Goal: Task Accomplishment & Management: Use online tool/utility

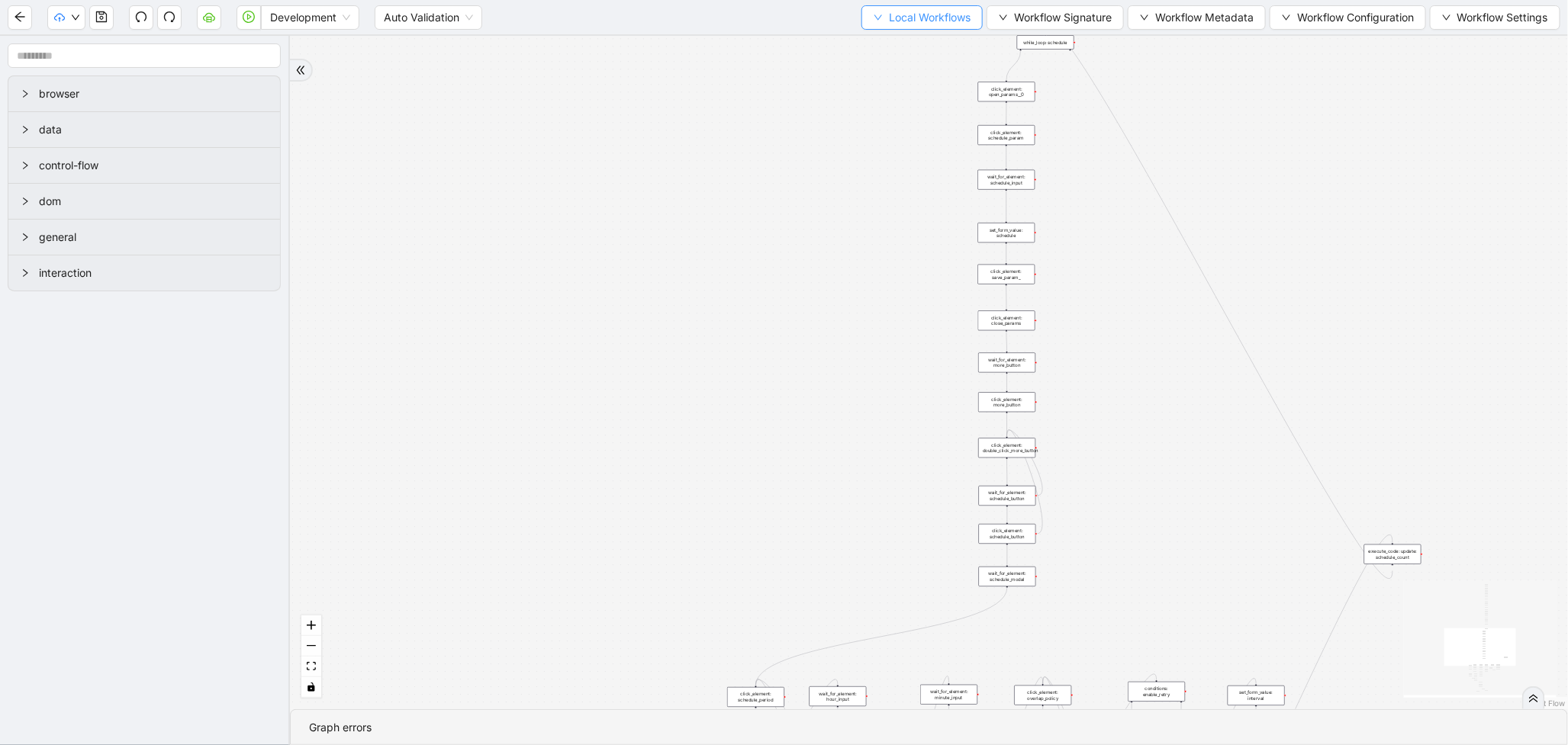
click at [945, 20] on span "Local Workflows" at bounding box center [930, 18] width 82 height 17
click at [928, 46] on span "Select" at bounding box center [916, 46] width 99 height 17
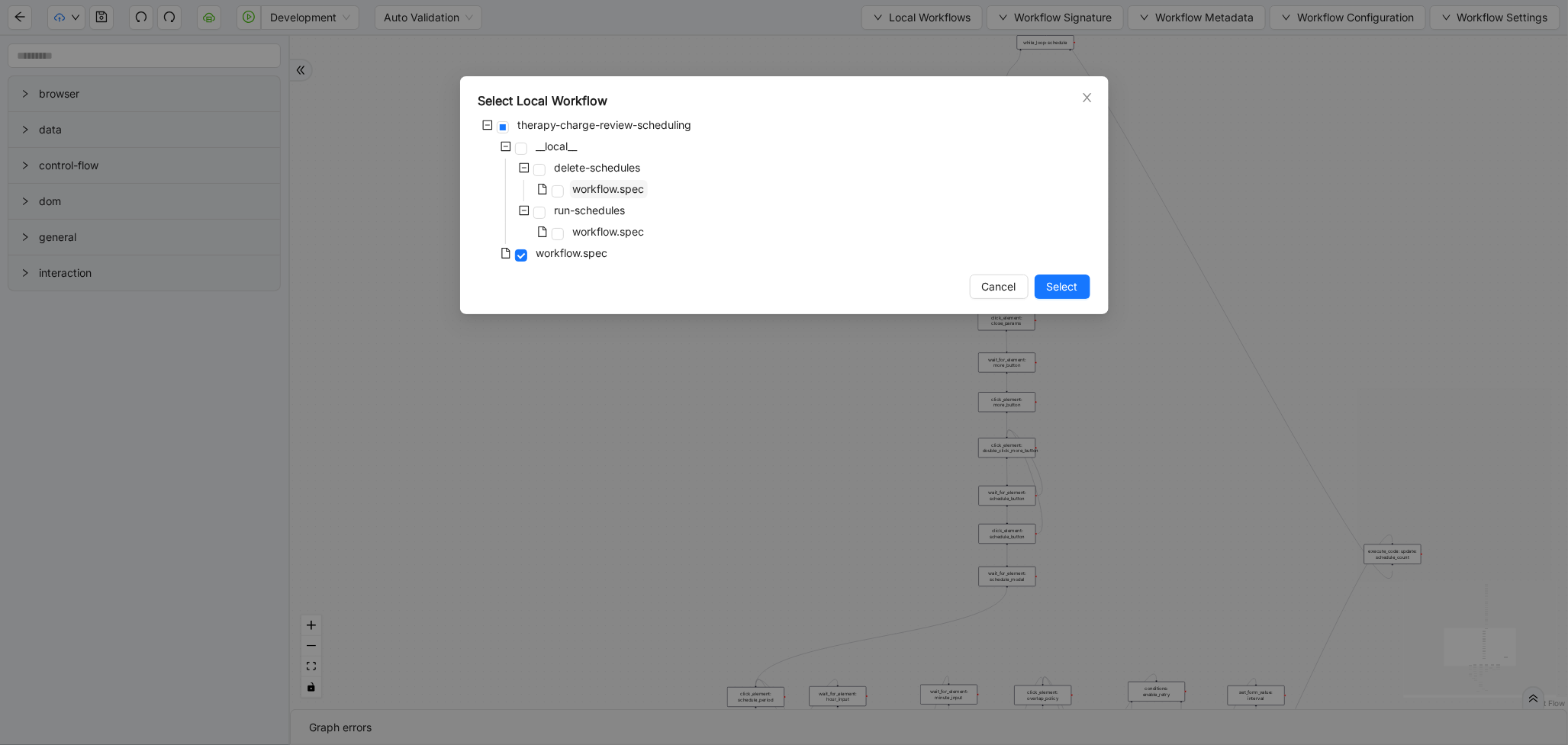
click at [607, 193] on span "workflow.spec" at bounding box center [609, 188] width 72 height 13
click at [1066, 287] on span "Select" at bounding box center [1062, 287] width 31 height 17
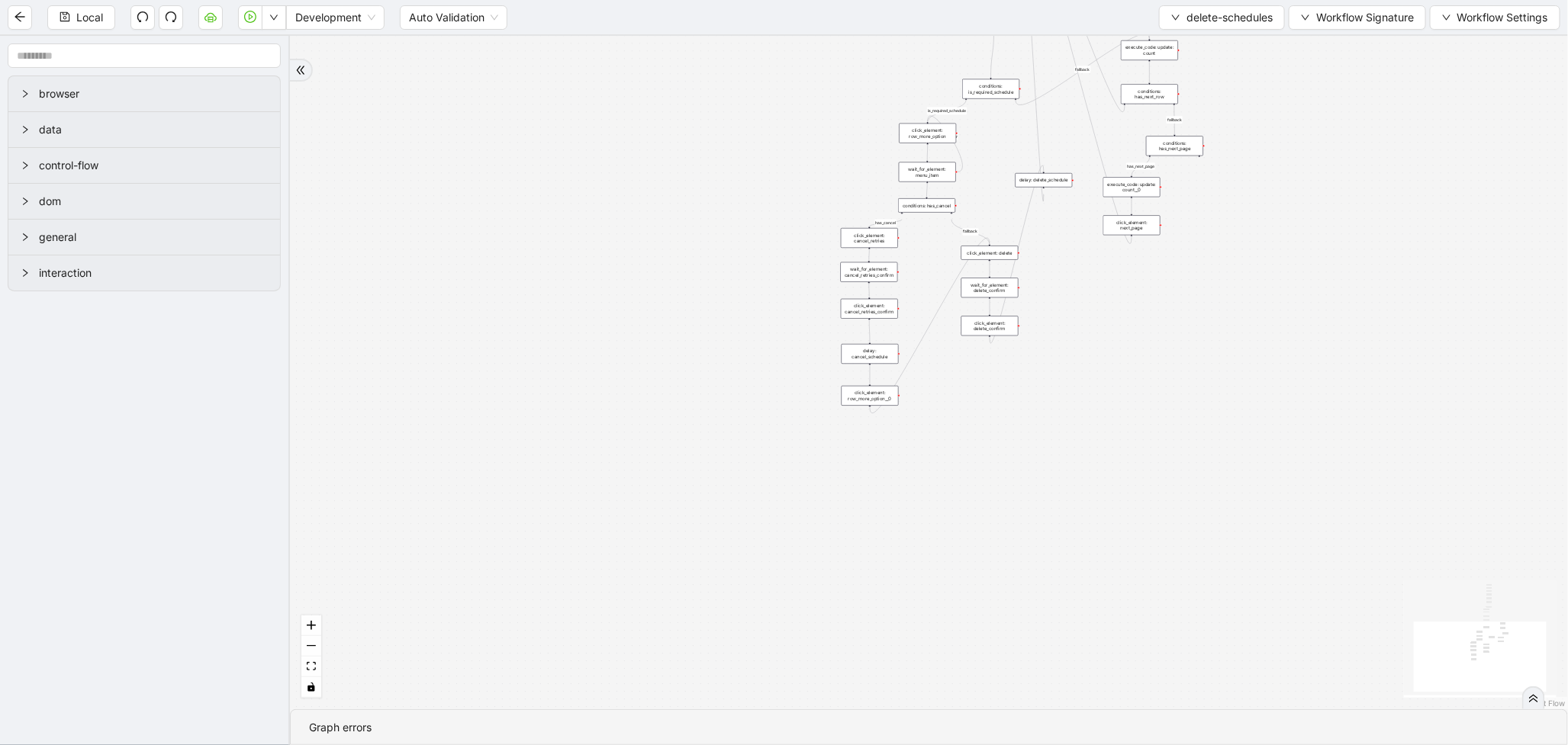
drag, startPoint x: 609, startPoint y: 206, endPoint x: 601, endPoint y: 486, distance: 280.1
click at [600, 520] on div "loopFrom has_cancel fallback is_required_schedule has_next_row fallback has_nex…" at bounding box center [929, 372] width 1278 height 673
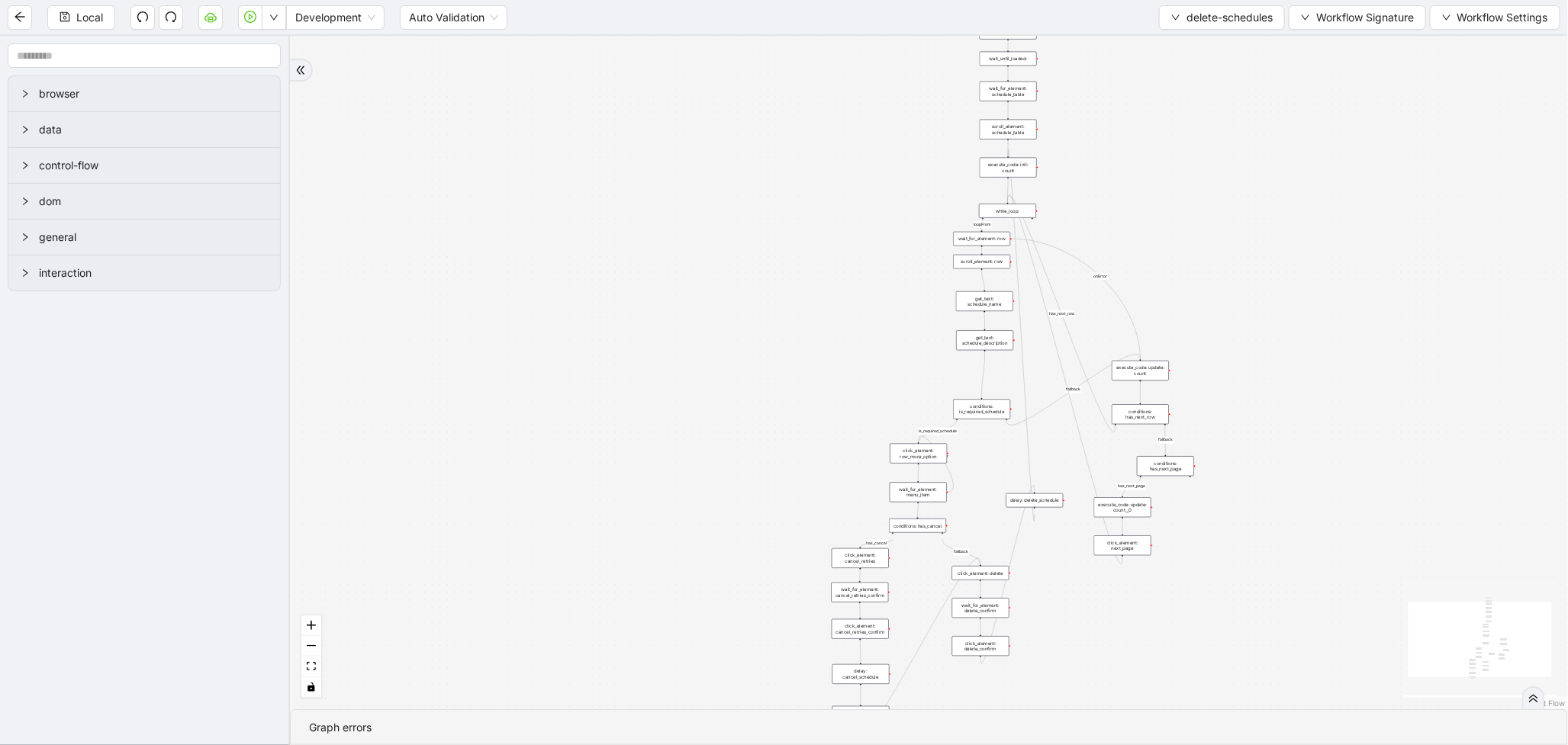
drag, startPoint x: 754, startPoint y: 192, endPoint x: 741, endPoint y: 544, distance: 352.2
click at [740, 545] on div "loopFrom has_cancel fallback is_required_schedule has_next_row fallback has_nex…" at bounding box center [929, 372] width 1278 height 673
click at [252, 21] on icon "play-circle" at bounding box center [250, 17] width 12 height 12
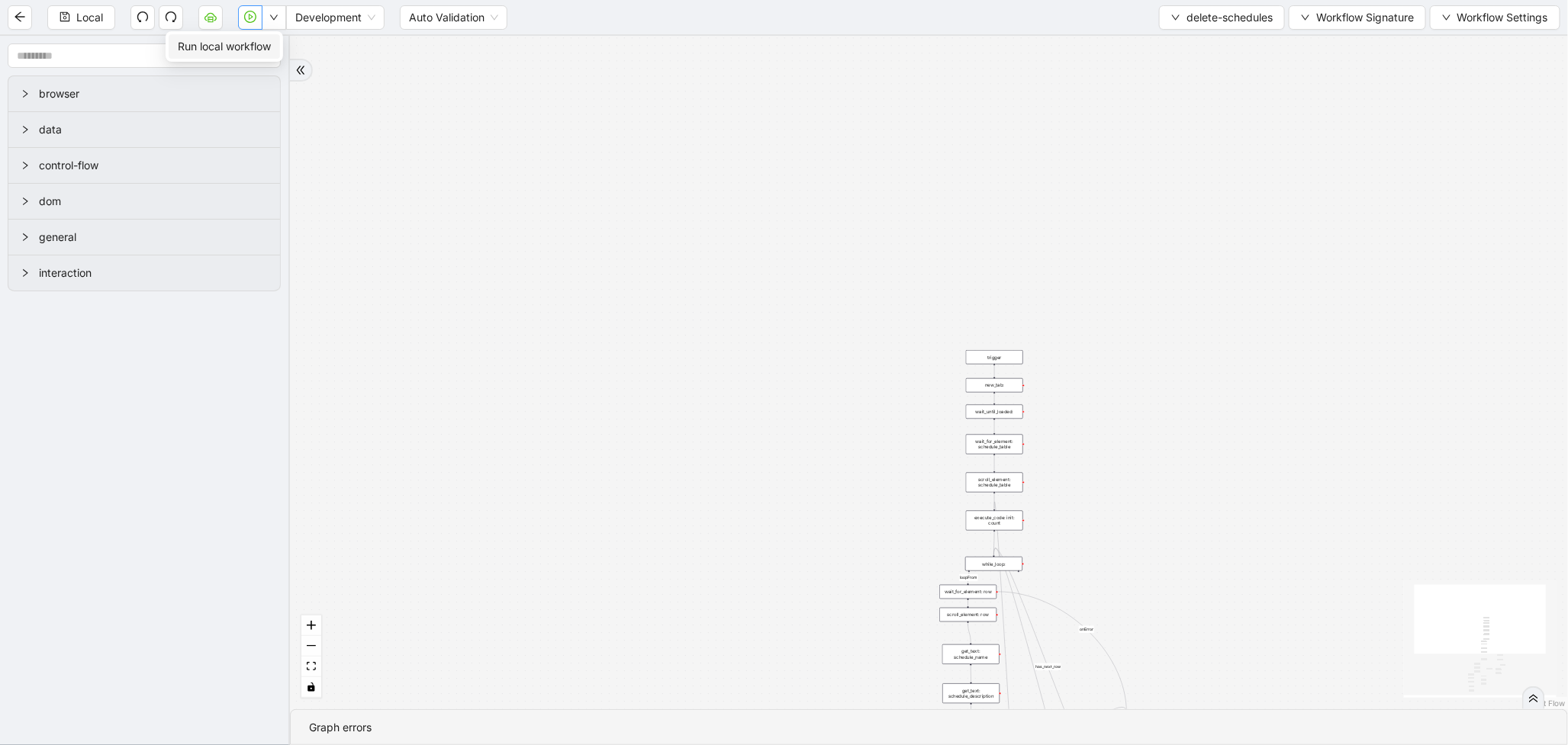
click at [257, 49] on span "Run local workflow" at bounding box center [224, 46] width 93 height 17
click at [250, 17] on icon "play-circle" at bounding box center [250, 16] width 4 height 6
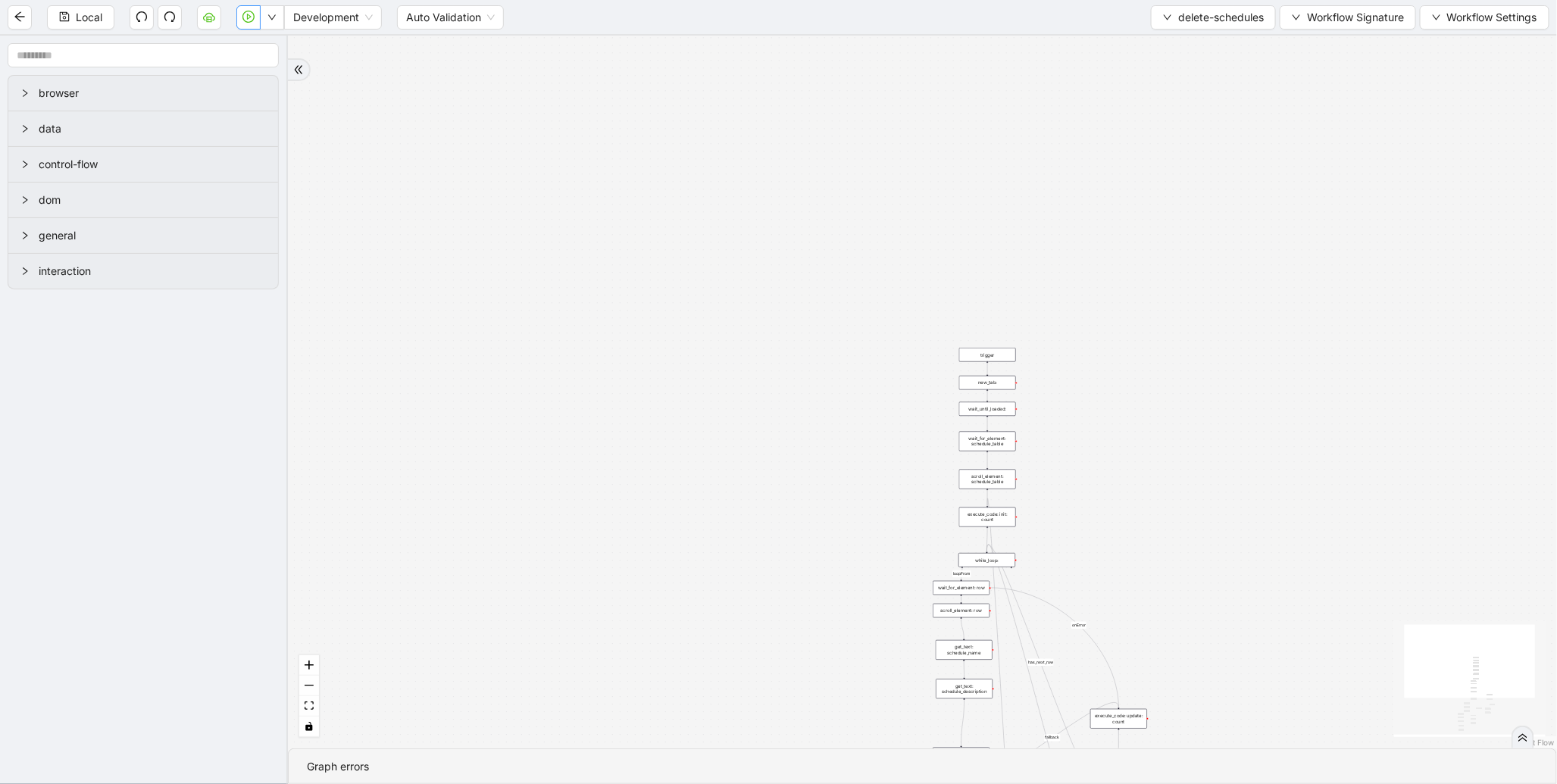
drag, startPoint x: 1107, startPoint y: 285, endPoint x: 1061, endPoint y: 167, distance: 126.6
click at [1061, 167] on div "loopFrom has_cancel fallback is_required_schedule has_next_row fallback has_nex…" at bounding box center [922, 392] width 1269 height 713
click at [946, 267] on div "new_tab:" at bounding box center [943, 264] width 57 height 14
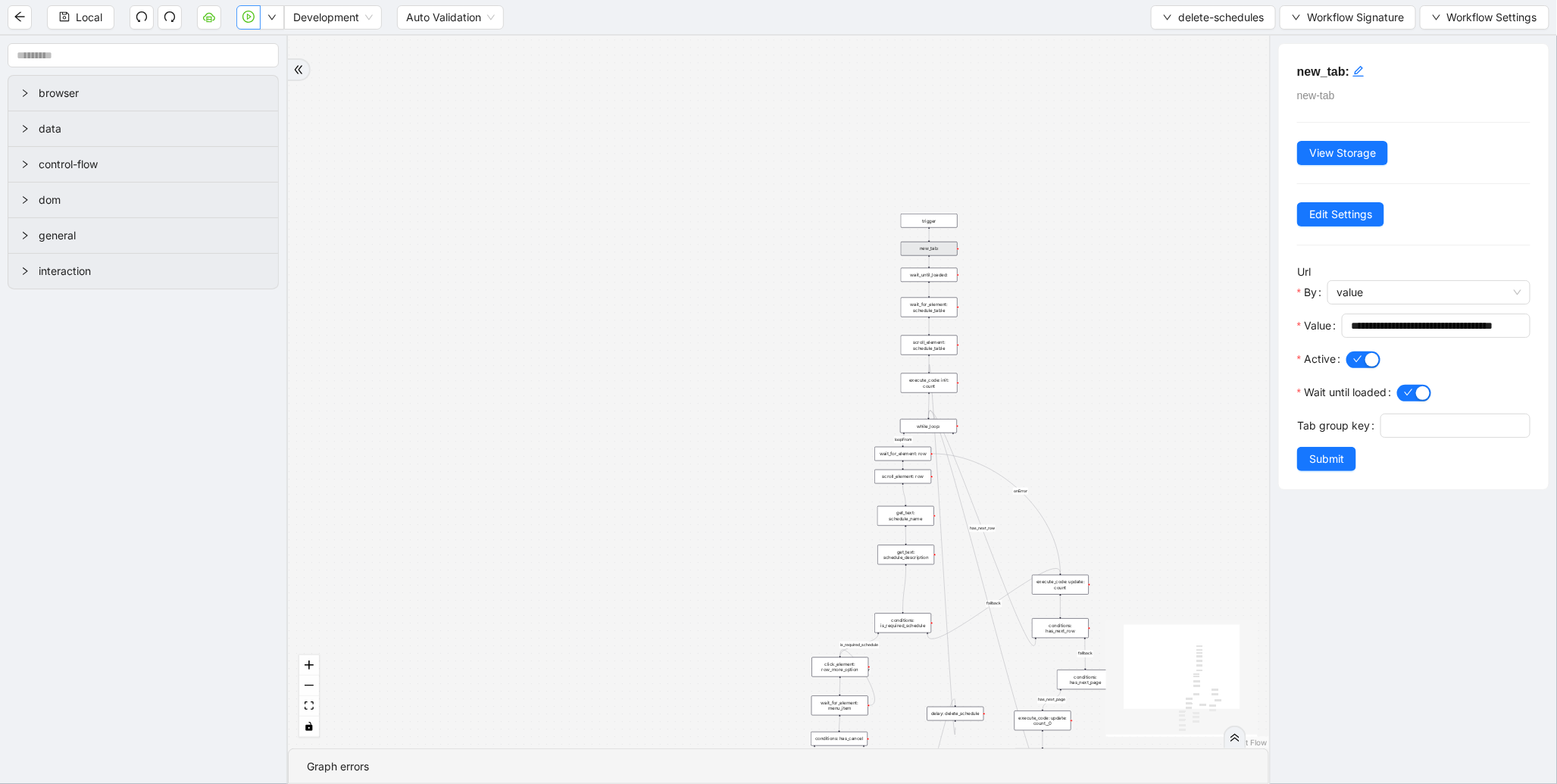
drag, startPoint x: 708, startPoint y: 519, endPoint x: 577, endPoint y: 159, distance: 383.1
click at [574, 174] on div "loopFrom has_cancel fallback is_required_schedule has_next_row fallback has_nex…" at bounding box center [778, 392] width 981 height 713
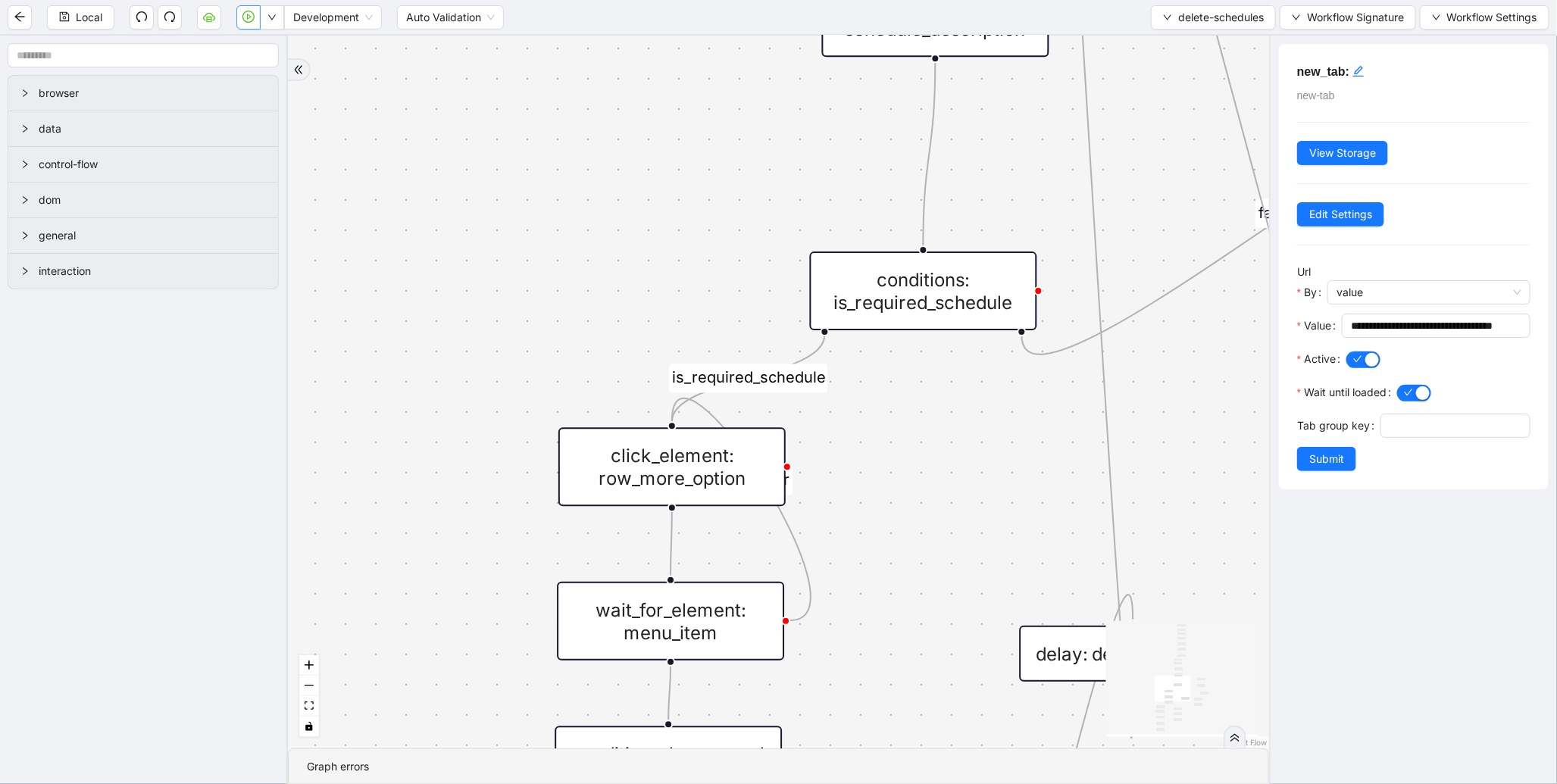
drag, startPoint x: 871, startPoint y: 299, endPoint x: 872, endPoint y: 288, distance: 11.0
click at [871, 294] on div "conditions: is_required_schedule" at bounding box center [924, 291] width 228 height 79
click at [1018, 290] on div "conditions: is_required_schedule" at bounding box center [924, 290] width 228 height 79
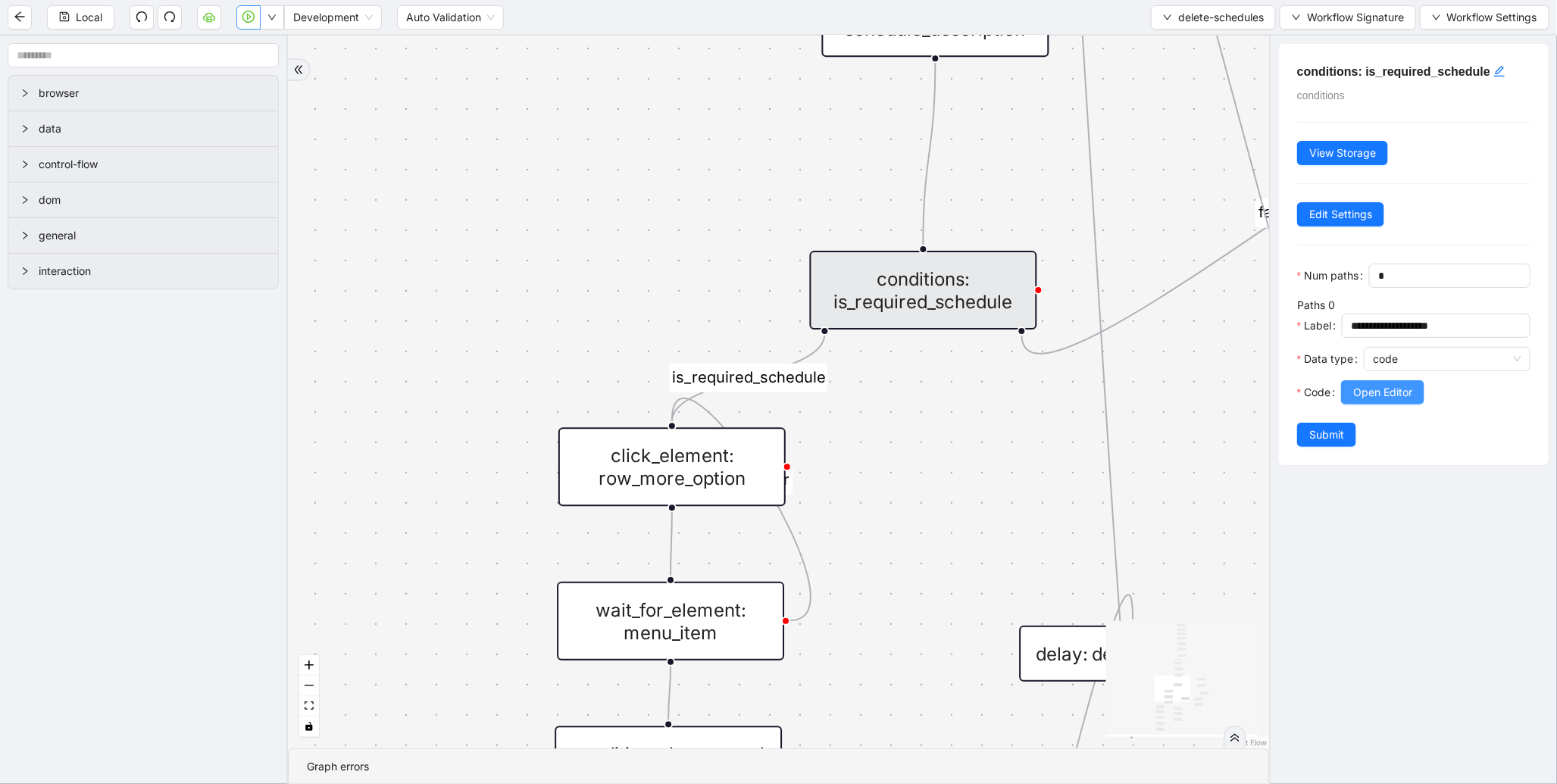
click at [1375, 401] on span "Open Editor" at bounding box center [1383, 392] width 59 height 17
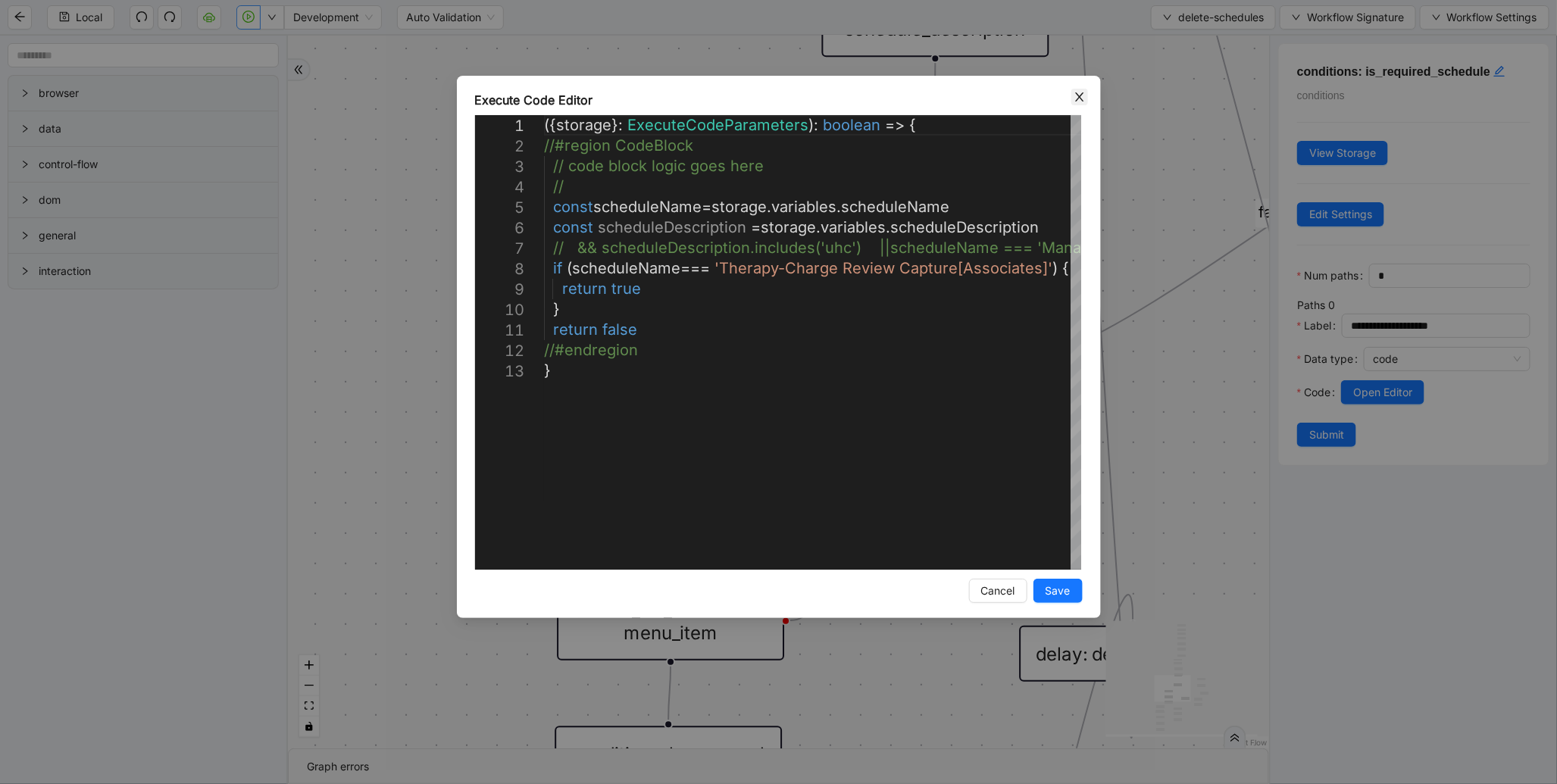
click at [1074, 100] on icon "close" at bounding box center [1080, 97] width 12 height 12
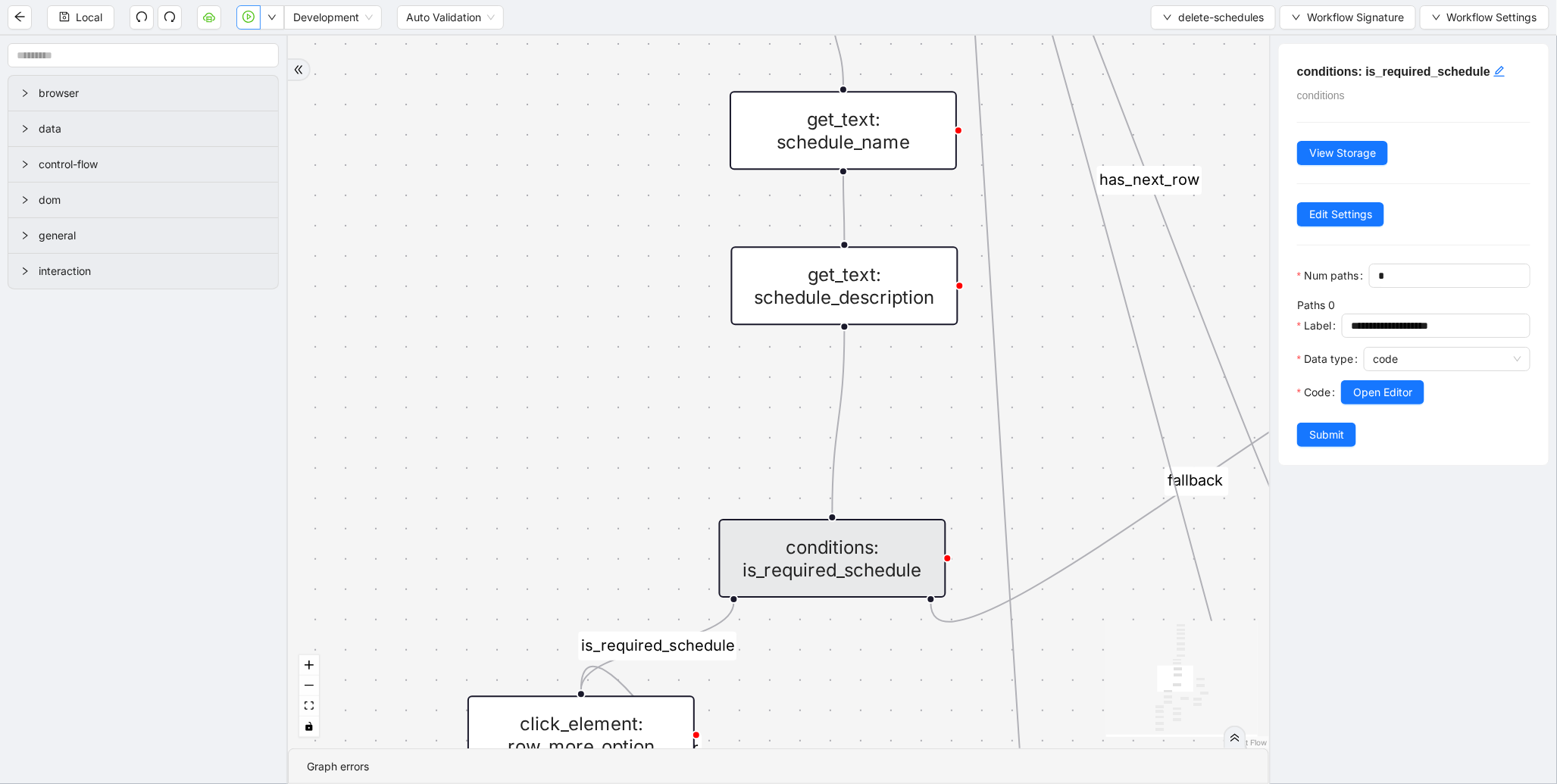
drag, startPoint x: 645, startPoint y: 439, endPoint x: 665, endPoint y: 440, distance: 20.0
click at [652, 458] on div "loopFrom has_cancel fallback is_required_schedule has_next_row fallback has_nex…" at bounding box center [778, 392] width 981 height 713
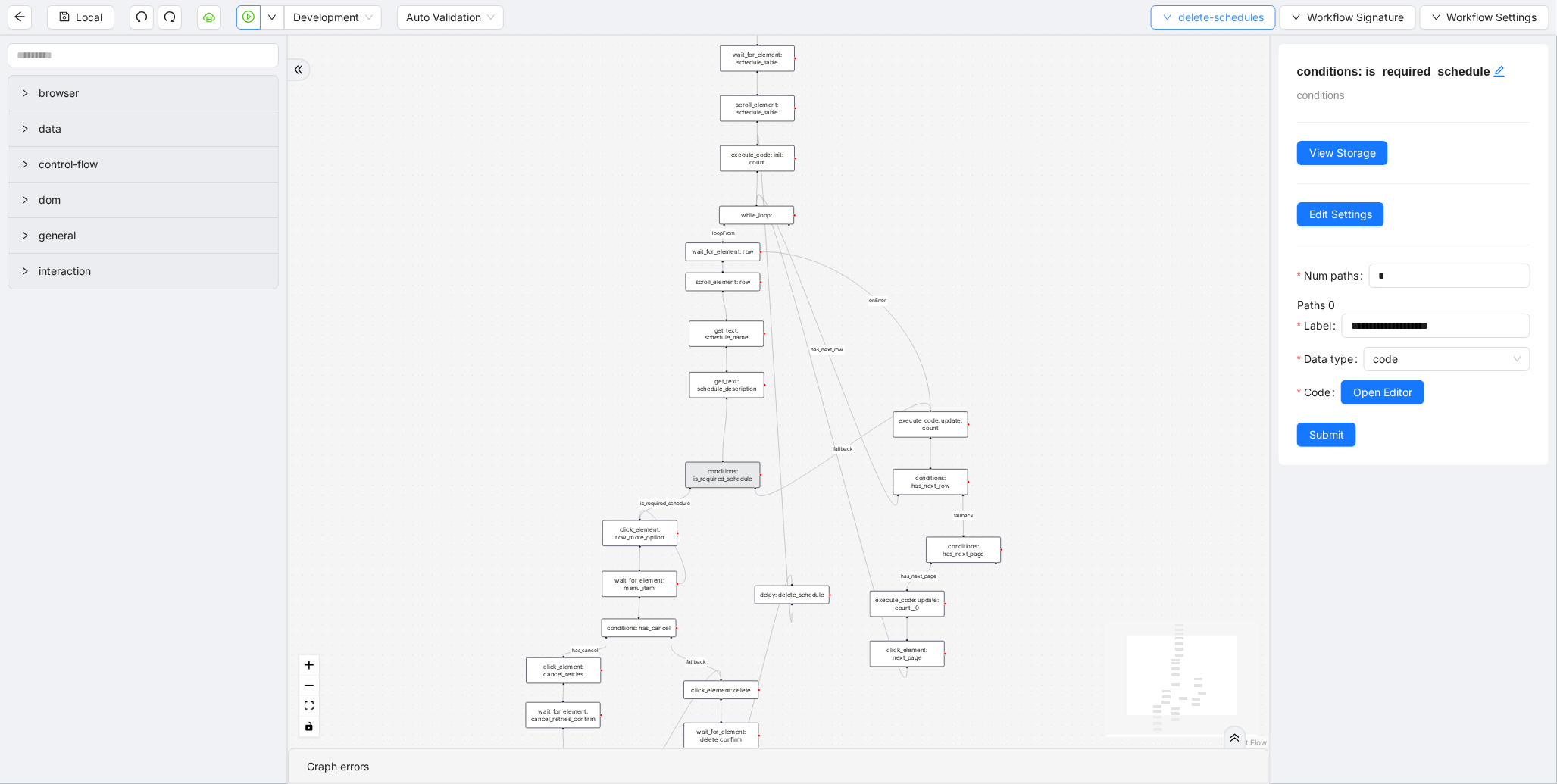
click at [1179, 23] on span "delete-schedules" at bounding box center [1221, 18] width 85 height 17
click at [1179, 44] on span "Select" at bounding box center [1210, 46] width 102 height 17
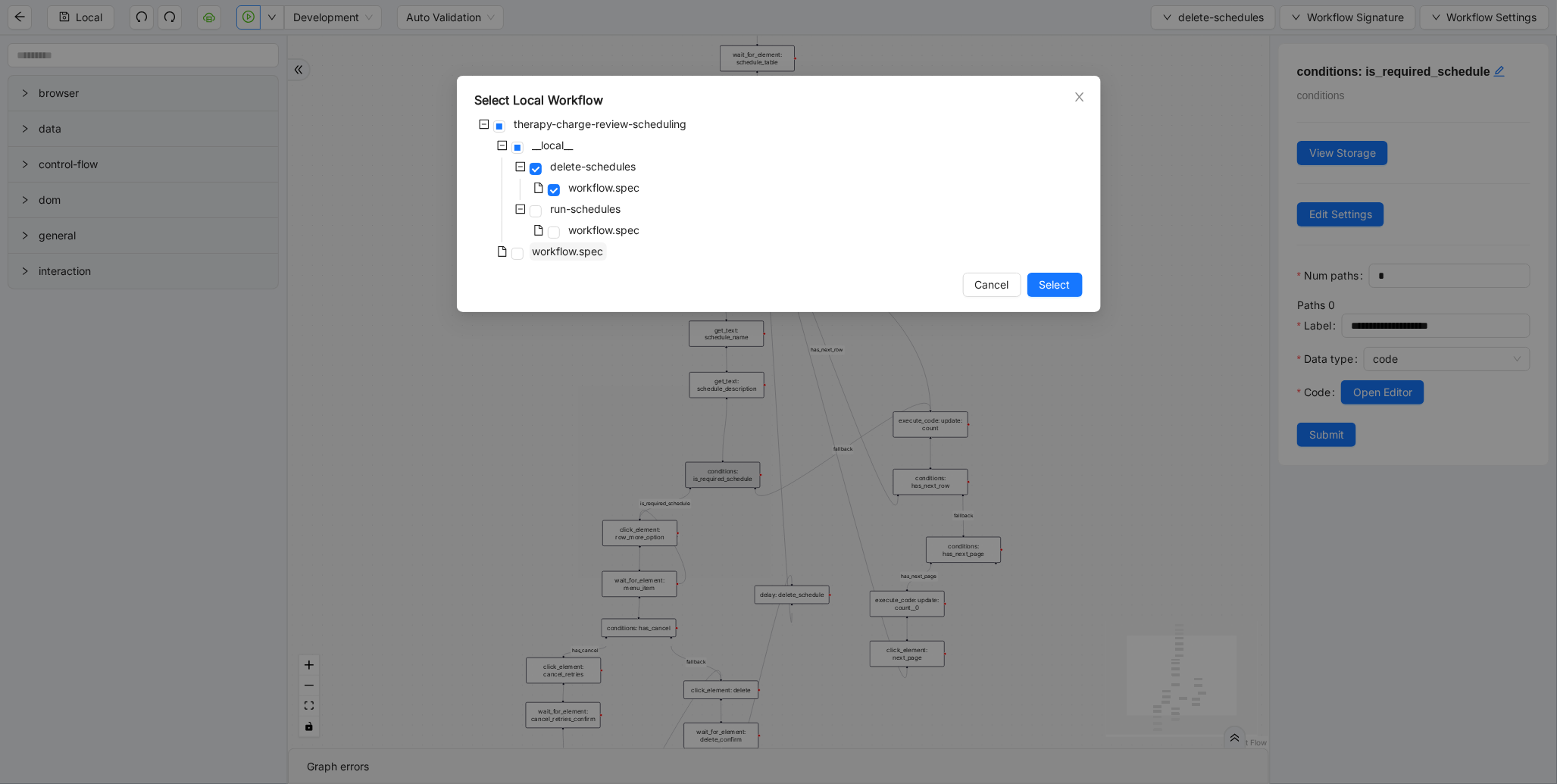
click at [538, 255] on span "workflow.spec" at bounding box center [568, 250] width 71 height 13
click at [1066, 289] on span "Select" at bounding box center [1055, 284] width 31 height 17
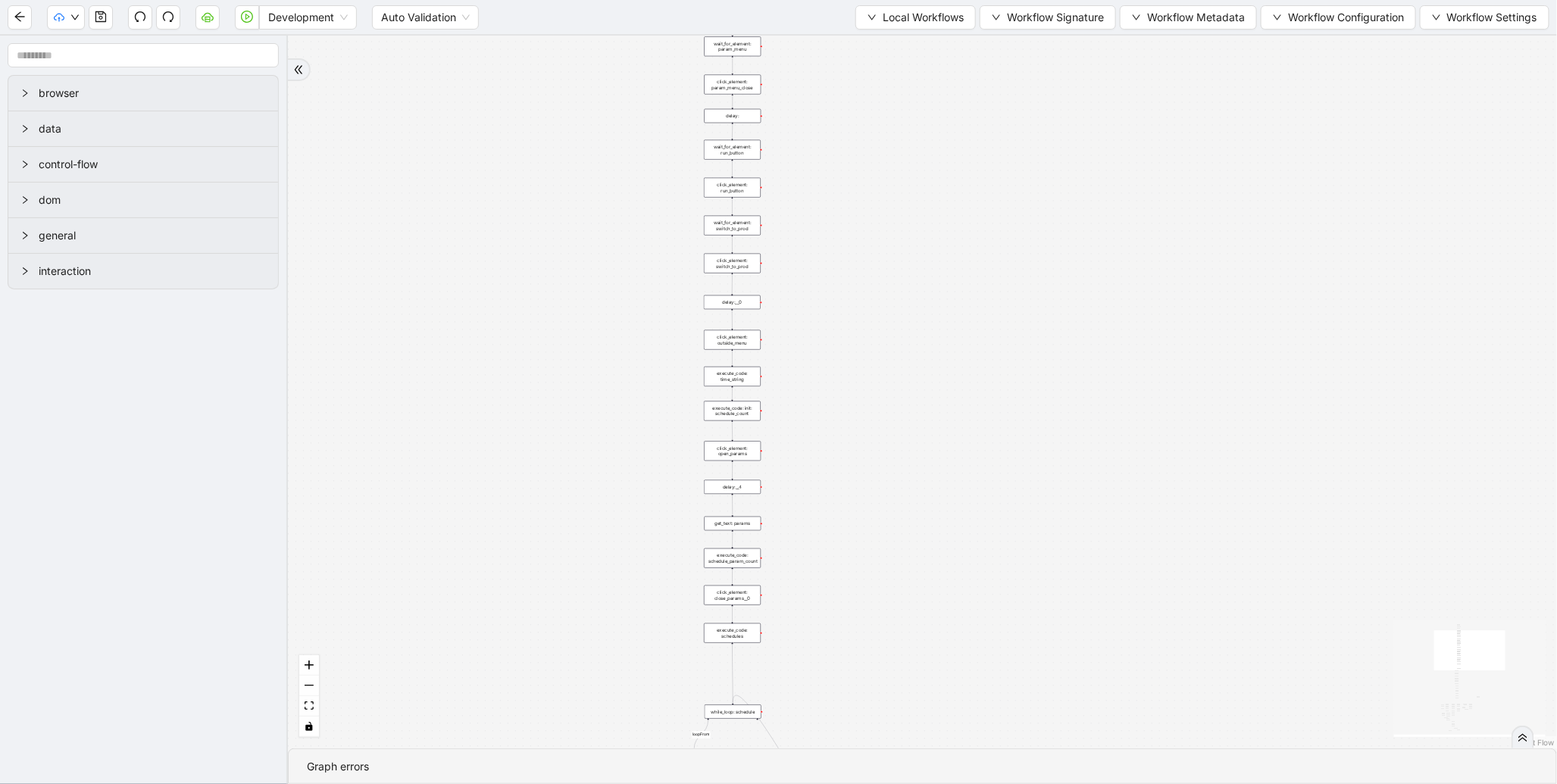
drag, startPoint x: 589, startPoint y: 220, endPoint x: 700, endPoint y: 452, distance: 257.2
click at [556, 635] on div "fallback enable_retry has_error fallback is_selected fallback create_schedule_d…" at bounding box center [922, 392] width 1269 height 713
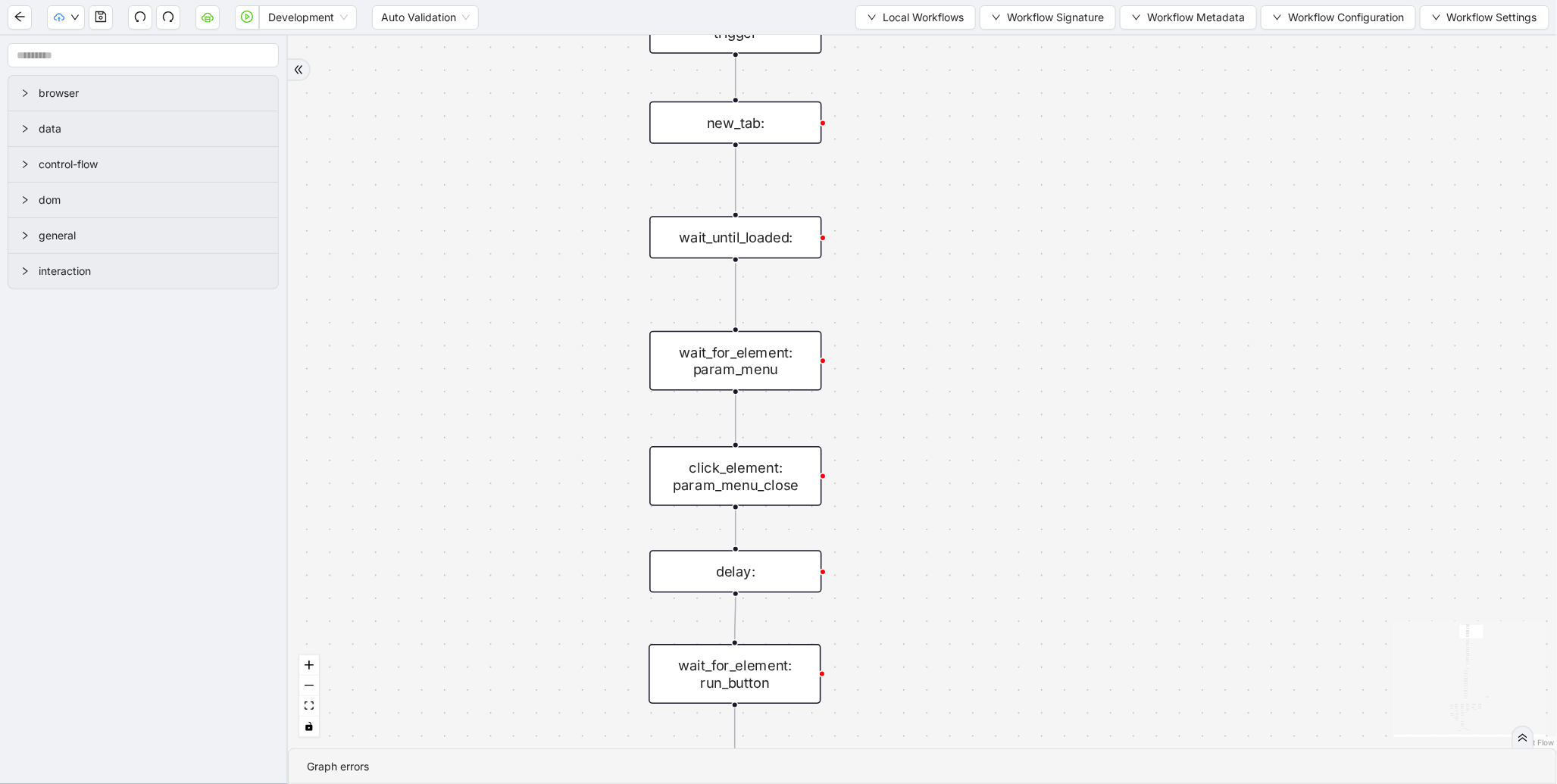
click at [737, 132] on div "new_tab:" at bounding box center [736, 122] width 172 height 43
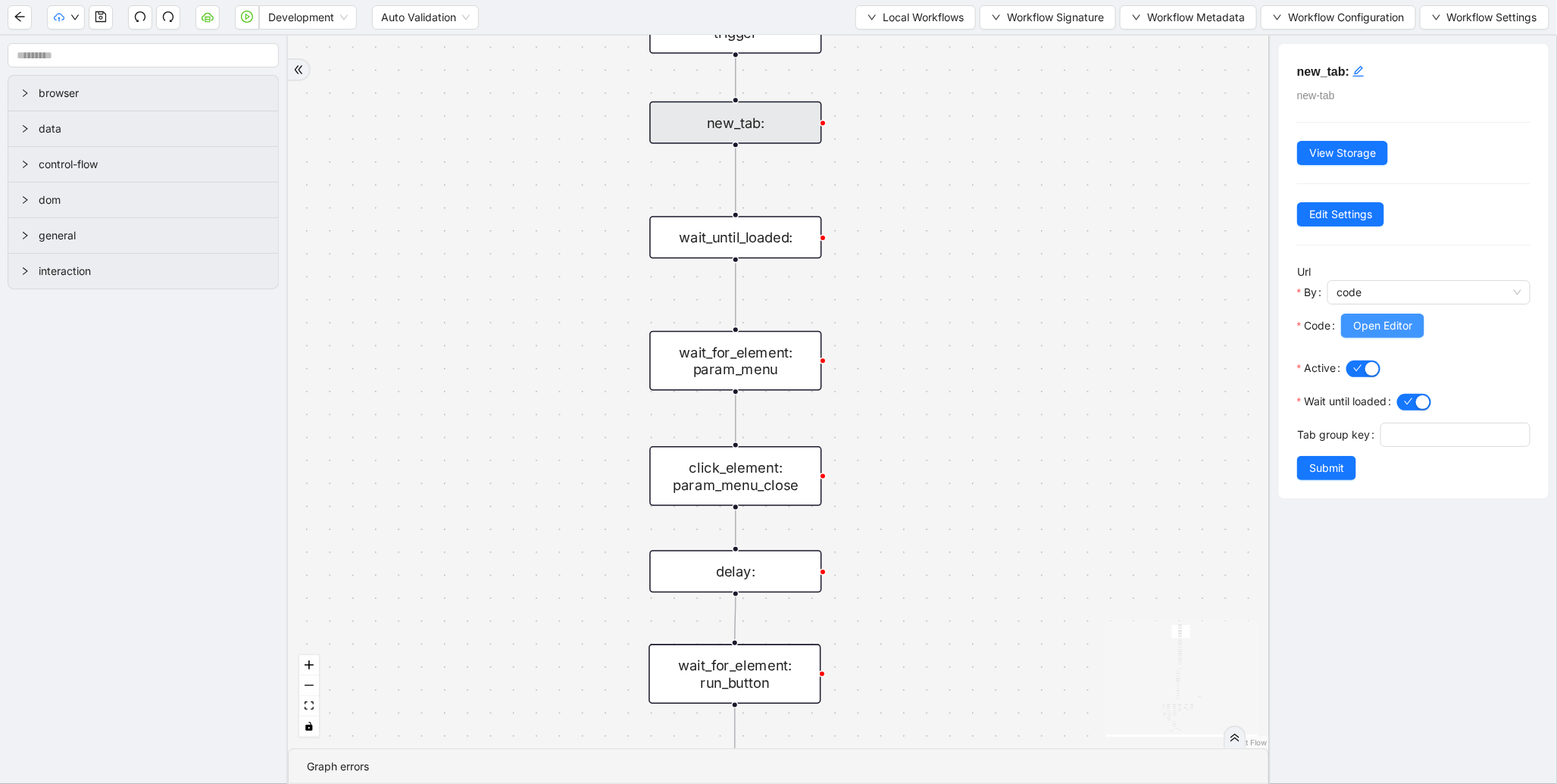
click at [1376, 330] on span "Open Editor" at bounding box center [1383, 325] width 59 height 17
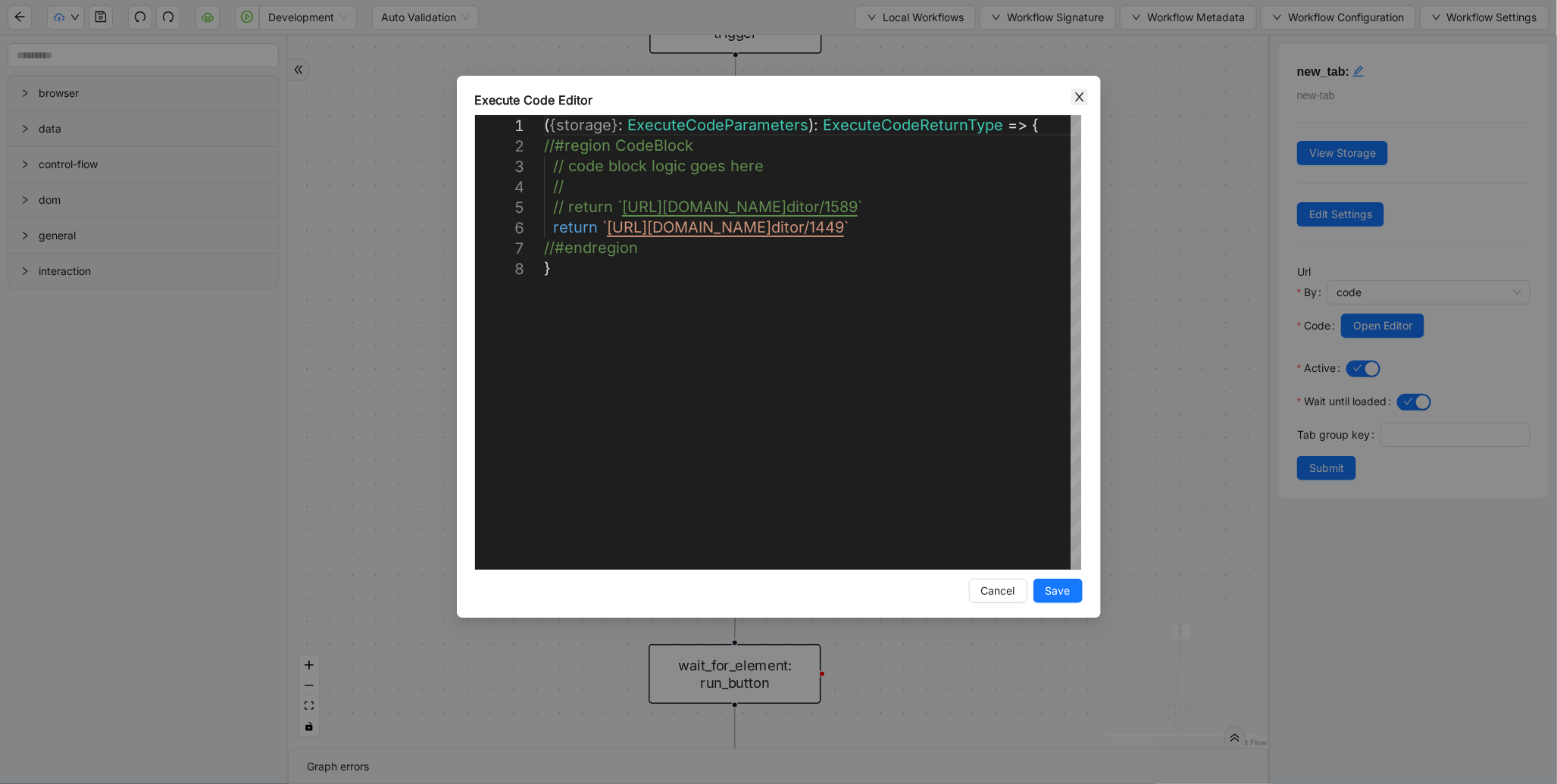
click at [1084, 96] on icon "close" at bounding box center [1080, 97] width 12 height 12
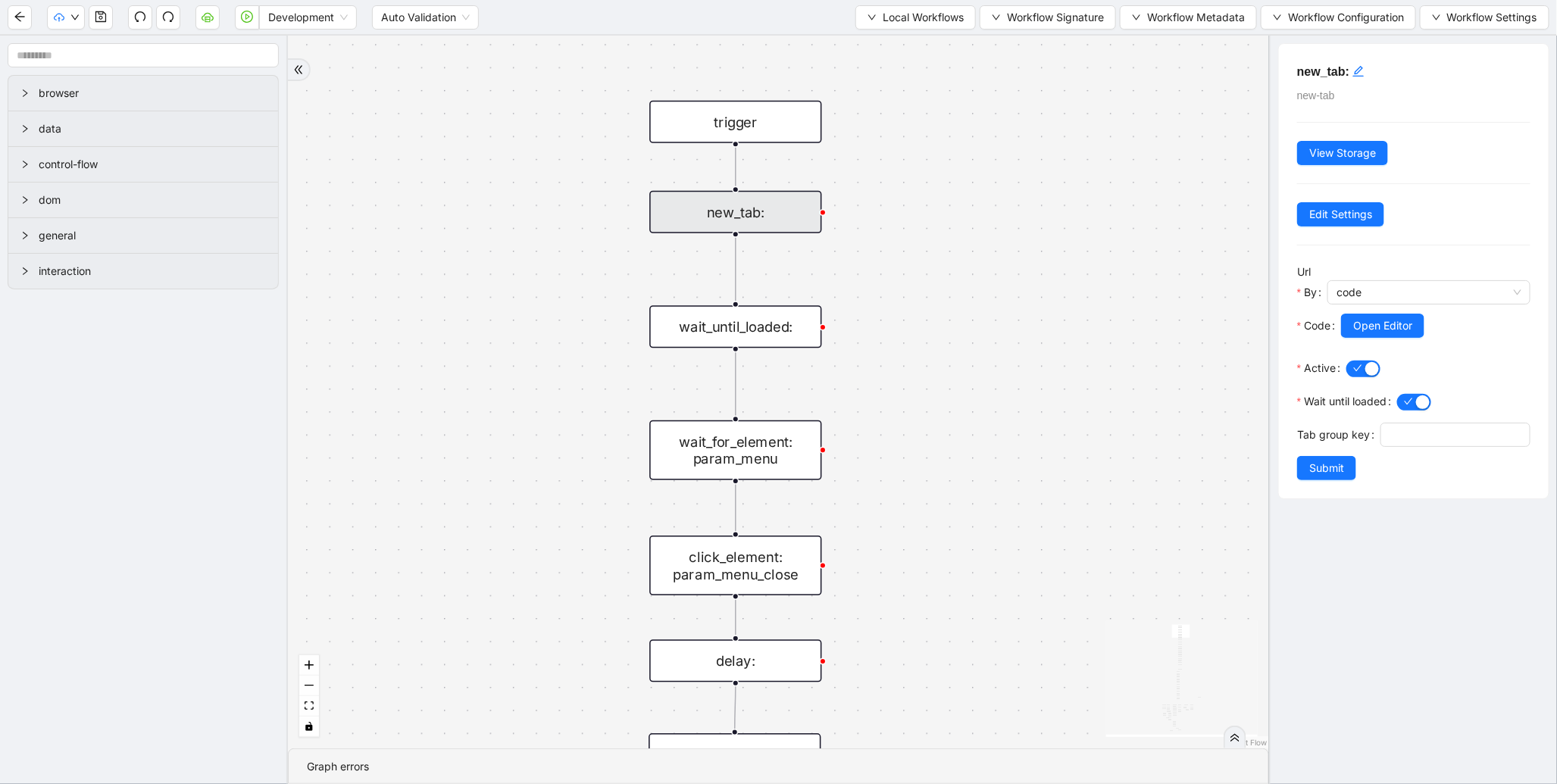
drag, startPoint x: 991, startPoint y: 230, endPoint x: 974, endPoint y: 546, distance: 316.5
click at [974, 546] on div "fallback enable_retry has_error fallback is_selected fallback create_schedule_d…" at bounding box center [778, 392] width 981 height 713
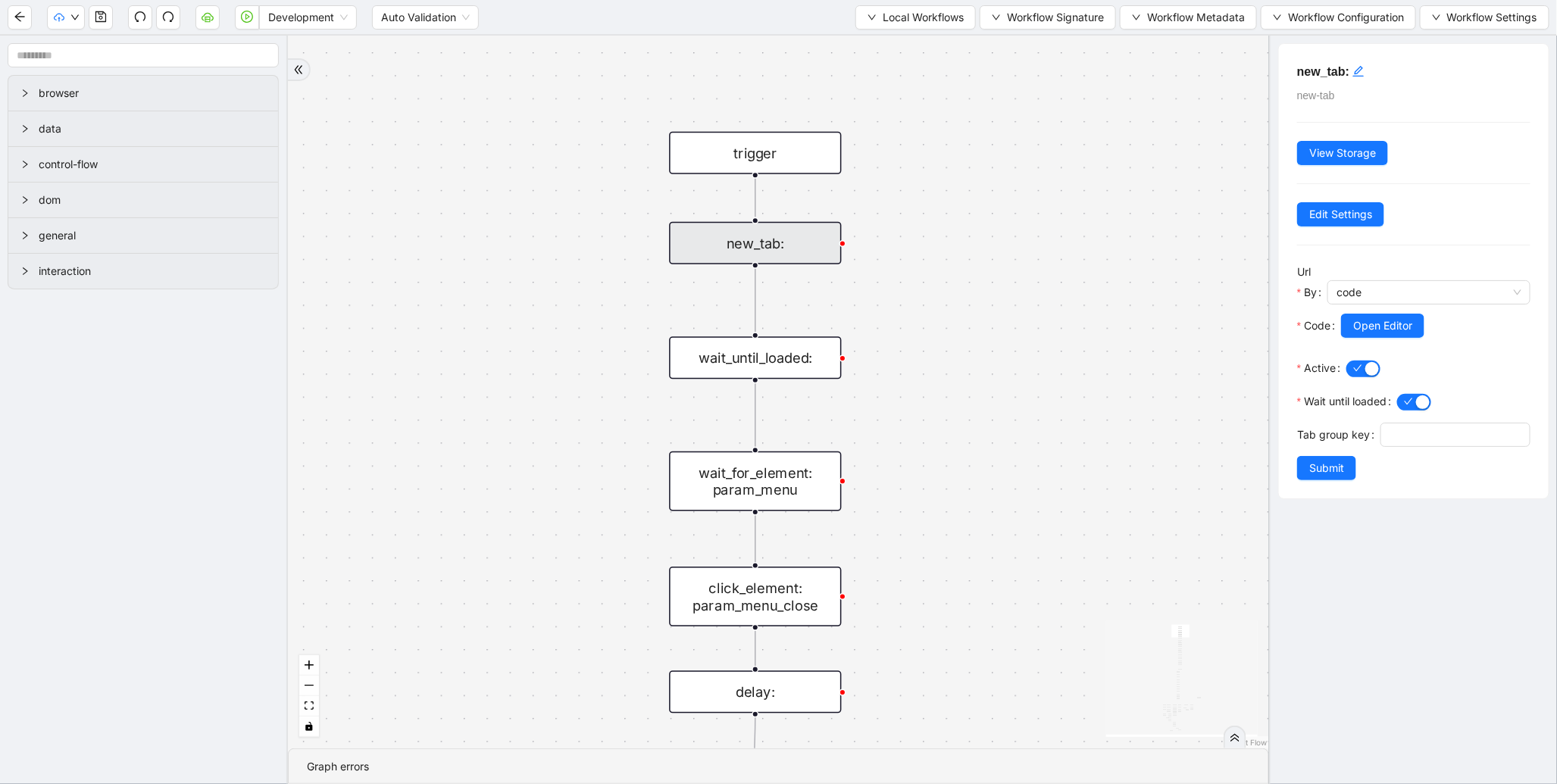
drag, startPoint x: 1002, startPoint y: 516, endPoint x: 1034, endPoint y: 233, distance: 284.8
click at [1034, 233] on div "fallback enable_retry has_error fallback is_selected fallback create_schedule_d…" at bounding box center [778, 392] width 981 height 713
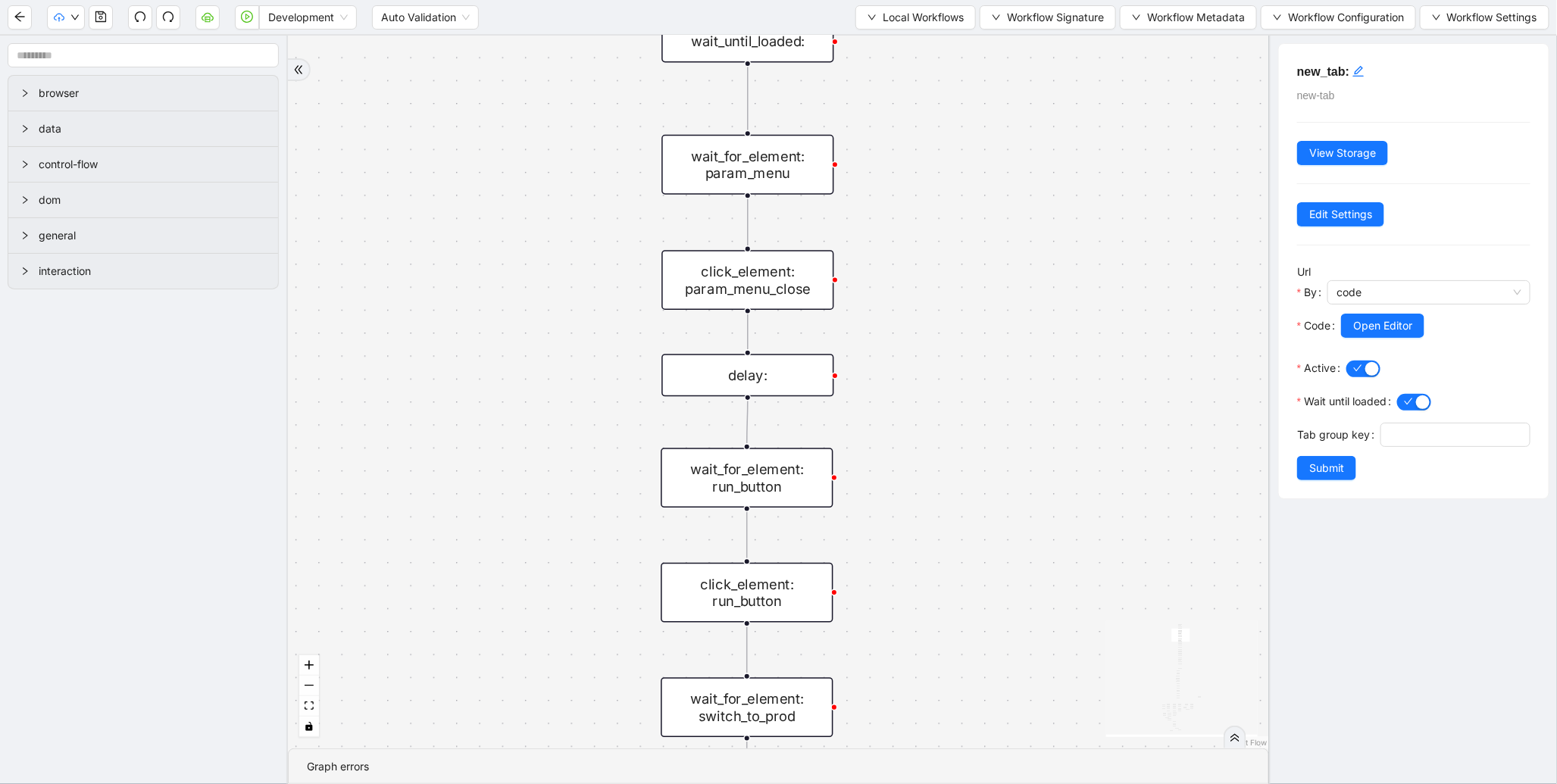
drag, startPoint x: 1041, startPoint y: 551, endPoint x: 1025, endPoint y: 155, distance: 396.3
click at [1027, 153] on div "fallback enable_retry has_error fallback is_selected fallback create_schedule_d…" at bounding box center [778, 392] width 981 height 713
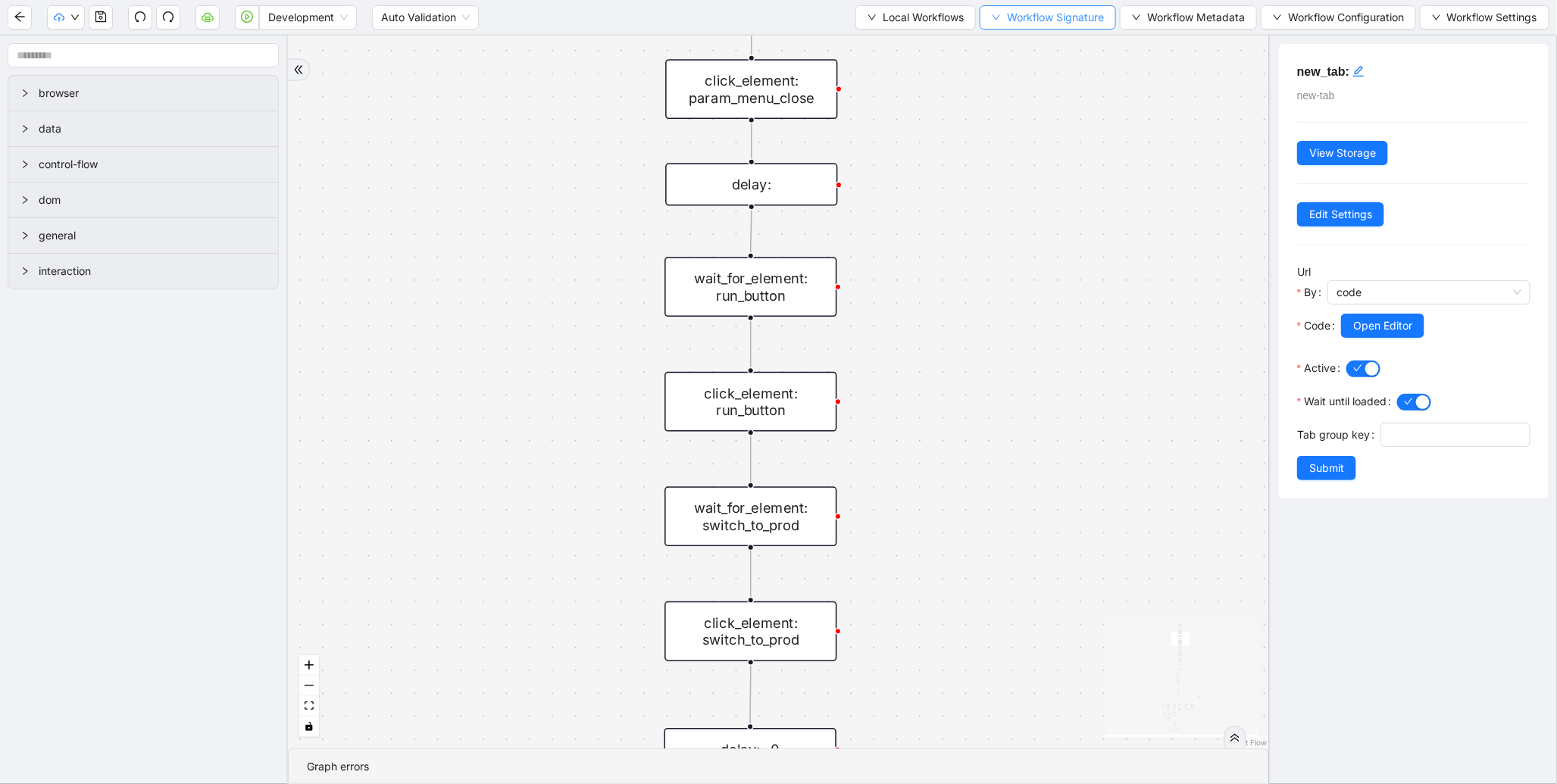
drag, startPoint x: 986, startPoint y: 299, endPoint x: 1005, endPoint y: 9, distance: 290.6
click at [1005, 9] on section "Development Auto Validation Local Workflows Workflow Signature Workflow Metadat…" at bounding box center [778, 392] width 1557 height 784
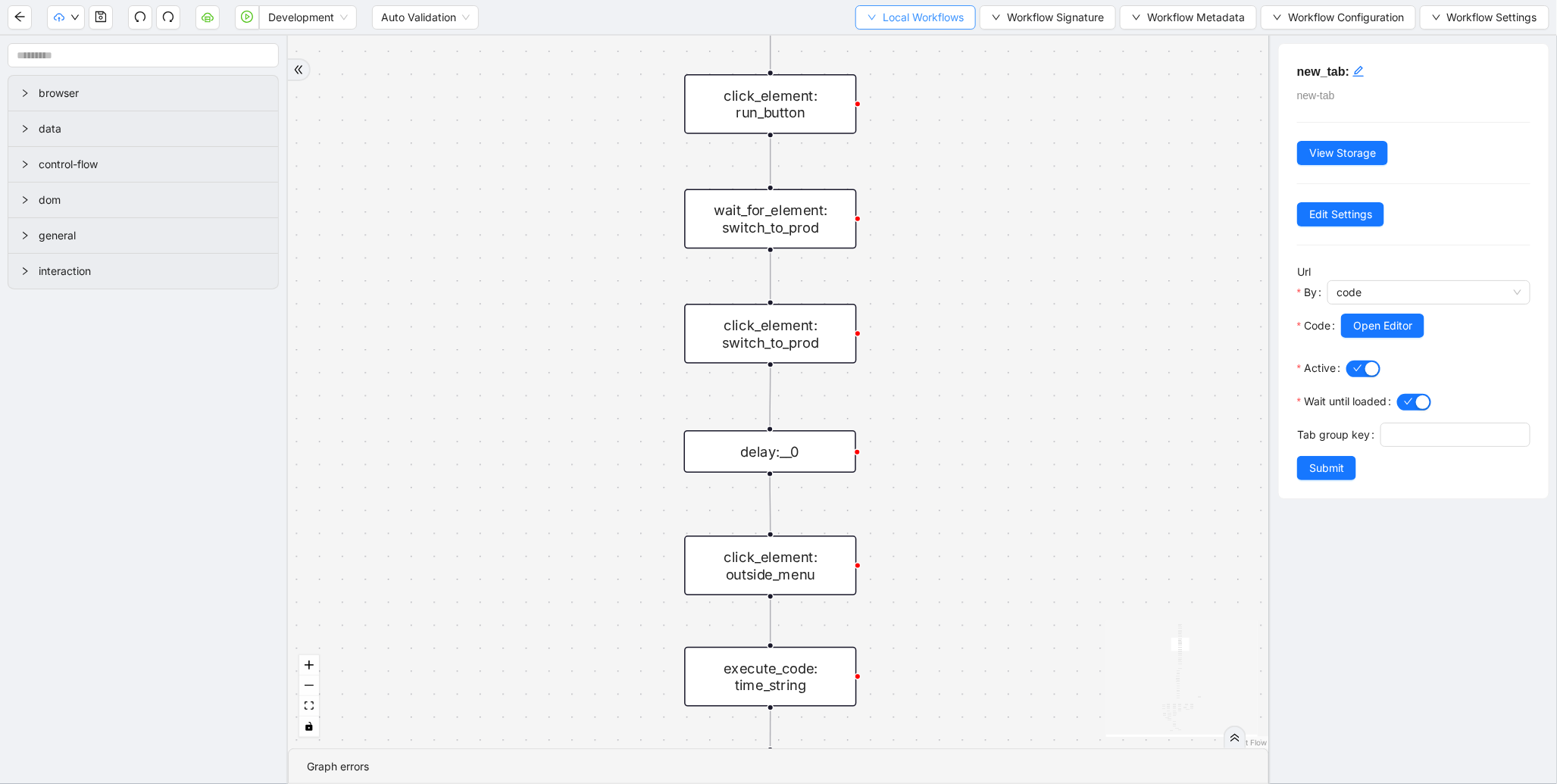
drag, startPoint x: 1006, startPoint y: 342, endPoint x: 966, endPoint y: 28, distance: 316.5
click at [966, 28] on section "Development Auto Validation Local Workflows Workflow Signature Workflow Metadat…" at bounding box center [778, 392] width 1557 height 784
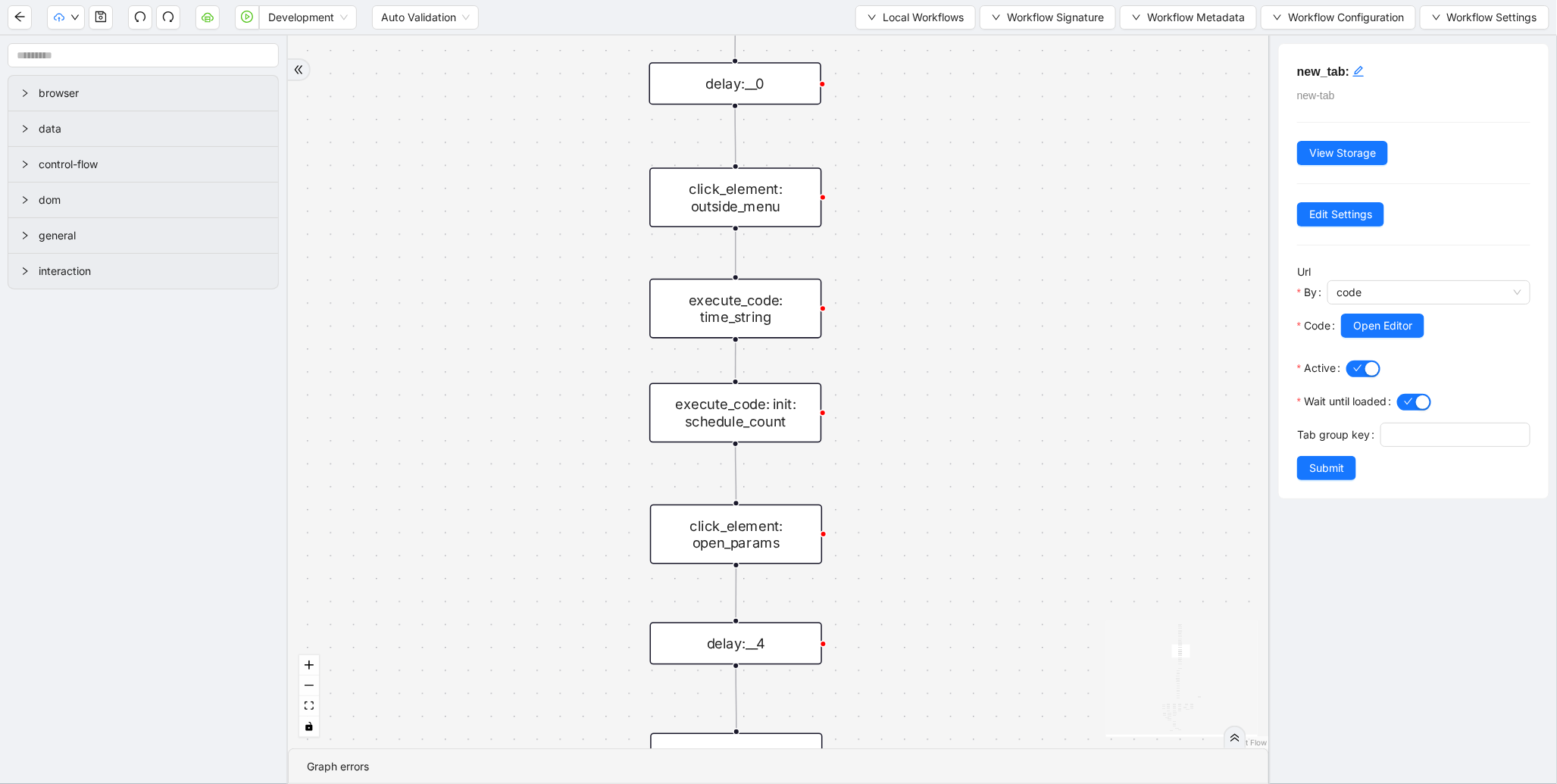
drag, startPoint x: 1014, startPoint y: 385, endPoint x: 978, endPoint y: 141, distance: 246.6
click at [979, 122] on div "fallback enable_retry has_error fallback is_selected fallback create_schedule_d…" at bounding box center [778, 392] width 981 height 713
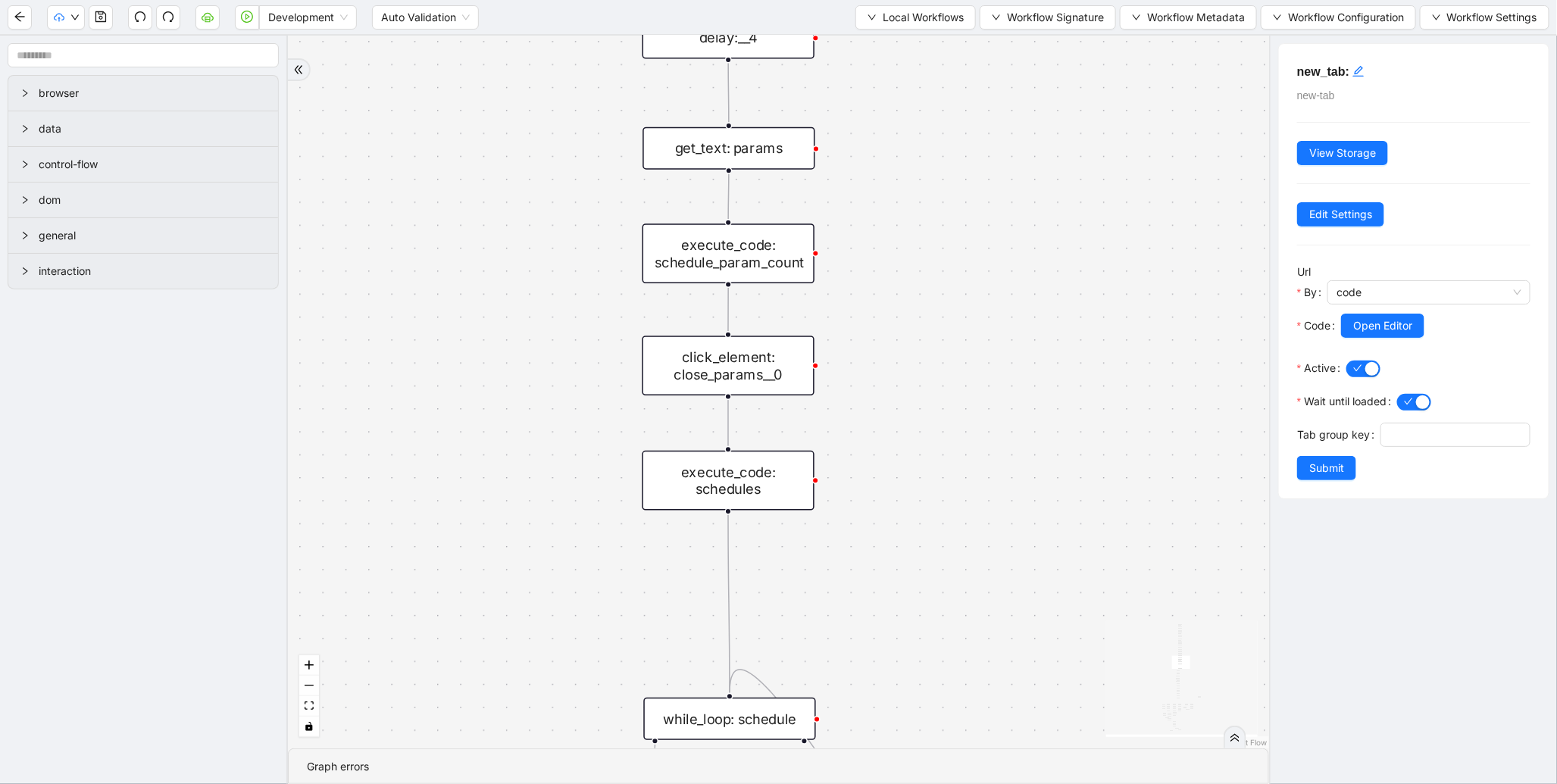
drag, startPoint x: 999, startPoint y: 460, endPoint x: 1092, endPoint y: 169, distance: 305.5
click at [1035, 93] on div "fallback enable_retry has_error fallback is_selected fallback create_schedule_d…" at bounding box center [778, 392] width 981 height 713
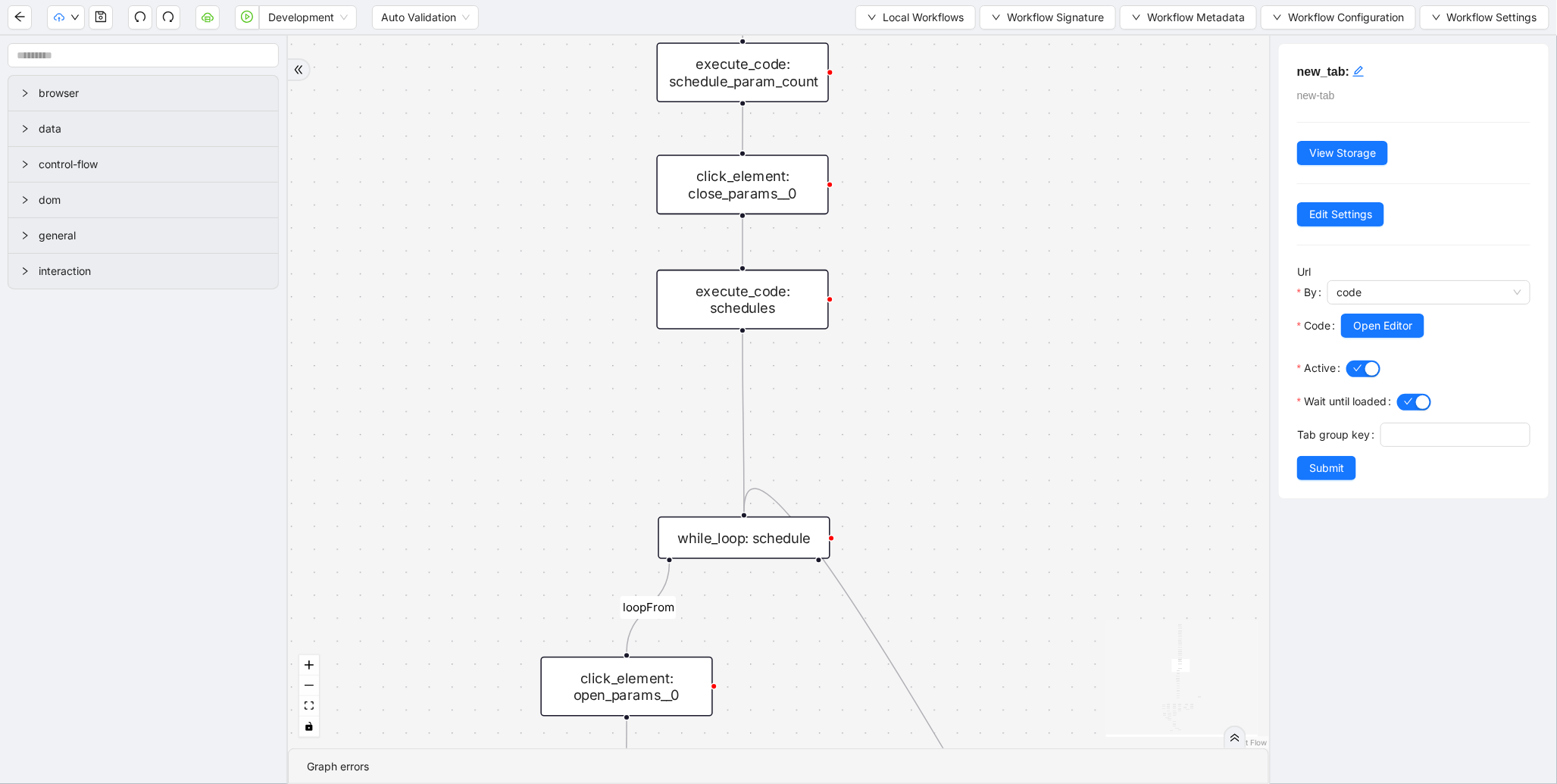
drag, startPoint x: 1117, startPoint y: 355, endPoint x: 1123, endPoint y: 187, distance: 168.1
click at [1123, 190] on div "fallback enable_retry has_error fallback is_selected fallback create_schedule_d…" at bounding box center [778, 392] width 981 height 713
drag, startPoint x: 1074, startPoint y: 406, endPoint x: 1079, endPoint y: 132, distance: 274.0
click at [1079, 132] on div "fallback enable_retry has_error fallback is_selected fallback create_schedule_d…" at bounding box center [778, 392] width 981 height 713
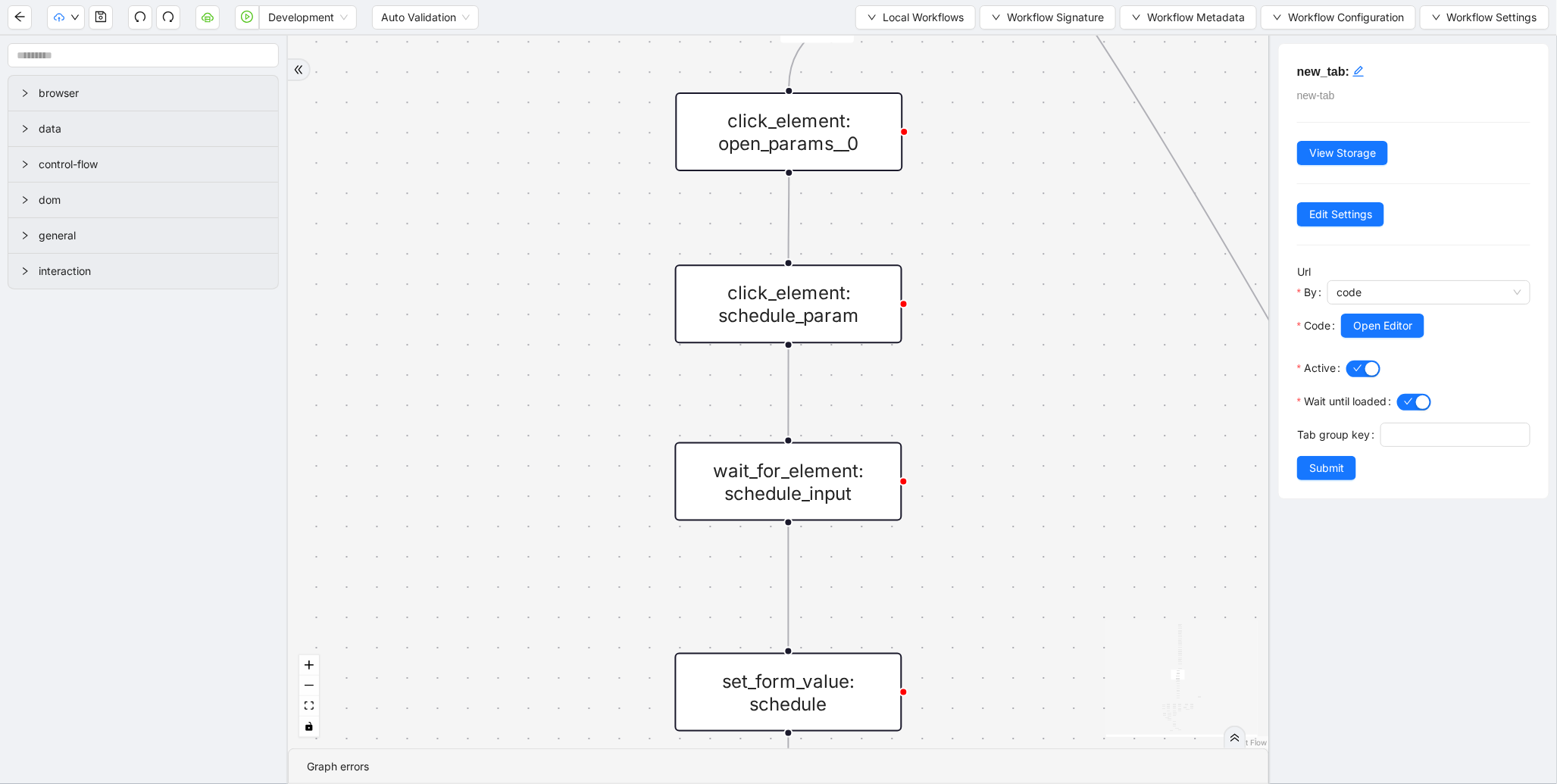
drag, startPoint x: 344, startPoint y: 546, endPoint x: 492, endPoint y: 358, distance: 239.3
click at [460, 167] on div "fallback enable_retry has_error fallback is_selected fallback create_schedule_d…" at bounding box center [778, 392] width 981 height 713
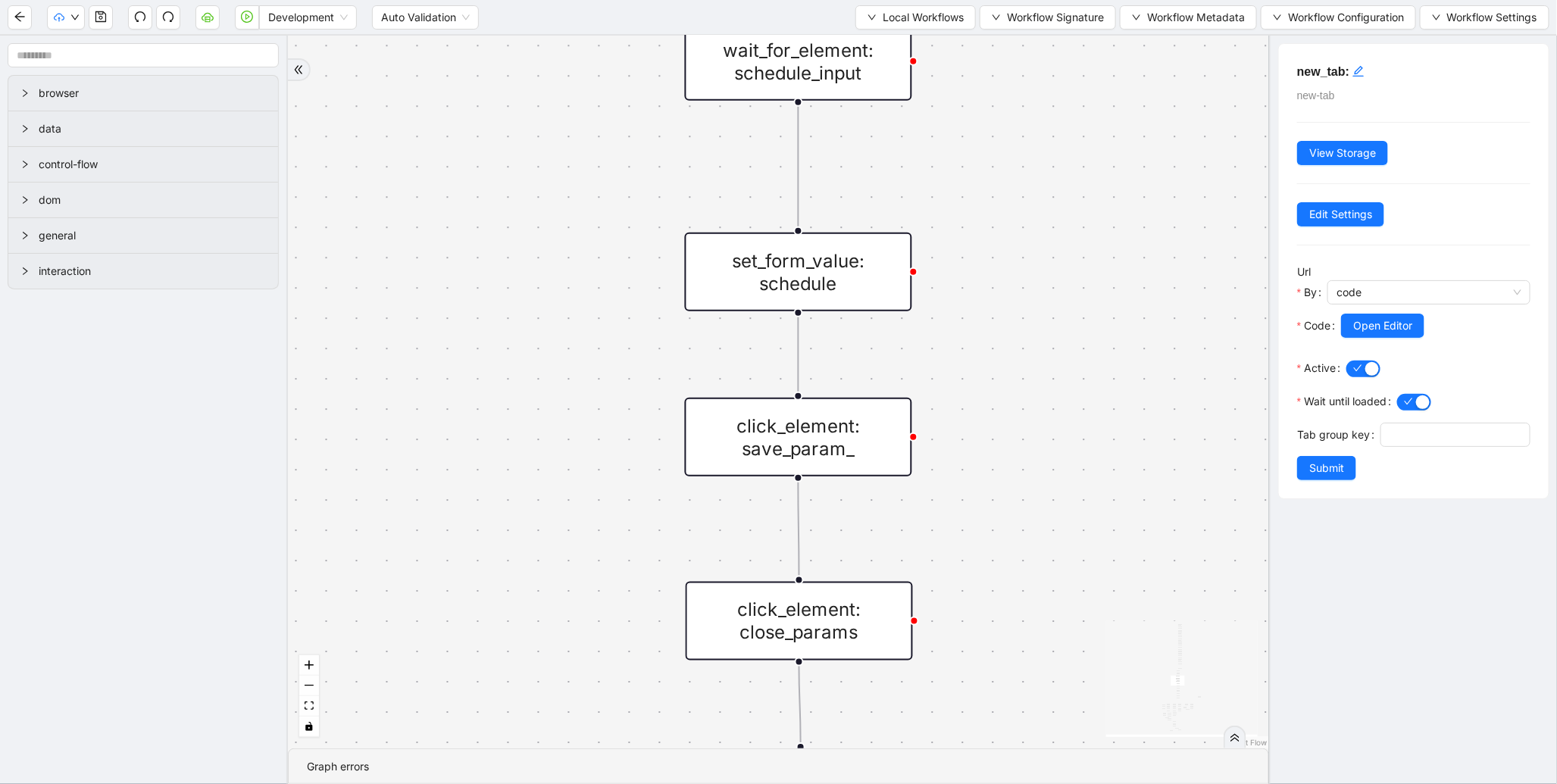
drag, startPoint x: 516, startPoint y: 470, endPoint x: 508, endPoint y: 157, distance: 313.1
click at [508, 157] on div "fallback enable_retry has_error fallback is_selected fallback create_schedule_d…" at bounding box center [778, 392] width 981 height 713
drag, startPoint x: 584, startPoint y: 412, endPoint x: 609, endPoint y: 264, distance: 150.1
click at [609, 265] on div "fallback enable_retry has_error fallback is_selected fallback create_schedule_d…" at bounding box center [778, 392] width 981 height 713
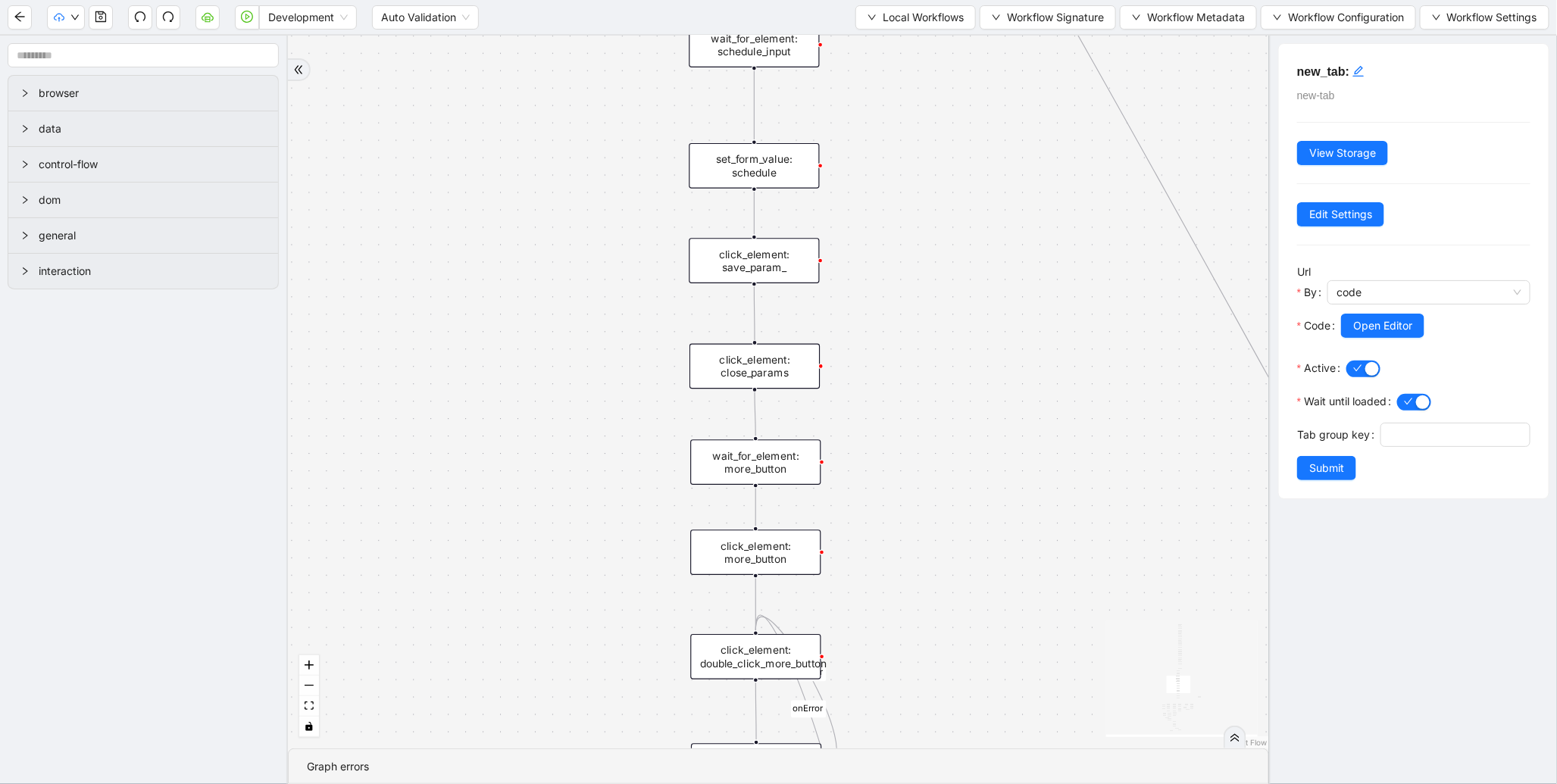
drag, startPoint x: 625, startPoint y: 454, endPoint x: 592, endPoint y: 217, distance: 239.3
click at [592, 217] on div "fallback enable_retry has_error fallback is_selected fallback create_schedule_d…" at bounding box center [778, 392] width 981 height 713
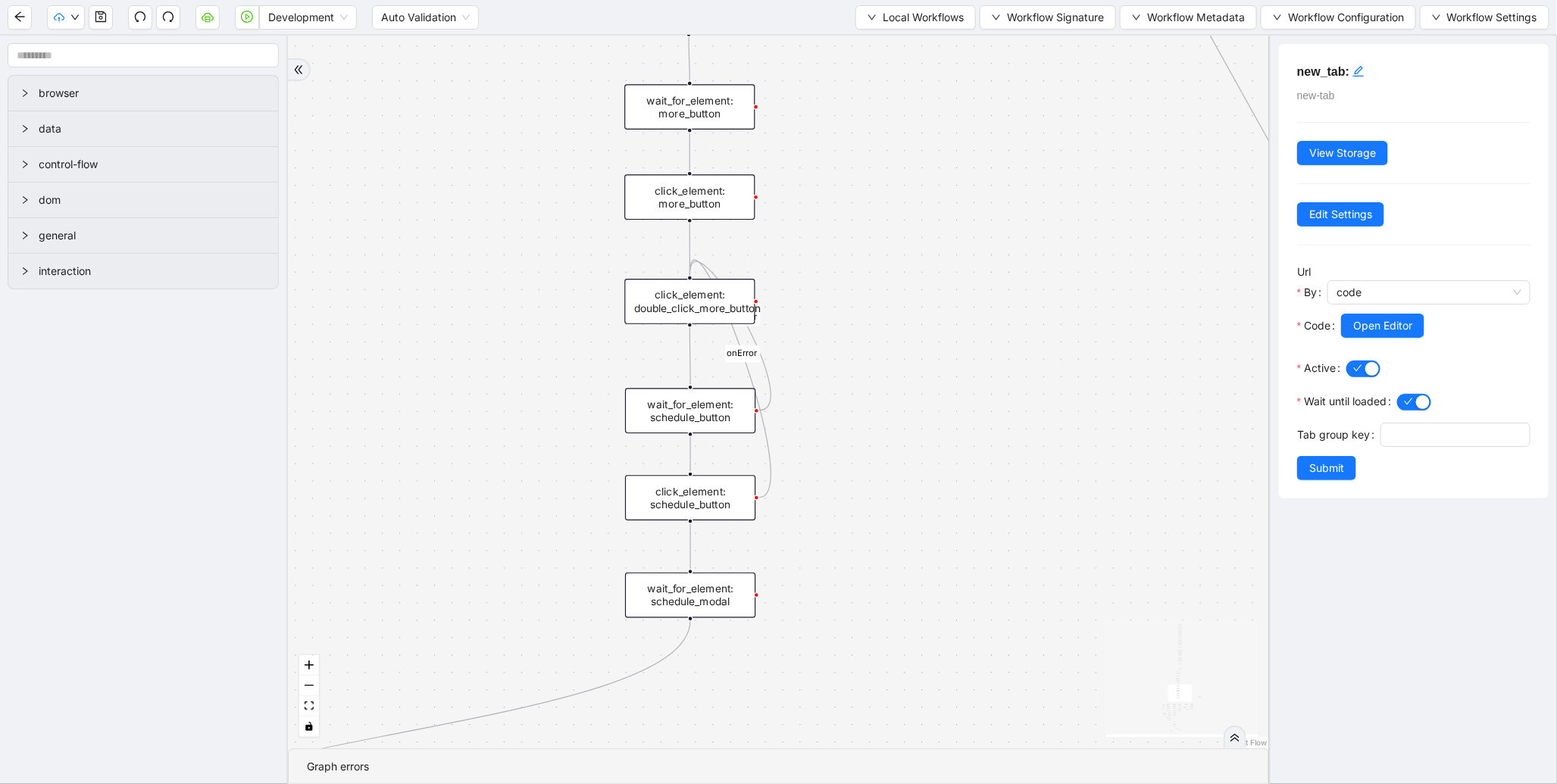
drag, startPoint x: 572, startPoint y: 412, endPoint x: 528, endPoint y: 255, distance: 163.0
click at [528, 255] on div "fallback enable_retry has_error fallback is_selected fallback create_schedule_d…" at bounding box center [778, 392] width 981 height 713
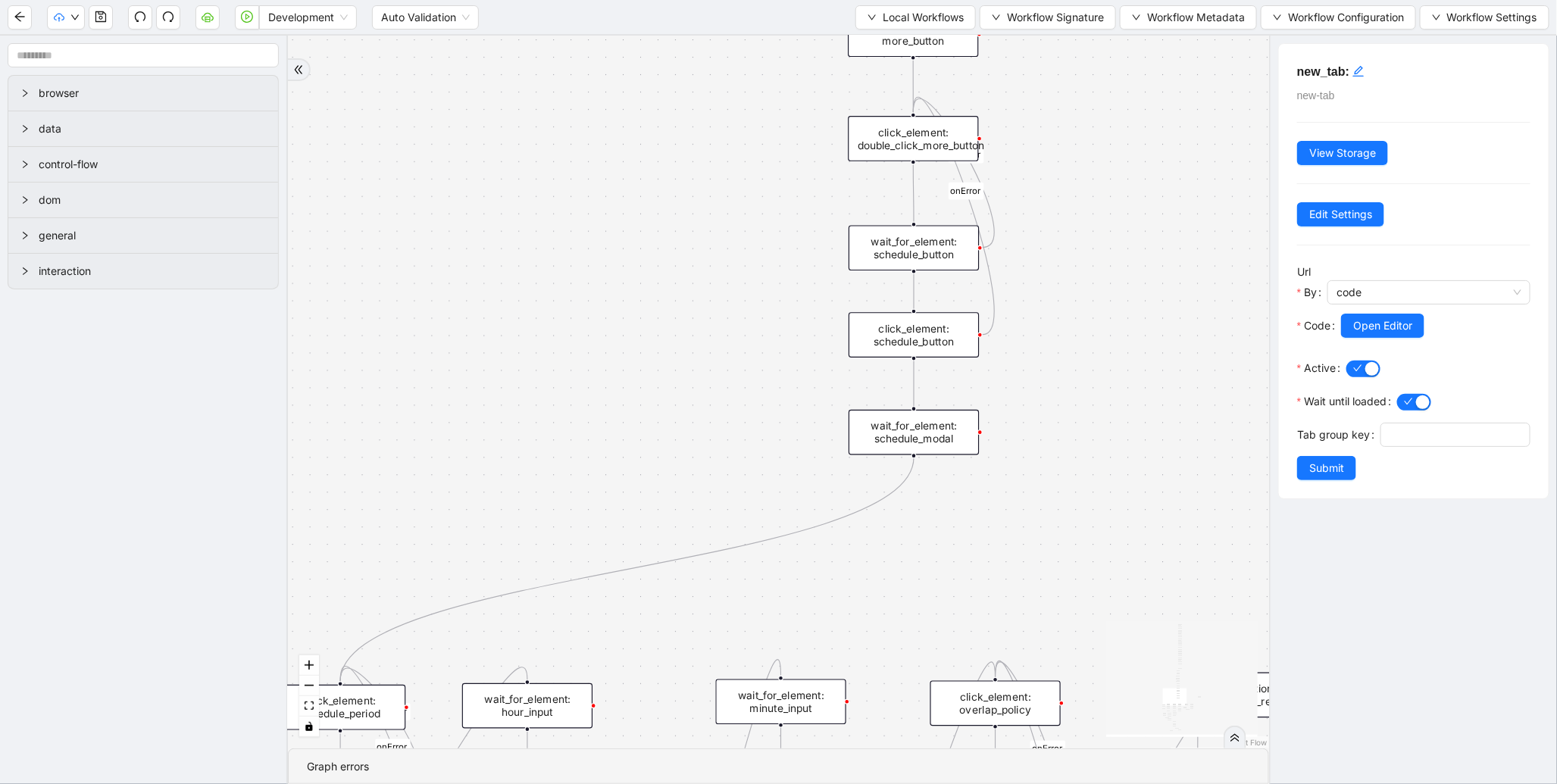
drag, startPoint x: 678, startPoint y: 359, endPoint x: 735, endPoint y: 300, distance: 82.0
click at [755, 291] on div "fallback enable_retry has_error fallback is_selected fallback create_schedule_d…" at bounding box center [778, 392] width 981 height 713
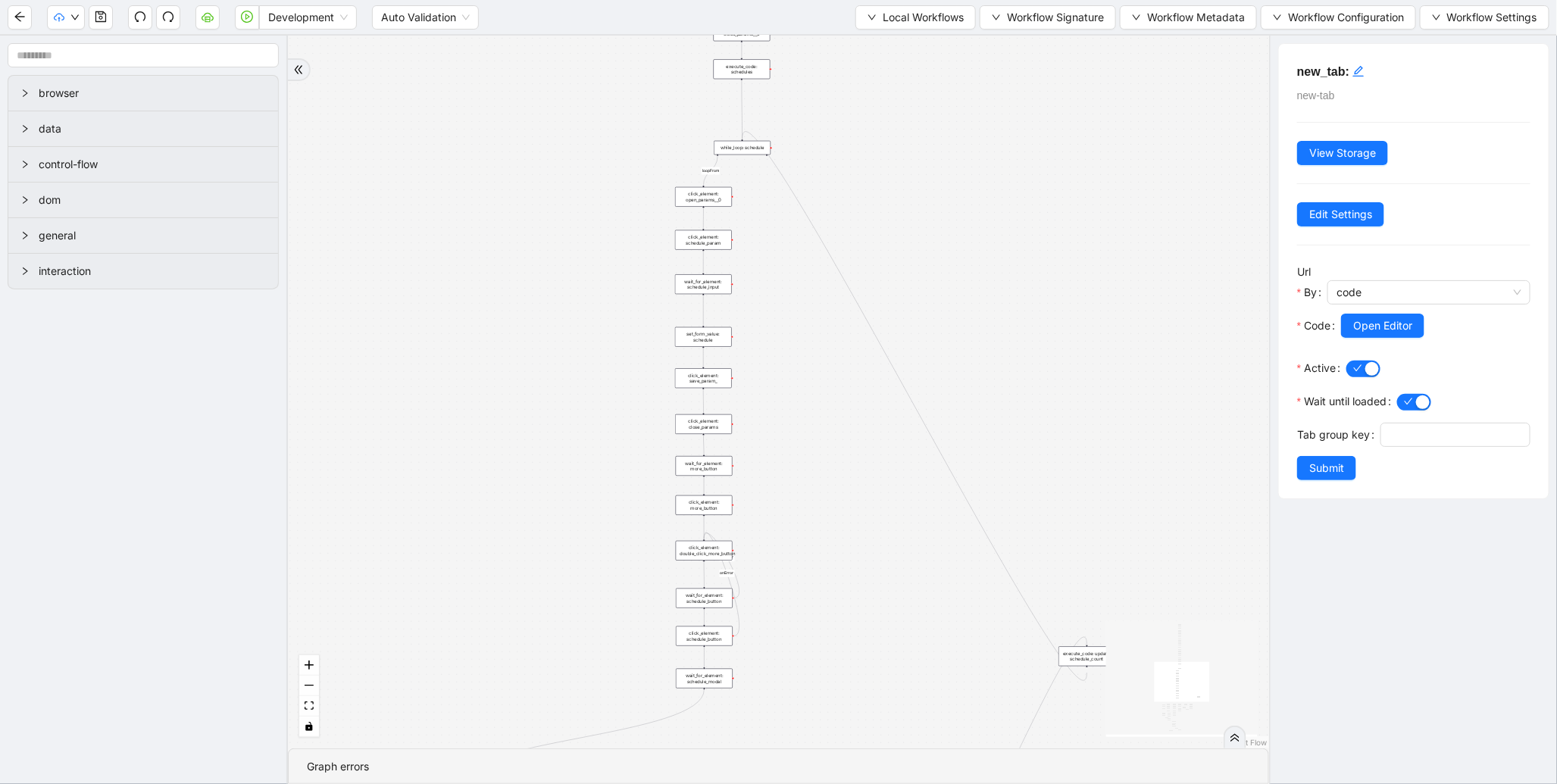
drag, startPoint x: 573, startPoint y: 354, endPoint x: 532, endPoint y: 607, distance: 256.3
click at [532, 607] on div "fallback enable_retry has_error fallback is_selected fallback create_schedule_d…" at bounding box center [778, 392] width 981 height 713
click at [885, 20] on span "Local Workflows" at bounding box center [923, 18] width 81 height 17
click at [877, 40] on span "Select" at bounding box center [909, 46] width 99 height 17
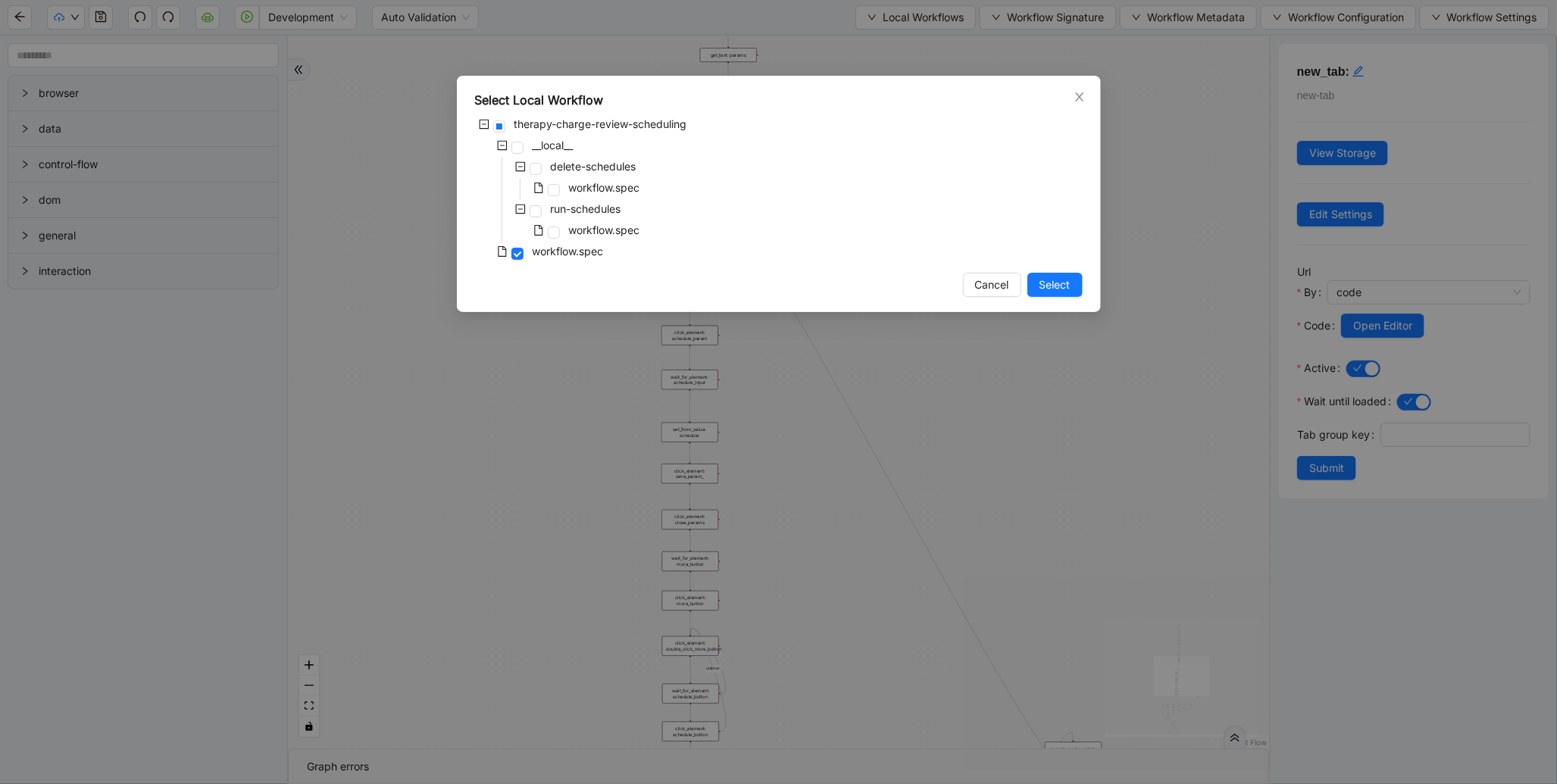
click at [876, 485] on div "Select Local Workflow therapy-charge-review-scheduling __local__ delete-schedul…" at bounding box center [778, 392] width 1557 height 784
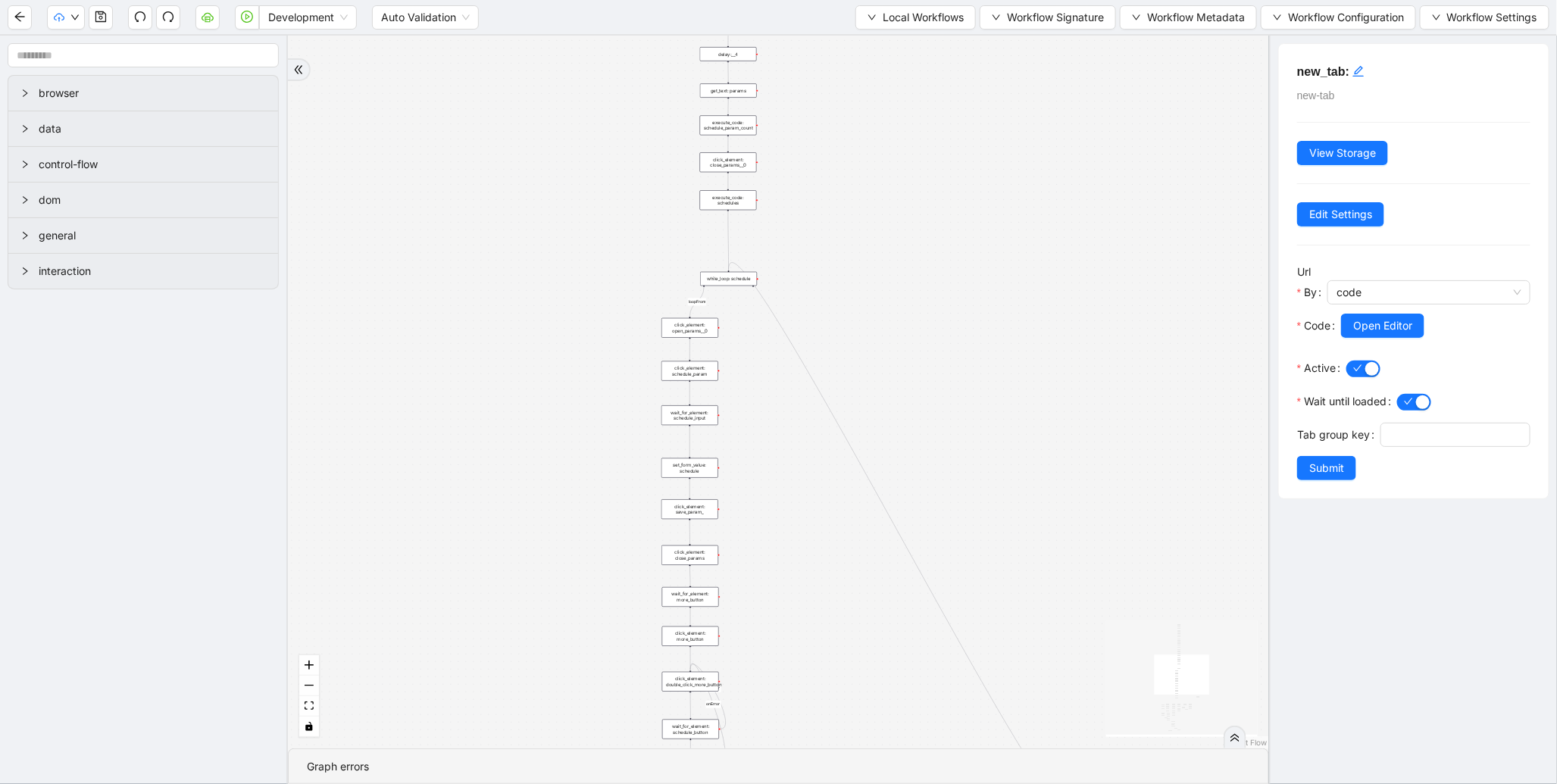
drag, startPoint x: 897, startPoint y: 313, endPoint x: 908, endPoint y: 596, distance: 283.2
click at [908, 596] on div "fallback enable_retry has_error fallback is_selected fallback create_schedule_d…" at bounding box center [778, 392] width 981 height 713
drag, startPoint x: 930, startPoint y: 222, endPoint x: 919, endPoint y: 584, distance: 362.2
click at [919, 584] on div "fallback enable_retry has_error fallback is_selected fallback create_schedule_d…" at bounding box center [778, 392] width 981 height 713
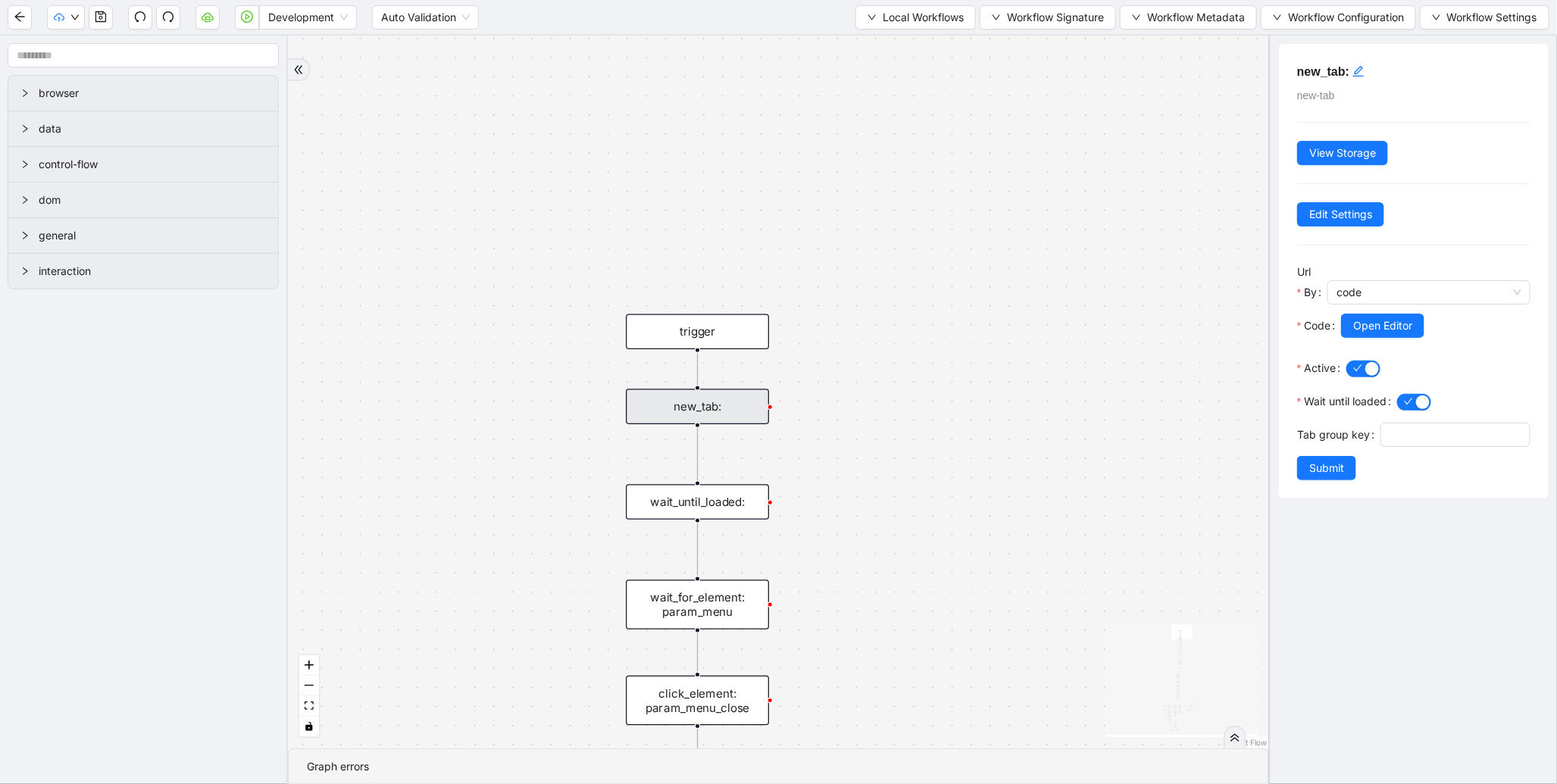
drag, startPoint x: 960, startPoint y: 259, endPoint x: 960, endPoint y: 632, distance: 373.0
click at [964, 662] on div "fallback enable_retry has_error fallback is_selected fallback create_schedule_d…" at bounding box center [778, 392] width 981 height 713
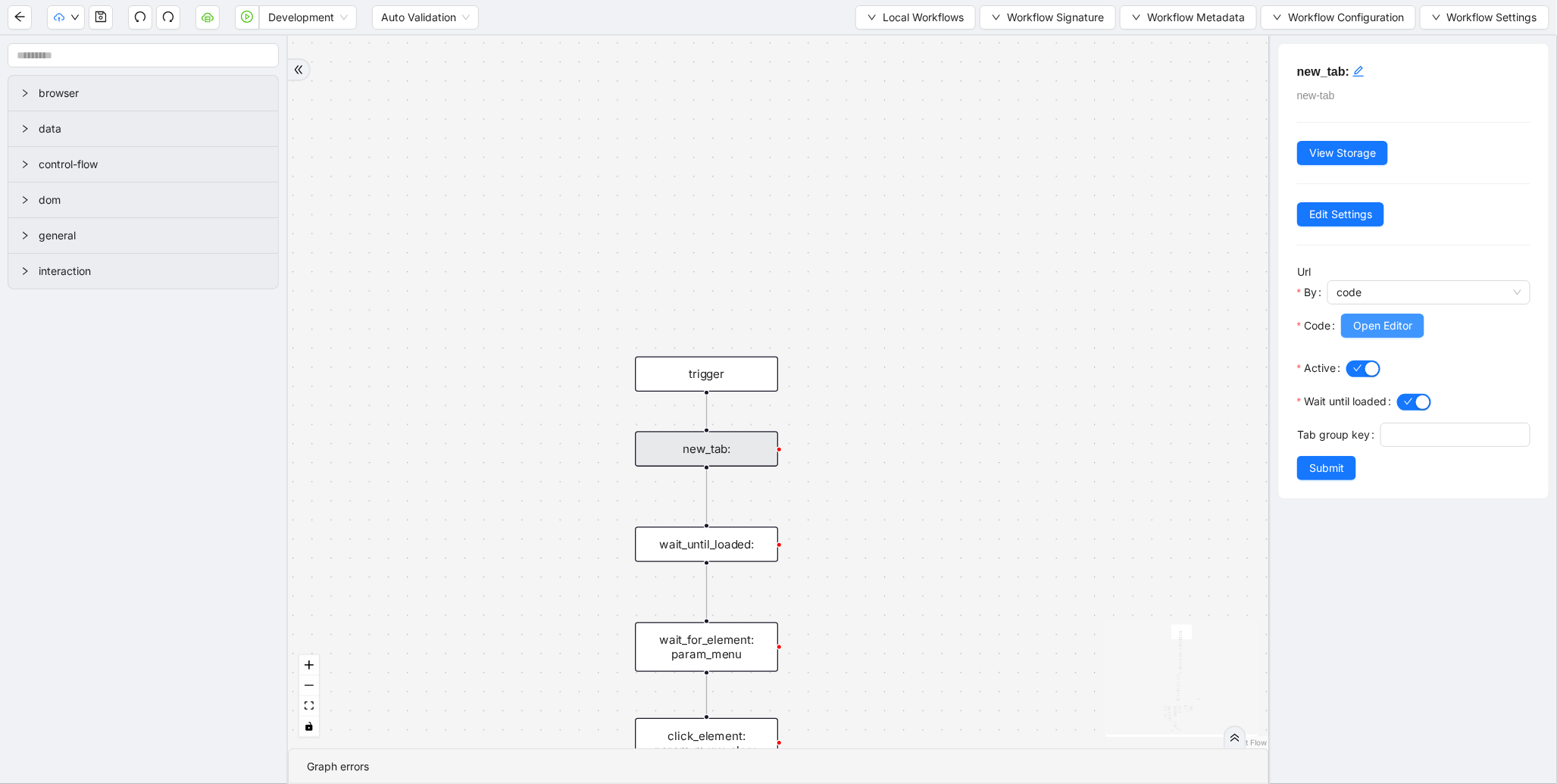
click at [1415, 329] on button "Open Editor" at bounding box center [1383, 325] width 84 height 24
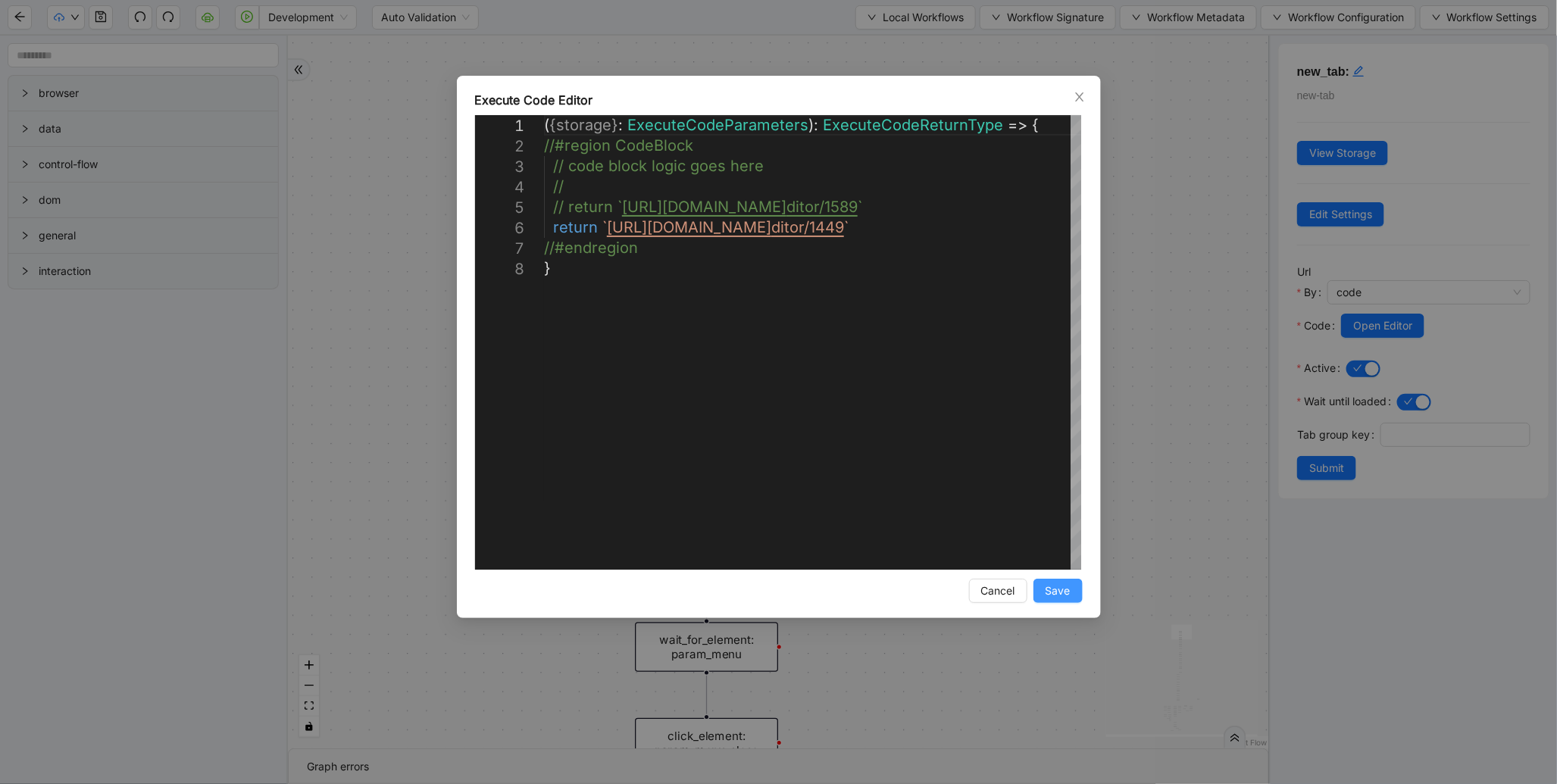
click at [1053, 601] on button "Save" at bounding box center [1058, 591] width 49 height 24
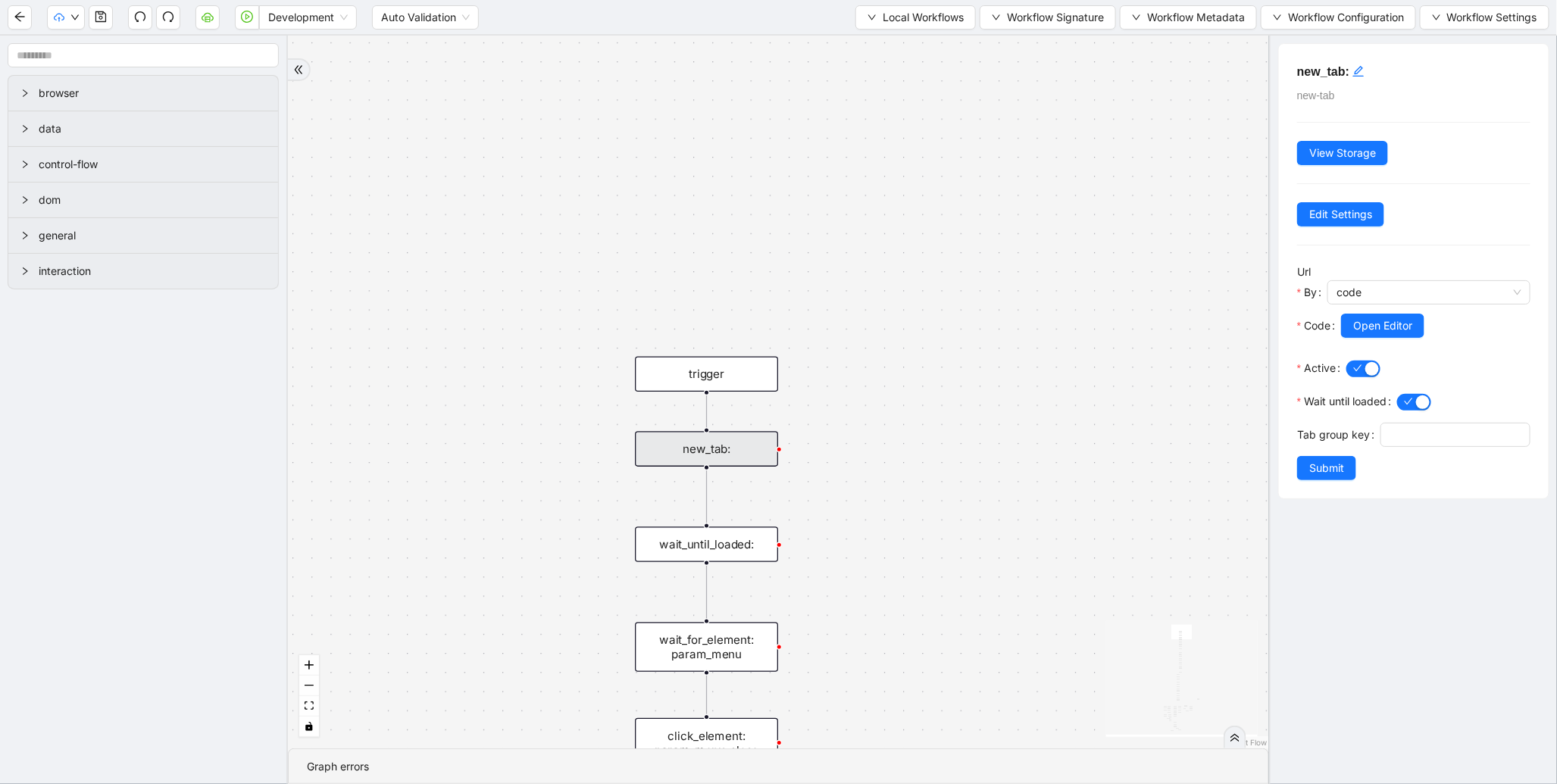
drag, startPoint x: 1308, startPoint y: 498, endPoint x: 109, endPoint y: 132, distance: 1253.6
click at [1309, 476] on span "Submit" at bounding box center [1327, 469] width 35 height 17
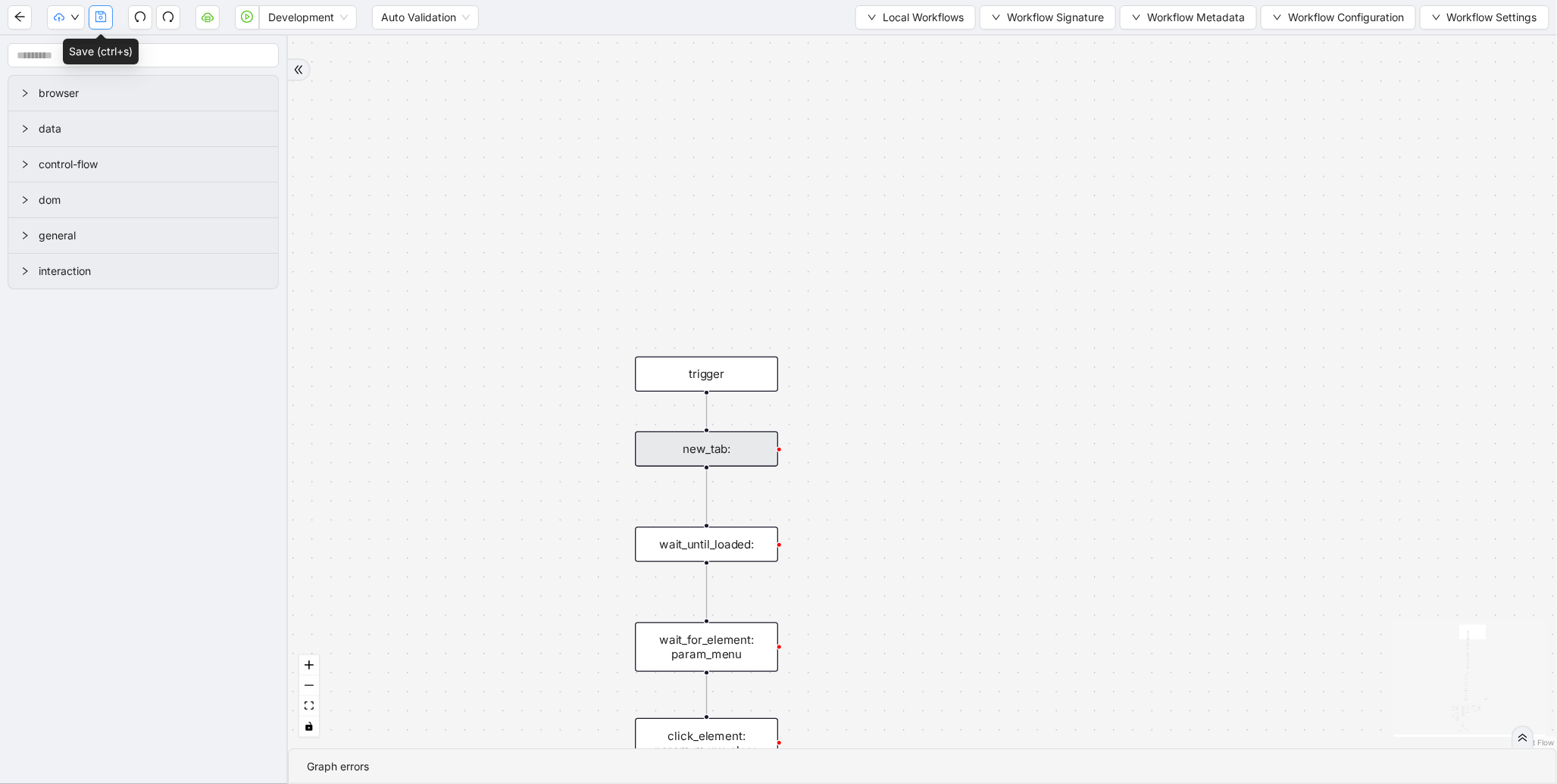
click at [100, 25] on button "button" at bounding box center [100, 17] width 24 height 24
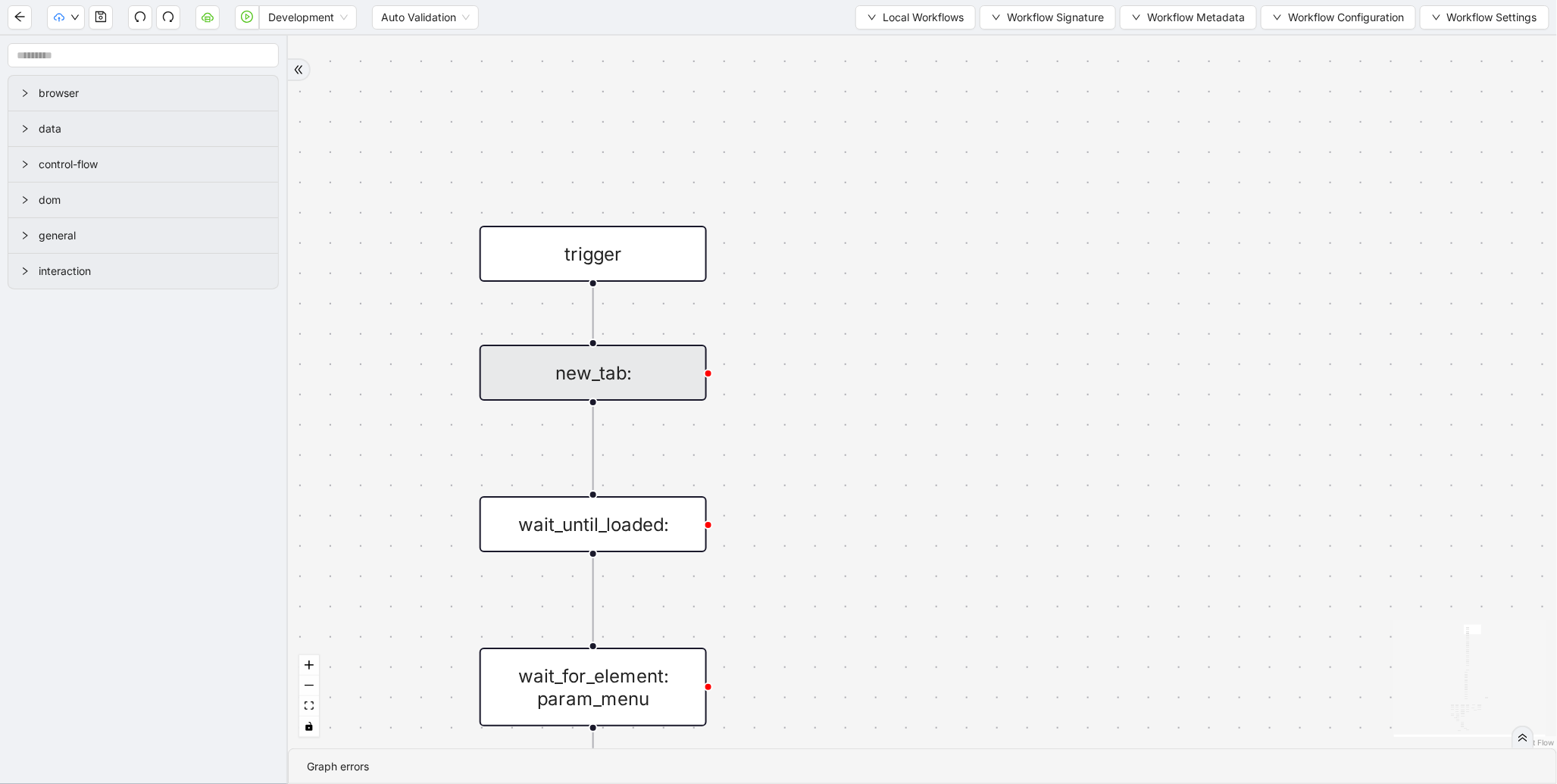
click at [631, 381] on div "new_tab:" at bounding box center [594, 372] width 228 height 56
drag, startPoint x: 676, startPoint y: 388, endPoint x: 671, endPoint y: 396, distance: 9.4
click at [671, 396] on div "new_tab:" at bounding box center [594, 372] width 228 height 56
click at [671, 396] on div "new_tab:" at bounding box center [590, 377] width 228 height 56
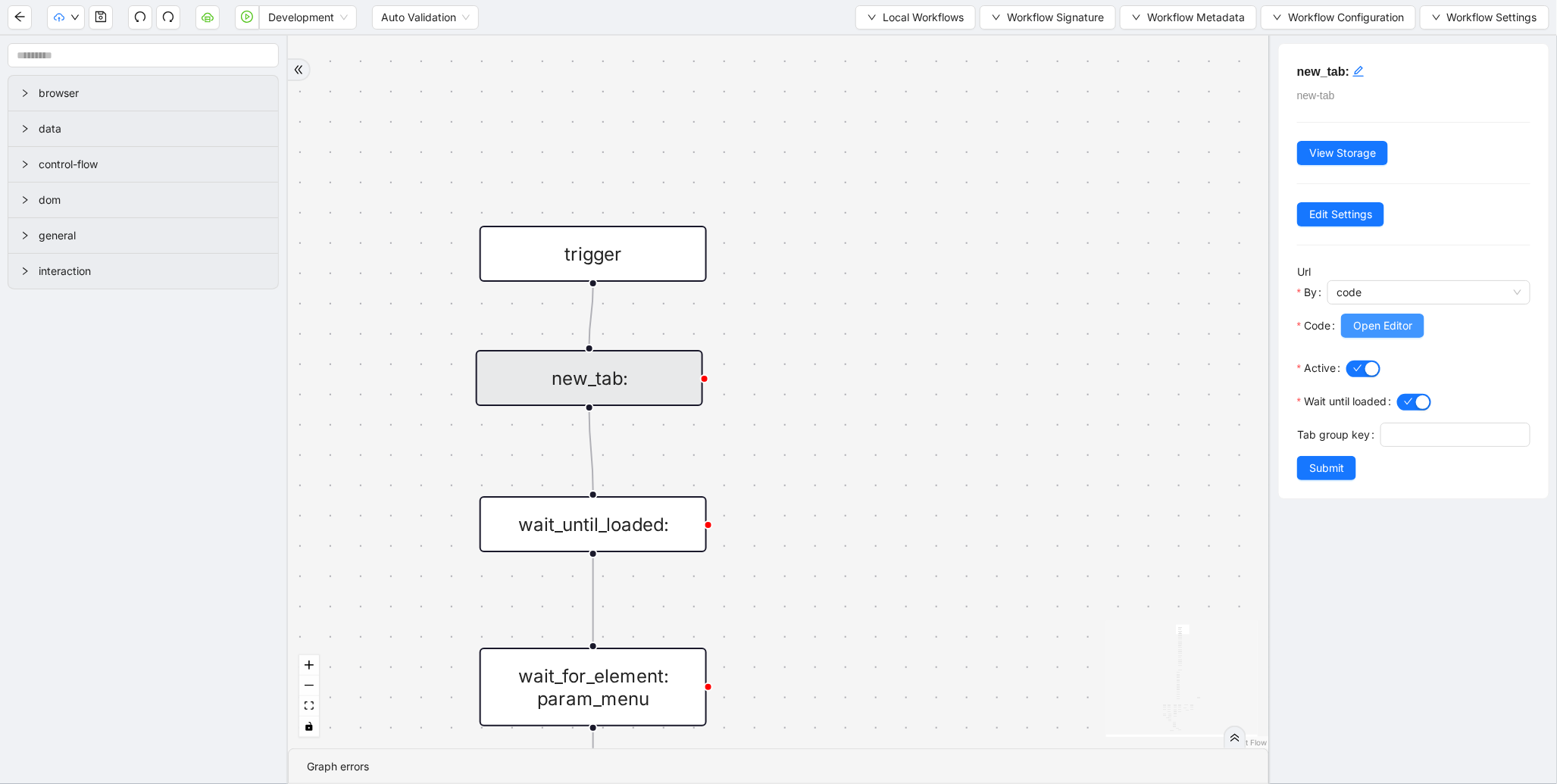
click at [1412, 321] on span "Open Editor" at bounding box center [1383, 325] width 59 height 17
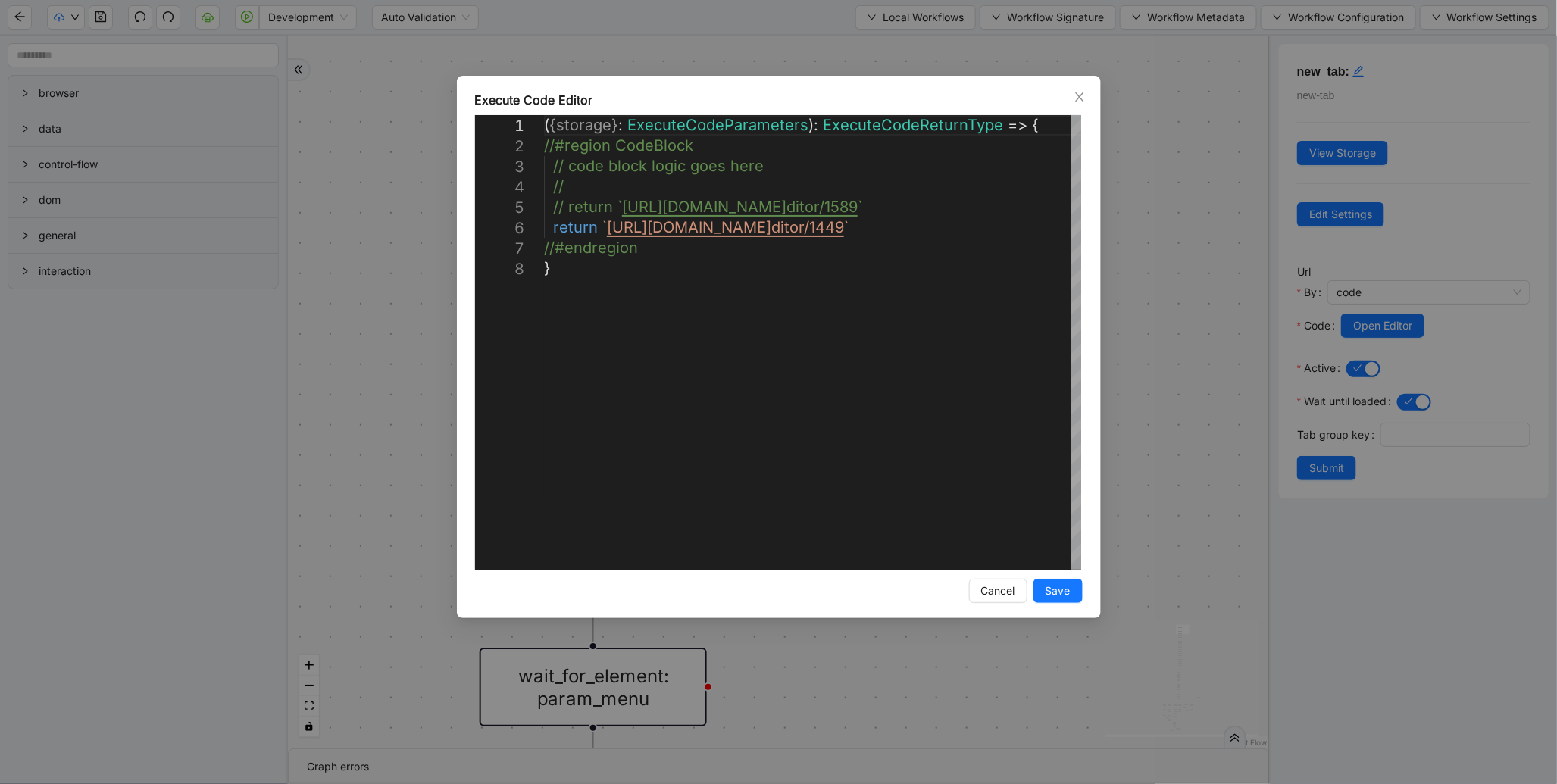
click at [1193, 50] on div "**********" at bounding box center [778, 392] width 1557 height 784
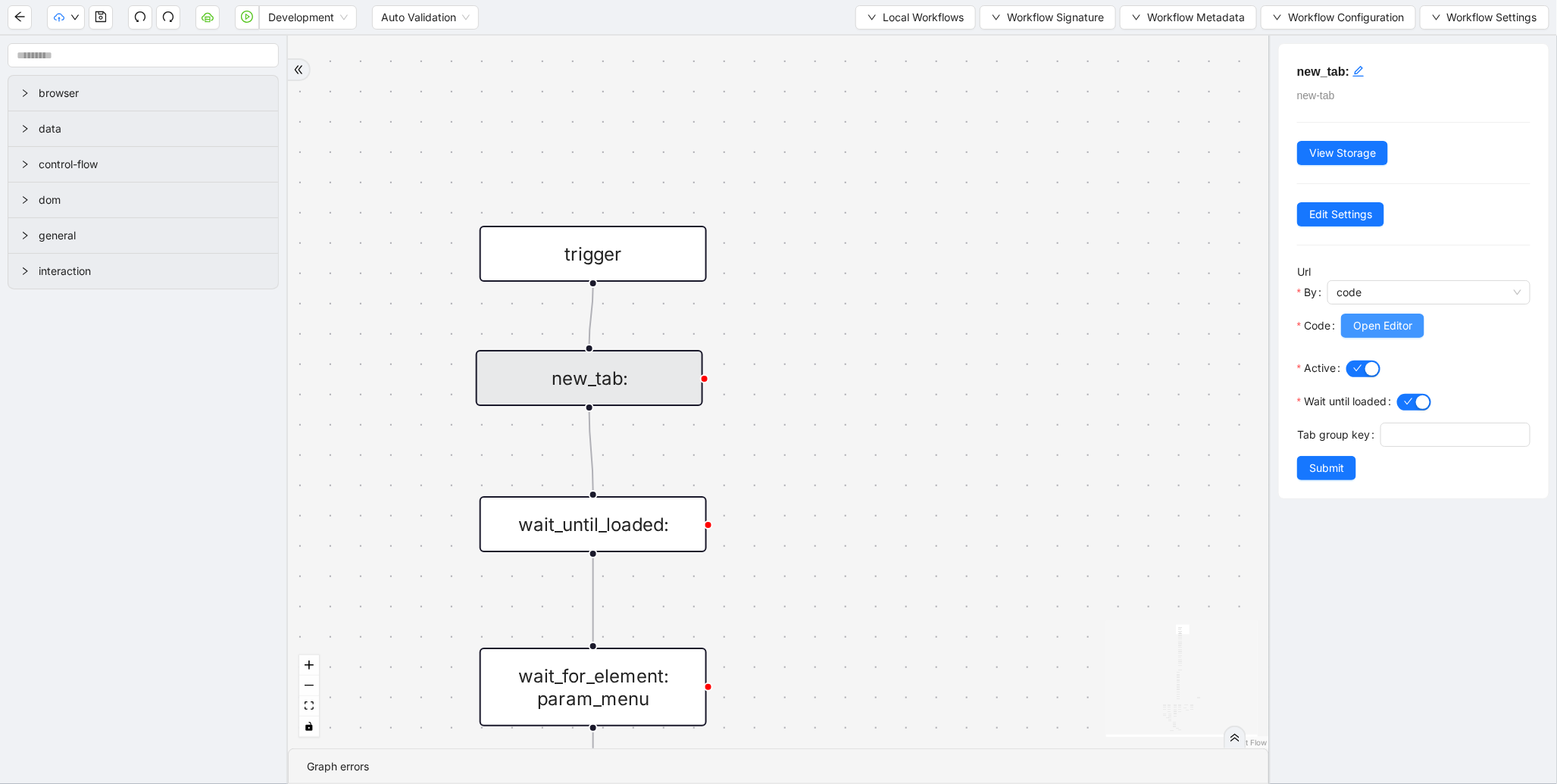
click at [1357, 332] on span "Open Editor" at bounding box center [1383, 325] width 59 height 17
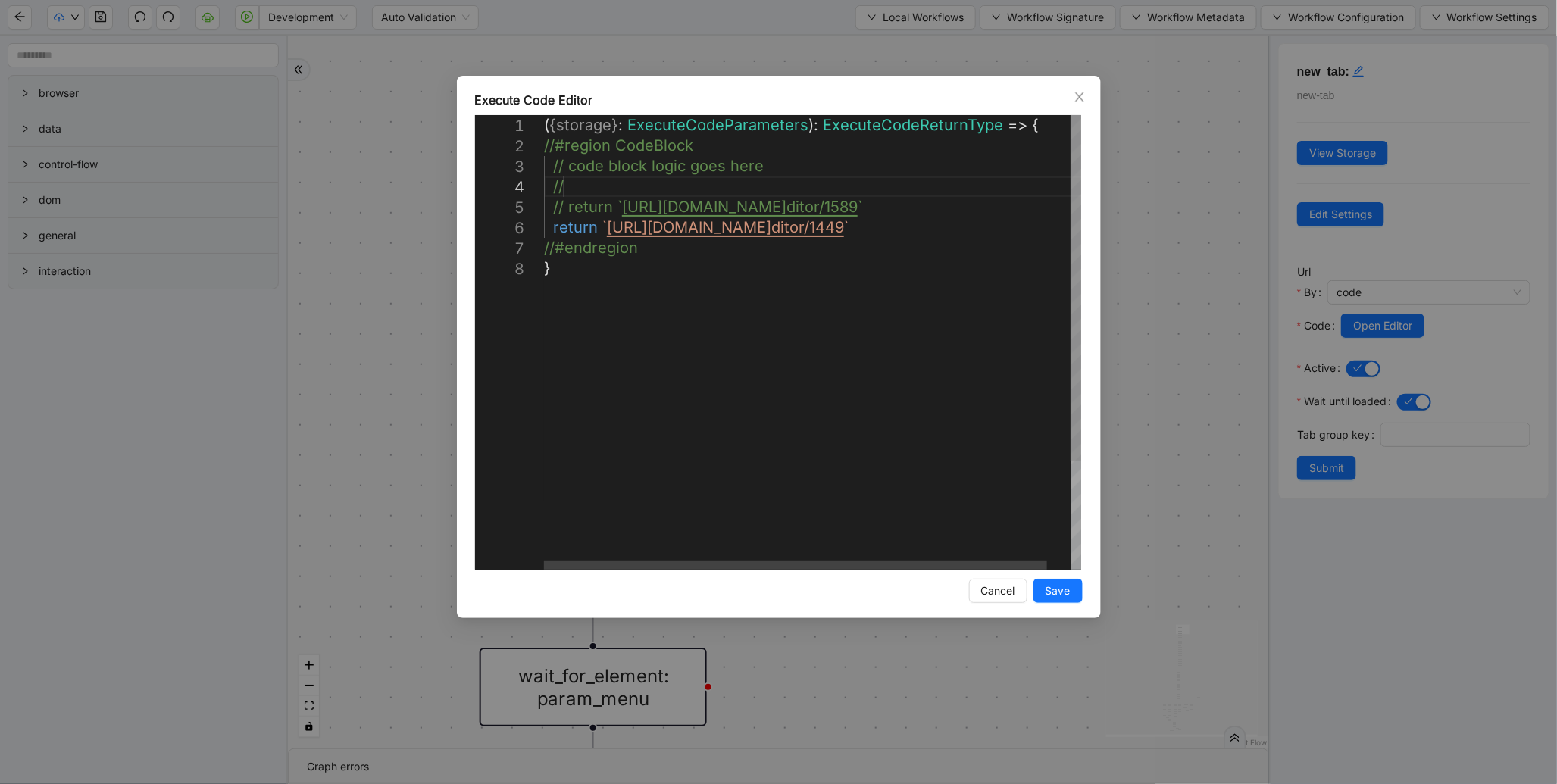
scroll to position [0, 8]
click at [850, 196] on div "( { storage } : ExecuteCodeParameters ): ExecuteCodeReturnType => { //#region C…" at bounding box center [825, 414] width 563 height 597
click at [853, 208] on div "( { storage } : ExecuteCodeParameters ): ExecuteCodeReturnType => { //#region C…" at bounding box center [825, 414] width 563 height 597
type textarea "**********"
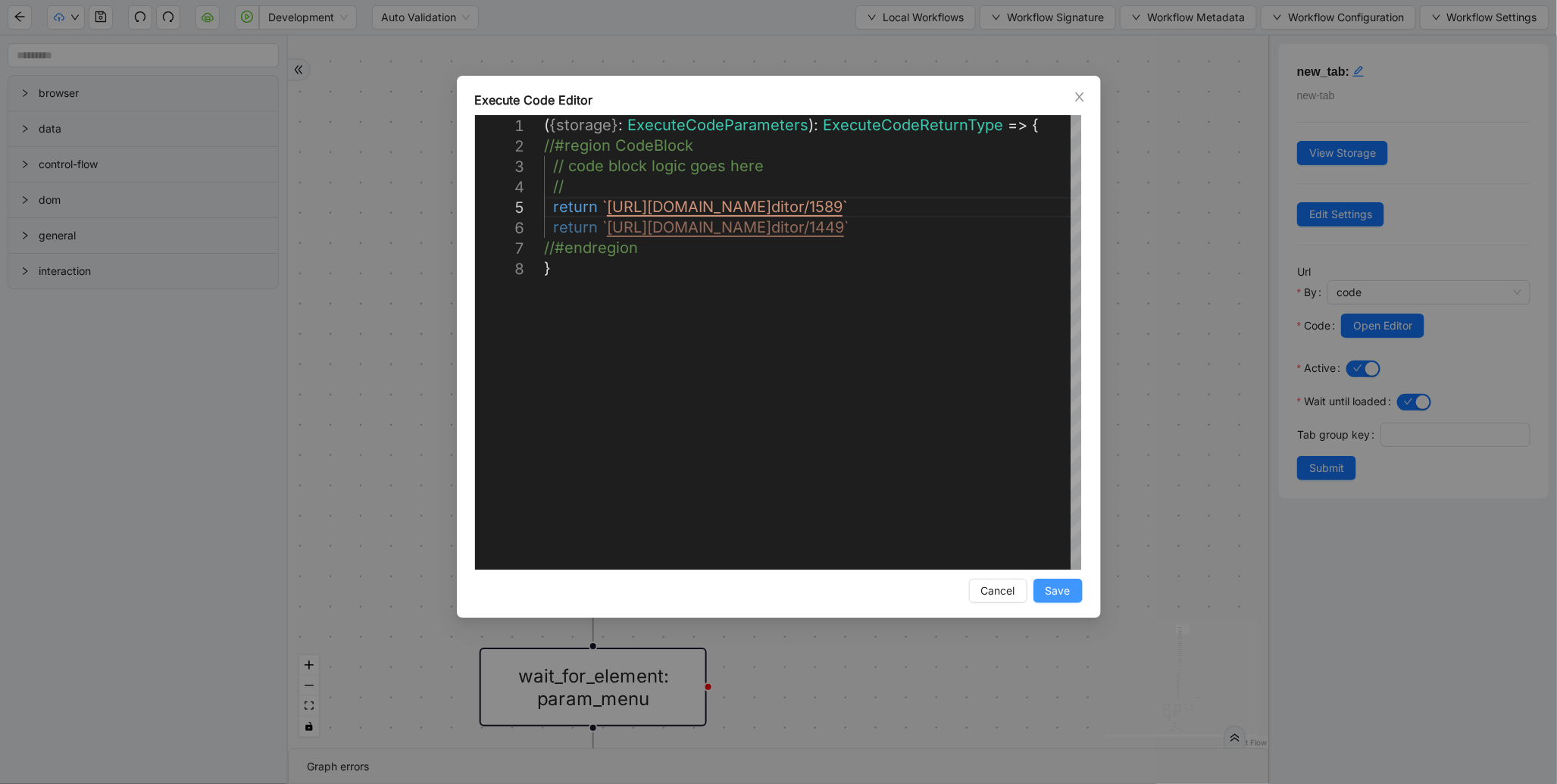
click at [1077, 587] on button "Save" at bounding box center [1058, 591] width 49 height 24
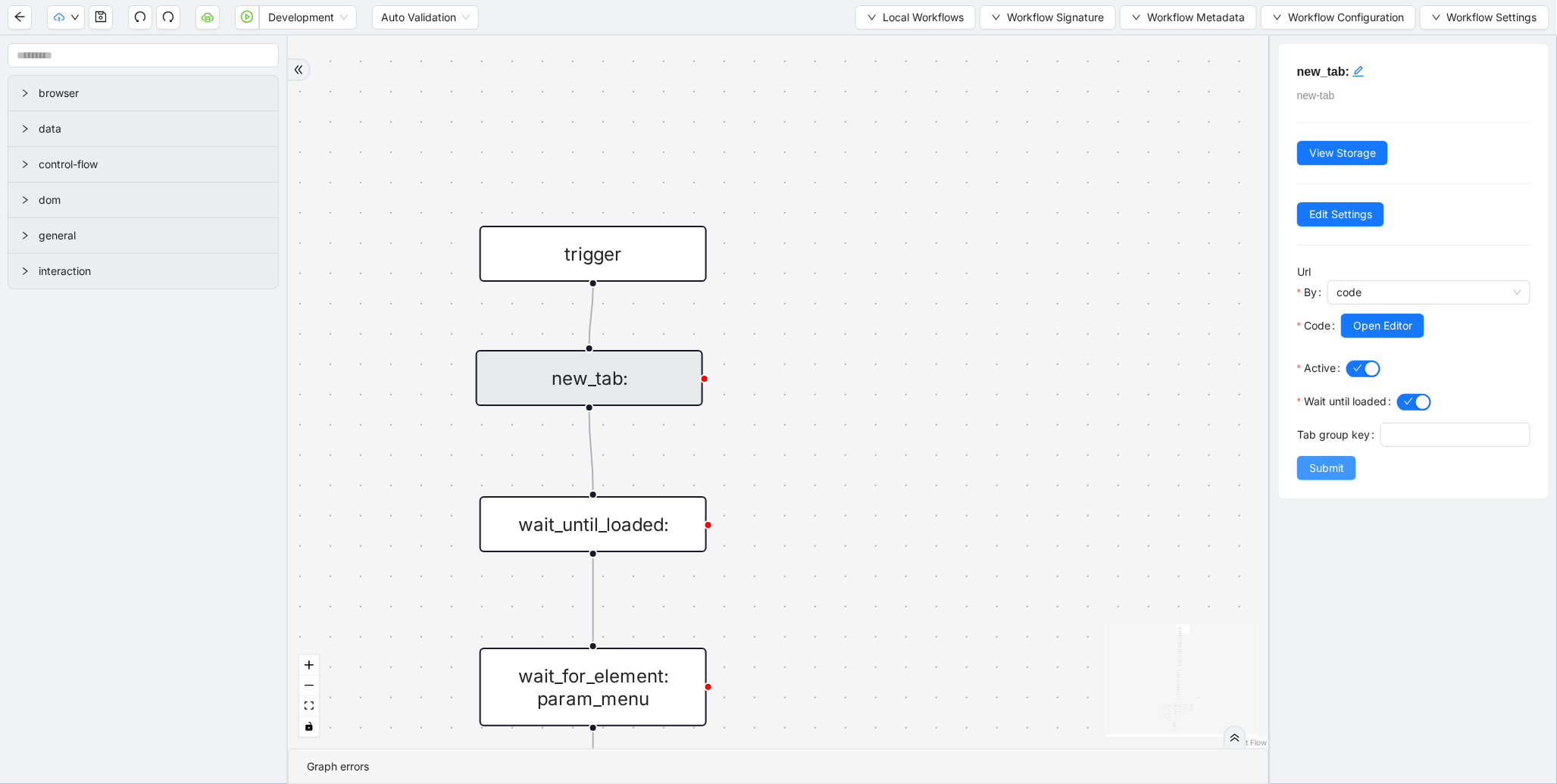
click at [1324, 476] on span "Submit" at bounding box center [1327, 469] width 35 height 17
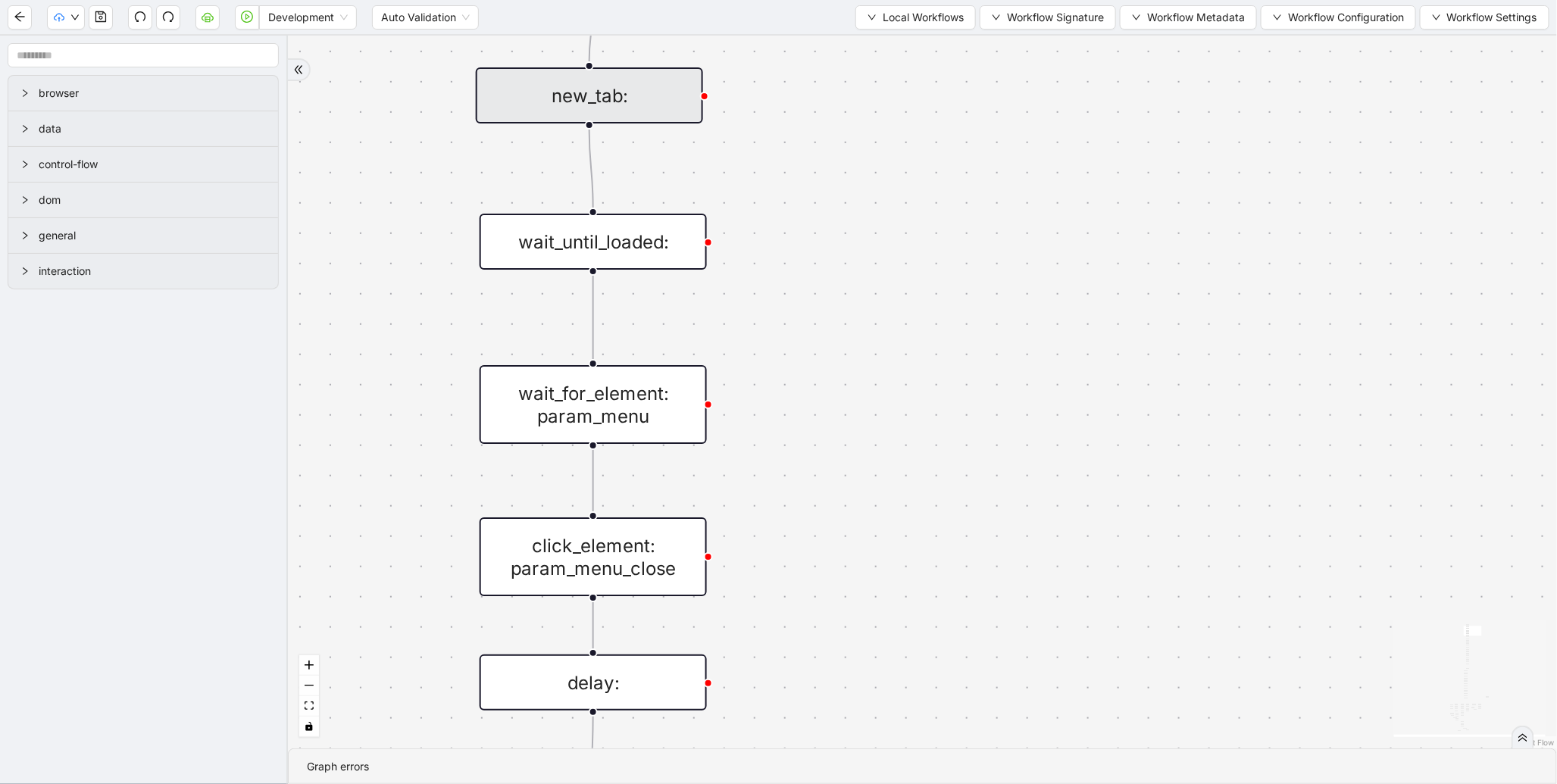
drag, startPoint x: 926, startPoint y: 634, endPoint x: 980, endPoint y: 597, distance: 65.5
click at [933, 303] on div "fallback enable_retry has_error fallback is_selected fallback create_schedule_d…" at bounding box center [922, 392] width 1269 height 713
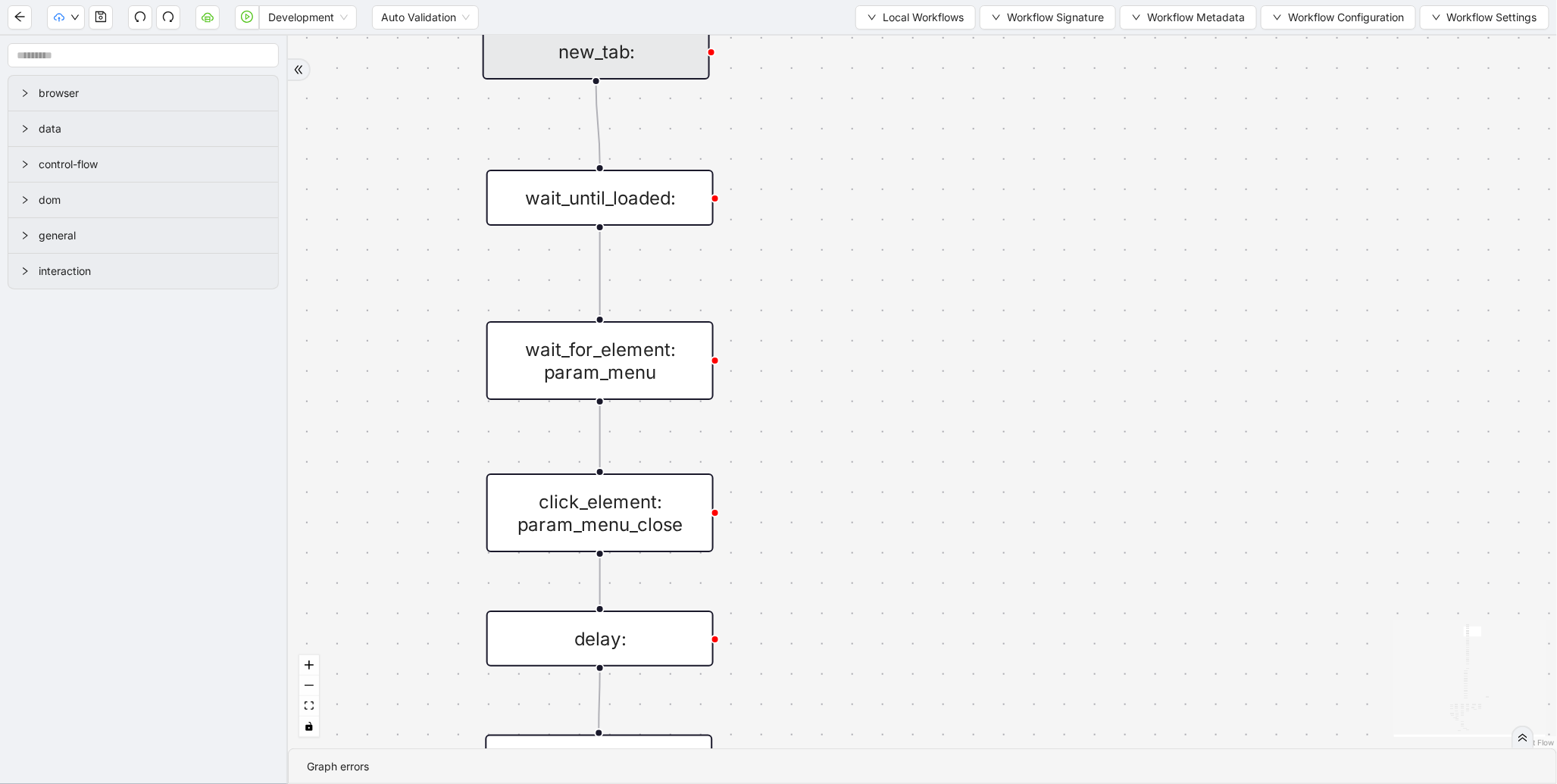
drag, startPoint x: 1006, startPoint y: 370, endPoint x: 1019, endPoint y: 236, distance: 134.6
click at [1015, 238] on div "fallback enable_retry has_error fallback is_selected fallback create_schedule_d…" at bounding box center [922, 392] width 1269 height 713
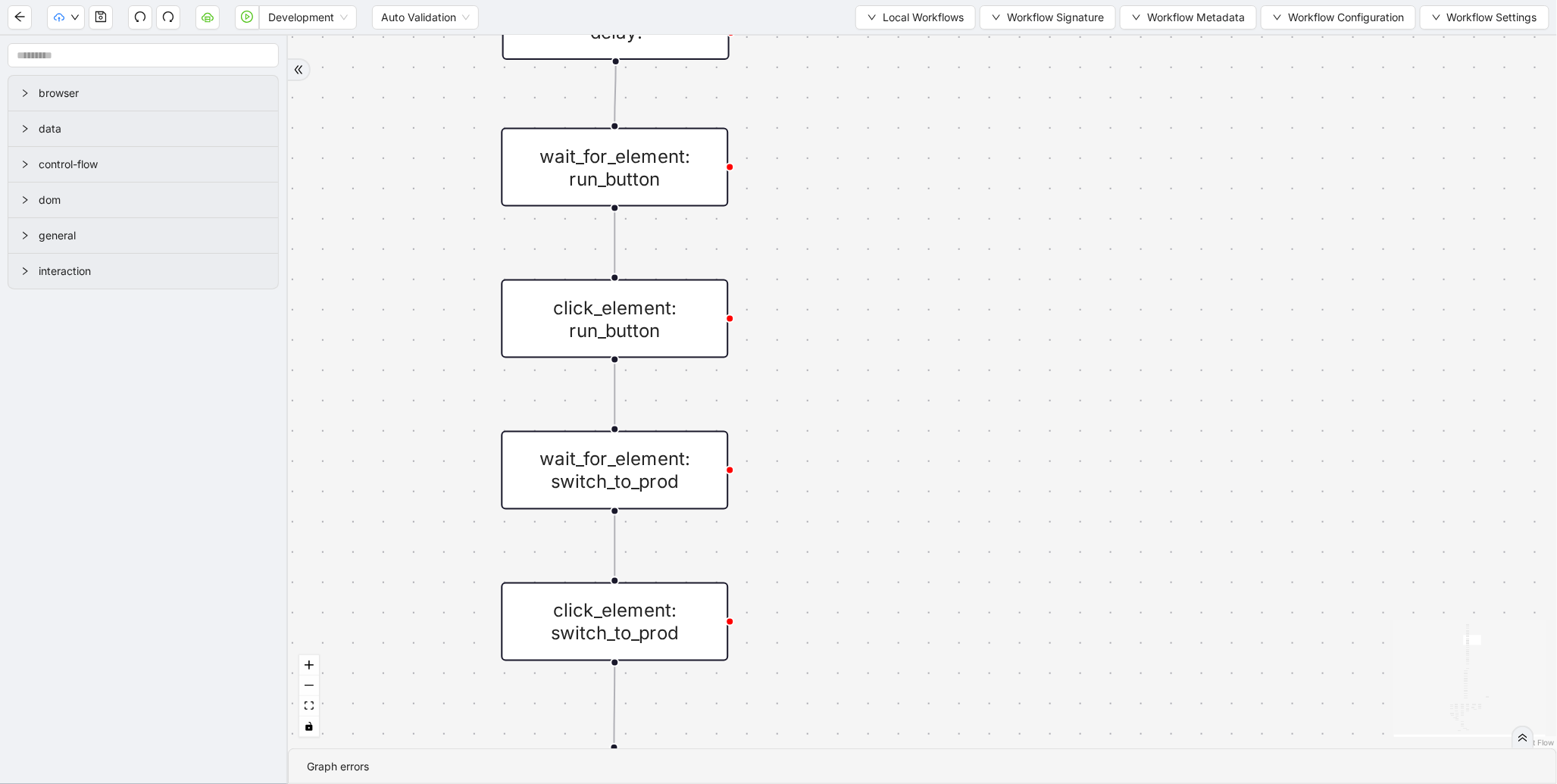
drag, startPoint x: 1030, startPoint y: 474, endPoint x: 991, endPoint y: 148, distance: 328.3
click at [994, 139] on div "fallback enable_retry has_error fallback is_selected fallback create_schedule_d…" at bounding box center [922, 392] width 1269 height 713
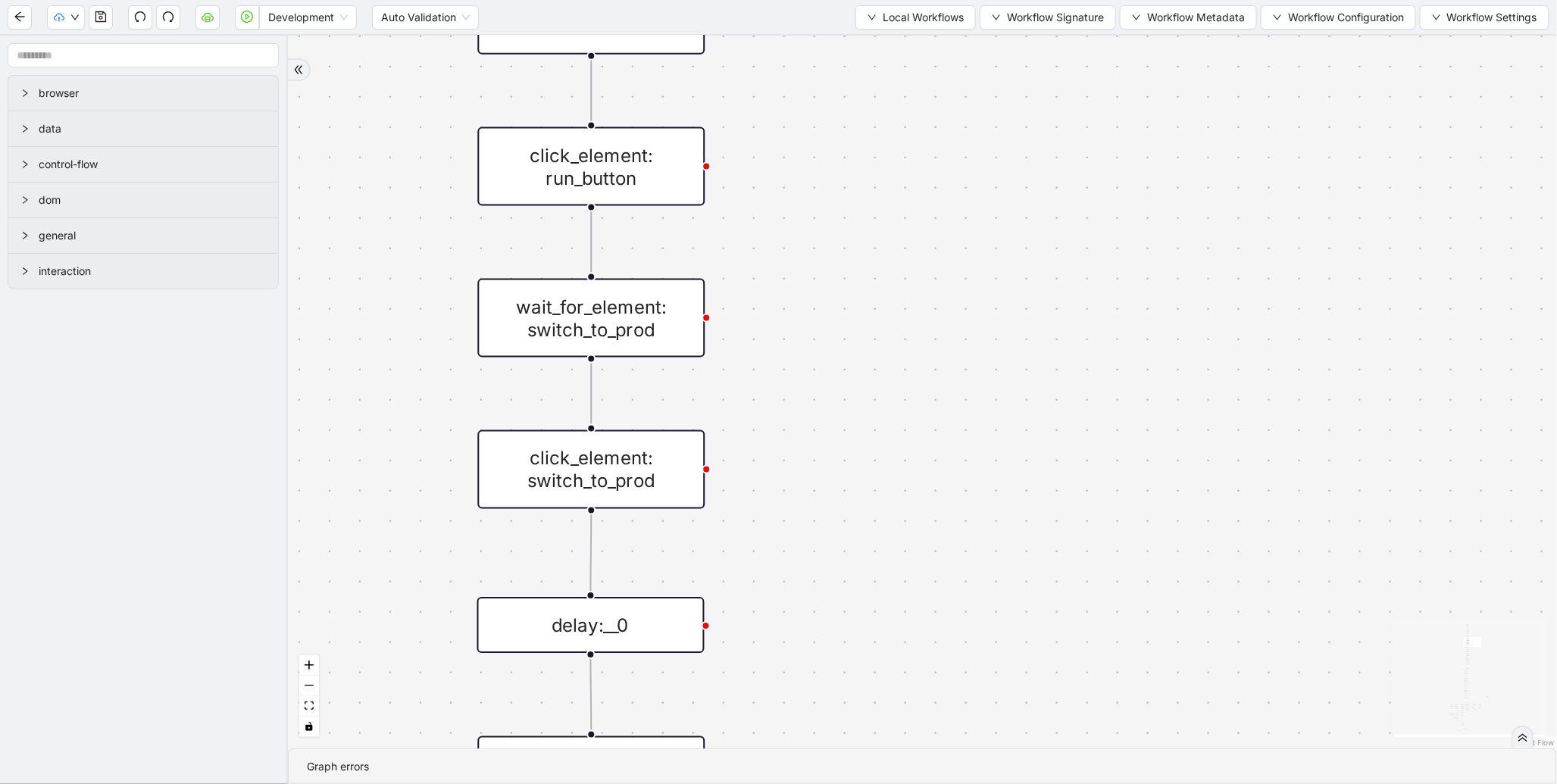
drag, startPoint x: 1005, startPoint y: 436, endPoint x: 1035, endPoint y: 90, distance: 347.3
click at [1035, 88] on div "fallback enable_retry has_error fallback is_selected fallback create_schedule_d…" at bounding box center [922, 392] width 1269 height 713
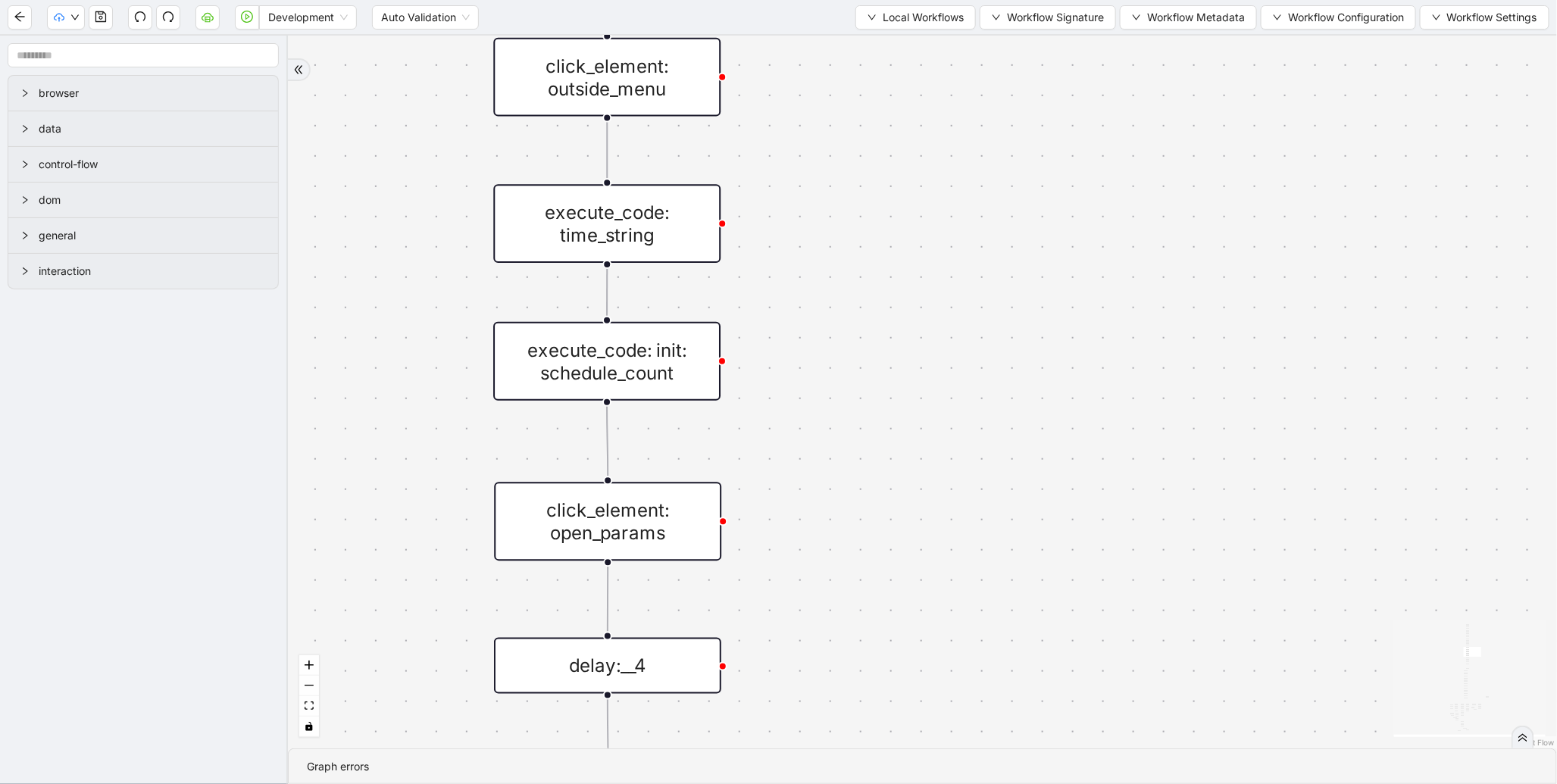
drag, startPoint x: 1060, startPoint y: 387, endPoint x: 1045, endPoint y: 69, distance: 318.4
click at [1045, 69] on div "fallback enable_retry has_error fallback is_selected fallback create_schedule_d…" at bounding box center [922, 392] width 1269 height 713
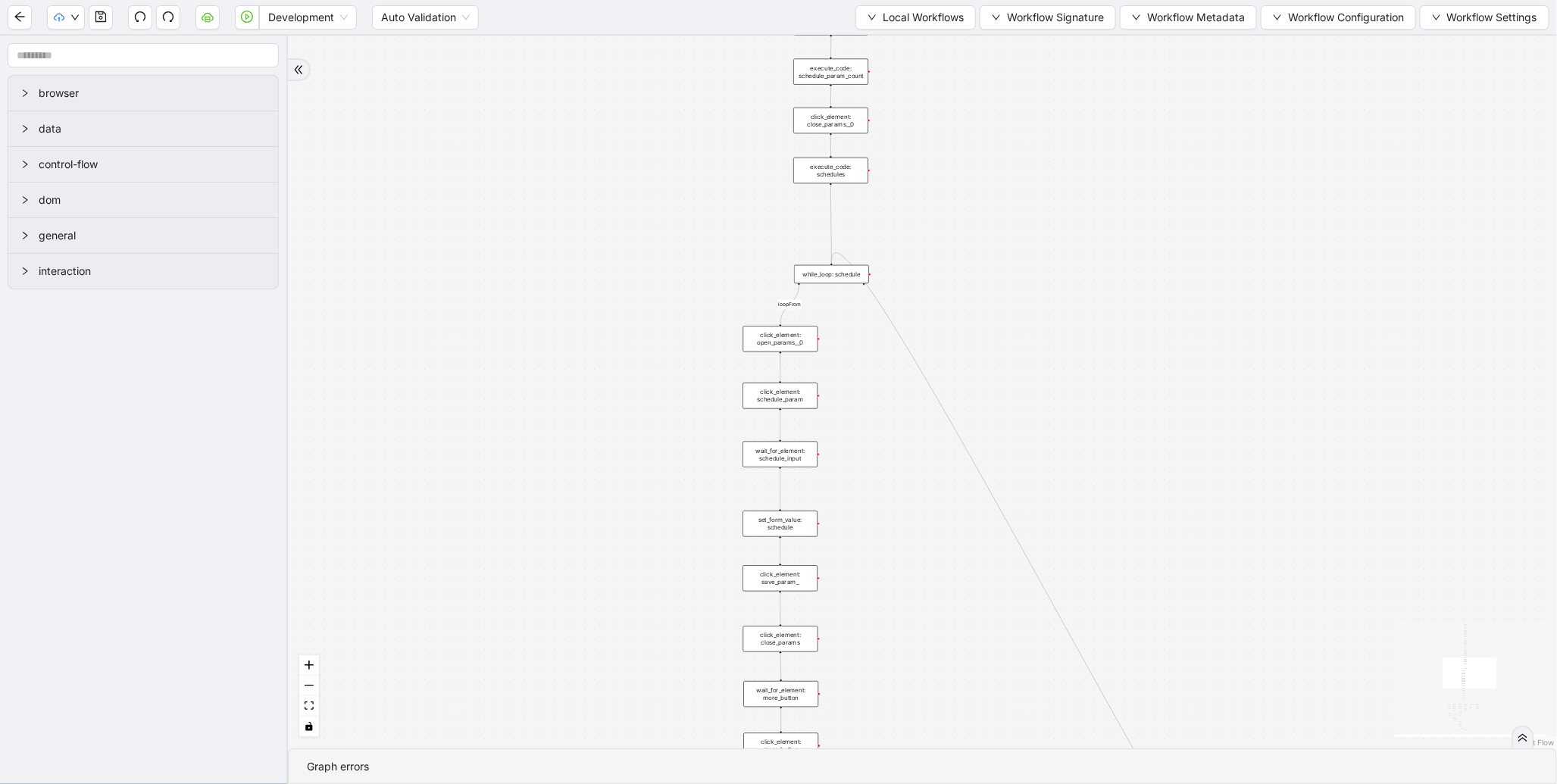
drag, startPoint x: 699, startPoint y: 633, endPoint x: 588, endPoint y: 144, distance: 501.4
click at [601, 138] on div "fallback enable_retry has_error fallback is_selected fallback create_schedule_d…" at bounding box center [922, 392] width 1269 height 713
drag, startPoint x: 551, startPoint y: 349, endPoint x: 549, endPoint y: 8, distance: 341.0
click at [549, 8] on section "Development Auto Validation Local Workflows Workflow Signature Workflow Metadat…" at bounding box center [778, 392] width 1557 height 784
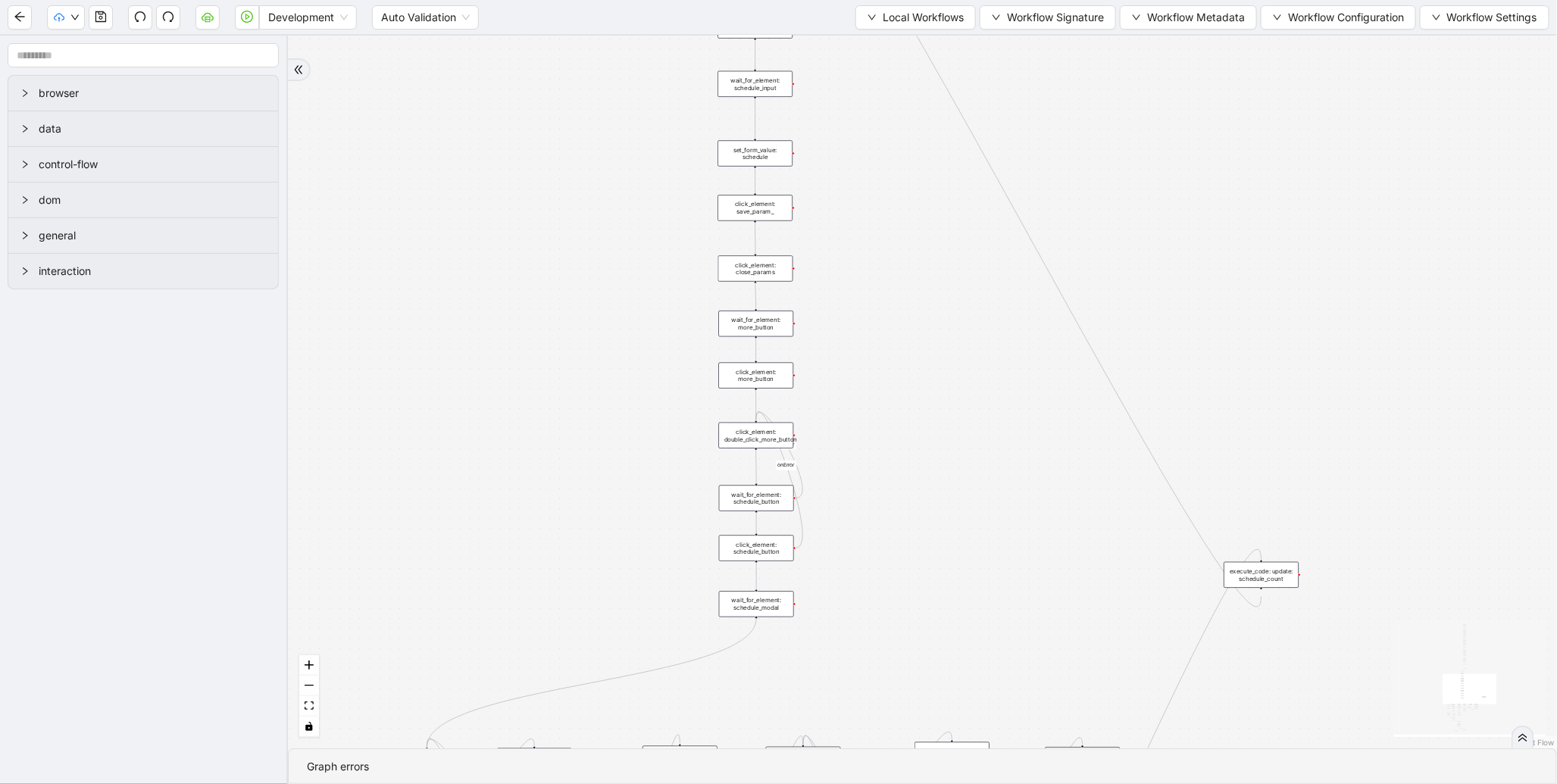
drag, startPoint x: 548, startPoint y: 265, endPoint x: 519, endPoint y: -109, distance: 375.1
click at [519, 0] on html "Development Auto Validation Local Workflows Workflow Signature Workflow Metadat…" at bounding box center [778, 392] width 1557 height 784
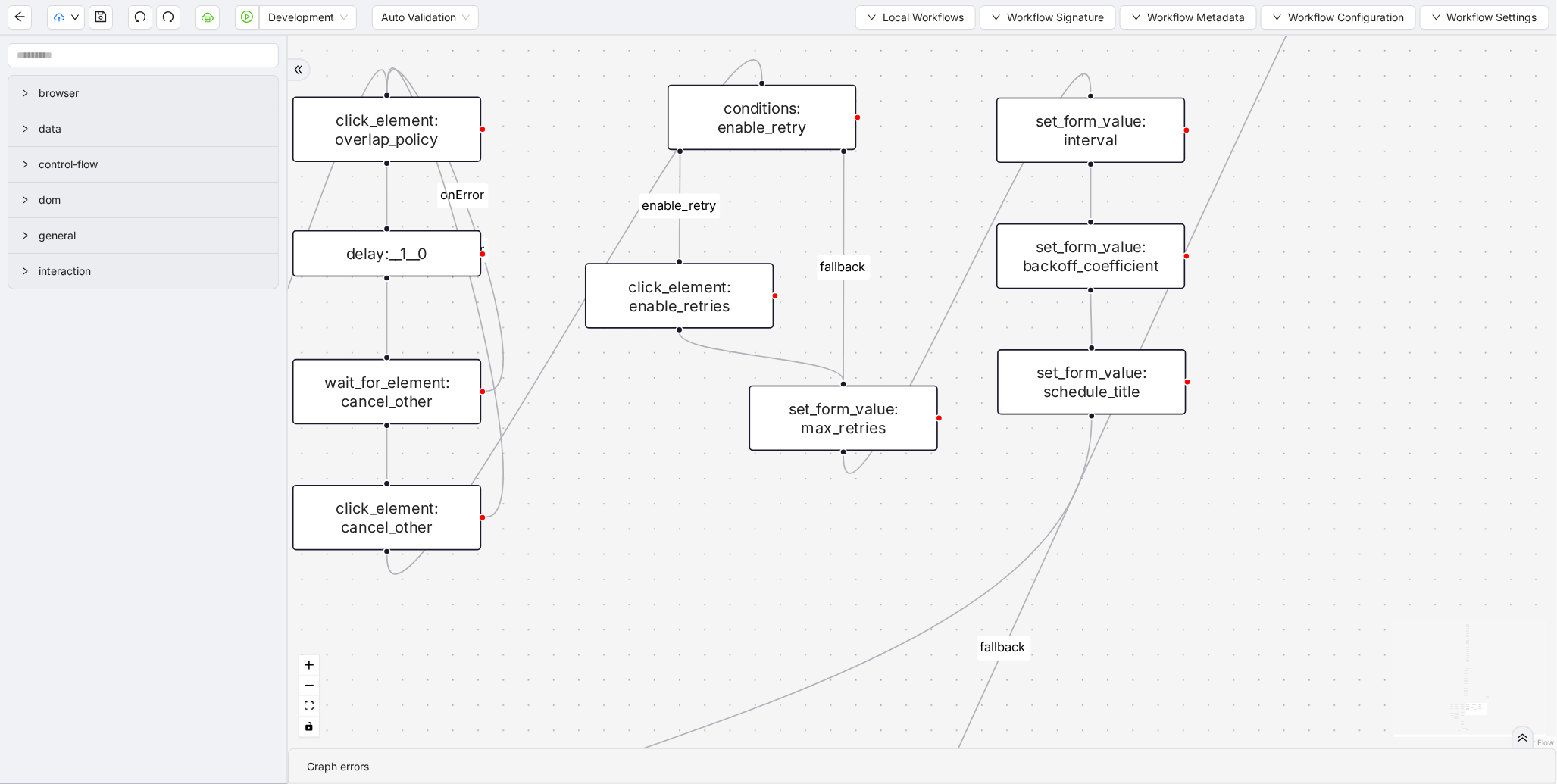
click at [1110, 376] on div "set_form_value: schedule_title" at bounding box center [1091, 382] width 188 height 65
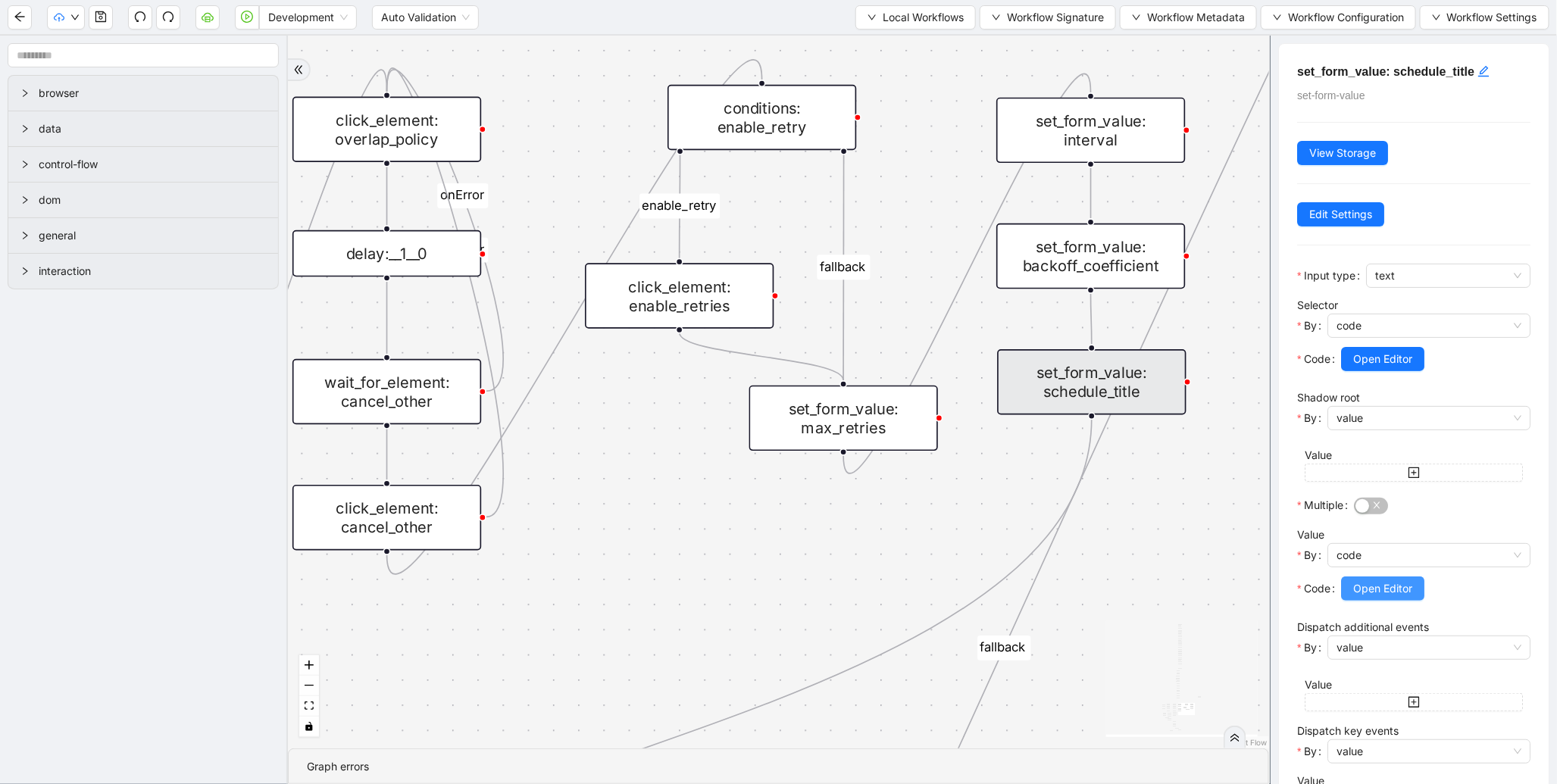
click at [1403, 591] on span "Open Editor" at bounding box center [1383, 588] width 59 height 17
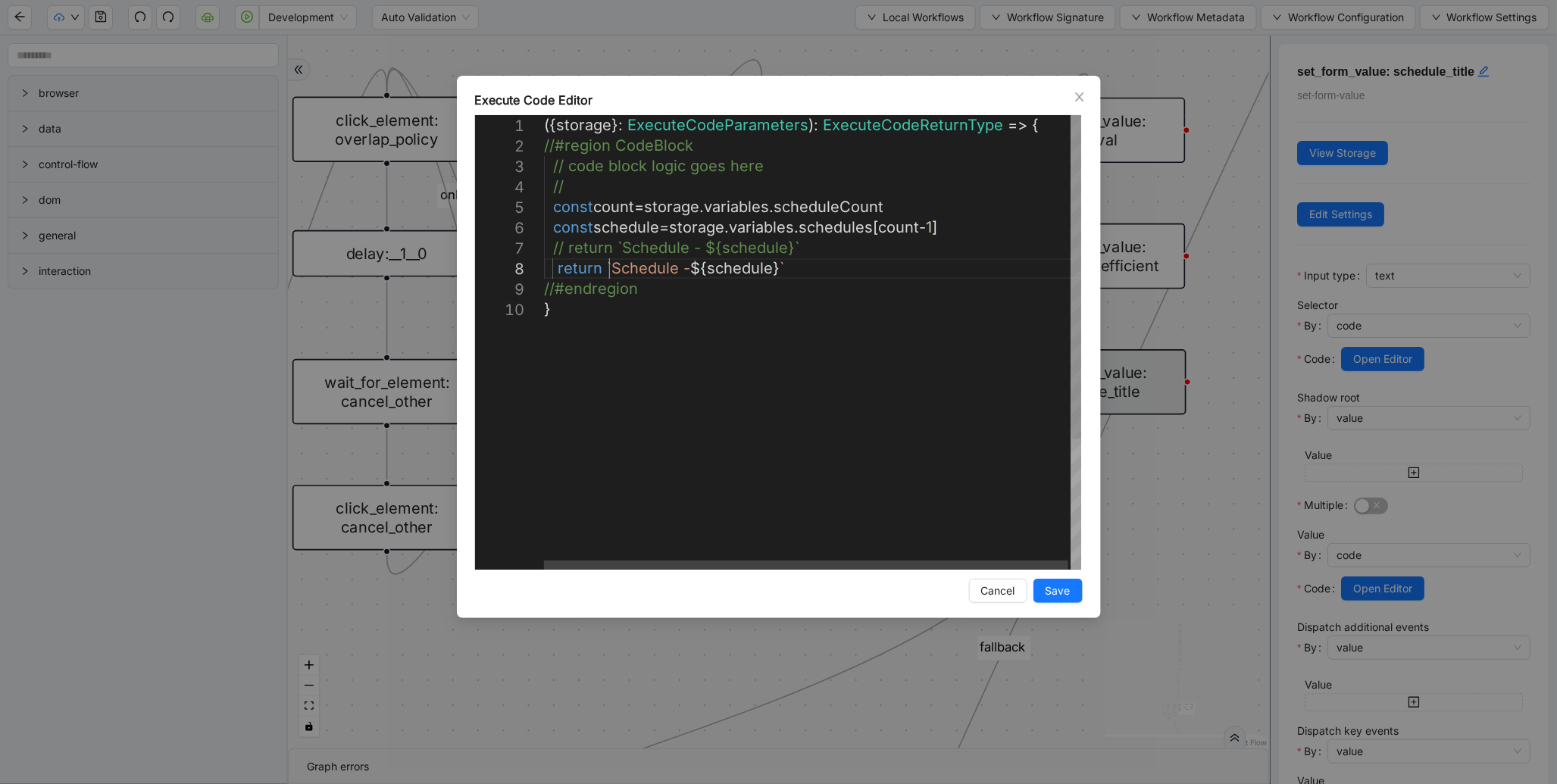
drag, startPoint x: 609, startPoint y: 266, endPoint x: 619, endPoint y: 266, distance: 10.0
drag, startPoint x: 784, startPoint y: 268, endPoint x: 555, endPoint y: 274, distance: 229.1
paste textarea "*********"
type textarea "**********"
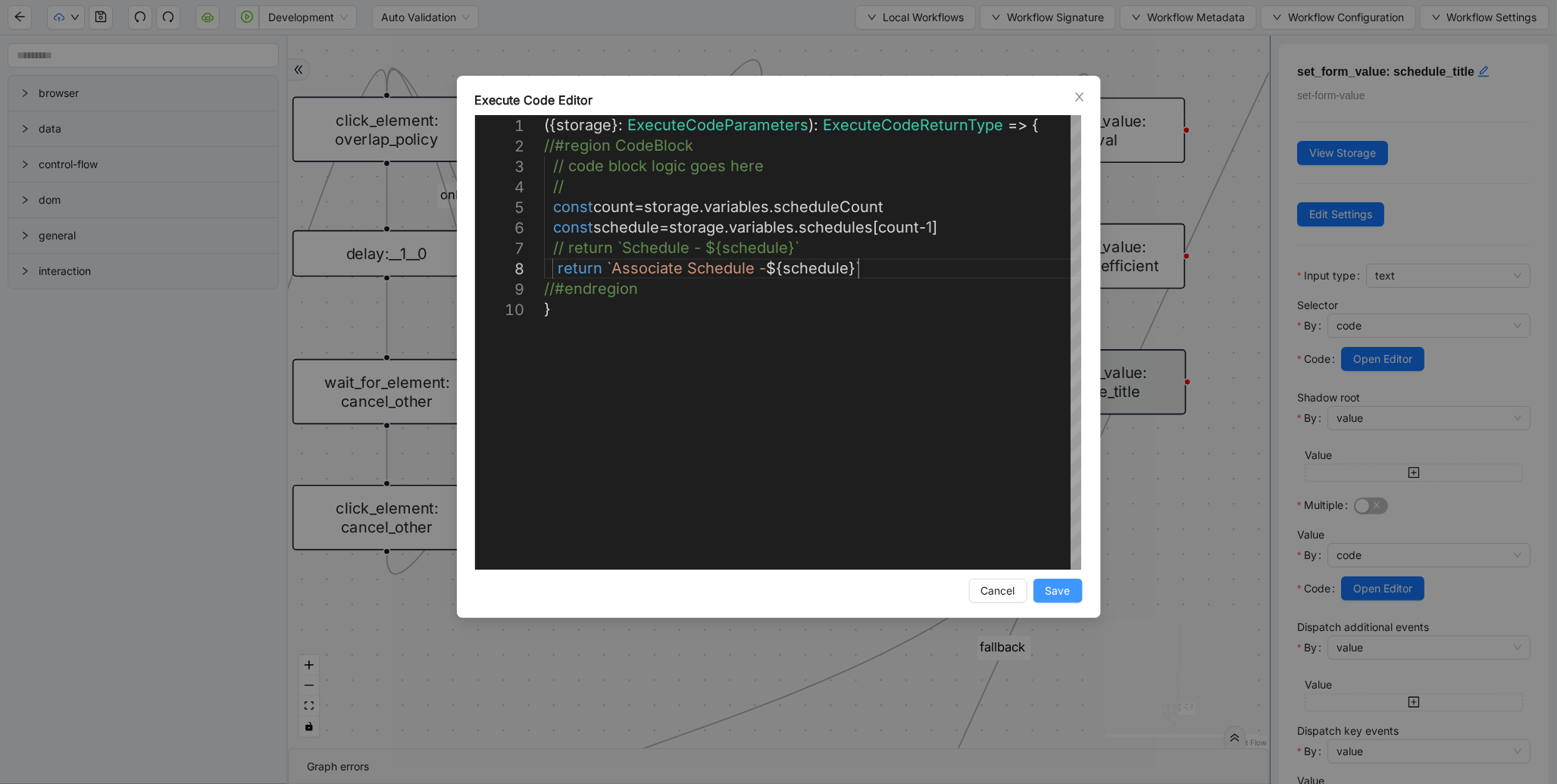
click at [1056, 592] on span "Save" at bounding box center [1058, 591] width 25 height 17
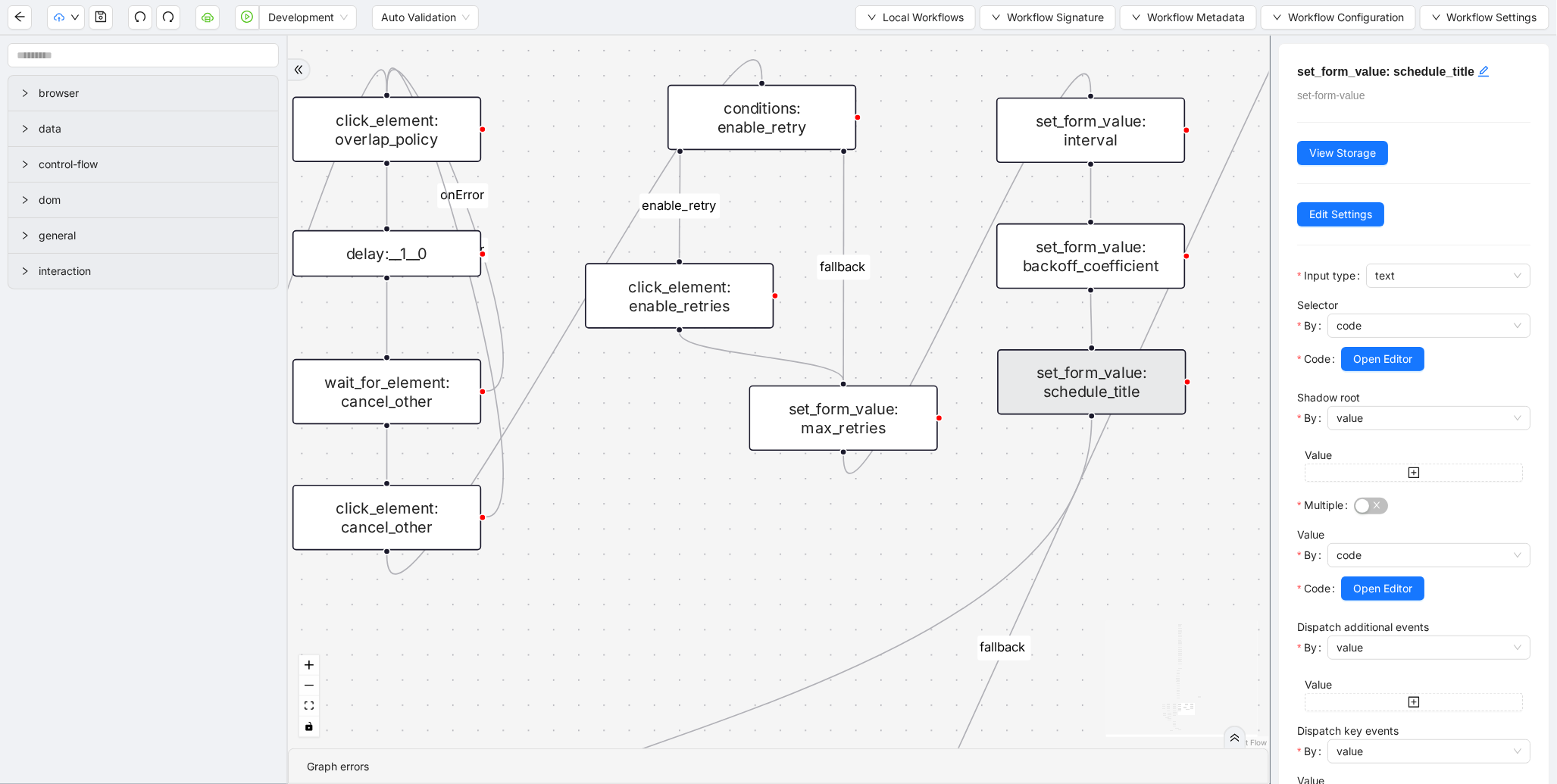
scroll to position [238, 0]
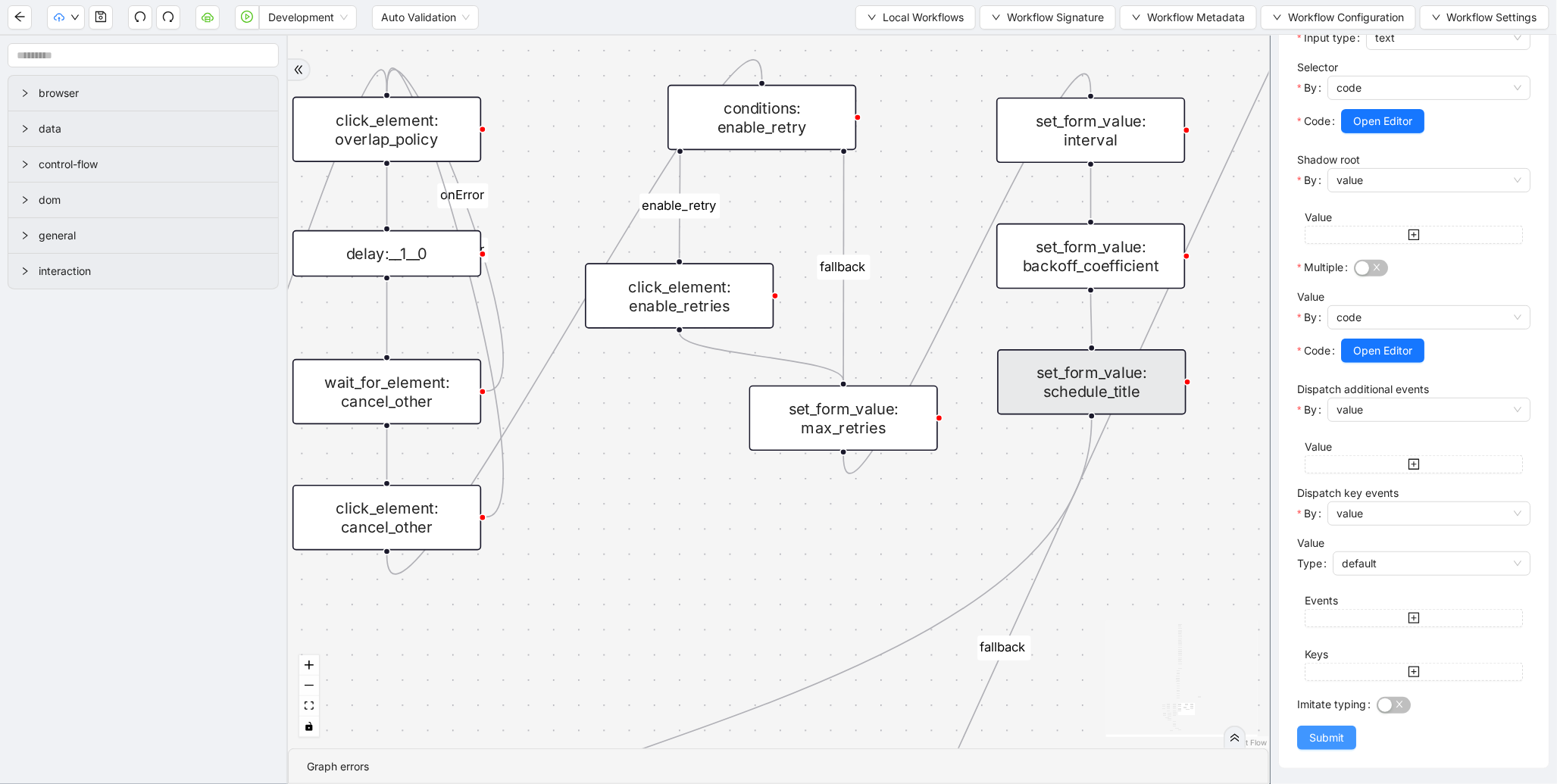
click at [1321, 740] on span "Submit" at bounding box center [1327, 738] width 35 height 17
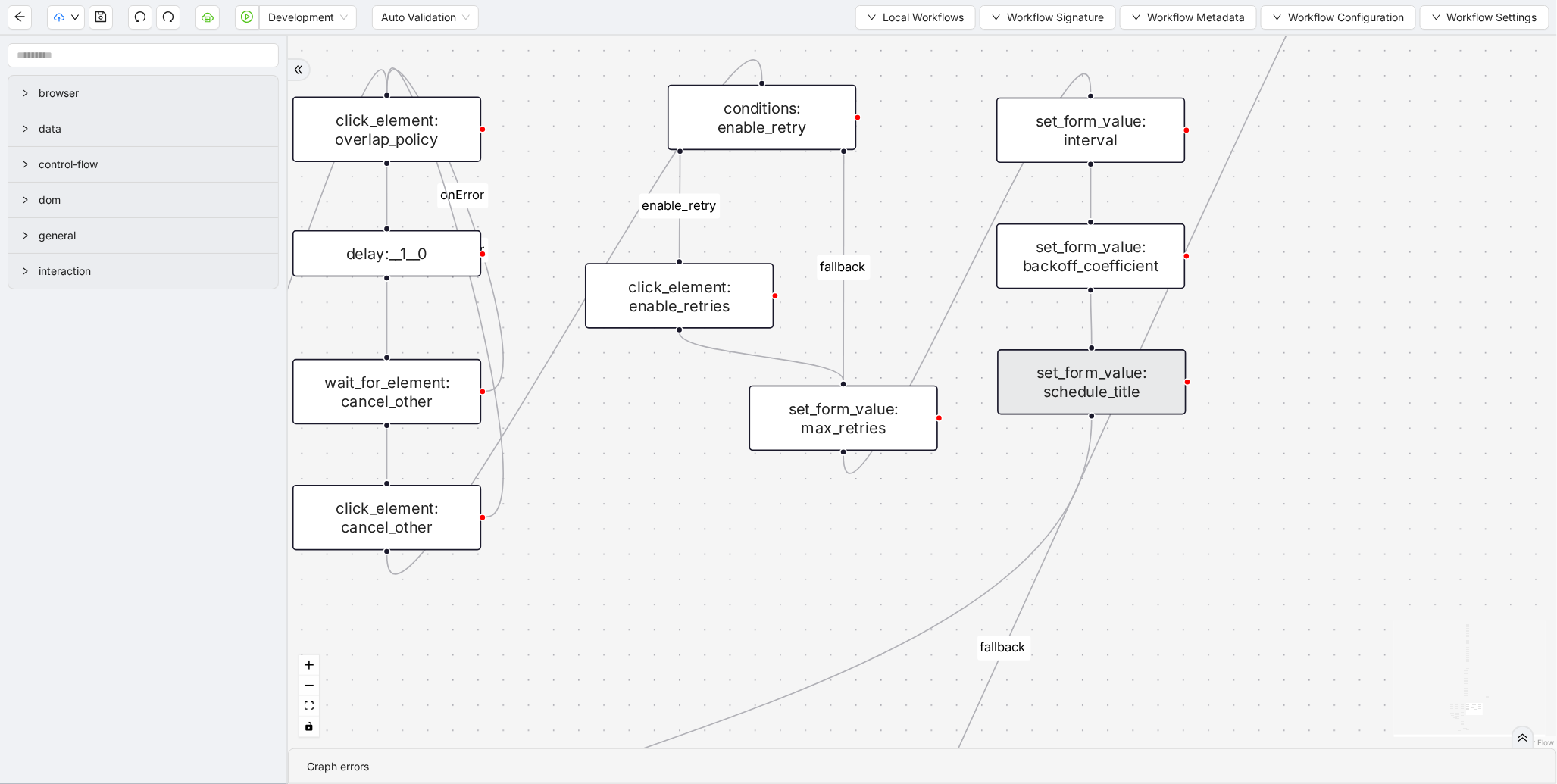
scroll to position [0, 0]
click at [101, 23] on button "button" at bounding box center [100, 17] width 24 height 24
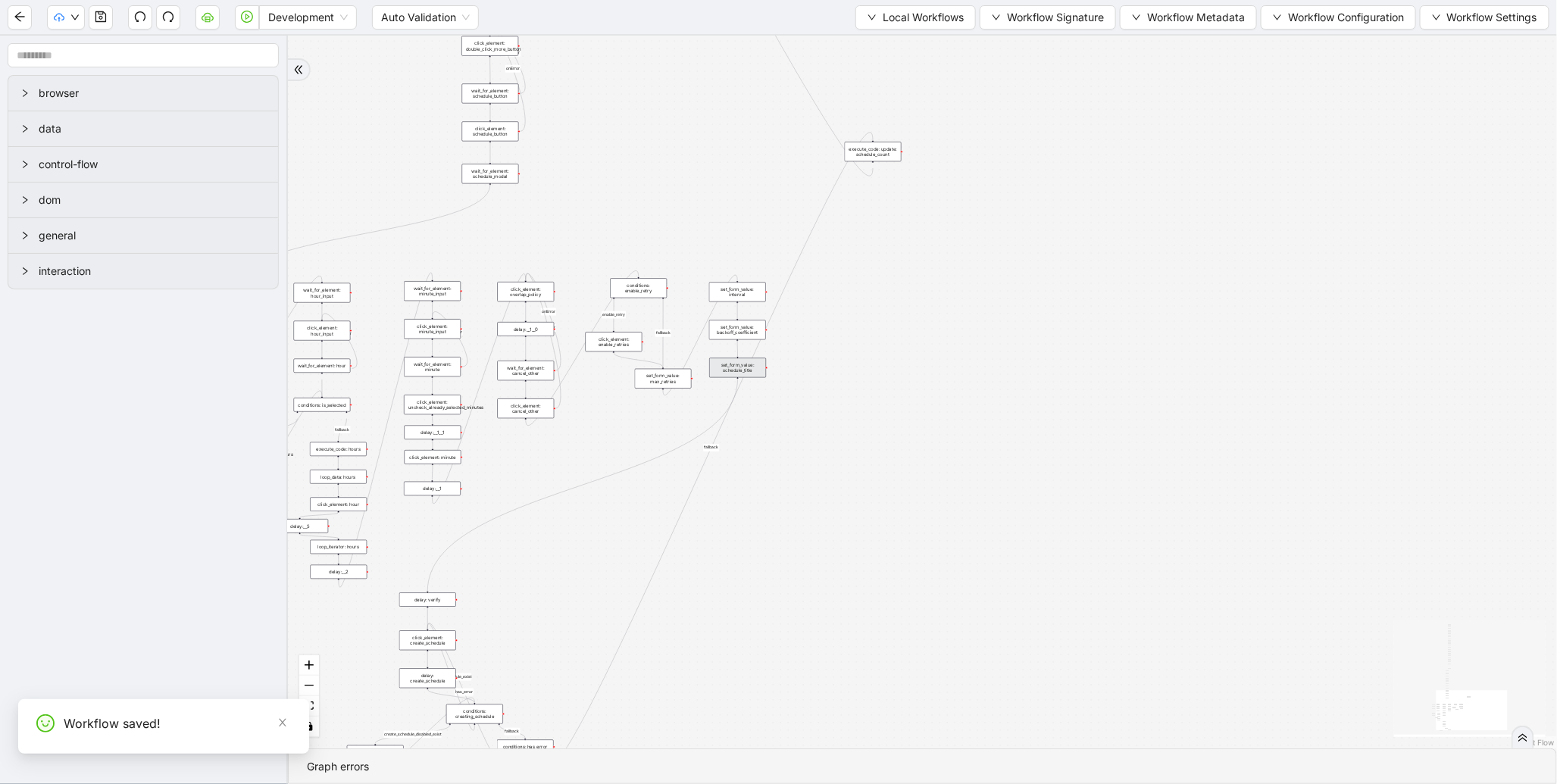
drag, startPoint x: 612, startPoint y: 120, endPoint x: 650, endPoint y: 285, distance: 169.3
click at [660, 279] on div "fallback enable_retry has_error fallback is_selected fallback create_schedule_d…" at bounding box center [922, 392] width 1269 height 713
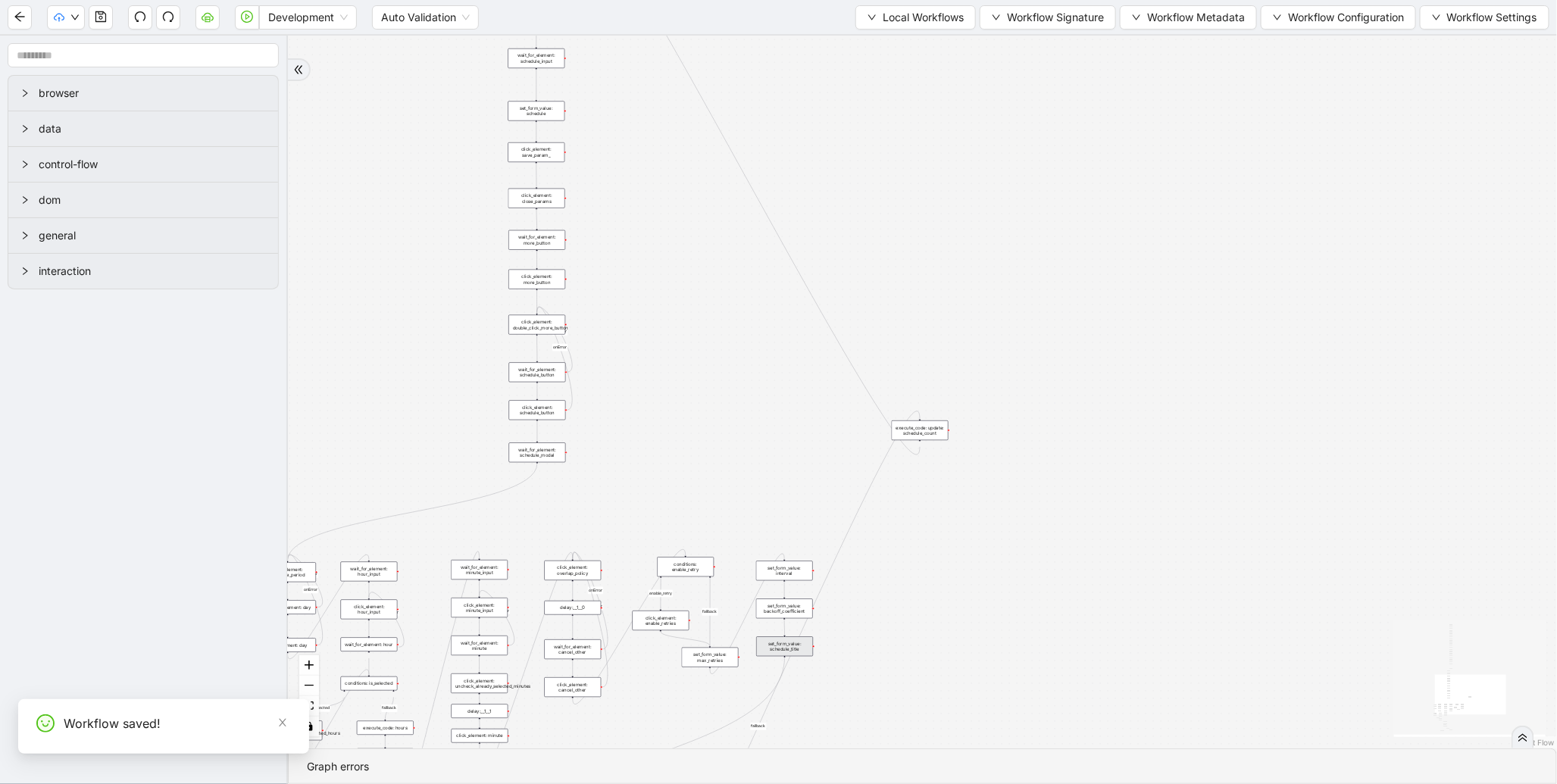
drag, startPoint x: 635, startPoint y: 177, endPoint x: 683, endPoint y: 490, distance: 316.7
click at [680, 510] on div "fallback enable_retry has_error fallback is_selected fallback create_schedule_d…" at bounding box center [922, 392] width 1269 height 713
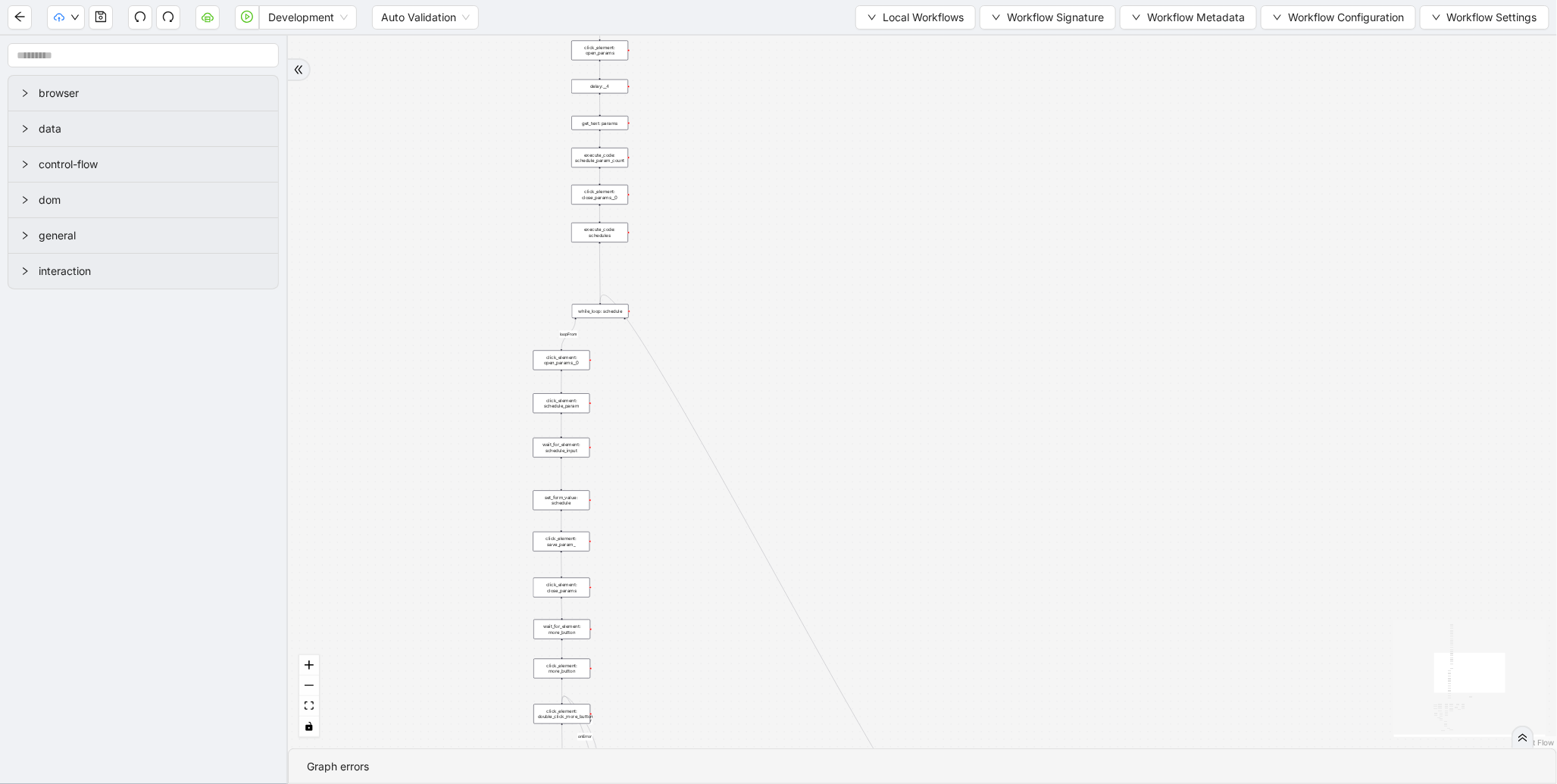
drag, startPoint x: 483, startPoint y: 126, endPoint x: 464, endPoint y: 323, distance: 197.9
click at [464, 323] on div "fallback enable_retry has_error fallback is_selected fallback create_schedule_d…" at bounding box center [922, 392] width 1269 height 713
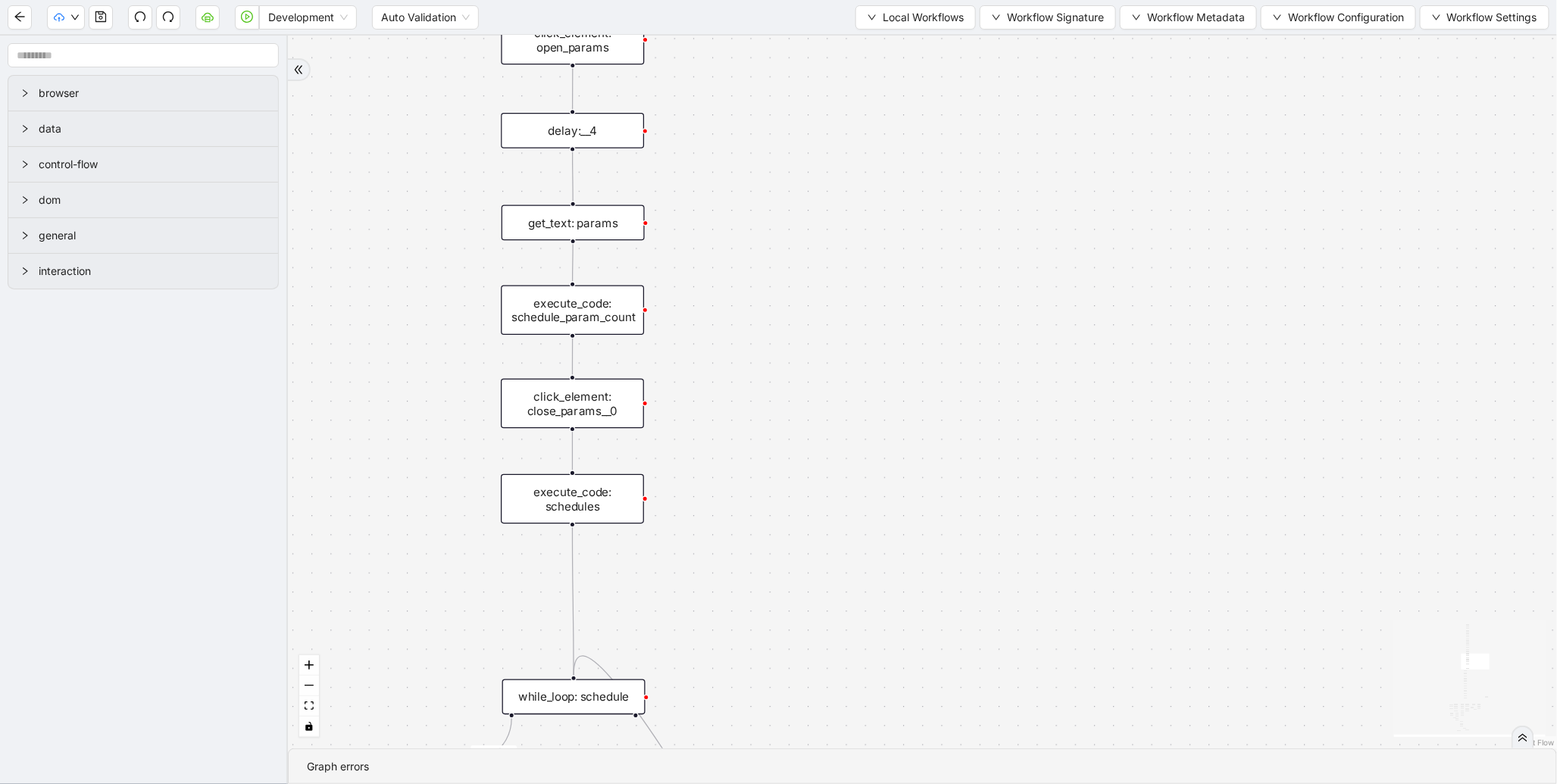
drag, startPoint x: 845, startPoint y: 236, endPoint x: 830, endPoint y: 452, distance: 216.5
click at [832, 453] on div "fallback enable_retry has_error fallback is_selected fallback create_schedule_d…" at bounding box center [922, 392] width 1269 height 713
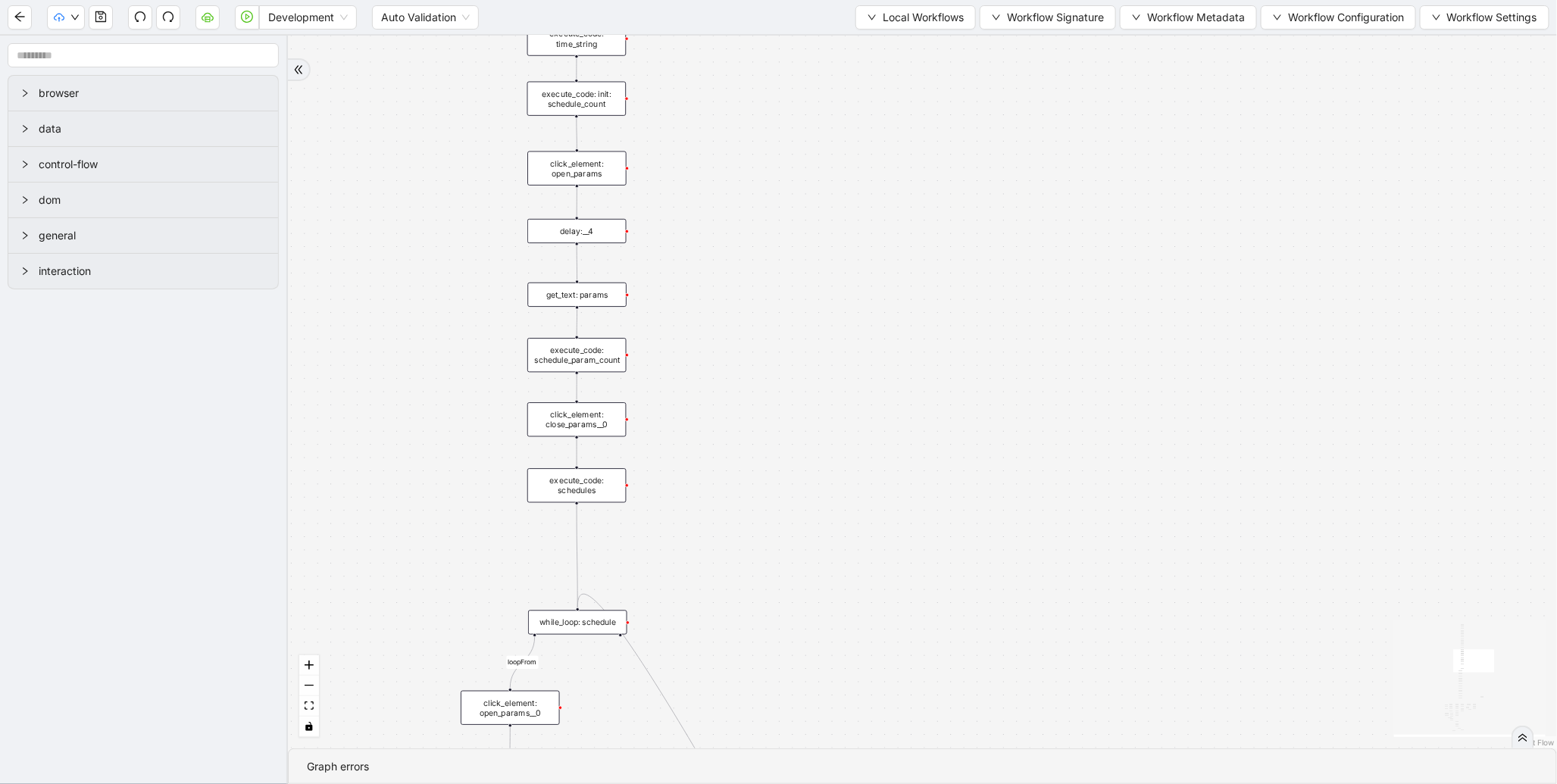
drag, startPoint x: 677, startPoint y: 230, endPoint x: 665, endPoint y: 430, distance: 200.4
click at [665, 430] on div "fallback enable_retry has_error fallback is_selected fallback create_schedule_d…" at bounding box center [922, 392] width 1269 height 713
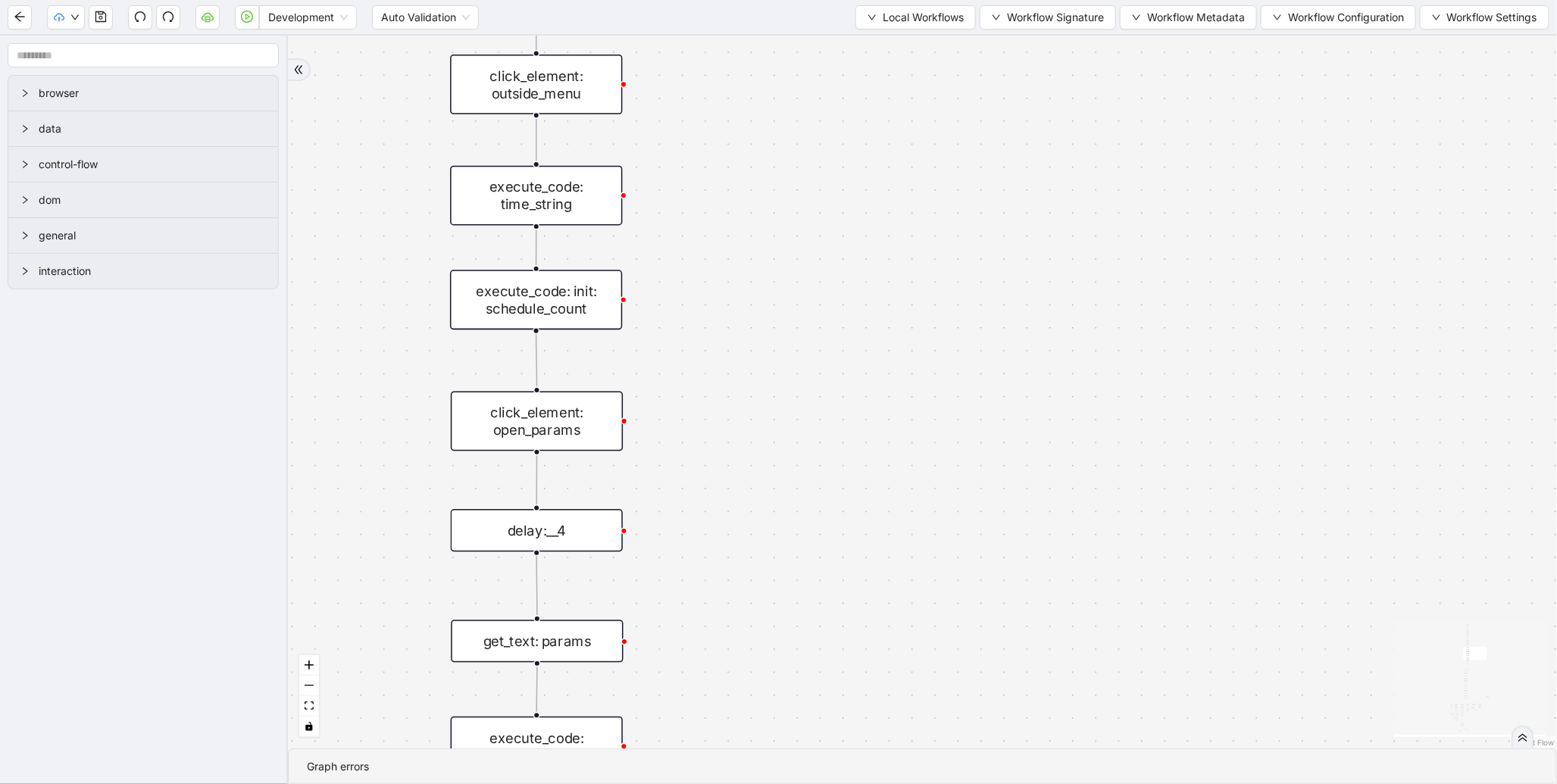
click at [554, 194] on div "execute_code: time_string" at bounding box center [537, 196] width 172 height 60
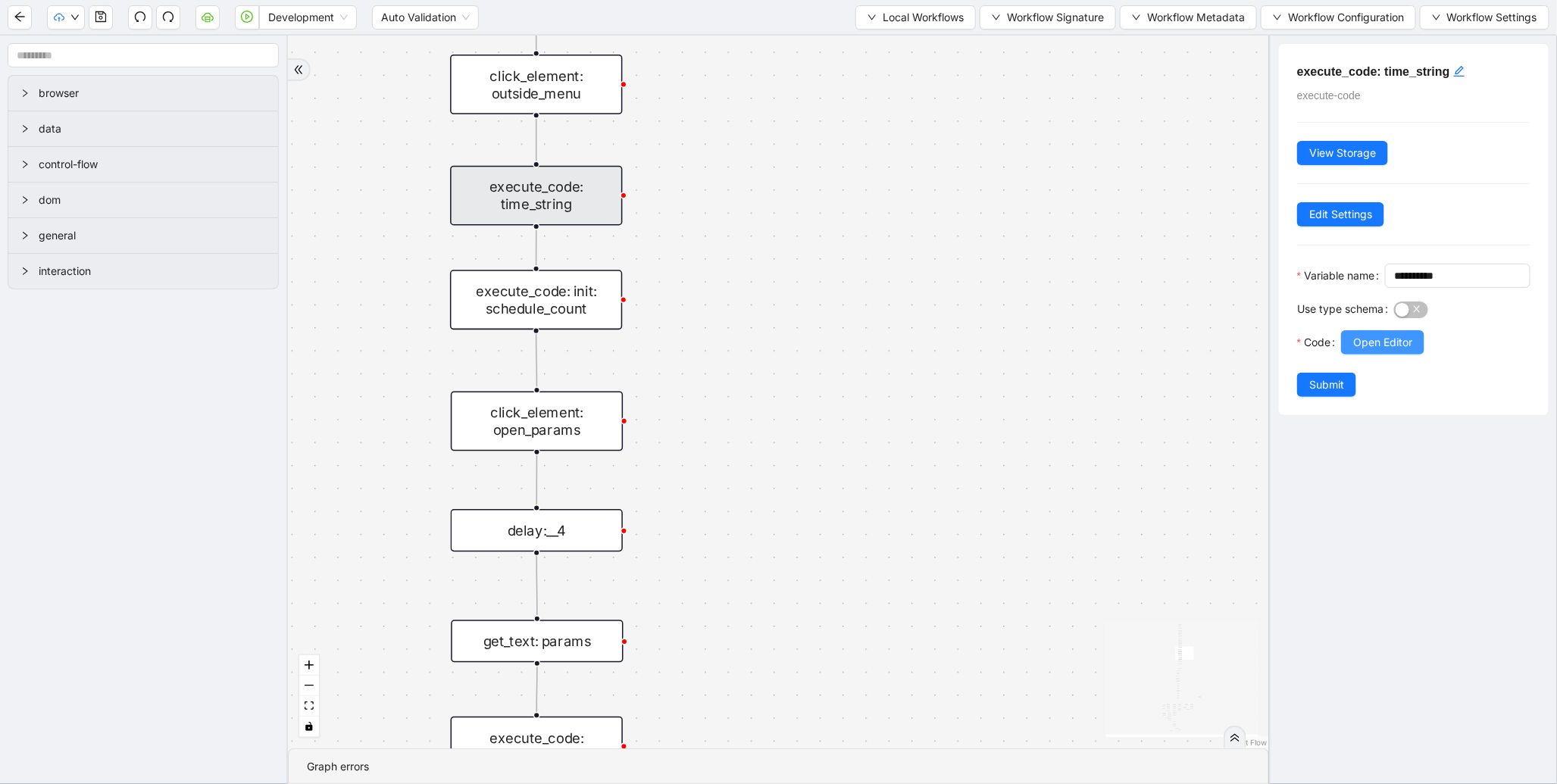
click at [1412, 355] on button "Open Editor" at bounding box center [1383, 342] width 84 height 24
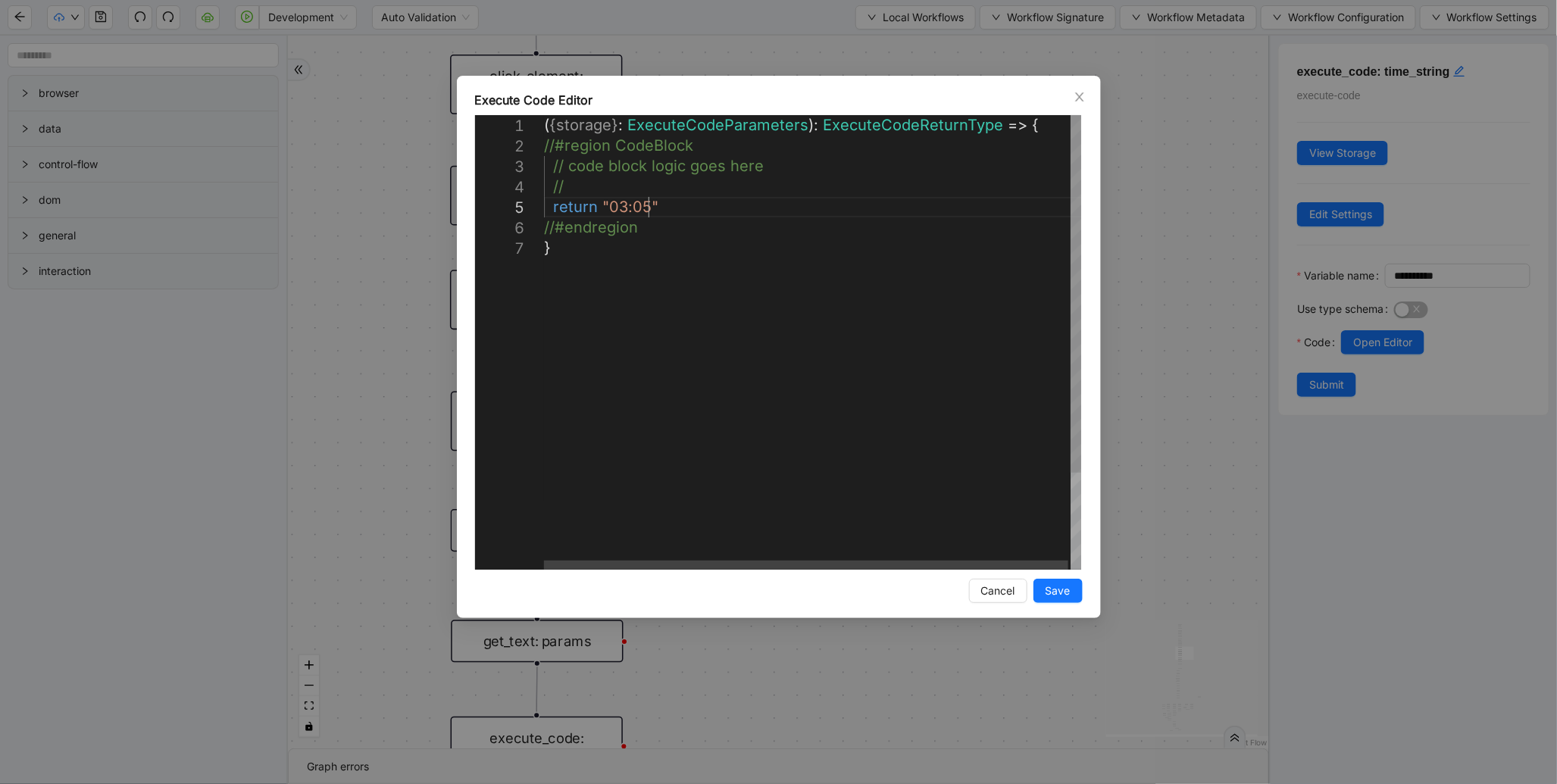
click at [648, 203] on div "( { storage } : ExecuteCodeParameters ): ExecuteCodeReturnType => { //#region C…" at bounding box center [814, 404] width 540 height 577
type textarea "**********"
drag, startPoint x: 1064, startPoint y: 588, endPoint x: 1063, endPoint y: 574, distance: 14.0
click at [1063, 588] on span "Save" at bounding box center [1058, 591] width 25 height 17
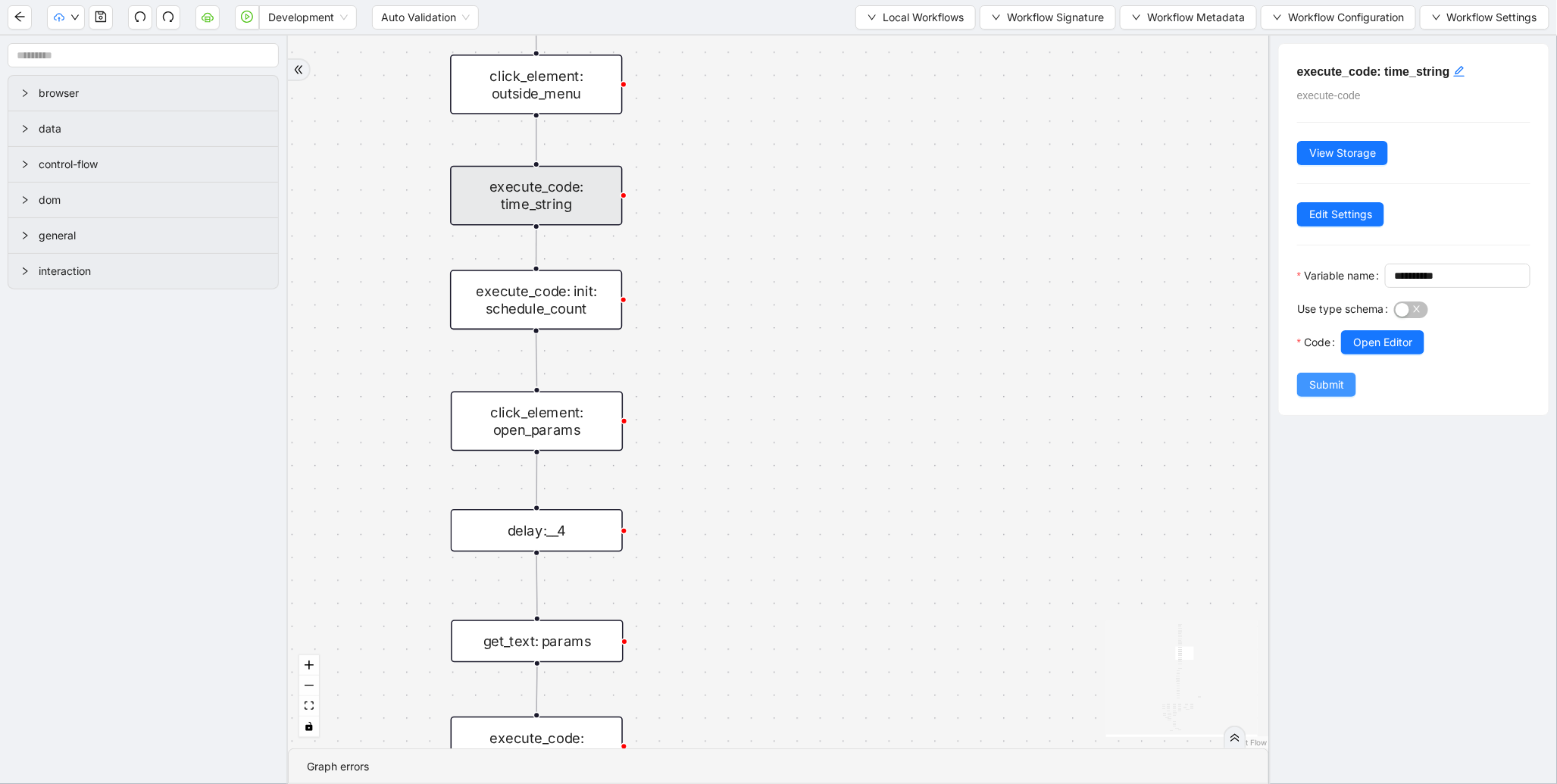
click at [1350, 397] on button "Submit" at bounding box center [1327, 384] width 59 height 24
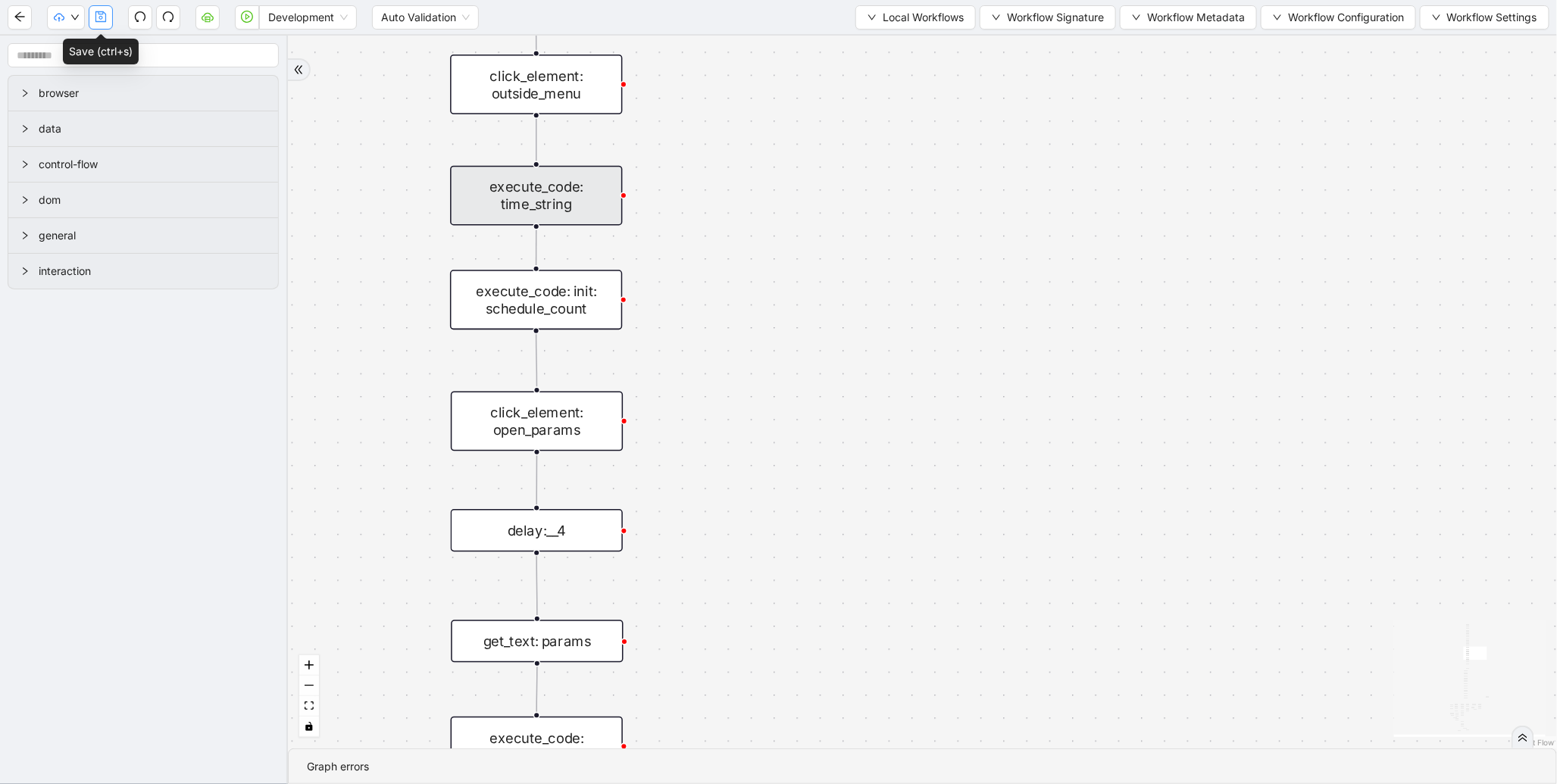
click at [100, 28] on button "button" at bounding box center [100, 17] width 24 height 24
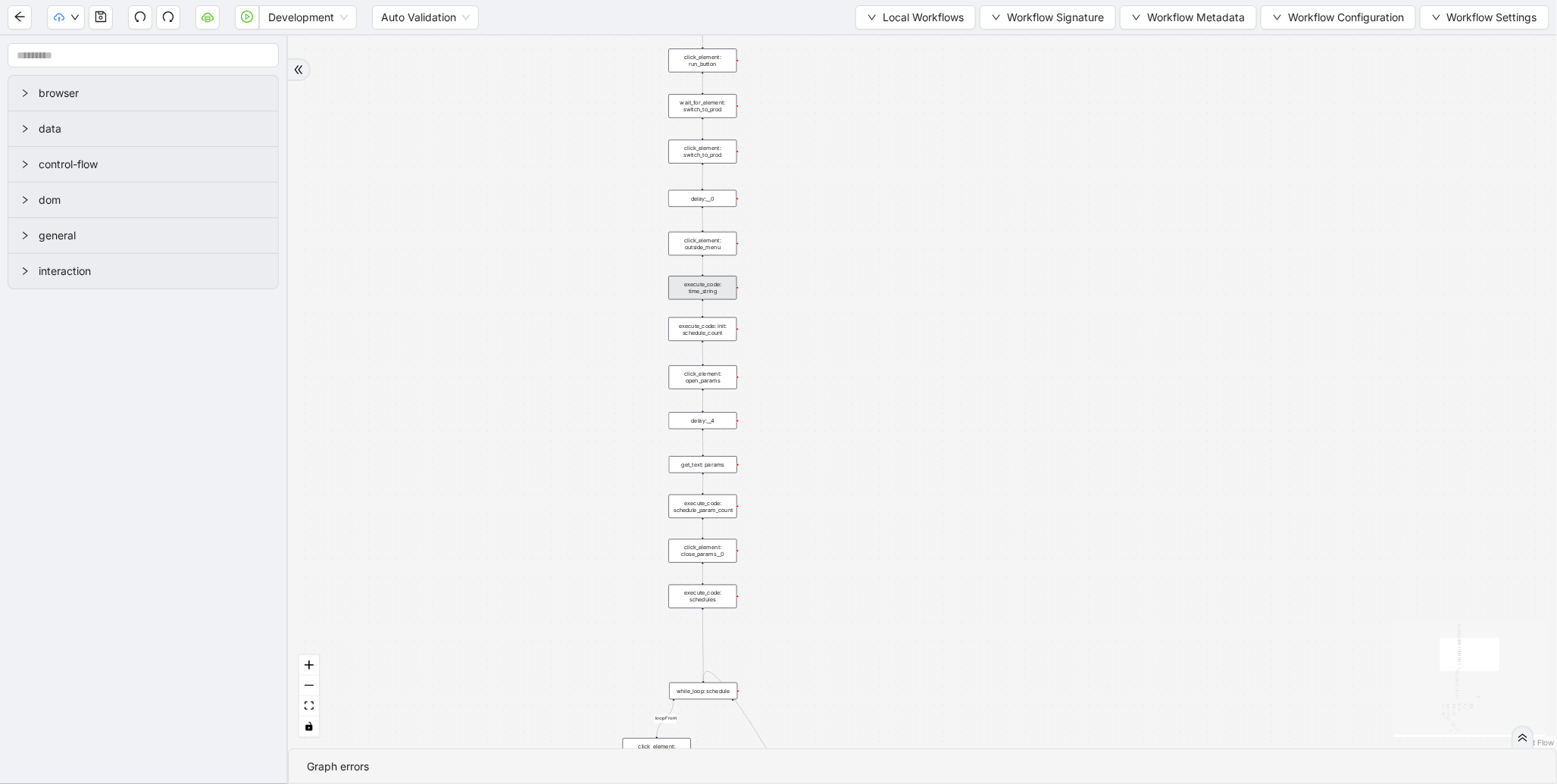
drag, startPoint x: 919, startPoint y: 151, endPoint x: 876, endPoint y: 482, distance: 333.8
click at [876, 482] on div "fallback enable_retry has_error fallback is_selected fallback create_schedule_d…" at bounding box center [922, 392] width 1269 height 713
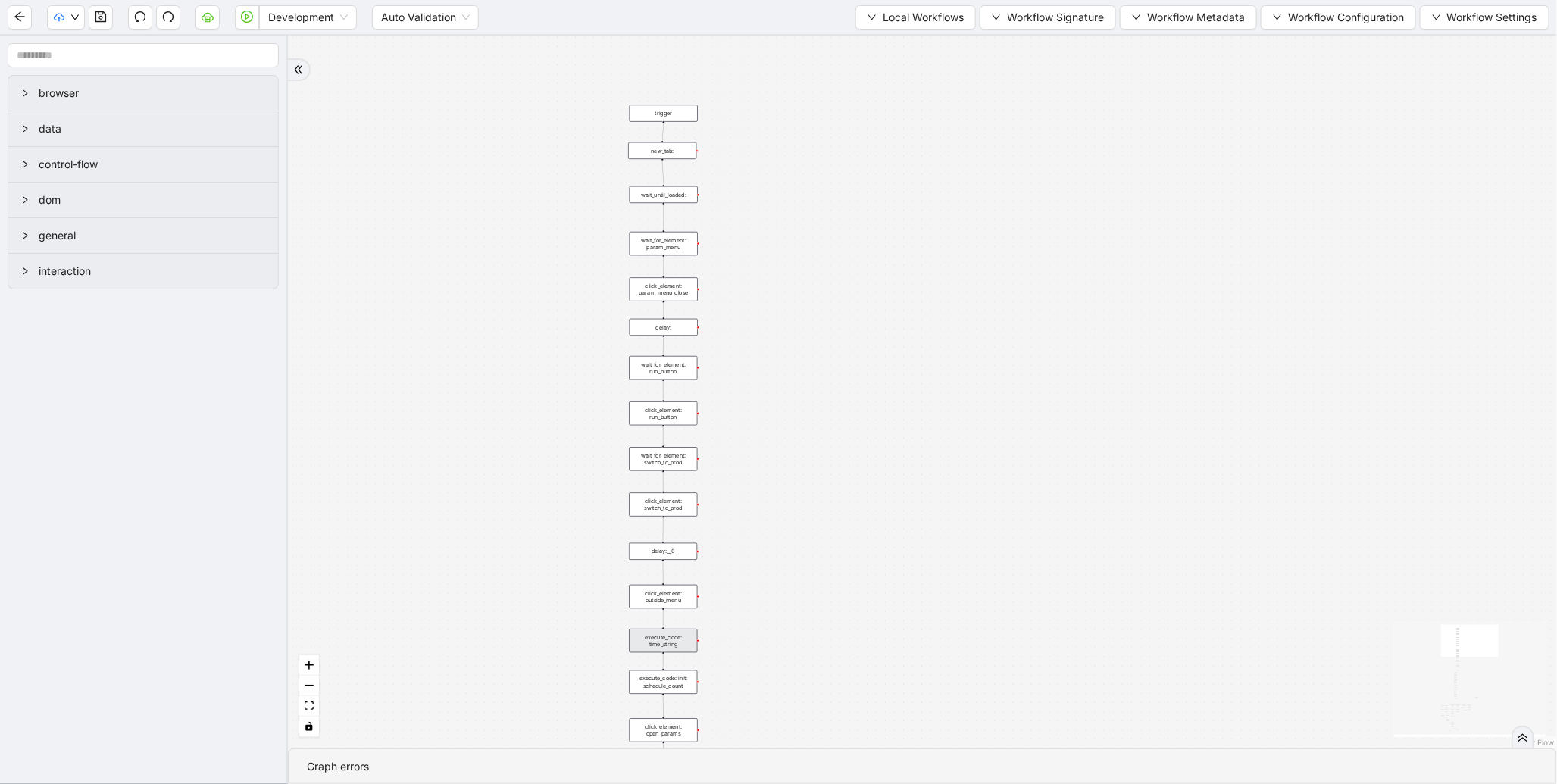
drag, startPoint x: 861, startPoint y: 204, endPoint x: 817, endPoint y: 375, distance: 176.6
click at [875, 411] on div "fallback enable_retry has_error fallback is_selected fallback create_schedule_d…" at bounding box center [922, 392] width 1269 height 713
click at [251, 20] on icon "play-circle" at bounding box center [247, 17] width 12 height 12
click at [520, 351] on div "fallback enable_retry has_error fallback is_selected fallback create_schedule_d…" at bounding box center [922, 392] width 1269 height 713
drag, startPoint x: 520, startPoint y: 351, endPoint x: 540, endPoint y: 102, distance: 249.8
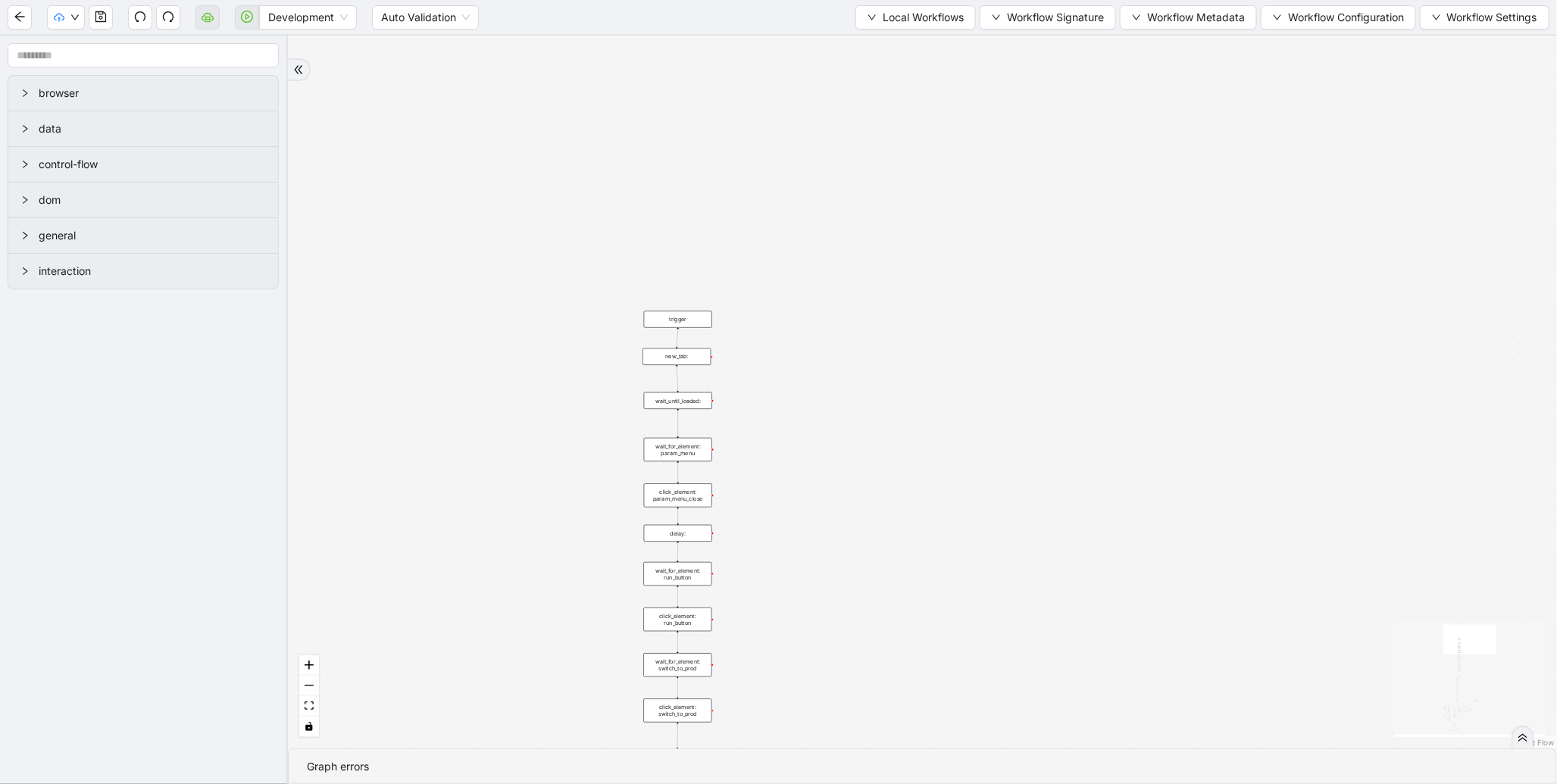
click at [540, 102] on div "fallback enable_retry has_error fallback is_selected fallback create_schedule_d…" at bounding box center [922, 392] width 1269 height 713
drag, startPoint x: 436, startPoint y: 635, endPoint x: 460, endPoint y: 107, distance: 528.5
click at [450, 109] on div "fallback enable_retry has_error fallback is_selected fallback create_schedule_d…" at bounding box center [922, 392] width 1269 height 713
drag, startPoint x: 601, startPoint y: 296, endPoint x: 551, endPoint y: 106, distance: 196.5
click at [585, 15] on section "Development Auto Validation Local Workflows Workflow Signature Workflow Metadat…" at bounding box center [778, 392] width 1557 height 784
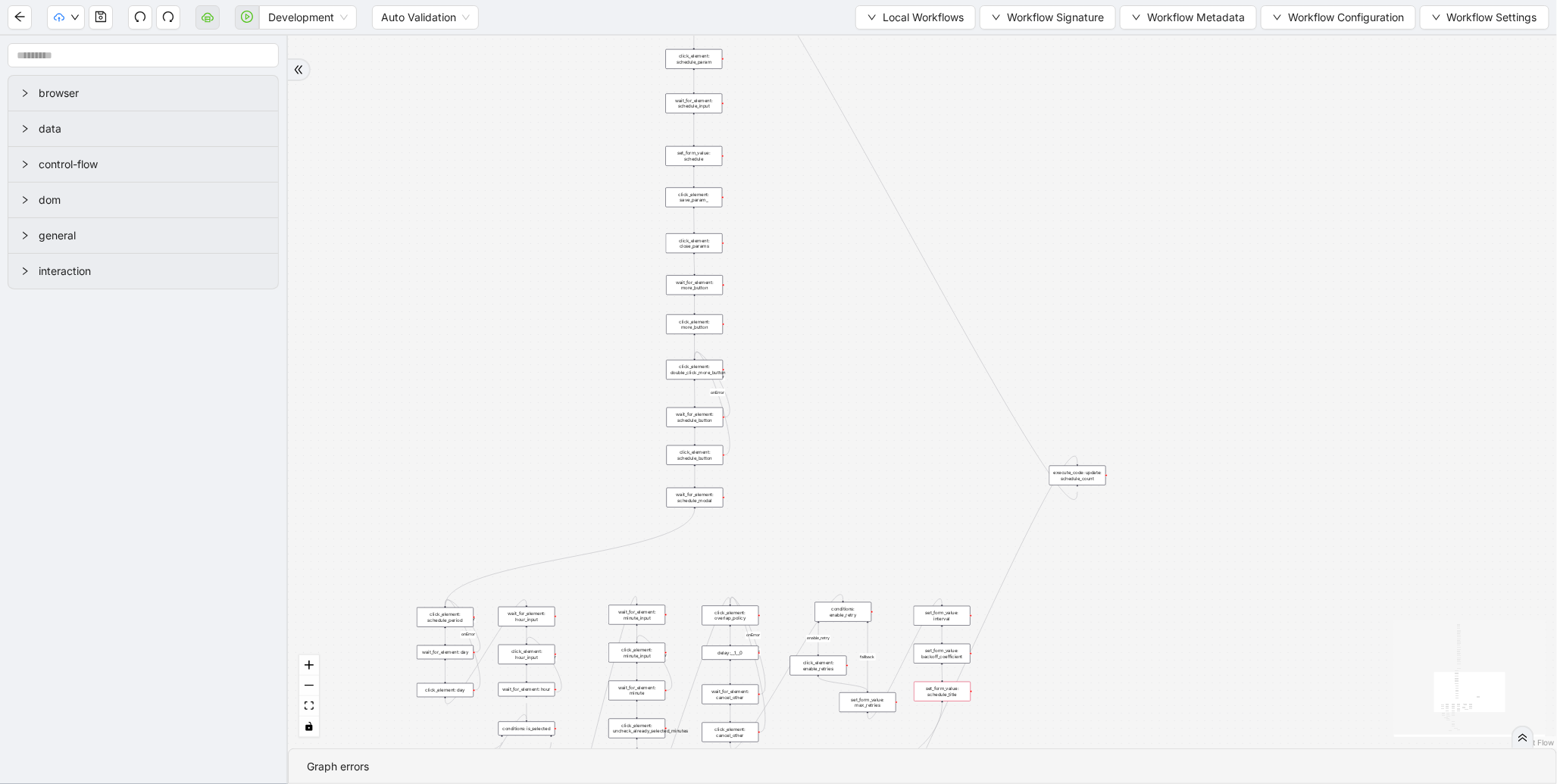
drag, startPoint x: 495, startPoint y: 468, endPoint x: 550, endPoint y: 129, distance: 343.4
click at [550, 135] on div "fallback enable_retry has_error fallback is_selected fallback create_schedule_d…" at bounding box center [922, 392] width 1269 height 713
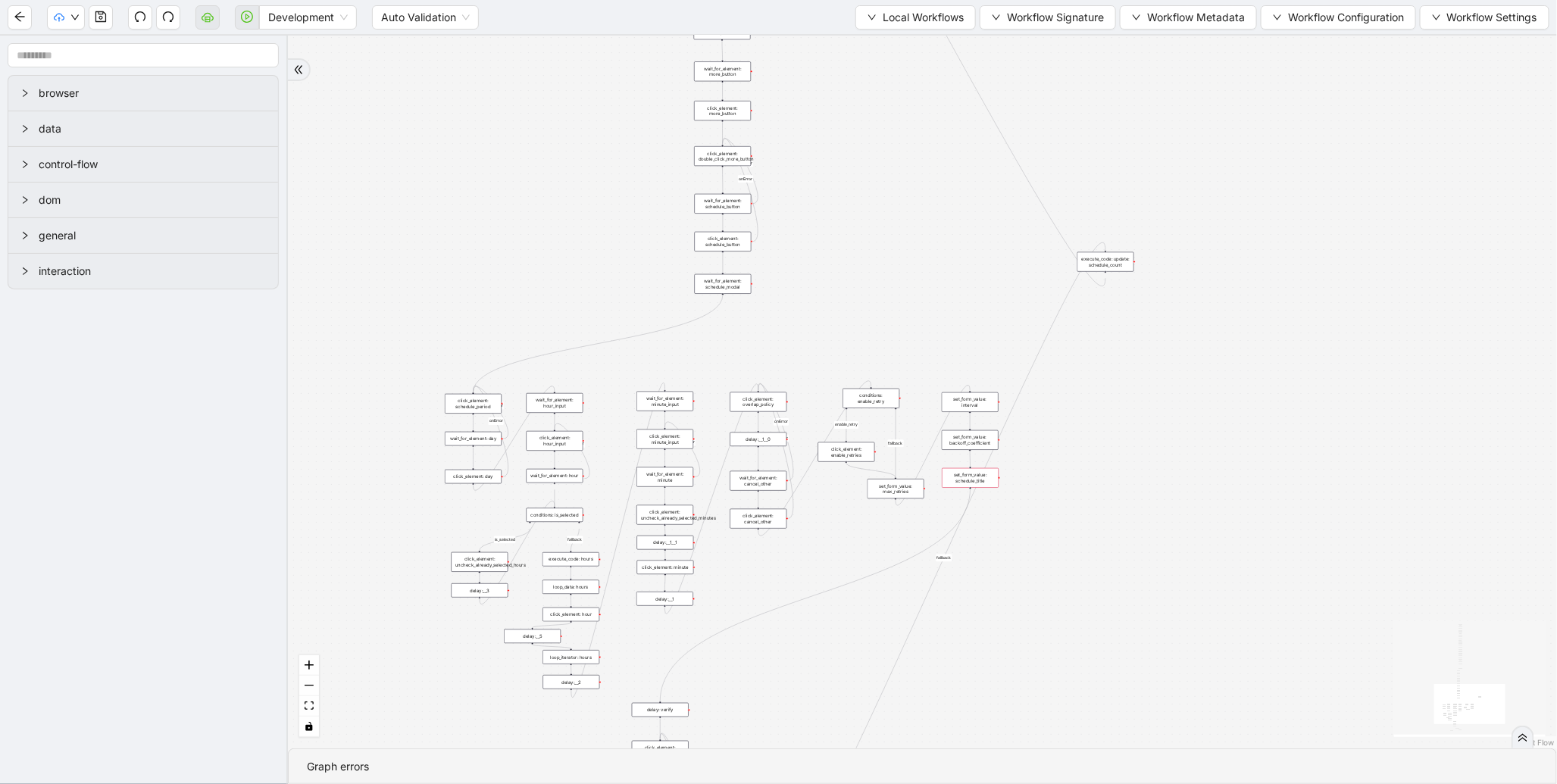
drag, startPoint x: 548, startPoint y: 324, endPoint x: 582, endPoint y: 189, distance: 139.2
click at [581, 182] on div "fallback enable_retry has_error fallback is_selected fallback create_schedule_d…" at bounding box center [922, 392] width 1269 height 713
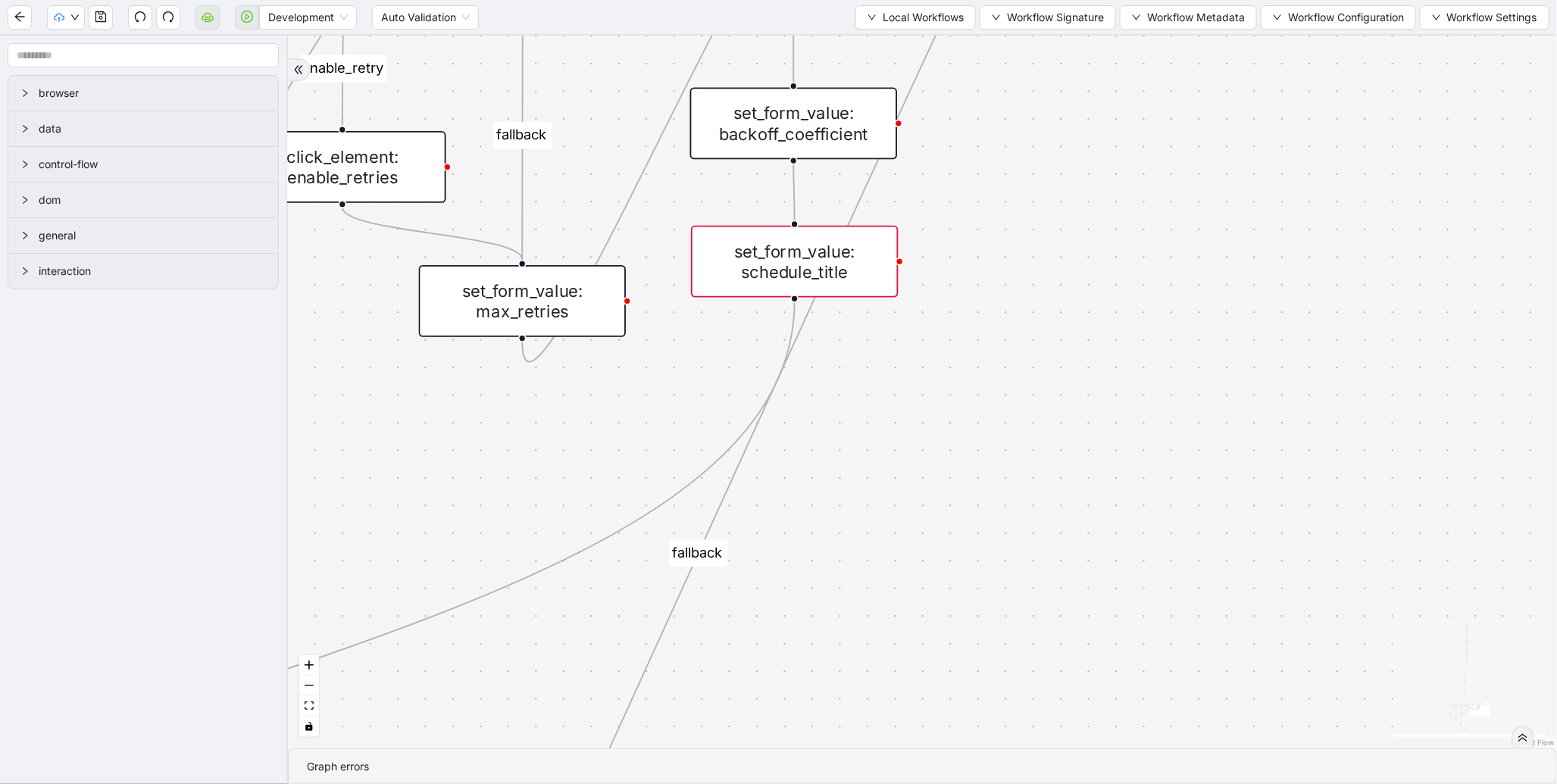
click at [845, 281] on div "set_form_value: schedule_title" at bounding box center [795, 262] width 208 height 72
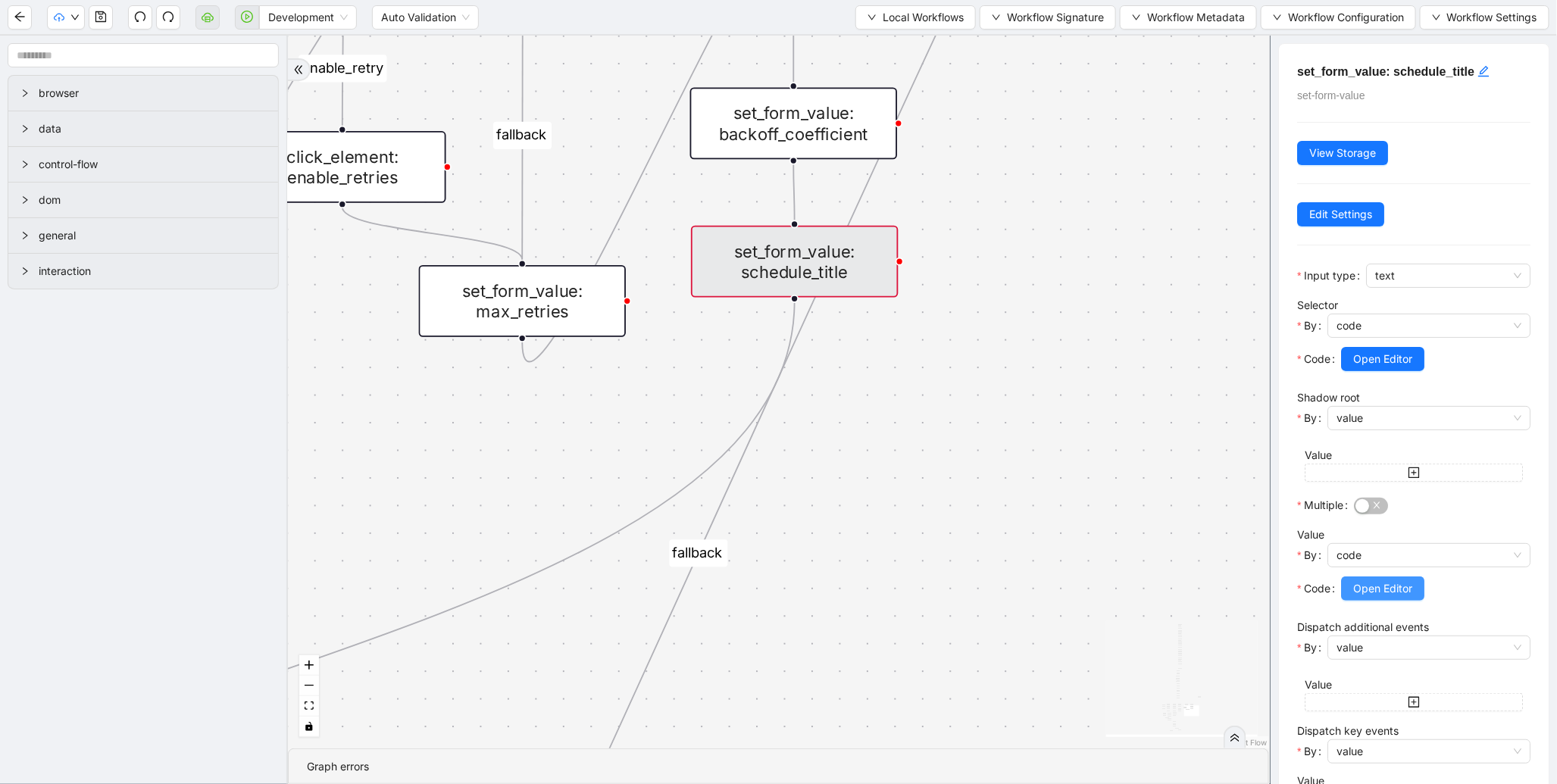
click at [1383, 587] on span "Open Editor" at bounding box center [1383, 588] width 59 height 17
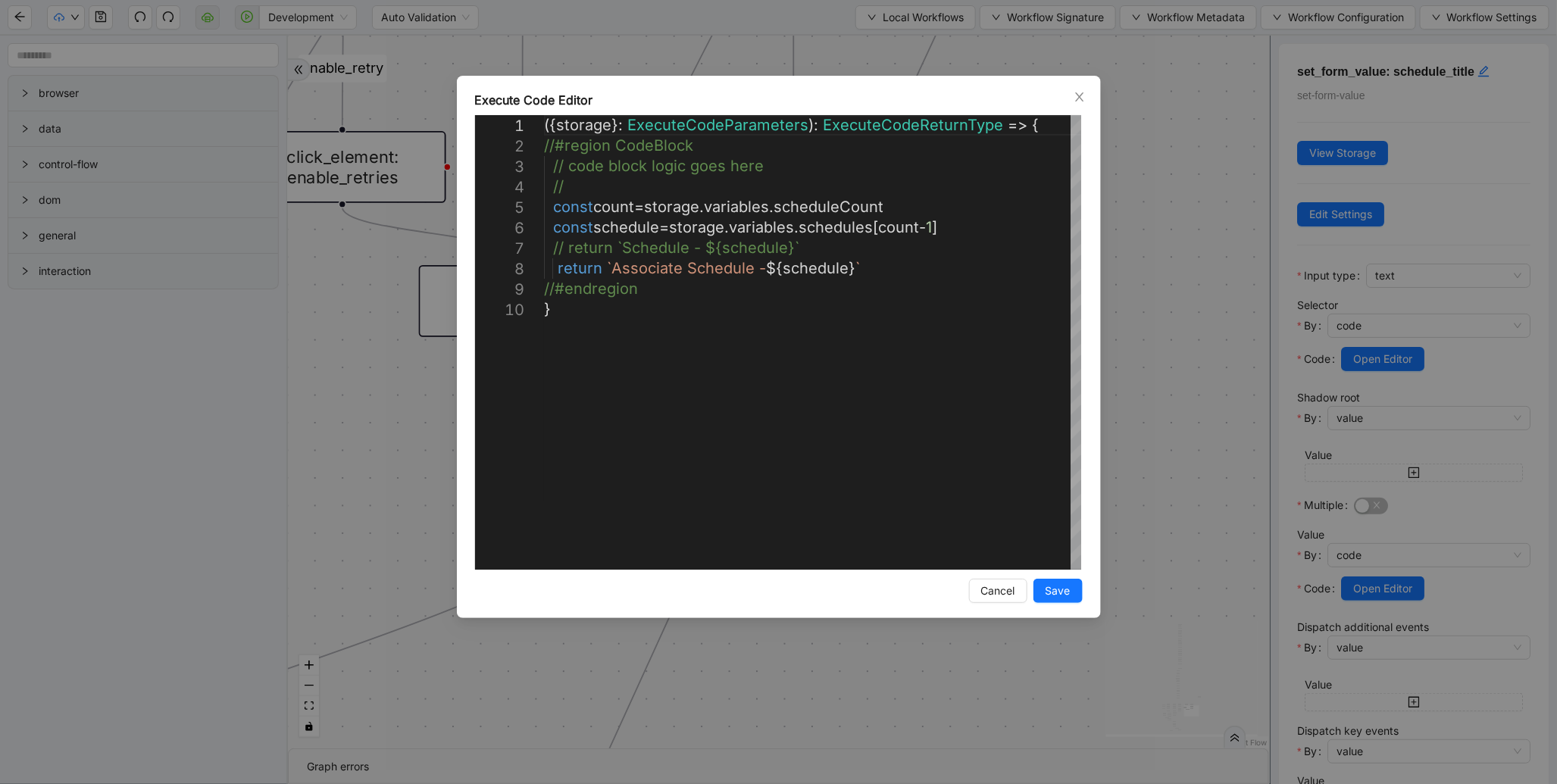
click at [1415, 650] on div "**********" at bounding box center [778, 392] width 1557 height 784
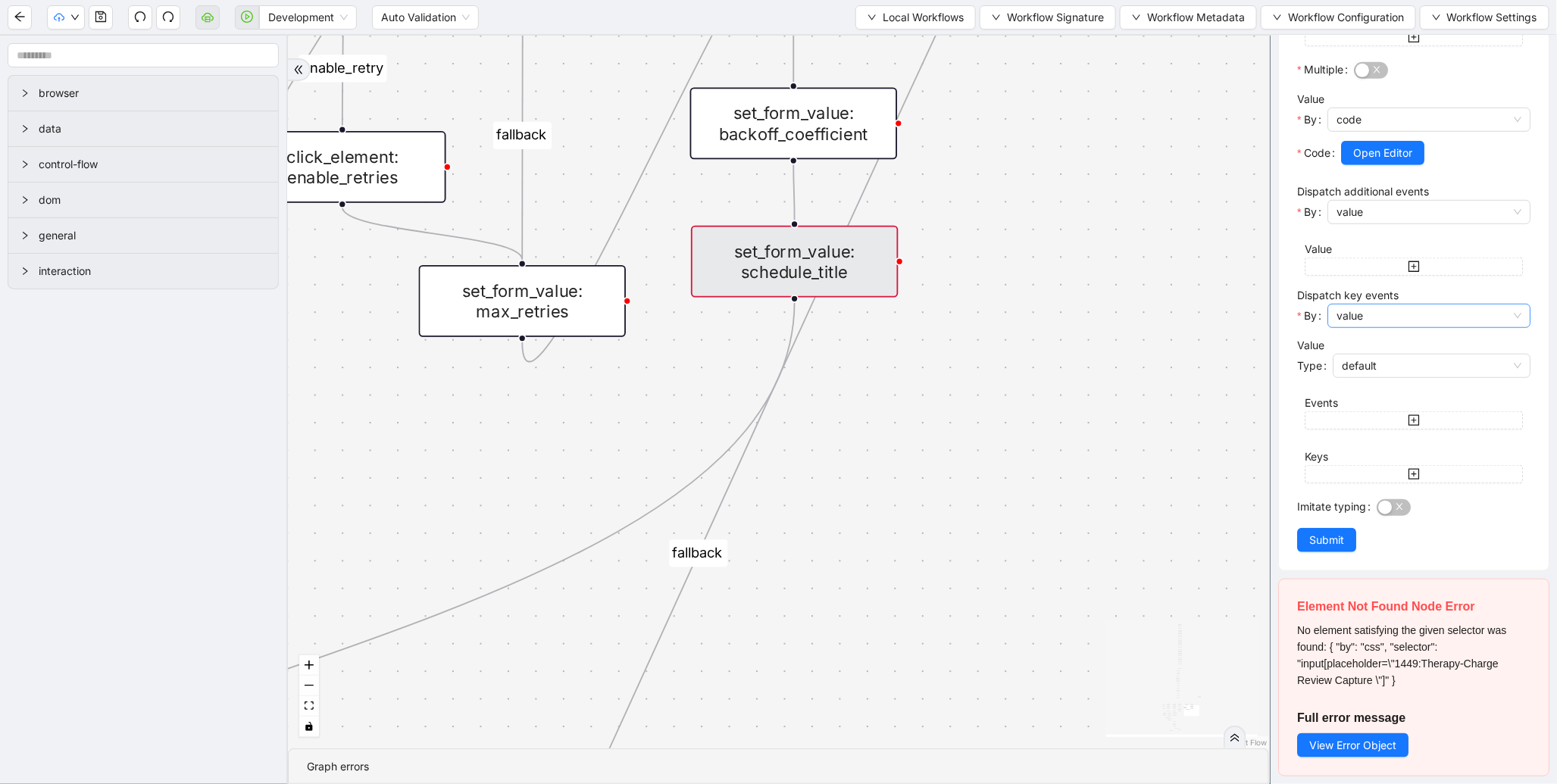
scroll to position [136, 0]
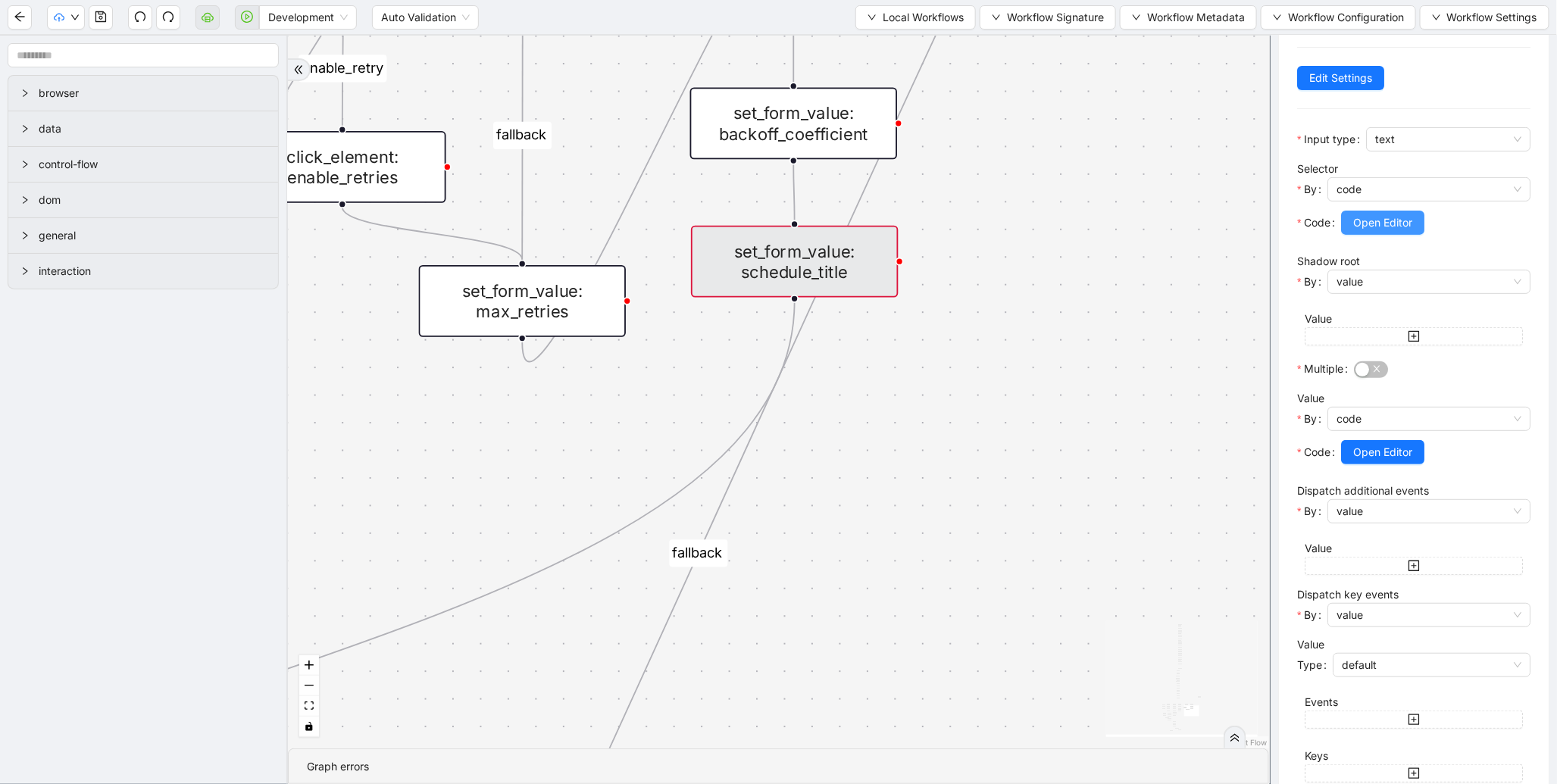
click at [1377, 217] on span "Open Editor" at bounding box center [1383, 223] width 59 height 17
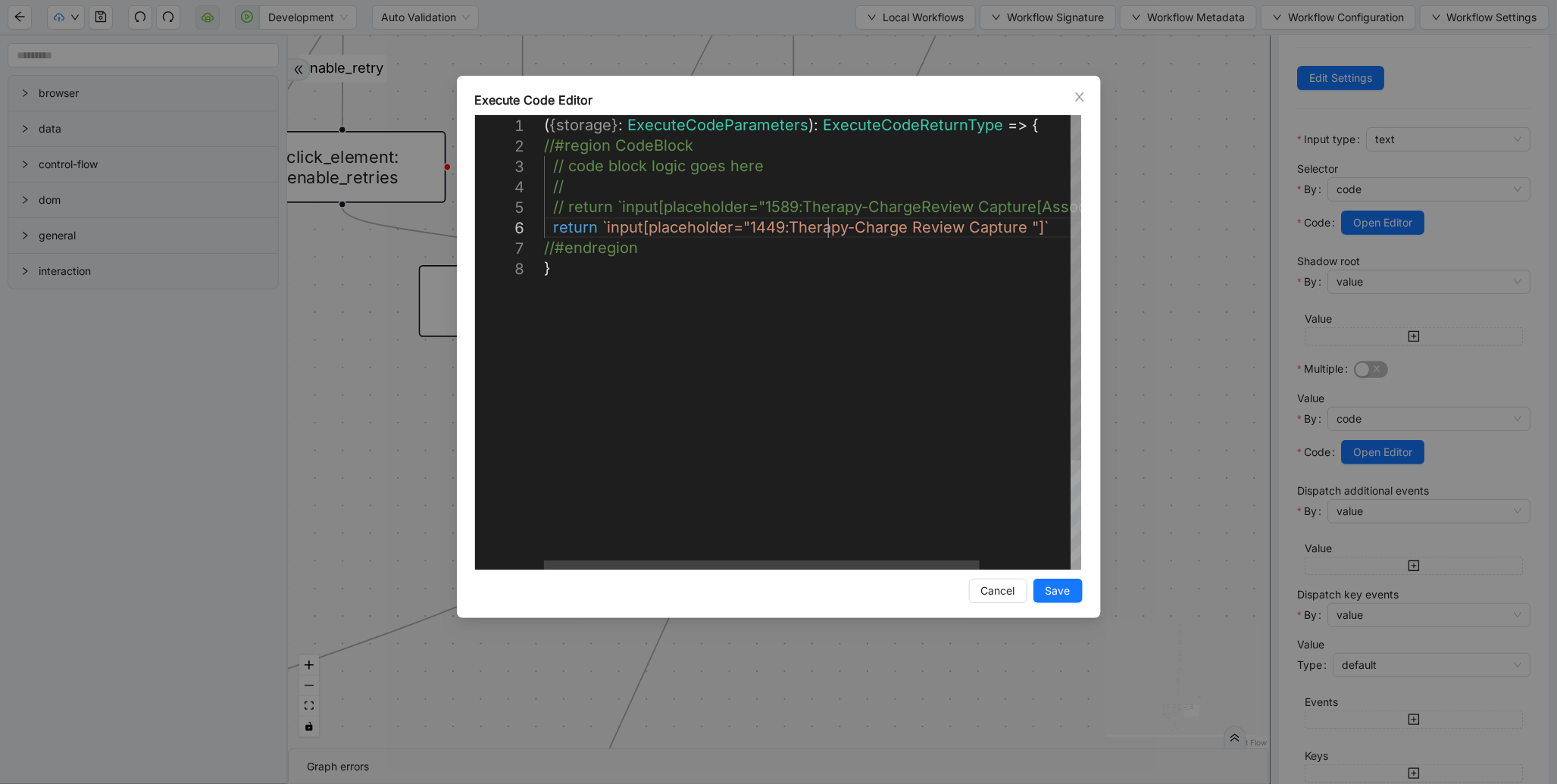
scroll to position [0, 8]
click at [832, 228] on div "( { storage } : ExecuteCodeParameters ): ExecuteCodeReturnType => { //#region C…" at bounding box center [868, 414] width 649 height 597
click at [835, 207] on div "( { storage } : ExecuteCodeParameters ): ExecuteCodeReturnType => { //#region C…" at bounding box center [868, 414] width 649 height 597
type textarea "**********"
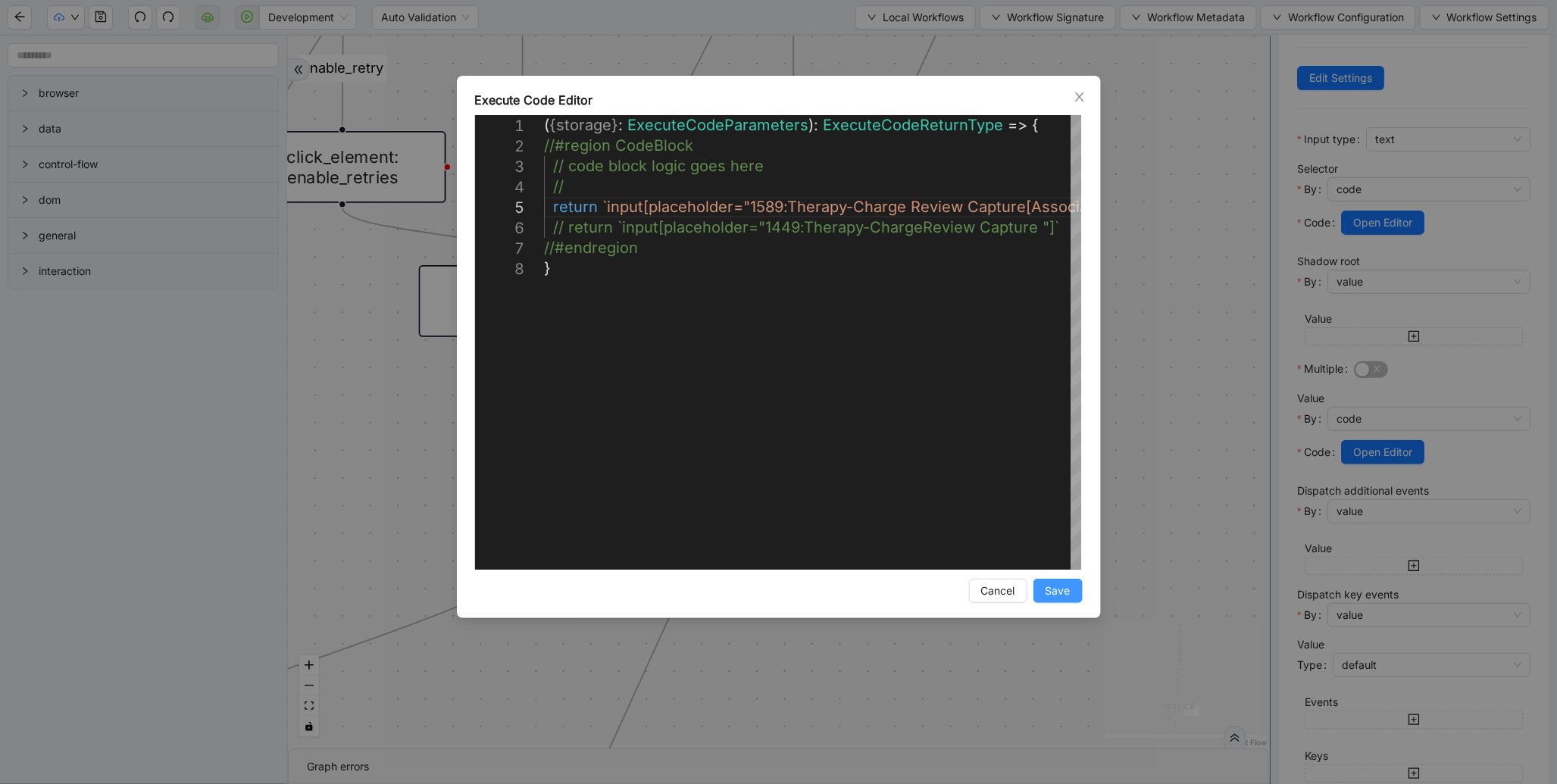
click at [1051, 587] on span "Save" at bounding box center [1058, 591] width 25 height 17
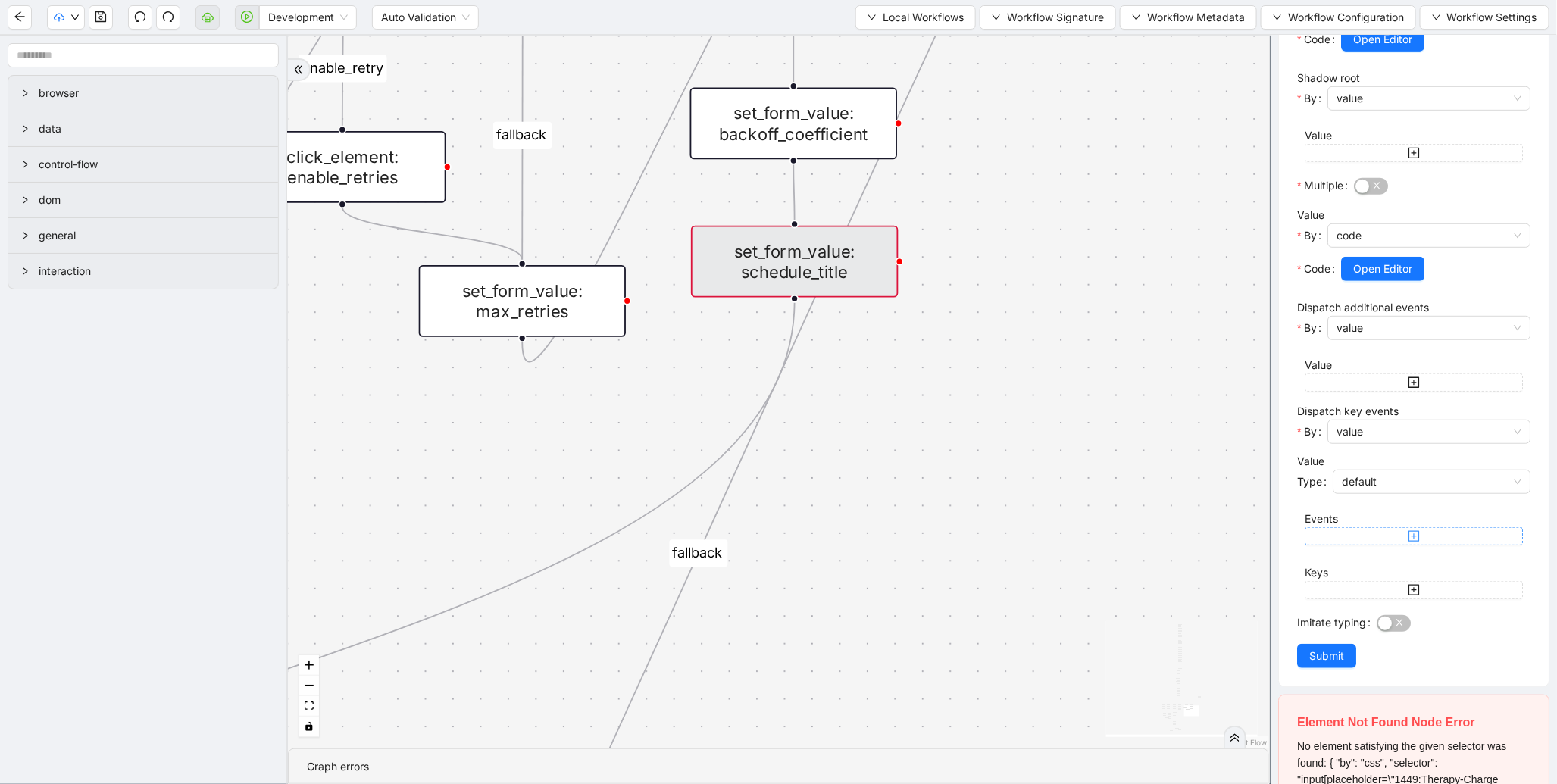
scroll to position [439, 0]
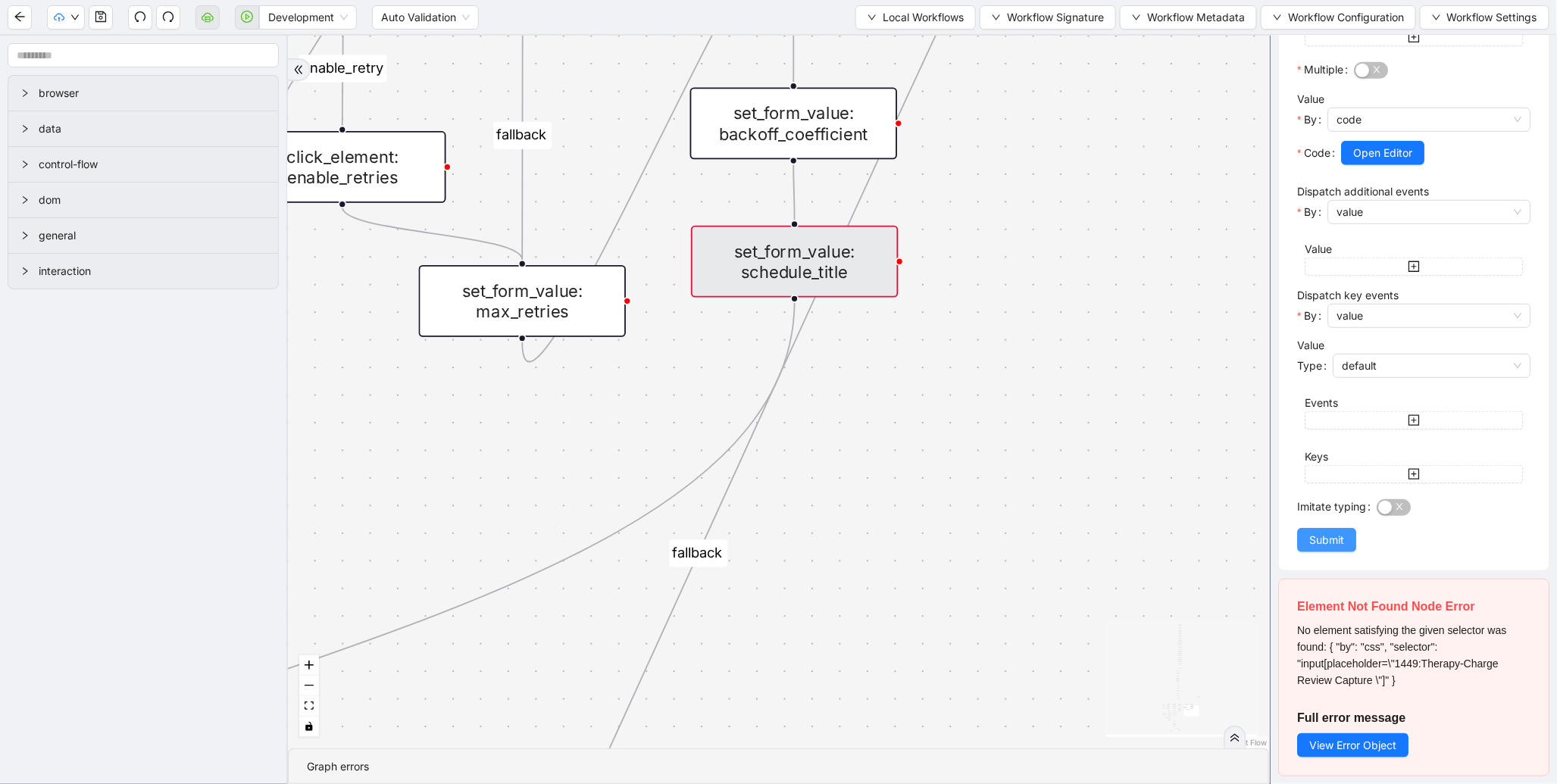
click at [1330, 532] on span "Submit" at bounding box center [1327, 541] width 35 height 17
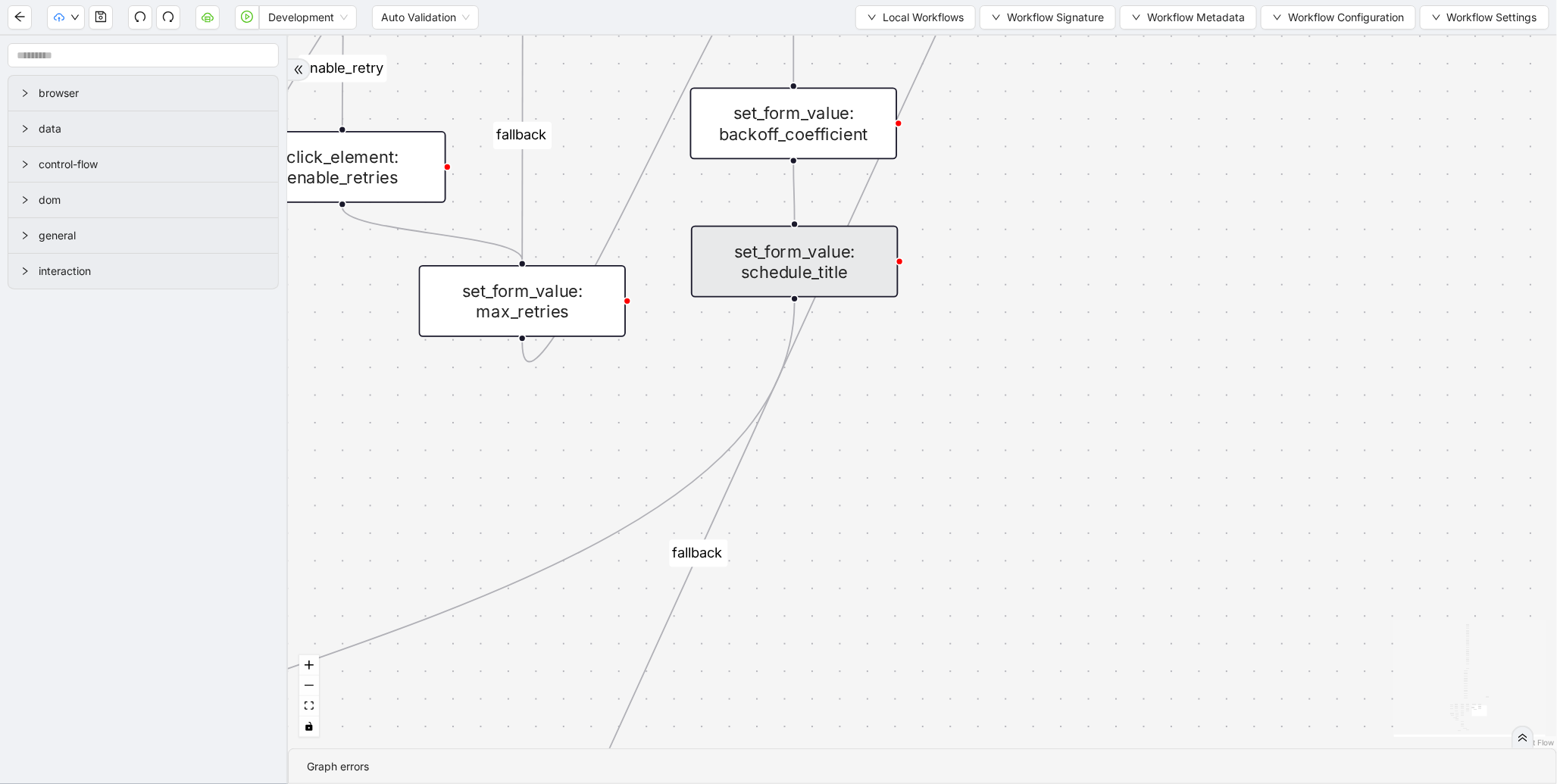
scroll to position [0, 0]
click at [100, 17] on icon "save" at bounding box center [100, 17] width 12 height 12
click at [238, 19] on button "button" at bounding box center [247, 17] width 24 height 24
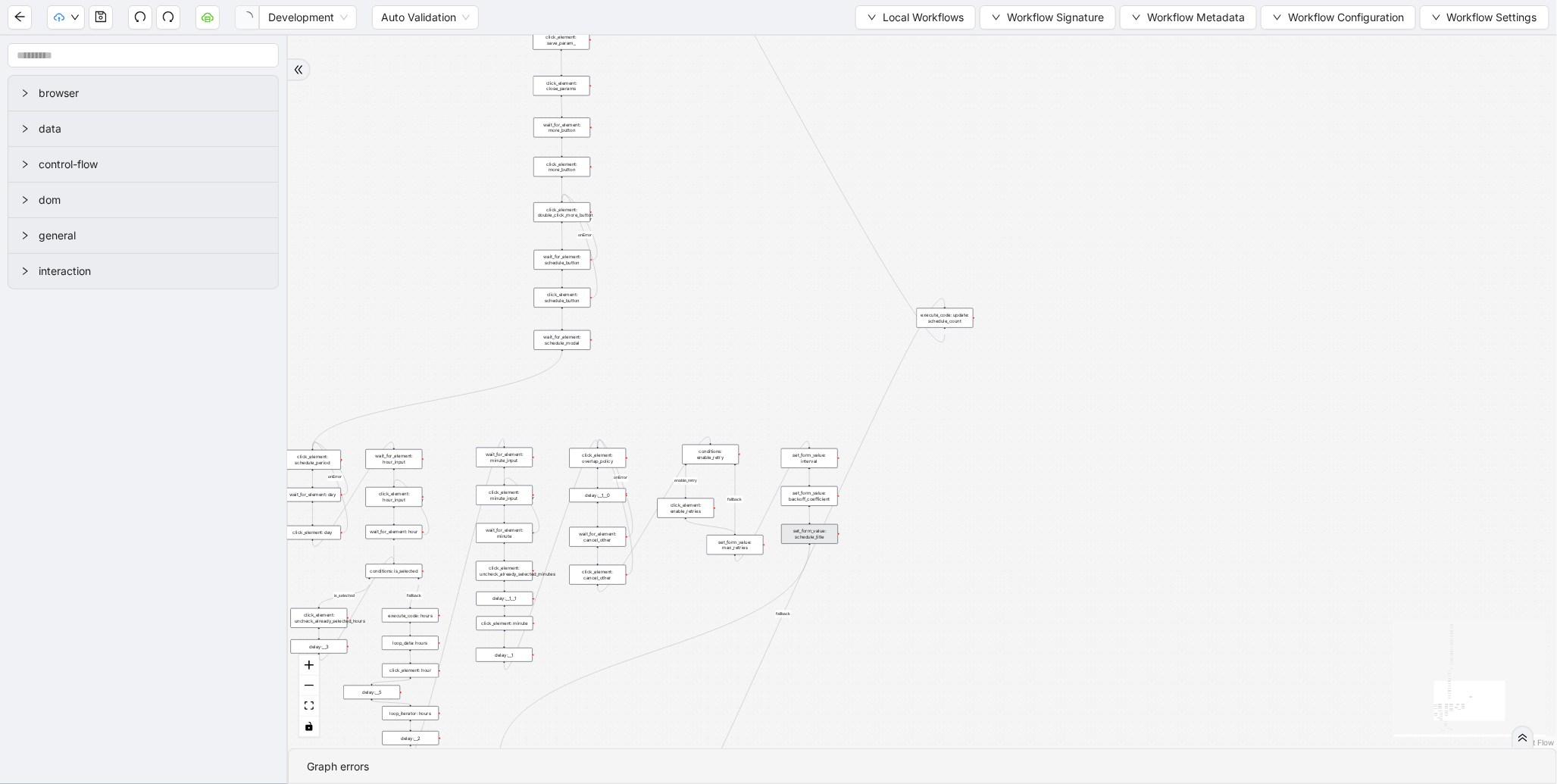
drag, startPoint x: 900, startPoint y: 289, endPoint x: 994, endPoint y: 478, distance: 211.1
click at [1005, 528] on div "fallback enable_retry has_error fallback is_selected fallback create_schedule_d…" at bounding box center [922, 392] width 1269 height 713
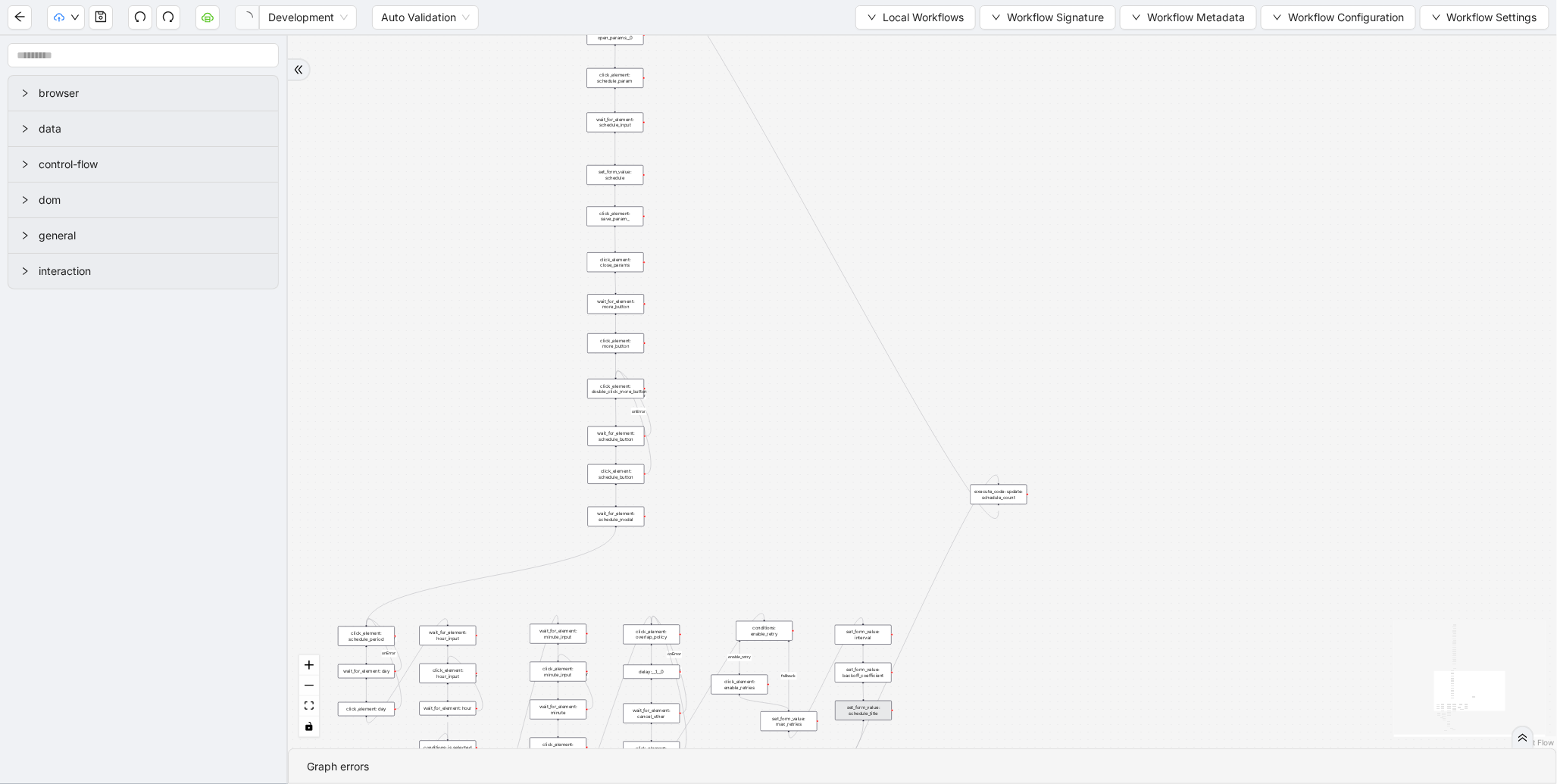
drag, startPoint x: 912, startPoint y: 156, endPoint x: 933, endPoint y: 286, distance: 131.7
click at [994, 483] on div "fallback enable_retry has_error fallback is_selected fallback create_schedule_d…" at bounding box center [922, 392] width 1269 height 713
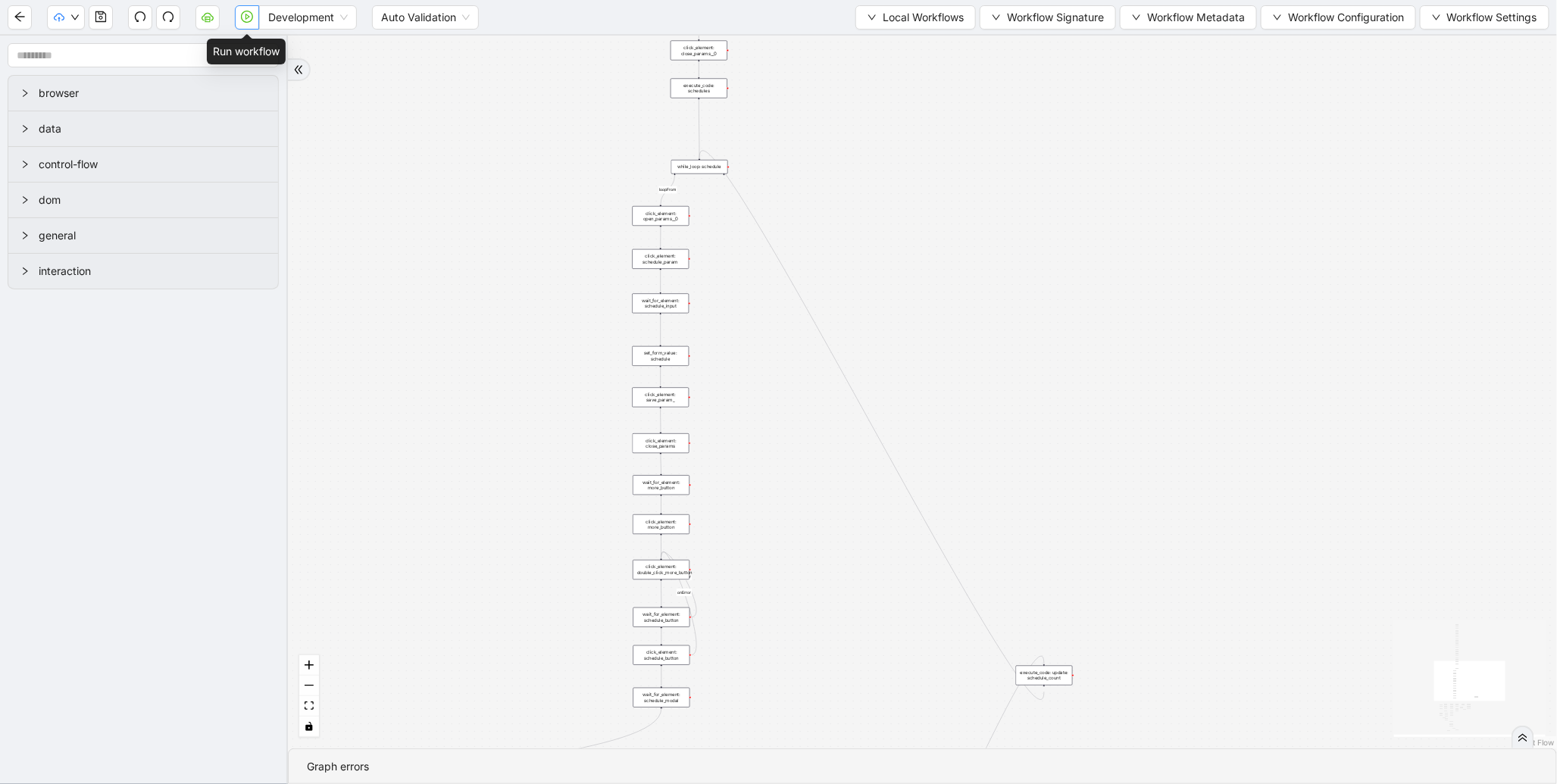
click at [249, 11] on icon "play-circle" at bounding box center [247, 17] width 12 height 12
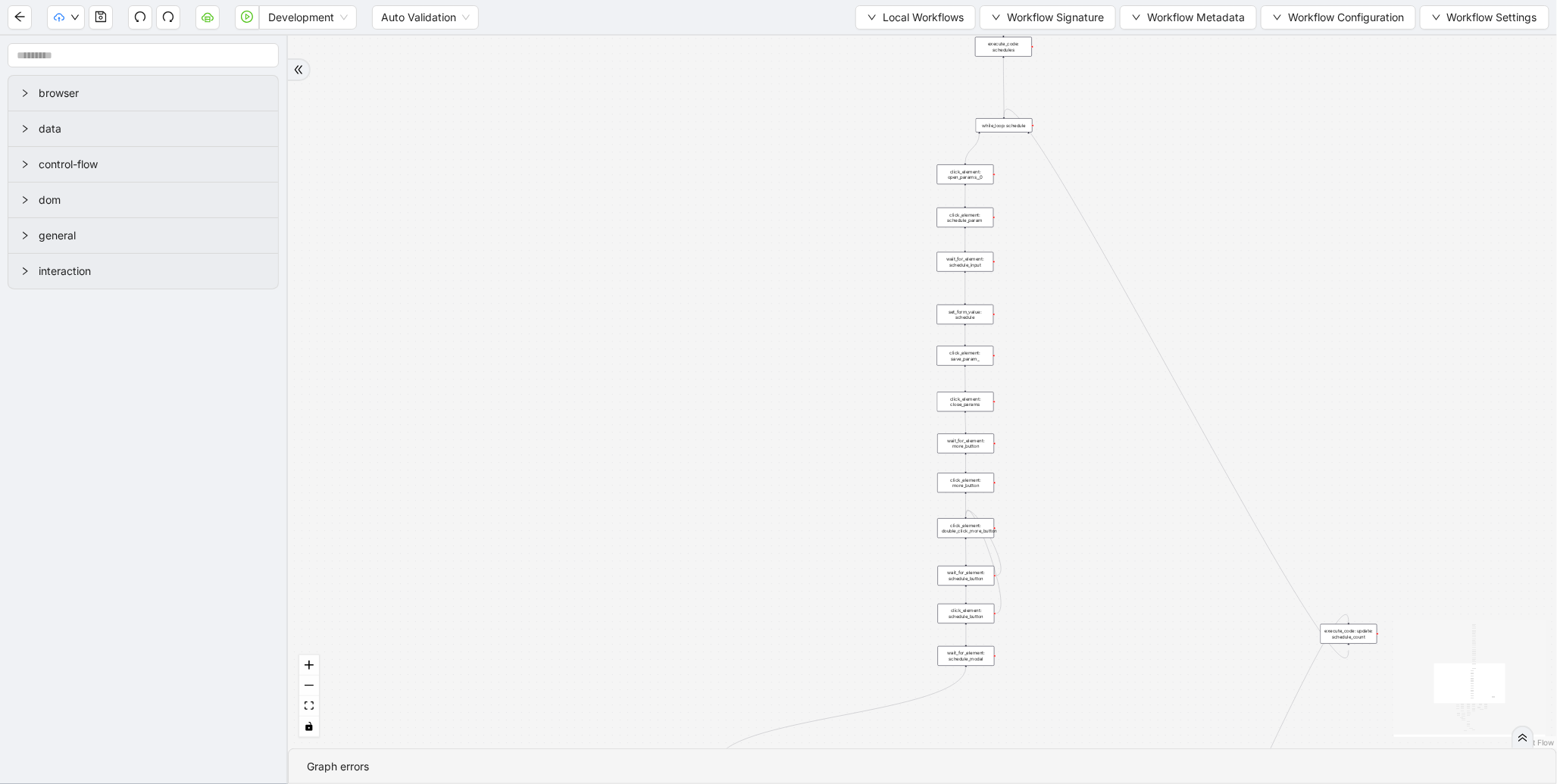
drag, startPoint x: 894, startPoint y: 104, endPoint x: 840, endPoint y: 331, distance: 233.3
click at [684, 367] on div "trigger new_tab: wait_until_loaded: wait_for_element: param_menu click_element:…" at bounding box center [922, 392] width 1269 height 713
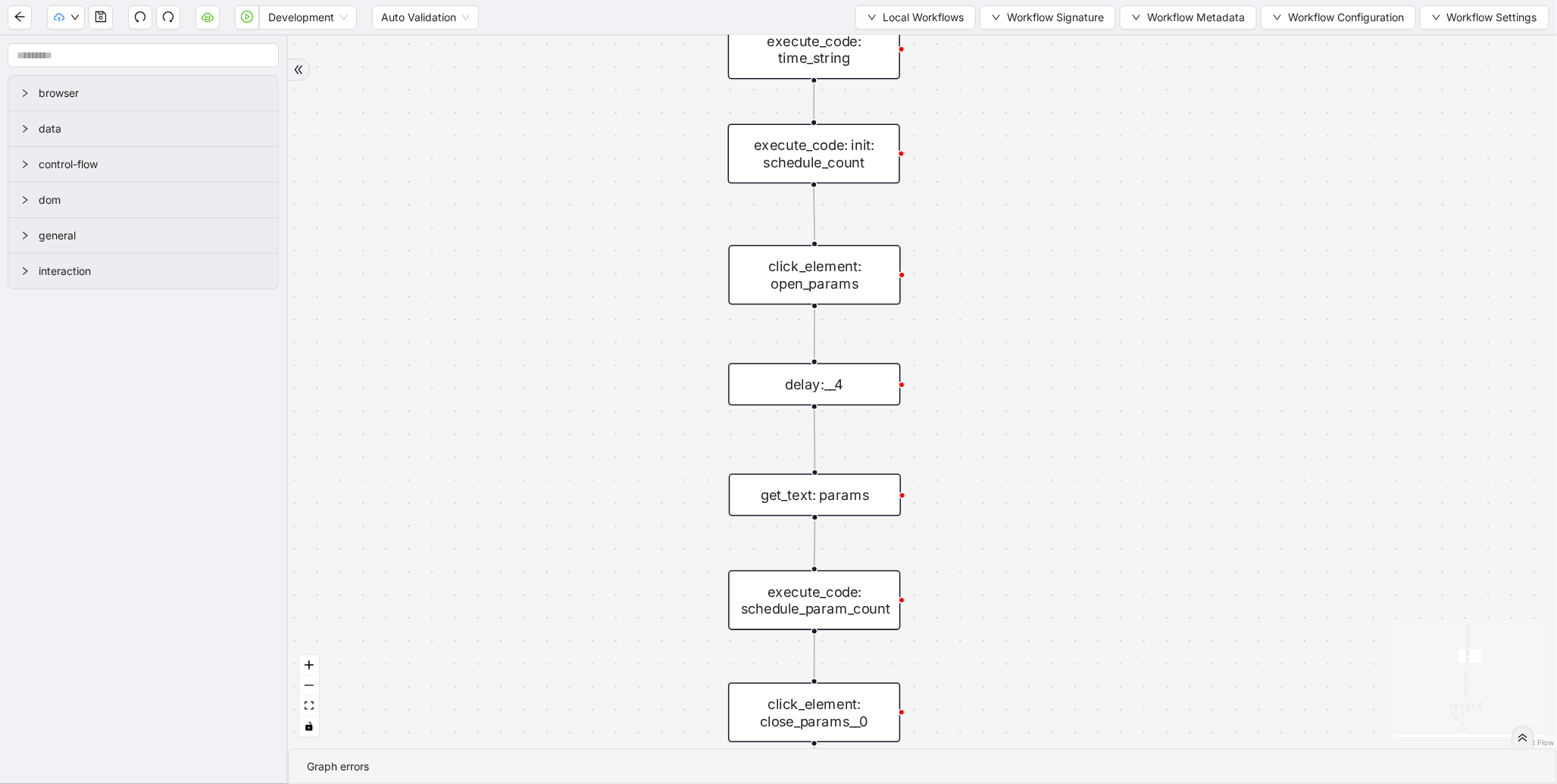
drag, startPoint x: 1080, startPoint y: 306, endPoint x: 1068, endPoint y: 498, distance: 192.4
click at [1078, 498] on div "trigger new_tab: wait_until_loaded: wait_for_element: param_menu click_element:…" at bounding box center [922, 392] width 1269 height 713
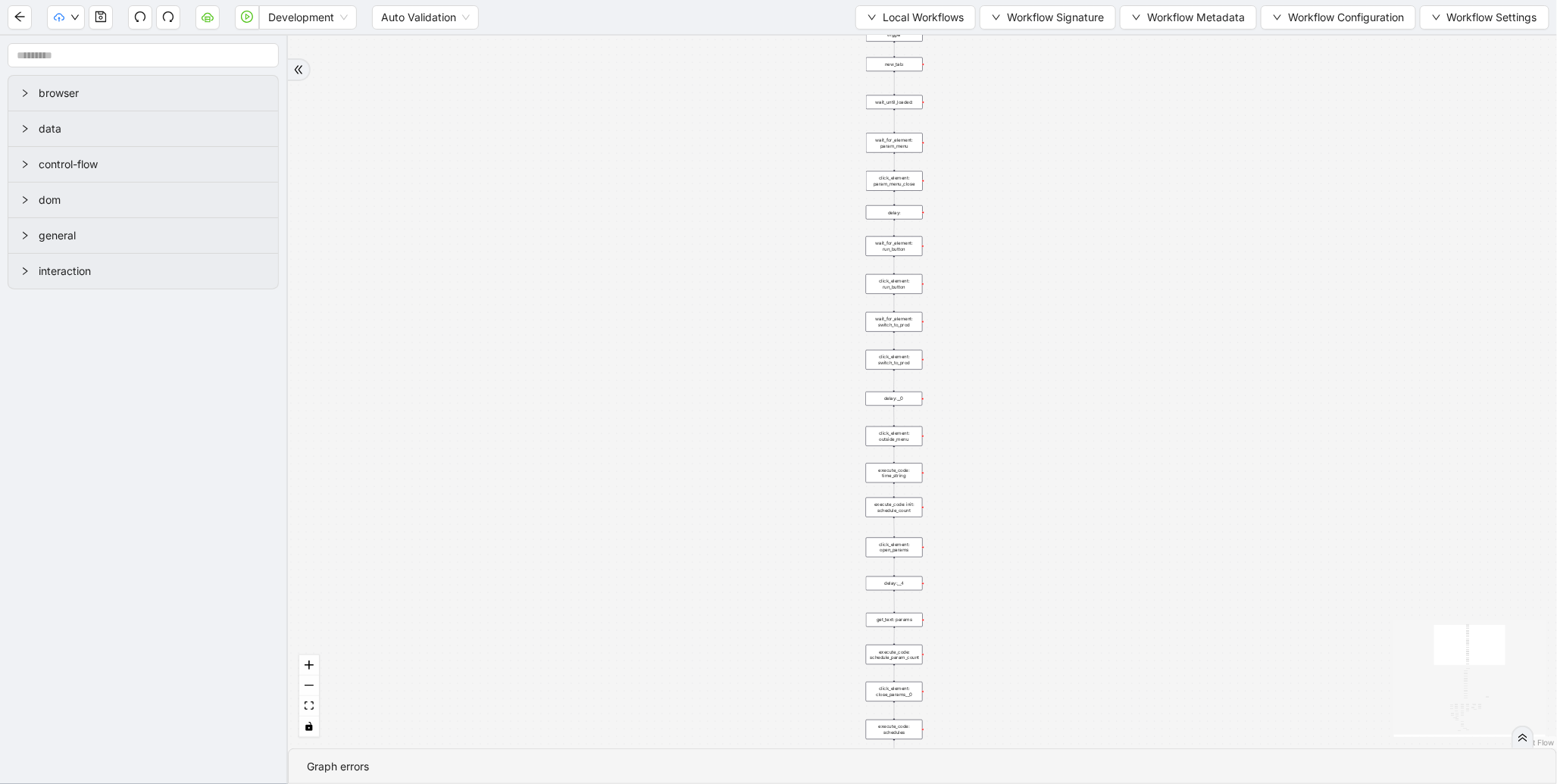
drag, startPoint x: 1074, startPoint y: 121, endPoint x: 989, endPoint y: 418, distance: 308.9
click at [989, 418] on div "trigger new_tab: wait_until_loaded: wait_for_element: param_menu click_element:…" at bounding box center [922, 392] width 1269 height 713
click at [930, 13] on span "Local Workflows" at bounding box center [923, 18] width 81 height 17
click at [927, 49] on span "Select" at bounding box center [909, 46] width 99 height 17
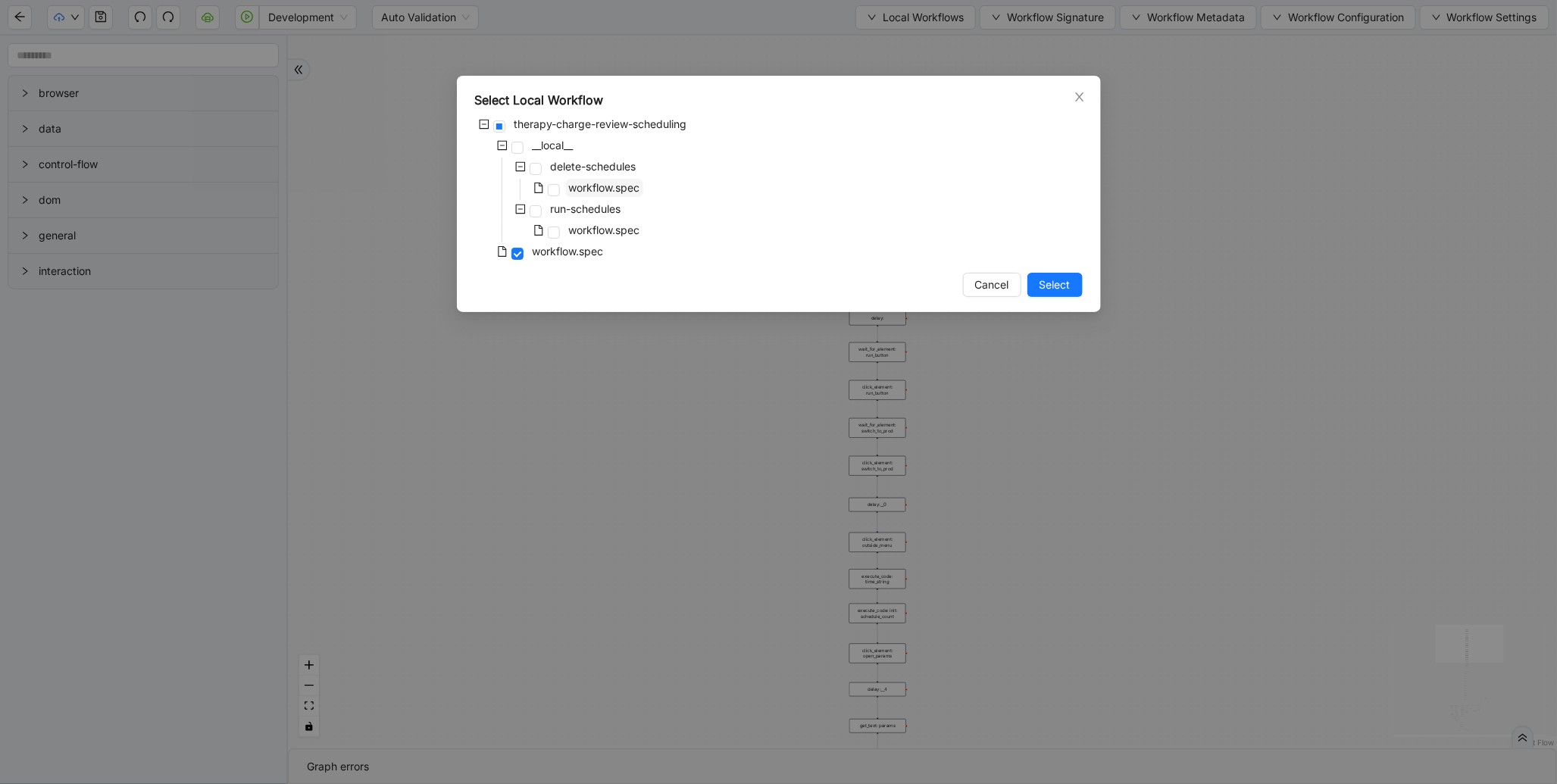
click at [615, 185] on span "workflow.spec" at bounding box center [604, 187] width 71 height 13
click at [1055, 298] on div "Select Local Workflow therapy-charge-review-scheduling __local__ delete-schedul…" at bounding box center [779, 194] width 645 height 236
click at [1060, 280] on span "Select" at bounding box center [1055, 284] width 31 height 17
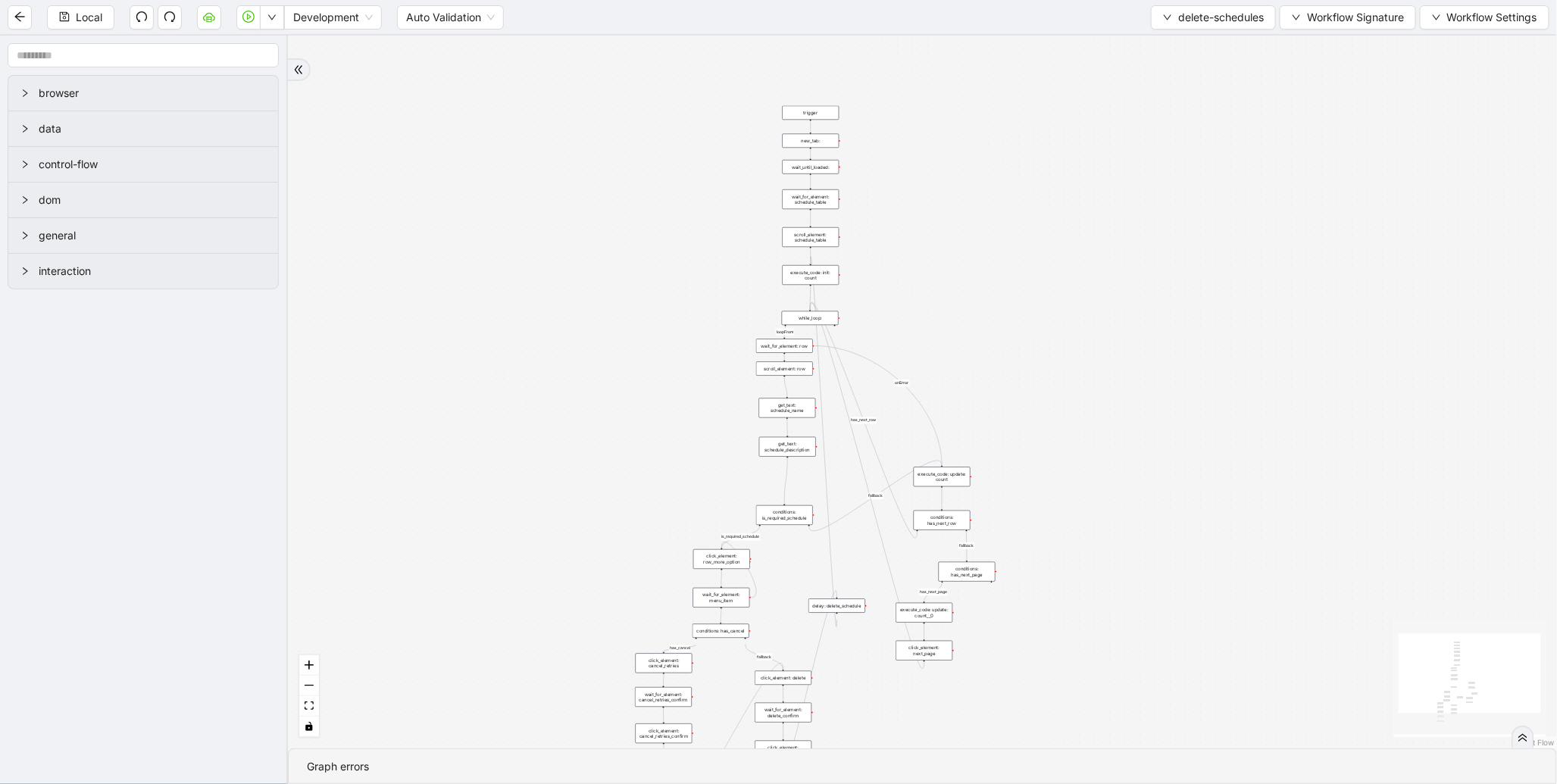
drag, startPoint x: 707, startPoint y: 475, endPoint x: 655, endPoint y: 170, distance: 309.4
click at [655, 170] on div "loopFrom has_cancel fallback is_required_schedule has_next_row fallback has_nex…" at bounding box center [922, 392] width 1269 height 713
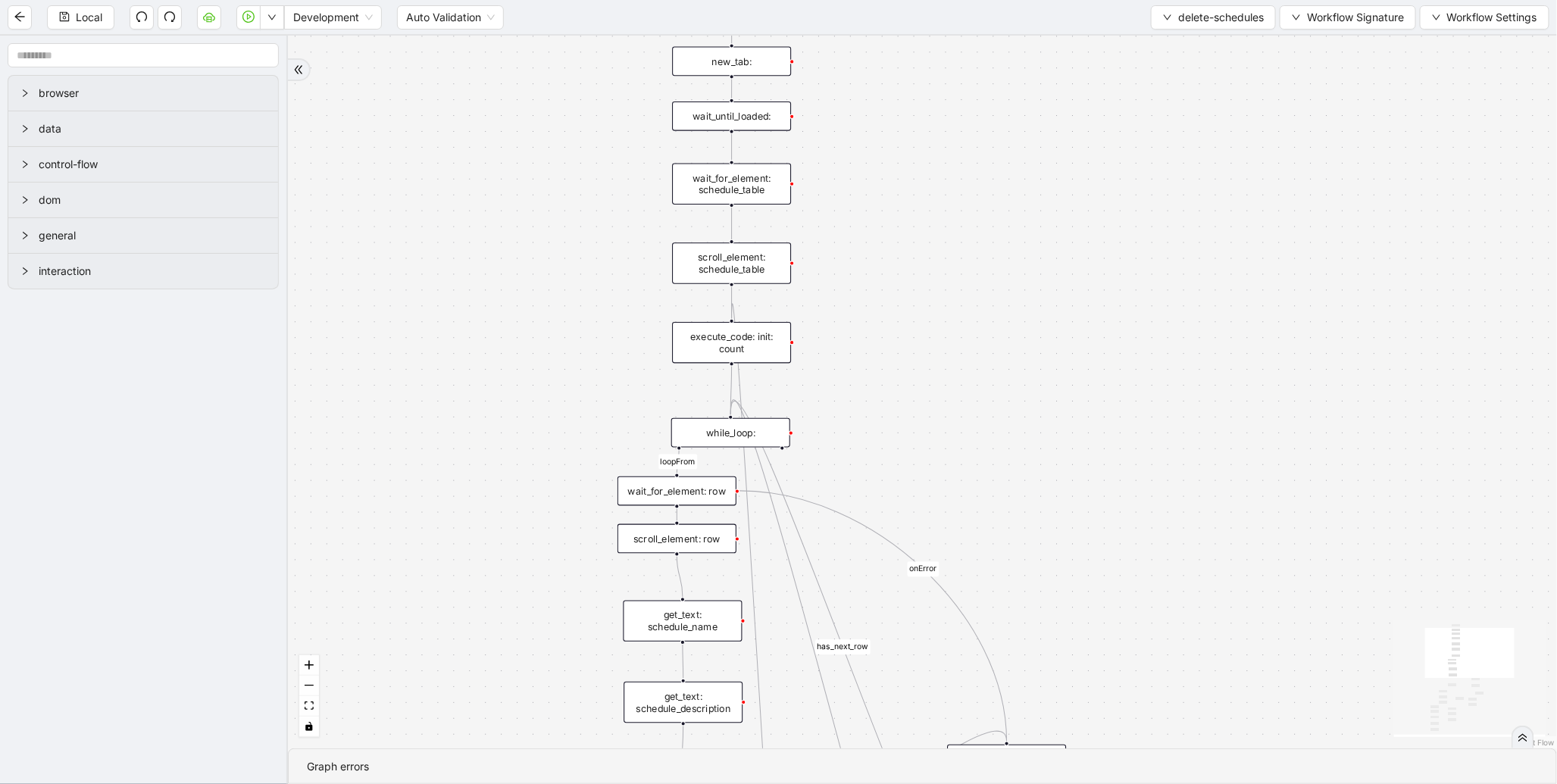
drag, startPoint x: 892, startPoint y: 148, endPoint x: 940, endPoint y: 339, distance: 196.9
click at [940, 338] on div "loopFrom has_cancel fallback is_required_schedule has_next_row fallback has_nex…" at bounding box center [922, 392] width 1269 height 713
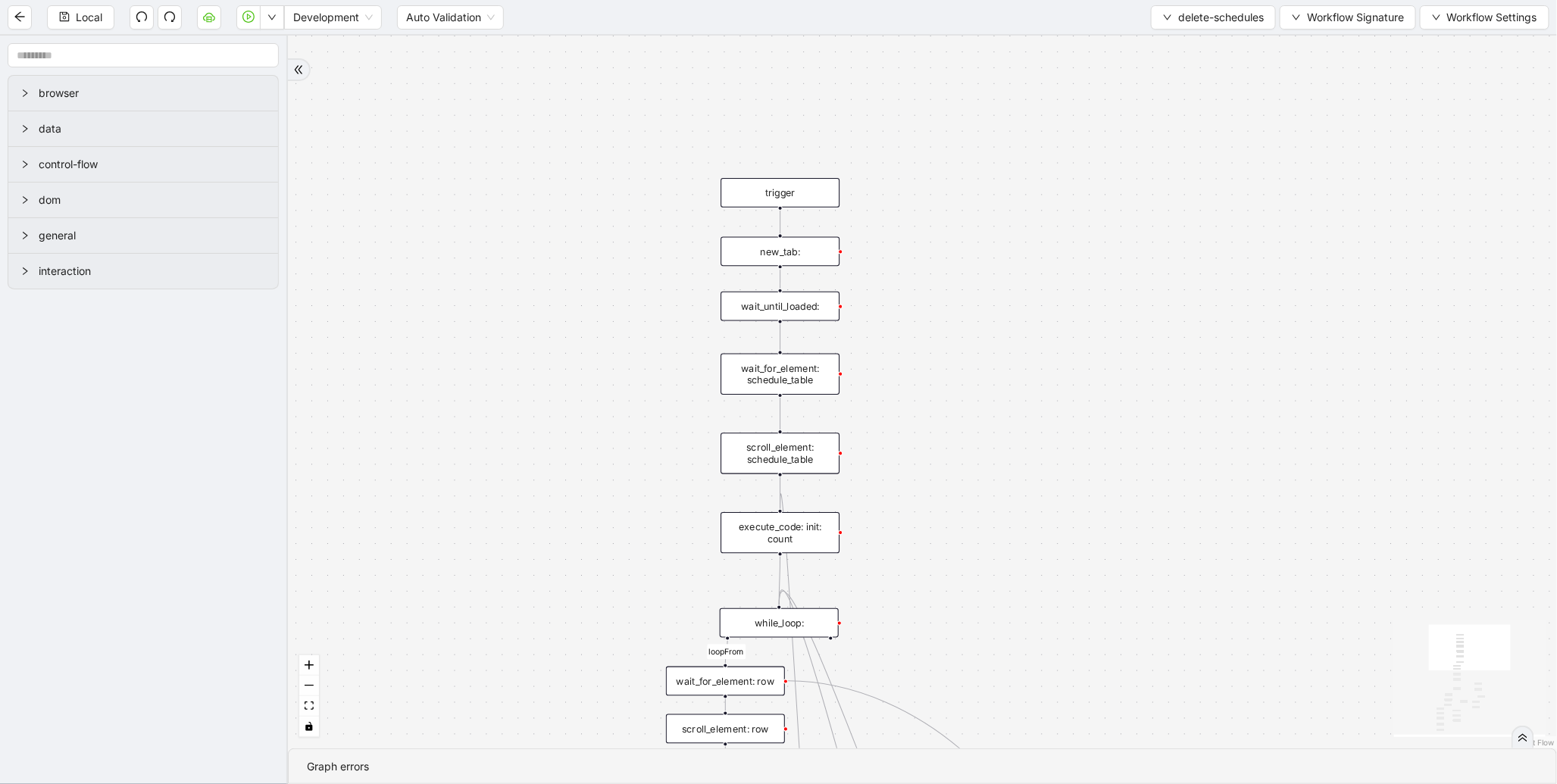
drag, startPoint x: 1020, startPoint y: 476, endPoint x: 1006, endPoint y: 366, distance: 110.9
click at [1006, 366] on div "loopFrom has_cancel fallback is_required_schedule has_next_row fallback has_nex…" at bounding box center [922, 392] width 1269 height 713
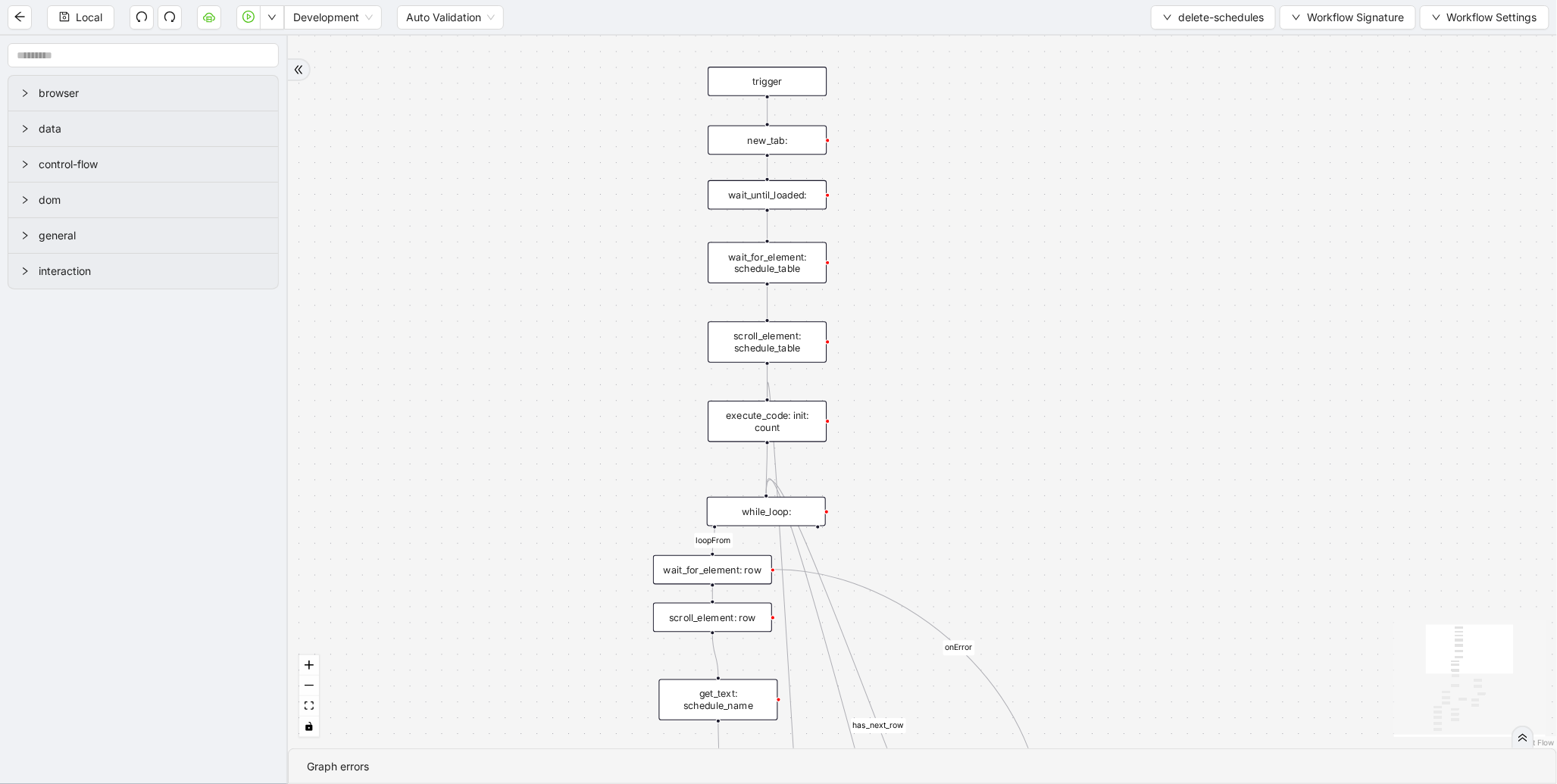
drag, startPoint x: 1029, startPoint y: 465, endPoint x: 1044, endPoint y: 231, distance: 234.5
click at [1044, 231] on div "loopFrom has_cancel fallback is_required_schedule has_next_row fallback has_nex…" at bounding box center [922, 392] width 1269 height 713
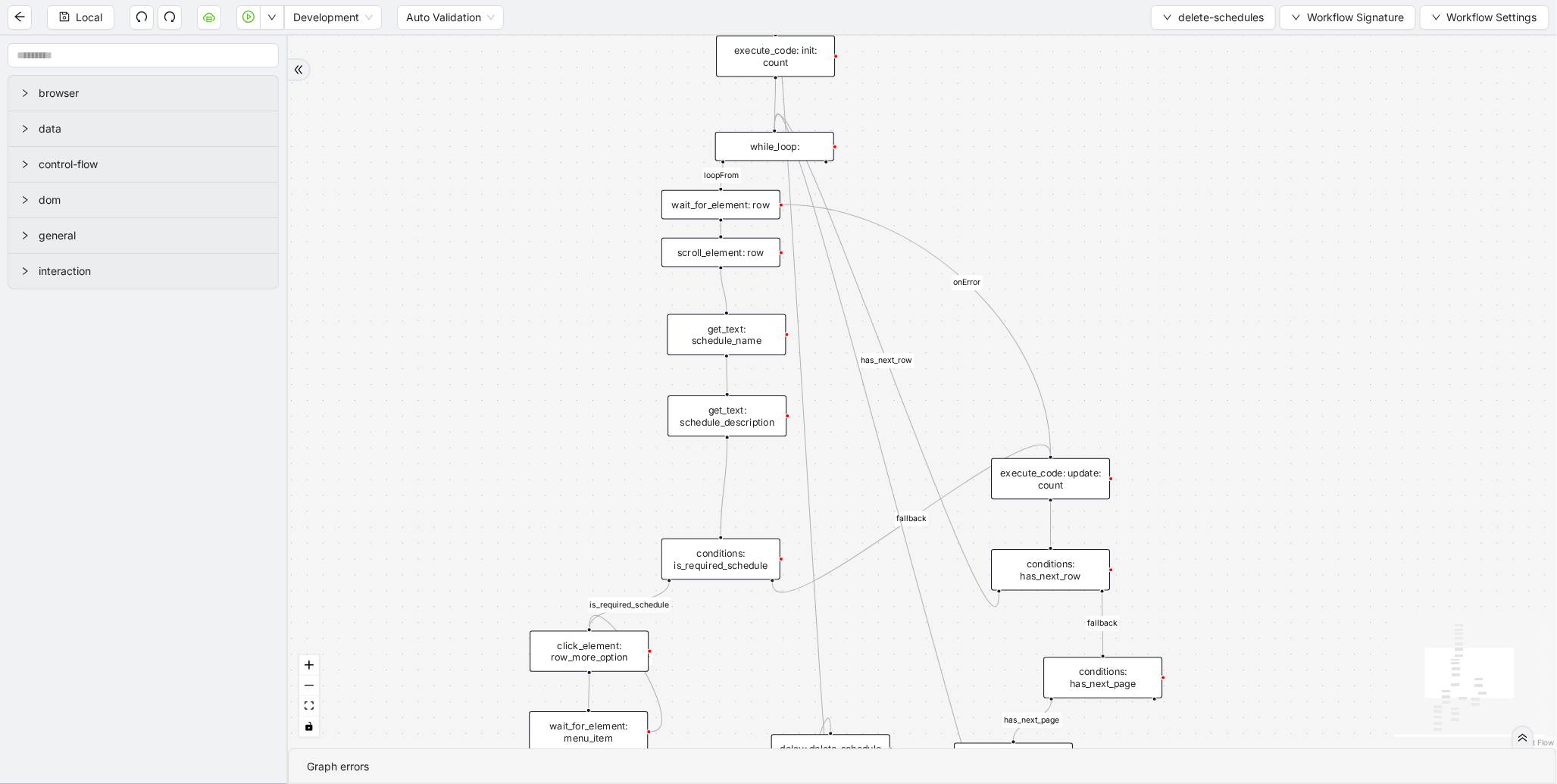
drag, startPoint x: 637, startPoint y: 427, endPoint x: 635, endPoint y: 259, distance: 168.0
click at [631, 253] on div "loopFrom has_cancel fallback is_required_schedule has_next_row fallback has_nex…" at bounding box center [922, 392] width 1269 height 713
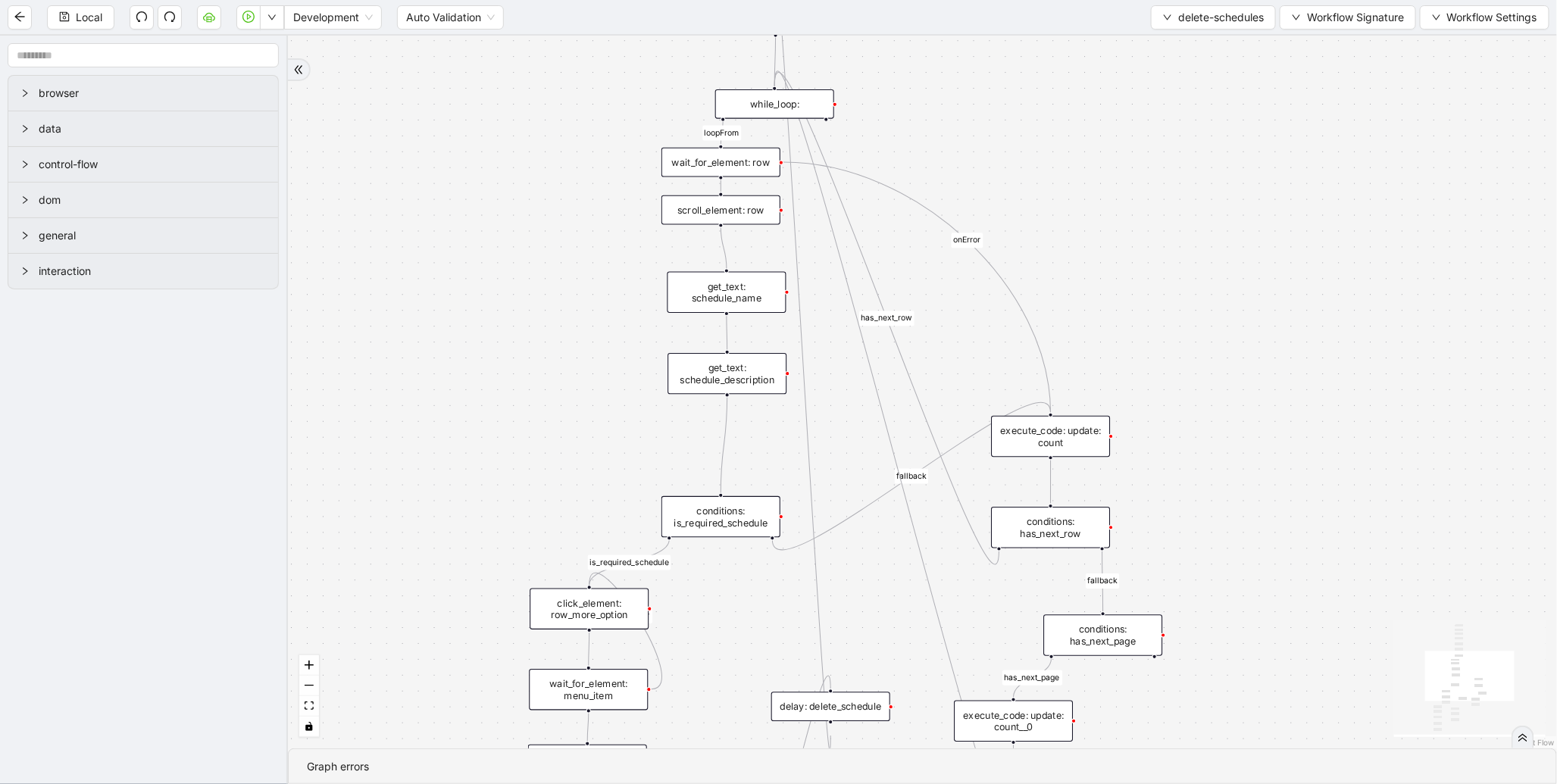
click at [723, 300] on div "get_text: schedule_name" at bounding box center [727, 292] width 119 height 41
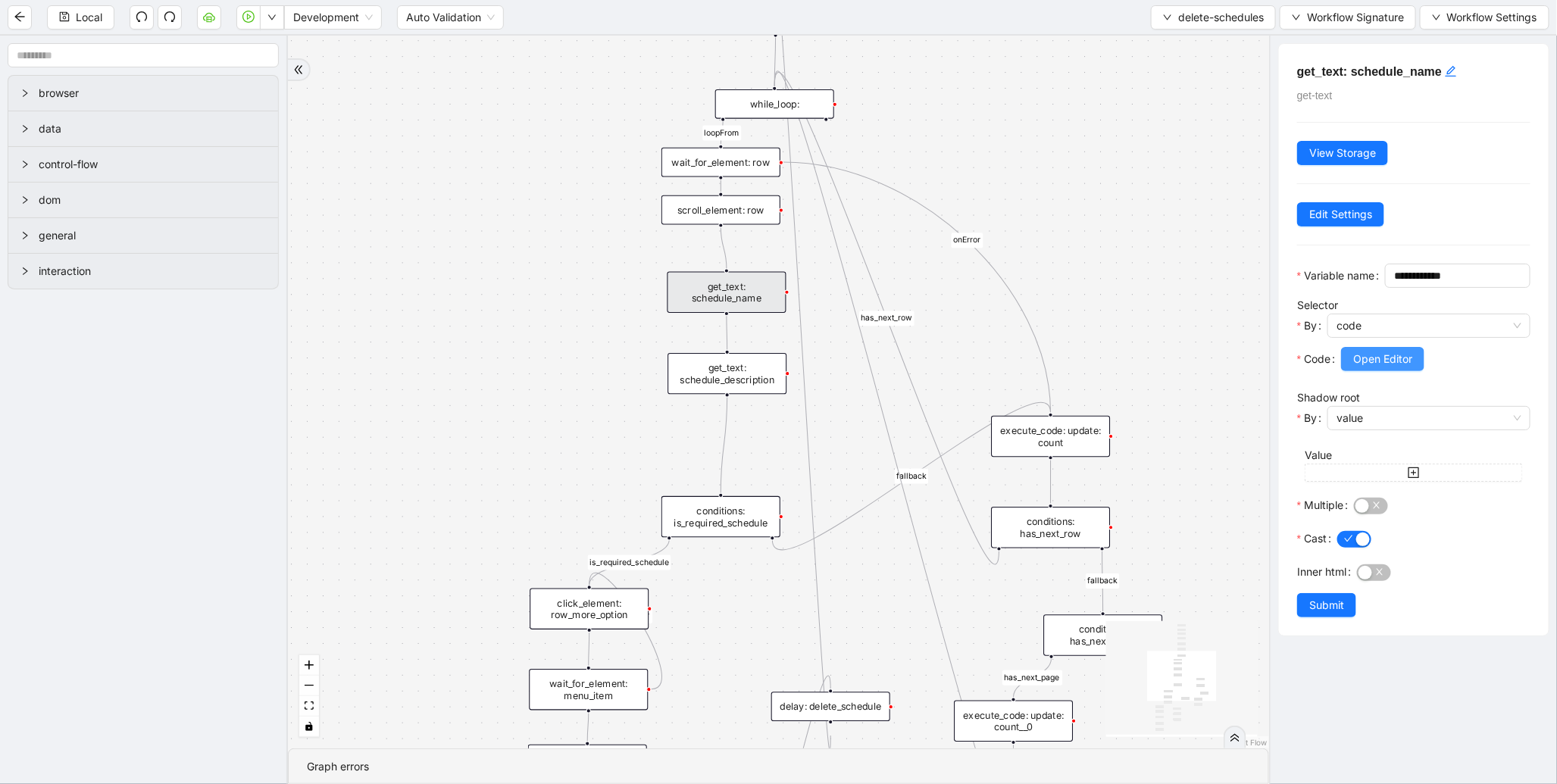
click at [1372, 372] on button "Open Editor" at bounding box center [1383, 359] width 84 height 24
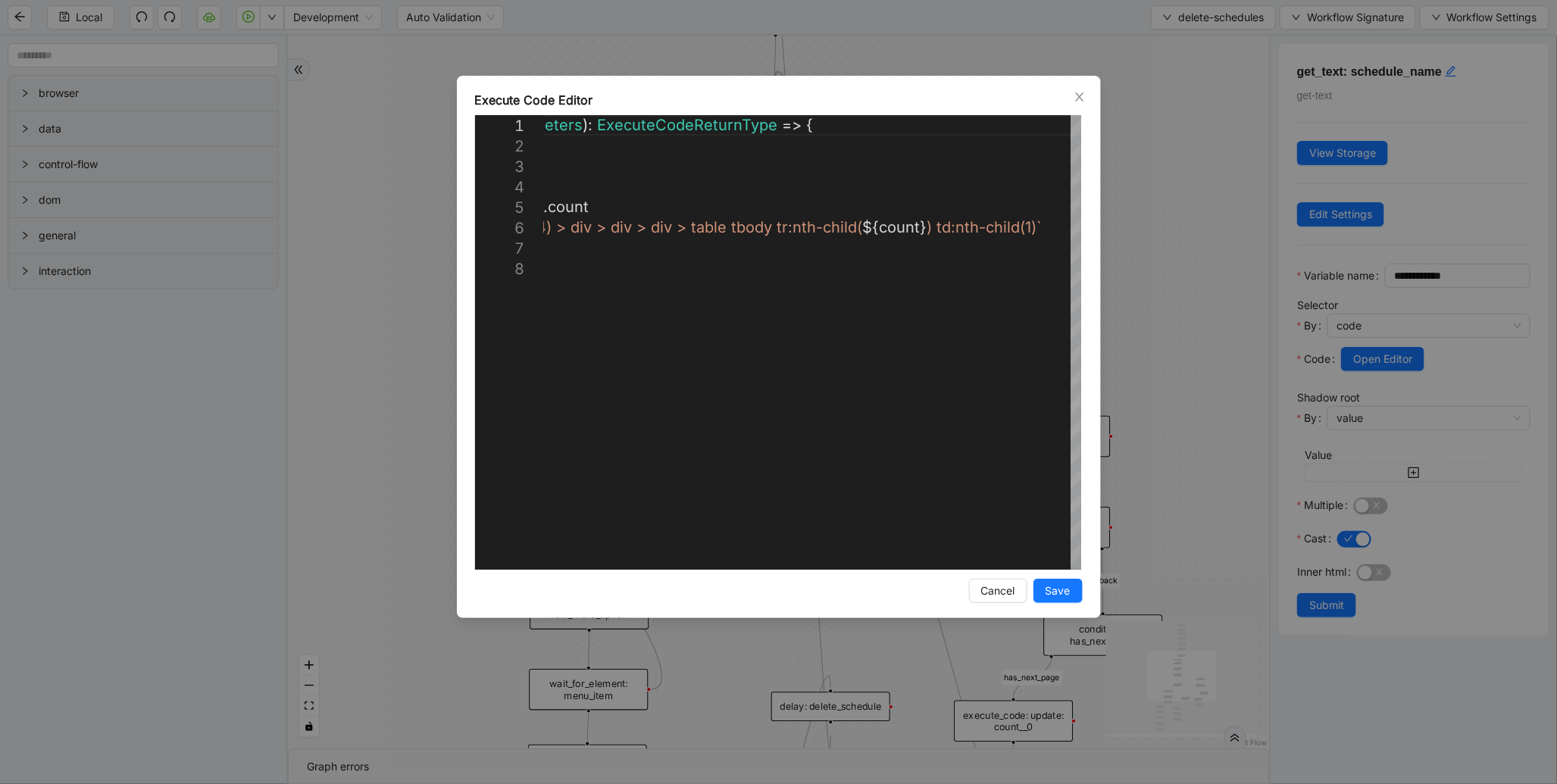
click at [1245, 190] on div "**********" at bounding box center [778, 392] width 1557 height 784
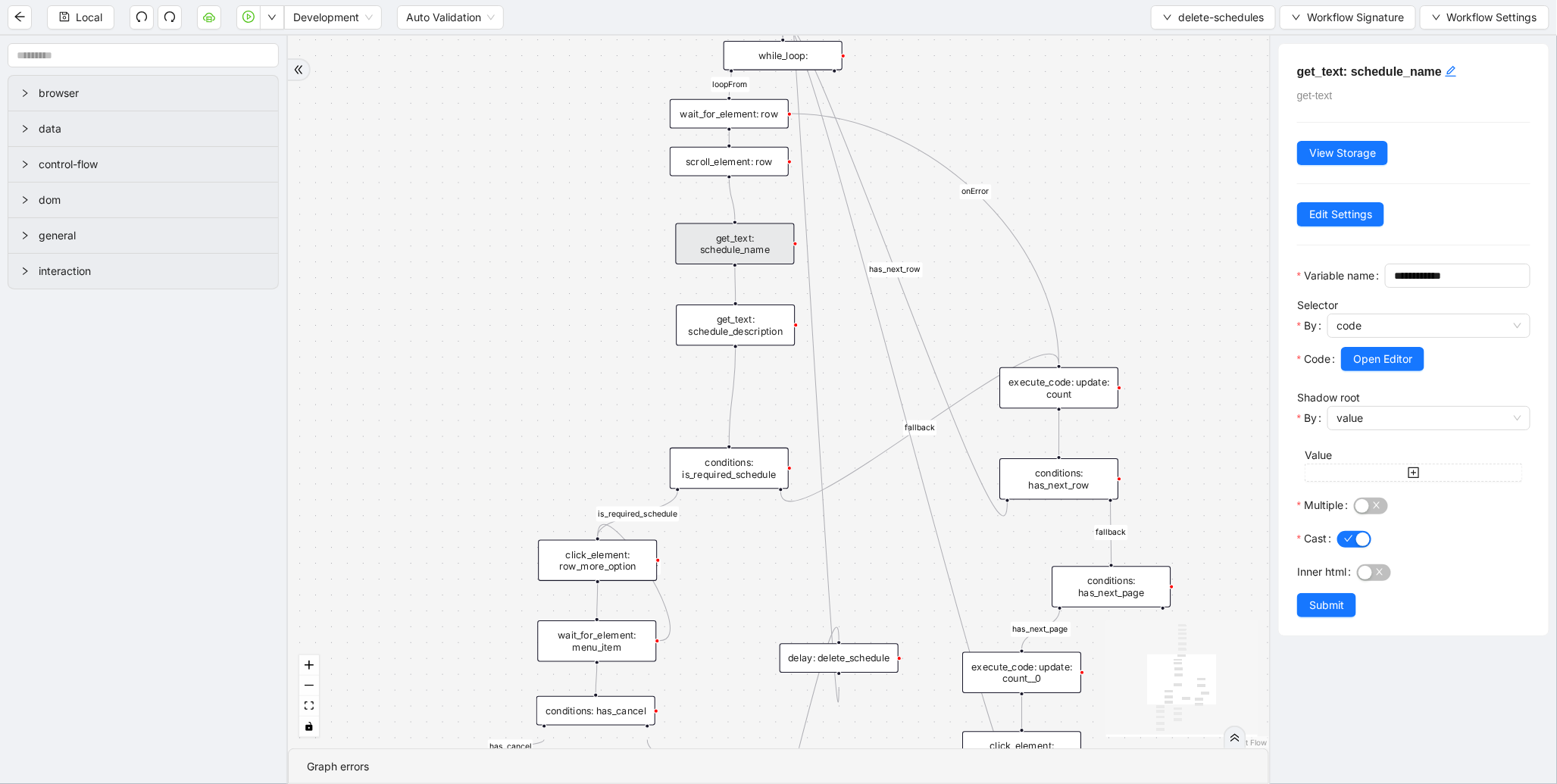
drag, startPoint x: 480, startPoint y: 374, endPoint x: 504, endPoint y: 276, distance: 100.9
click at [487, 278] on div "loopFrom has_cancel fallback is_required_schedule has_next_row fallback has_nex…" at bounding box center [778, 392] width 981 height 713
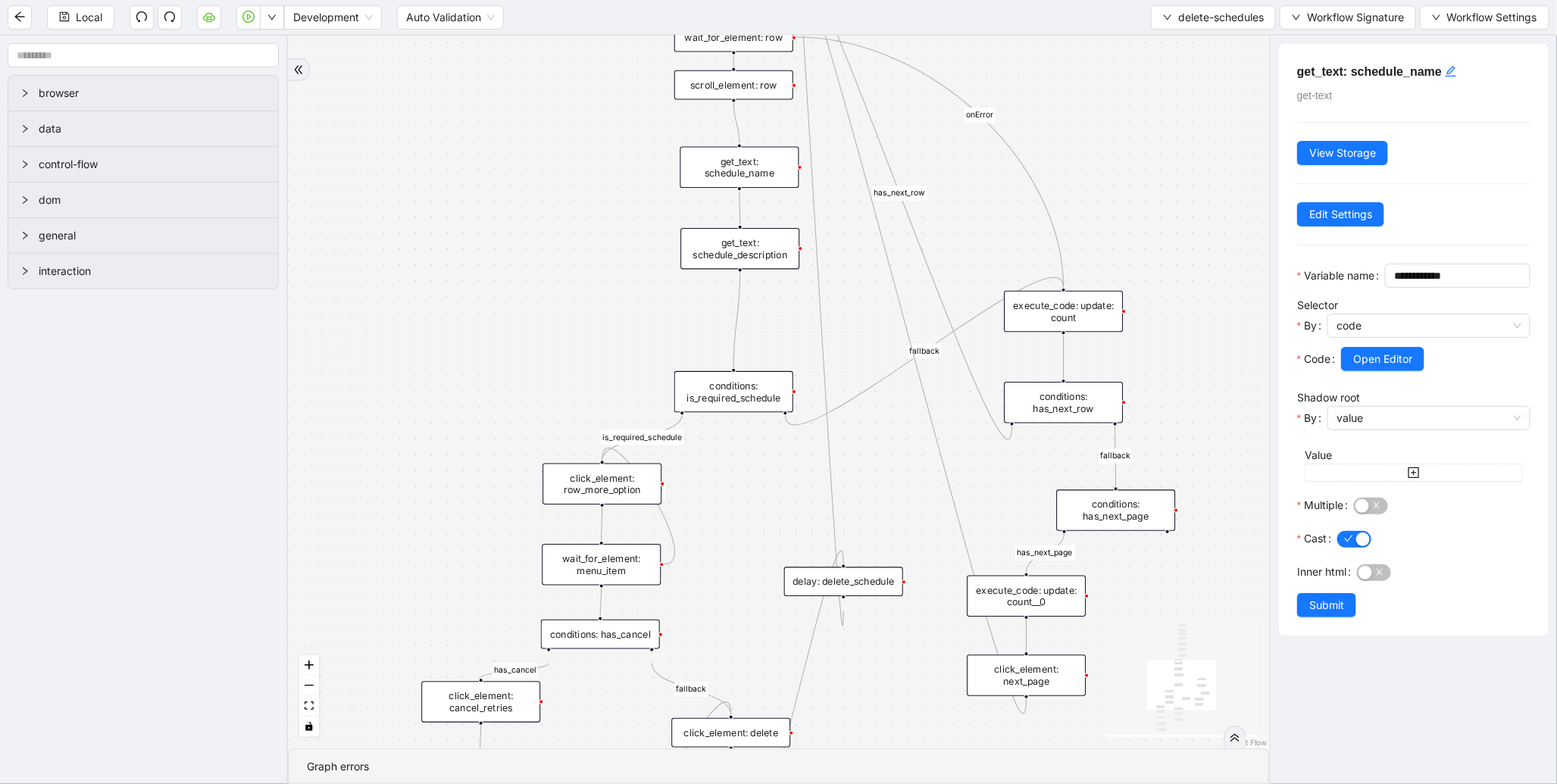
click at [741, 243] on div "get_text: schedule_description" at bounding box center [740, 248] width 119 height 41
click at [1364, 367] on span "Open Editor" at bounding box center [1383, 359] width 59 height 17
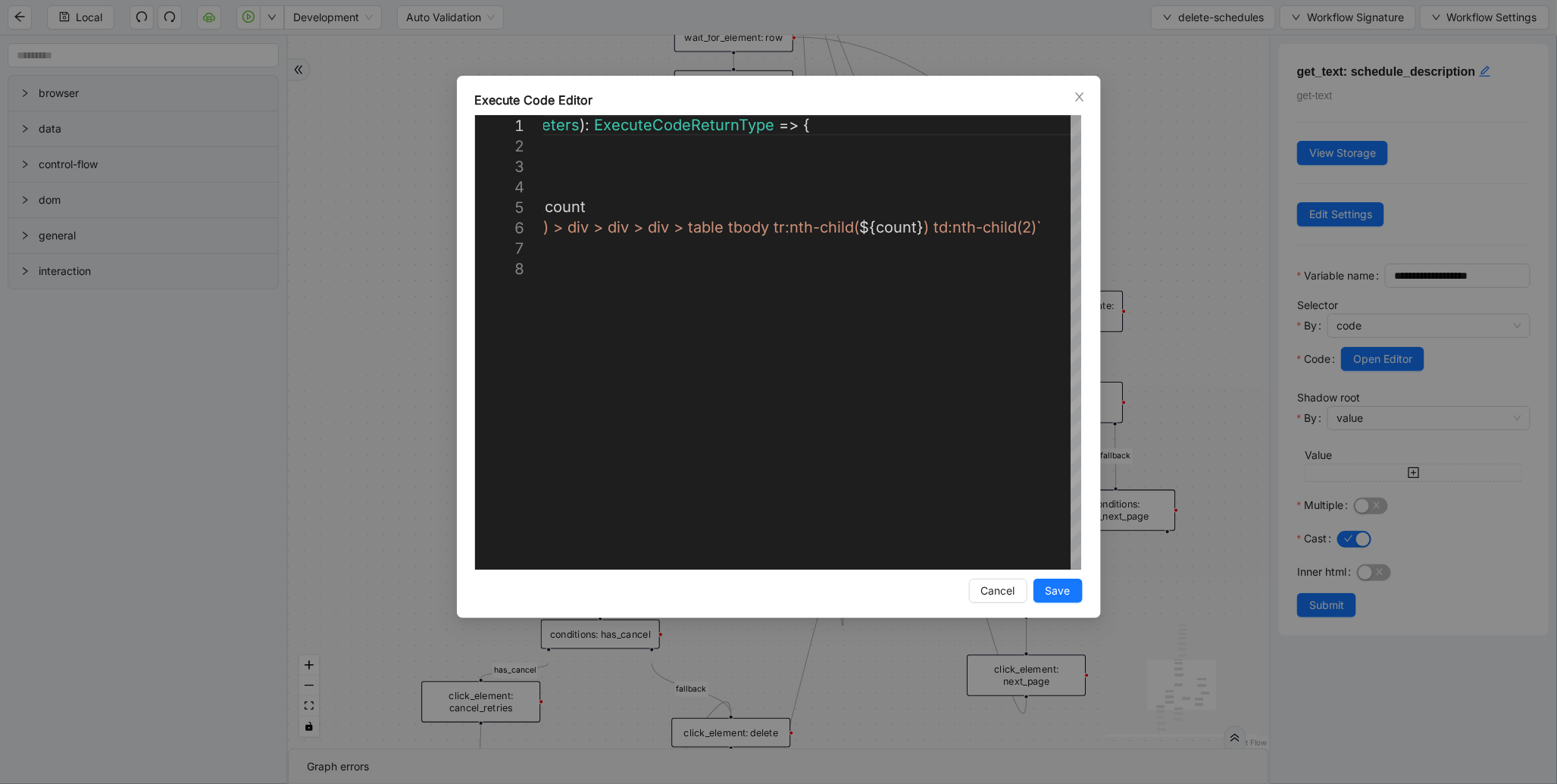
click at [1169, 126] on div "**********" at bounding box center [778, 392] width 1557 height 784
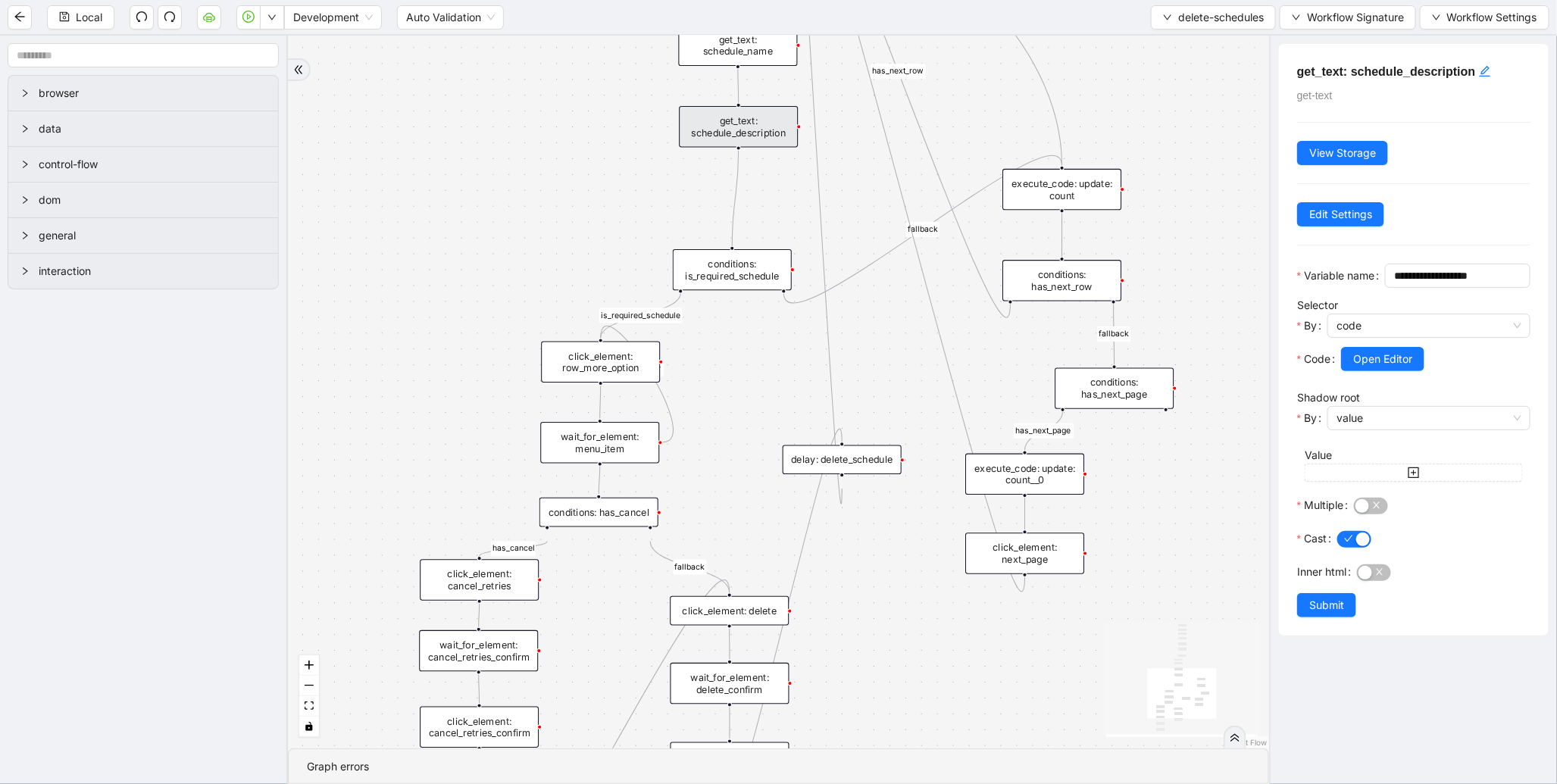
drag, startPoint x: 573, startPoint y: 238, endPoint x: 591, endPoint y: 226, distance: 21.6
click at [574, 220] on div "loopFrom has_cancel fallback is_required_schedule has_next_row fallback has_nex…" at bounding box center [778, 392] width 981 height 713
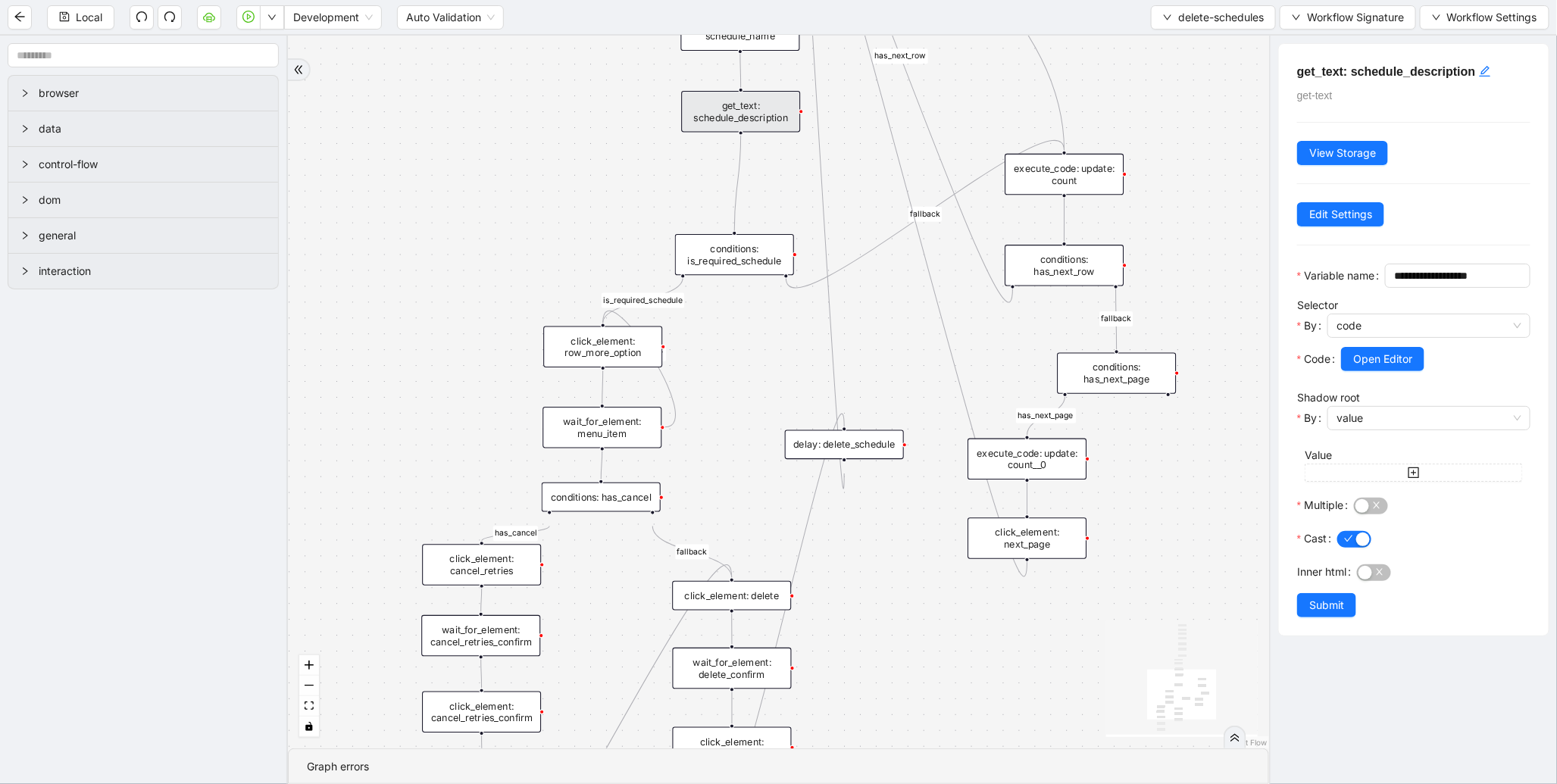
click at [737, 266] on div "conditions: is_required_schedule" at bounding box center [735, 254] width 119 height 41
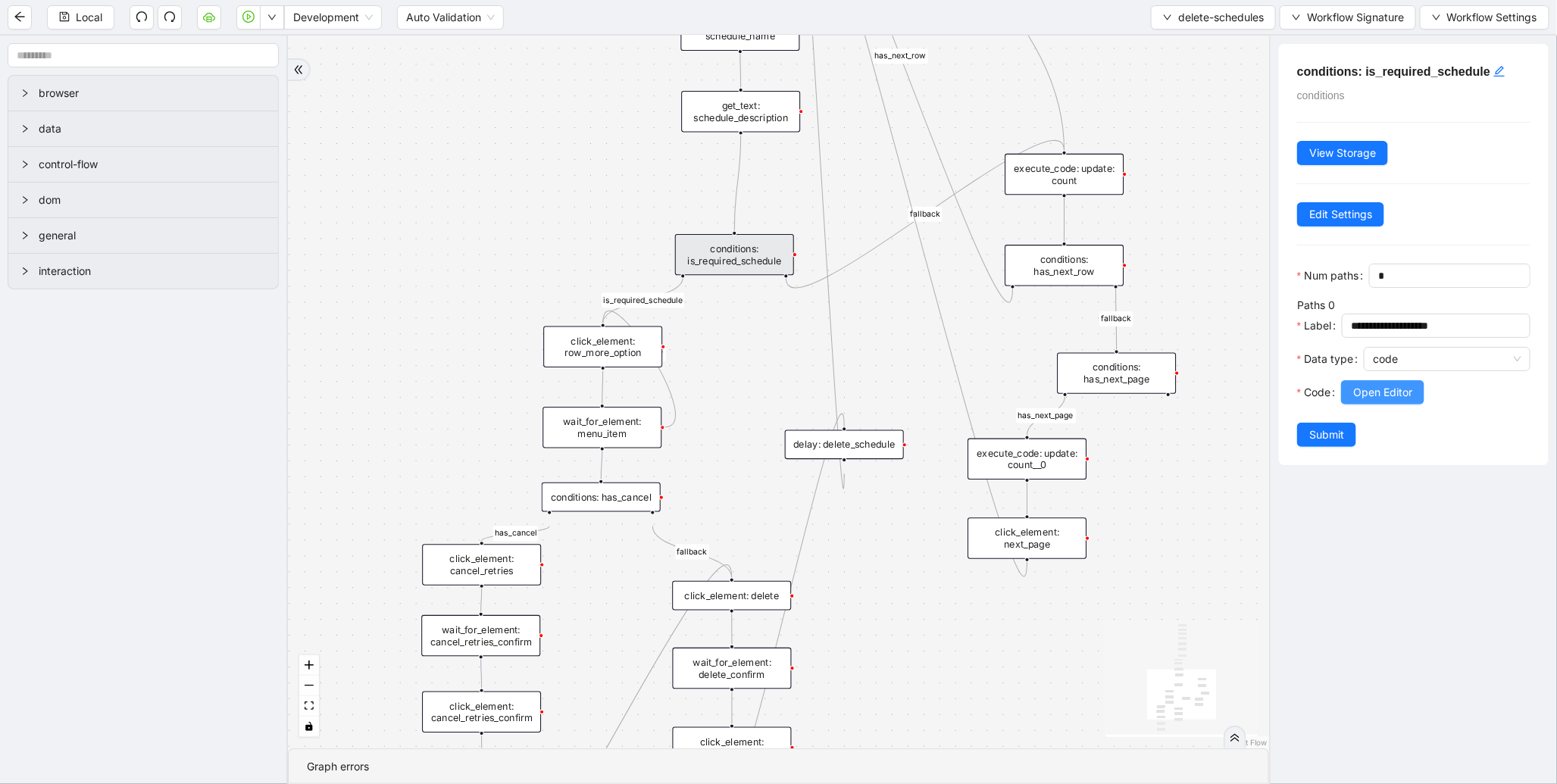
click at [1375, 404] on button "Open Editor" at bounding box center [1383, 392] width 84 height 24
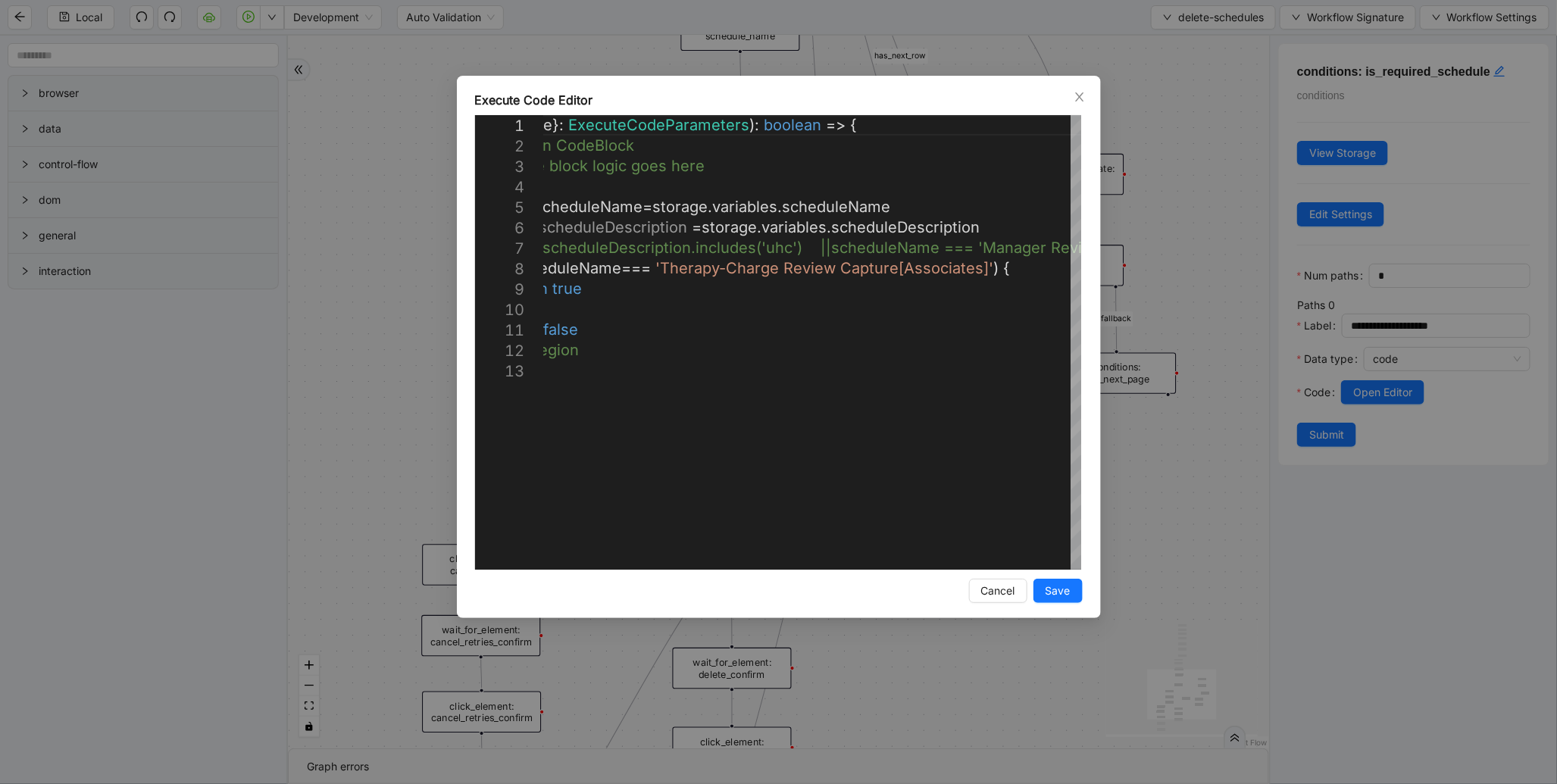
click at [1161, 111] on div "Execute Code Editor 1 2 3 4 5 6 7 8 9 10 11 12 13 ({ storage }: ExecuteCodePara…" at bounding box center [778, 392] width 1557 height 784
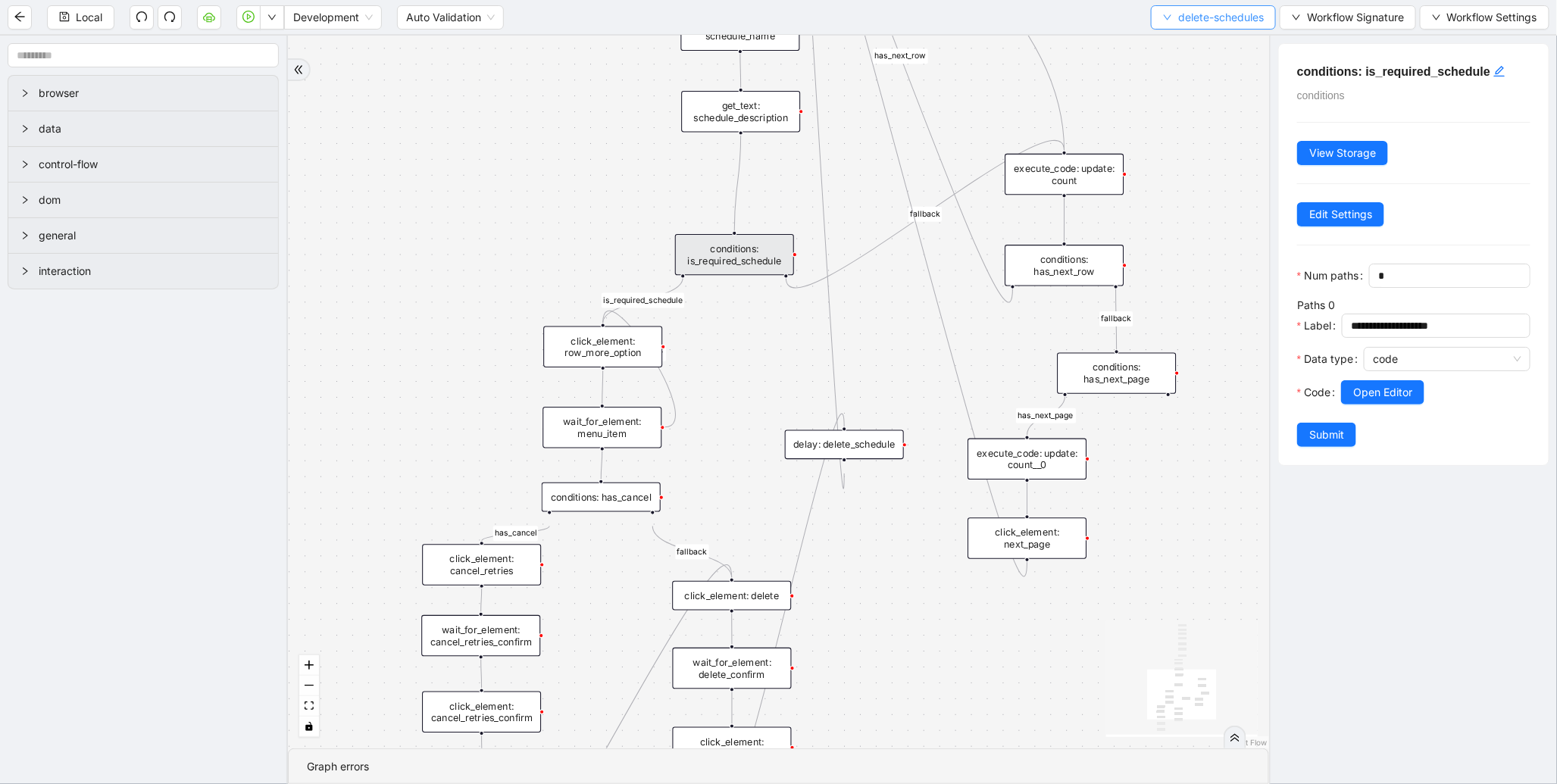
click at [1179, 18] on span "delete-schedules" at bounding box center [1221, 18] width 85 height 17
click at [1194, 44] on span "Select" at bounding box center [1210, 46] width 102 height 17
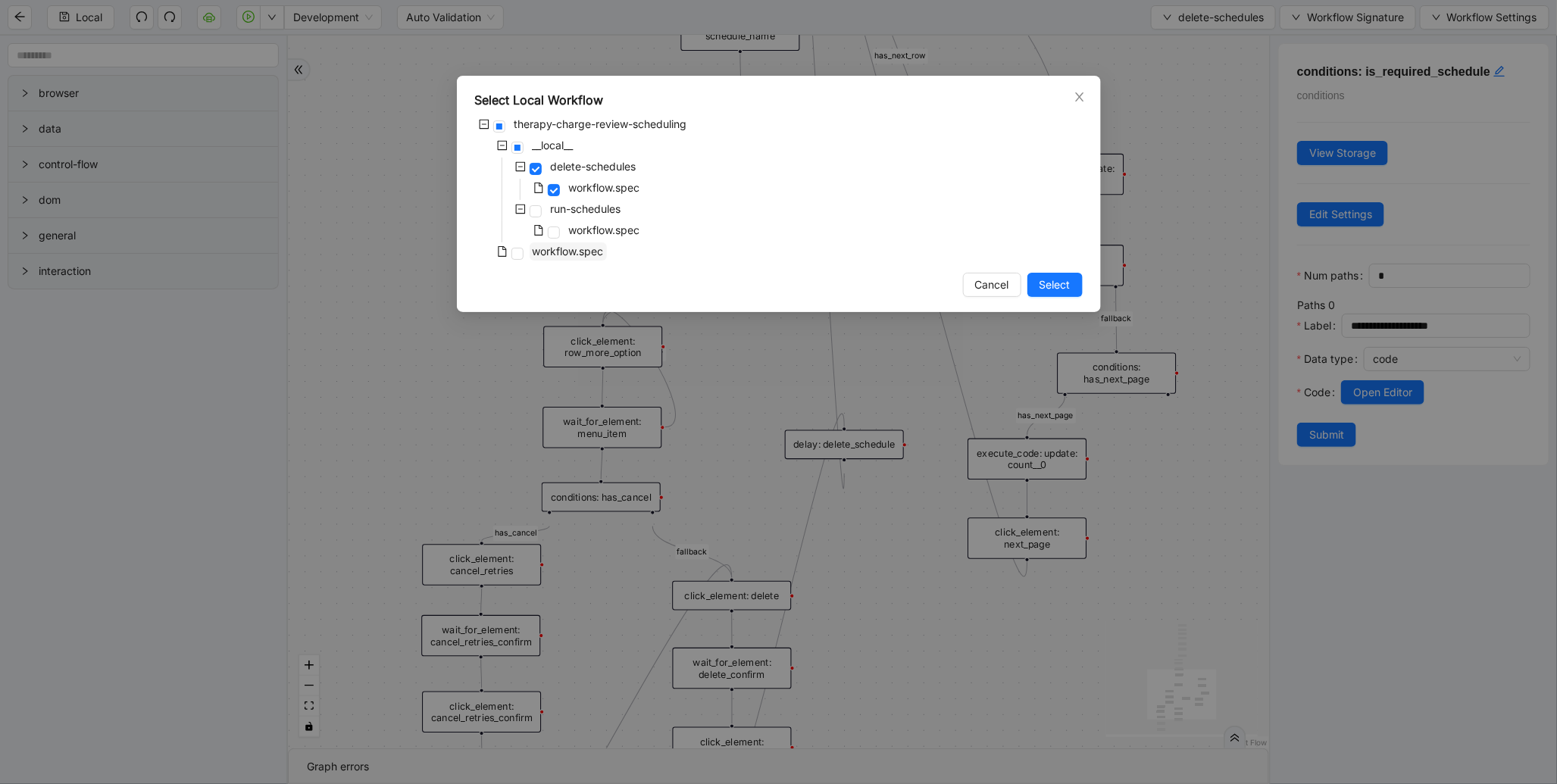
click at [573, 244] on span "workflow.spec" at bounding box center [568, 250] width 71 height 13
click at [1041, 282] on span "Select" at bounding box center [1055, 284] width 31 height 17
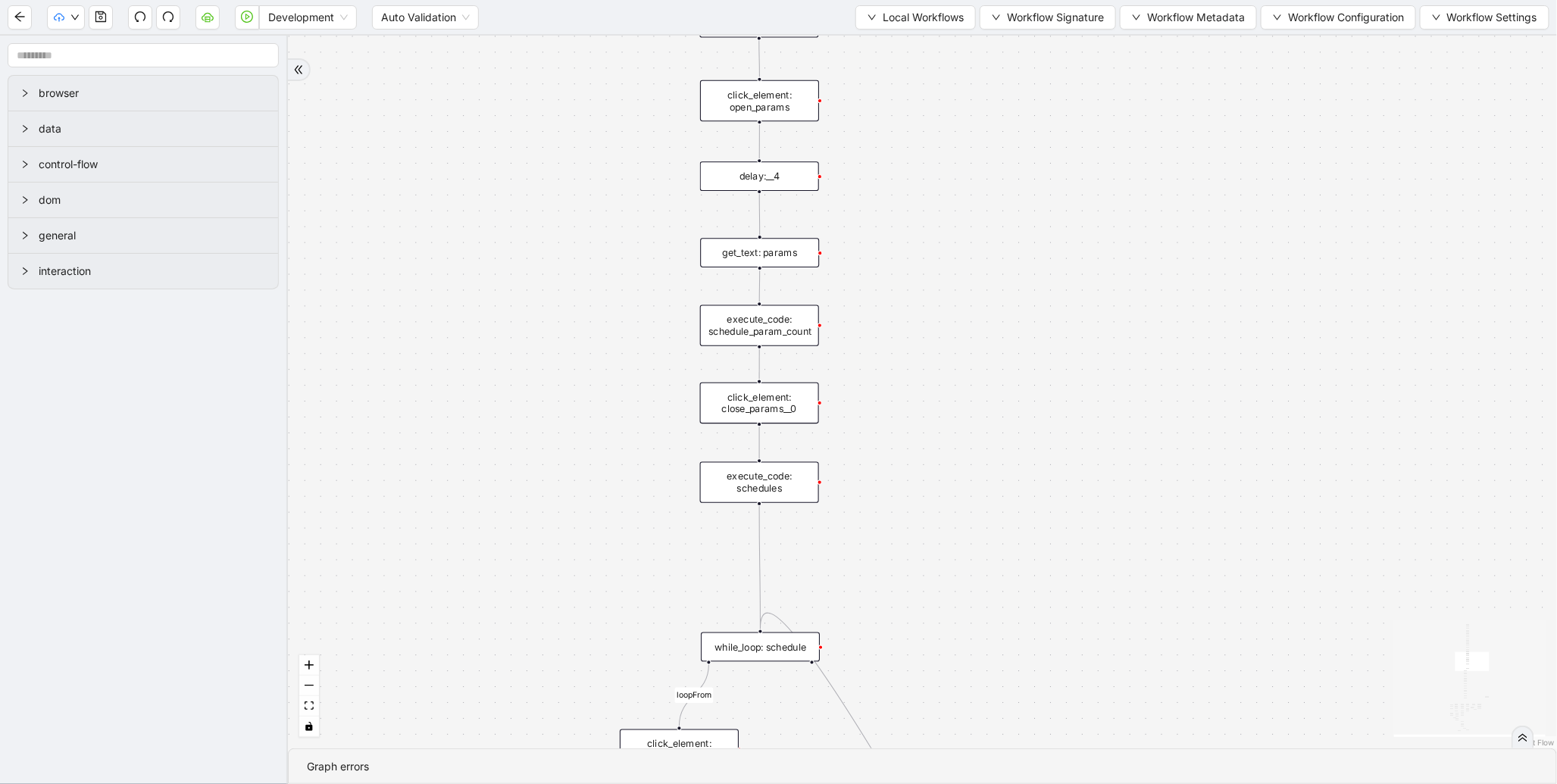
drag, startPoint x: 524, startPoint y: 205, endPoint x: 474, endPoint y: 444, distance: 244.2
click at [419, 570] on div "fallback enable_retry has_error fallback is_selected fallback create_schedule_d…" at bounding box center [922, 392] width 1269 height 713
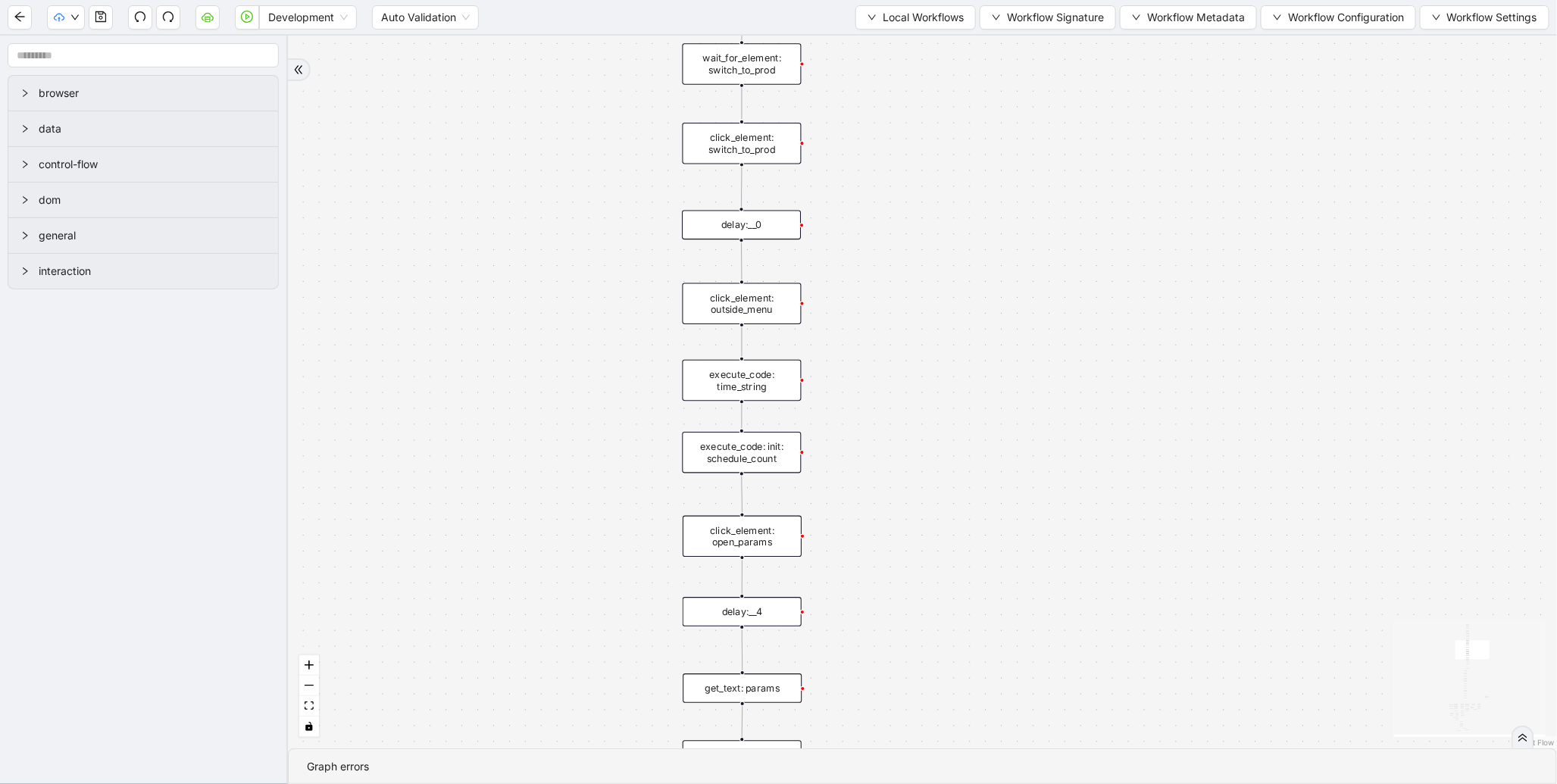
drag, startPoint x: 490, startPoint y: 246, endPoint x: 537, endPoint y: 366, distance: 128.9
click at [490, 637] on div "fallback enable_retry has_error fallback is_selected fallback create_schedule_d…" at bounding box center [922, 392] width 1269 height 713
drag, startPoint x: 518, startPoint y: 240, endPoint x: 521, endPoint y: 628, distance: 388.0
click at [521, 628] on div "fallback enable_retry has_error fallback is_selected fallback create_schedule_d…" at bounding box center [922, 392] width 1269 height 713
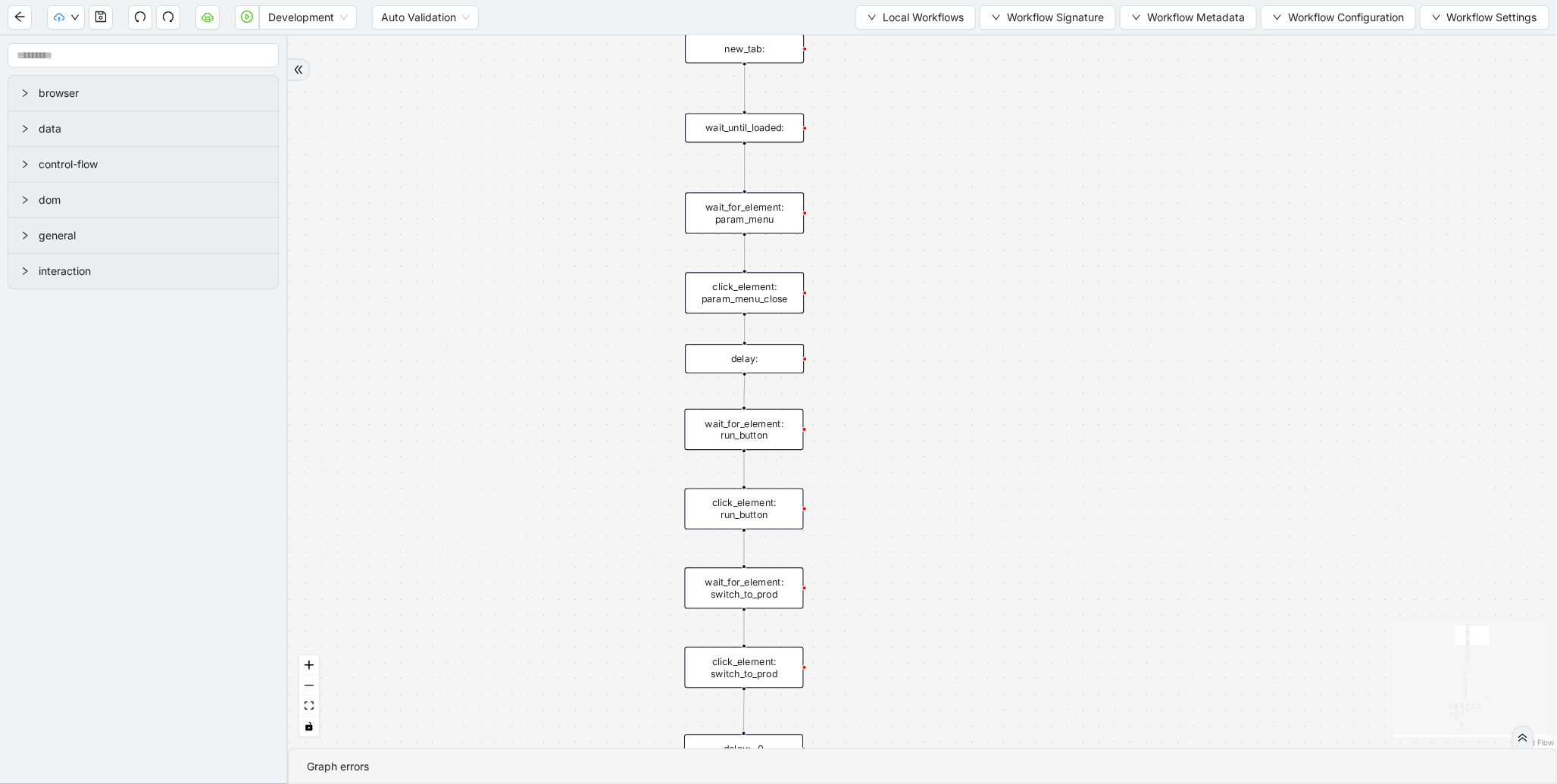
drag, startPoint x: 533, startPoint y: 356, endPoint x: 548, endPoint y: 492, distance: 136.8
click at [544, 597] on div "fallback enable_retry has_error fallback is_selected fallback create_schedule_d…" at bounding box center [922, 392] width 1269 height 713
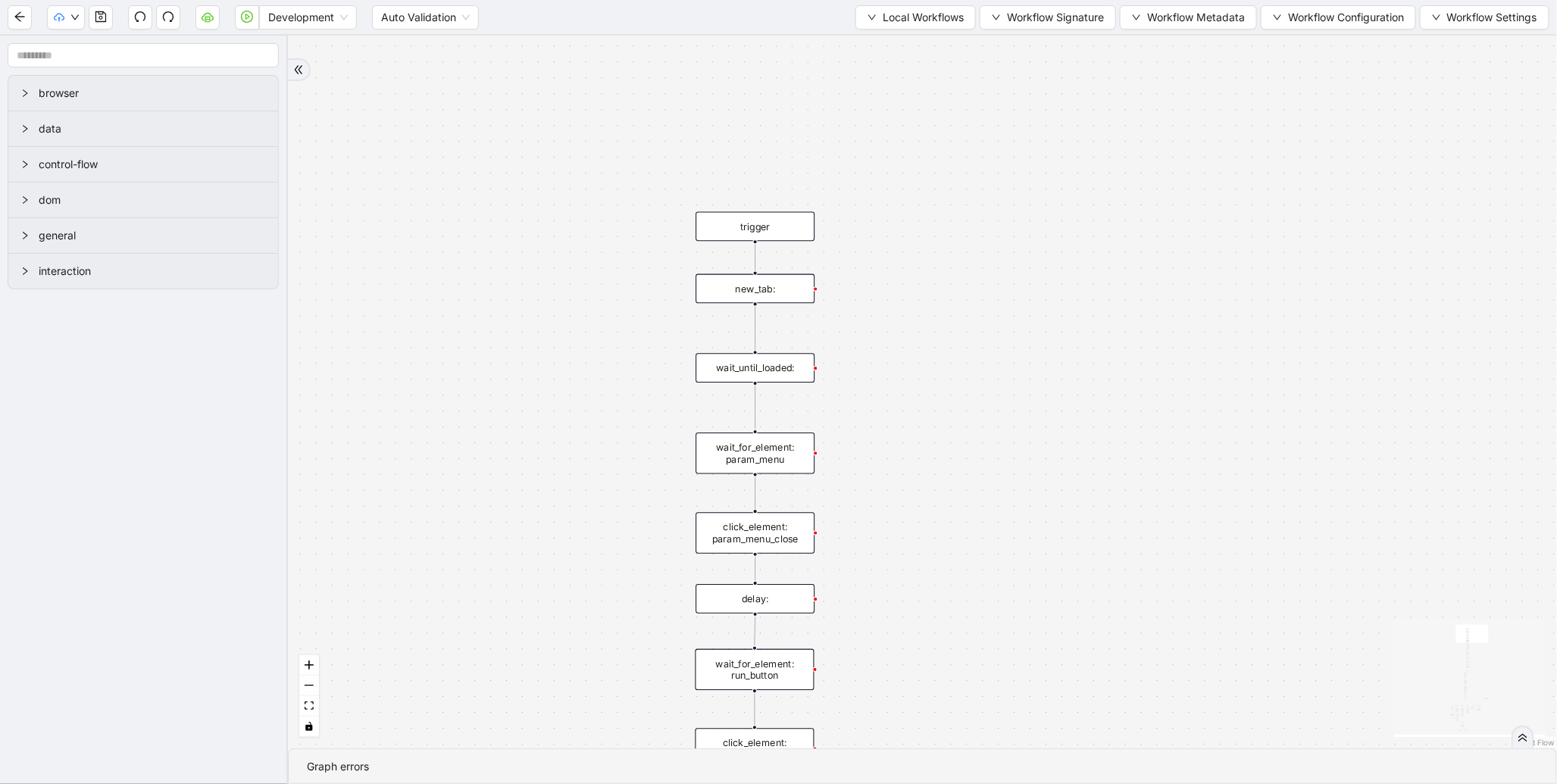
drag, startPoint x: 532, startPoint y: 244, endPoint x: 525, endPoint y: 159, distance: 85.3
click at [525, 159] on div "fallback enable_retry has_error fallback is_selected fallback create_schedule_d…" at bounding box center [922, 392] width 1269 height 713
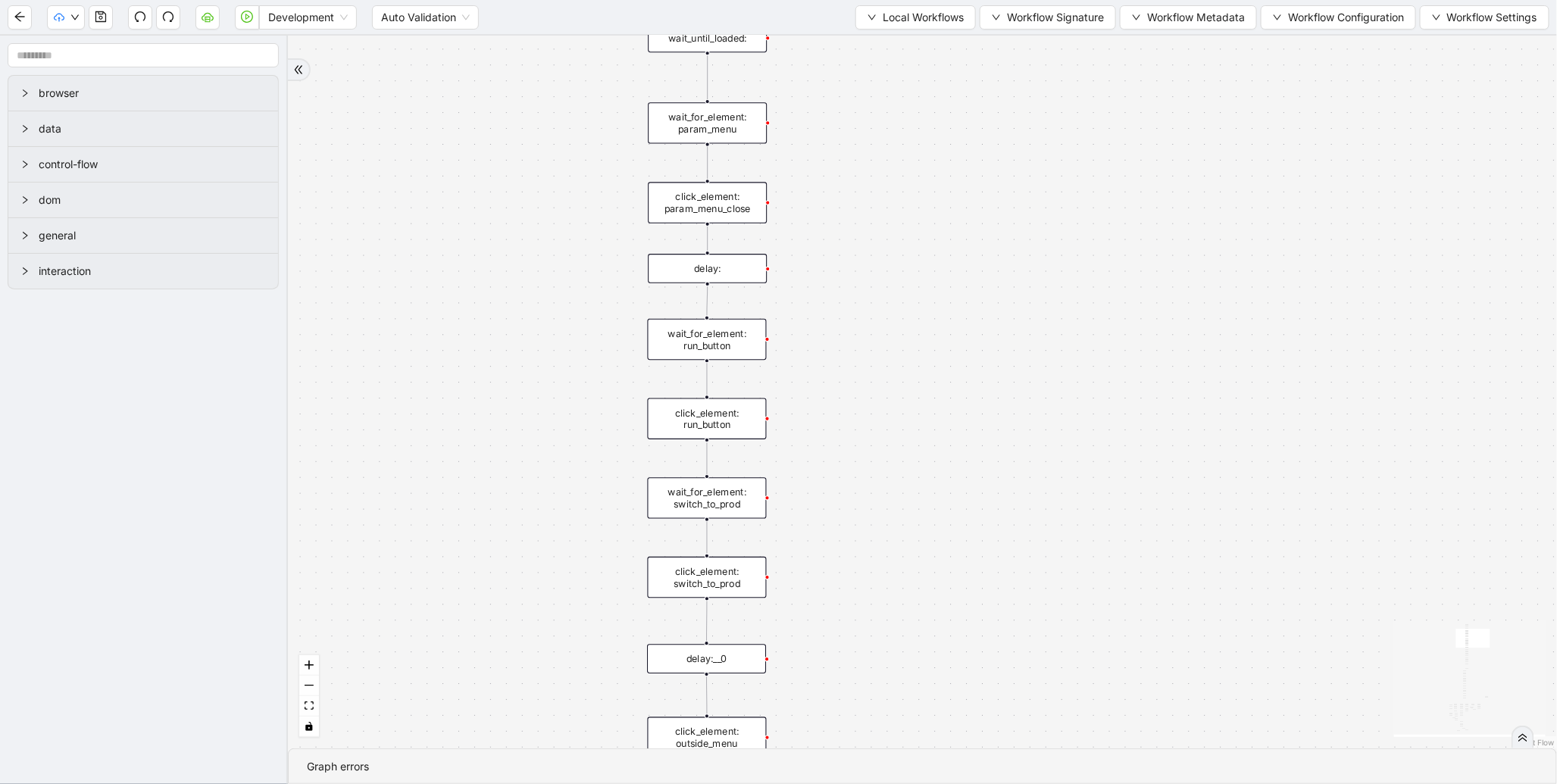
drag, startPoint x: 503, startPoint y: 436, endPoint x: 508, endPoint y: 157, distance: 279.0
click at [508, 162] on div "fallback enable_retry has_error fallback is_selected fallback create_schedule_d…" at bounding box center [922, 392] width 1269 height 713
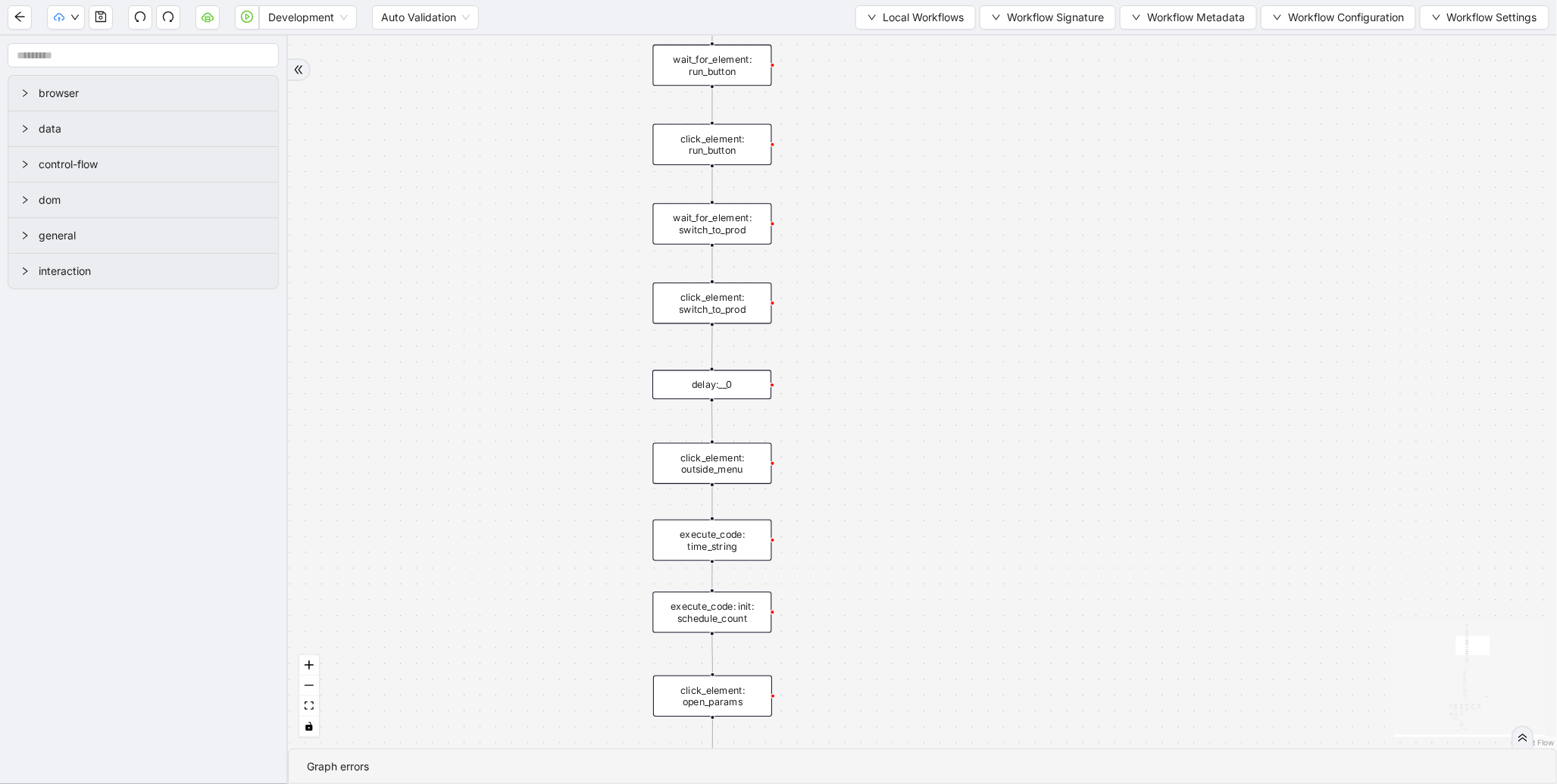
drag, startPoint x: 508, startPoint y: 460, endPoint x: 510, endPoint y: 216, distance: 244.0
click at [510, 216] on div "fallback enable_retry has_error fallback is_selected fallback create_schedule_d…" at bounding box center [922, 392] width 1269 height 713
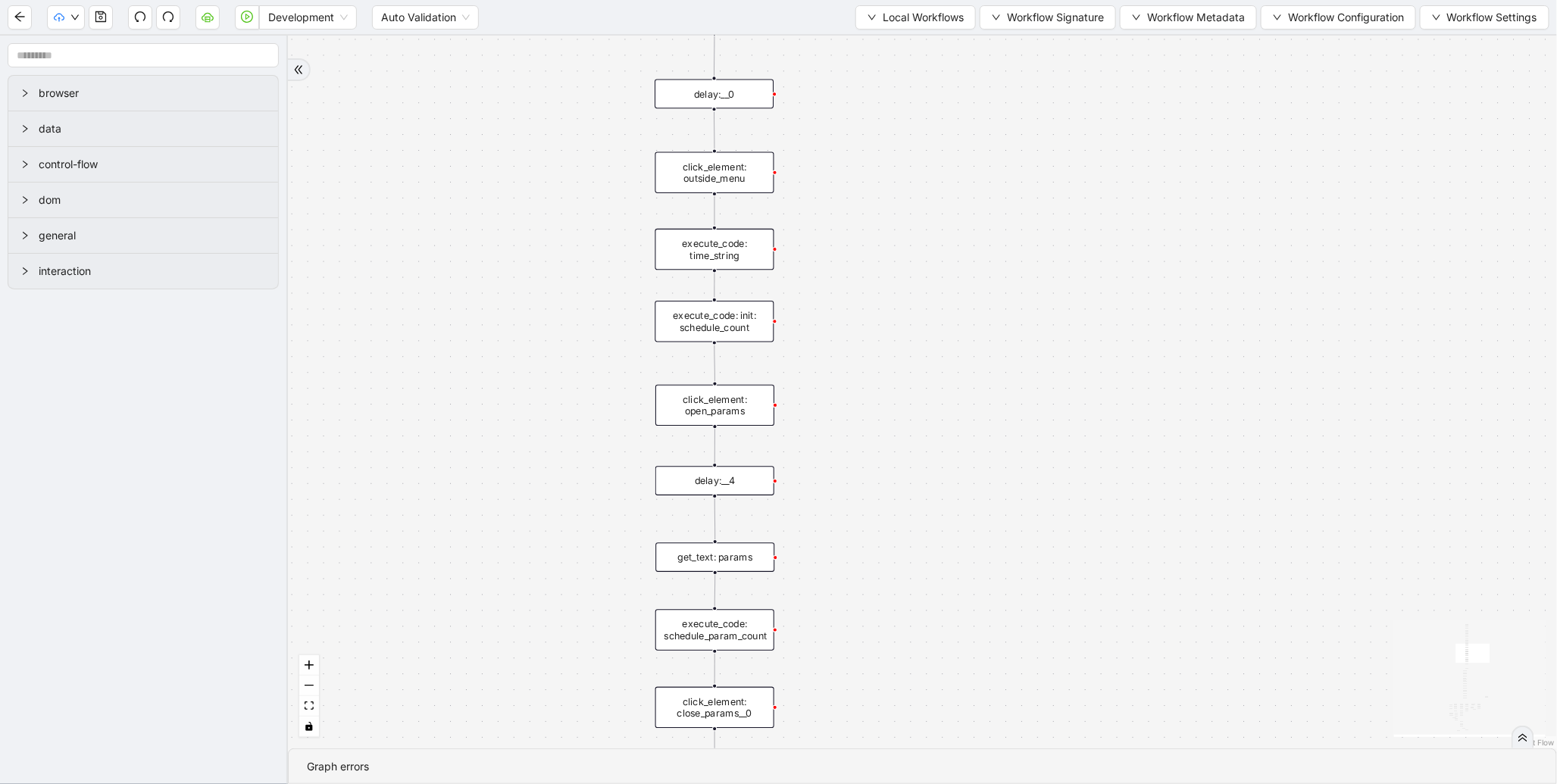
drag, startPoint x: 542, startPoint y: 457, endPoint x: 479, endPoint y: 740, distance: 289.9
click at [478, 748] on section "fallback enable_retry has_error fallback is_selected fallback create_schedule_d…" at bounding box center [922, 410] width 1269 height 748
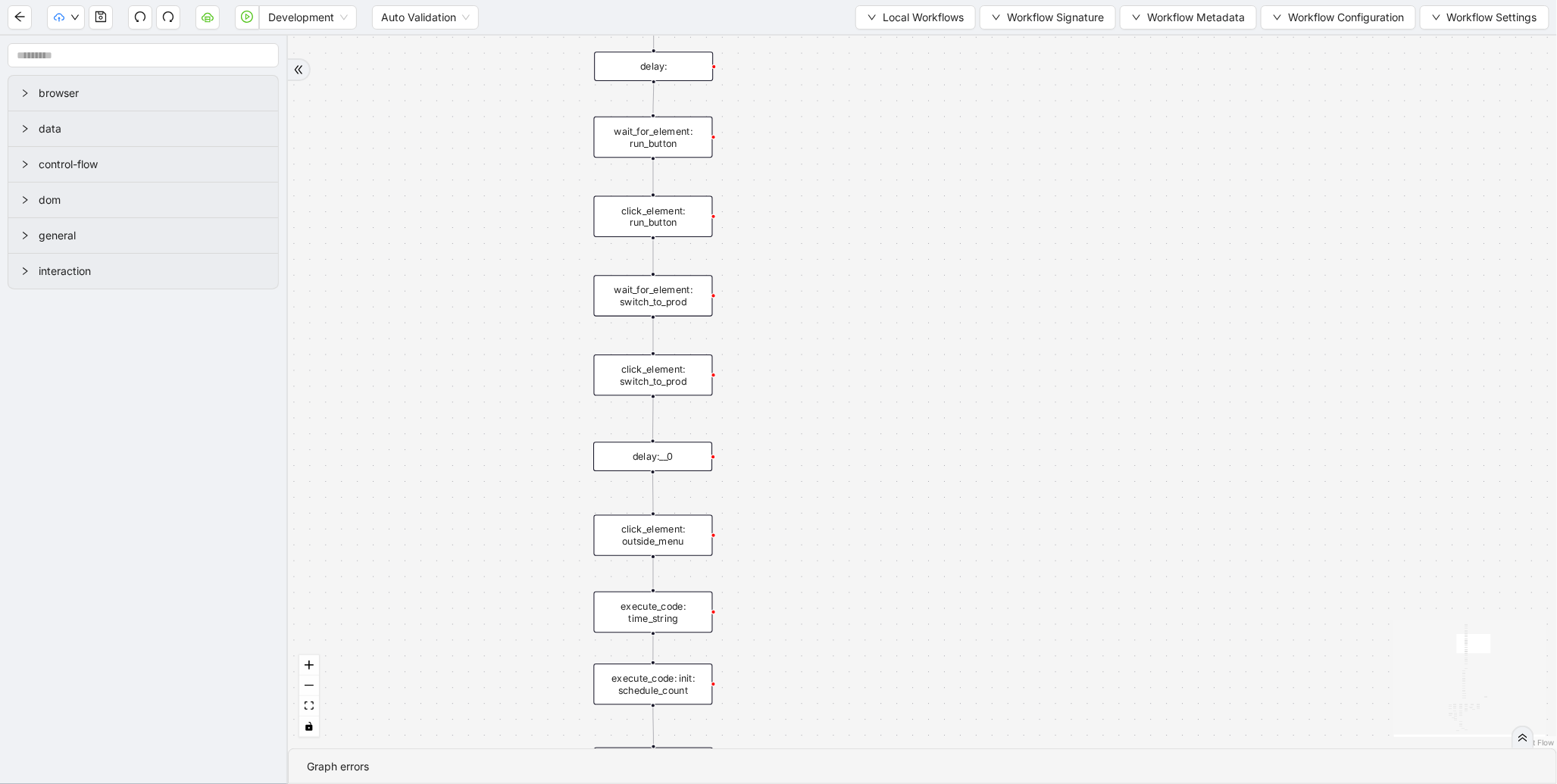
drag, startPoint x: 487, startPoint y: 323, endPoint x: 500, endPoint y: 564, distance: 241.4
click at [494, 623] on div "fallback enable_retry has_error fallback is_selected fallback create_schedule_d…" at bounding box center [922, 392] width 1269 height 713
drag, startPoint x: 526, startPoint y: 518, endPoint x: 533, endPoint y: 618, distance: 100.2
click at [533, 618] on div "fallback enable_retry has_error fallback is_selected fallback create_schedule_d…" at bounding box center [922, 392] width 1269 height 713
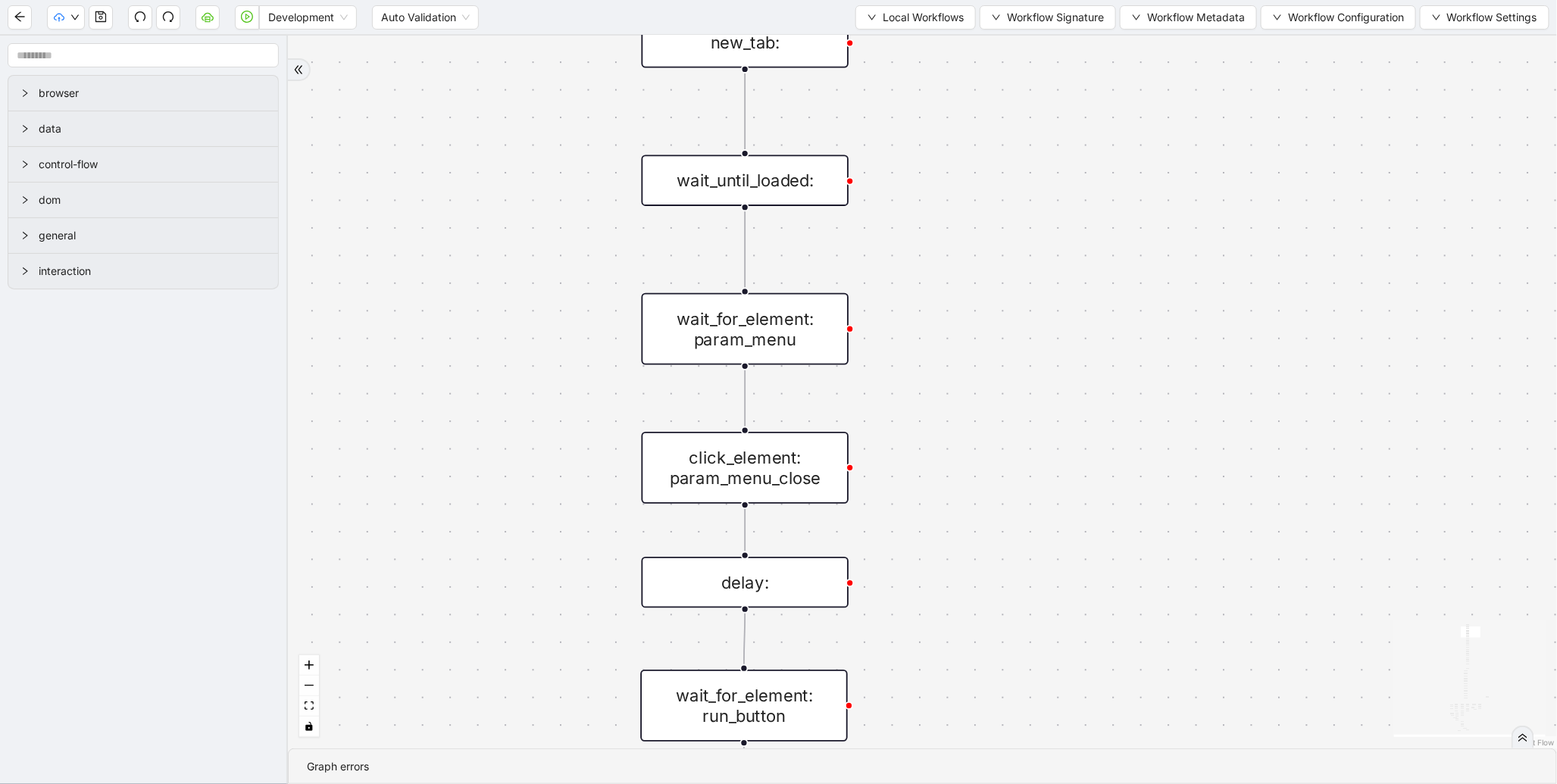
drag, startPoint x: 565, startPoint y: 562, endPoint x: 471, endPoint y: 361, distance: 221.9
click at [471, 361] on div "fallback enable_retry has_error fallback is_selected fallback create_schedule_d…" at bounding box center [922, 392] width 1269 height 713
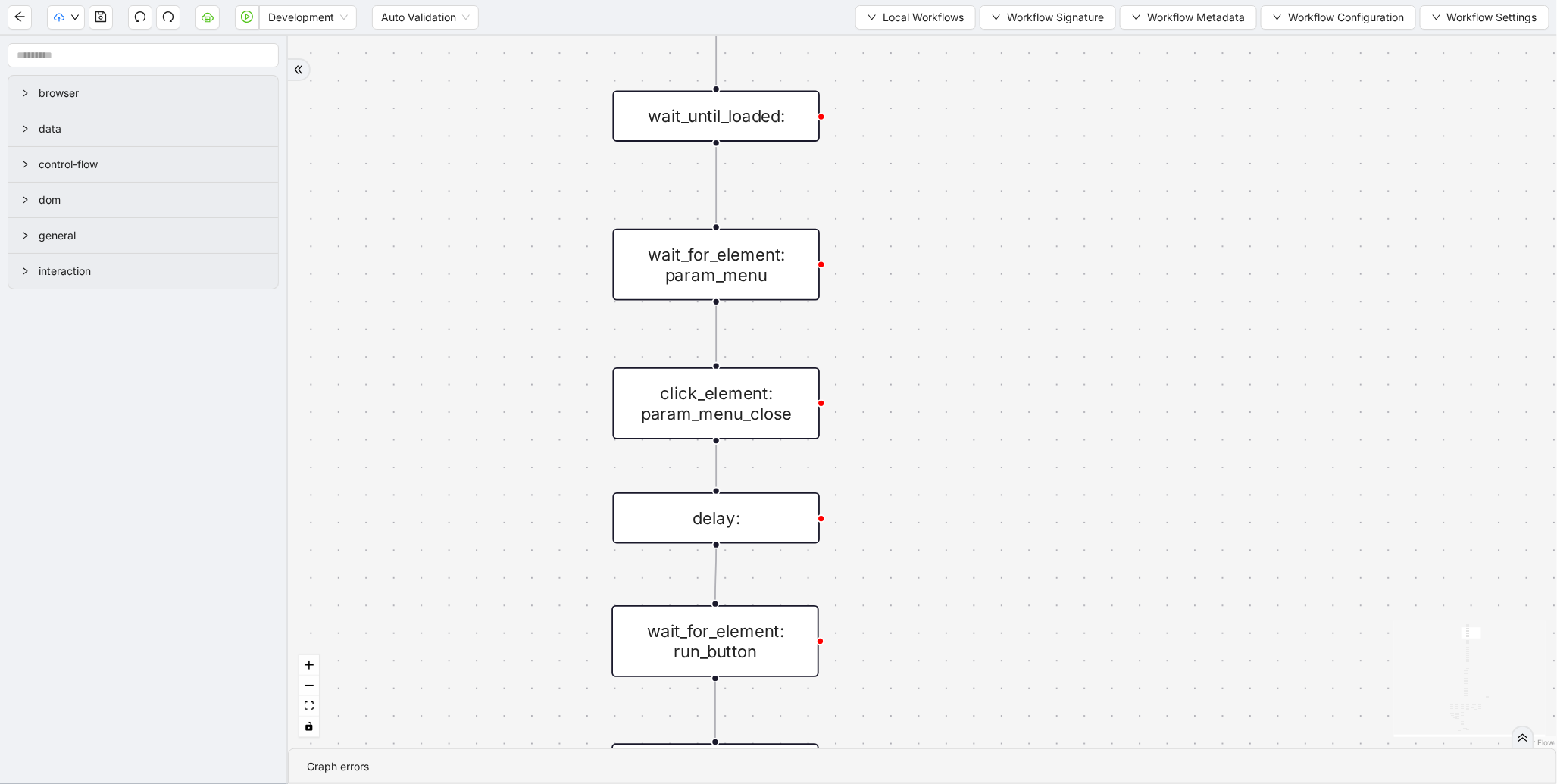
click at [657, 289] on div "wait_for_element: param_menu" at bounding box center [717, 264] width 208 height 72
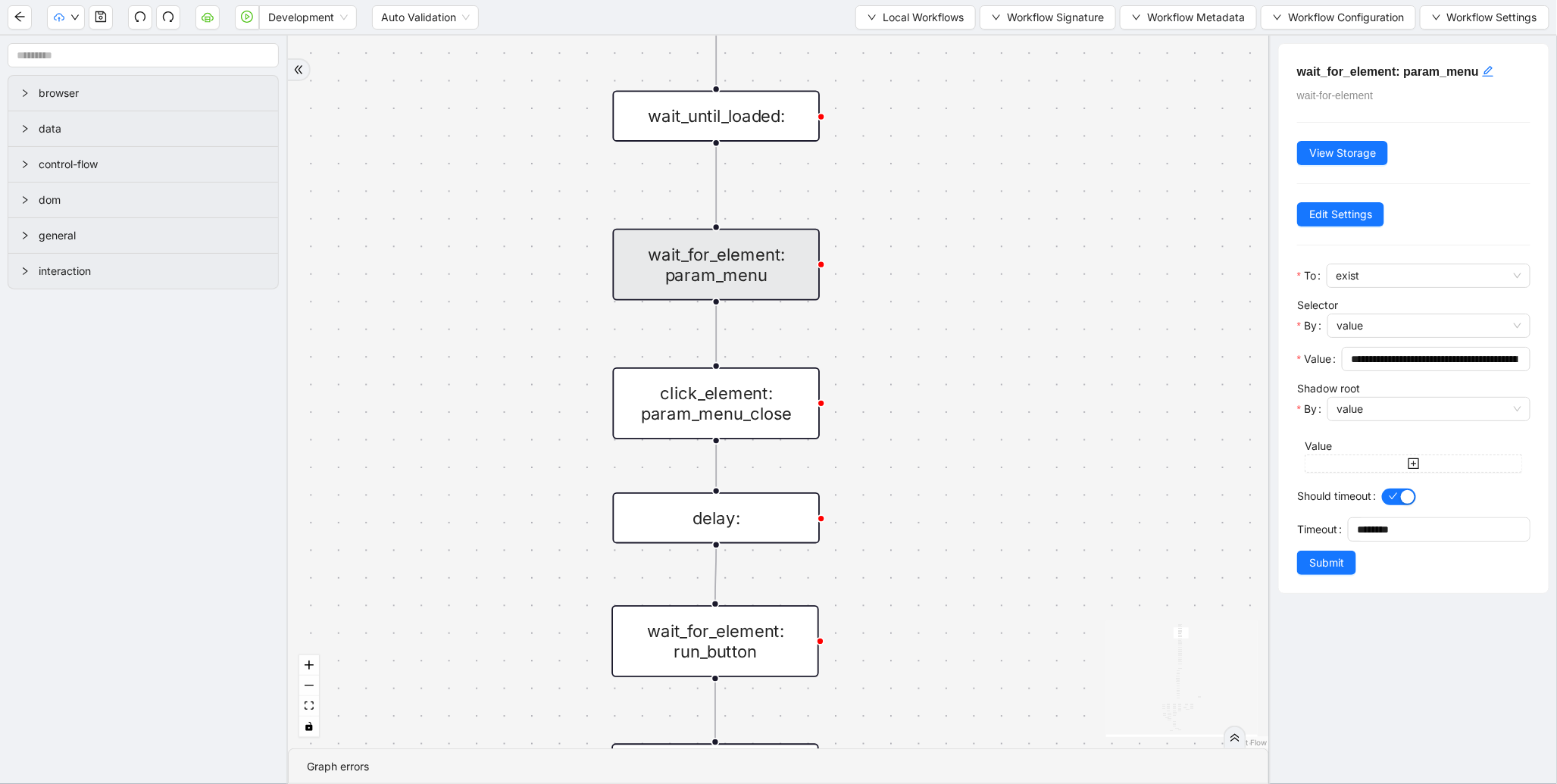
click at [706, 426] on div "click_element: param_menu_close" at bounding box center [717, 403] width 208 height 72
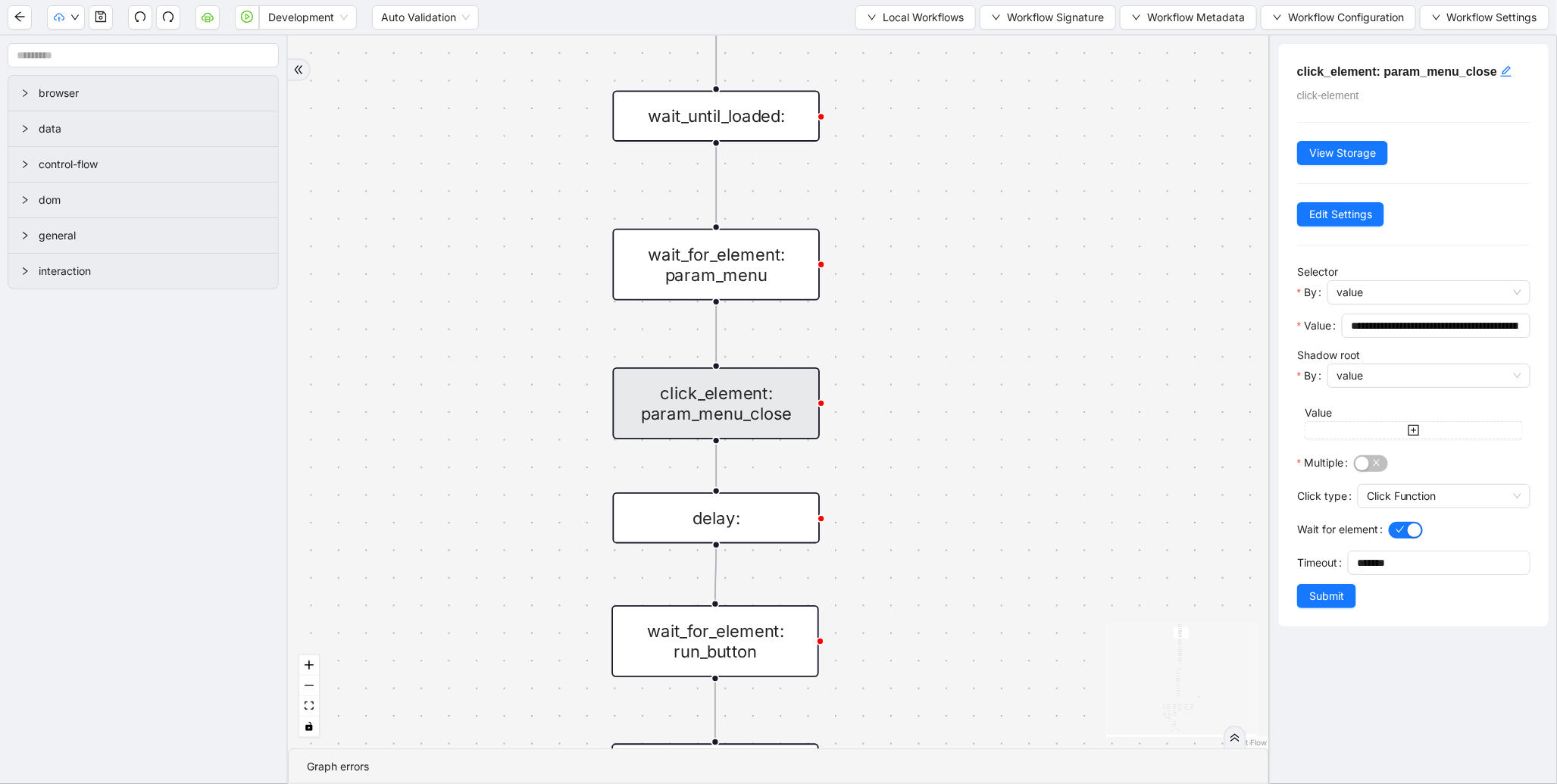
drag, startPoint x: 573, startPoint y: 362, endPoint x: 565, endPoint y: 269, distance: 93.3
click at [565, 269] on div "fallback enable_retry has_error fallback is_selected fallback create_schedule_d…" at bounding box center [778, 392] width 981 height 713
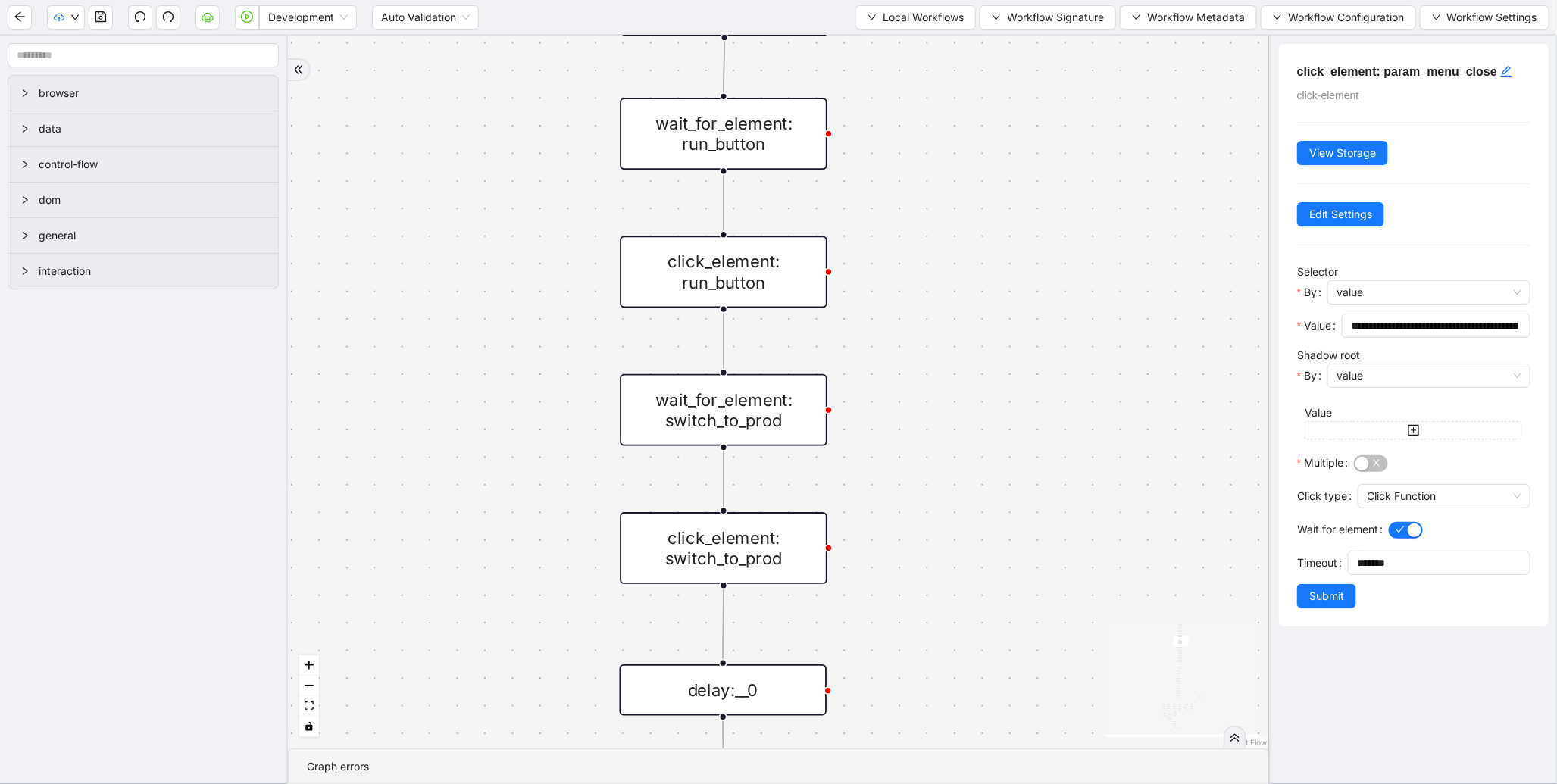
drag, startPoint x: 538, startPoint y: 487, endPoint x: 592, endPoint y: 361, distance: 137.1
click at [562, 288] on div "fallback enable_retry has_error fallback is_selected fallback create_schedule_d…" at bounding box center [778, 392] width 981 height 713
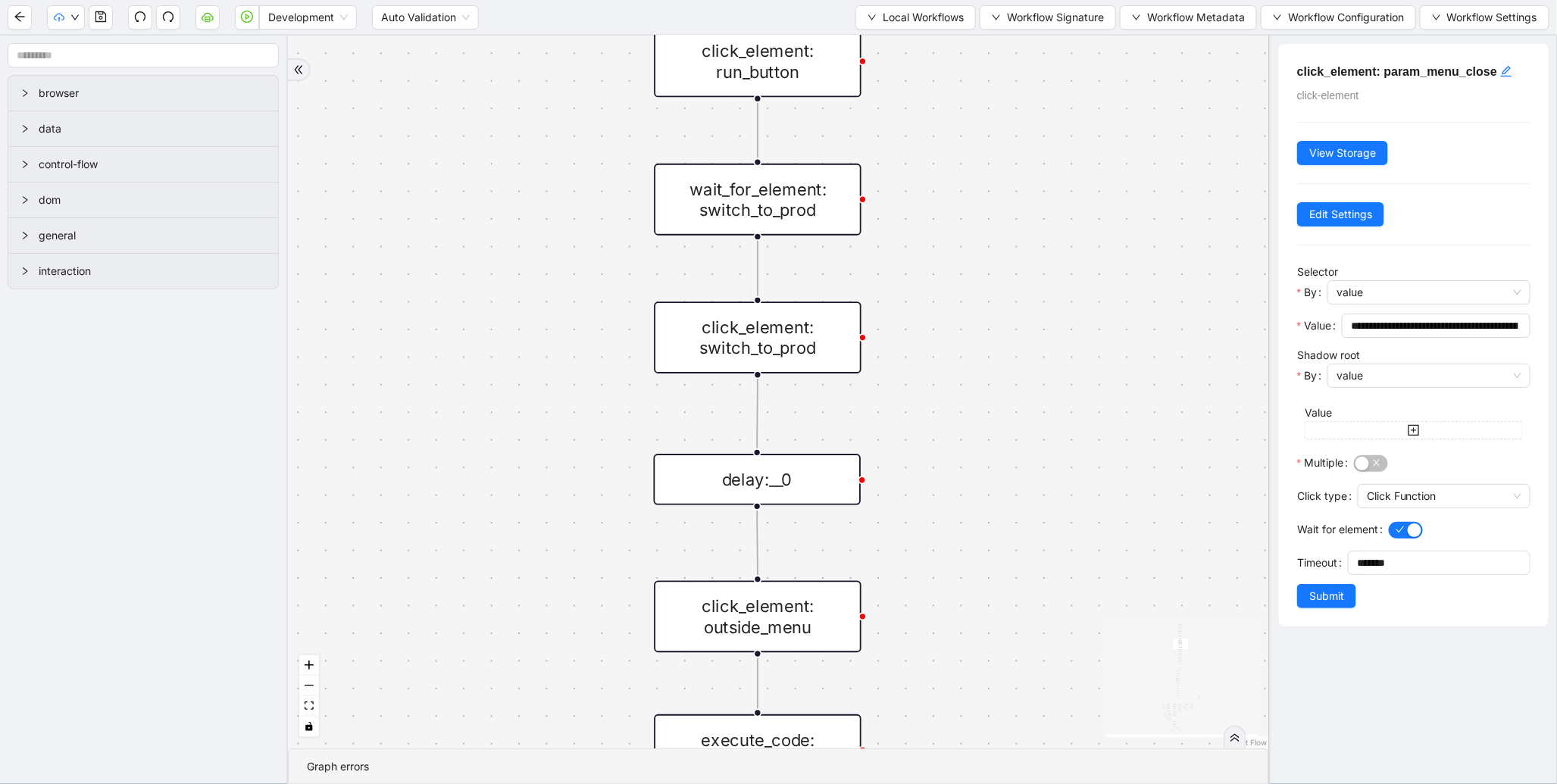
drag, startPoint x: 563, startPoint y: 457, endPoint x: 568, endPoint y: 389, distance: 68.2
click at [568, 274] on div "fallback enable_retry has_error fallback is_selected fallback create_schedule_d…" at bounding box center [778, 392] width 981 height 713
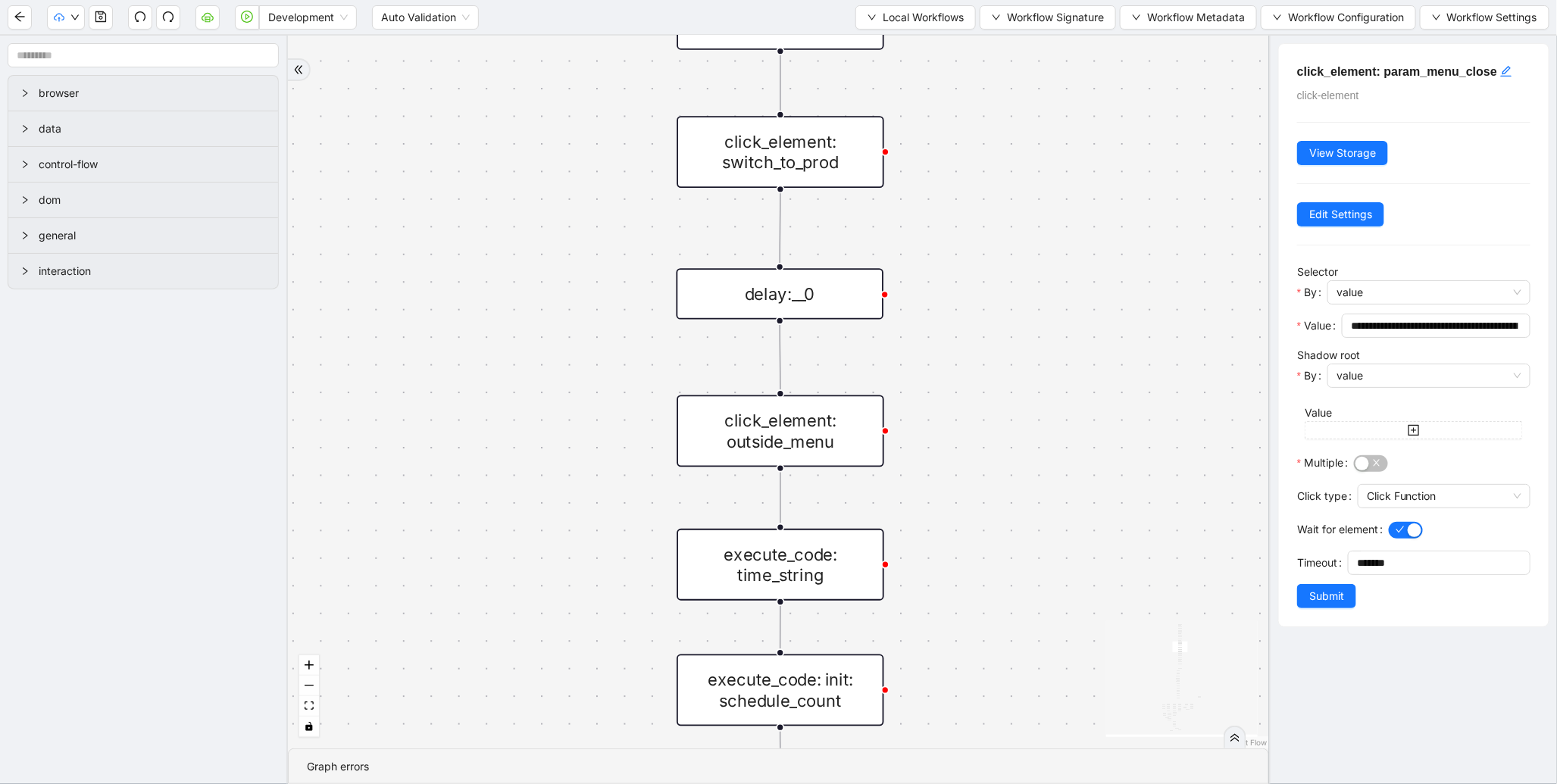
drag, startPoint x: 558, startPoint y: 457, endPoint x: 579, endPoint y: 268, distance: 190.2
click at [585, 259] on div "fallback enable_retry has_error fallback is_selected fallback create_schedule_d…" at bounding box center [778, 392] width 981 height 713
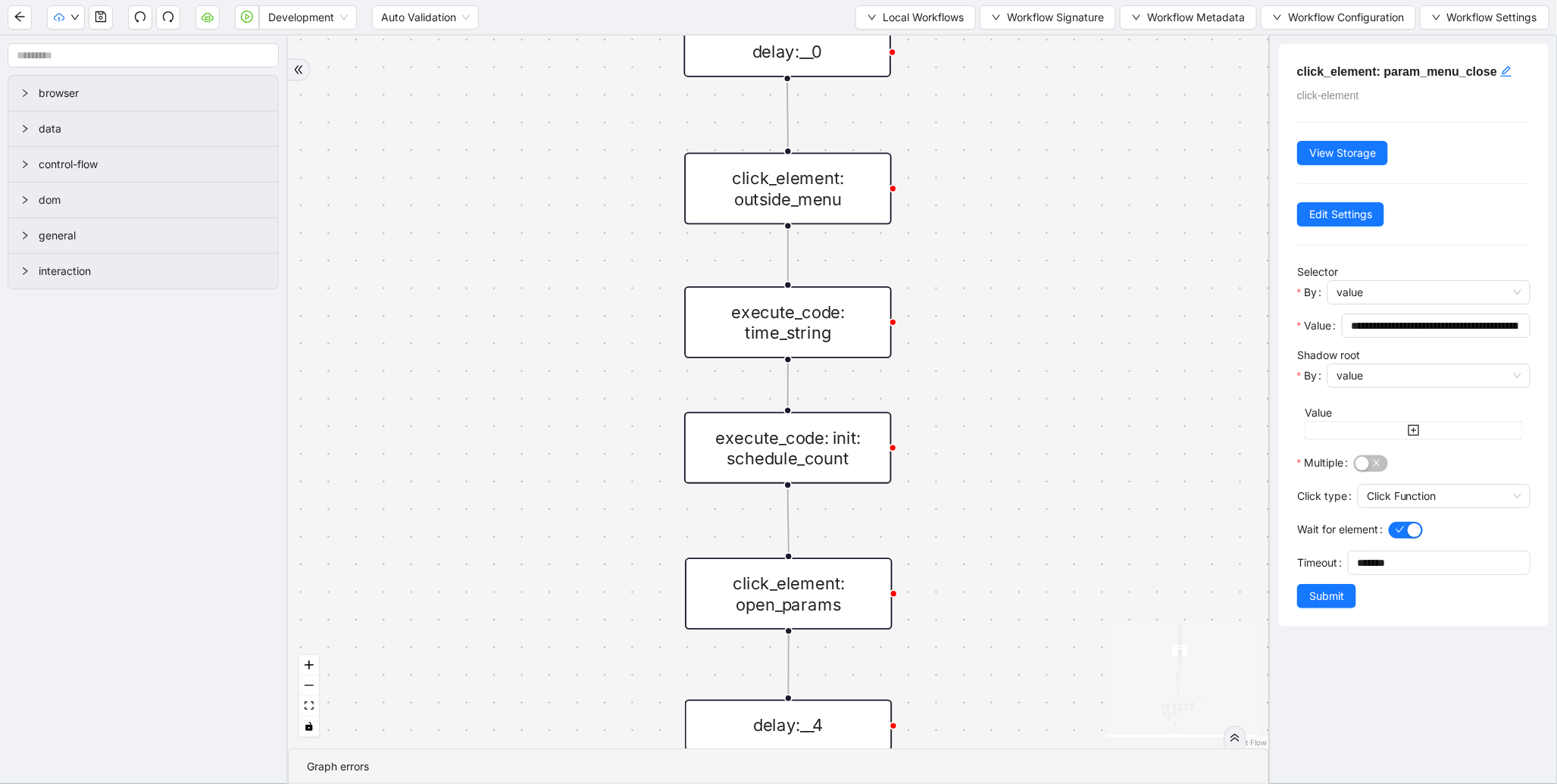
drag, startPoint x: 548, startPoint y: 510, endPoint x: 556, endPoint y: 269, distance: 241.1
click at [556, 271] on div "fallback enable_retry has_error fallback is_selected fallback create_schedule_d…" at bounding box center [778, 392] width 981 height 713
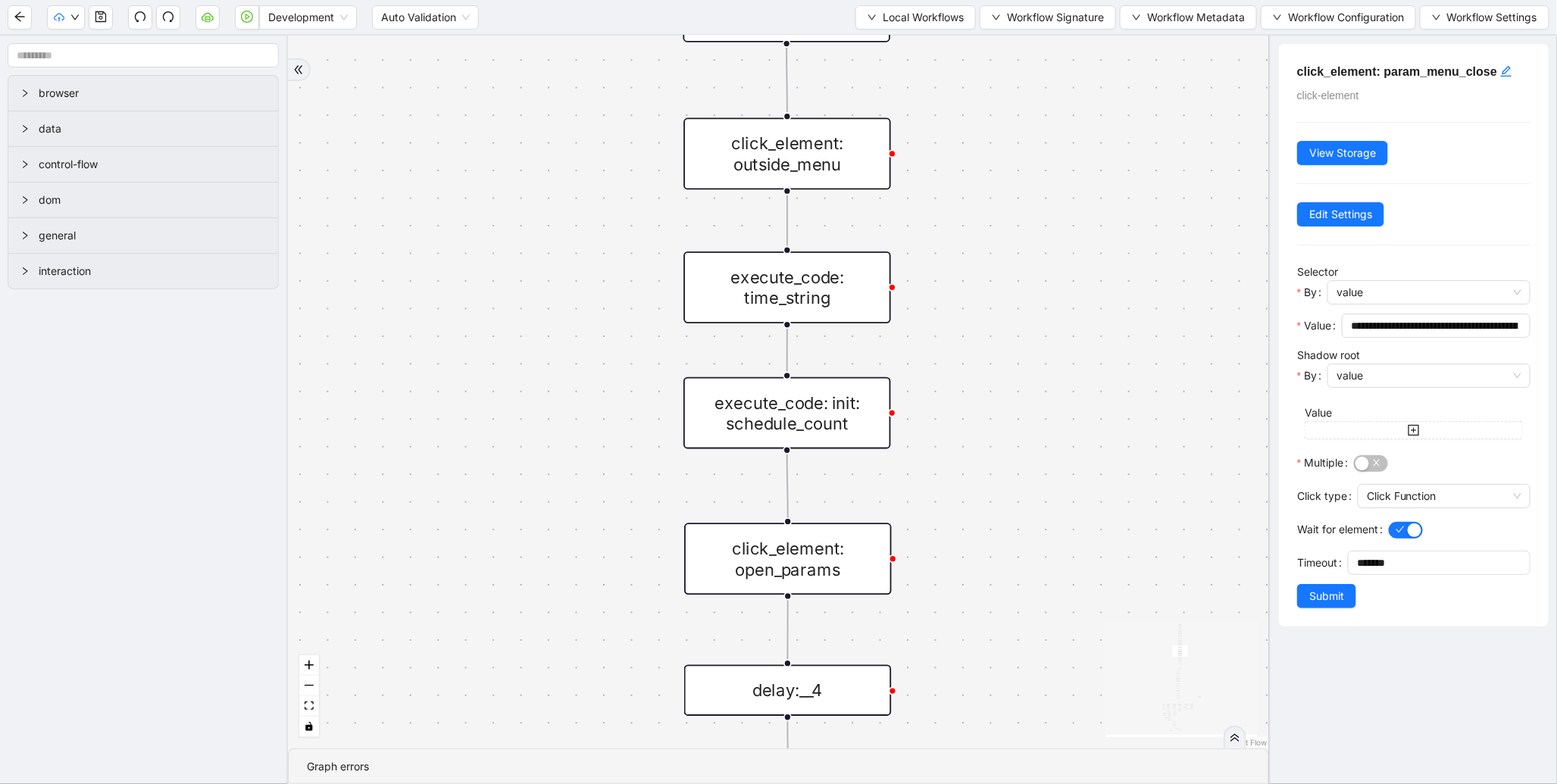
click at [726, 428] on div "execute_code: init: schedule_count" at bounding box center [788, 413] width 208 height 72
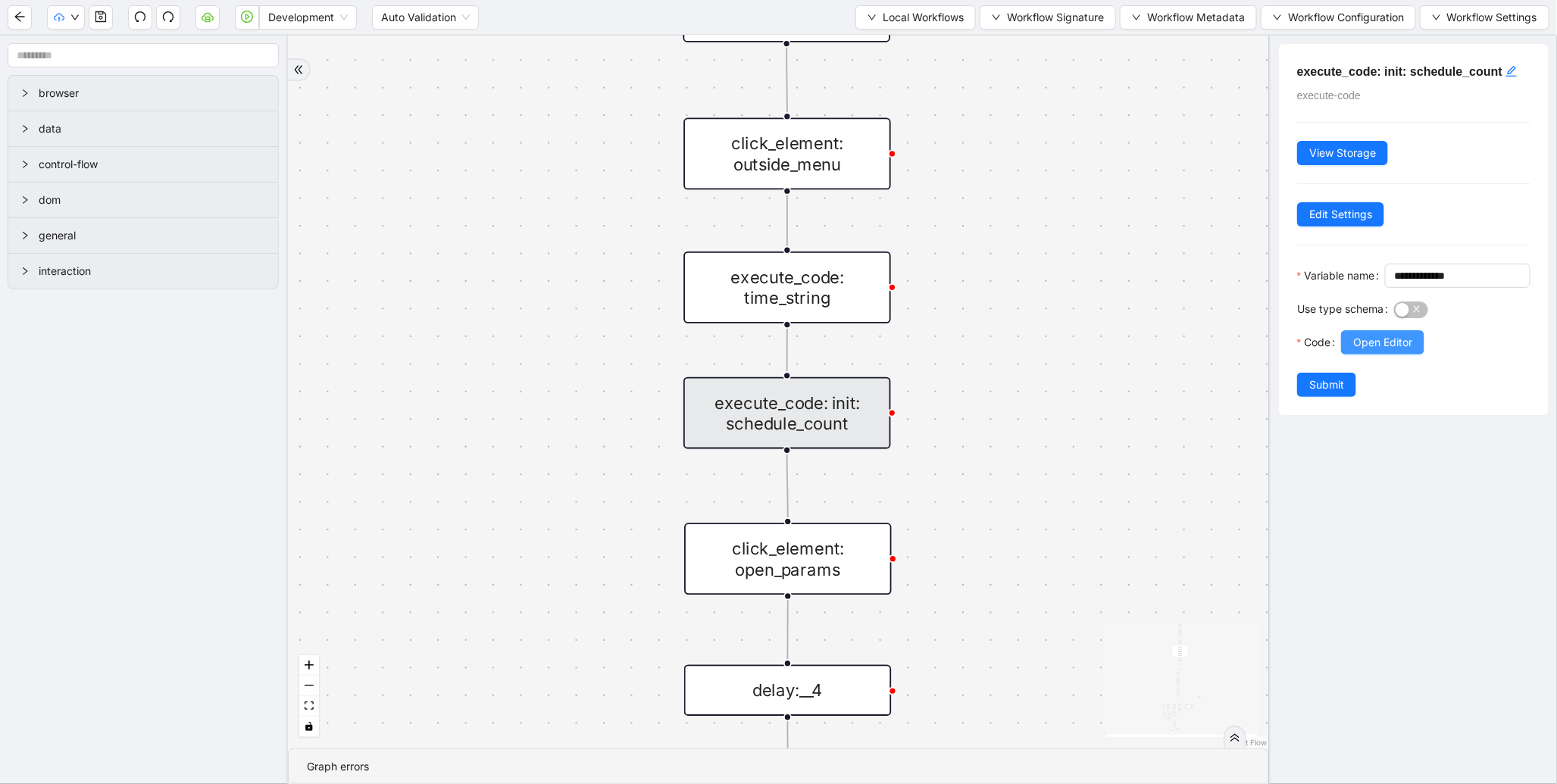
click at [1356, 351] on span "Open Editor" at bounding box center [1383, 342] width 59 height 17
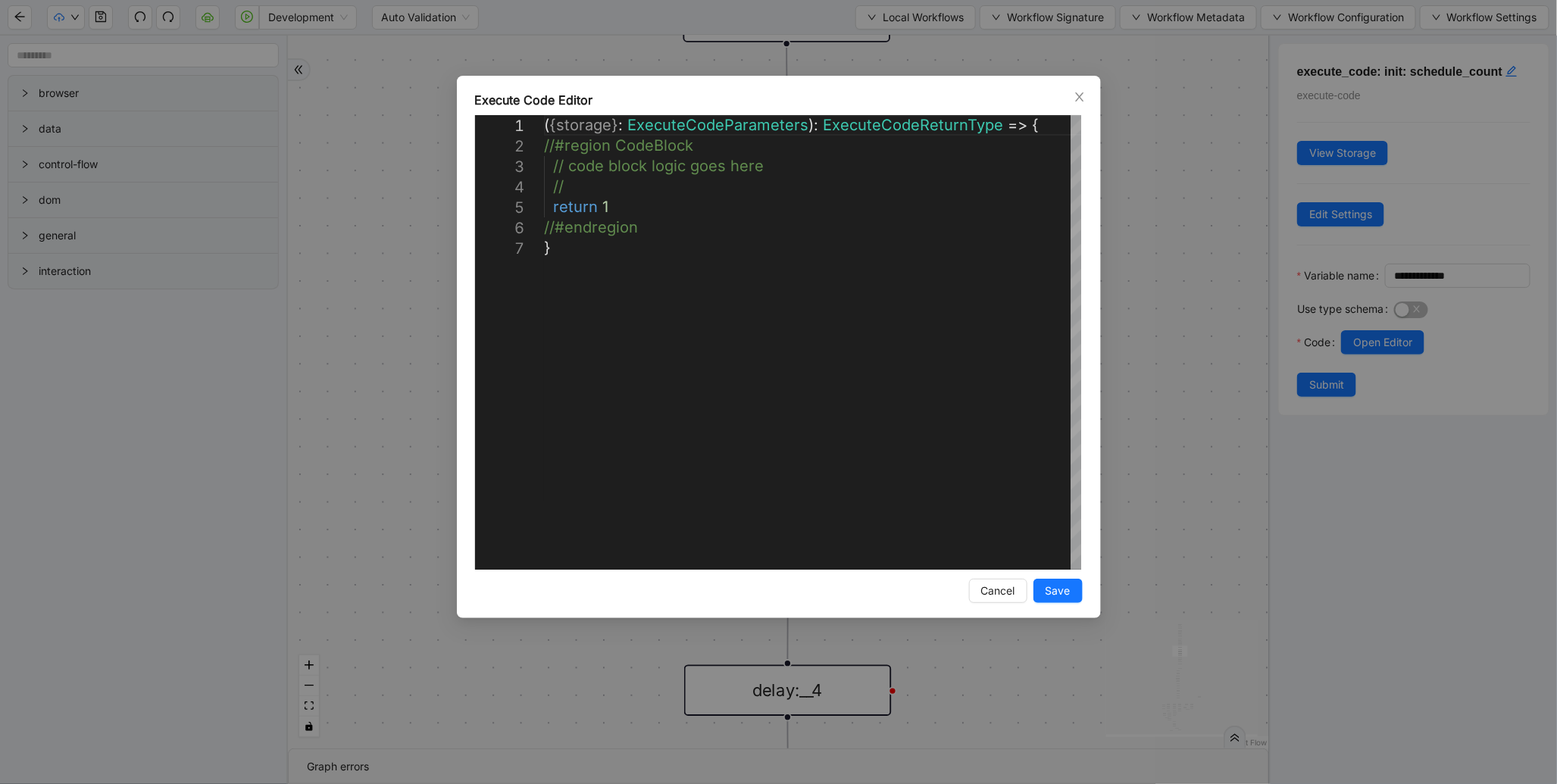
click at [1138, 187] on div "**********" at bounding box center [778, 392] width 1557 height 784
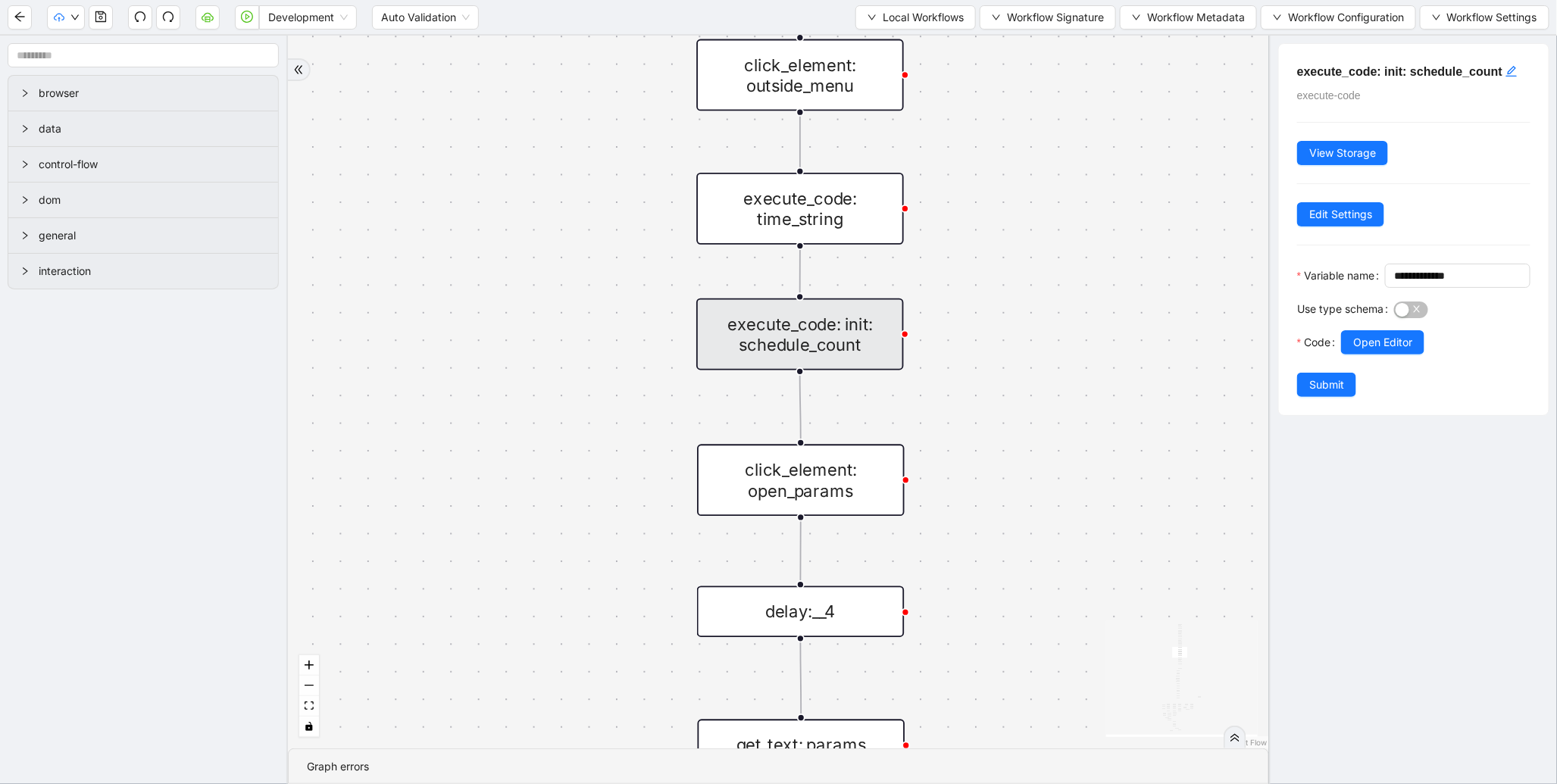
drag, startPoint x: 573, startPoint y: 443, endPoint x: 592, endPoint y: 264, distance: 180.0
click at [580, 252] on div "fallback enable_retry has_error fallback is_selected fallback create_schedule_d…" at bounding box center [778, 392] width 981 height 713
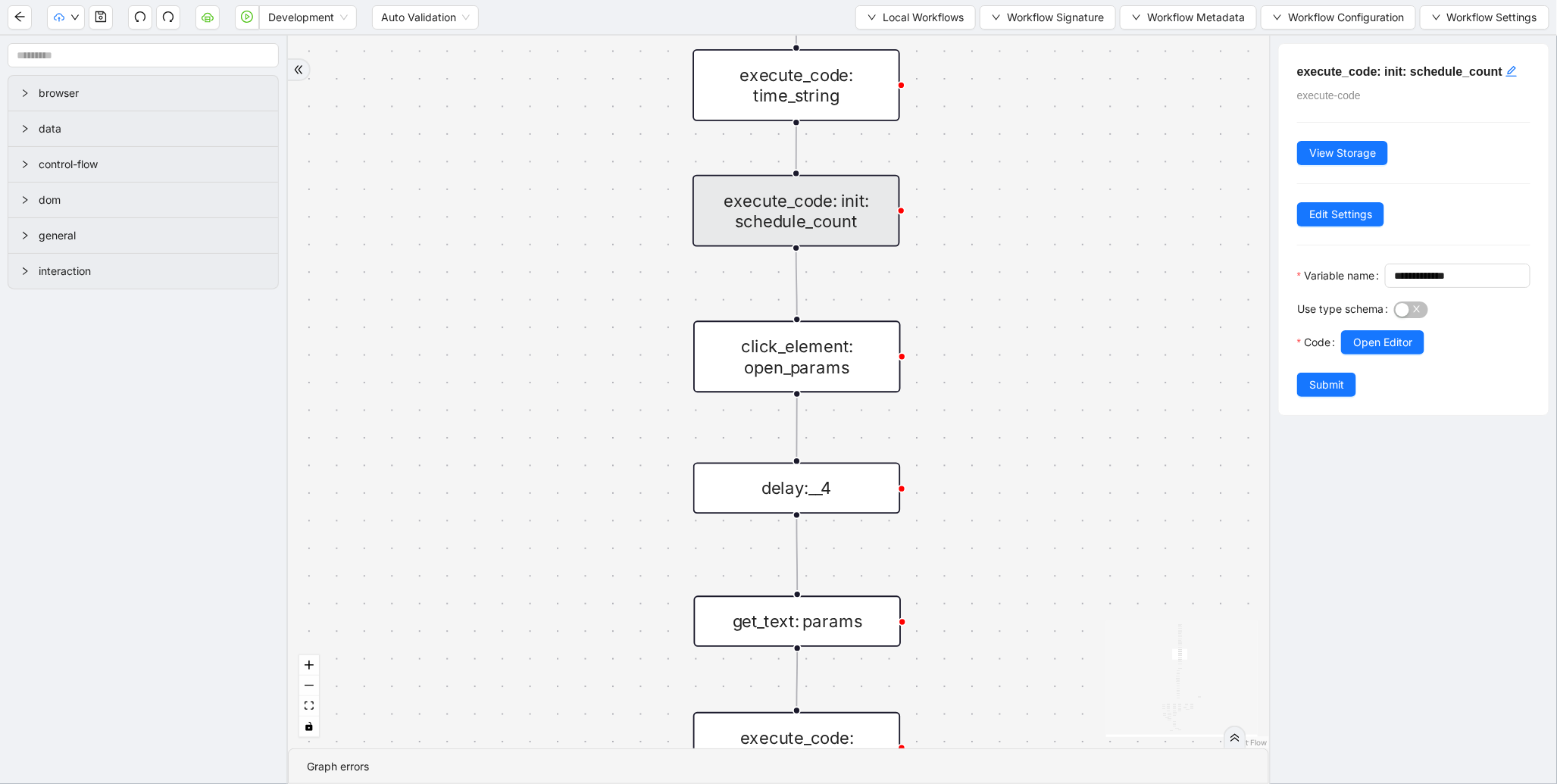
drag, startPoint x: 635, startPoint y: 320, endPoint x: 633, endPoint y: 156, distance: 164.0
click at [634, 156] on div "fallback enable_retry has_error fallback is_selected fallback create_schedule_d…" at bounding box center [778, 392] width 981 height 713
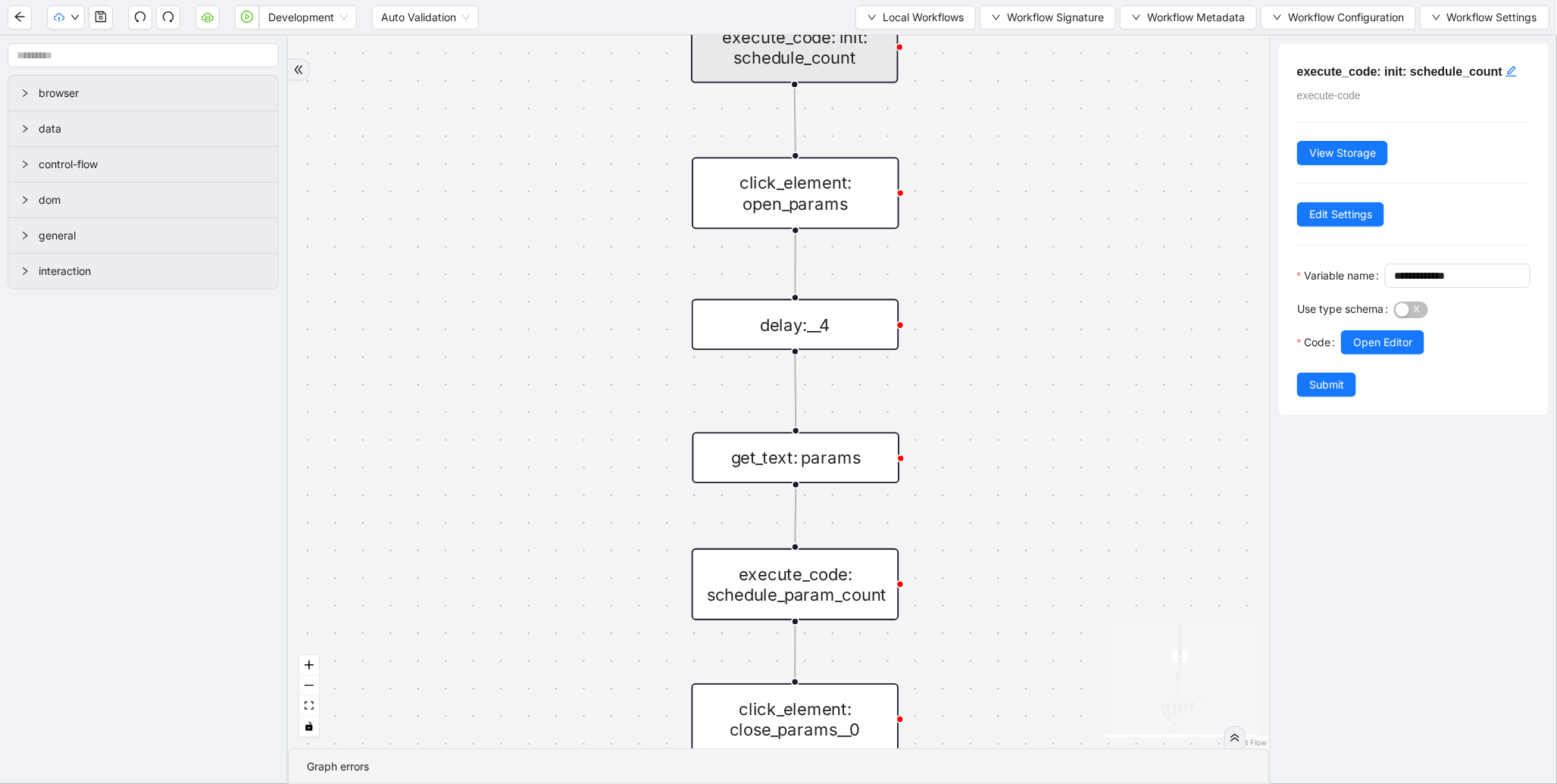
click at [859, 462] on div "get_text: params" at bounding box center [796, 458] width 208 height 51
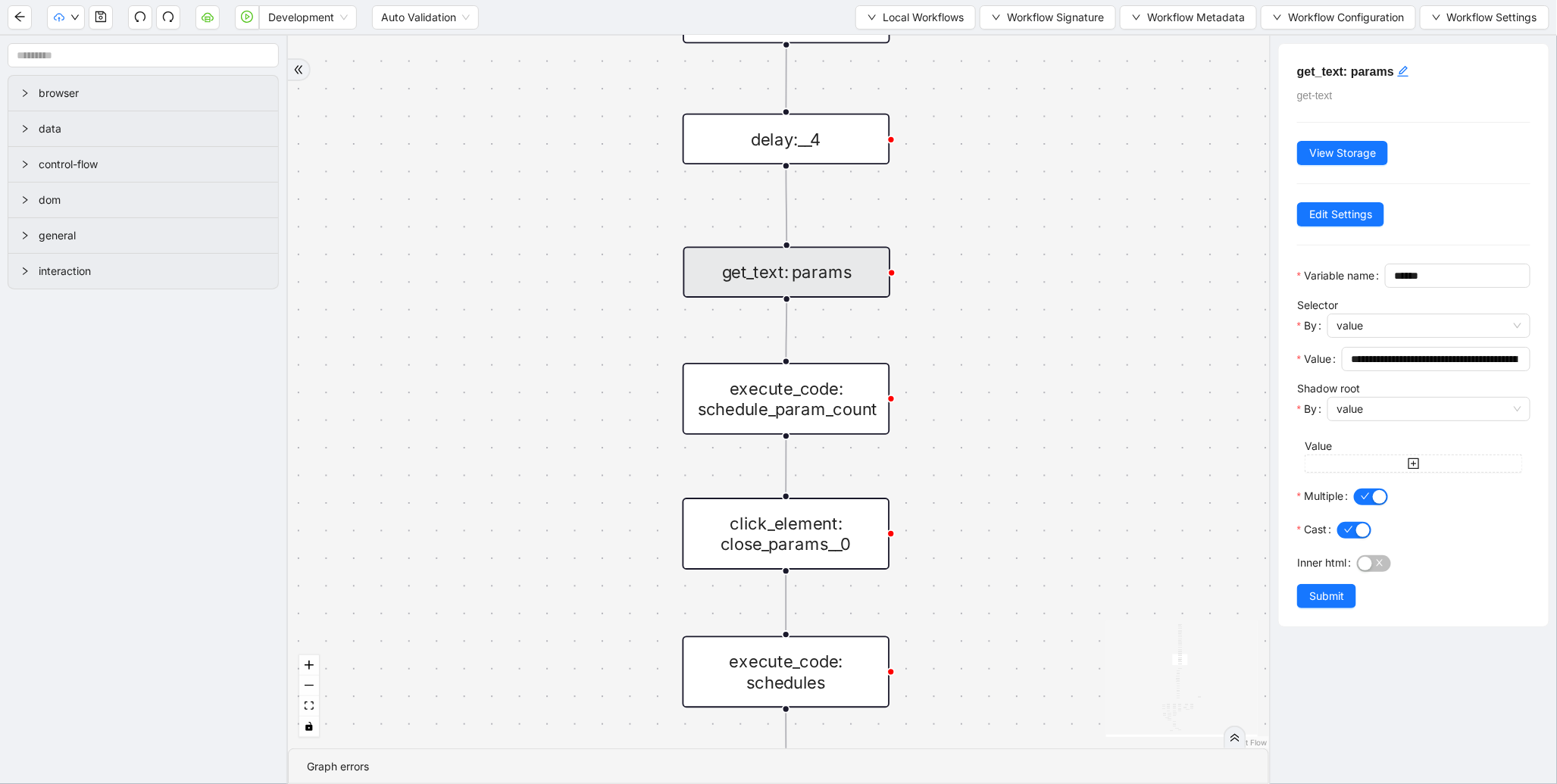
drag, startPoint x: 1077, startPoint y: 530, endPoint x: 1058, endPoint y: 356, distance: 175.0
click at [1064, 358] on div "fallback enable_retry has_error fallback is_selected fallback create_schedule_d…" at bounding box center [778, 392] width 981 height 713
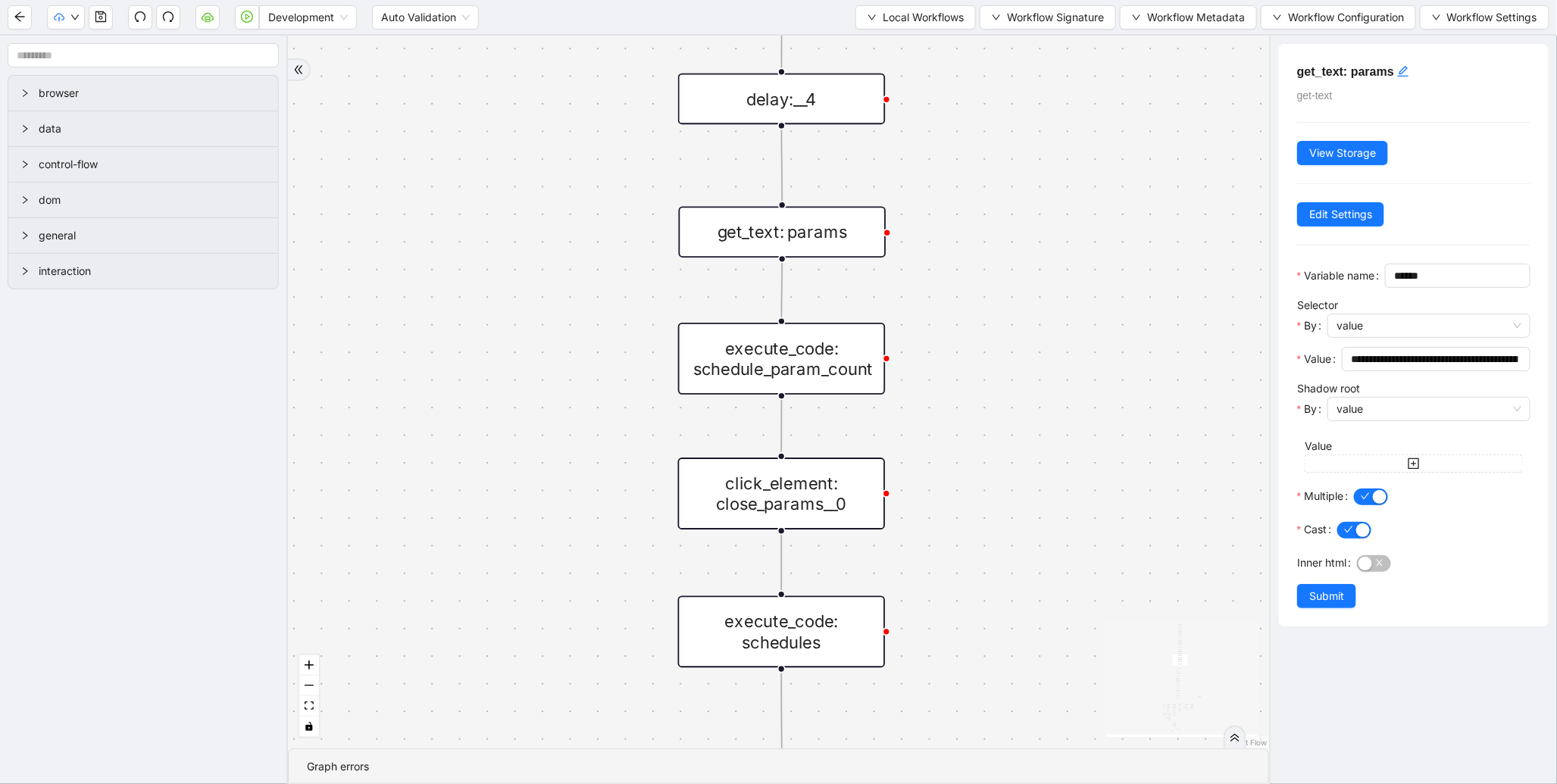
click at [800, 366] on div "execute_code: schedule_param_count" at bounding box center [782, 359] width 208 height 72
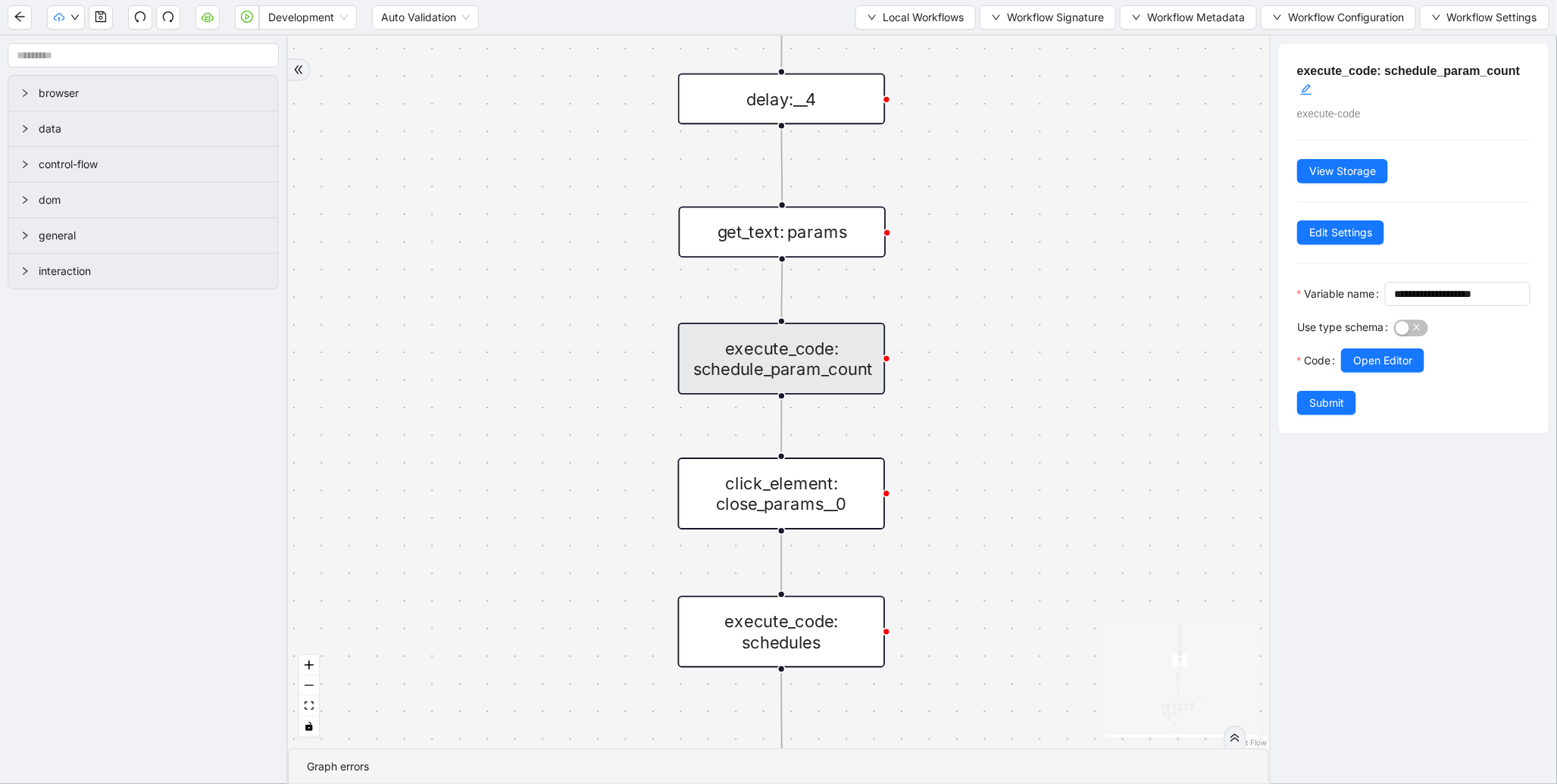
drag, startPoint x: 1065, startPoint y: 492, endPoint x: 1077, endPoint y: 212, distance: 280.3
click at [1077, 212] on div "fallback enable_retry has_error fallback is_selected fallback create_schedule_d…" at bounding box center [778, 392] width 981 height 713
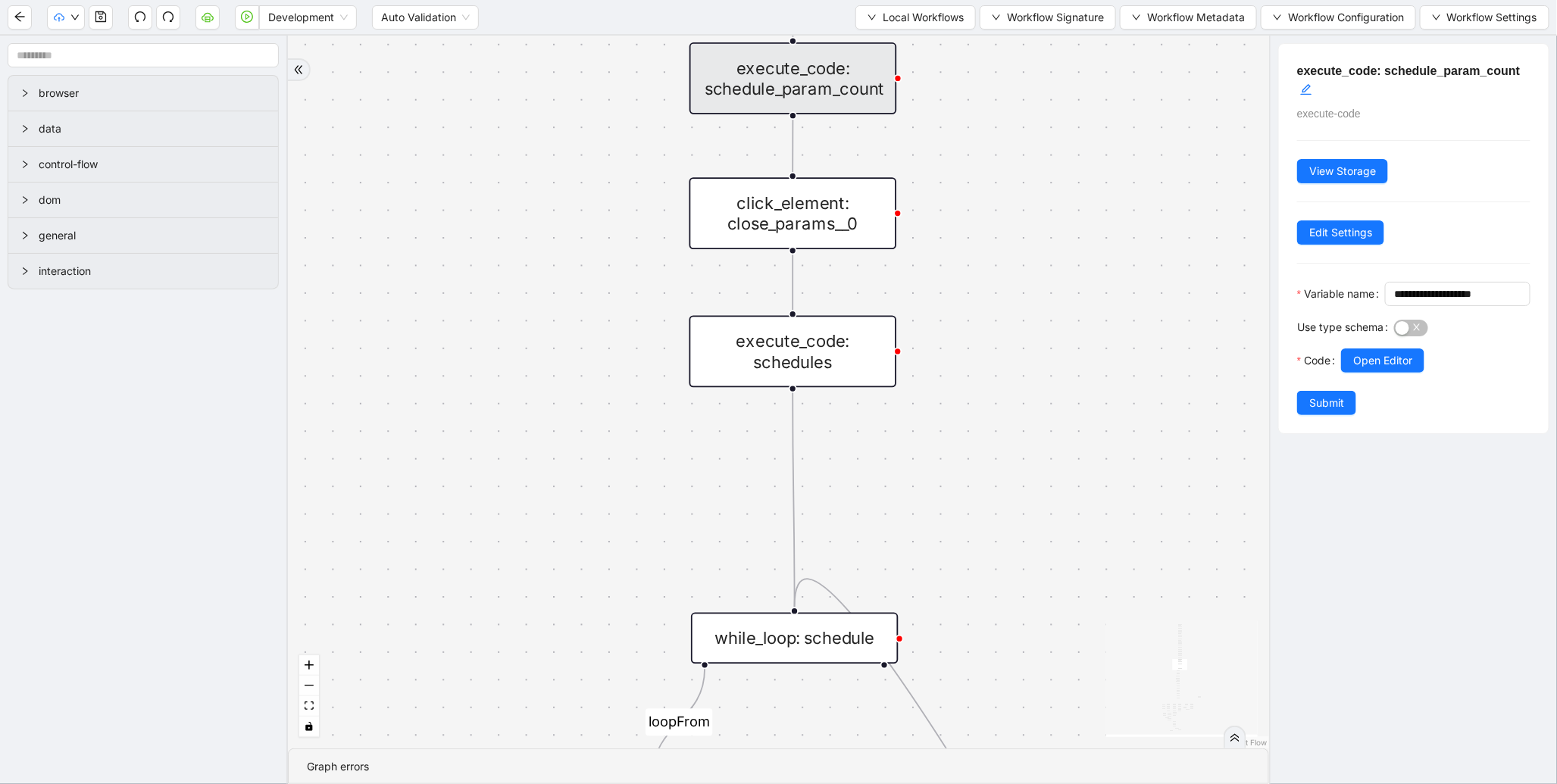
drag, startPoint x: 1049, startPoint y: 428, endPoint x: 1056, endPoint y: 247, distance: 181.1
click at [1056, 251] on div "fallback enable_retry has_error fallback is_selected fallback create_schedule_d…" at bounding box center [778, 392] width 981 height 713
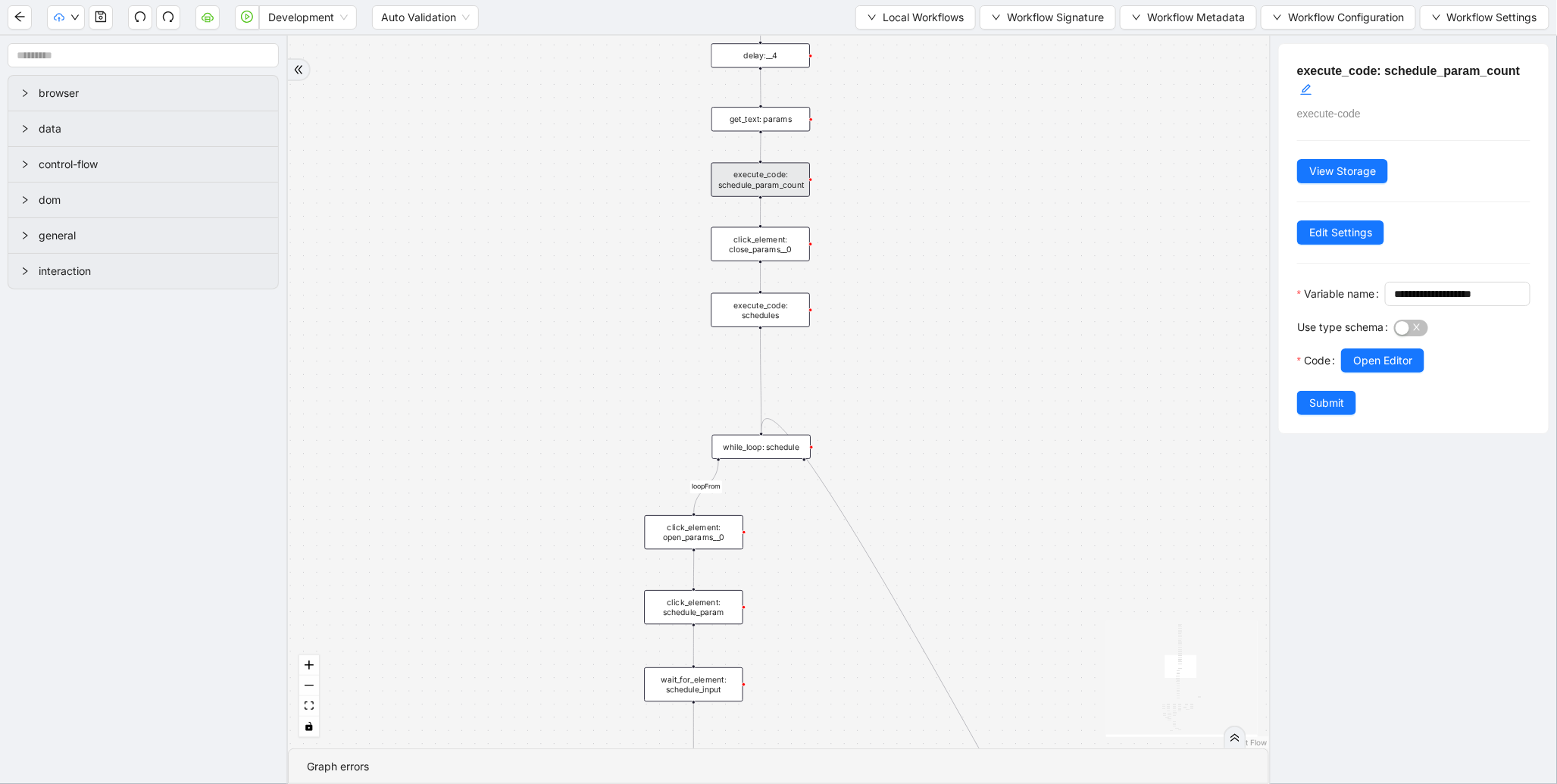
click at [766, 479] on div "fallback enable_retry has_error fallback is_selected fallback create_schedule_d…" at bounding box center [778, 392] width 981 height 713
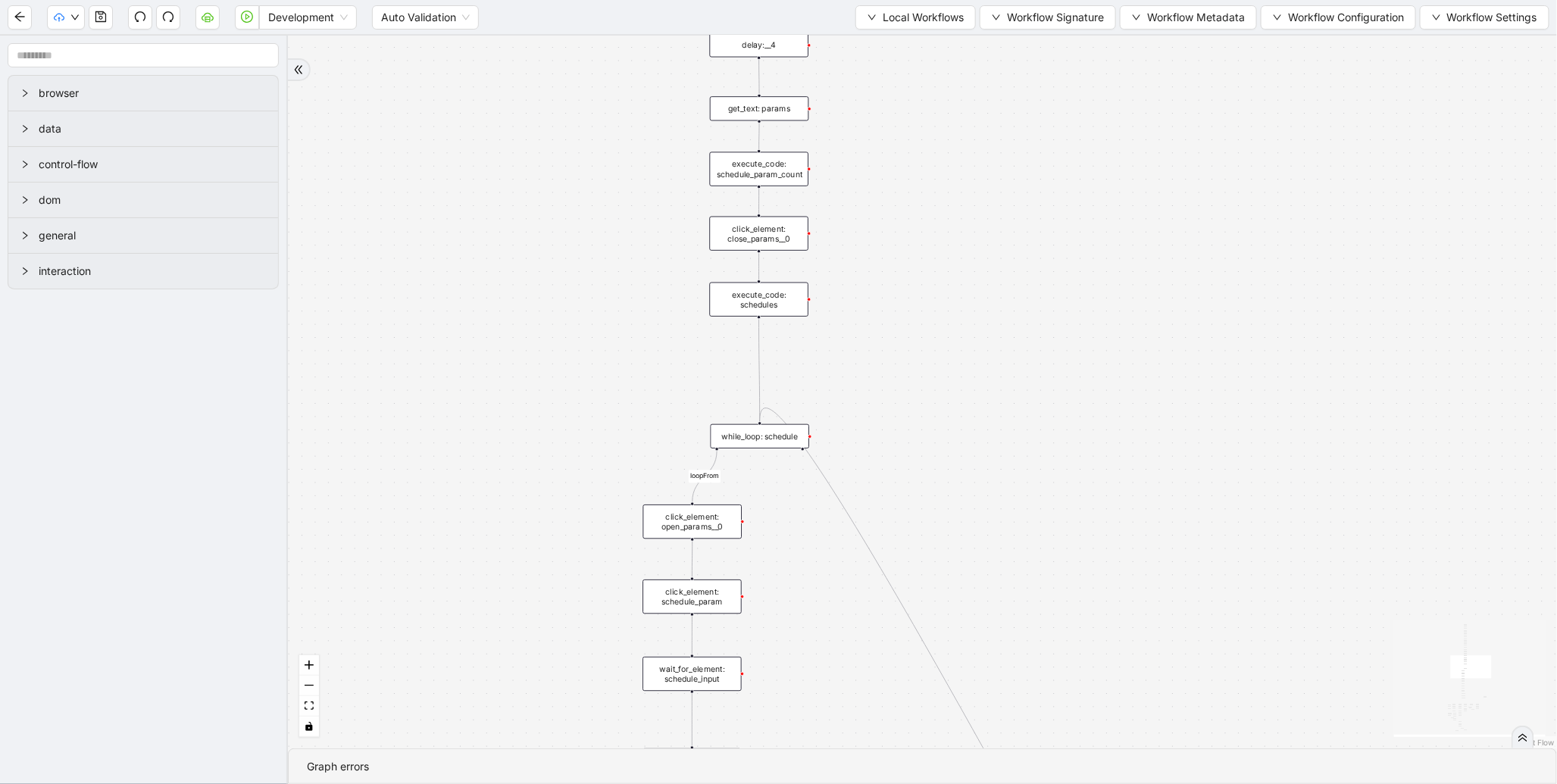
drag, startPoint x: 527, startPoint y: 527, endPoint x: 553, endPoint y: 178, distance: 350.0
click at [553, 179] on div "fallback enable_retry has_error fallback is_selected fallback create_schedule_d…" at bounding box center [922, 392] width 1269 height 713
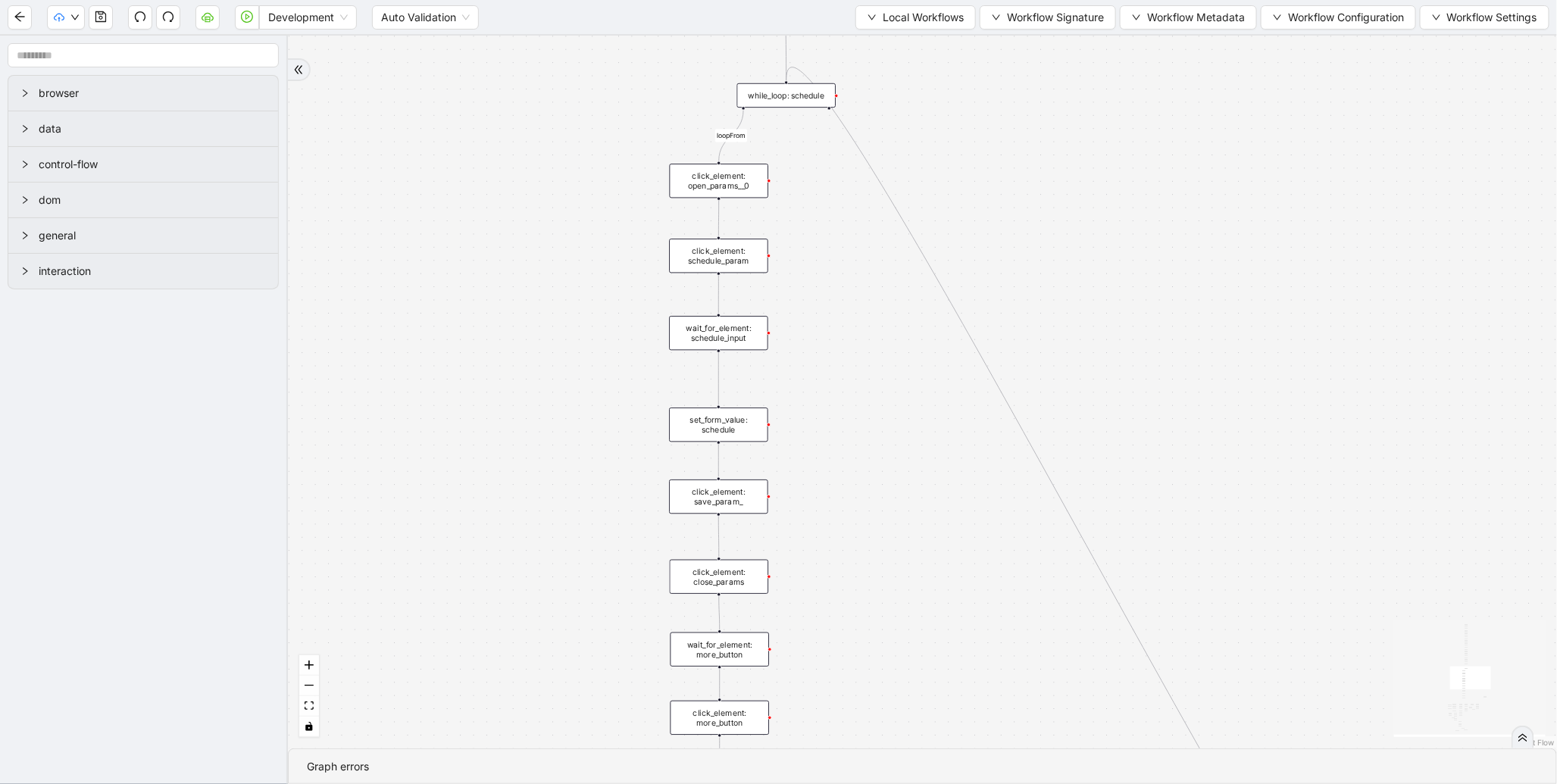
drag, startPoint x: 554, startPoint y: 412, endPoint x: 614, endPoint y: 124, distance: 294.2
click at [614, 126] on div "fallback enable_retry has_error fallback is_selected fallback create_schedule_d…" at bounding box center [922, 392] width 1269 height 713
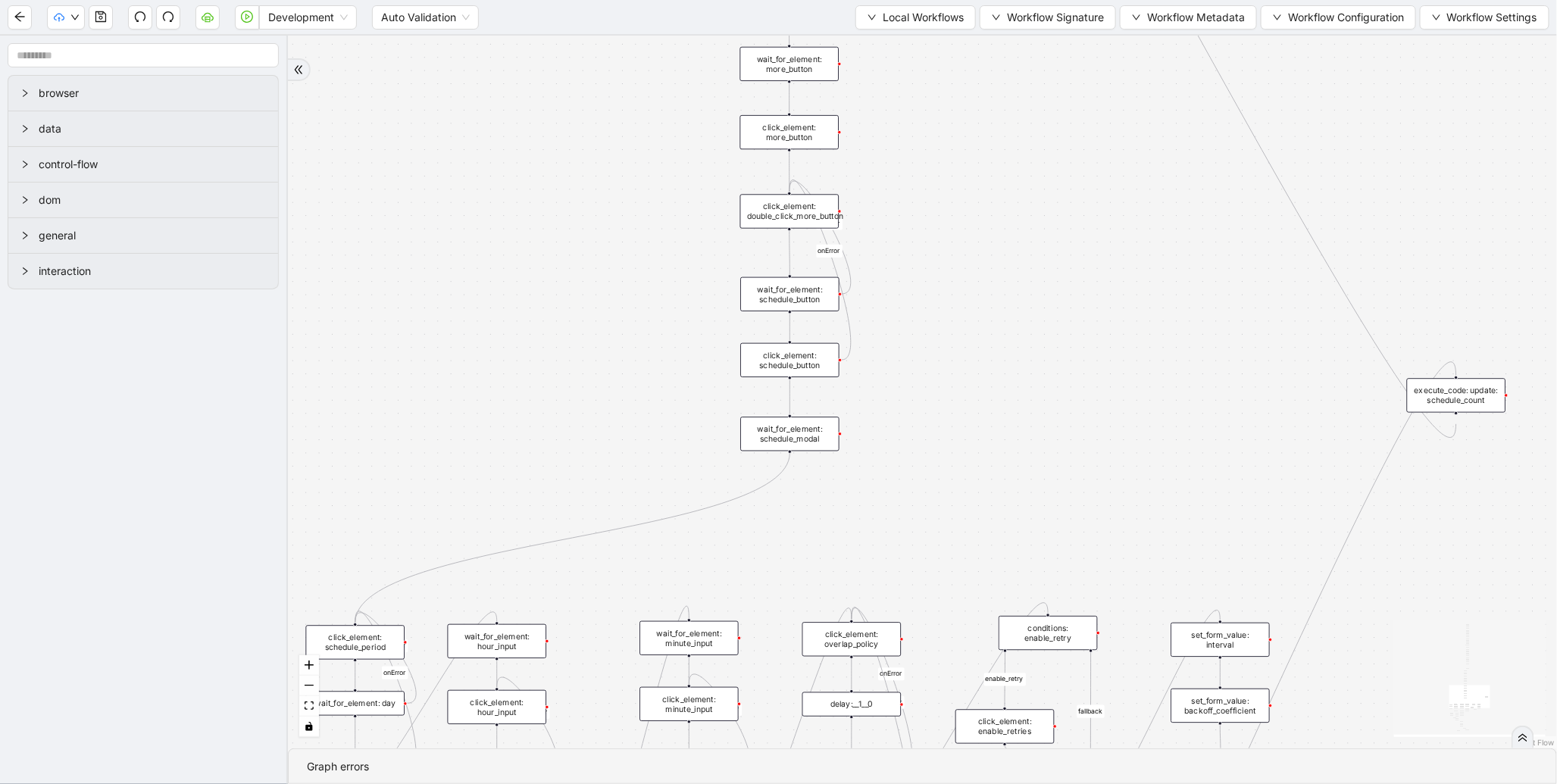
drag, startPoint x: 645, startPoint y: 459, endPoint x: 639, endPoint y: 232, distance: 227.1
click at [653, 152] on div "fallback enable_retry has_error fallback is_selected fallback create_schedule_d…" at bounding box center [922, 392] width 1269 height 713
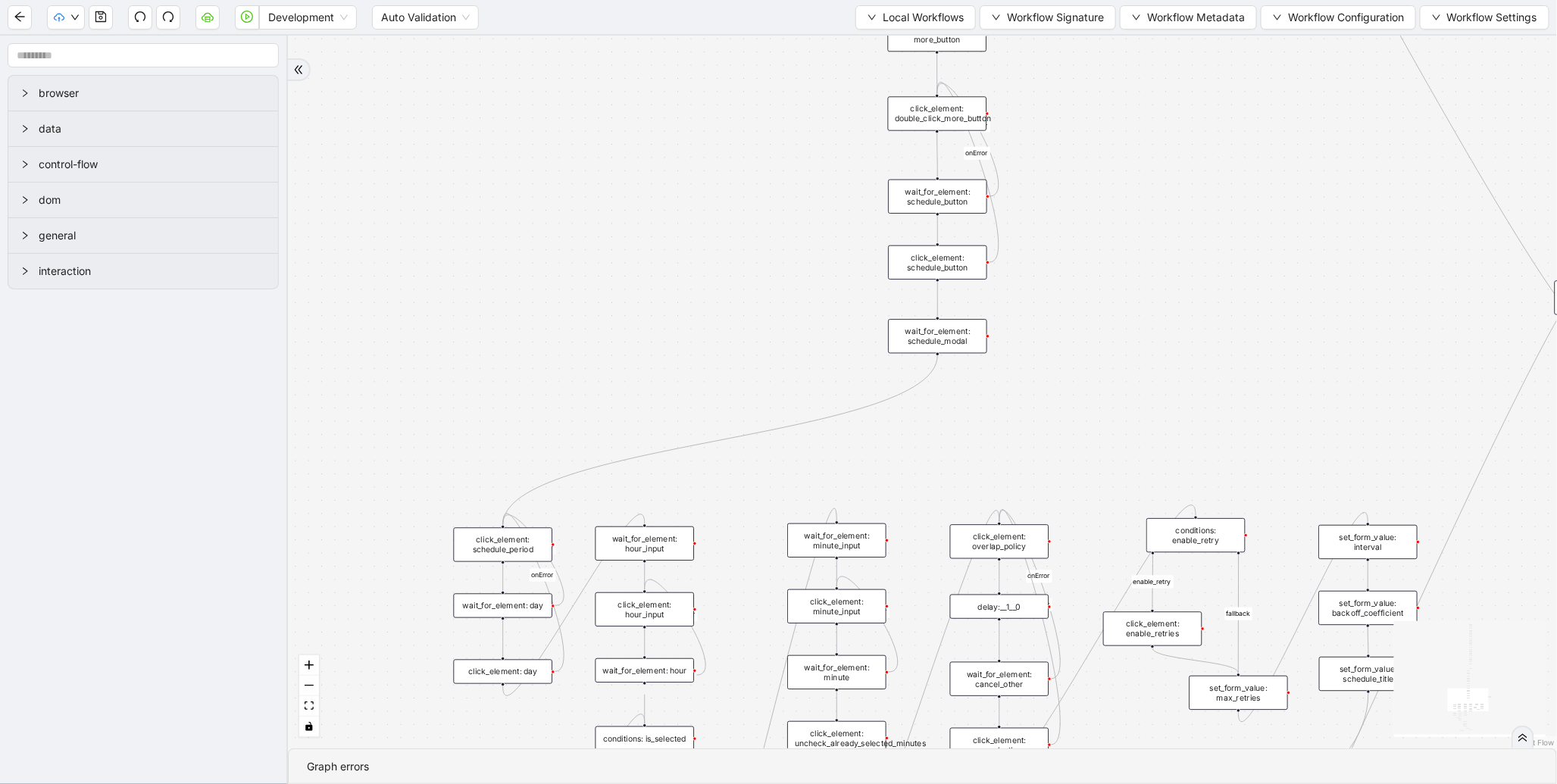
drag, startPoint x: 548, startPoint y: 322, endPoint x: 790, endPoint y: 123, distance: 313.3
click at [838, 94] on div "fallback enable_retry has_error fallback is_selected fallback create_schedule_d…" at bounding box center [922, 392] width 1269 height 713
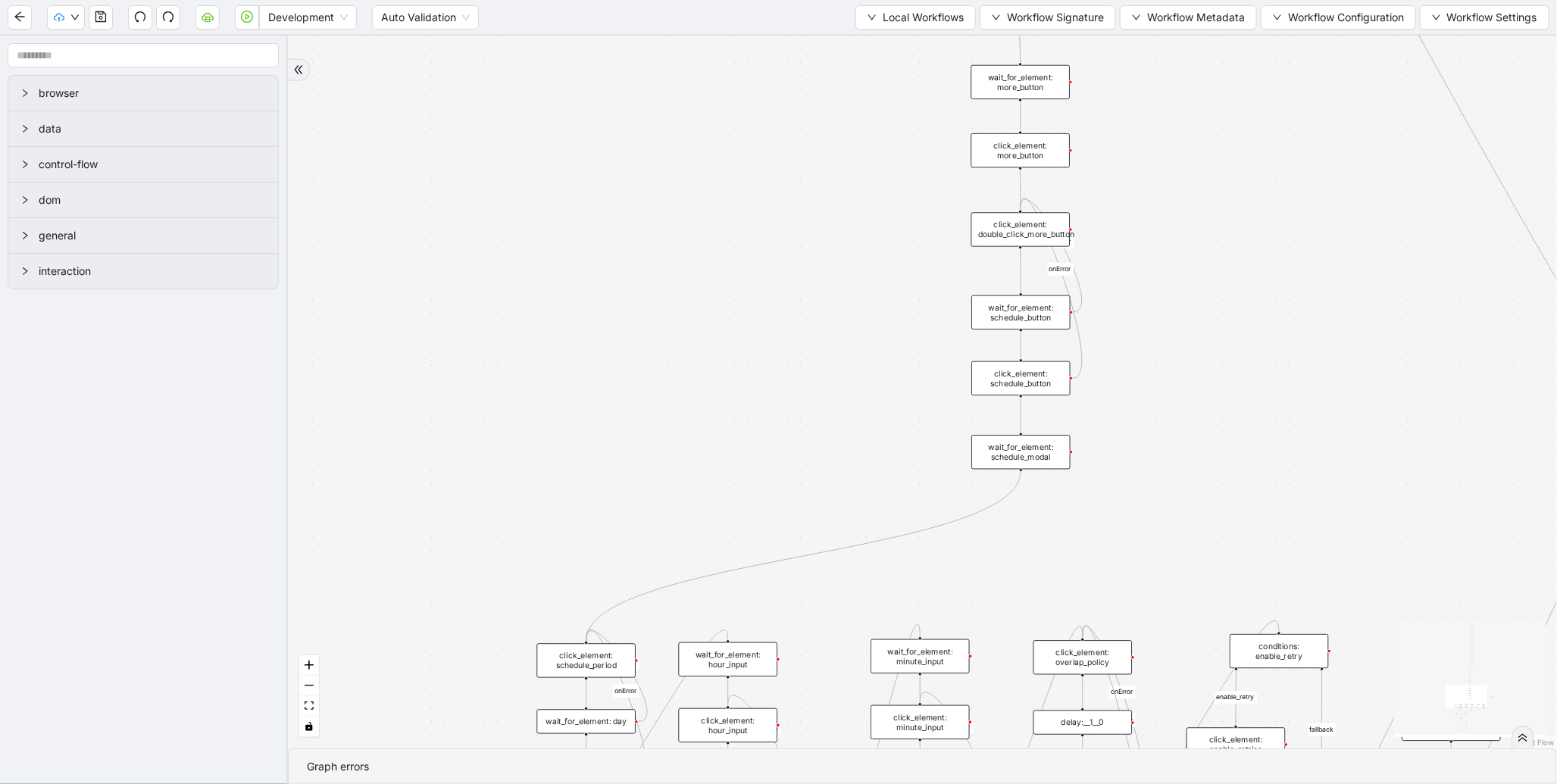
drag, startPoint x: 670, startPoint y: 141, endPoint x: 550, endPoint y: 635, distance: 508.4
click at [550, 635] on div "fallback enable_retry has_error fallback is_selected fallback create_schedule_d…" at bounding box center [922, 392] width 1269 height 713
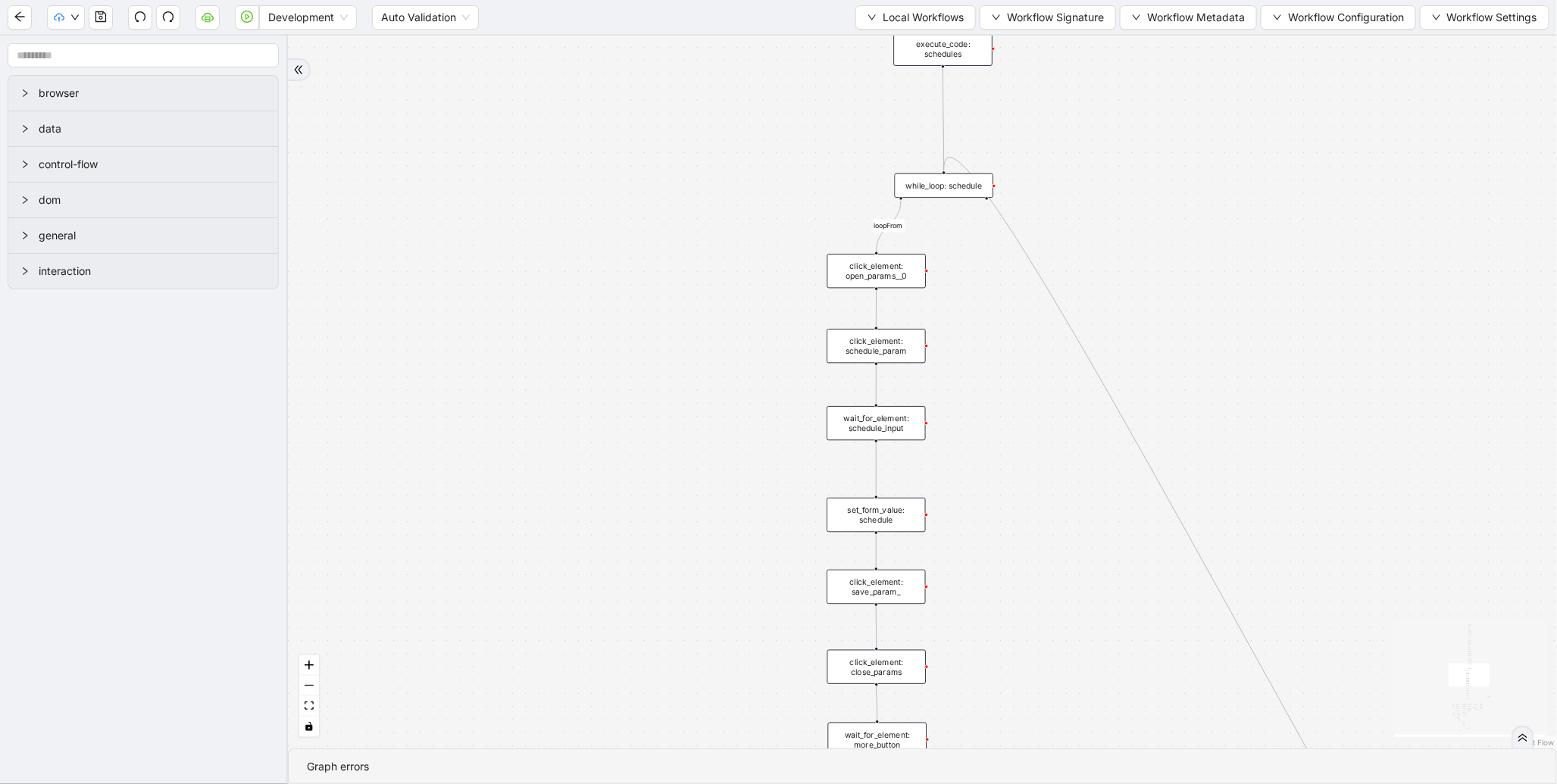
drag, startPoint x: 668, startPoint y: 435, endPoint x: 604, endPoint y: 633, distance: 208.1
click at [597, 652] on div "fallback enable_retry has_error fallback is_selected fallback create_schedule_d…" at bounding box center [922, 392] width 1269 height 713
drag, startPoint x: 675, startPoint y: 284, endPoint x: 603, endPoint y: 684, distance: 406.4
click at [604, 687] on div "fallback enable_retry has_error fallback is_selected fallback create_schedule_d…" at bounding box center [922, 392] width 1269 height 713
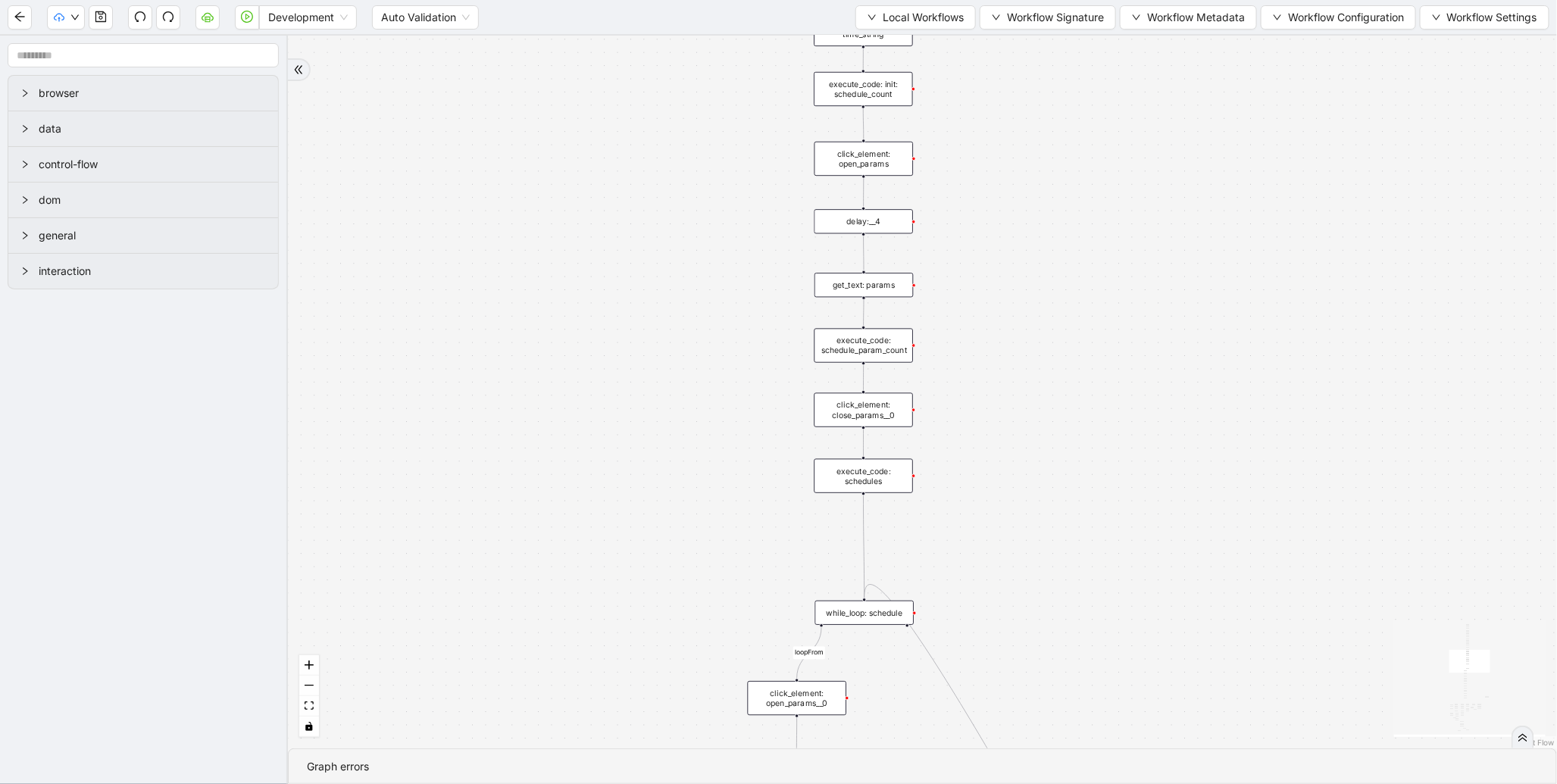
drag, startPoint x: 631, startPoint y: 308, endPoint x: 594, endPoint y: 771, distance: 464.5
click at [591, 773] on section "fallback enable_retry has_error fallback is_selected fallback create_schedule_d…" at bounding box center [922, 410] width 1269 height 748
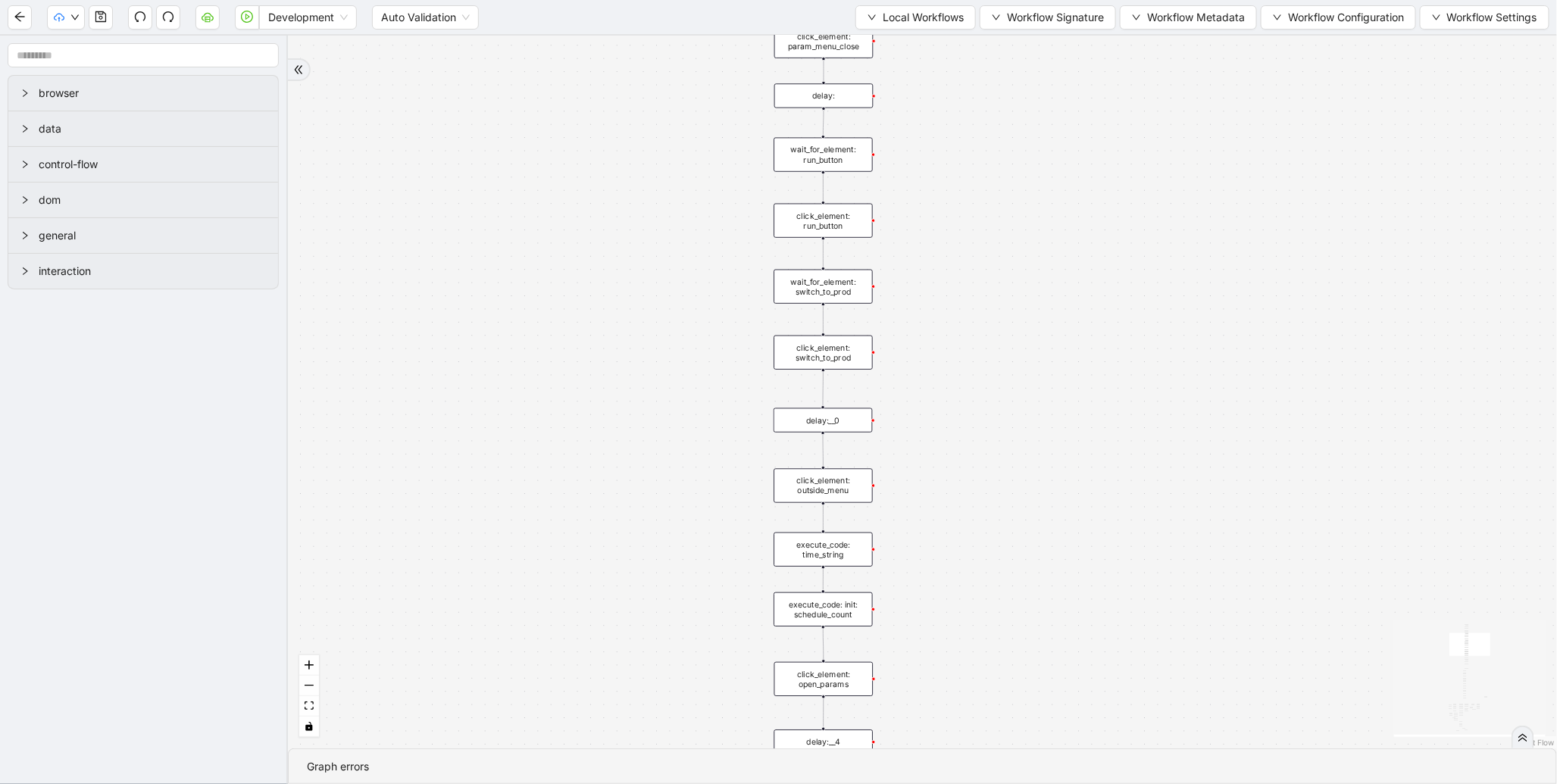
drag, startPoint x: 640, startPoint y: 331, endPoint x: 631, endPoint y: 783, distance: 452.1
click at [631, 783] on section "fallback enable_retry has_error fallback is_selected fallback create_schedule_d…" at bounding box center [922, 410] width 1269 height 748
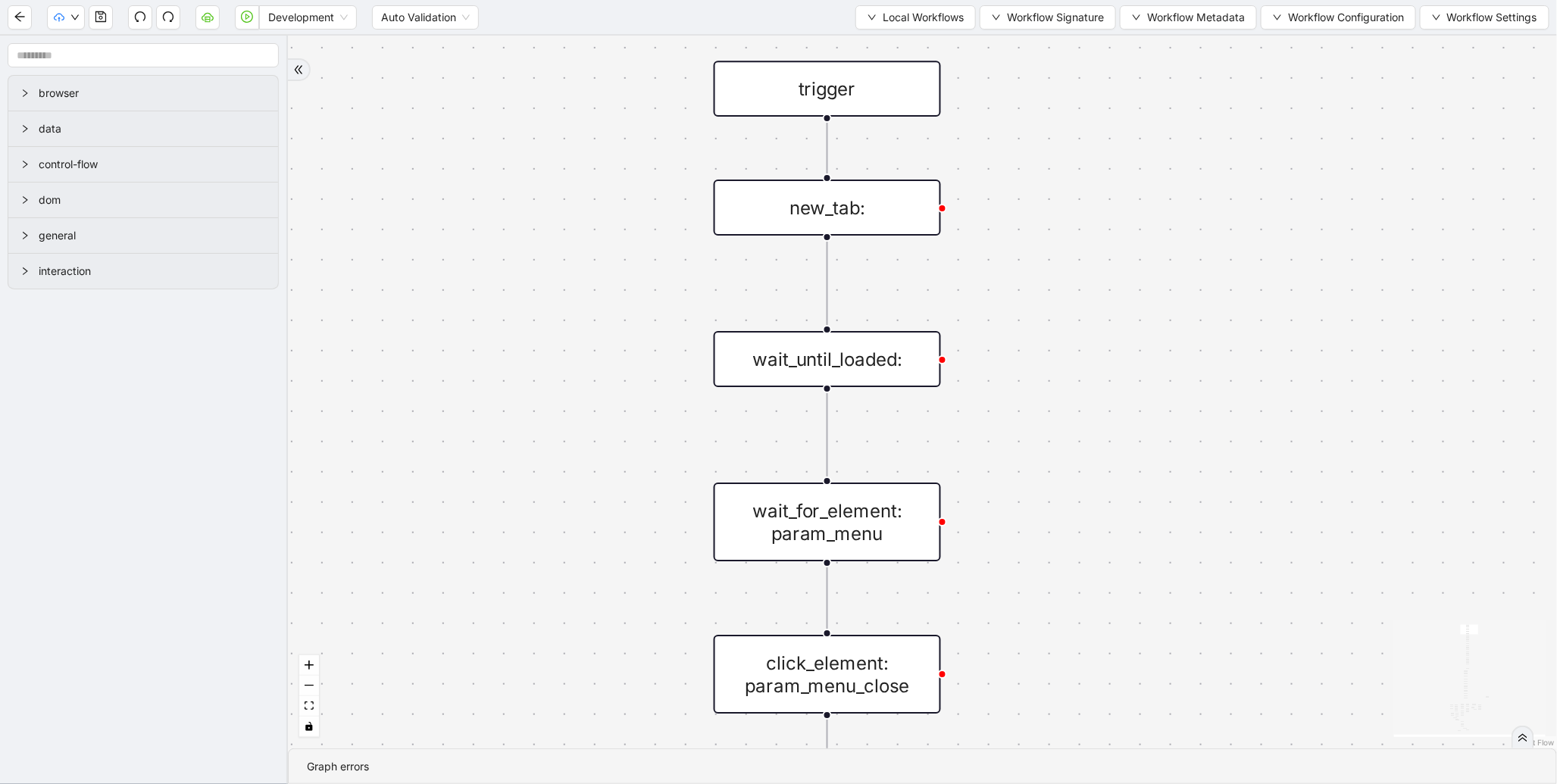
click at [838, 212] on div "new_tab:" at bounding box center [828, 208] width 228 height 56
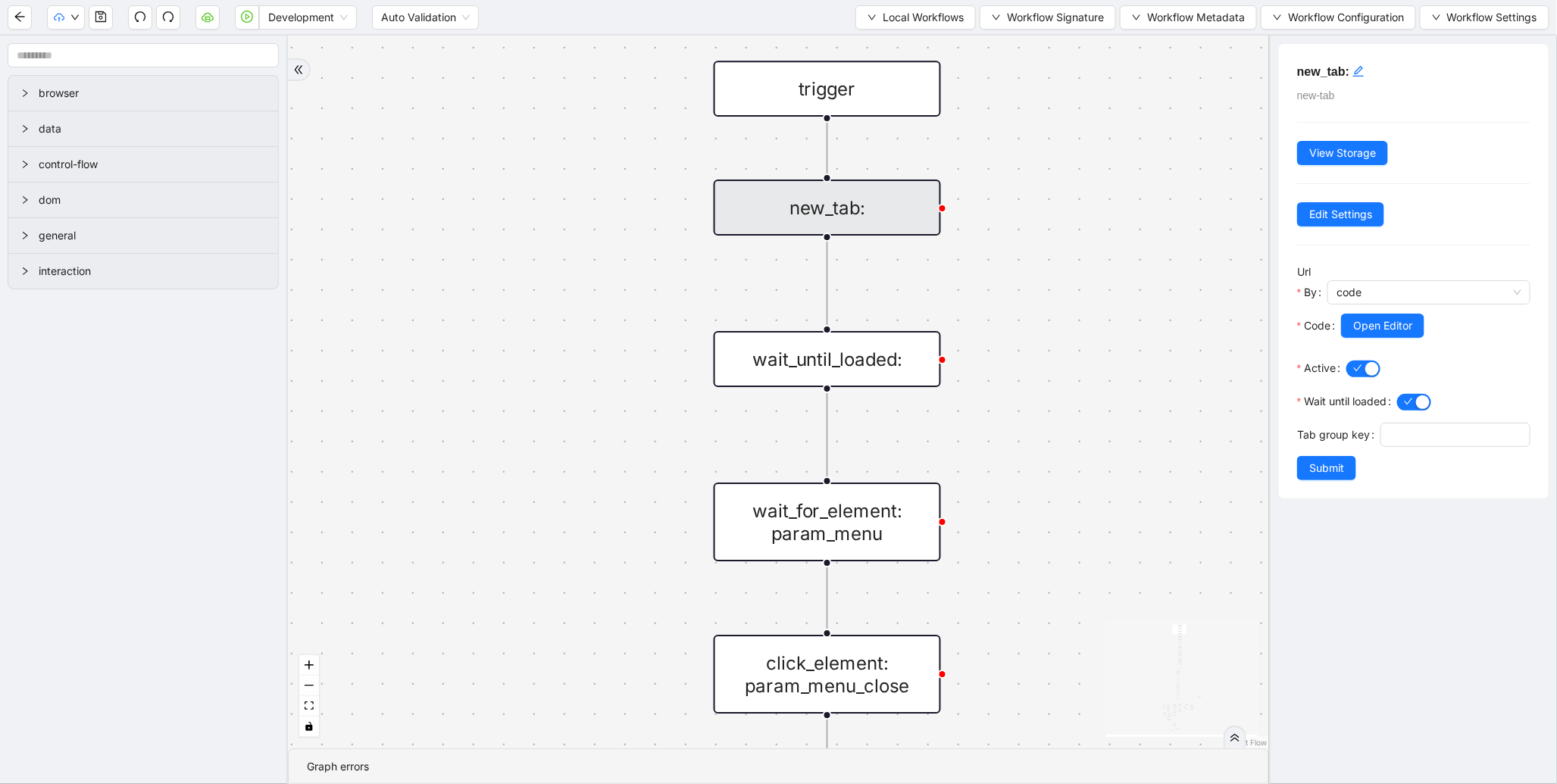
click at [1364, 313] on div at bounding box center [1429, 309] width 203 height 9
click at [1369, 334] on span "Open Editor" at bounding box center [1383, 325] width 59 height 17
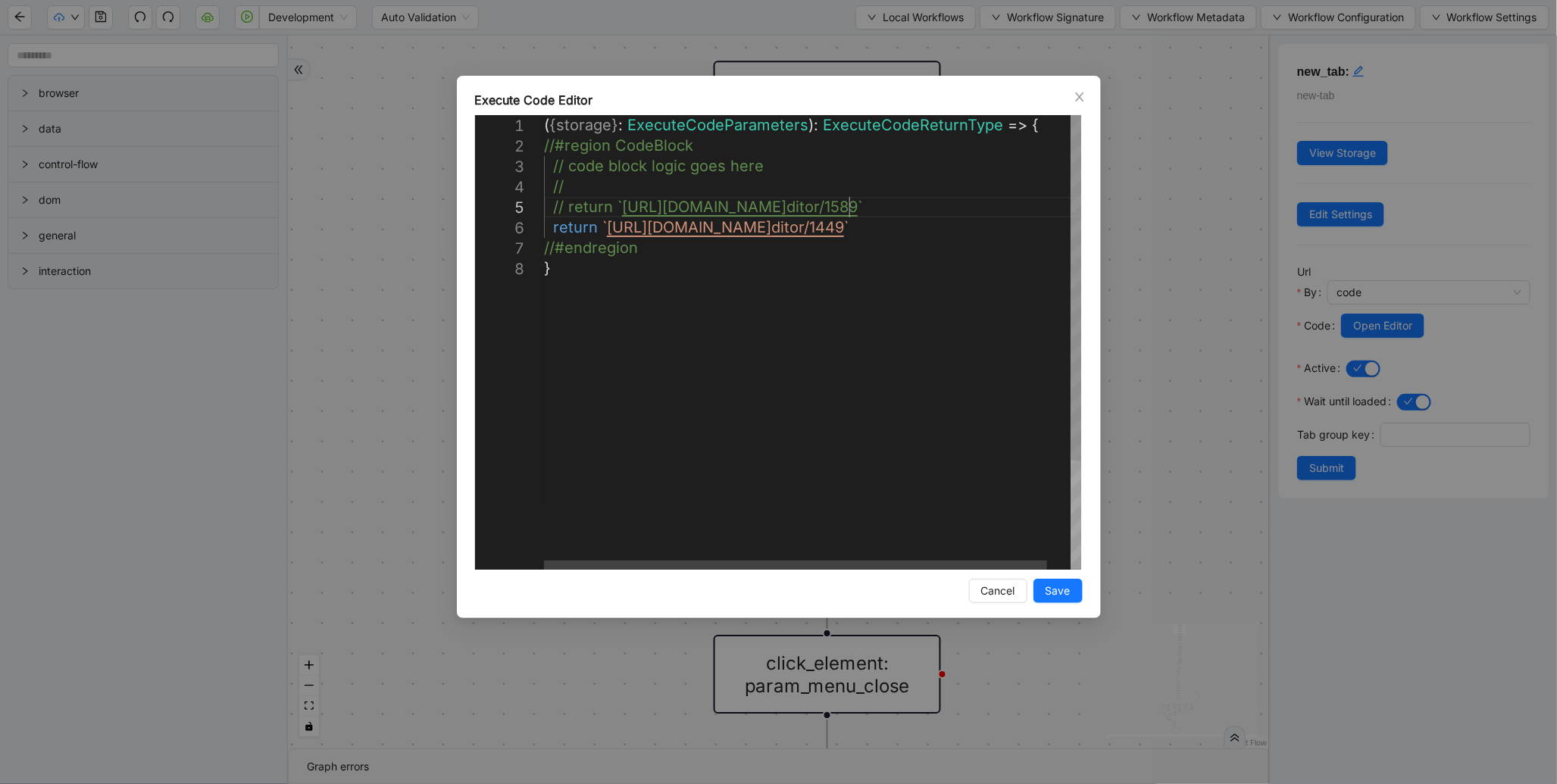
scroll to position [0, 8]
click at [850, 211] on div "( { storage } : ExecuteCodeParameters ): ExecuteCodeReturnType => { //#region C…" at bounding box center [825, 414] width 563 height 597
type textarea "**********"
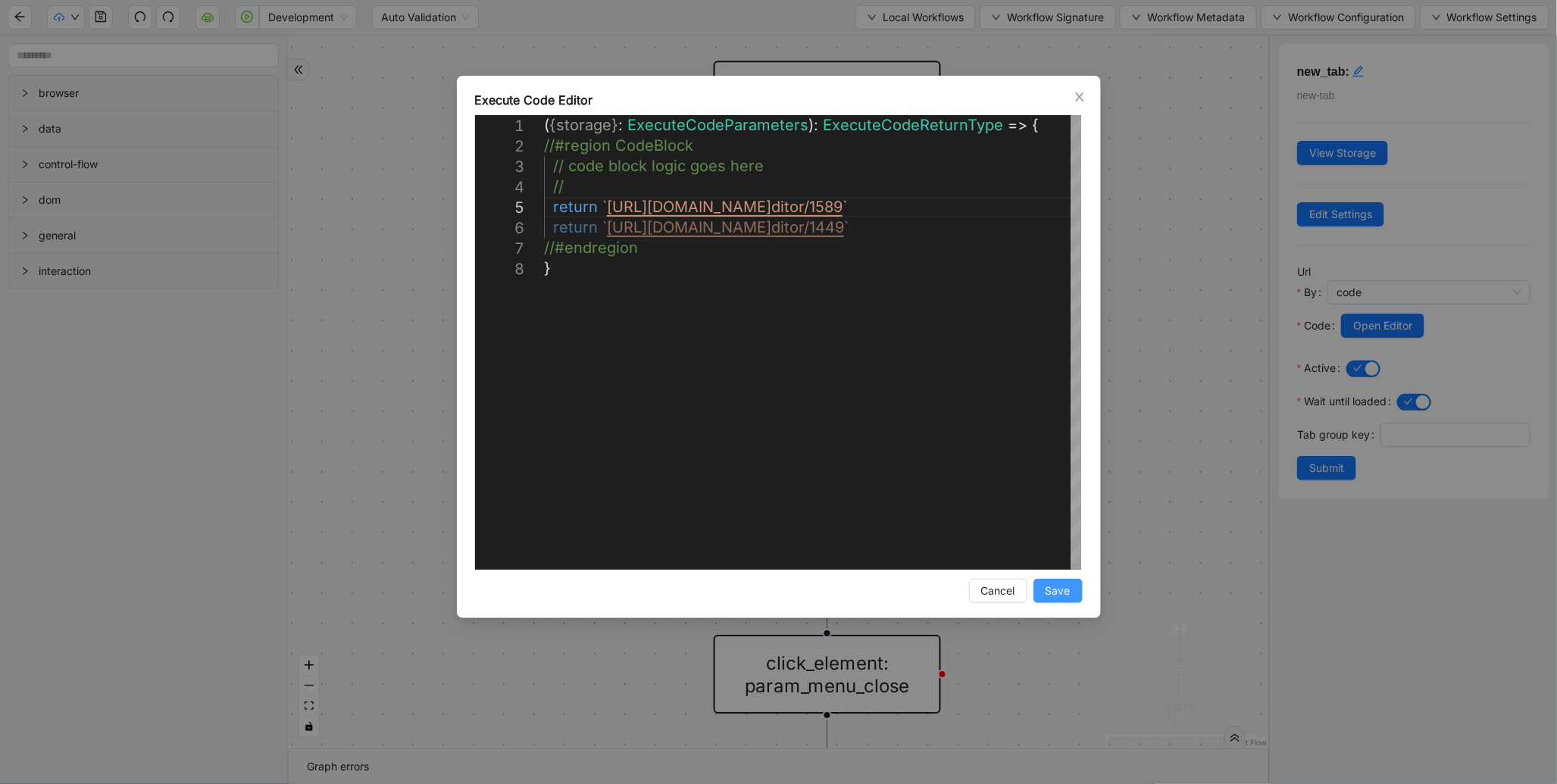
click at [1057, 596] on span "Save" at bounding box center [1058, 591] width 25 height 17
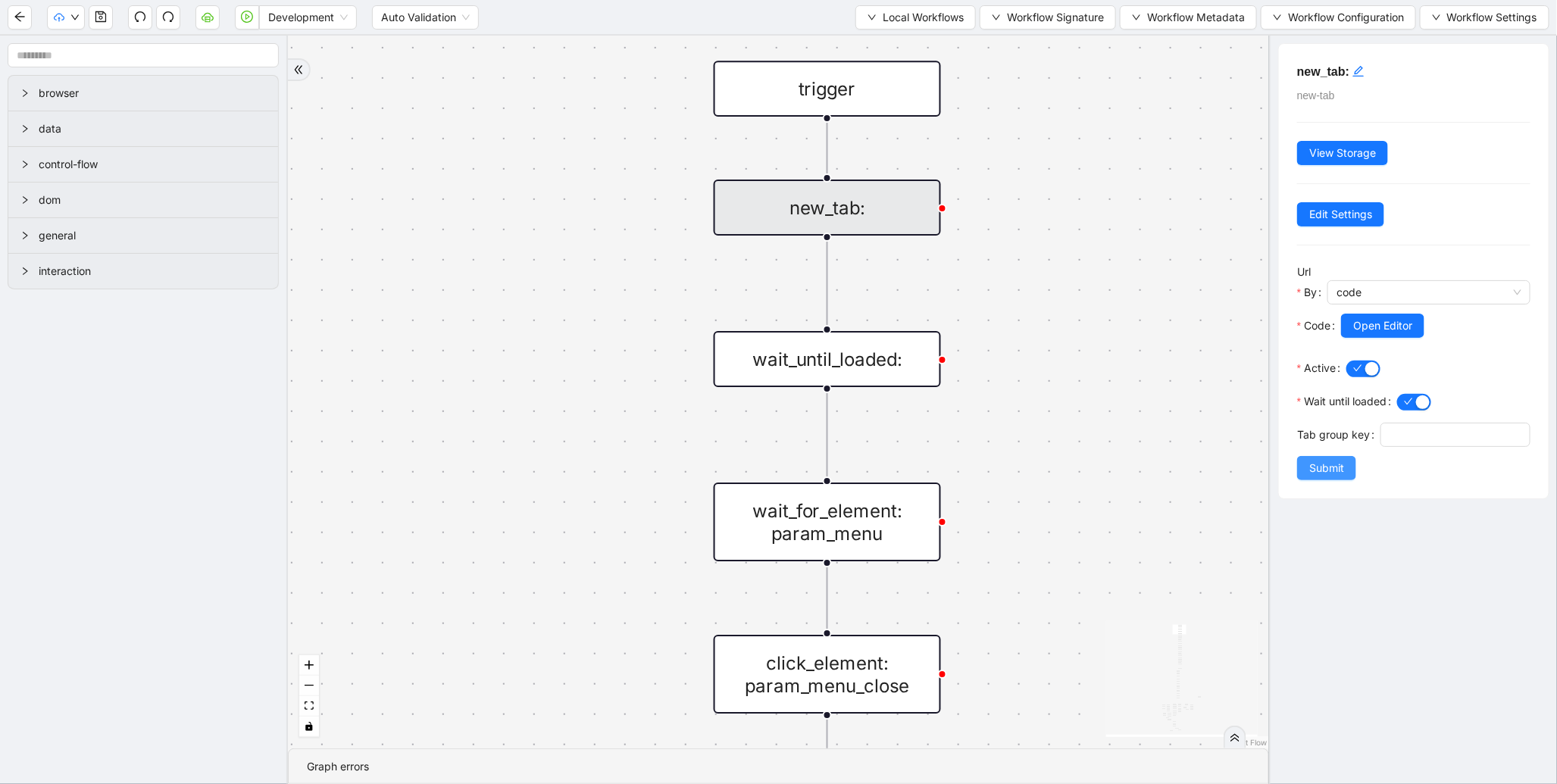
click at [1331, 476] on span "Submit" at bounding box center [1327, 469] width 35 height 17
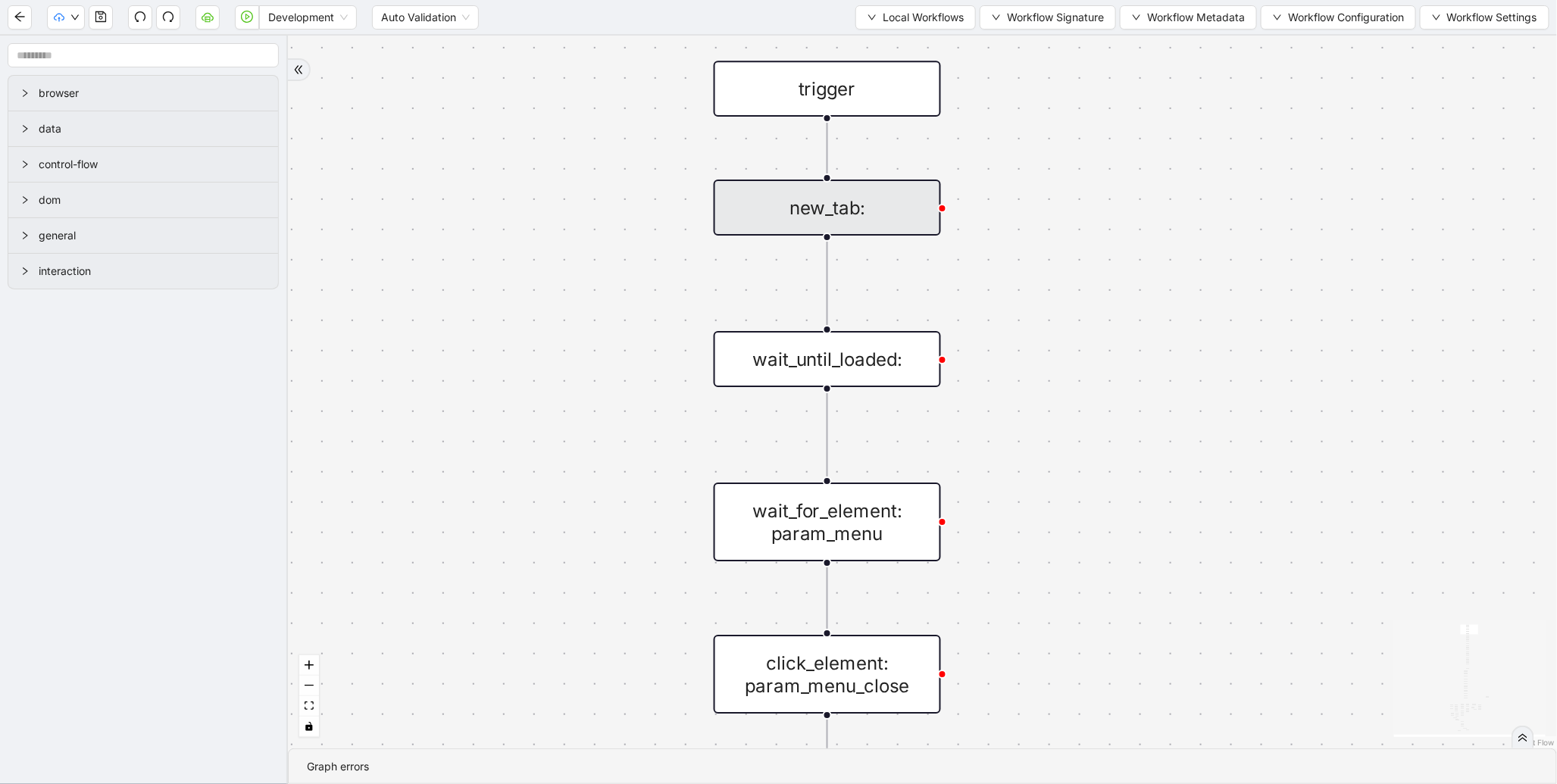
drag, startPoint x: 640, startPoint y: 261, endPoint x: 660, endPoint y: 172, distance: 91.2
click at [660, 172] on div "fallback enable_retry has_error fallback is_selected fallback create_schedule_d…" at bounding box center [922, 392] width 1269 height 713
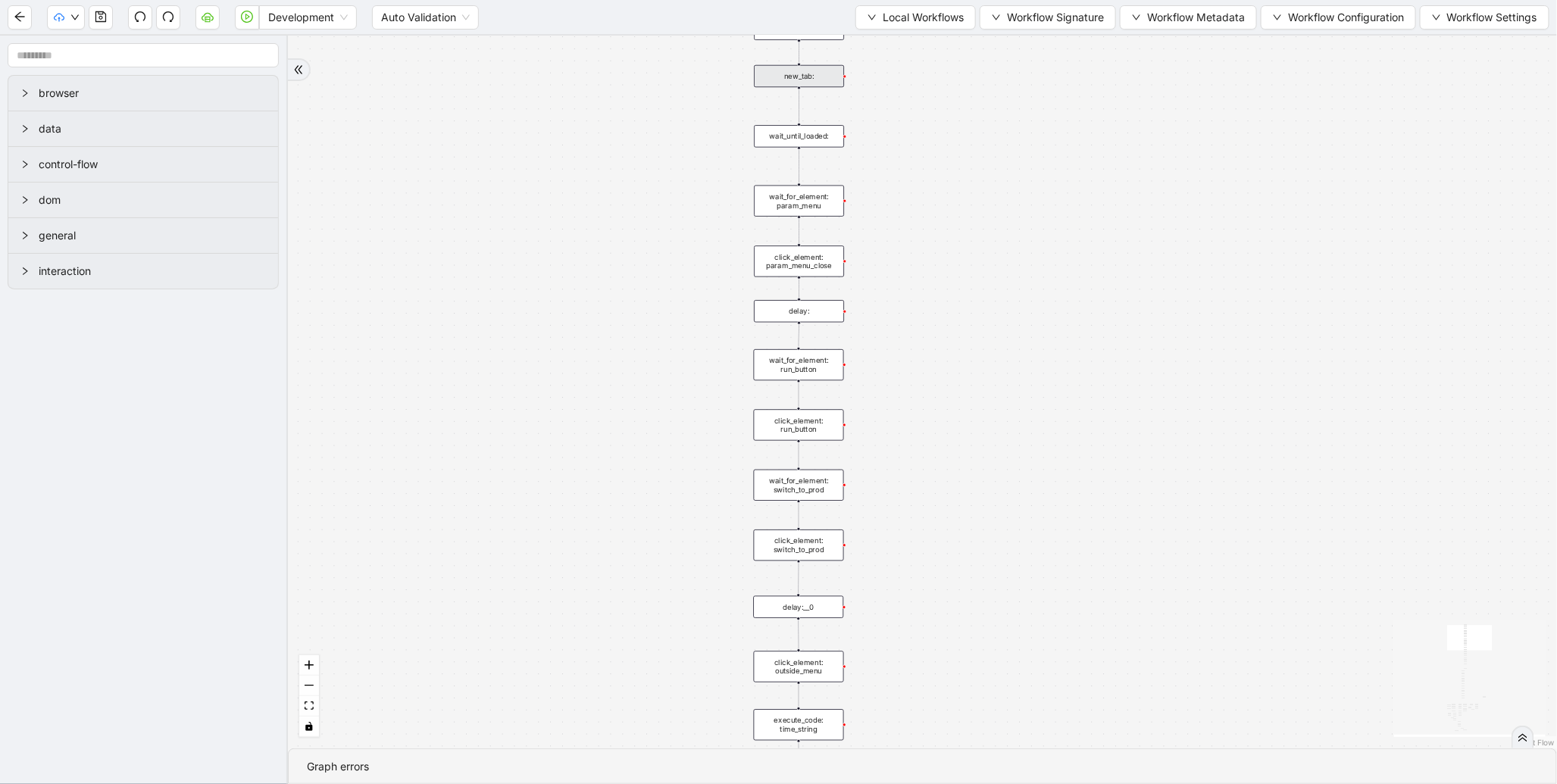
drag, startPoint x: 645, startPoint y: 499, endPoint x: 732, endPoint y: 297, distance: 219.9
click at [732, 254] on div "fallback enable_retry has_error fallback is_selected fallback create_schedule_d…" at bounding box center [922, 392] width 1269 height 713
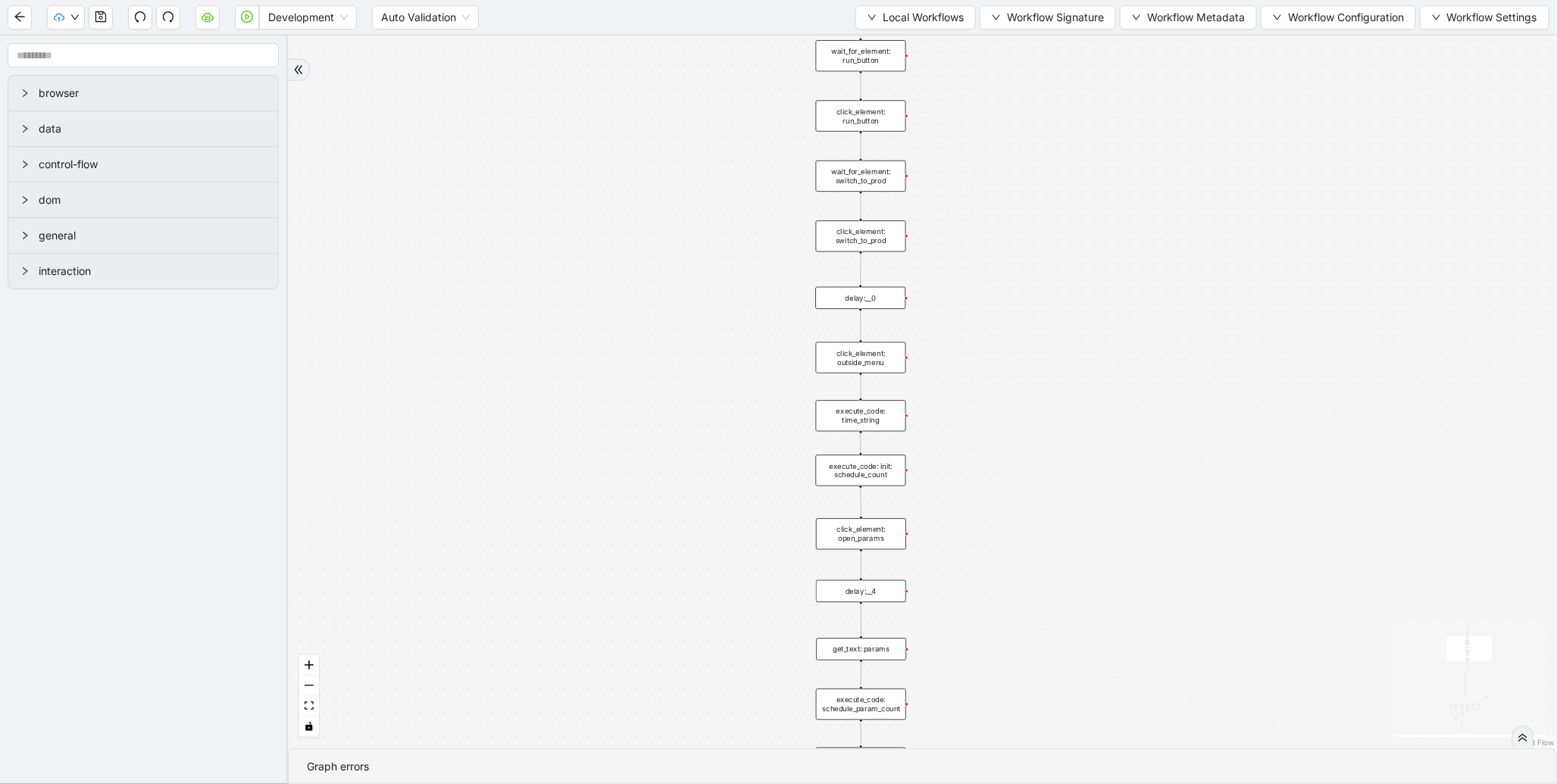
drag, startPoint x: 706, startPoint y: 483, endPoint x: 744, endPoint y: 230, distance: 255.8
click at [743, 232] on div "fallback enable_retry has_error fallback is_selected fallback create_schedule_d…" at bounding box center [922, 392] width 1269 height 713
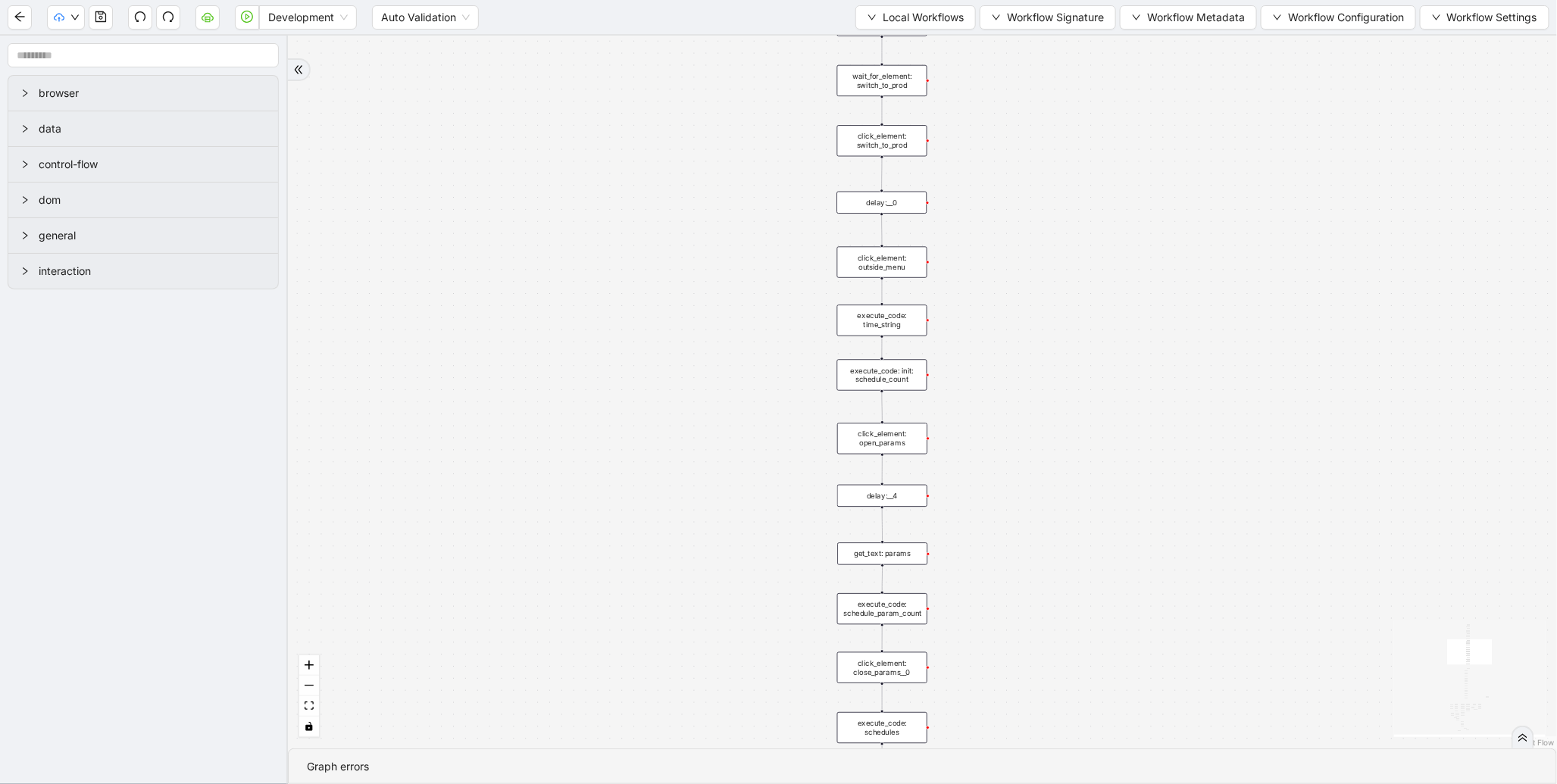
drag, startPoint x: 677, startPoint y: 496, endPoint x: 670, endPoint y: 151, distance: 345.1
click at [670, 151] on div "fallback enable_retry has_error fallback is_selected fallback create_schedule_d…" at bounding box center [922, 392] width 1269 height 713
drag, startPoint x: 671, startPoint y: 316, endPoint x: 699, endPoint y: 79, distance: 238.6
click at [699, 79] on div "fallback enable_retry has_error fallback is_selected fallback create_schedule_d…" at bounding box center [922, 392] width 1269 height 713
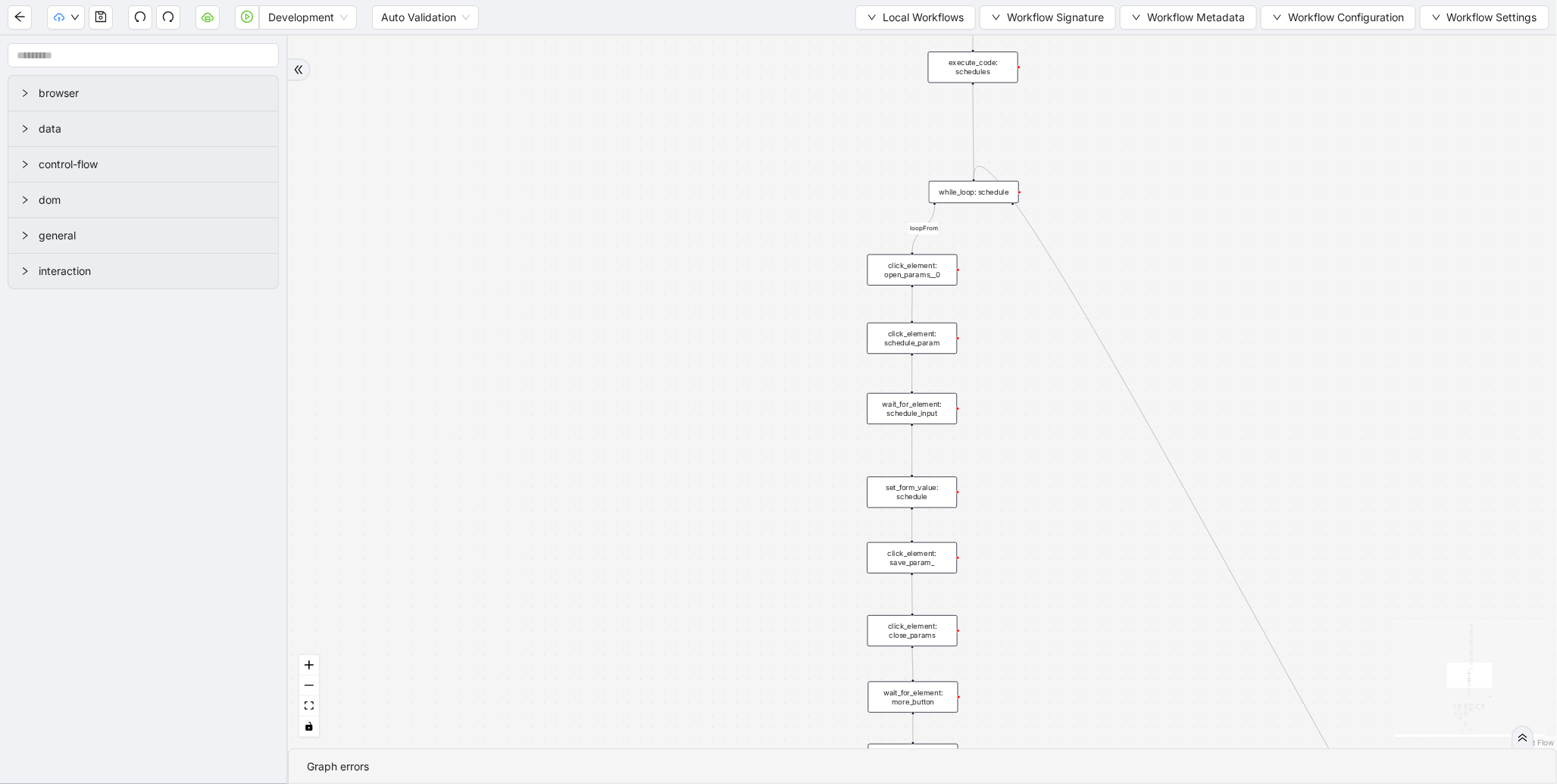
drag, startPoint x: 660, startPoint y: 357, endPoint x: 662, endPoint y: 187, distance: 170.0
click at [714, 118] on div "fallback enable_retry has_error fallback is_selected fallback create_schedule_d…" at bounding box center [922, 392] width 1269 height 713
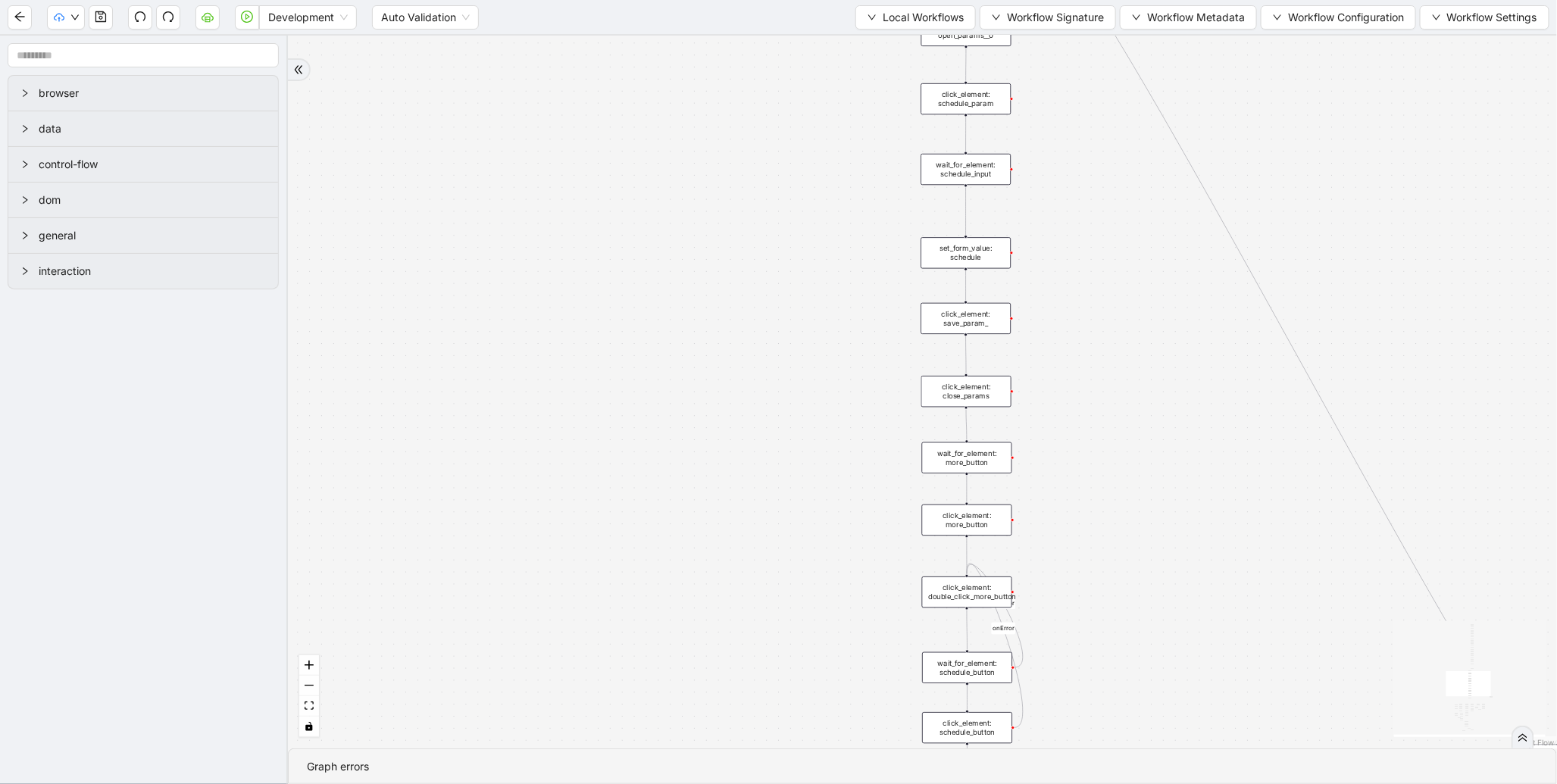
drag, startPoint x: 649, startPoint y: 417, endPoint x: 641, endPoint y: 110, distance: 307.1
click at [641, 110] on div "fallback enable_retry has_error fallback is_selected fallback create_schedule_d…" at bounding box center [922, 392] width 1269 height 713
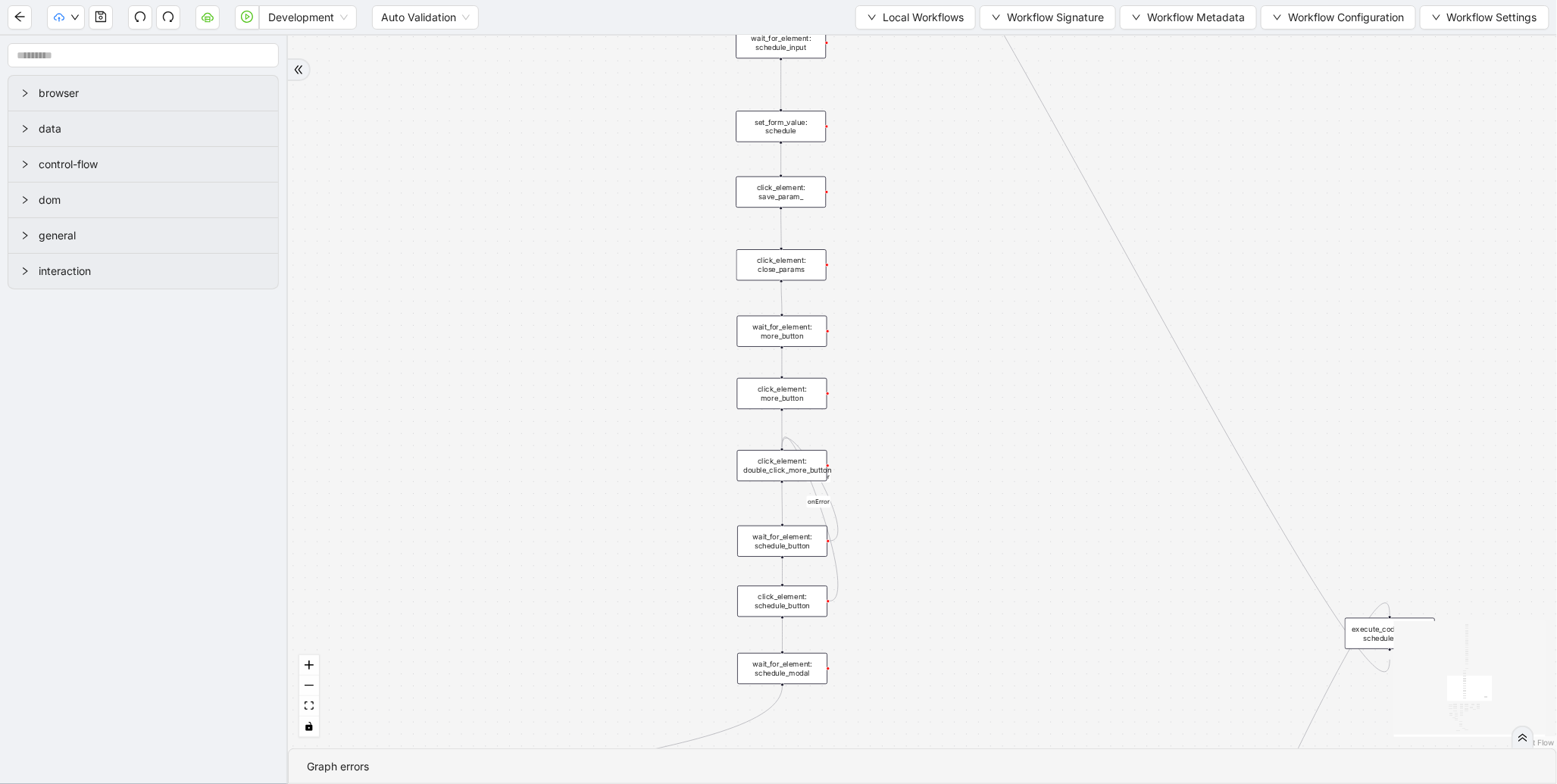
drag, startPoint x: 609, startPoint y: 316, endPoint x: 565, endPoint y: 391, distance: 87.0
click at [565, 391] on div "fallback enable_retry has_error fallback is_selected fallback create_schedule_d…" at bounding box center [922, 392] width 1269 height 713
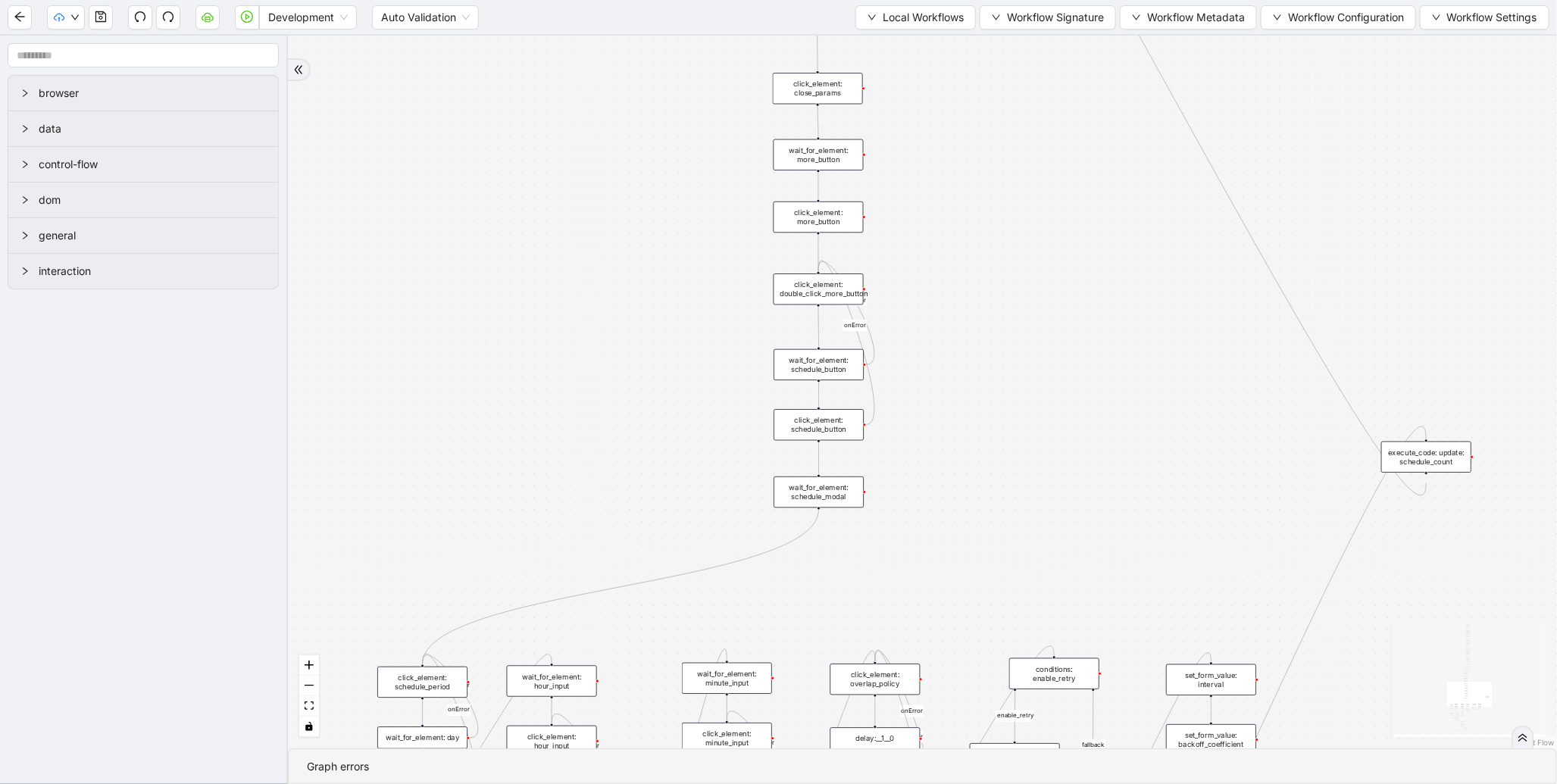
drag, startPoint x: 579, startPoint y: 463, endPoint x: 660, endPoint y: 204, distance: 271.4
click at [660, 204] on div "fallback enable_retry has_error fallback is_selected fallback create_schedule_d…" at bounding box center [922, 392] width 1269 height 713
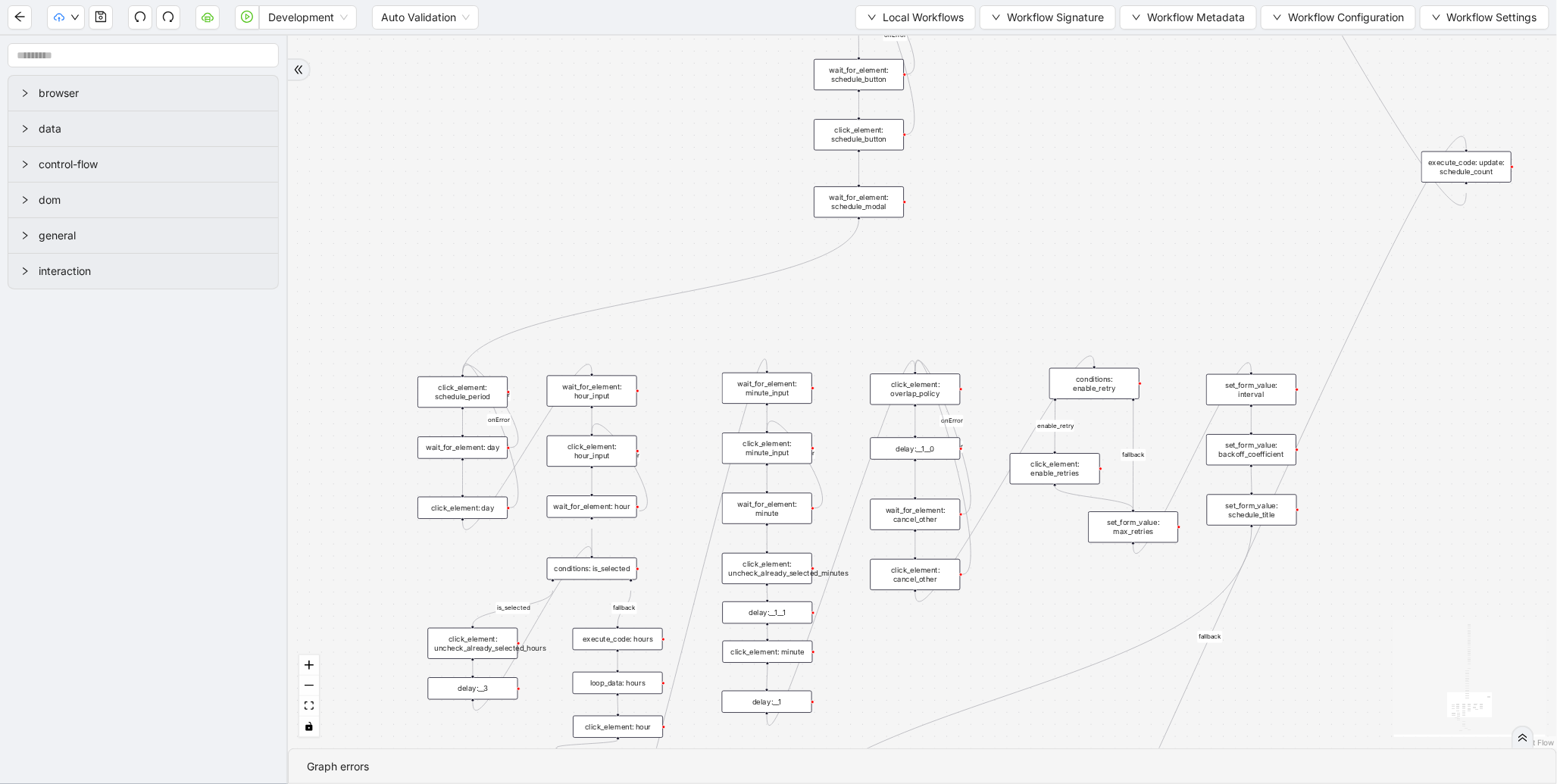
drag, startPoint x: 676, startPoint y: 384, endPoint x: 711, endPoint y: 110, distance: 276.2
click at [711, 110] on div "fallback enable_retry has_error fallback is_selected fallback create_schedule_d…" at bounding box center [922, 392] width 1269 height 713
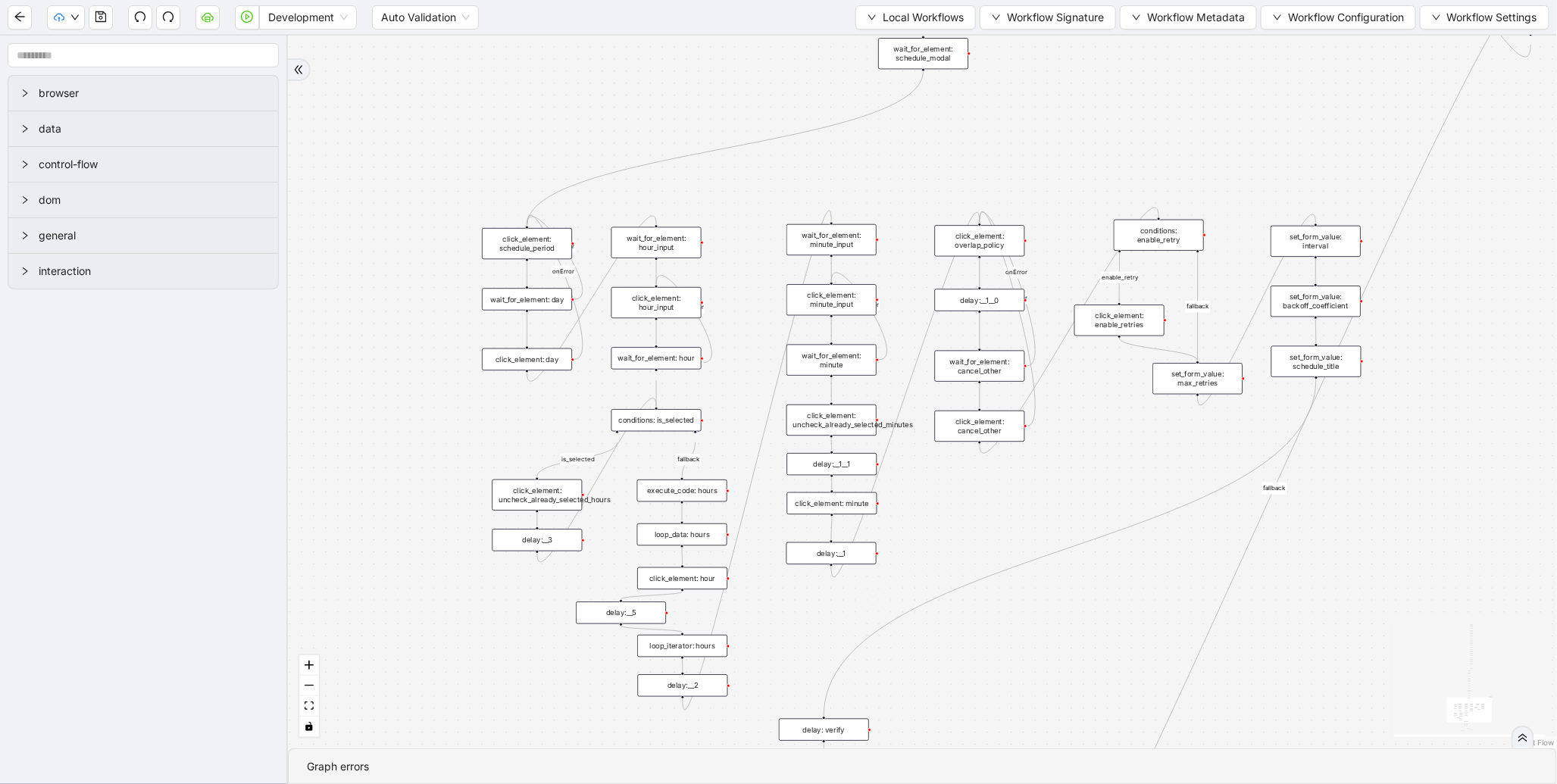
drag, startPoint x: 524, startPoint y: 266, endPoint x: 596, endPoint y: 87, distance: 192.9
click at [596, 87] on div "fallback enable_retry has_error fallback is_selected fallback create_schedule_d…" at bounding box center [922, 392] width 1269 height 713
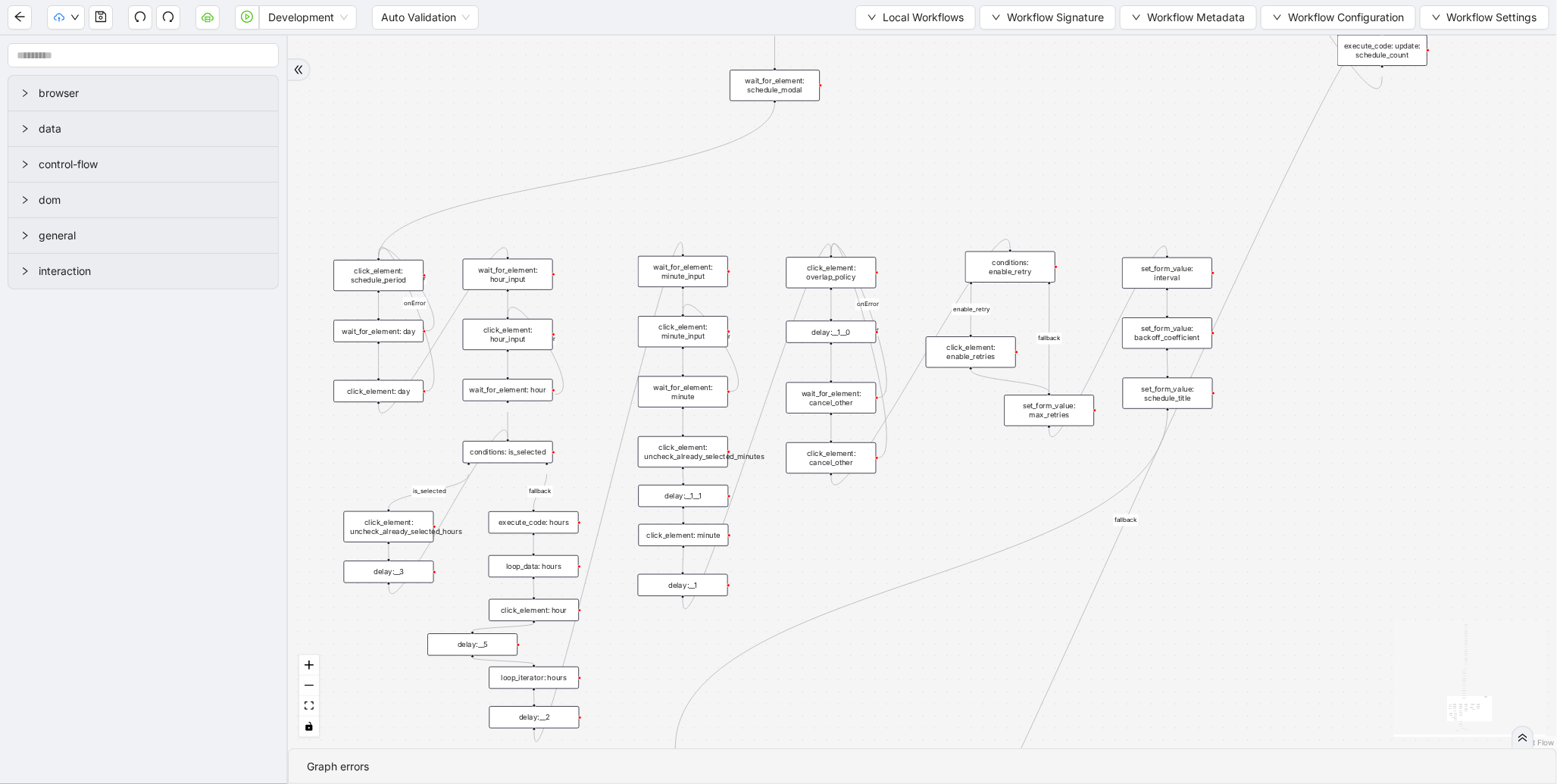
drag, startPoint x: 508, startPoint y: 355, endPoint x: 332, endPoint y: 471, distance: 210.8
click at [332, 471] on div "fallback enable_retry has_error fallback is_selected fallback create_schedule_d…" at bounding box center [922, 392] width 1269 height 713
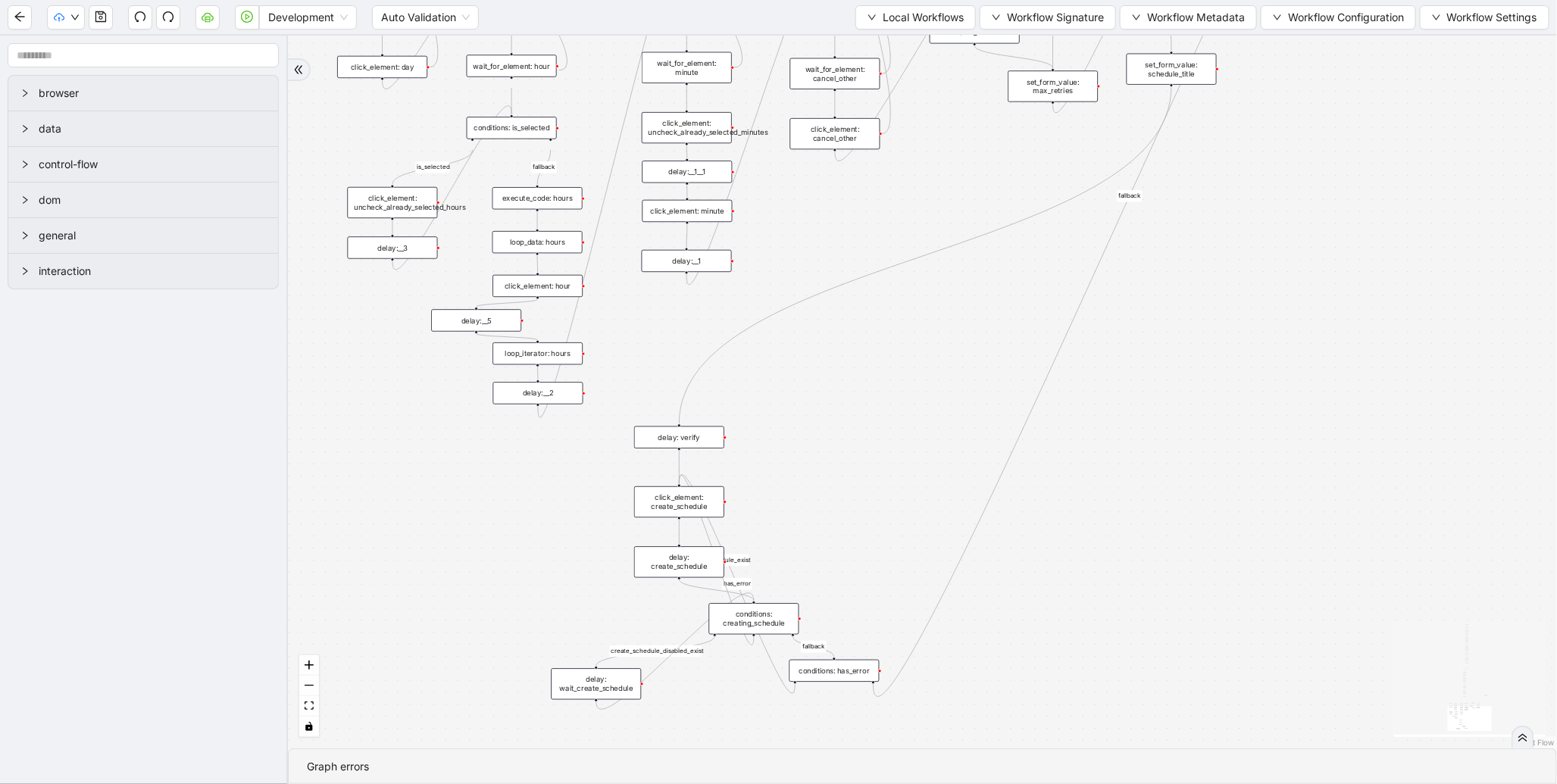
drag, startPoint x: 890, startPoint y: 388, endPoint x: 912, endPoint y: 161, distance: 228.1
click at [912, 161] on div "fallback enable_retry has_error fallback is_selected fallback create_schedule_d…" at bounding box center [922, 392] width 1269 height 713
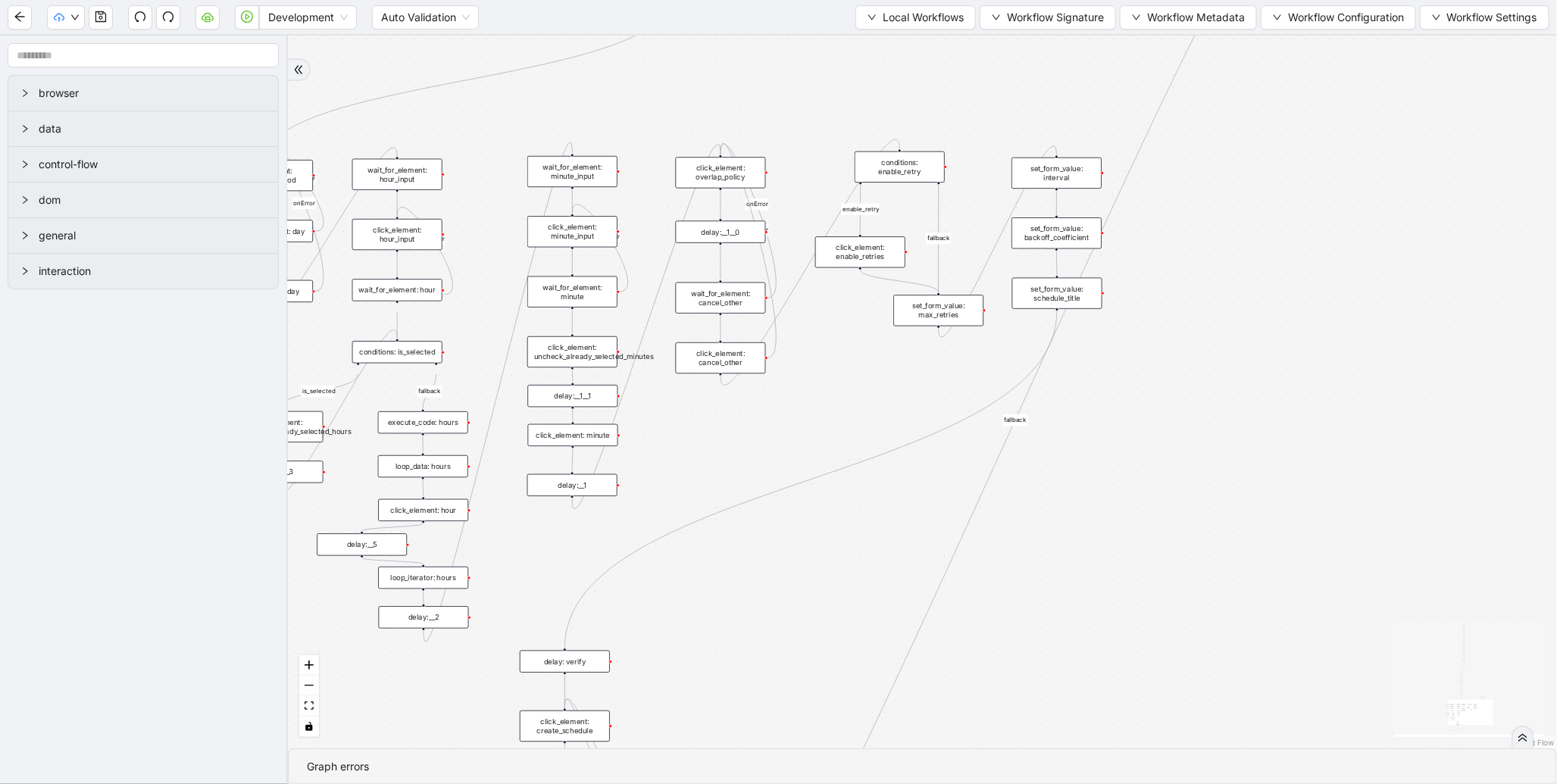
drag, startPoint x: 978, startPoint y: 361, endPoint x: 836, endPoint y: 646, distance: 318.4
click at [817, 700] on div "fallback enable_retry has_error fallback is_selected fallback create_schedule_d…" at bounding box center [922, 392] width 1269 height 713
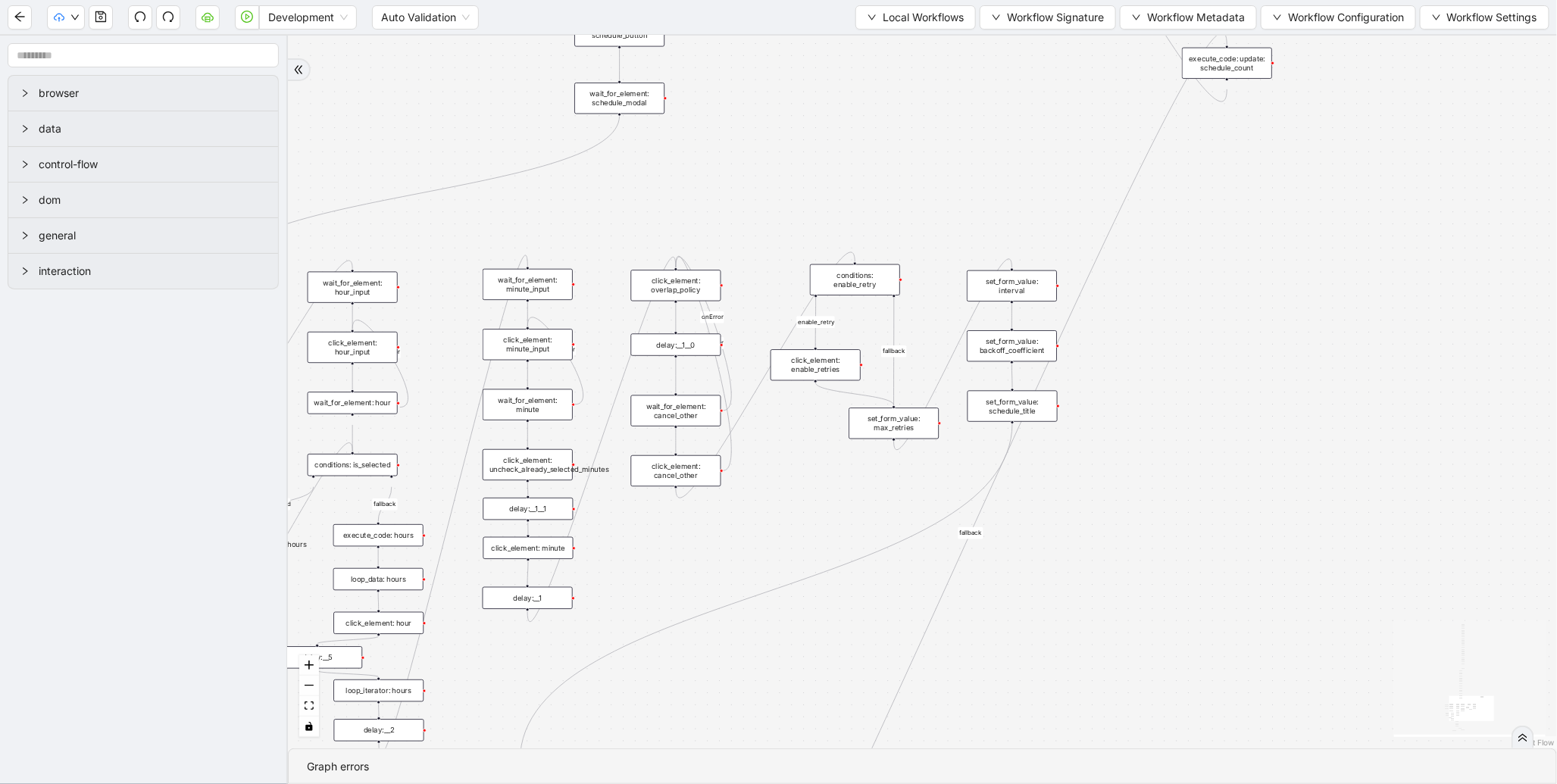
click at [988, 412] on div "set_form_value: schedule_title" at bounding box center [1013, 406] width 90 height 31
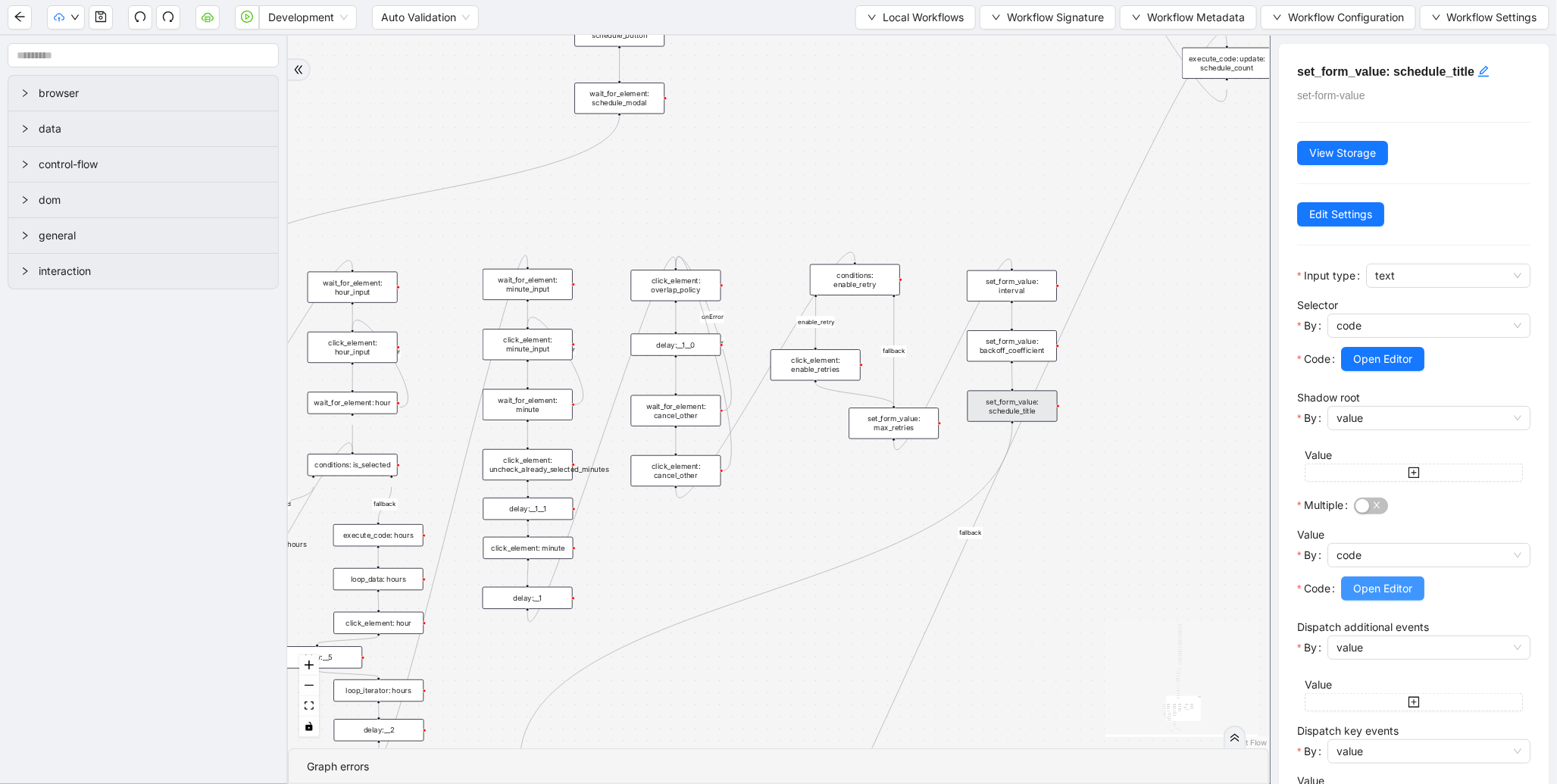
click at [1374, 578] on button "Open Editor" at bounding box center [1383, 588] width 84 height 24
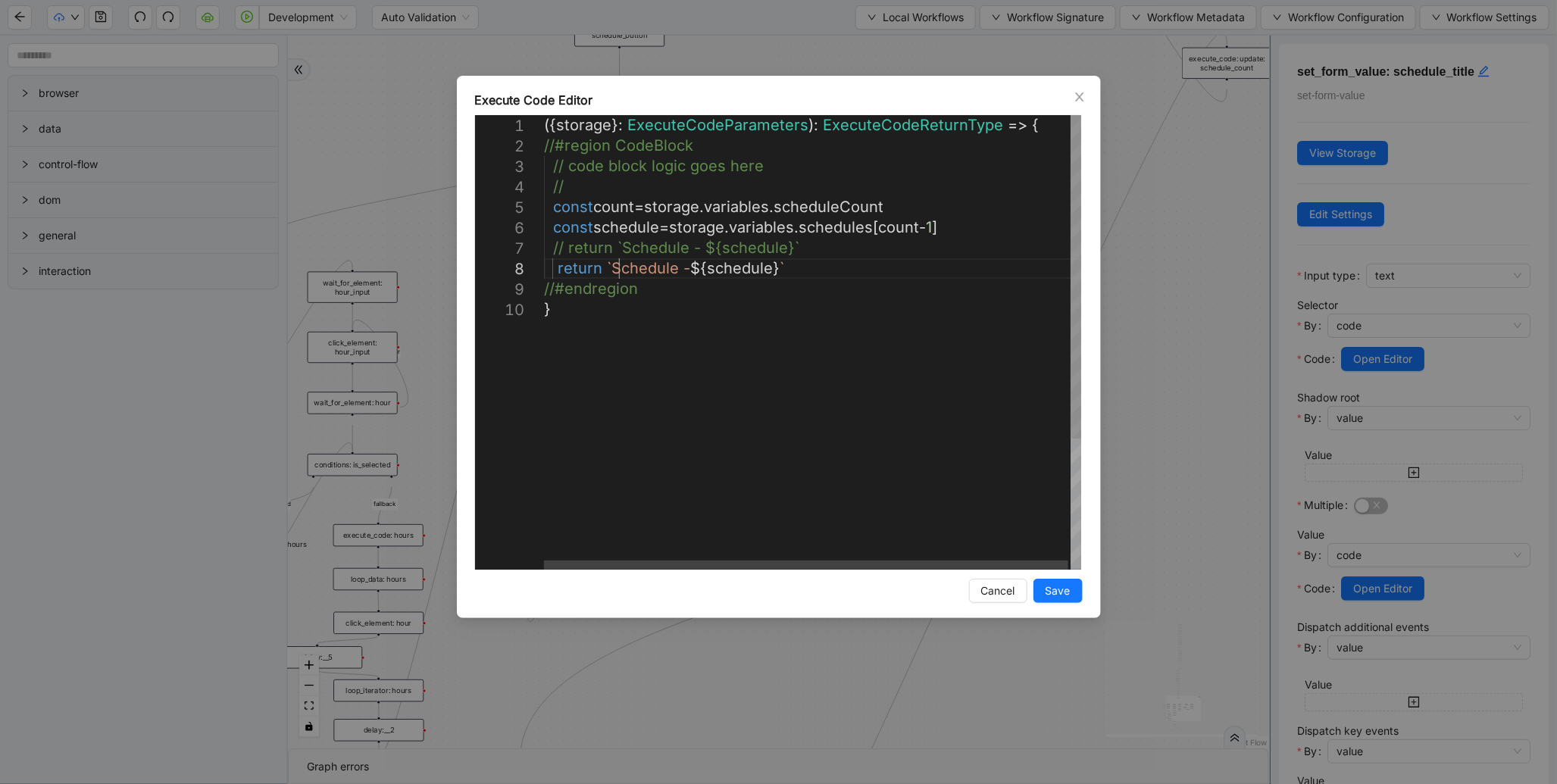
click at [619, 260] on div "({ storage }: ExecuteCodeParameters ): ExecuteCodeReturnType => { //#region Cod…" at bounding box center [814, 434] width 540 height 638
type textarea "**********"
click at [1077, 588] on button "Save" at bounding box center [1058, 591] width 49 height 24
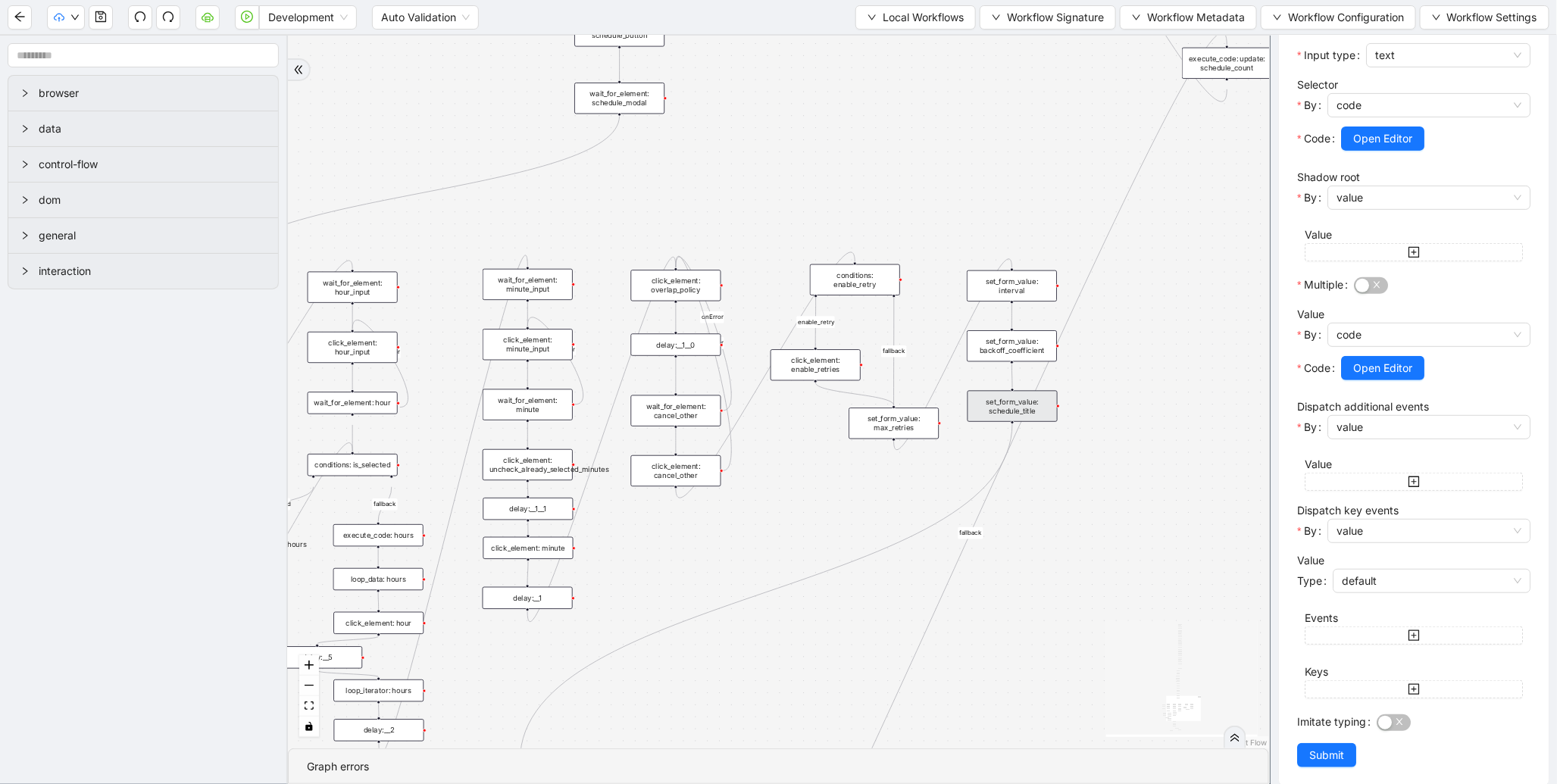
scroll to position [238, 0]
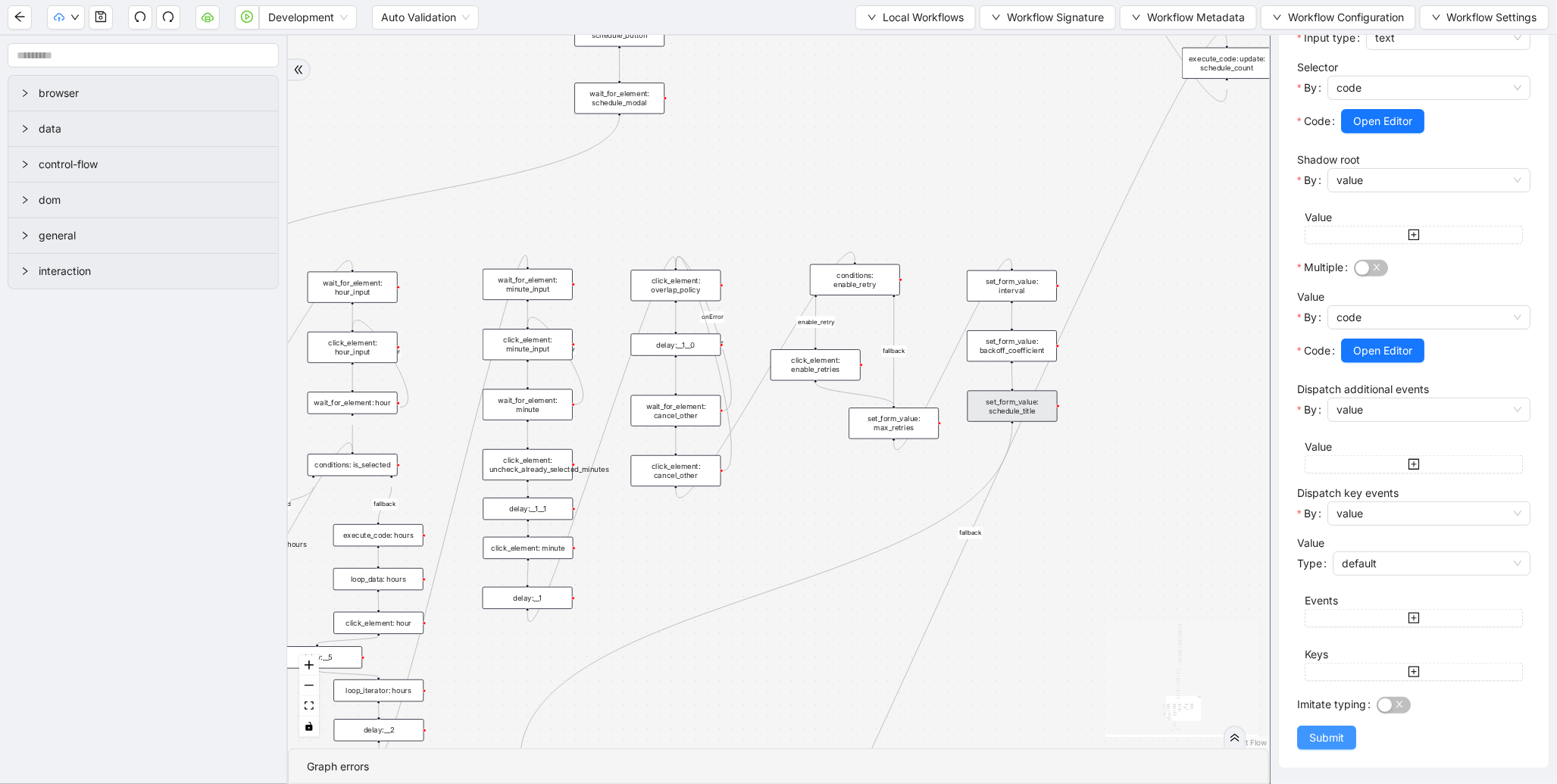
click at [1312, 736] on span "Submit" at bounding box center [1327, 738] width 35 height 17
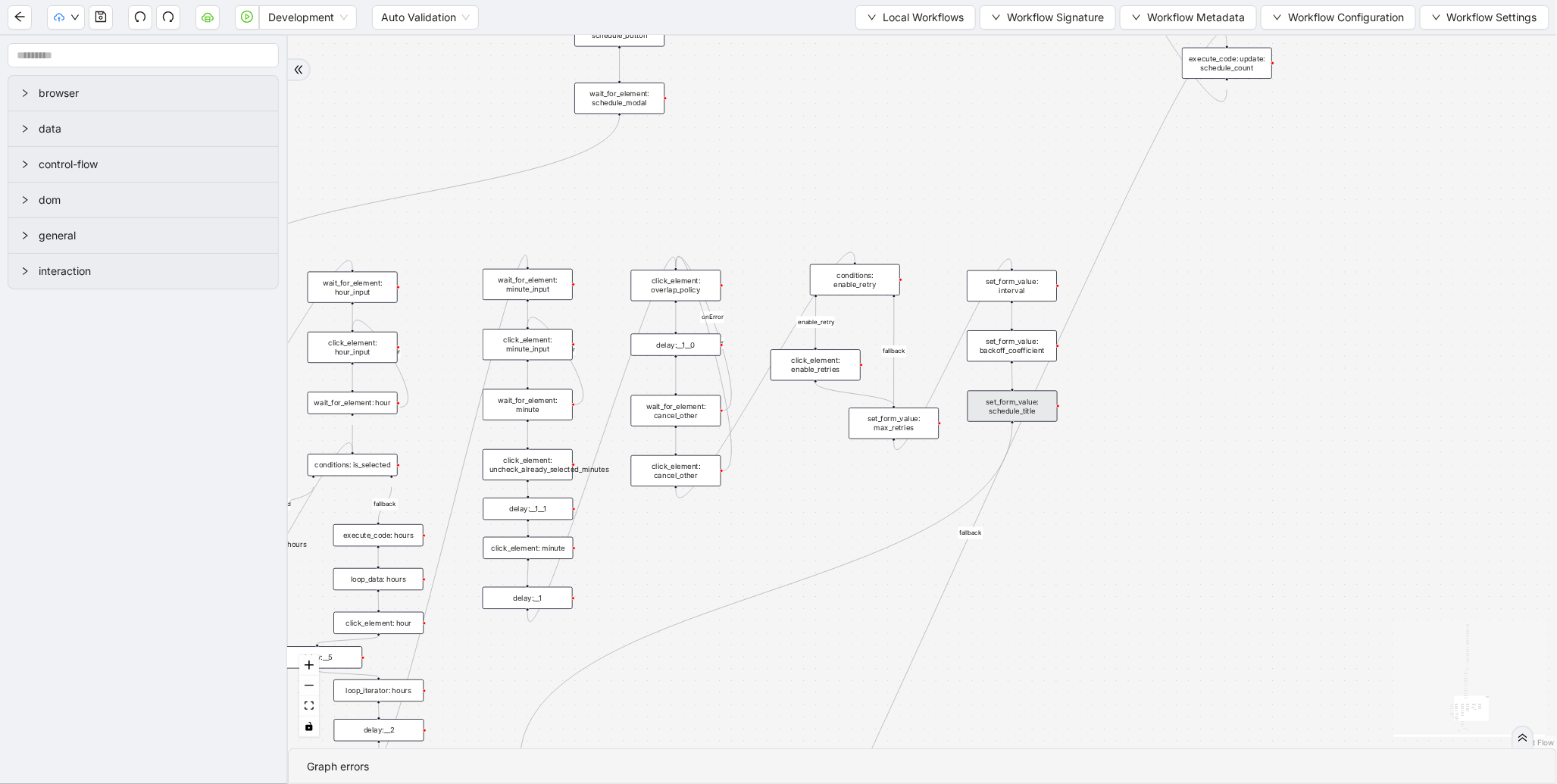
scroll to position [0, 0]
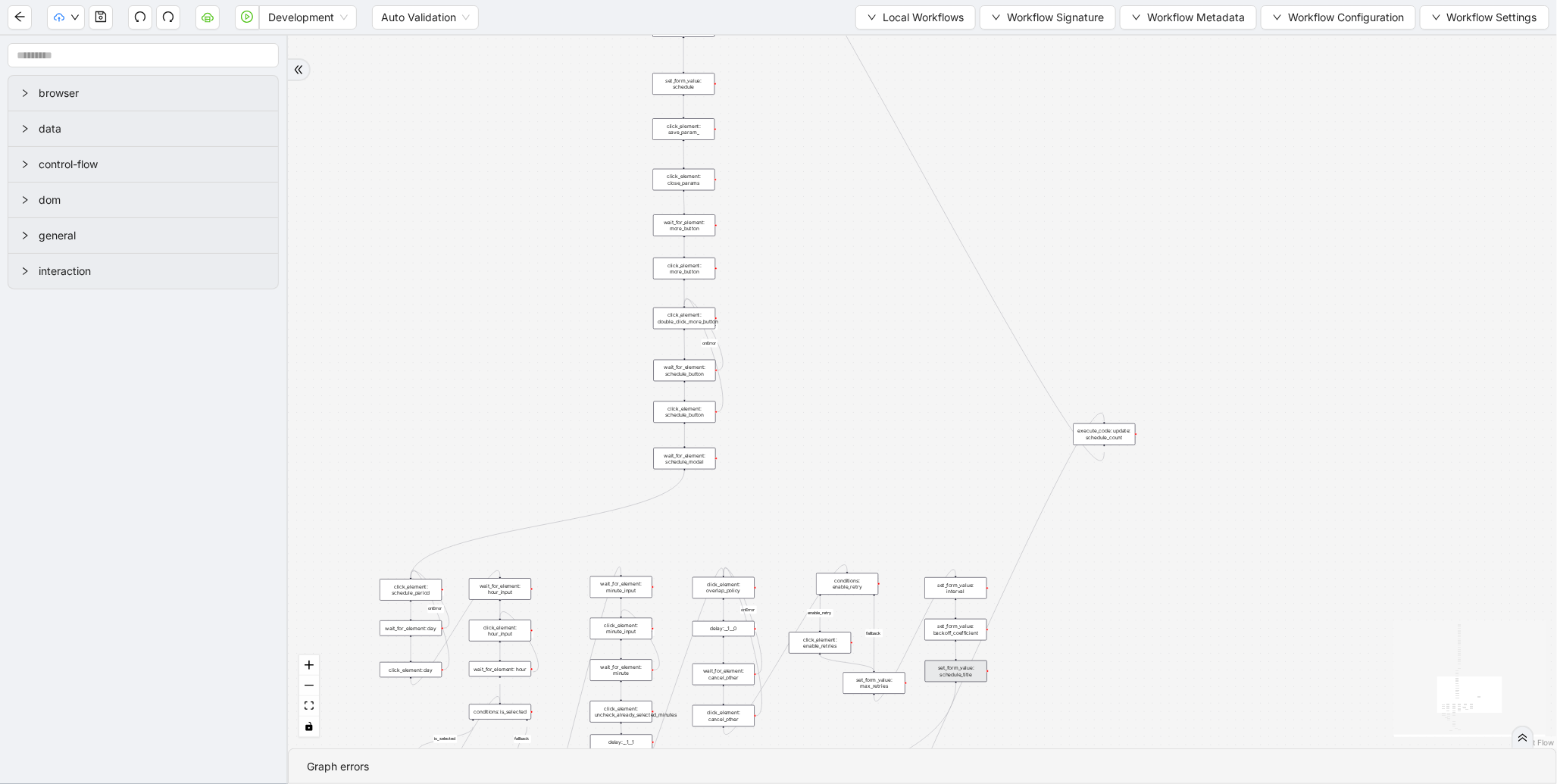
drag, startPoint x: 764, startPoint y: 125, endPoint x: 789, endPoint y: 482, distance: 357.9
click at [789, 482] on div "fallback enable_retry has_error fallback is_selected fallback create_schedule_d…" at bounding box center [922, 392] width 1269 height 713
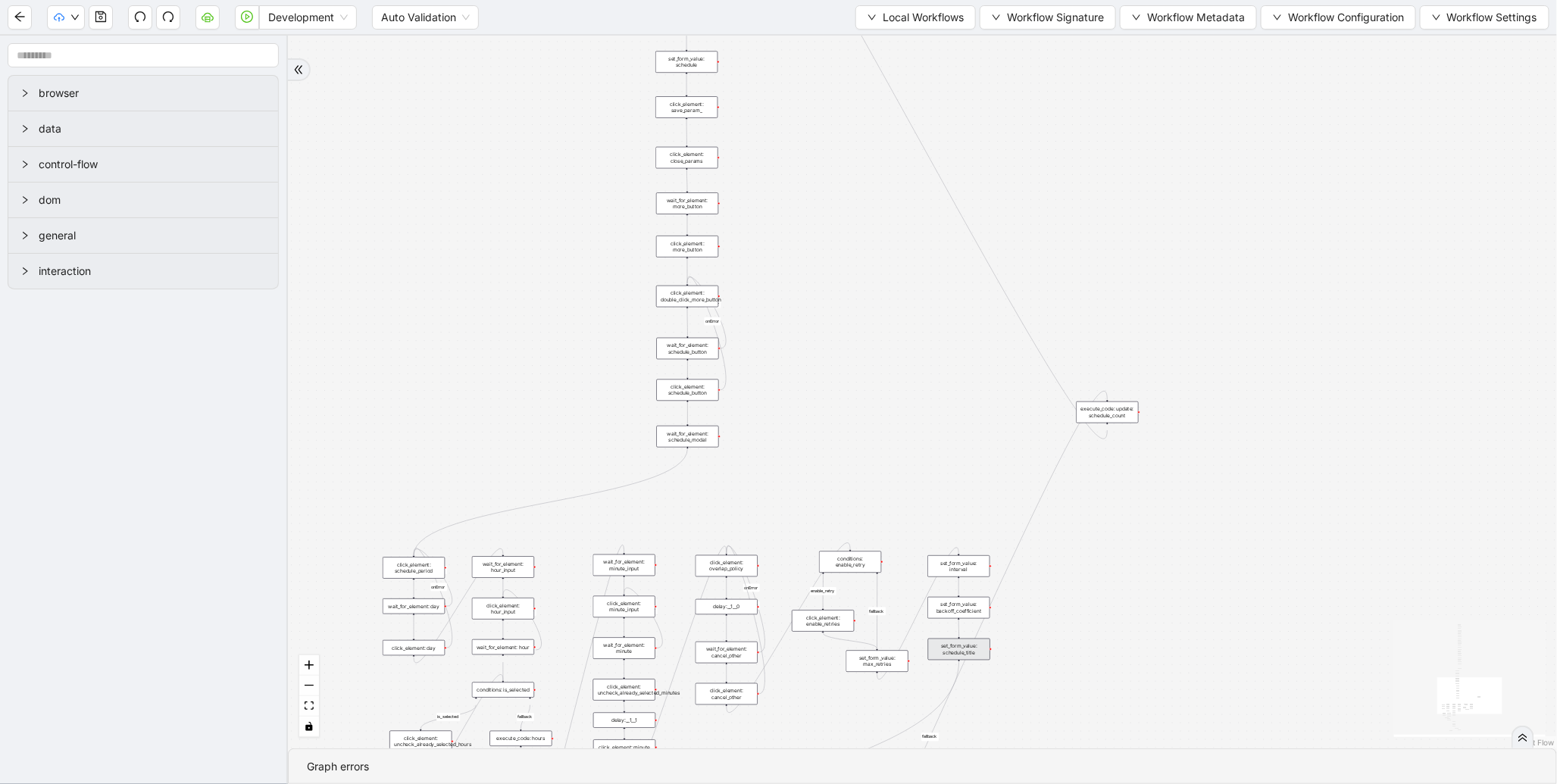
drag, startPoint x: 794, startPoint y: 464, endPoint x: 762, endPoint y: 179, distance: 286.8
click at [762, 231] on div "fallback enable_retry has_error fallback is_selected fallback create_schedule_d…" at bounding box center [922, 392] width 1269 height 713
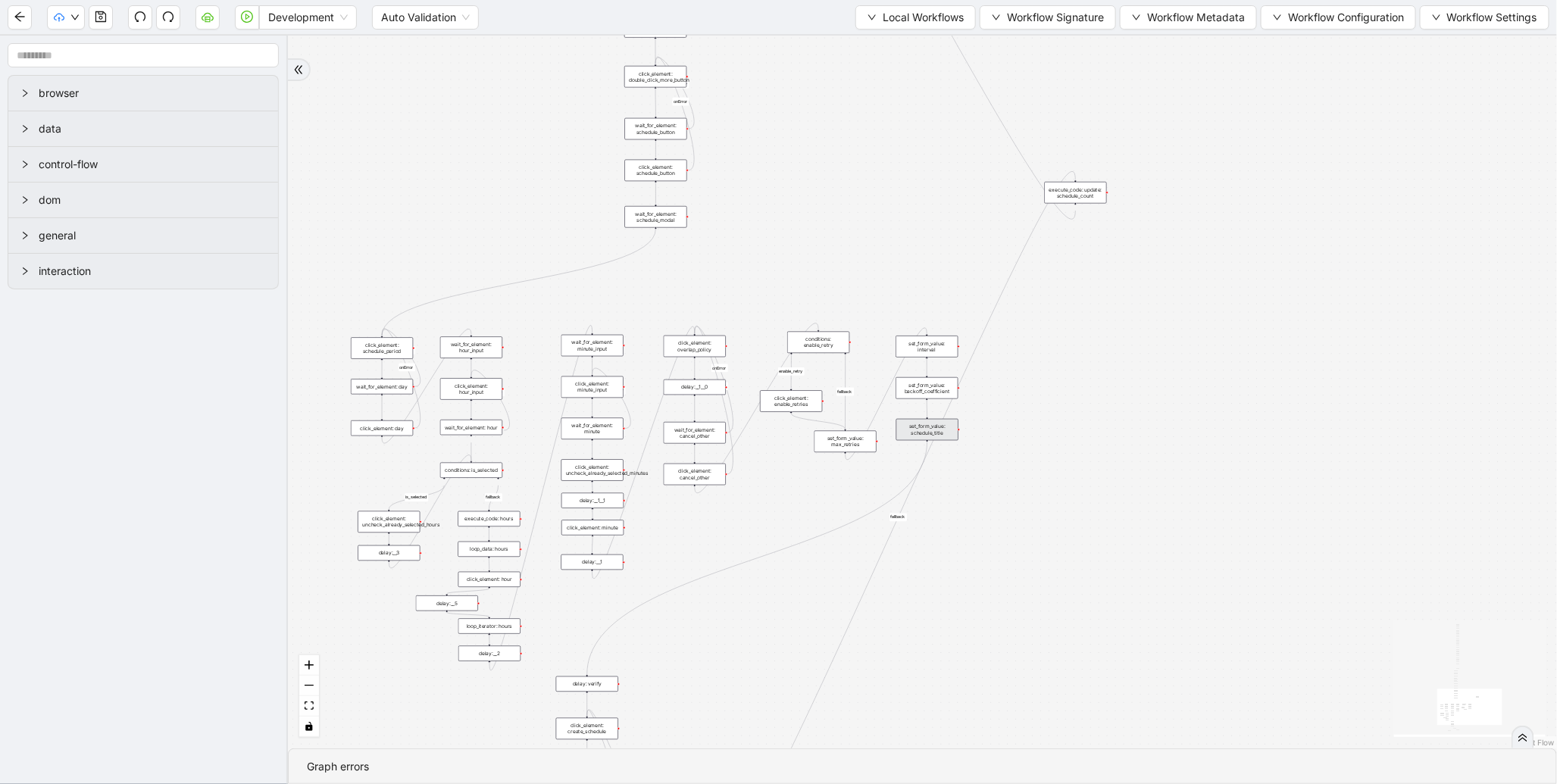
drag, startPoint x: 841, startPoint y: 86, endPoint x: 902, endPoint y: 415, distance: 334.6
click at [902, 415] on div "fallback enable_retry has_error fallback is_selected fallback create_schedule_d…" at bounding box center [922, 392] width 1269 height 713
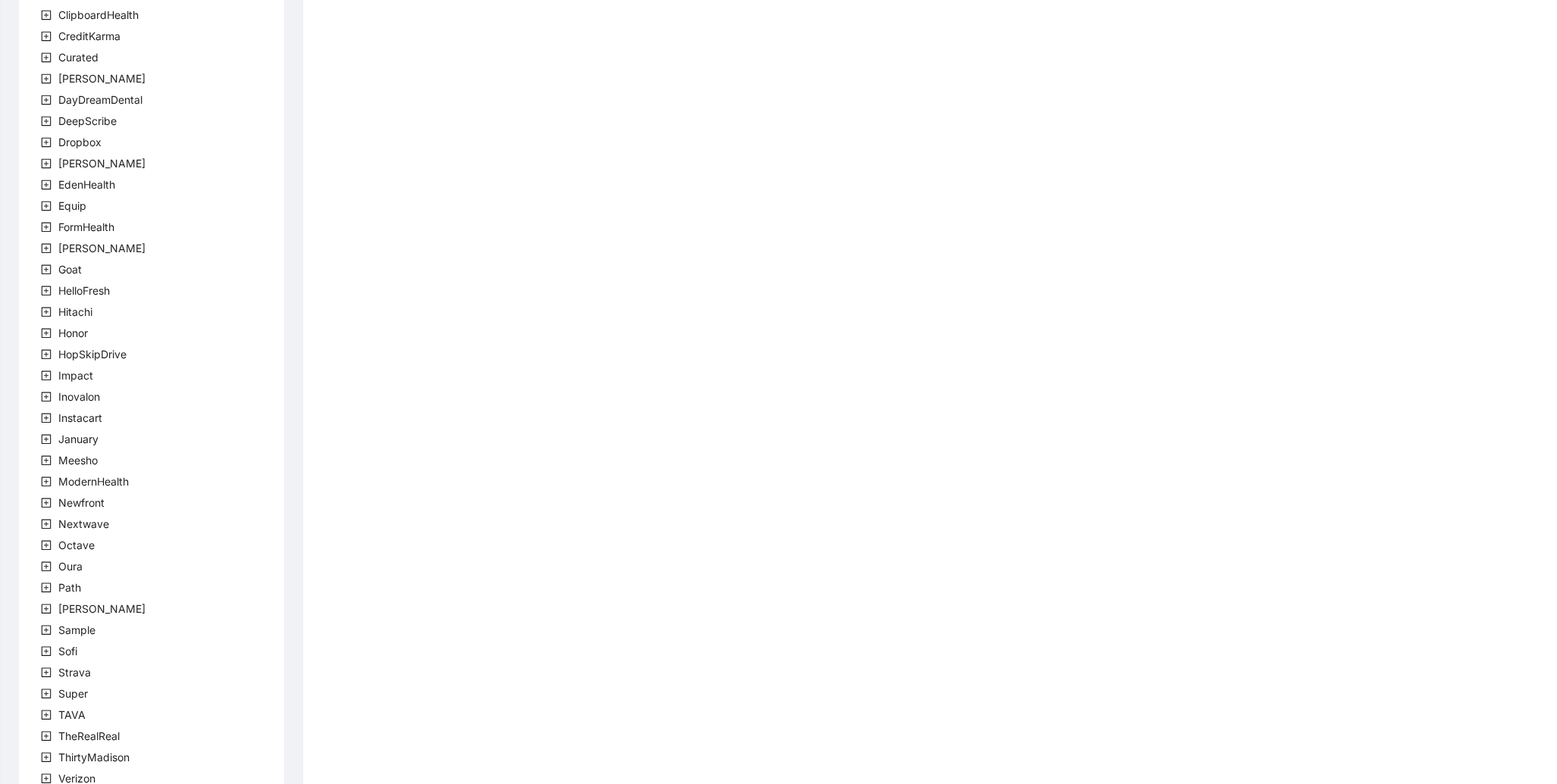
scroll to position [197, 0]
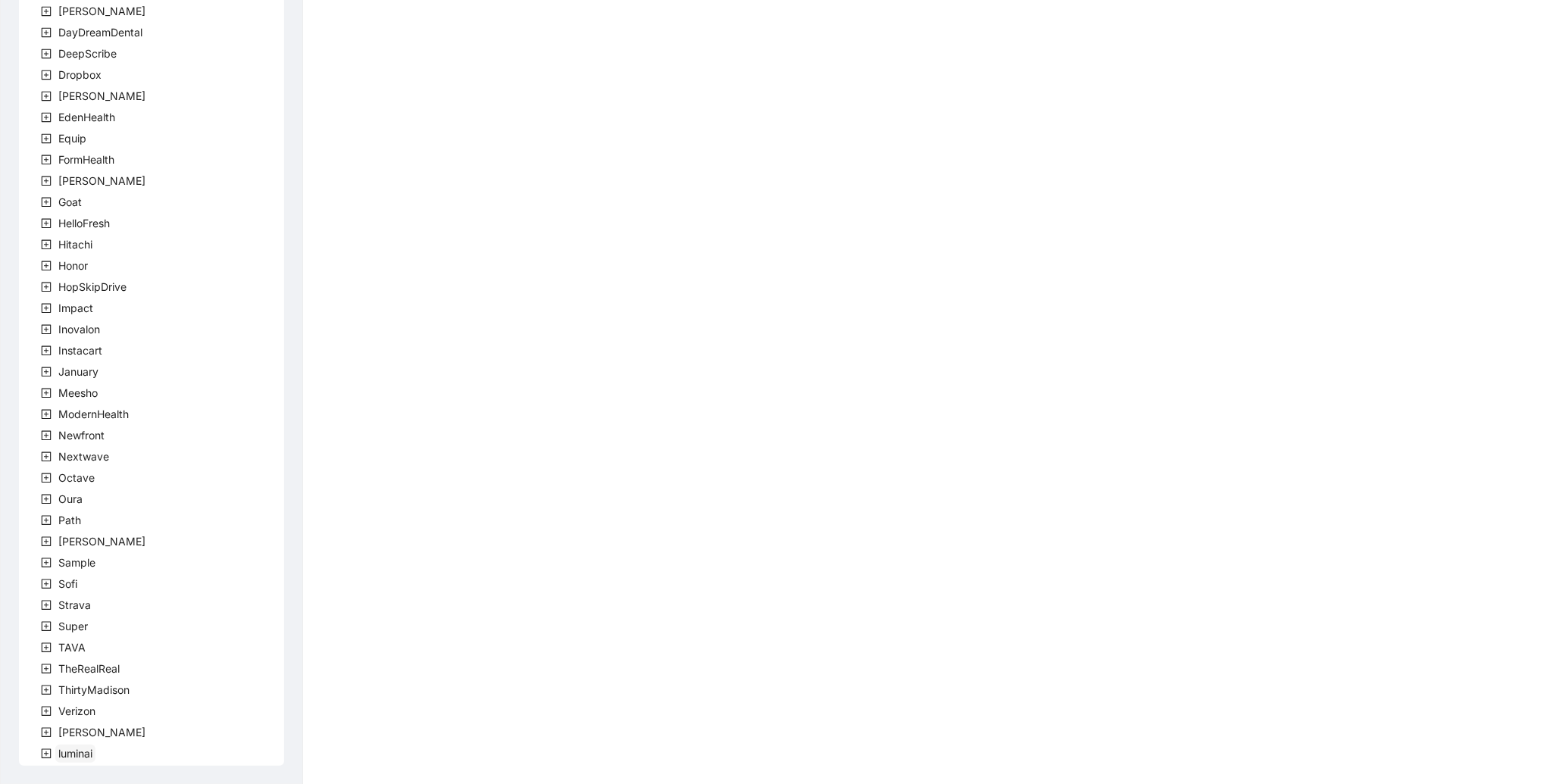
click at [84, 750] on span "luminai" at bounding box center [75, 753] width 34 height 13
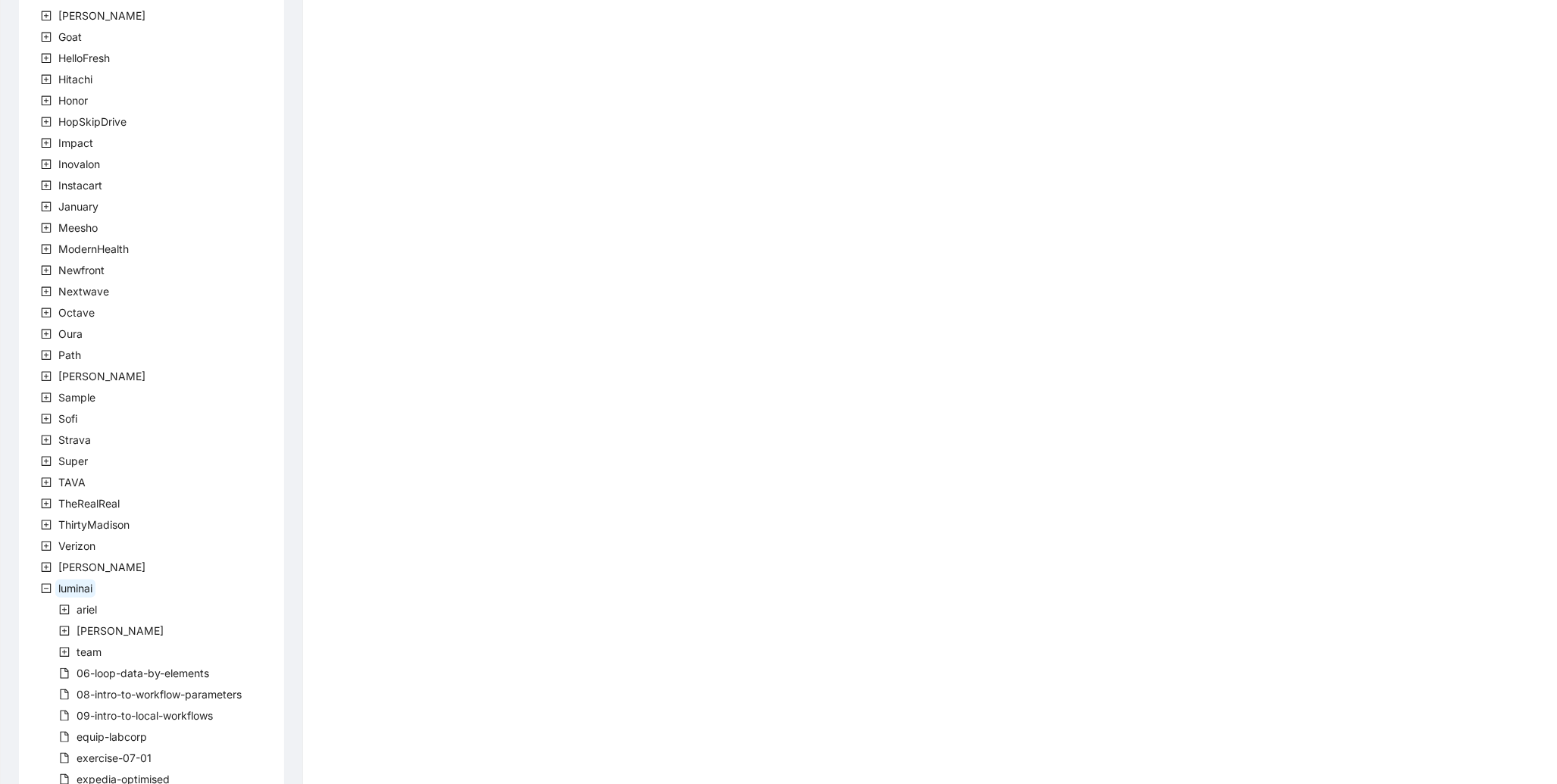
scroll to position [429, 0]
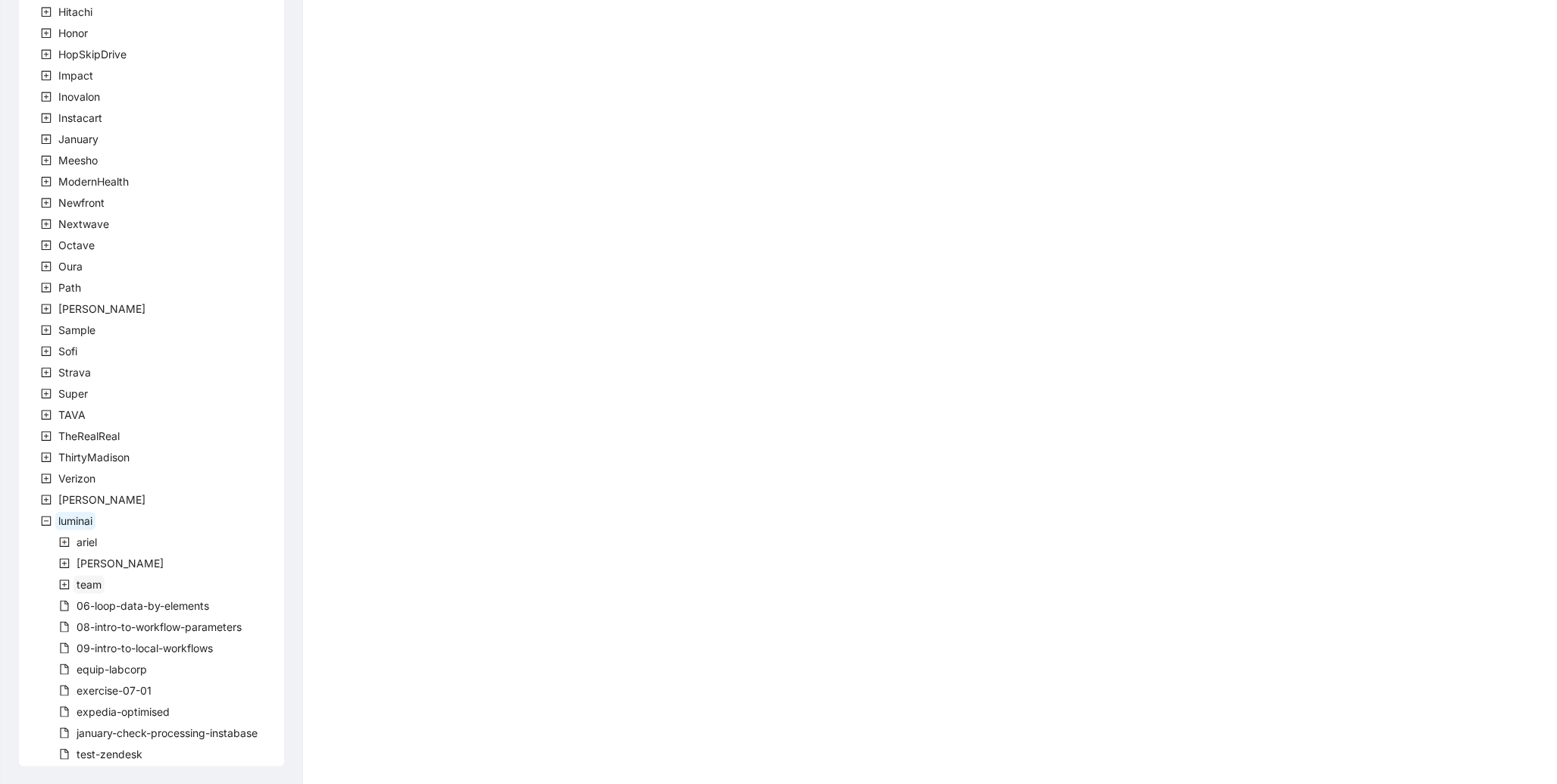
click at [74, 584] on span "team" at bounding box center [89, 585] width 31 height 18
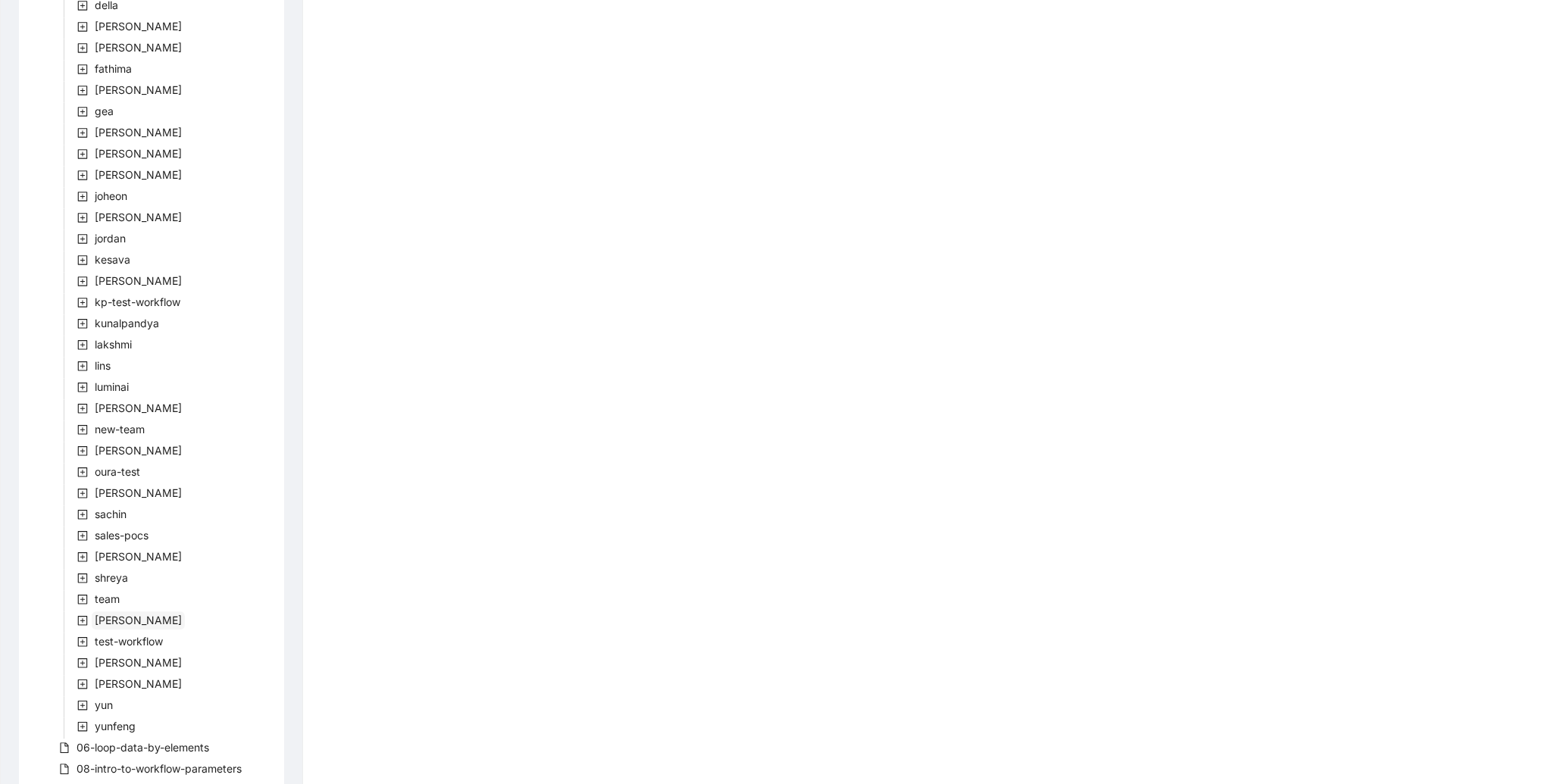
scroll to position [1540, 0]
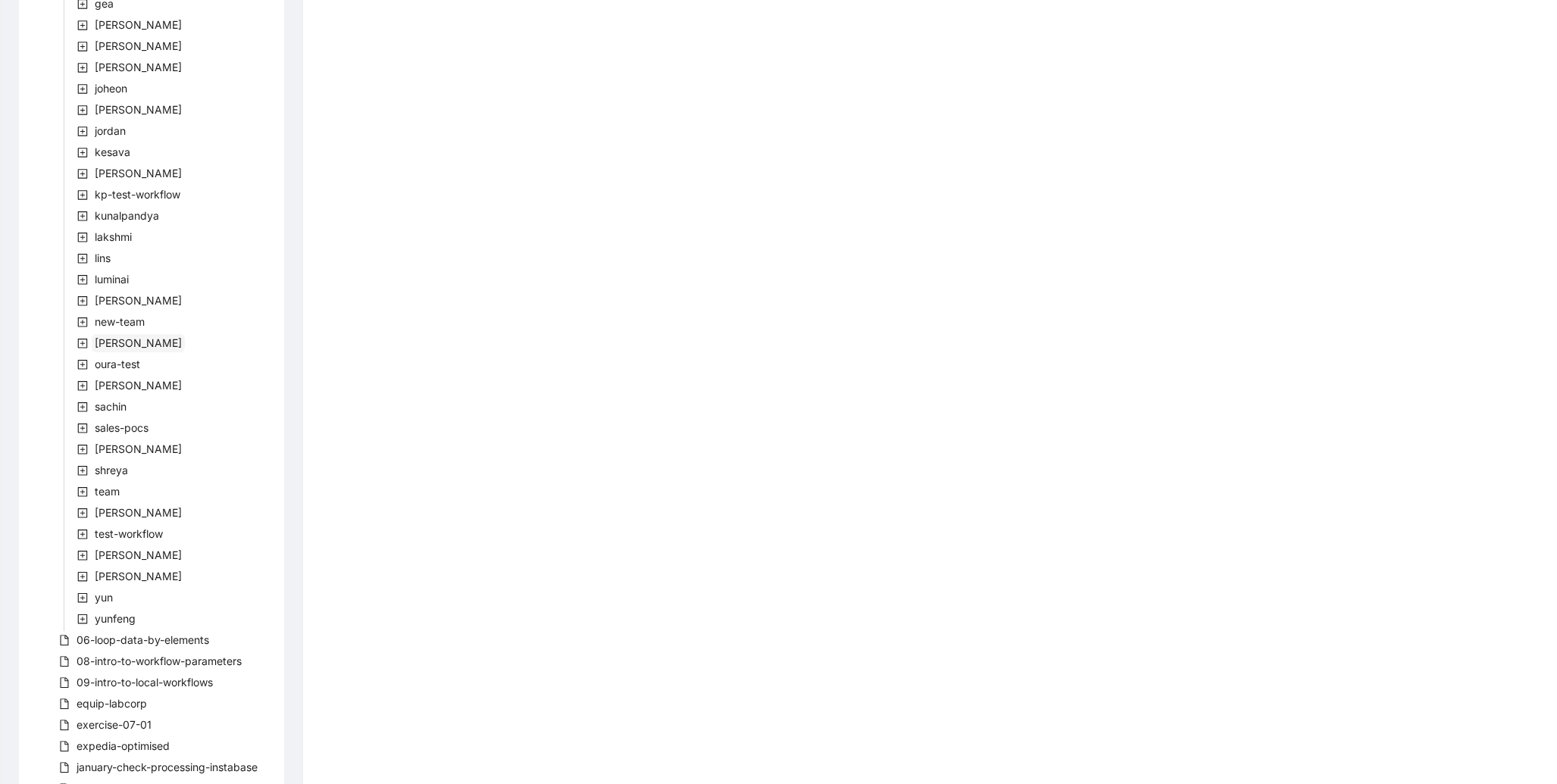
click at [103, 350] on span "[PERSON_NAME]" at bounding box center [138, 343] width 93 height 18
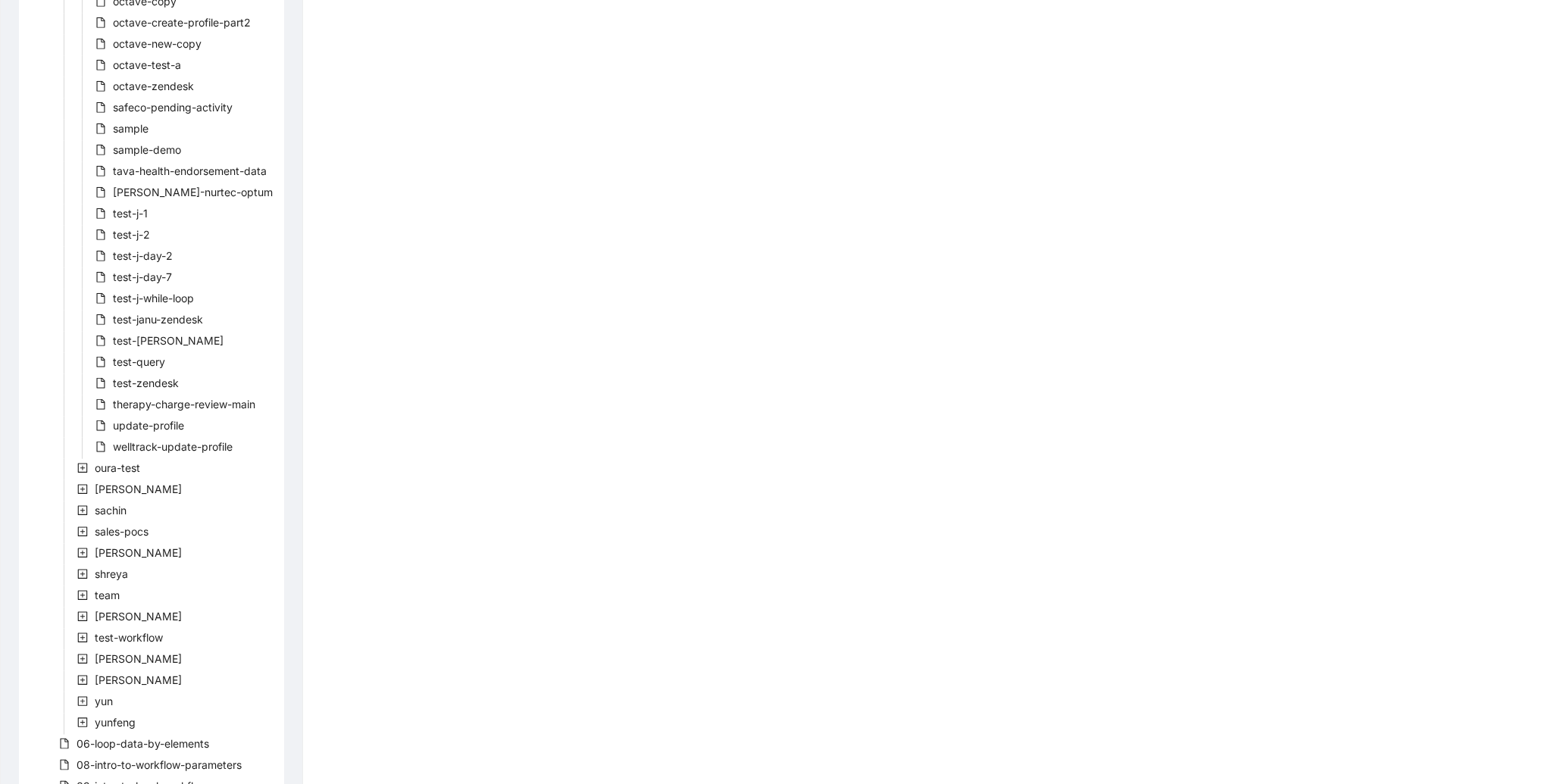
scroll to position [3156, 0]
click at [204, 406] on span "therapy-charge-review-main" at bounding box center [184, 399] width 142 height 13
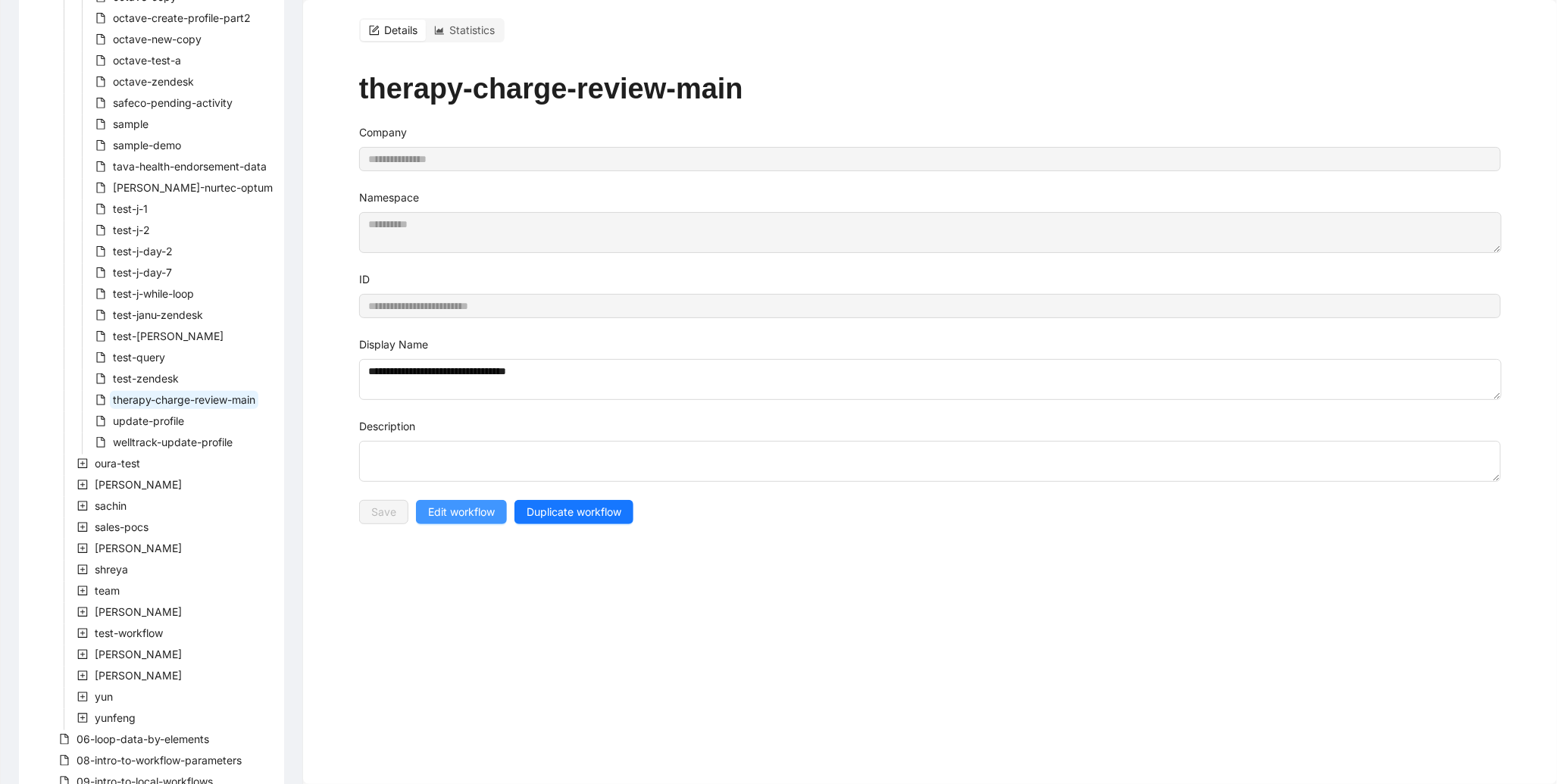
click at [450, 518] on span "Edit workflow" at bounding box center [461, 512] width 67 height 17
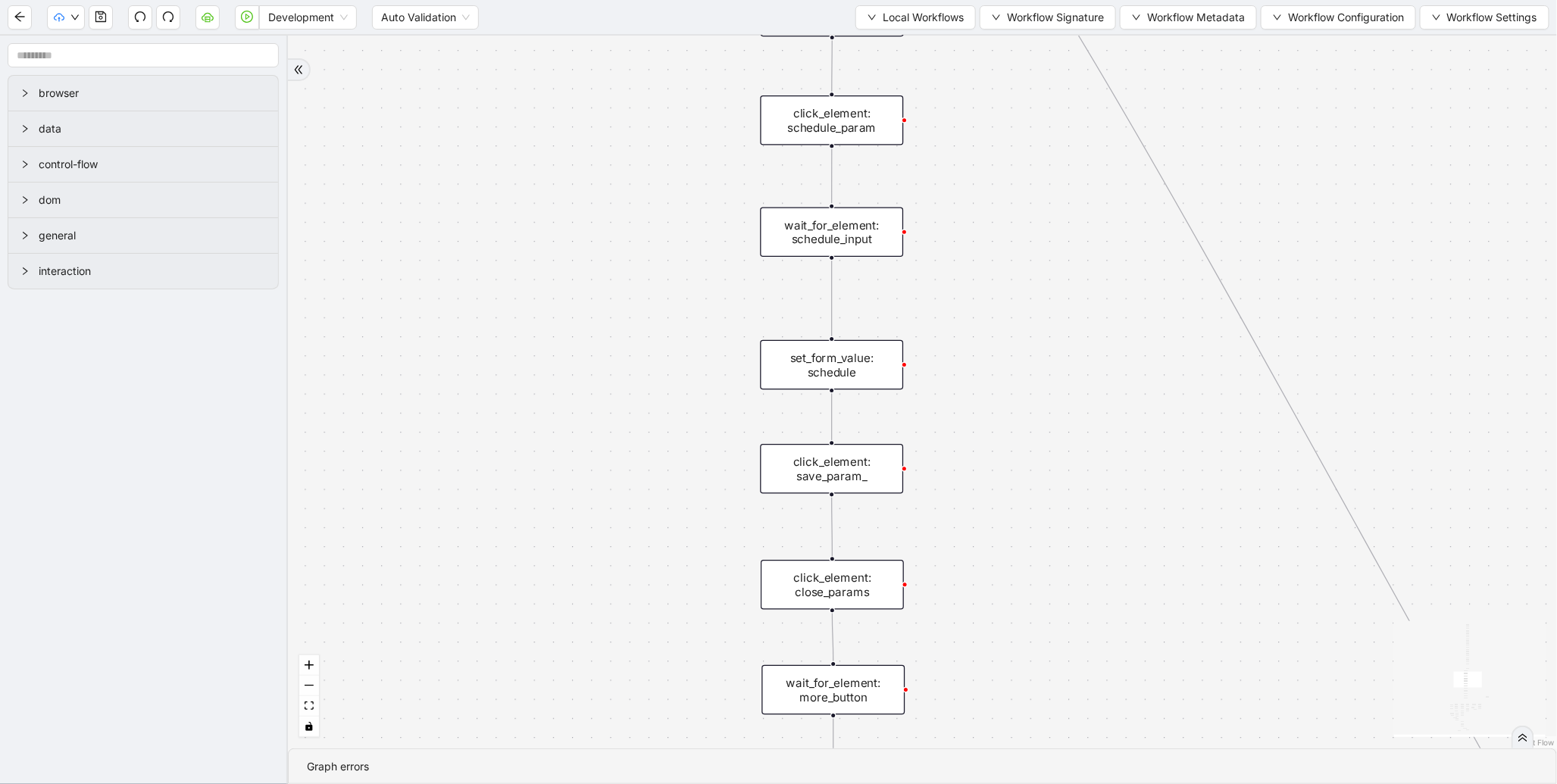
drag, startPoint x: 607, startPoint y: 33, endPoint x: 634, endPoint y: 519, distance: 486.7
click at [634, 518] on section "Development Auto Validation Local Workflows Workflow Signature Workflow Metadat…" at bounding box center [778, 392] width 1557 height 784
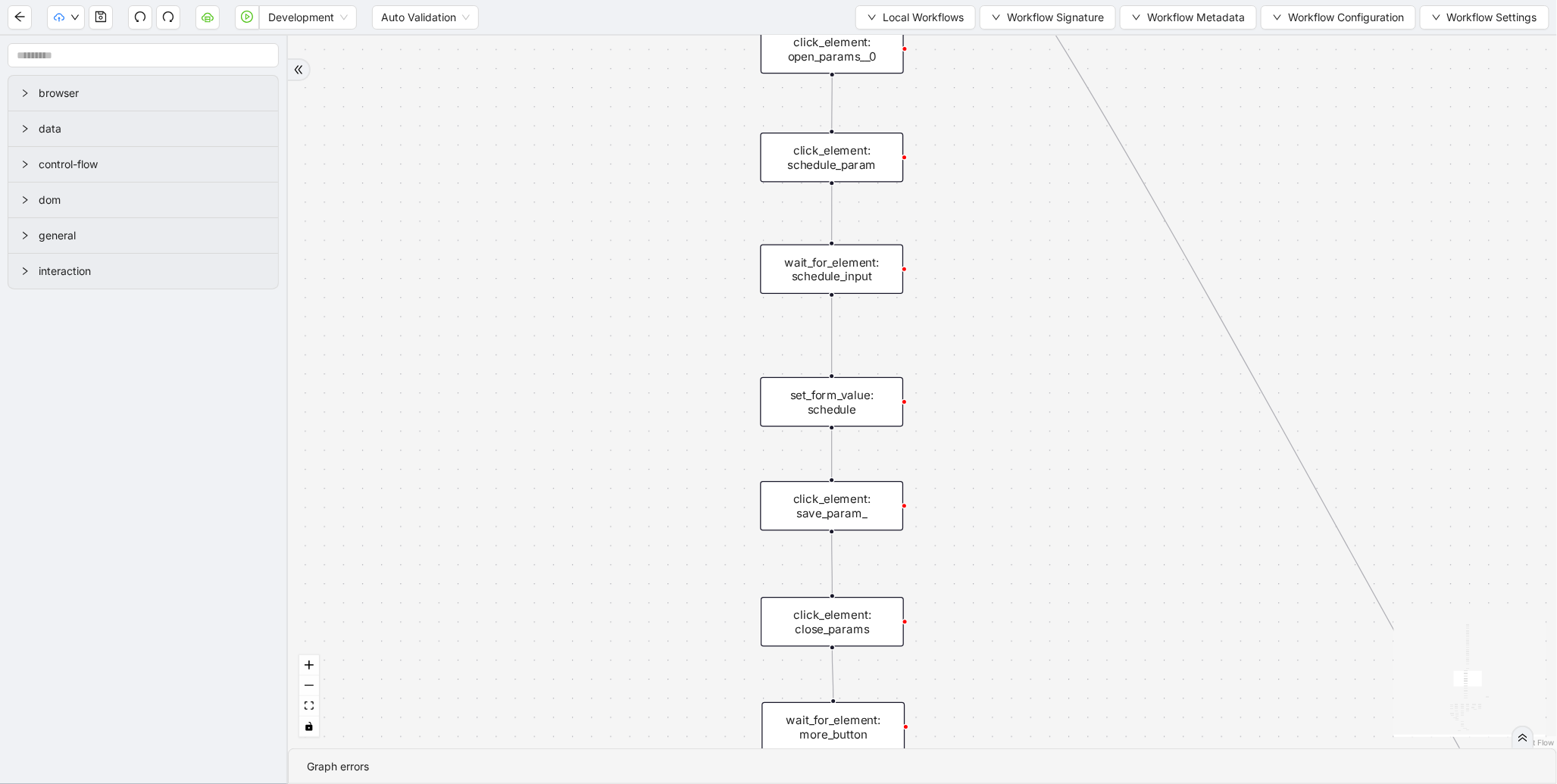
drag, startPoint x: 660, startPoint y: 213, endPoint x: 668, endPoint y: 624, distance: 411.1
click at [668, 624] on div "trigger new_tab: wait_until_loaded: wait_for_element: param_menu click_element:…" at bounding box center [922, 392] width 1269 height 713
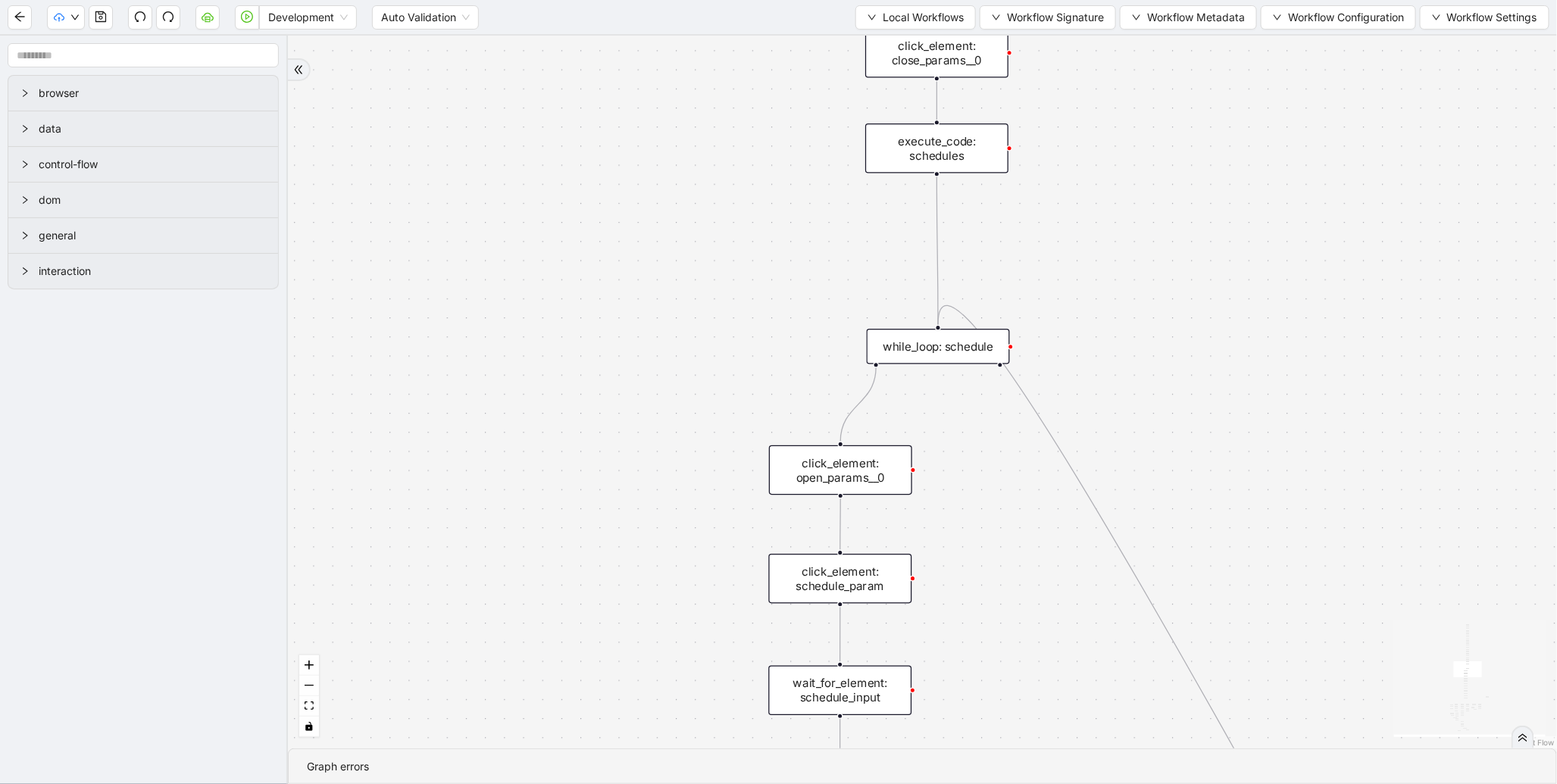
drag, startPoint x: 726, startPoint y: 263, endPoint x: 691, endPoint y: 613, distance: 351.7
click at [678, 623] on div "trigger new_tab: wait_until_loaded: wait_for_element: param_menu click_element:…" at bounding box center [922, 392] width 1269 height 713
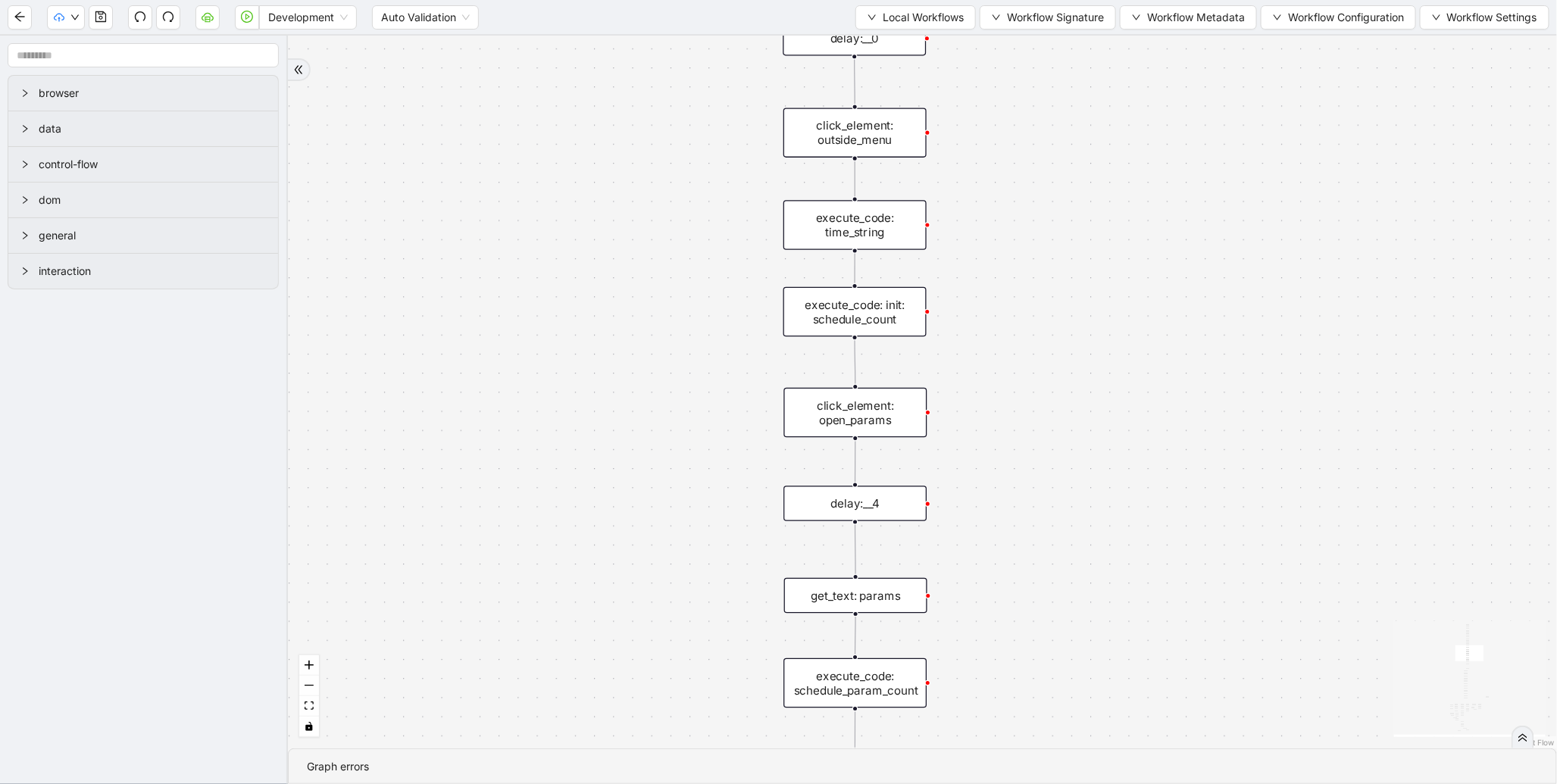
drag, startPoint x: 699, startPoint y: 284, endPoint x: 664, endPoint y: 660, distance: 377.6
click at [664, 660] on div "trigger new_tab: wait_until_loaded: wait_for_element: param_menu click_element:…" at bounding box center [922, 392] width 1269 height 713
drag, startPoint x: 680, startPoint y: 420, endPoint x: 678, endPoint y: 661, distance: 241.0
click at [678, 661] on div "trigger new_tab: wait_until_loaded: wait_for_element: param_menu click_element:…" at bounding box center [922, 392] width 1269 height 713
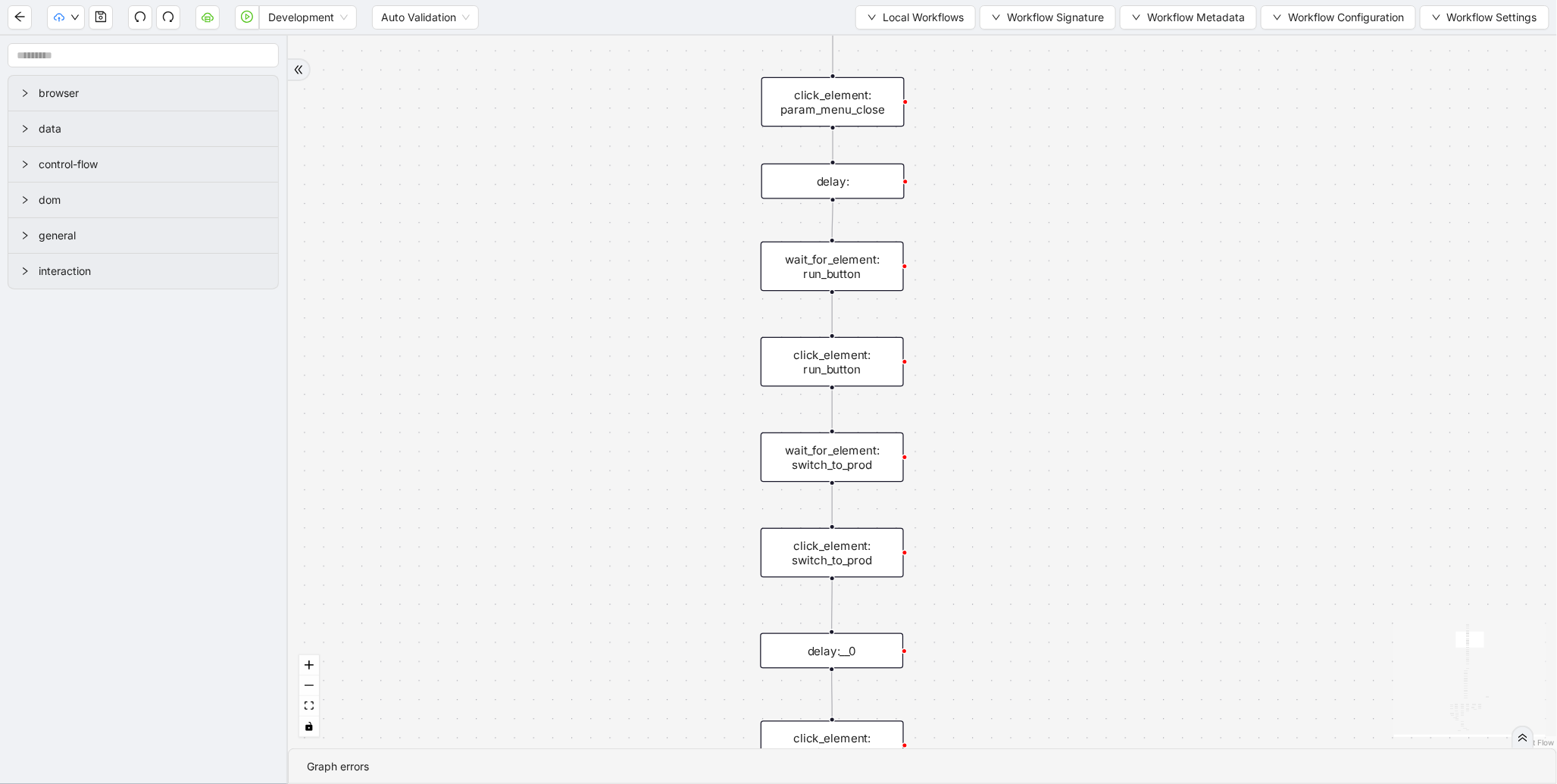
drag, startPoint x: 676, startPoint y: 381, endPoint x: 650, endPoint y: 678, distance: 298.1
click at [652, 685] on div "trigger new_tab: wait_until_loaded: wait_for_element: param_menu click_element:…" at bounding box center [922, 392] width 1269 height 713
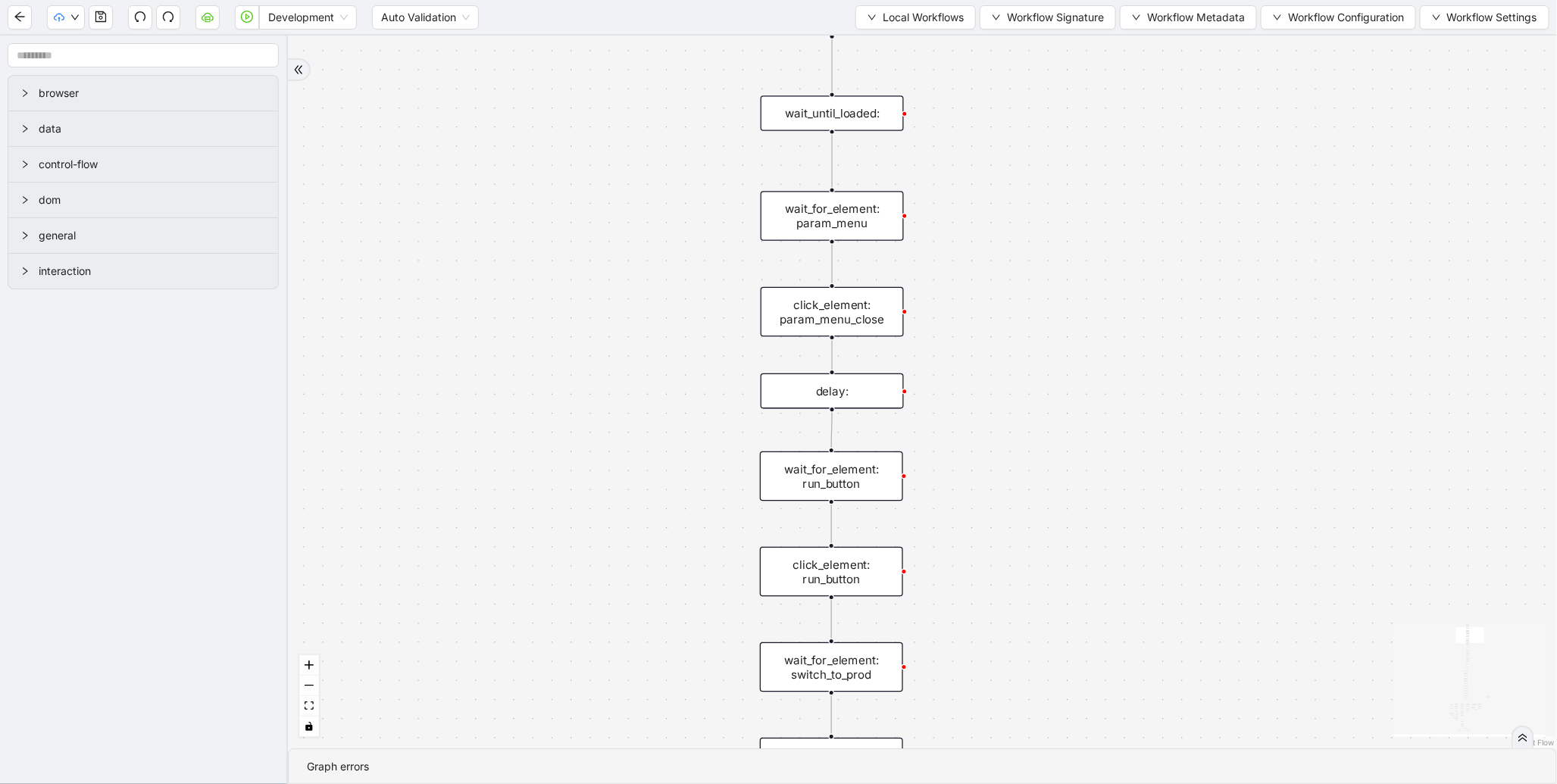
drag, startPoint x: 676, startPoint y: 425, endPoint x: 677, endPoint y: 668, distance: 243.0
click at [677, 668] on div "trigger new_tab: wait_until_loaded: wait_for_element: param_menu click_element:…" at bounding box center [922, 392] width 1269 height 713
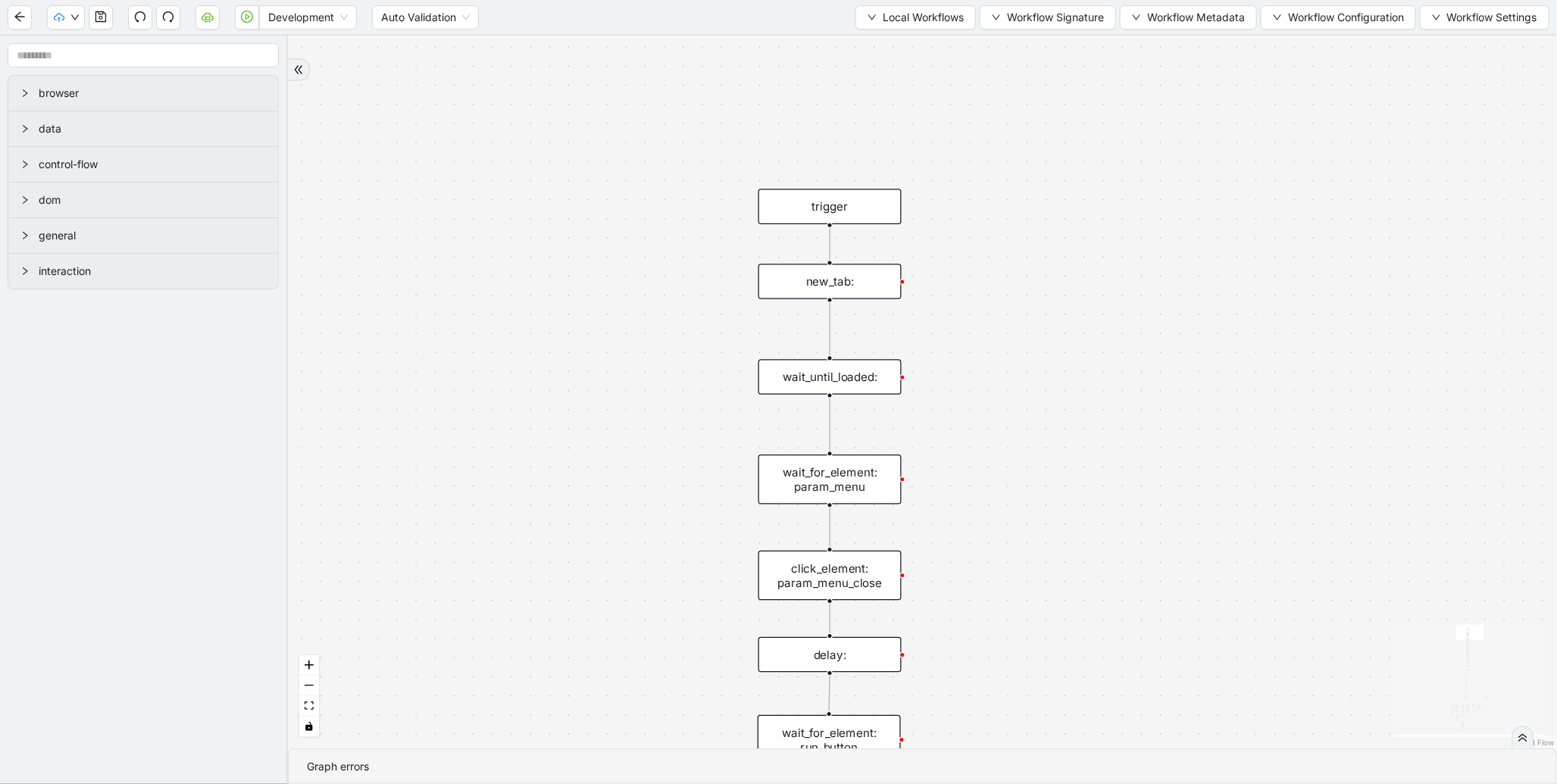
drag, startPoint x: 694, startPoint y: 342, endPoint x: 668, endPoint y: 687, distance: 346.0
click at [668, 687] on div "trigger new_tab: wait_until_loaded: wait_for_element: param_menu click_element:…" at bounding box center [922, 392] width 1269 height 713
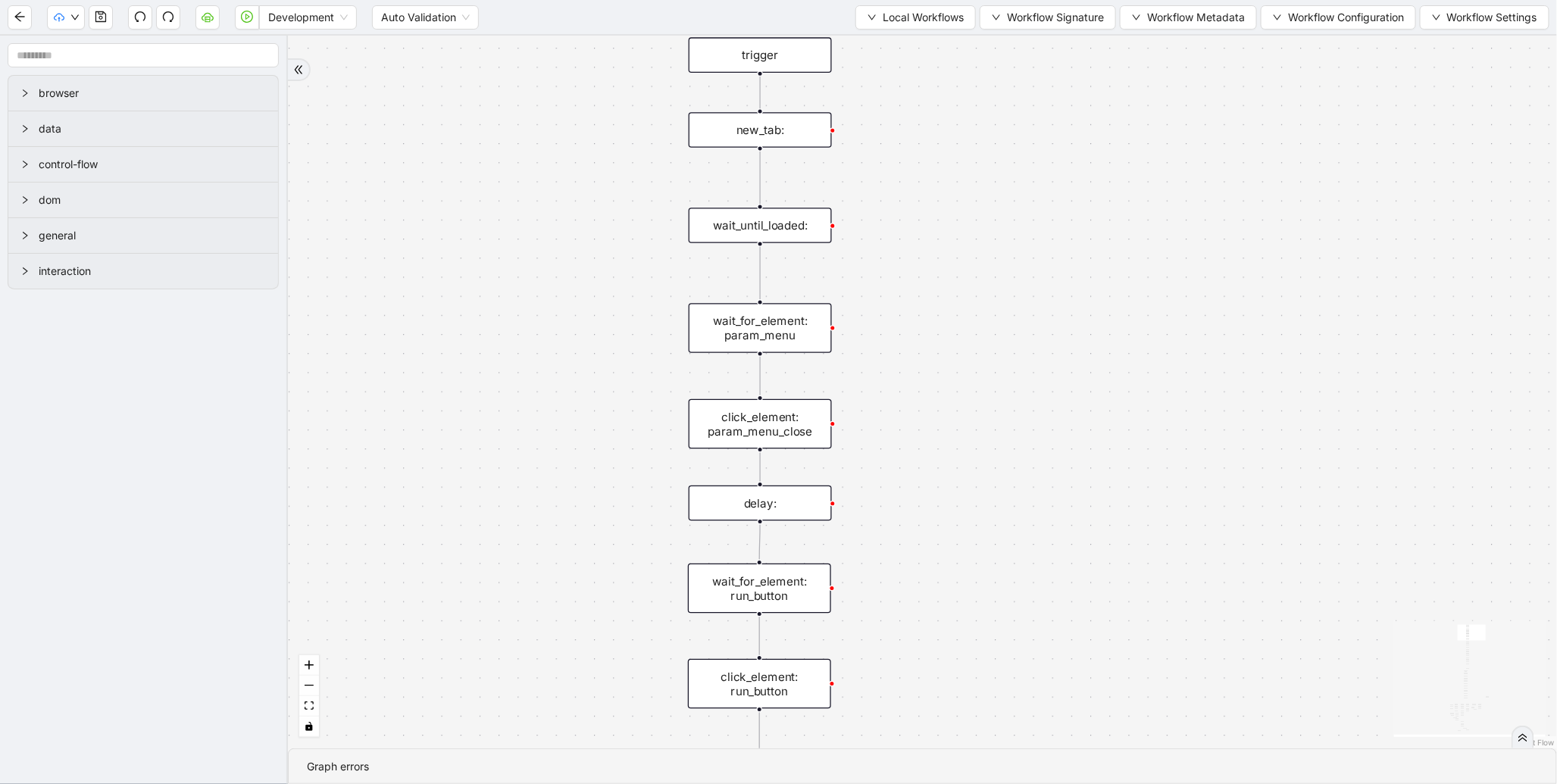
drag, startPoint x: 697, startPoint y: 557, endPoint x: 727, endPoint y: 256, distance: 302.5
click at [653, 249] on div "trigger new_tab: wait_until_loaded: wait_for_element: param_menu click_element:…" at bounding box center [922, 392] width 1269 height 713
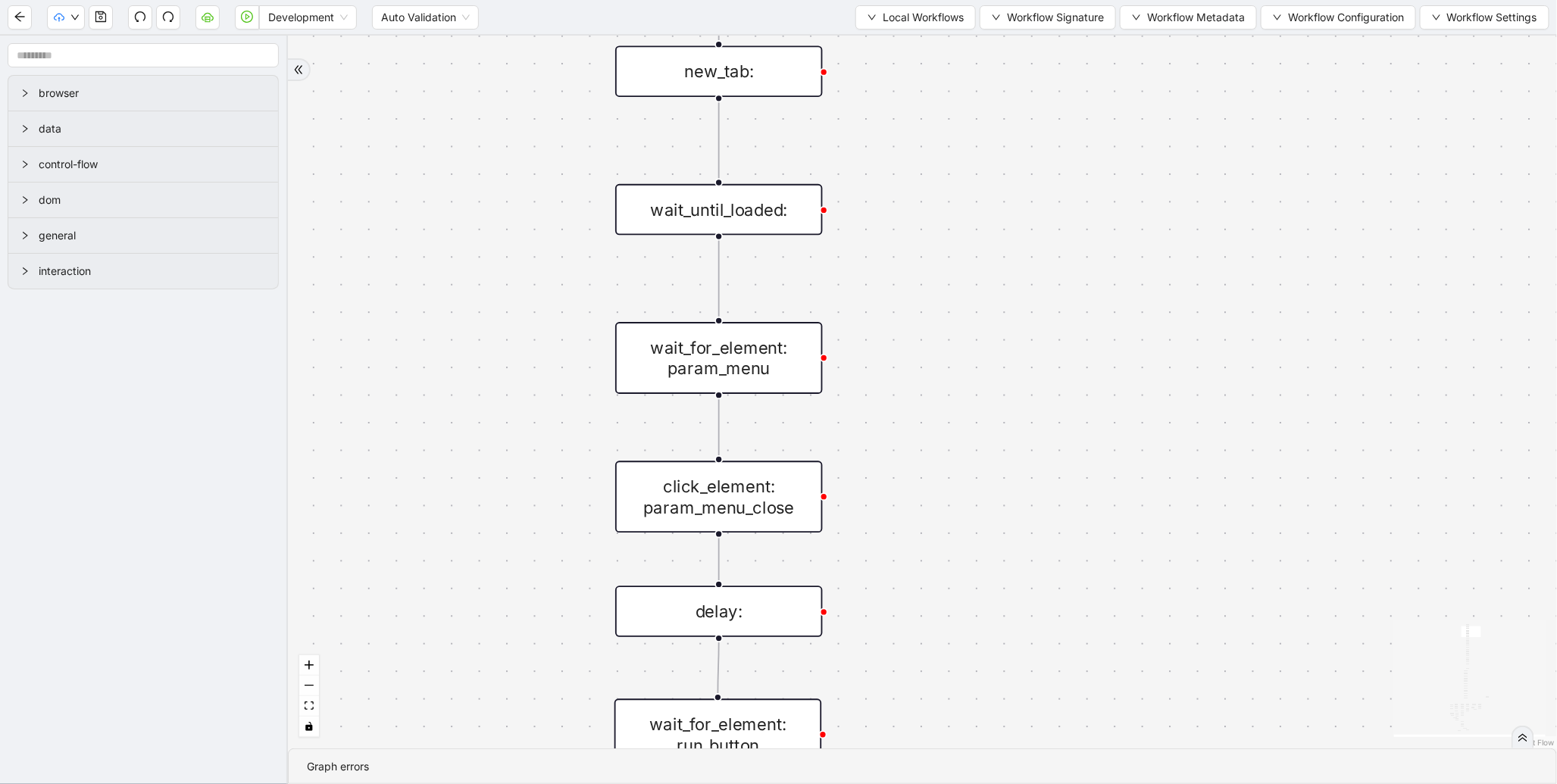
click at [979, 332] on div "trigger new_tab: wait_until_loaded: wait_for_element: param_menu click_element:…" at bounding box center [922, 392] width 1269 height 713
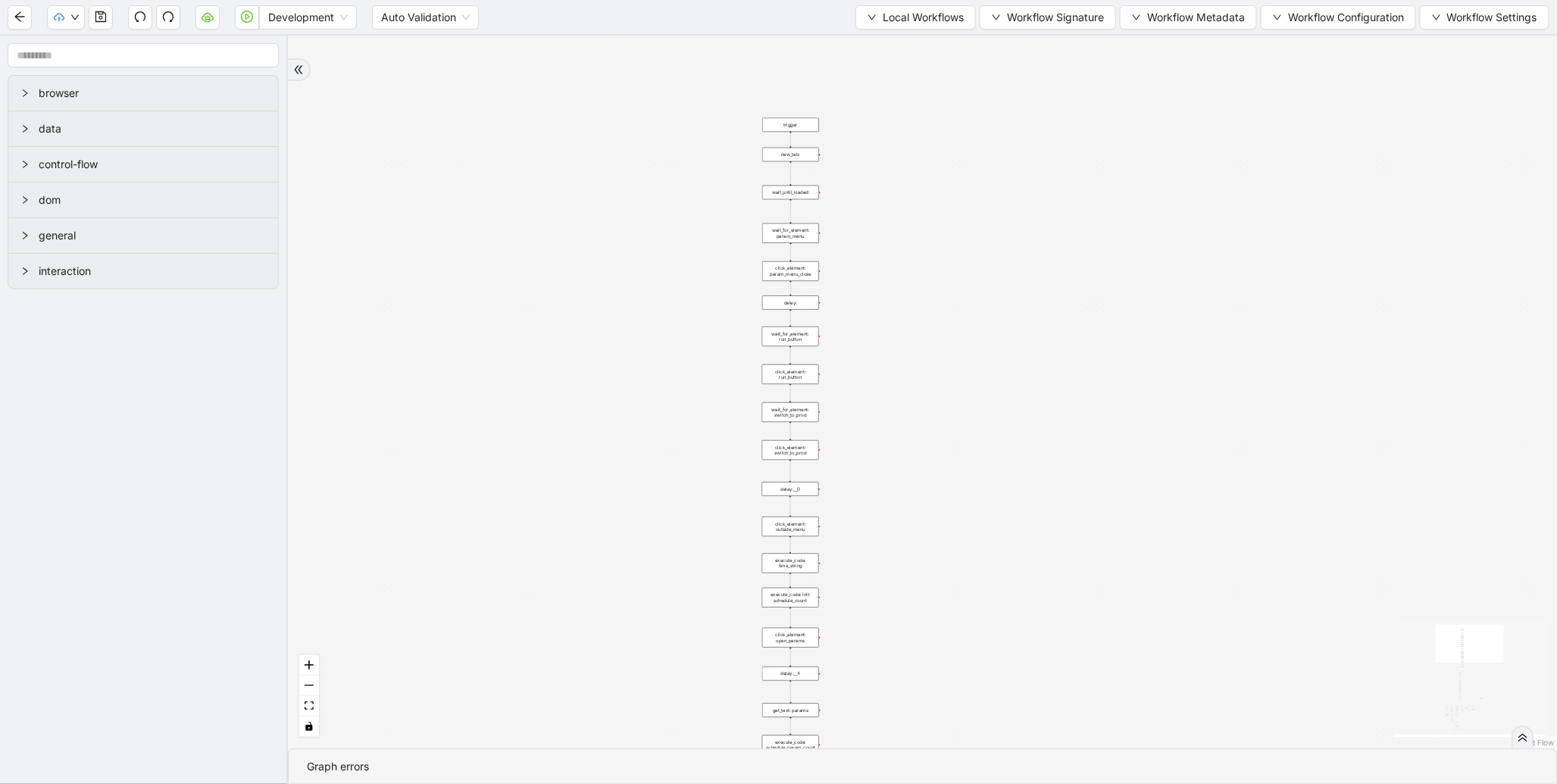
drag, startPoint x: 517, startPoint y: 245, endPoint x: 470, endPoint y: 115, distance: 138.2
click at [432, 96] on div "trigger new_tab: wait_until_loaded: wait_for_element: param_menu click_element:…" at bounding box center [922, 392] width 1269 height 713
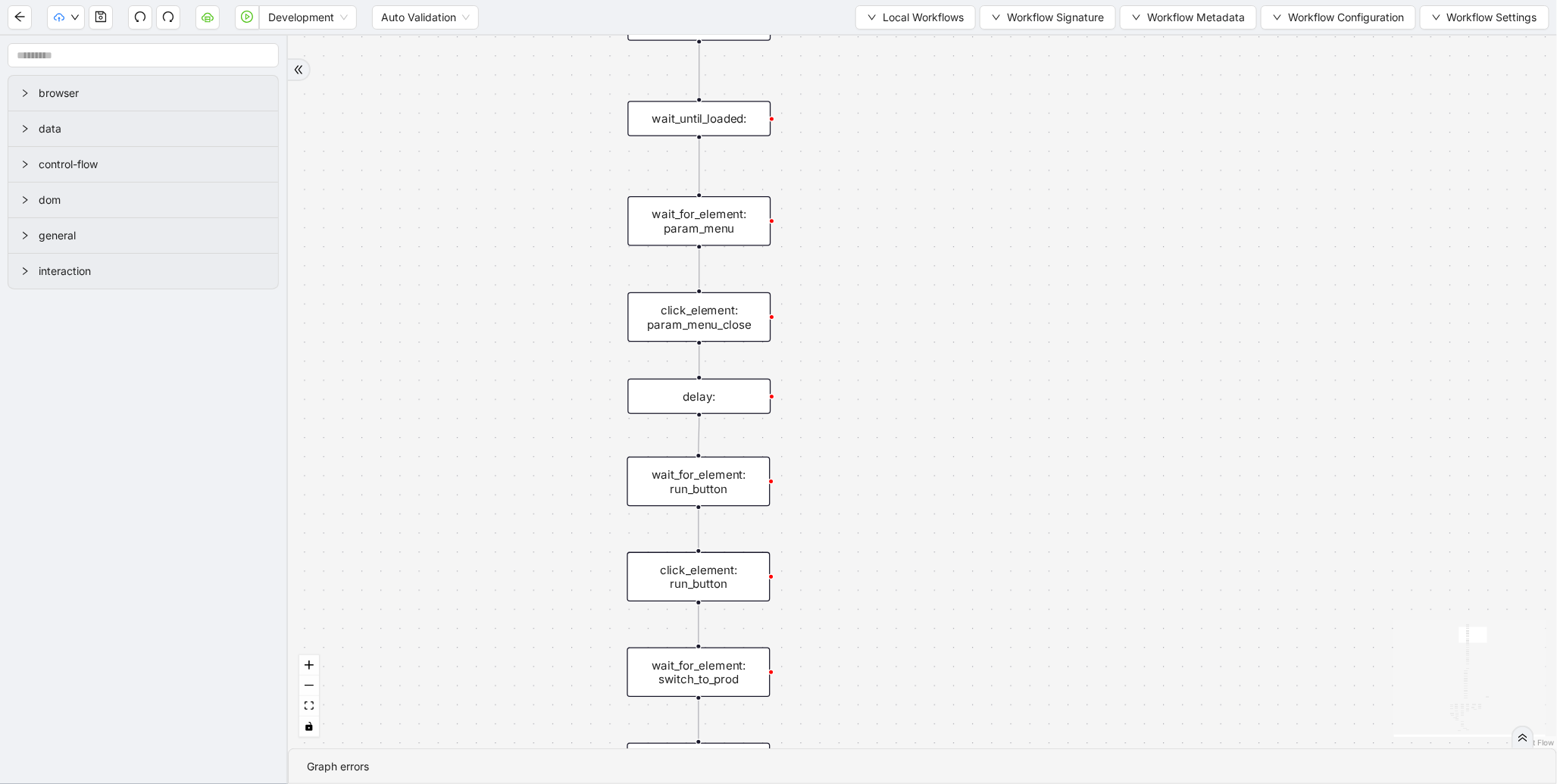
drag, startPoint x: 827, startPoint y: 296, endPoint x: 826, endPoint y: 444, distance: 148.0
click at [868, 505] on div "trigger new_tab: wait_until_loaded: wait_for_element: param_menu click_element:…" at bounding box center [922, 392] width 1269 height 713
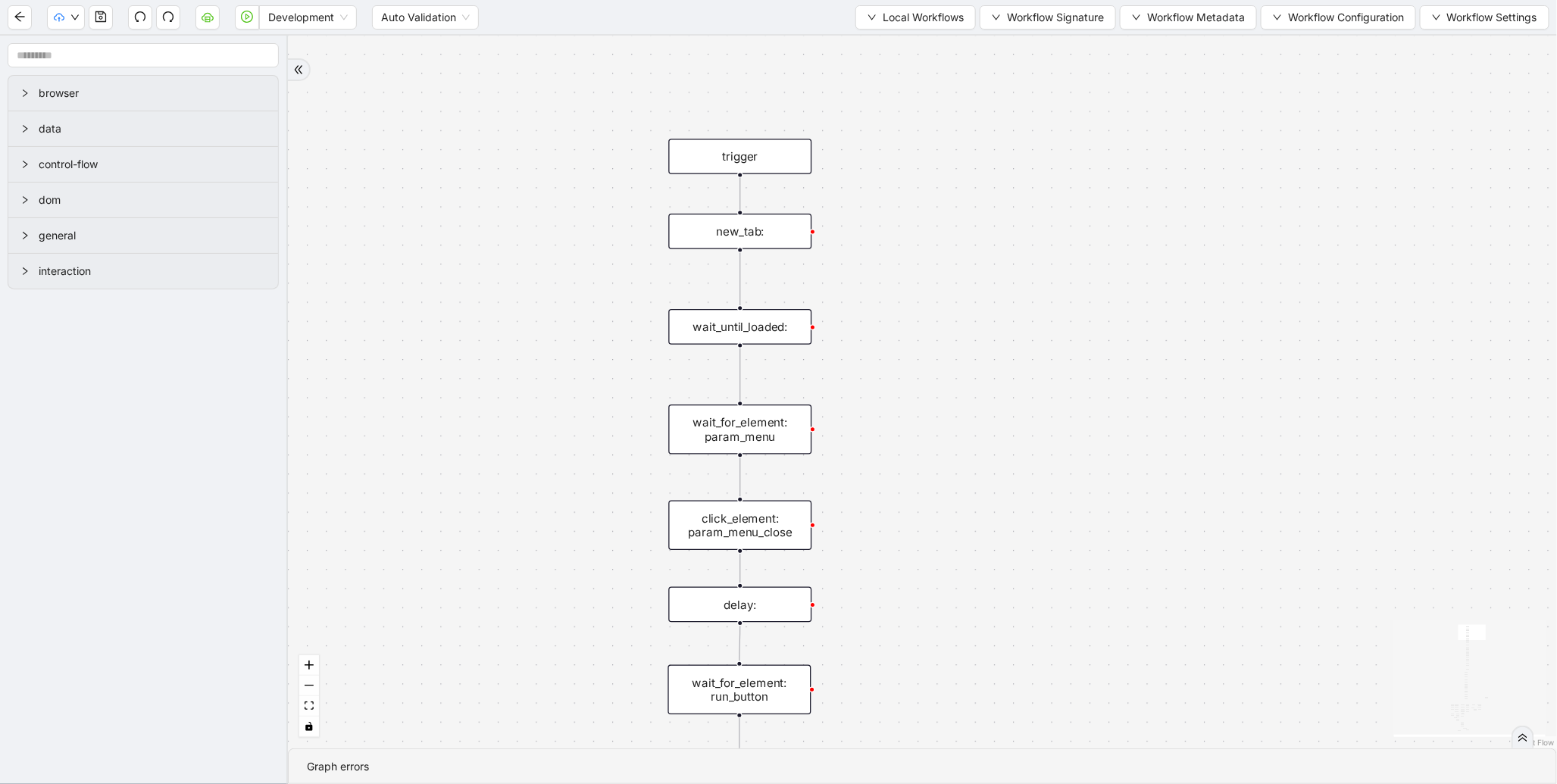
click at [737, 221] on div "new_tab:" at bounding box center [739, 231] width 143 height 36
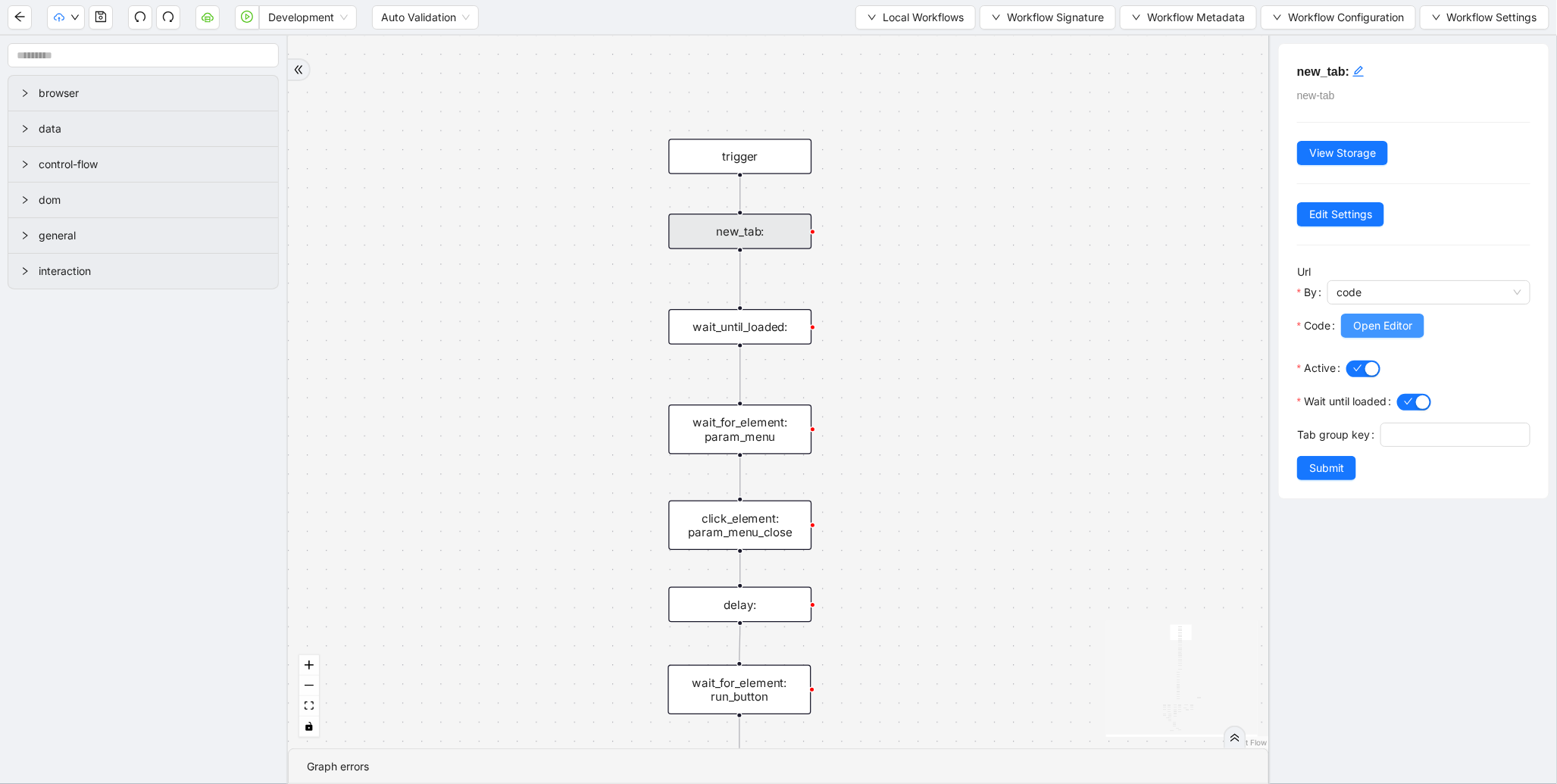
click at [1385, 318] on span "Open Editor" at bounding box center [1383, 325] width 59 height 17
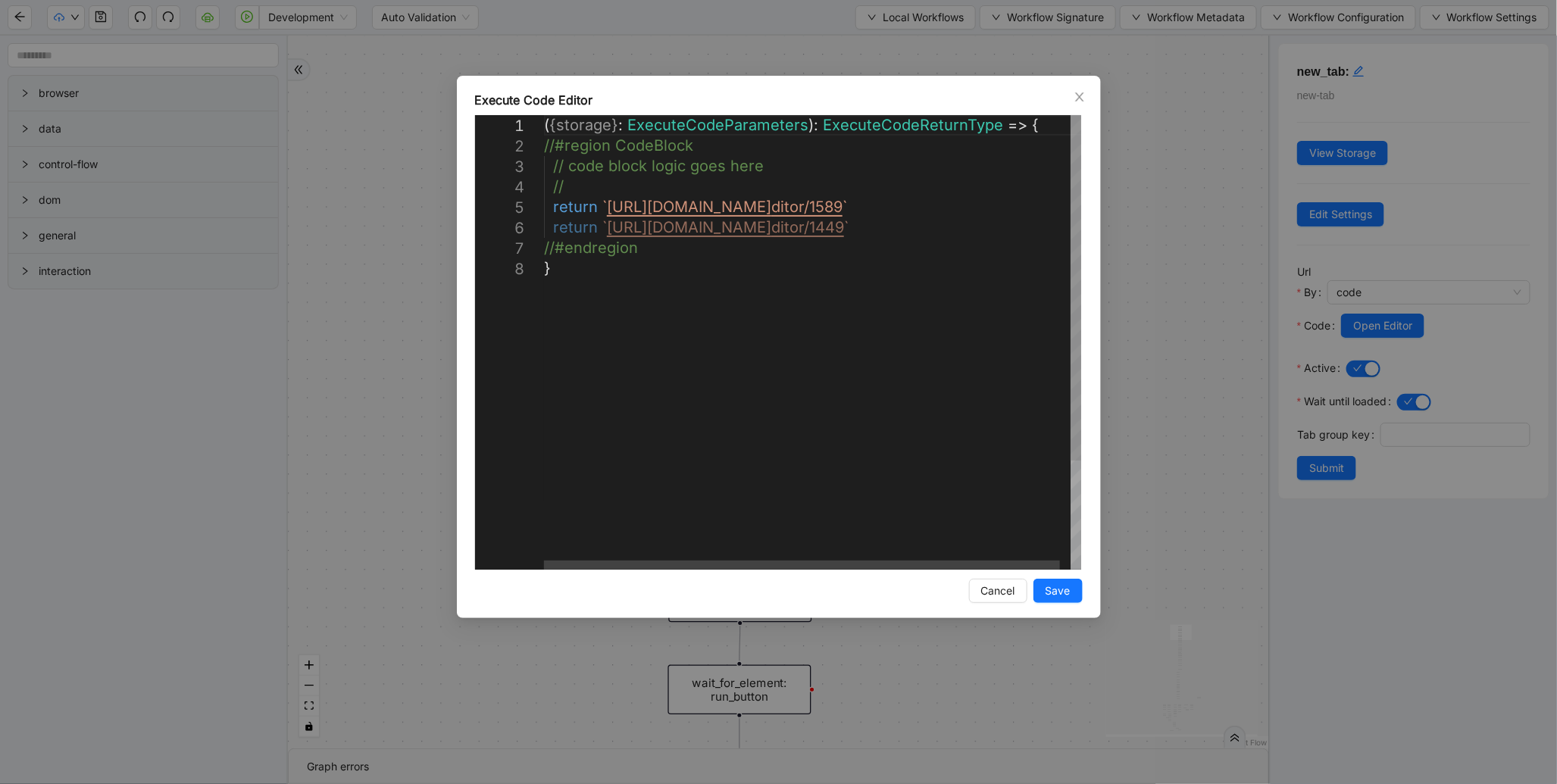
scroll to position [0, 8]
click at [1010, 213] on div "( { storage } : ExecuteCodeParameters ): ExecuteCodeReturnType => { //#region C…" at bounding box center [818, 414] width 548 height 597
type textarea "**********"
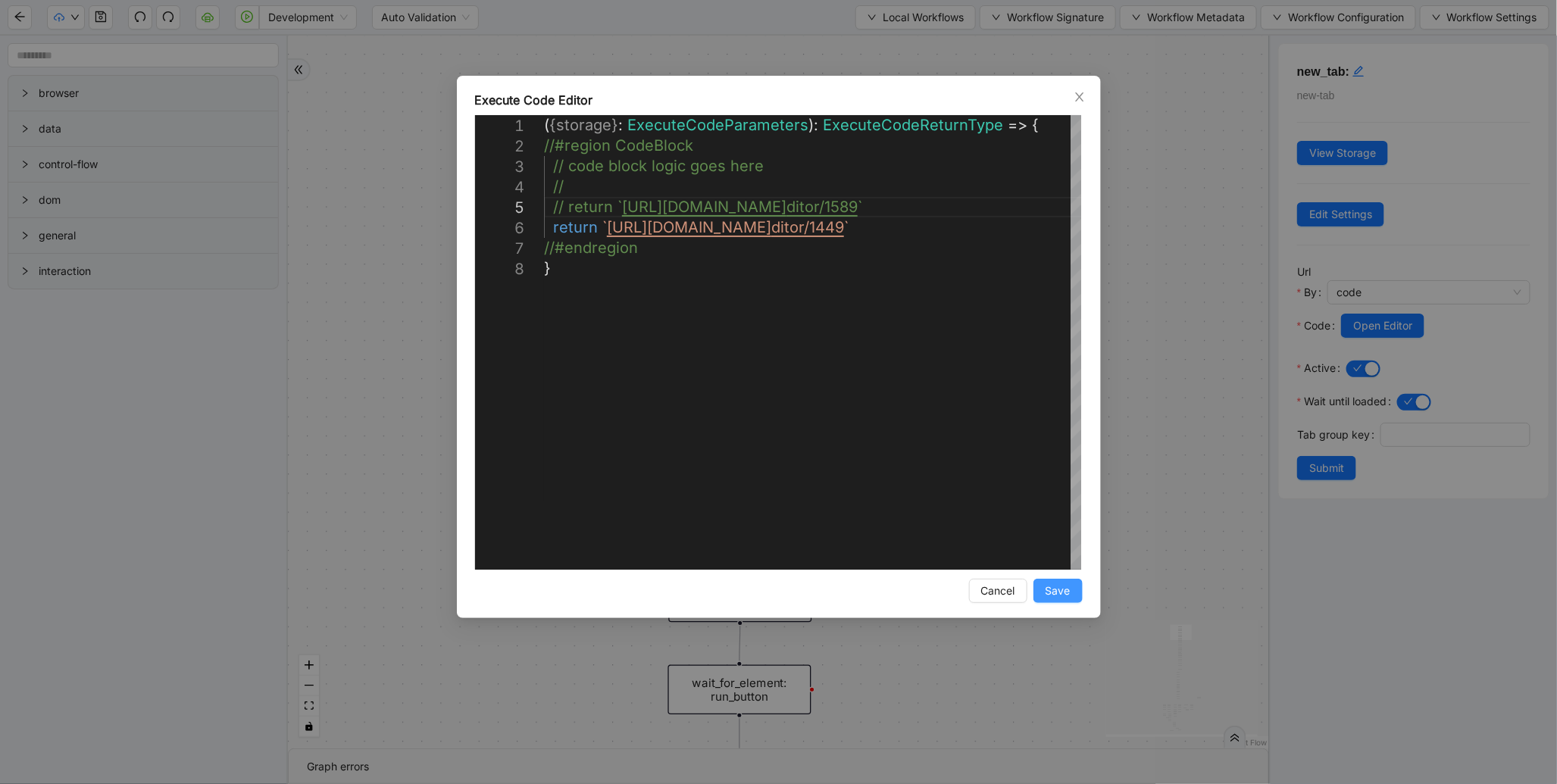
click at [1047, 589] on span "Save" at bounding box center [1058, 591] width 25 height 17
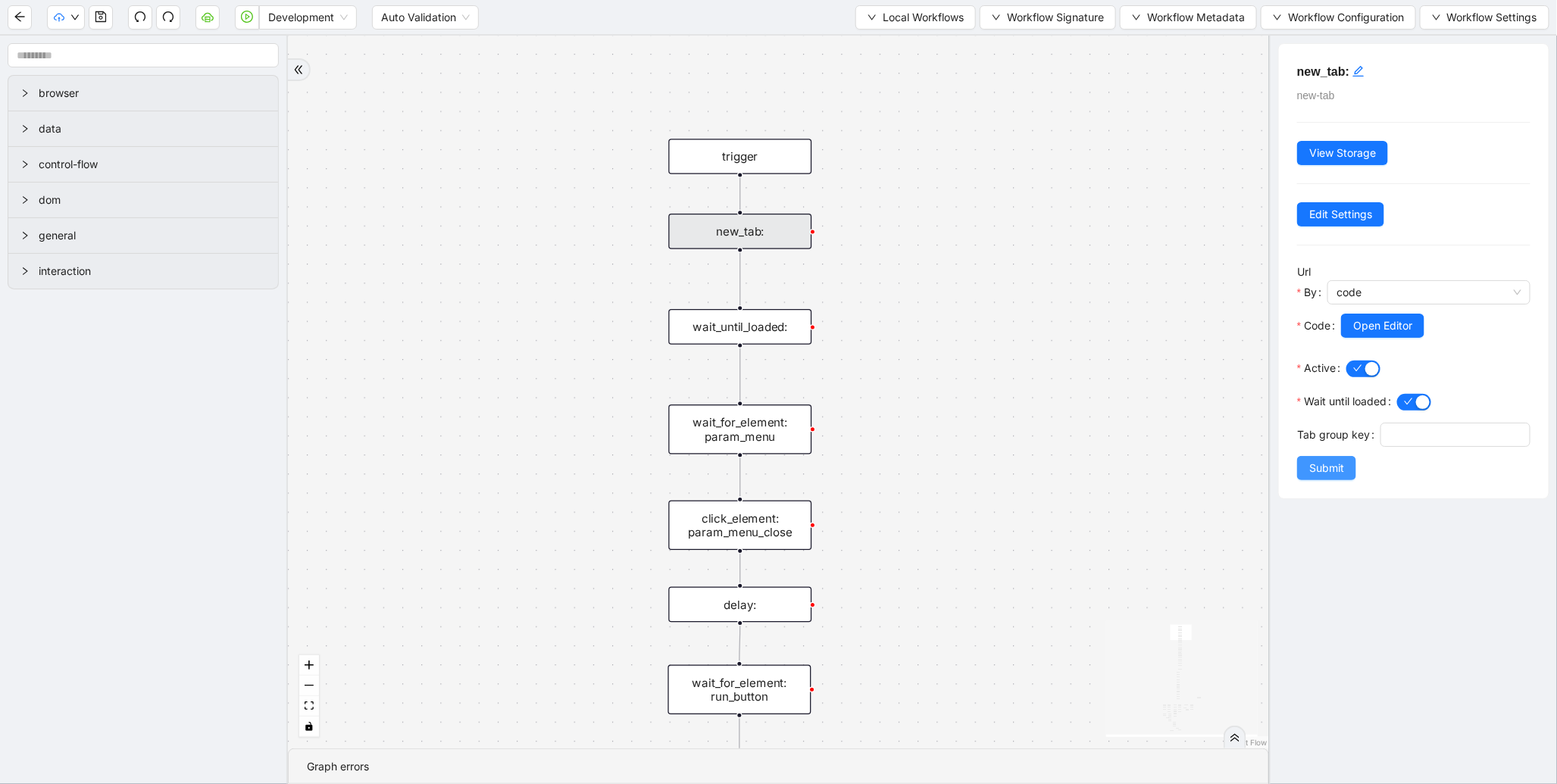
click at [1318, 480] on button "Submit" at bounding box center [1327, 468] width 59 height 24
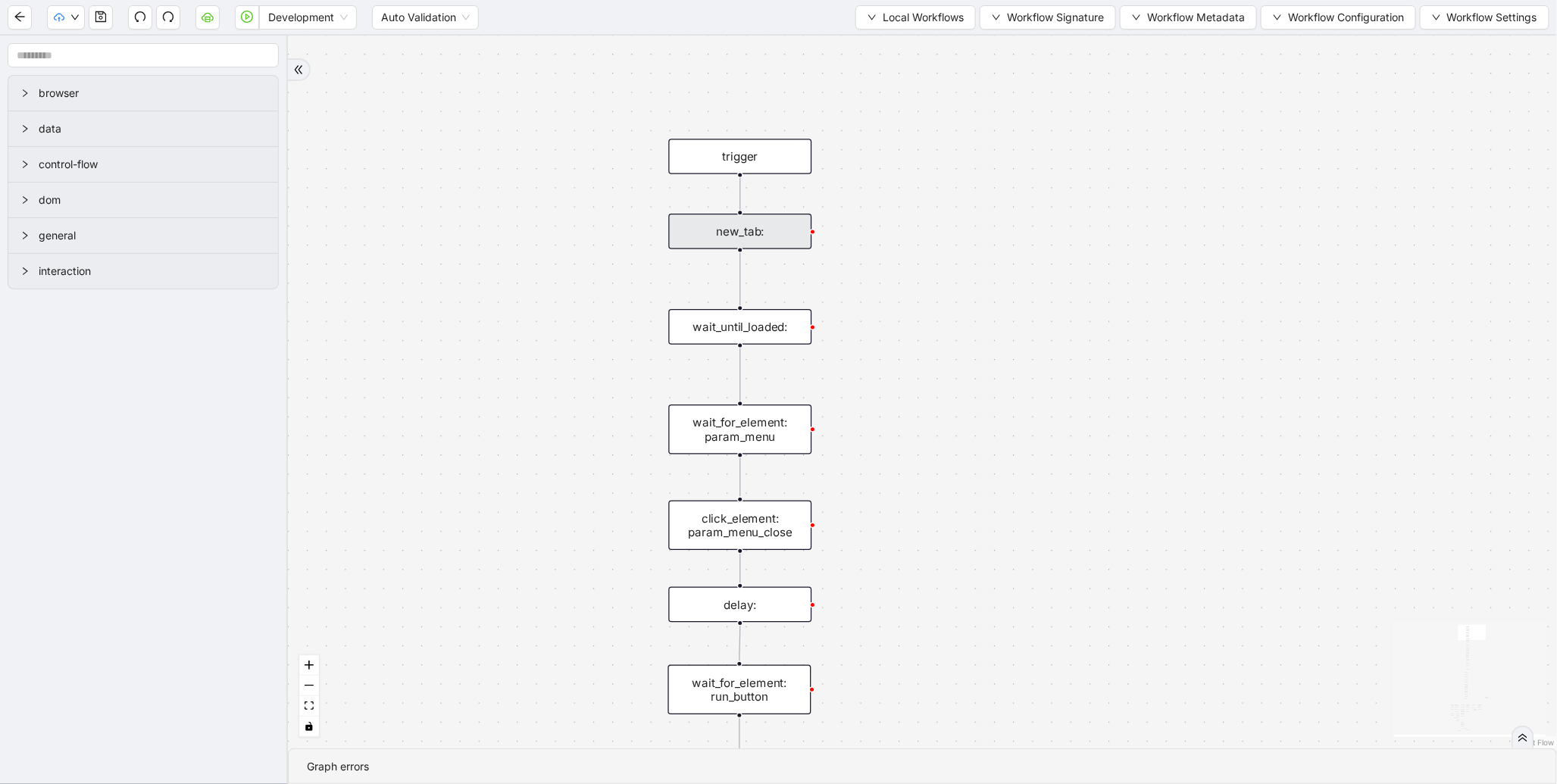
click at [745, 232] on div "new_tab:" at bounding box center [739, 231] width 143 height 36
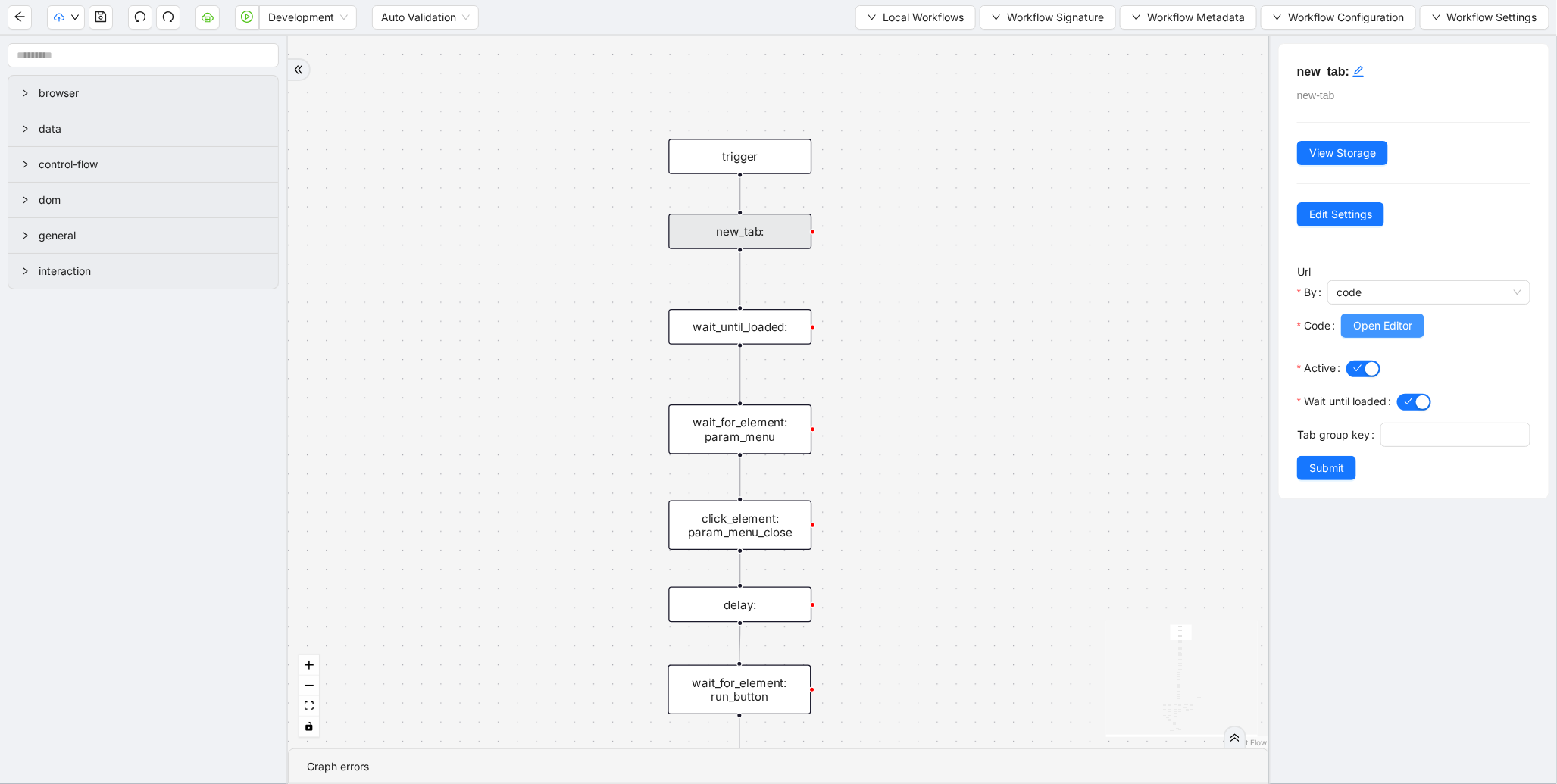
click at [1418, 315] on button "Open Editor" at bounding box center [1383, 325] width 84 height 24
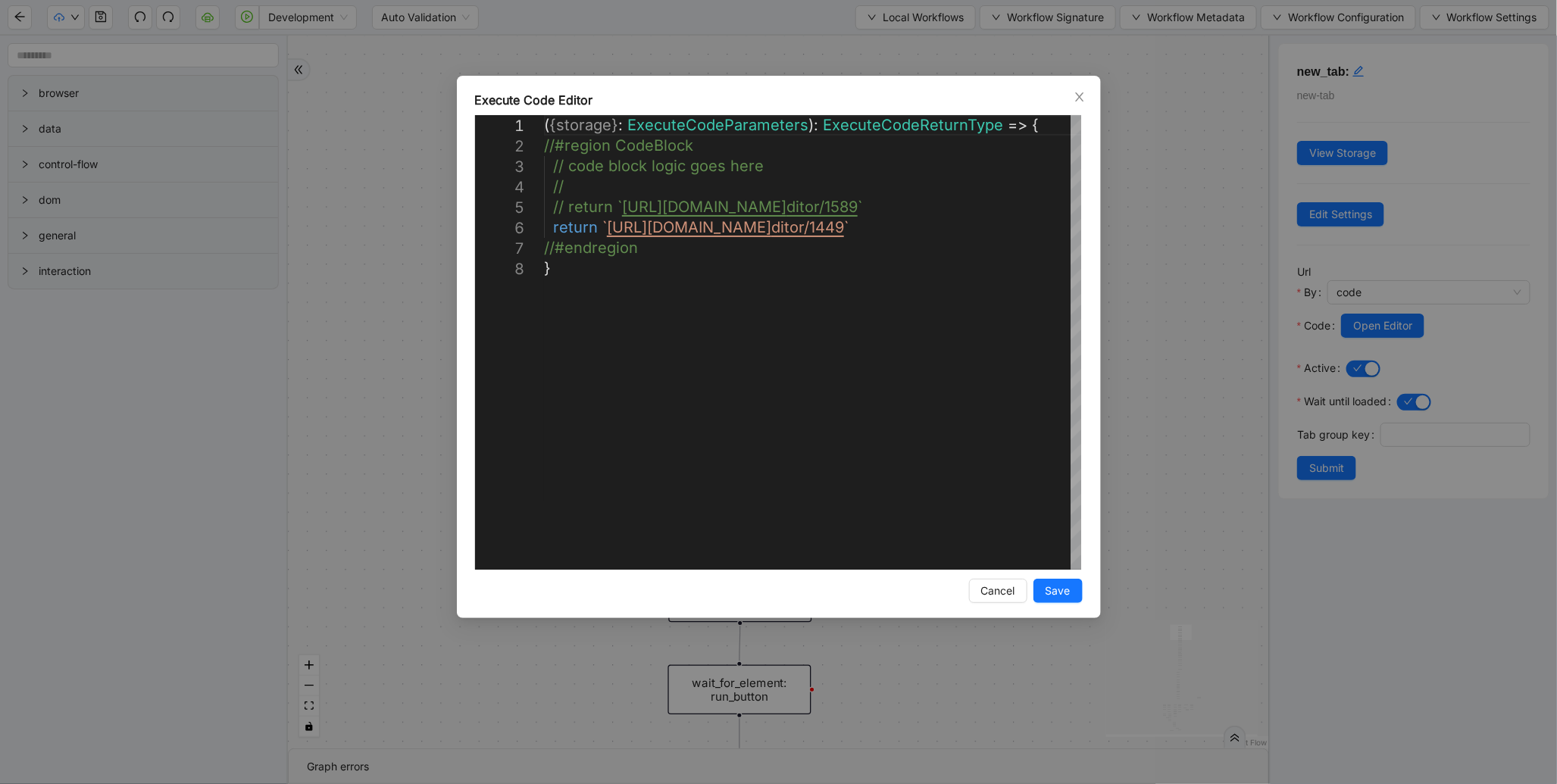
click at [1134, 231] on div "**********" at bounding box center [778, 392] width 1557 height 784
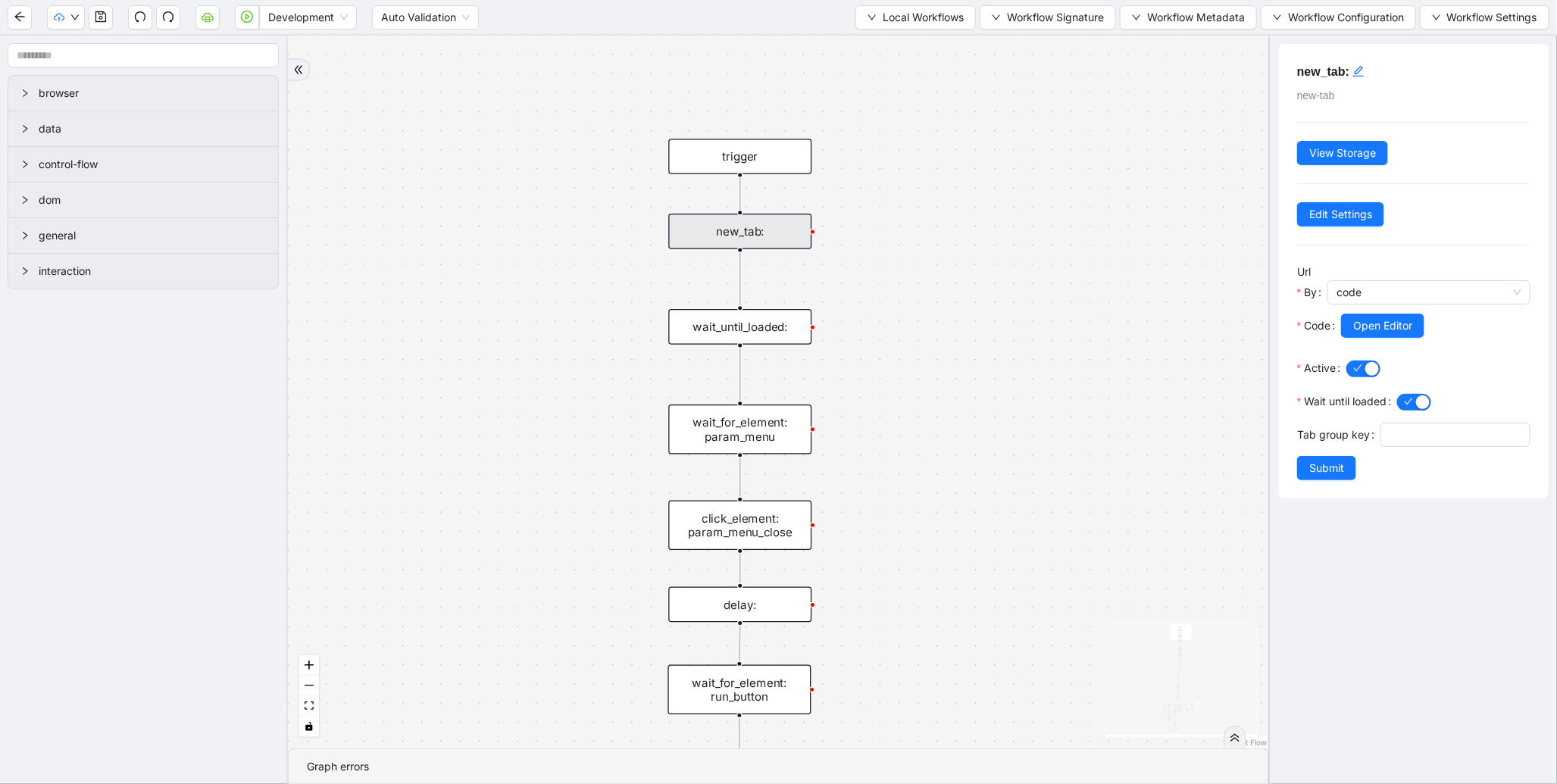
drag, startPoint x: 1079, startPoint y: 505, endPoint x: 1028, endPoint y: 172, distance: 336.9
click at [1028, 172] on div "fallback enable_retry has_error fallback is_selected fallback create_schedule_d…" at bounding box center [778, 392] width 981 height 713
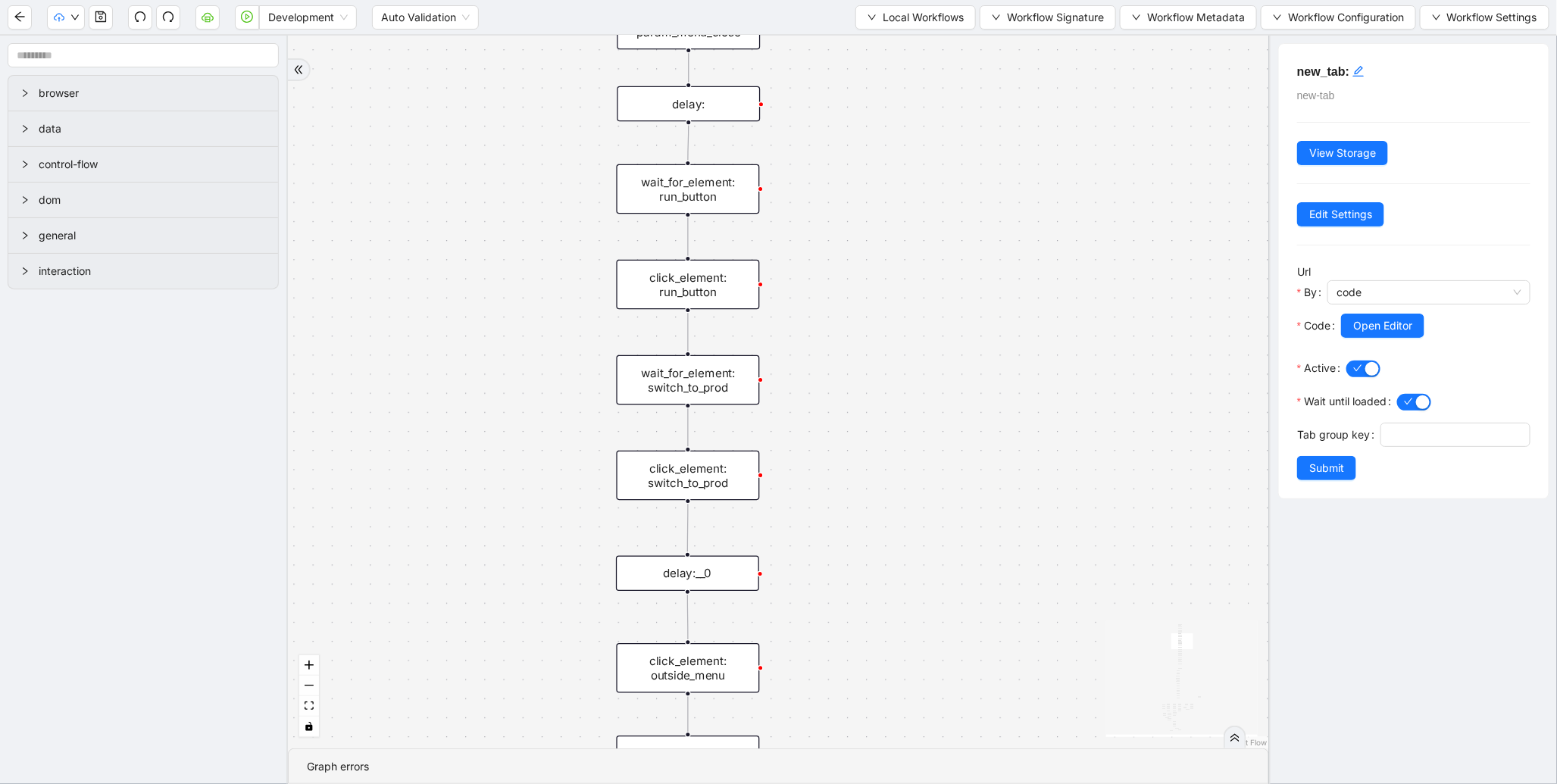
drag, startPoint x: 1001, startPoint y: 335, endPoint x: 1010, endPoint y: 240, distance: 95.4
click at [1010, 240] on div "fallback enable_retry has_error fallback is_selected fallback create_schedule_d…" at bounding box center [778, 392] width 981 height 713
drag, startPoint x: 966, startPoint y: 500, endPoint x: 1028, endPoint y: 235, distance: 272.2
click at [1028, 235] on div "fallback enable_retry has_error fallback is_selected fallback create_schedule_d…" at bounding box center [778, 392] width 981 height 713
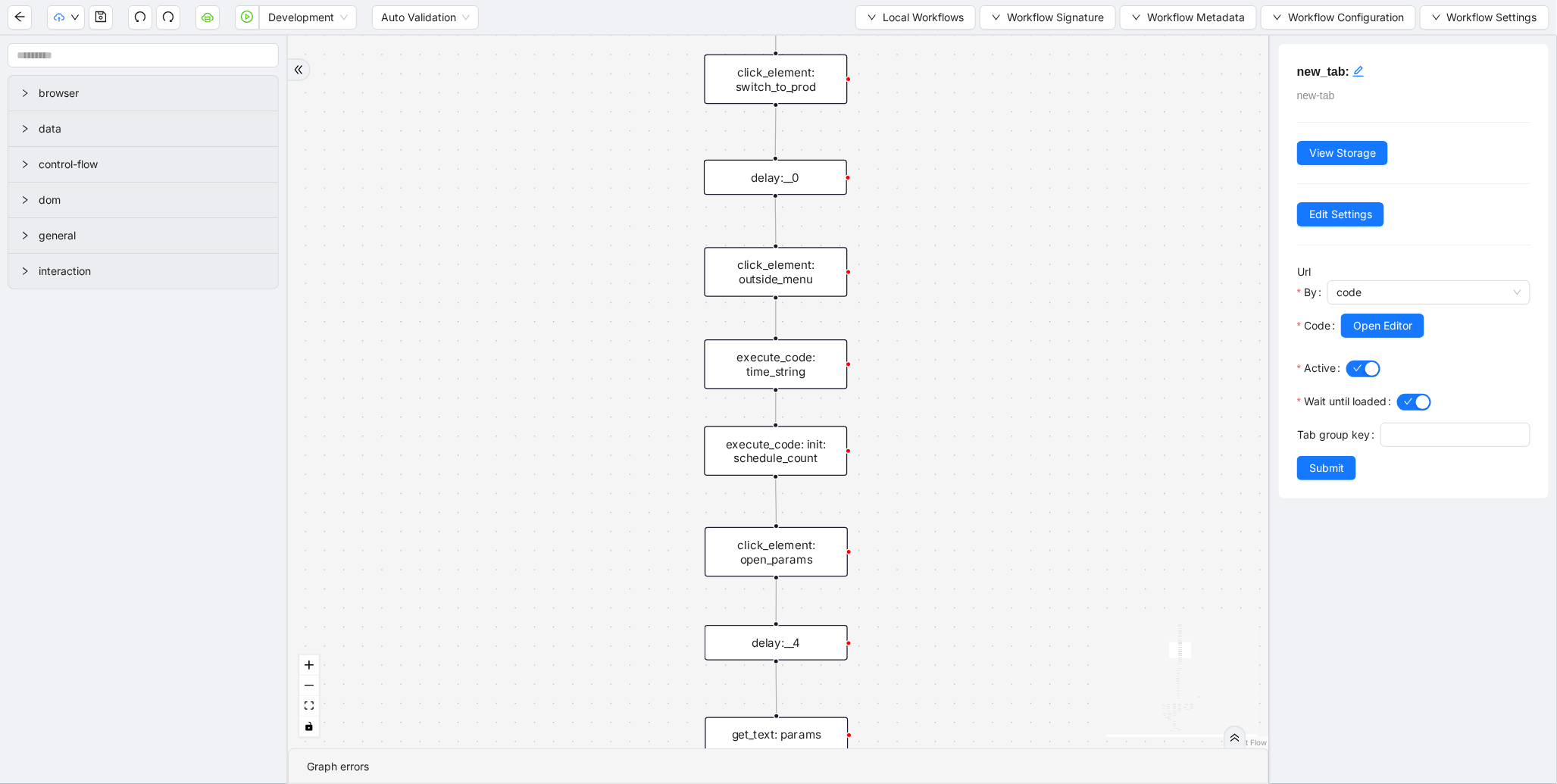
drag, startPoint x: 528, startPoint y: 443, endPoint x: 529, endPoint y: 177, distance: 266.0
click at [531, 180] on div "fallback enable_retry has_error fallback is_selected fallback create_schedule_d…" at bounding box center [778, 392] width 981 height 713
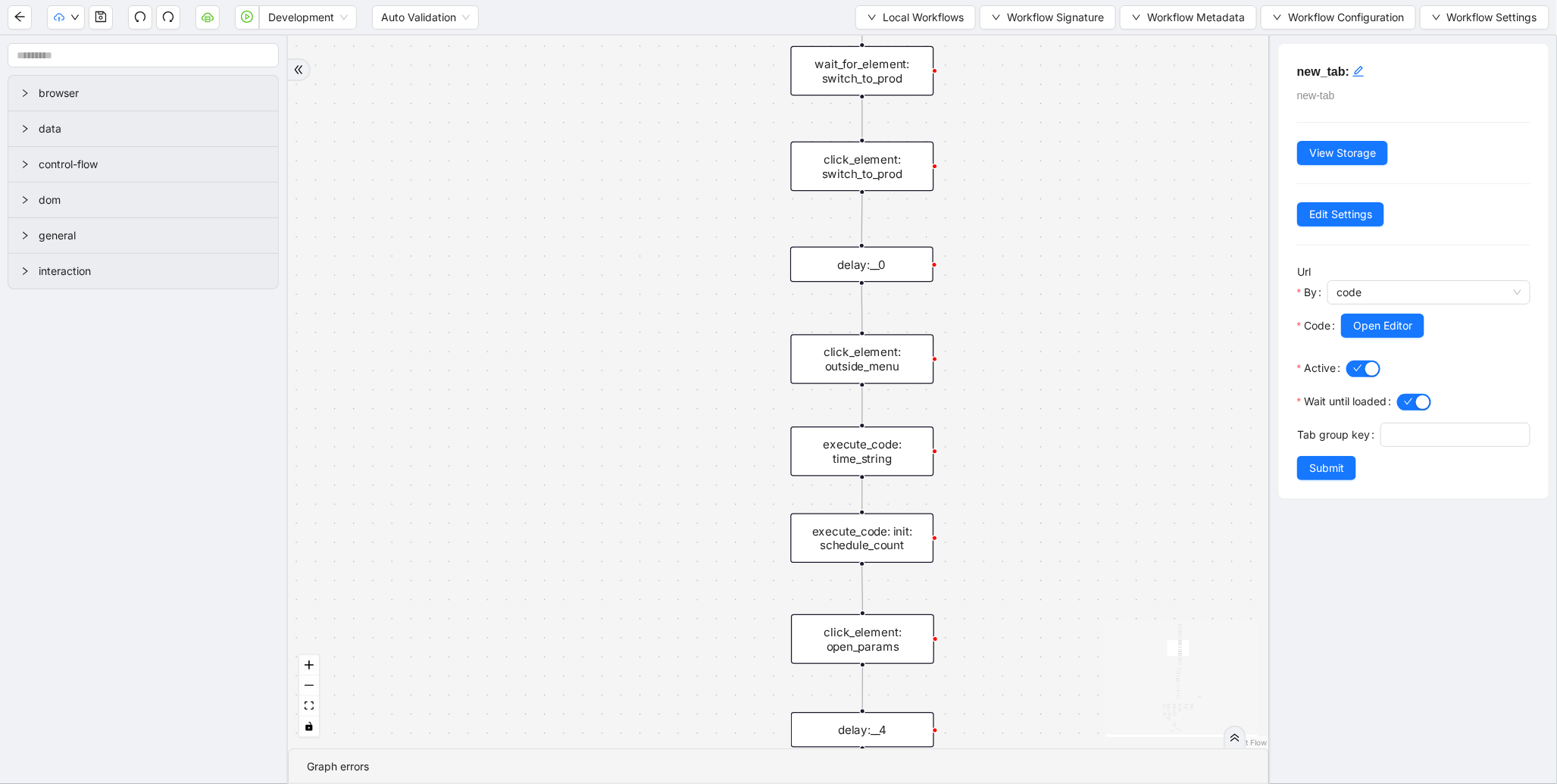
drag, startPoint x: 577, startPoint y: 353, endPoint x: 646, endPoint y: 757, distance: 409.8
click at [646, 757] on section "fallback enable_retry has_error fallback is_selected fallback create_schedule_d…" at bounding box center [778, 410] width 981 height 748
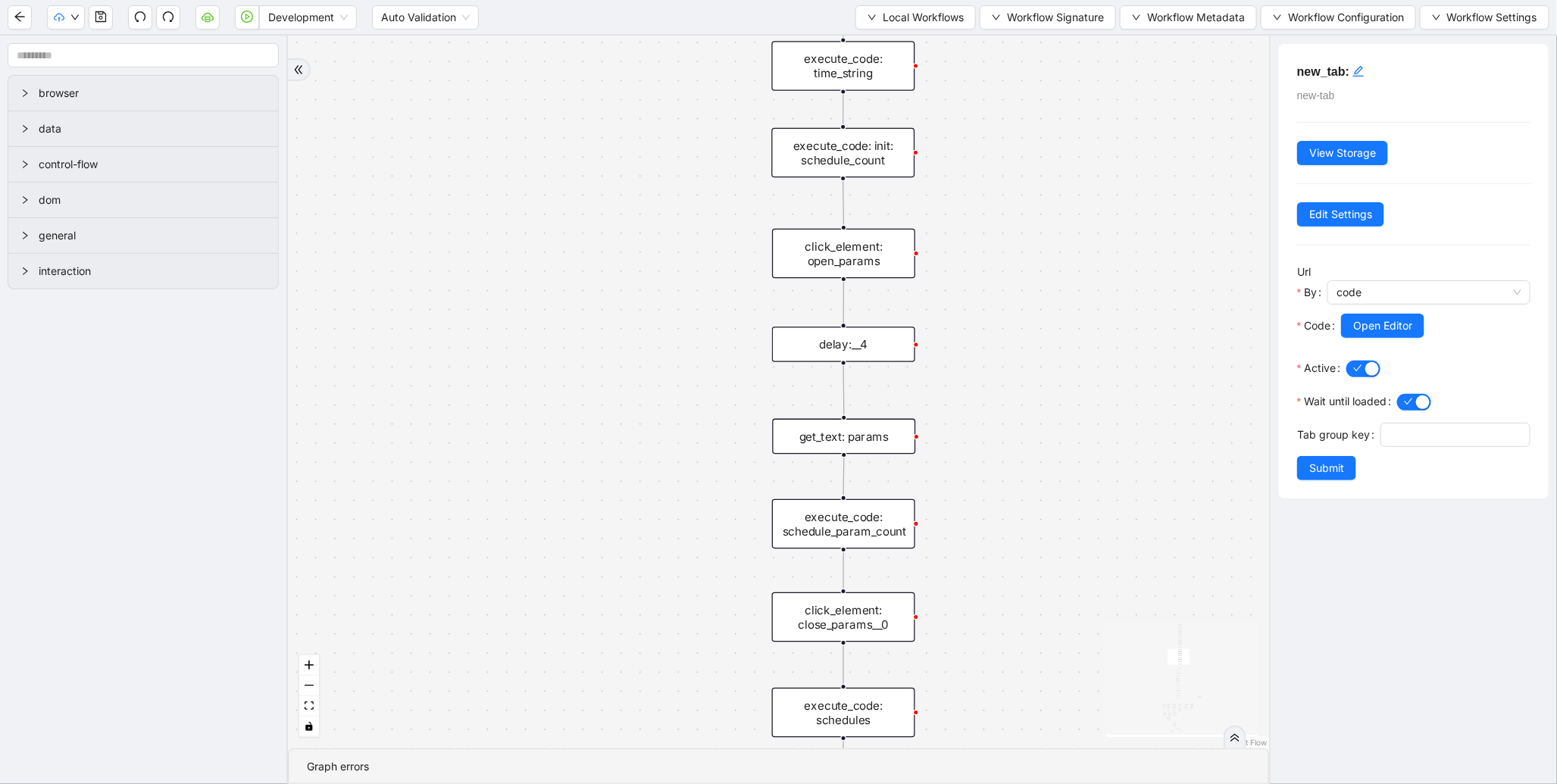
drag, startPoint x: 649, startPoint y: 607, endPoint x: 629, endPoint y: 224, distance: 383.5
click at [629, 213] on div "fallback enable_retry has_error fallback is_selected fallback create_schedule_d…" at bounding box center [778, 392] width 981 height 713
drag, startPoint x: 604, startPoint y: 574, endPoint x: 620, endPoint y: 172, distance: 402.3
click at [620, 172] on div "fallback enable_retry has_error fallback is_selected fallback create_schedule_d…" at bounding box center [778, 392] width 981 height 713
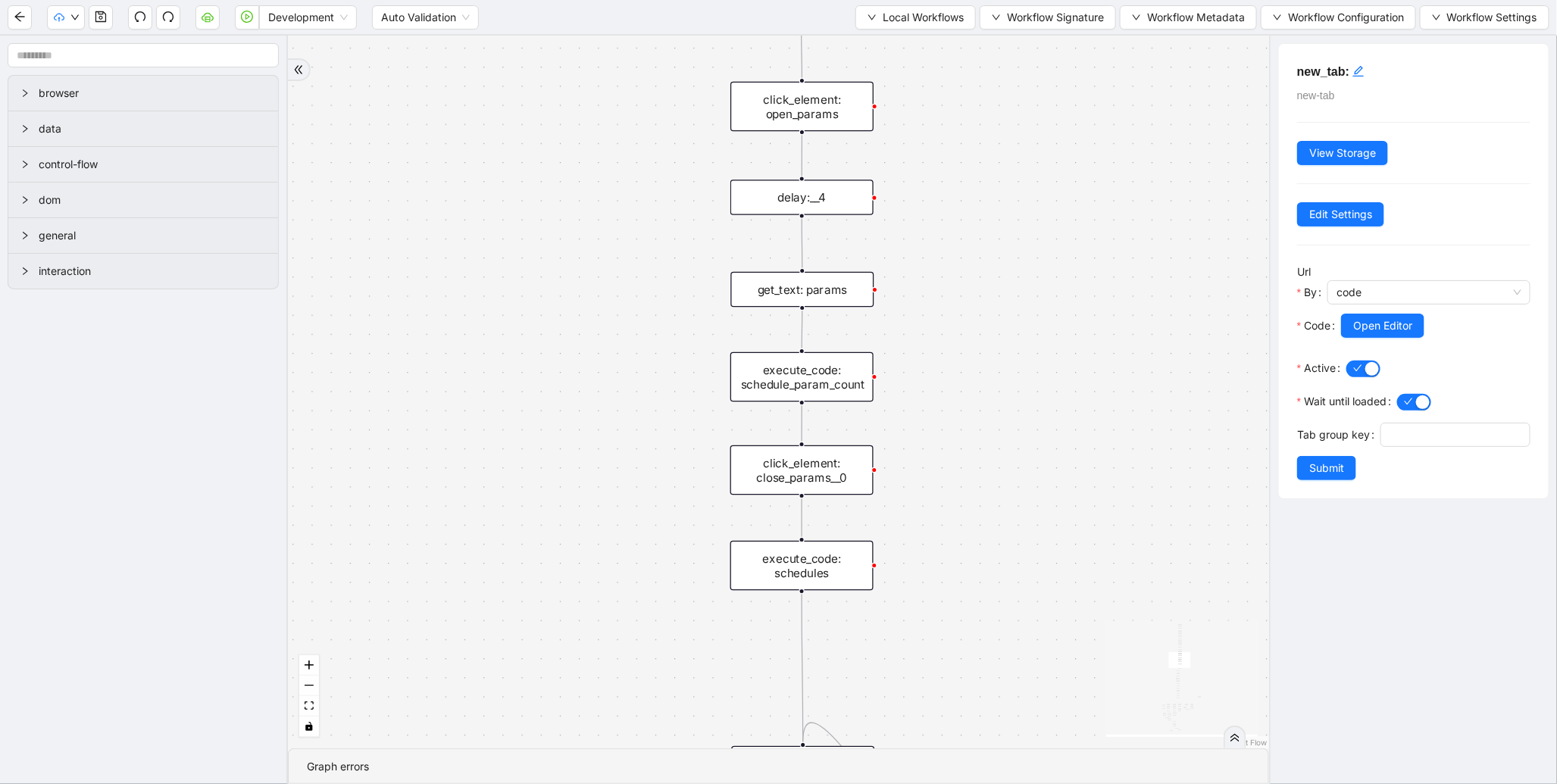
drag, startPoint x: 620, startPoint y: 244, endPoint x: 563, endPoint y: 510, distance: 272.0
click at [563, 510] on div "fallback enable_retry has_error fallback is_selected fallback create_schedule_d…" at bounding box center [778, 392] width 981 height 713
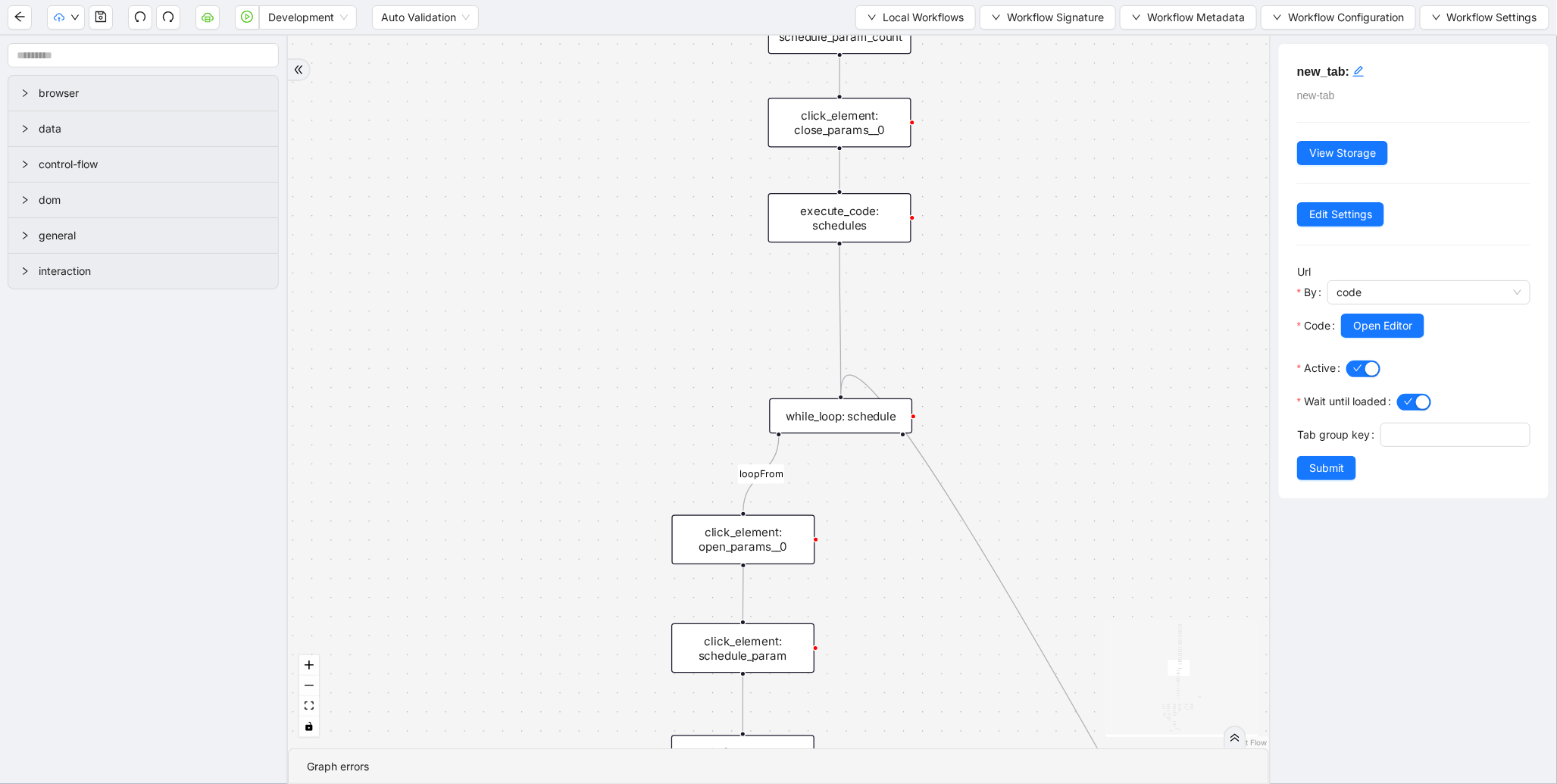
drag, startPoint x: 672, startPoint y: 402, endPoint x: 686, endPoint y: 112, distance: 290.3
click at [686, 112] on div "fallback enable_retry has_error fallback is_selected fallback create_schedule_d…" at bounding box center [778, 392] width 981 height 713
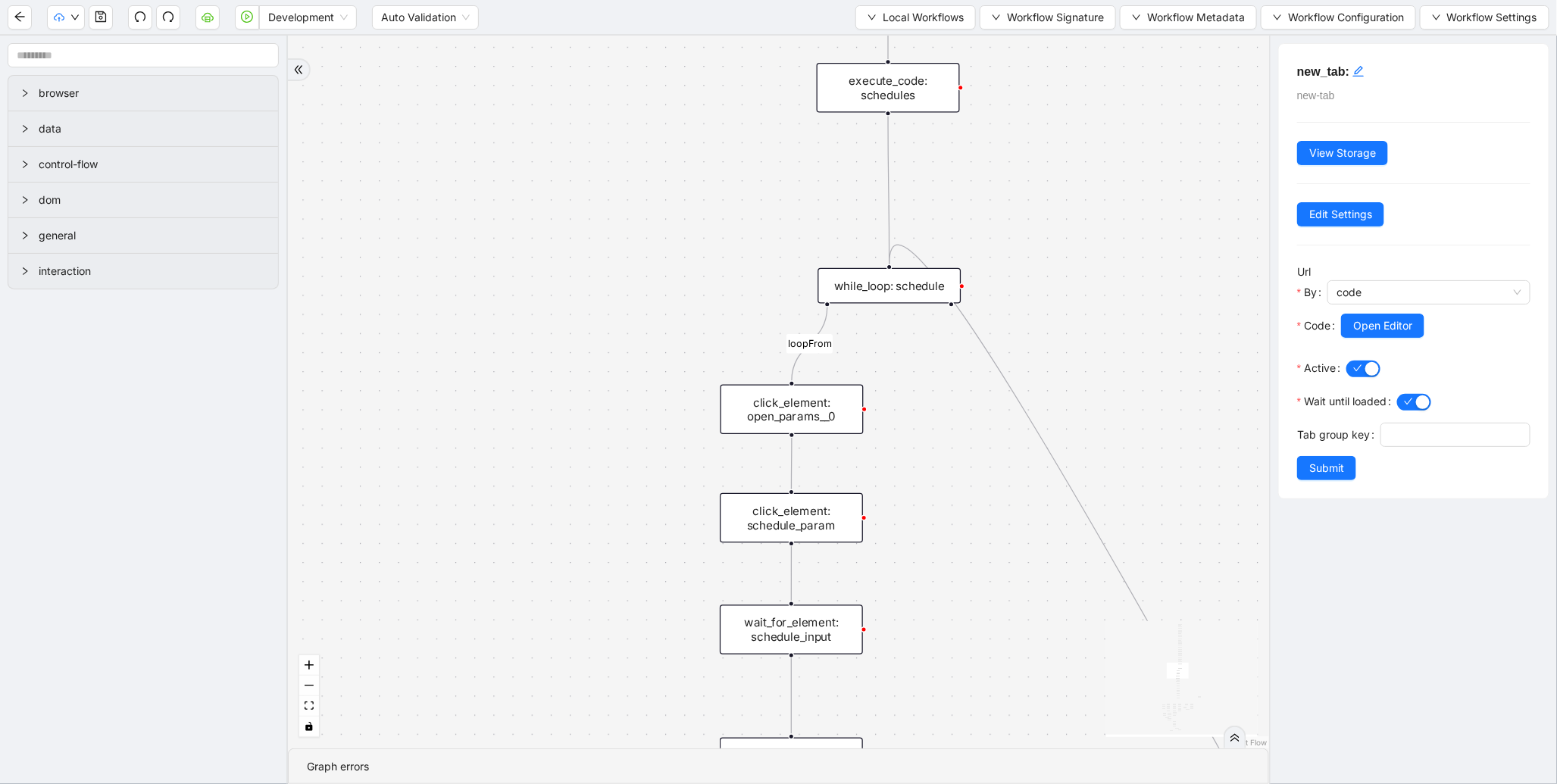
drag, startPoint x: 556, startPoint y: 372, endPoint x: 633, endPoint y: 127, distance: 256.8
click at [633, 127] on div "fallback enable_retry has_error fallback is_selected fallback create_schedule_d…" at bounding box center [778, 392] width 981 height 713
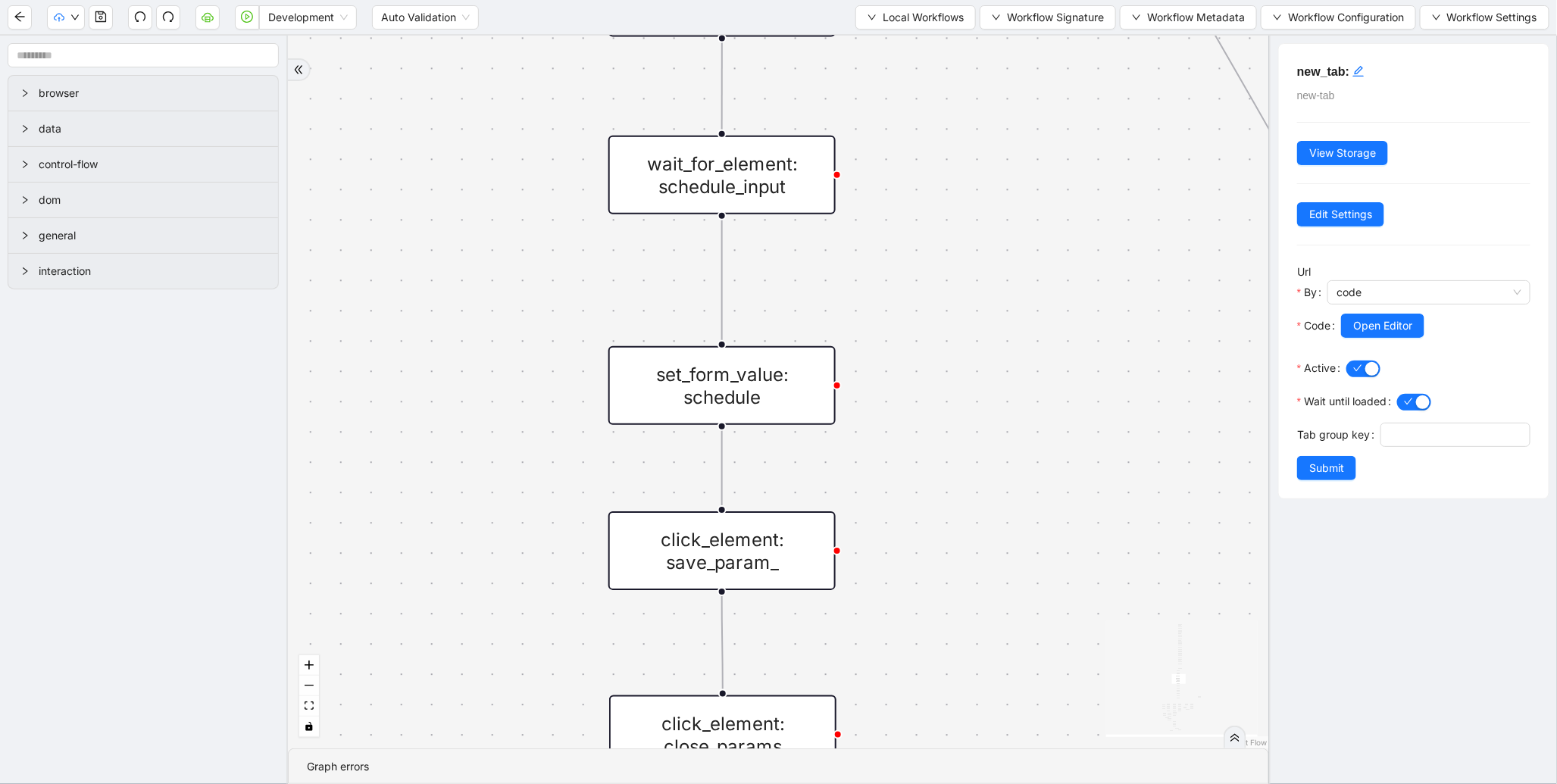
drag, startPoint x: 639, startPoint y: 562, endPoint x: 533, endPoint y: 260, distance: 320.1
click at [533, 260] on div "fallback enable_retry has_error fallback is_selected fallback create_schedule_d…" at bounding box center [778, 392] width 981 height 713
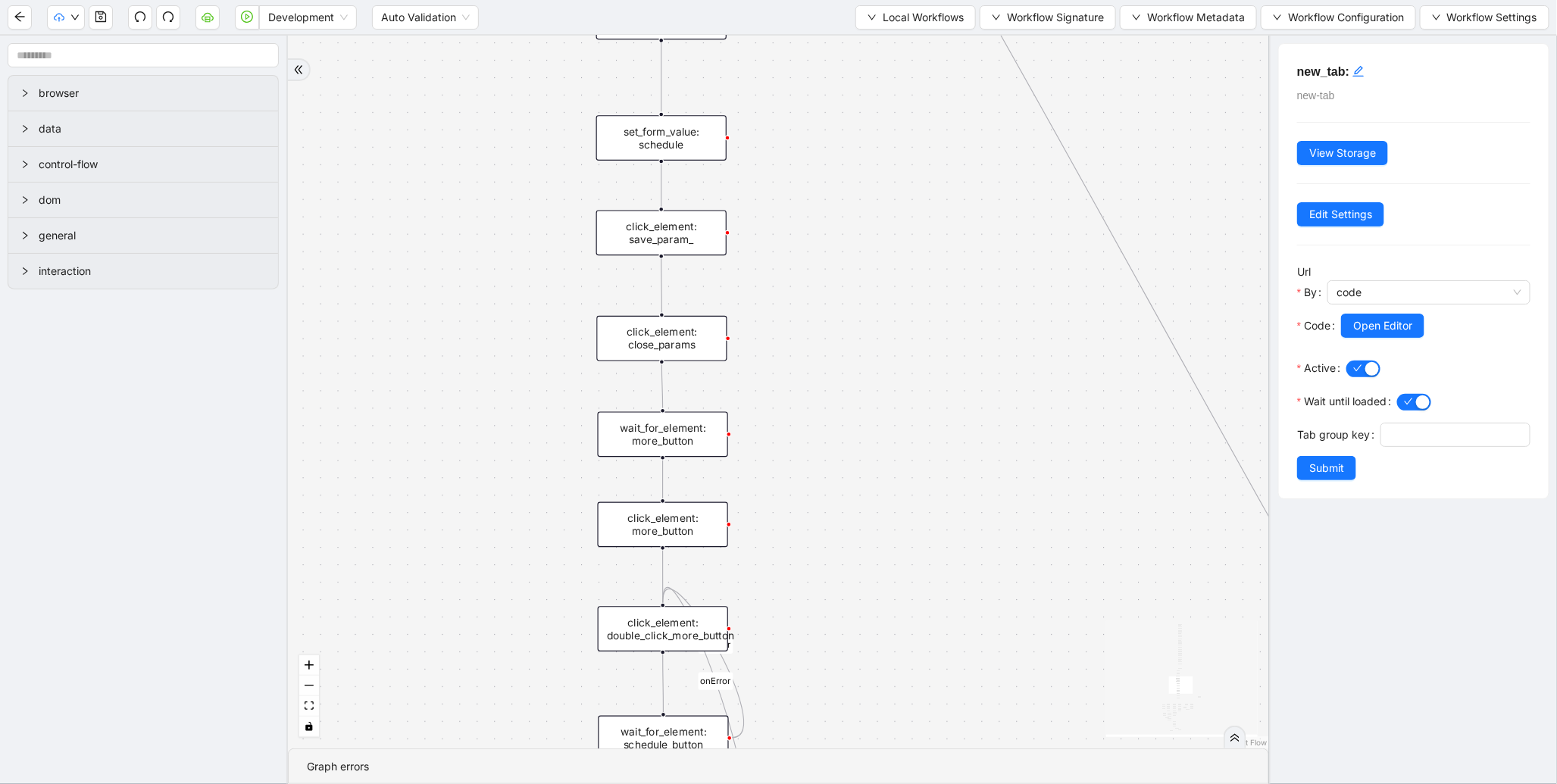
drag, startPoint x: 502, startPoint y: 527, endPoint x: 505, endPoint y: 160, distance: 367.0
click at [506, 156] on div "fallback enable_retry has_error fallback is_selected fallback create_schedule_d…" at bounding box center [778, 392] width 981 height 713
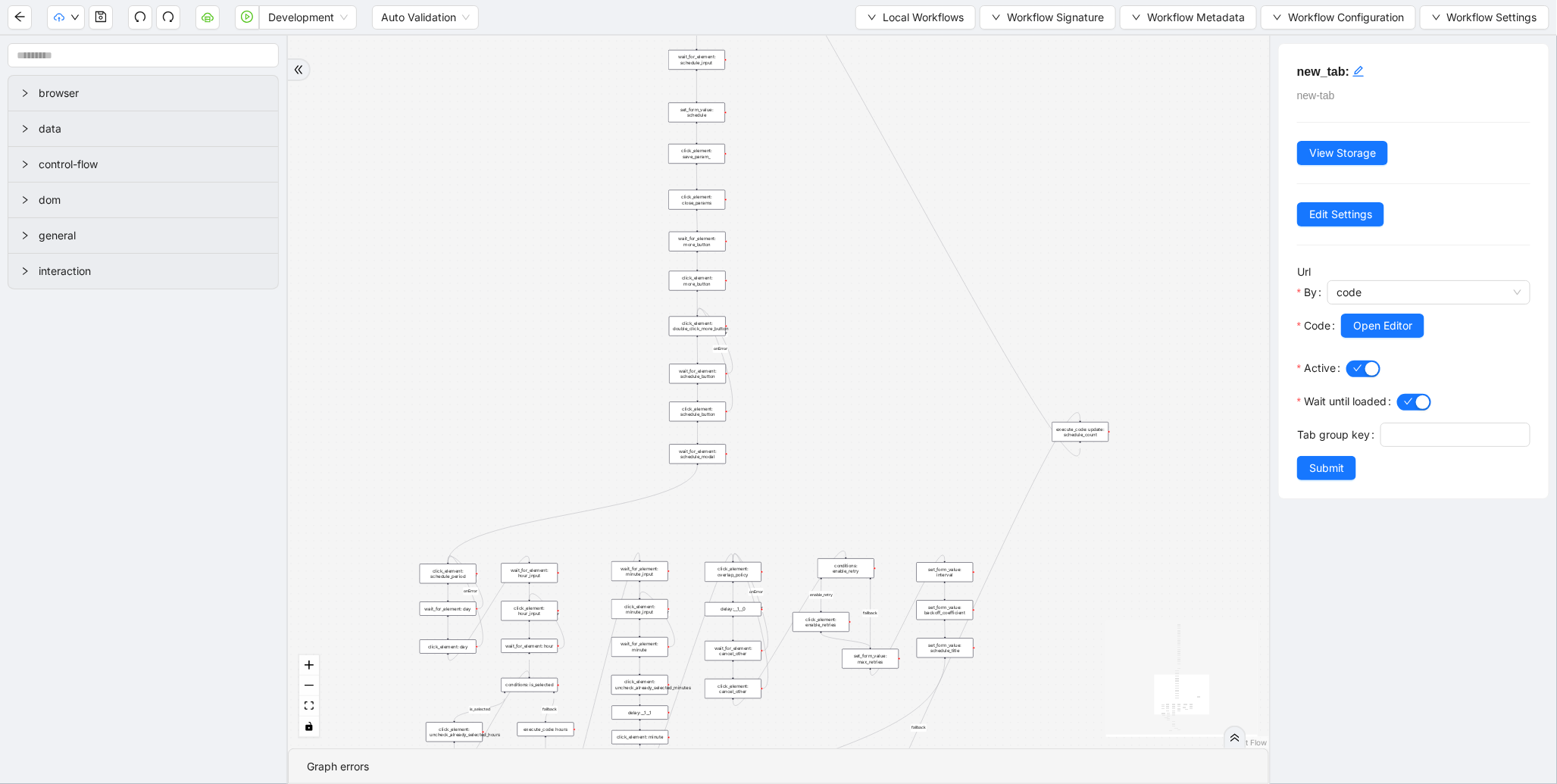
drag, startPoint x: 531, startPoint y: 430, endPoint x: 594, endPoint y: 392, distance: 73.6
click at [594, 392] on div "fallback enable_retry has_error fallback is_selected fallback create_schedule_d…" at bounding box center [778, 392] width 981 height 713
drag, startPoint x: 620, startPoint y: 238, endPoint x: 647, endPoint y: 536, distance: 299.2
click at [646, 536] on div "fallback enable_retry has_error fallback is_selected fallback create_schedule_d…" at bounding box center [778, 392] width 981 height 713
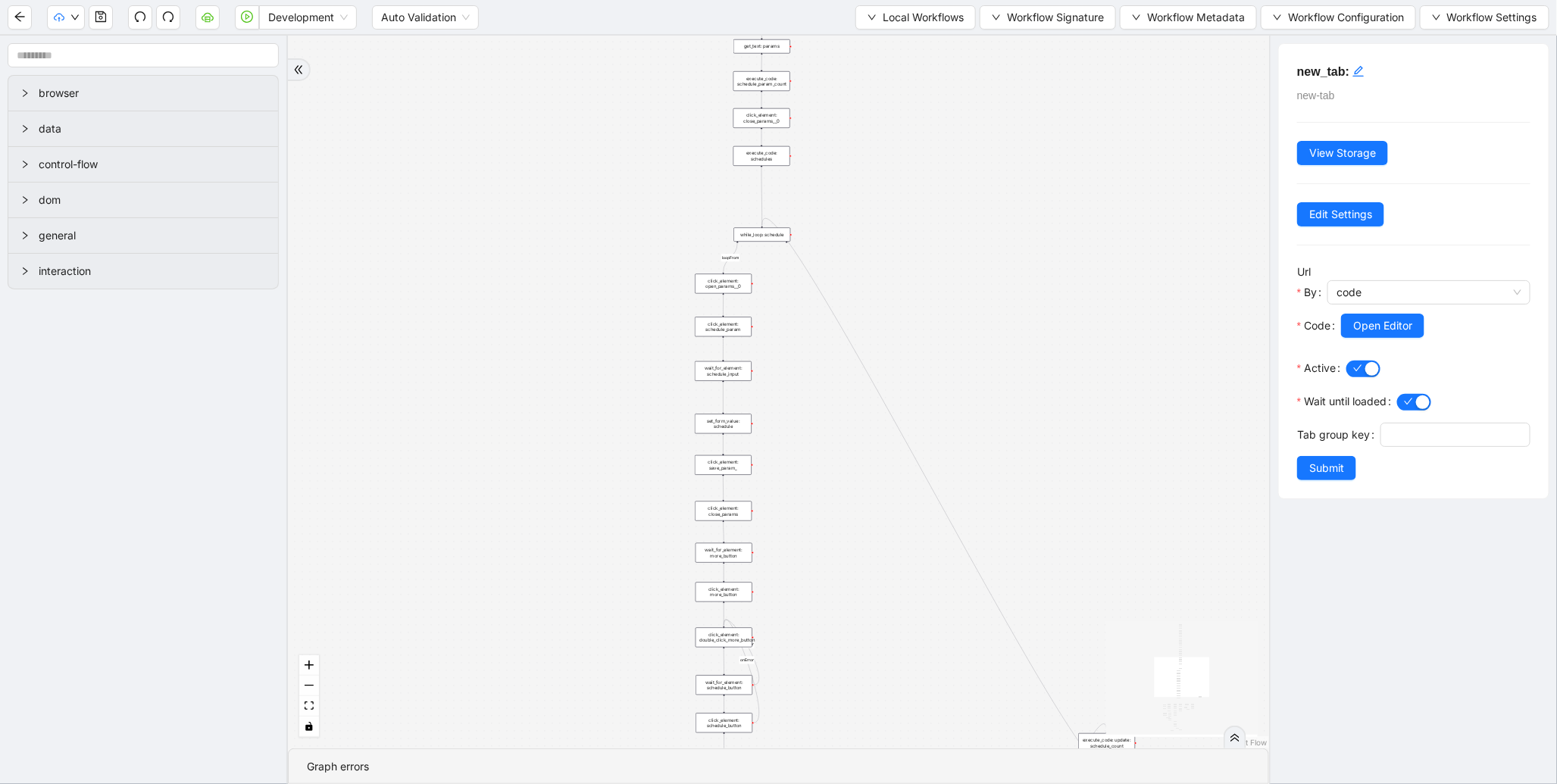
drag, startPoint x: 652, startPoint y: 340, endPoint x: 640, endPoint y: 512, distance: 172.4
click at [640, 512] on div "fallback enable_retry has_error fallback is_selected fallback create_schedule_d…" at bounding box center [778, 392] width 981 height 713
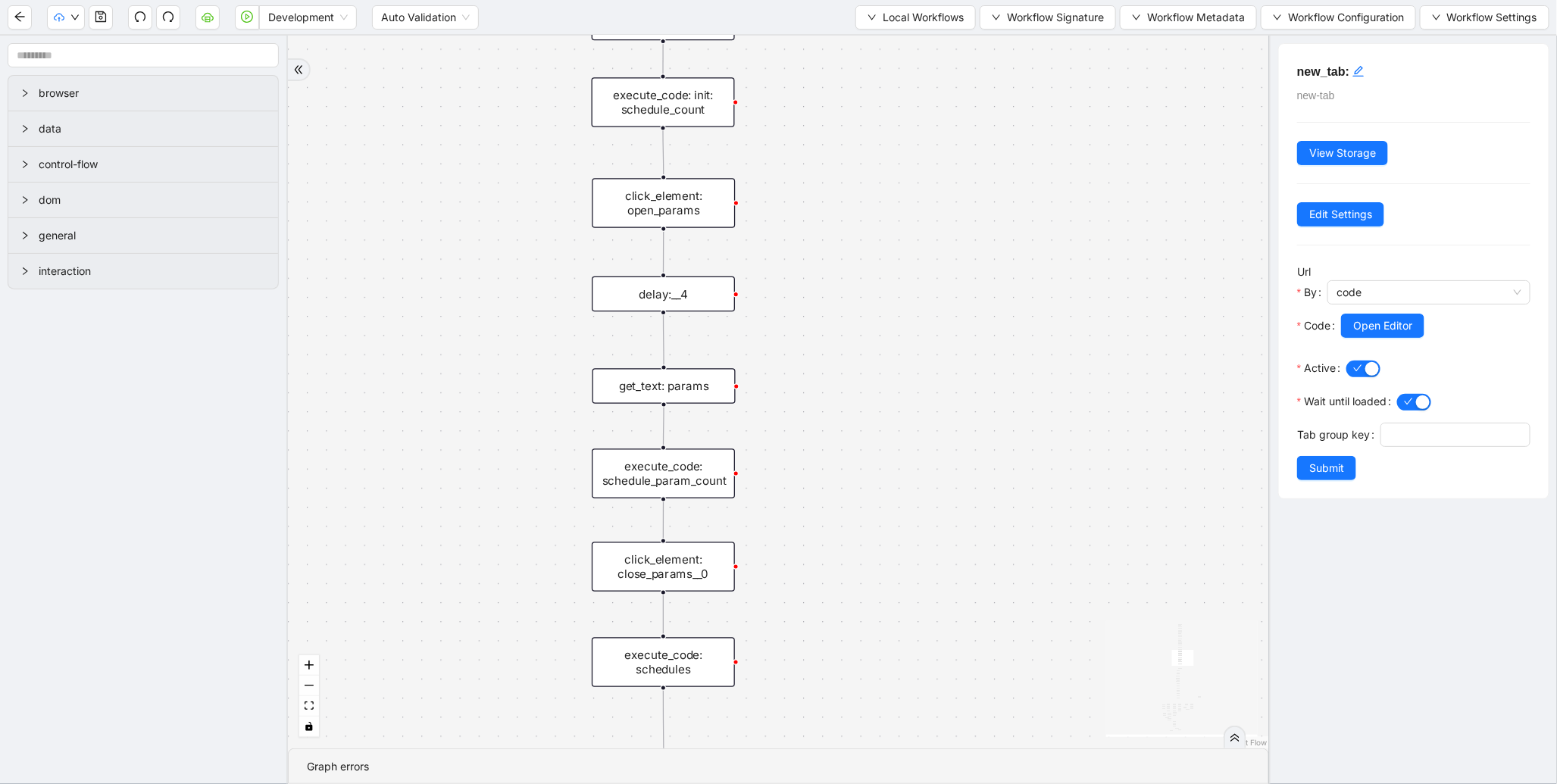
drag, startPoint x: 794, startPoint y: 152, endPoint x: 768, endPoint y: 479, distance: 328.0
click at [768, 513] on div "fallback enable_retry has_error fallback is_selected fallback create_schedule_d…" at bounding box center [778, 392] width 981 height 713
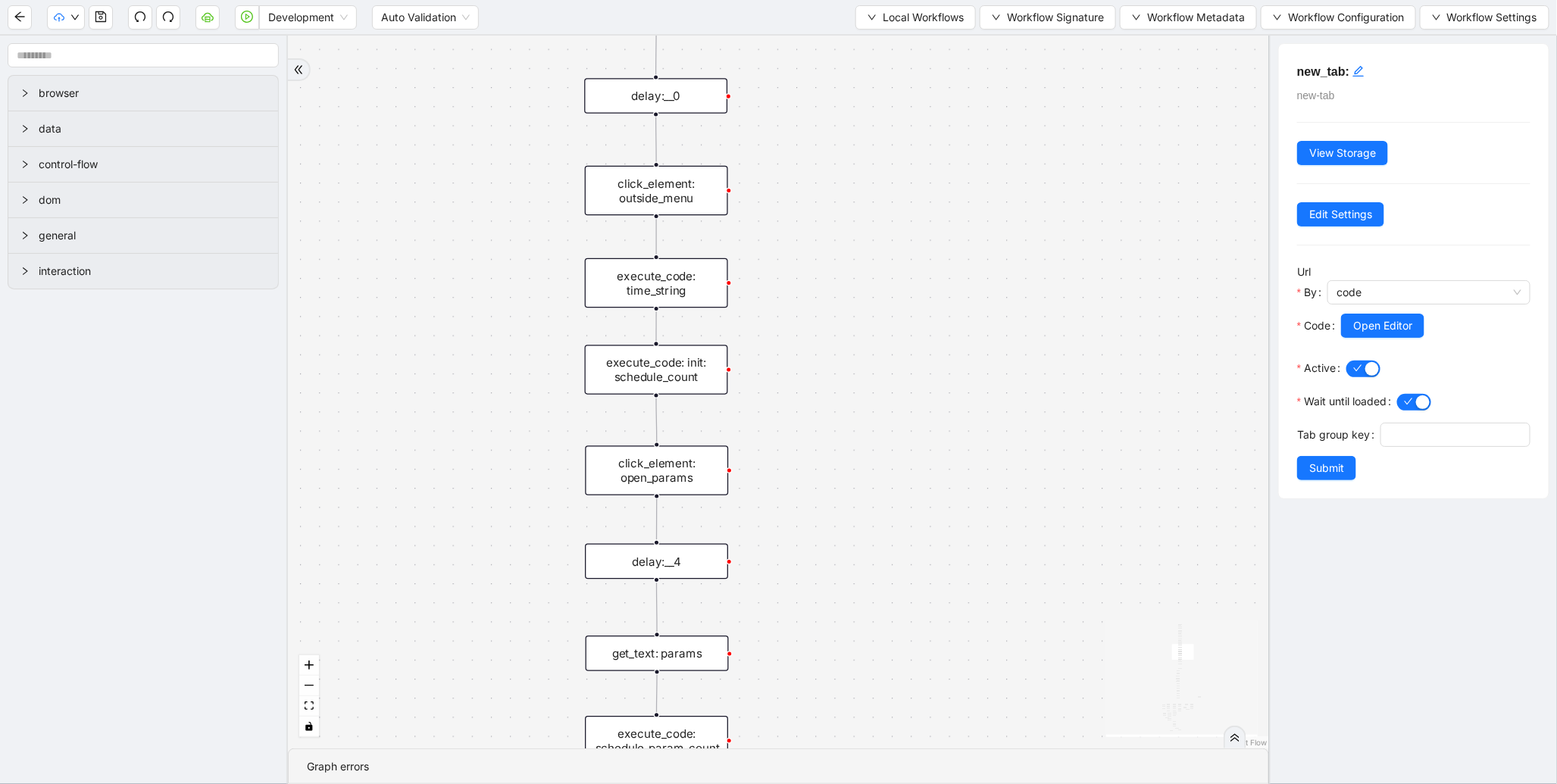
drag, startPoint x: 820, startPoint y: 247, endPoint x: 827, endPoint y: 528, distance: 281.1
click at [828, 528] on div "fallback enable_retry has_error fallback is_selected fallback create_schedule_d…" at bounding box center [778, 392] width 981 height 713
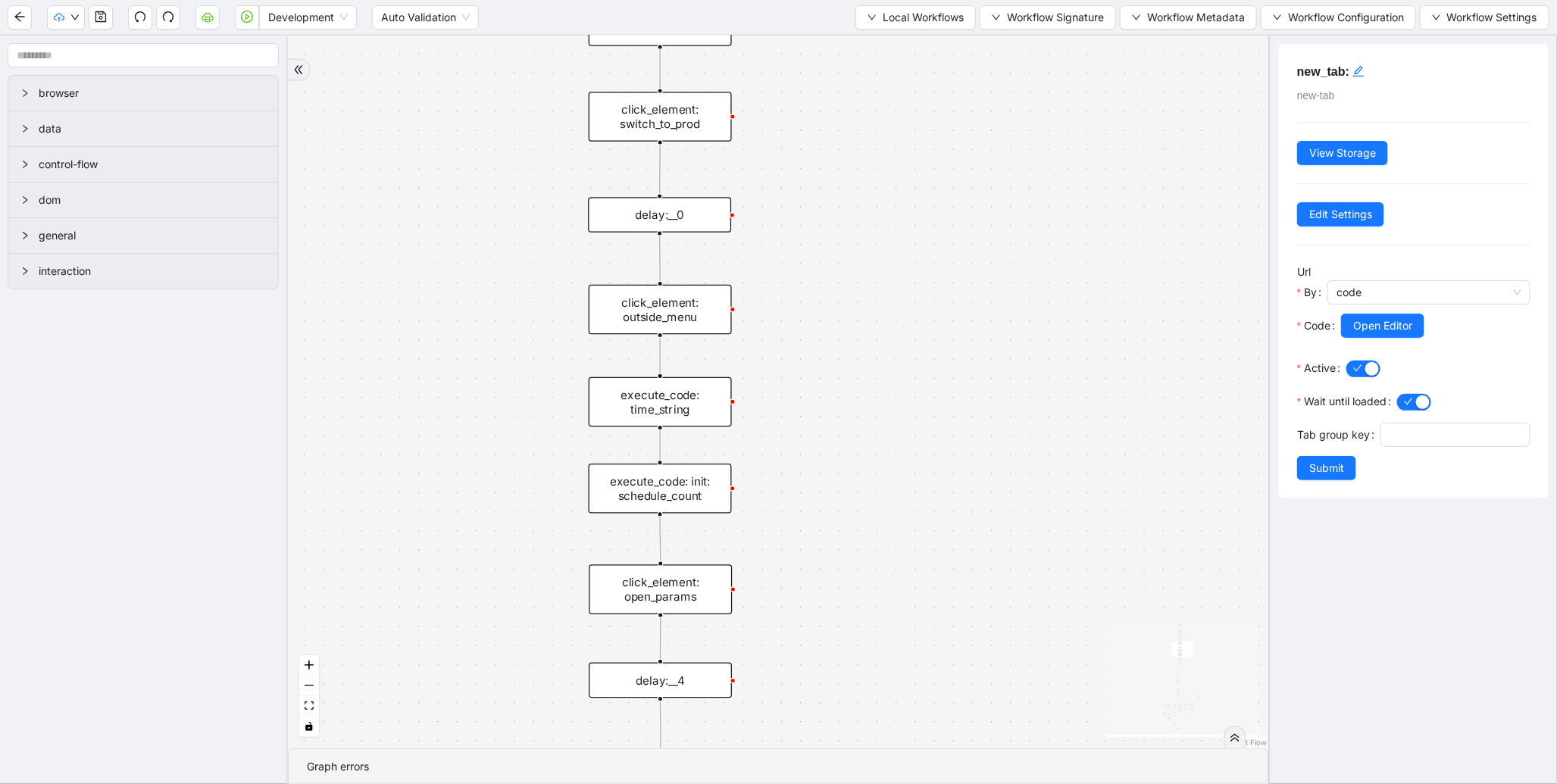
drag, startPoint x: 820, startPoint y: 276, endPoint x: 828, endPoint y: 389, distance: 113.3
click at [828, 389] on div "fallback enable_retry has_error fallback is_selected fallback create_schedule_d…" at bounding box center [778, 392] width 981 height 713
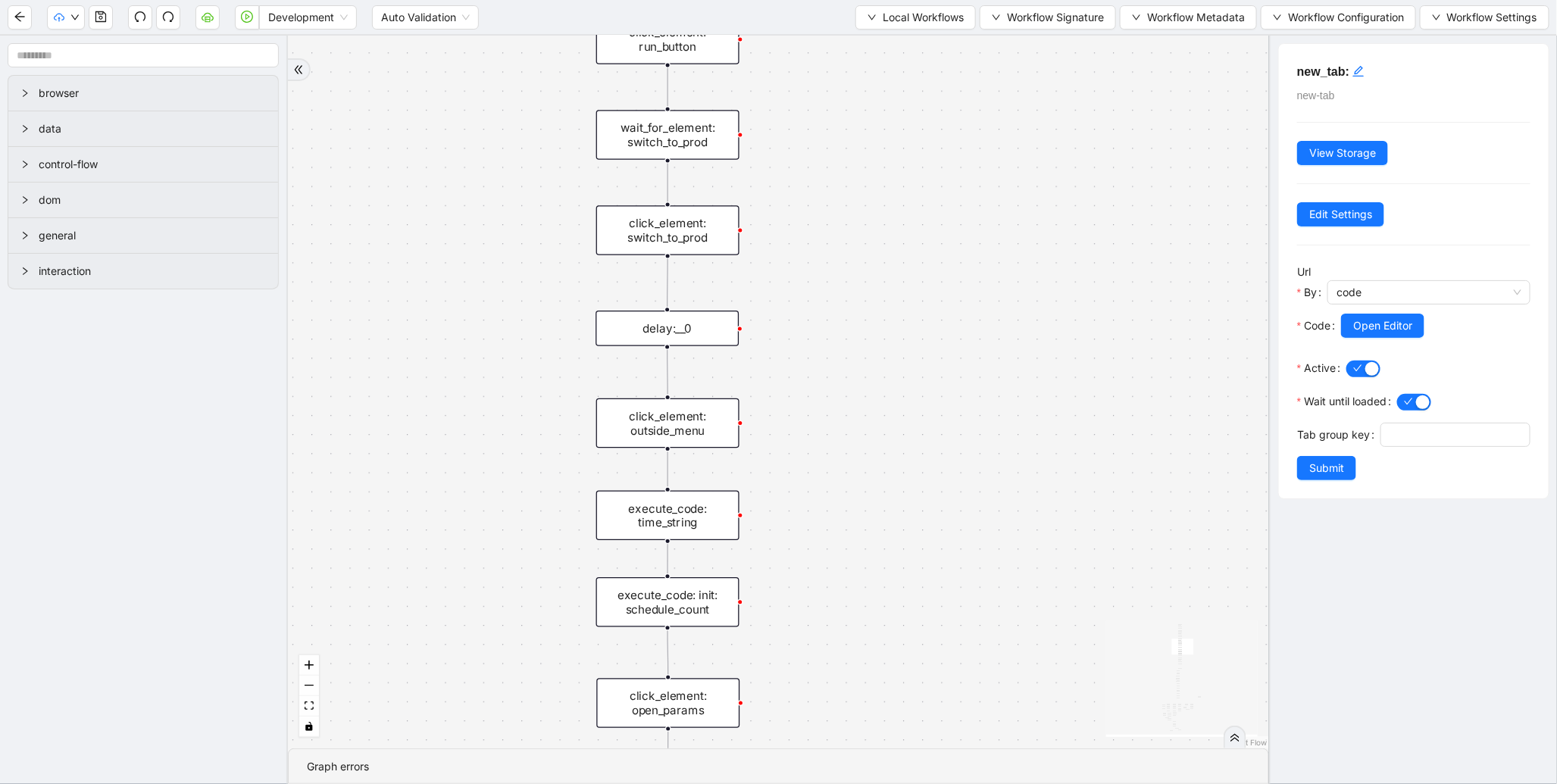
click at [701, 525] on div "execute_code: time_string" at bounding box center [667, 516] width 143 height 50
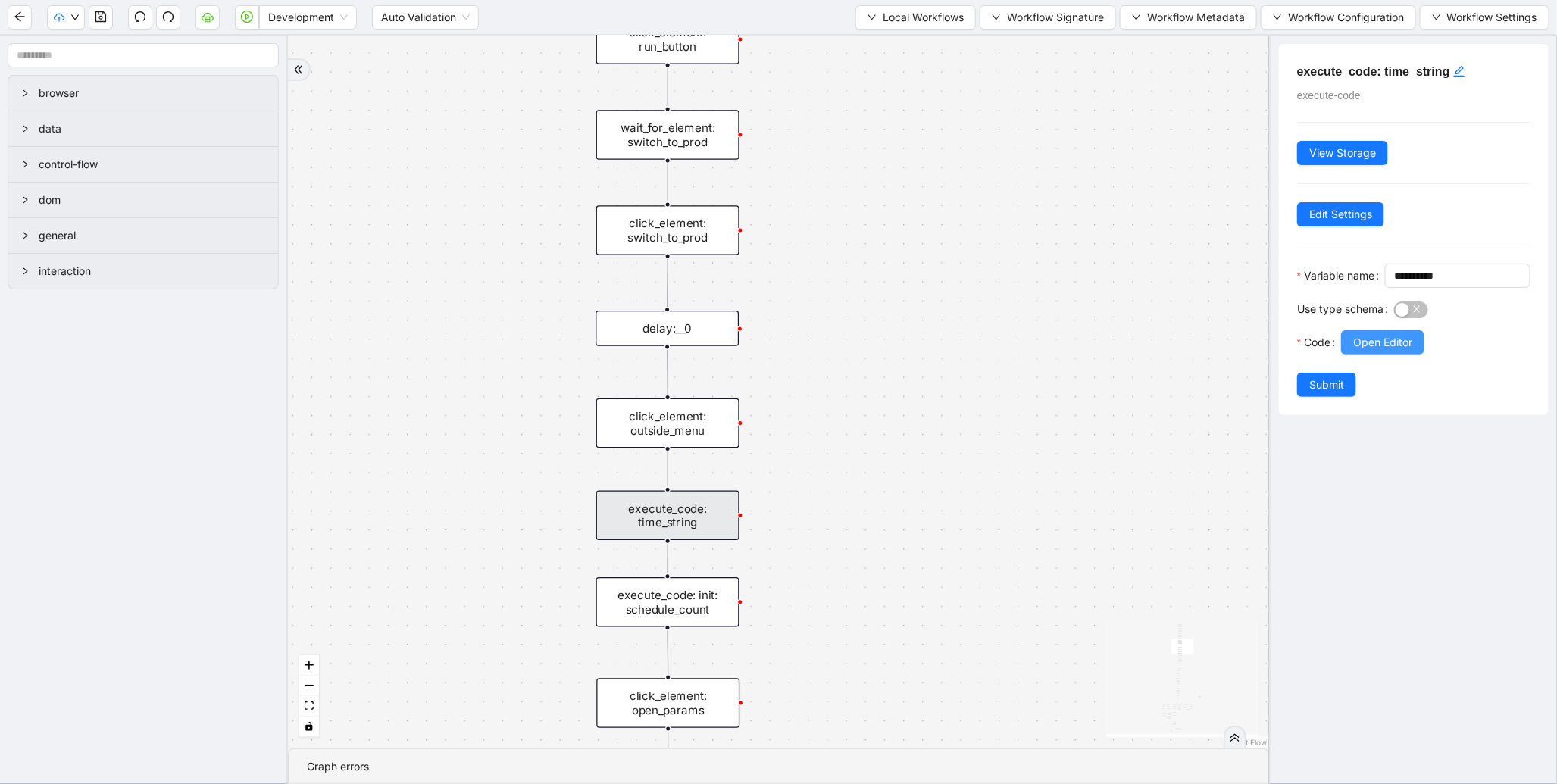
click at [1380, 351] on span "Open Editor" at bounding box center [1383, 342] width 59 height 17
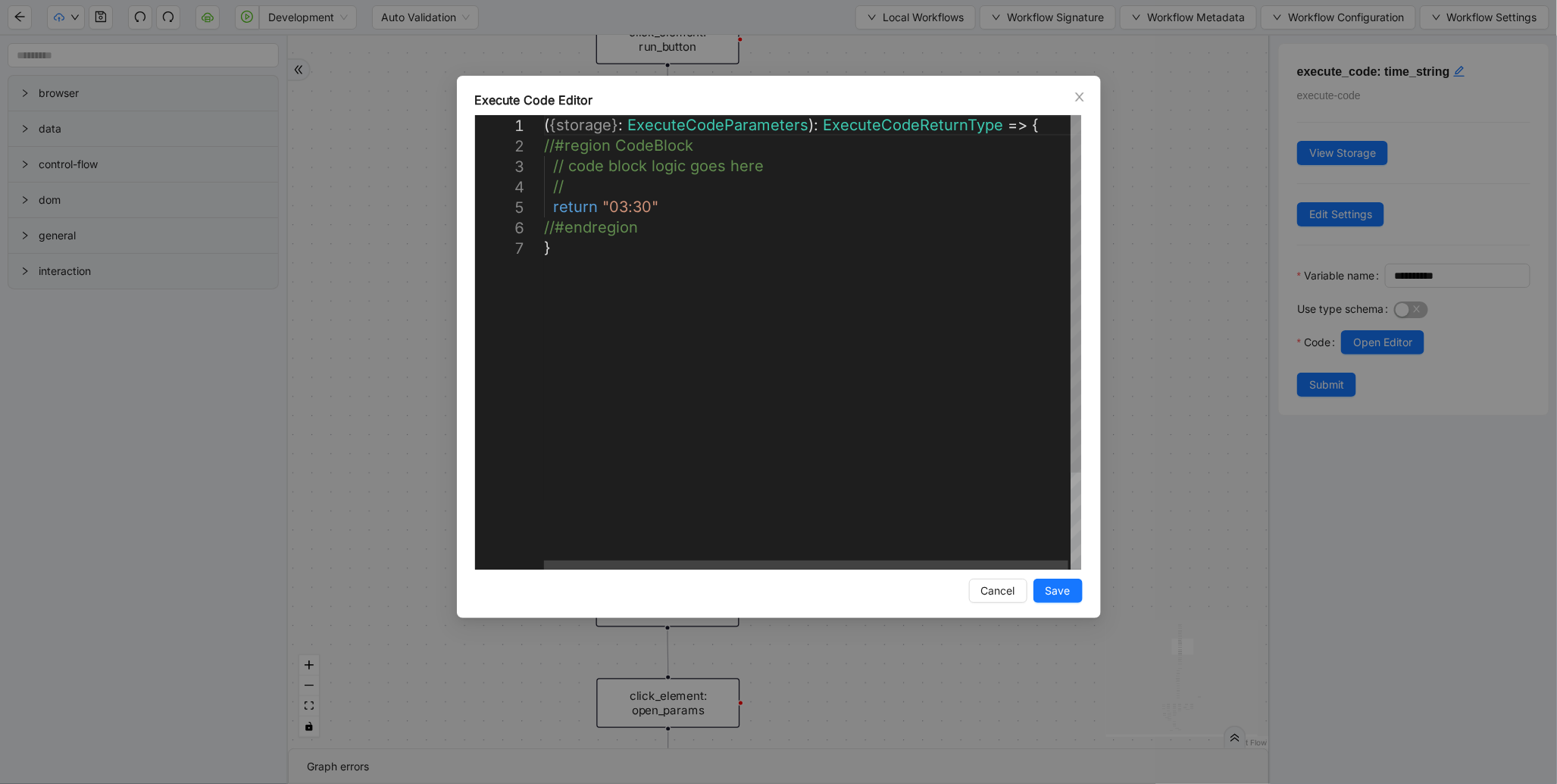
click at [652, 206] on div "( { storage } : ExecuteCodeParameters ): ExecuteCodeReturnType => { //#region C…" at bounding box center [814, 404] width 540 height 577
type textarea "**********"
click at [1058, 585] on span "Save" at bounding box center [1058, 591] width 25 height 17
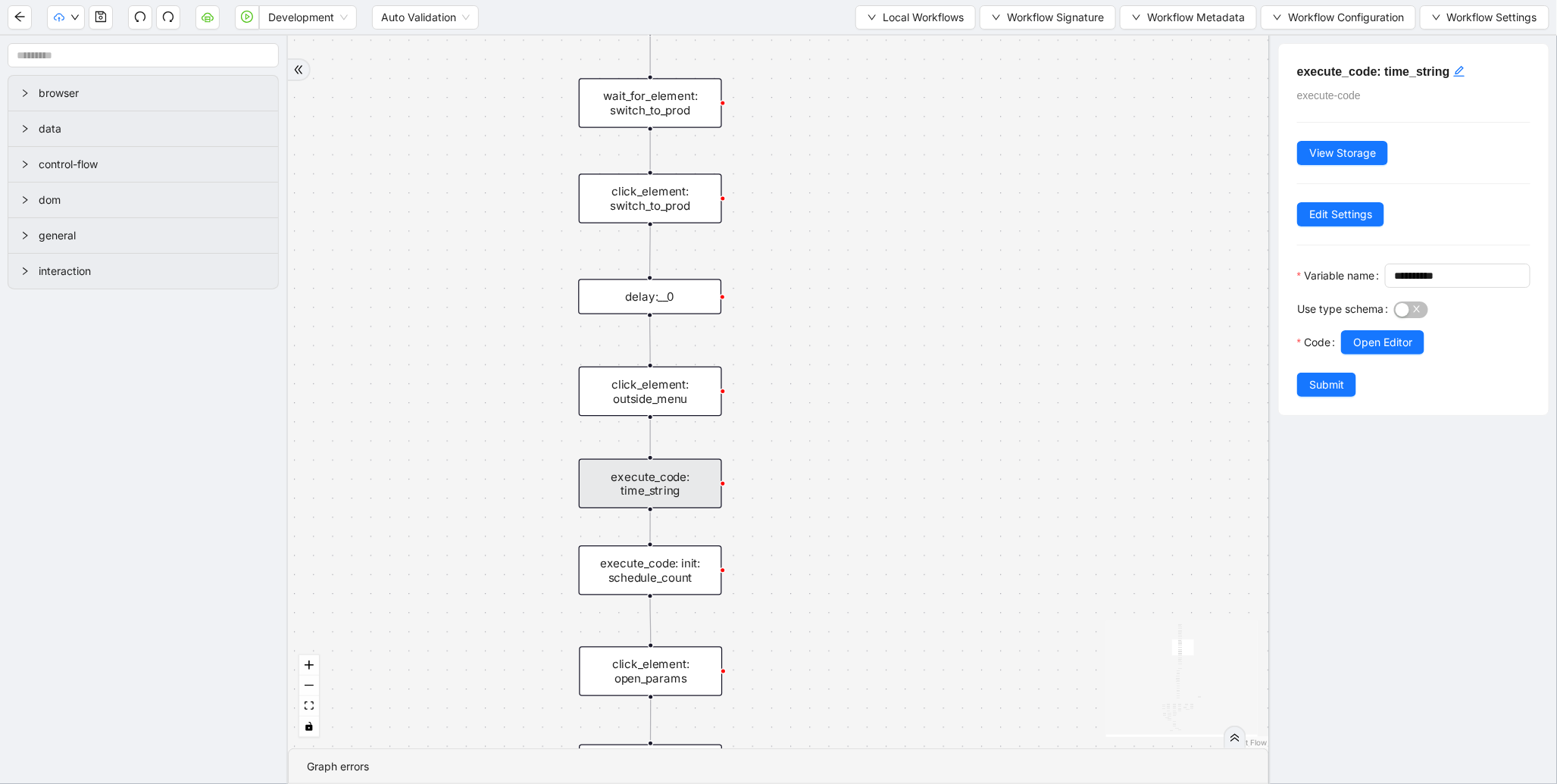
drag, startPoint x: 1005, startPoint y: 611, endPoint x: 845, endPoint y: 178, distance: 461.6
click at [845, 177] on div "fallback enable_retry has_error fallback is_selected fallback create_schedule_d…" at bounding box center [778, 392] width 981 height 713
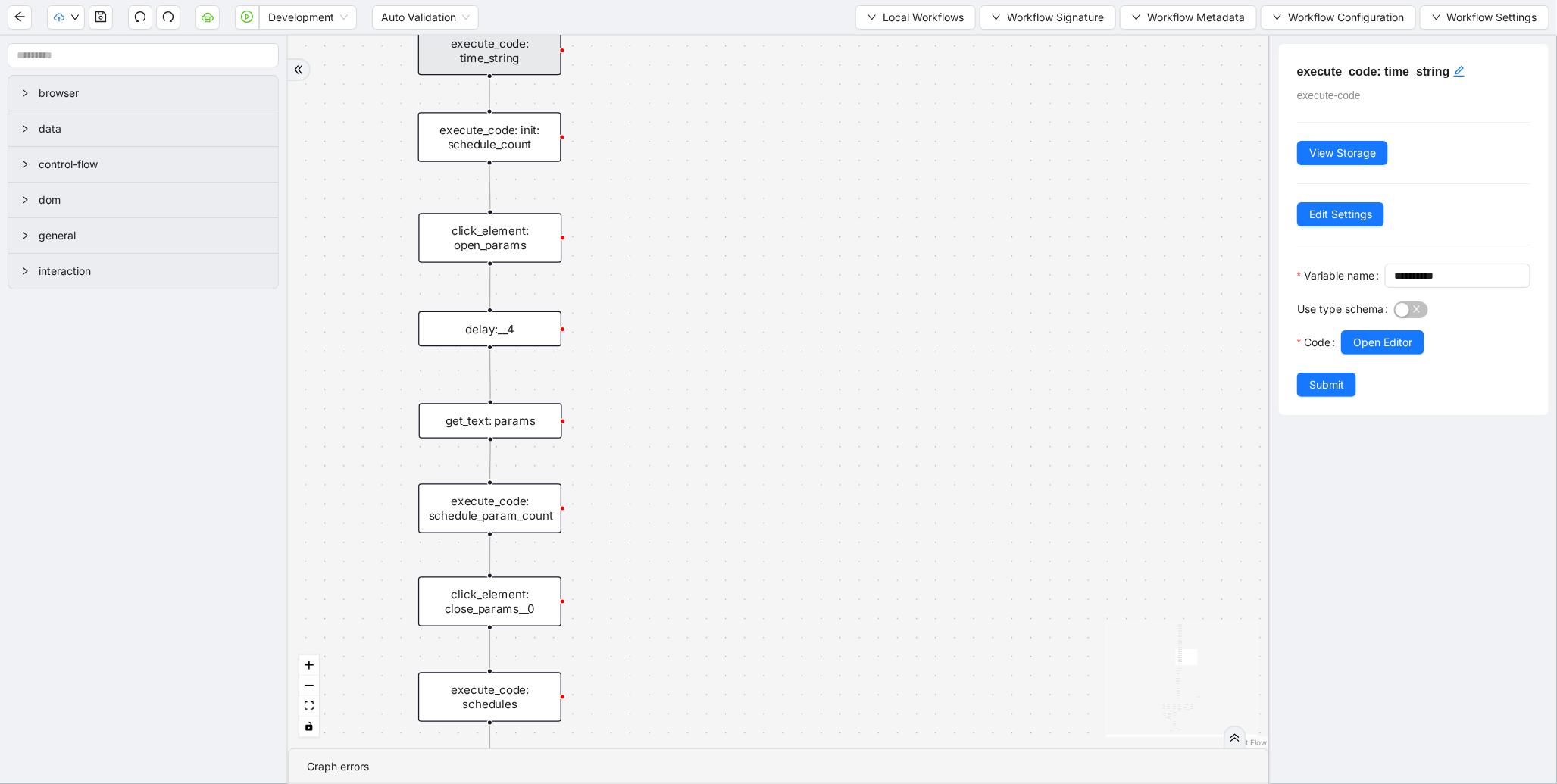
drag, startPoint x: 917, startPoint y: 525, endPoint x: 885, endPoint y: 81, distance: 445.2
click at [885, 81] on div "fallback enable_retry has_error fallback is_selected fallback create_schedule_d…" at bounding box center [778, 392] width 981 height 713
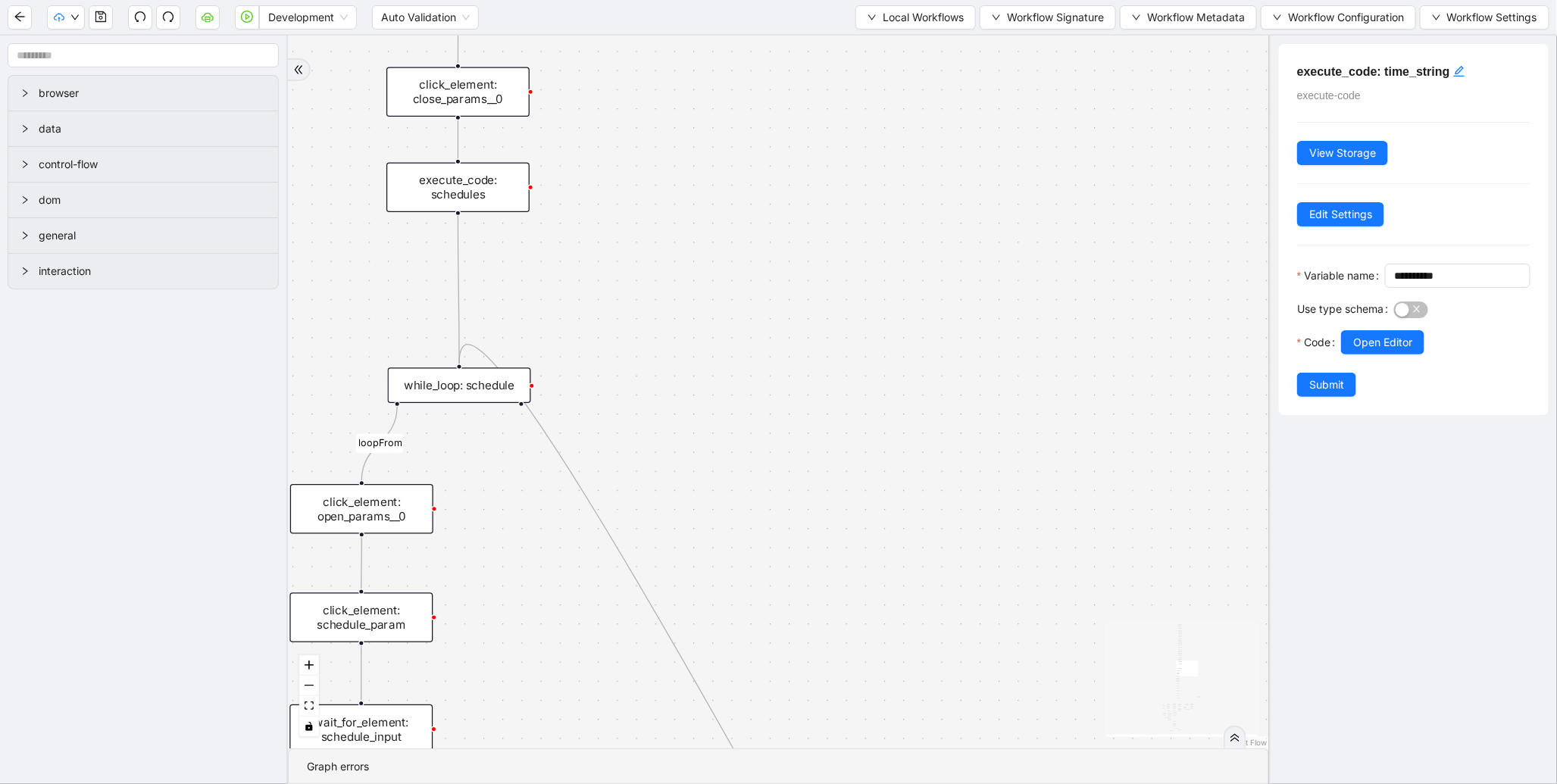
drag, startPoint x: 948, startPoint y: 464, endPoint x: 895, endPoint y: 126, distance: 342.1
click at [895, 126] on div "fallback enable_retry has_error fallback is_selected fallback create_schedule_d…" at bounding box center [778, 392] width 981 height 713
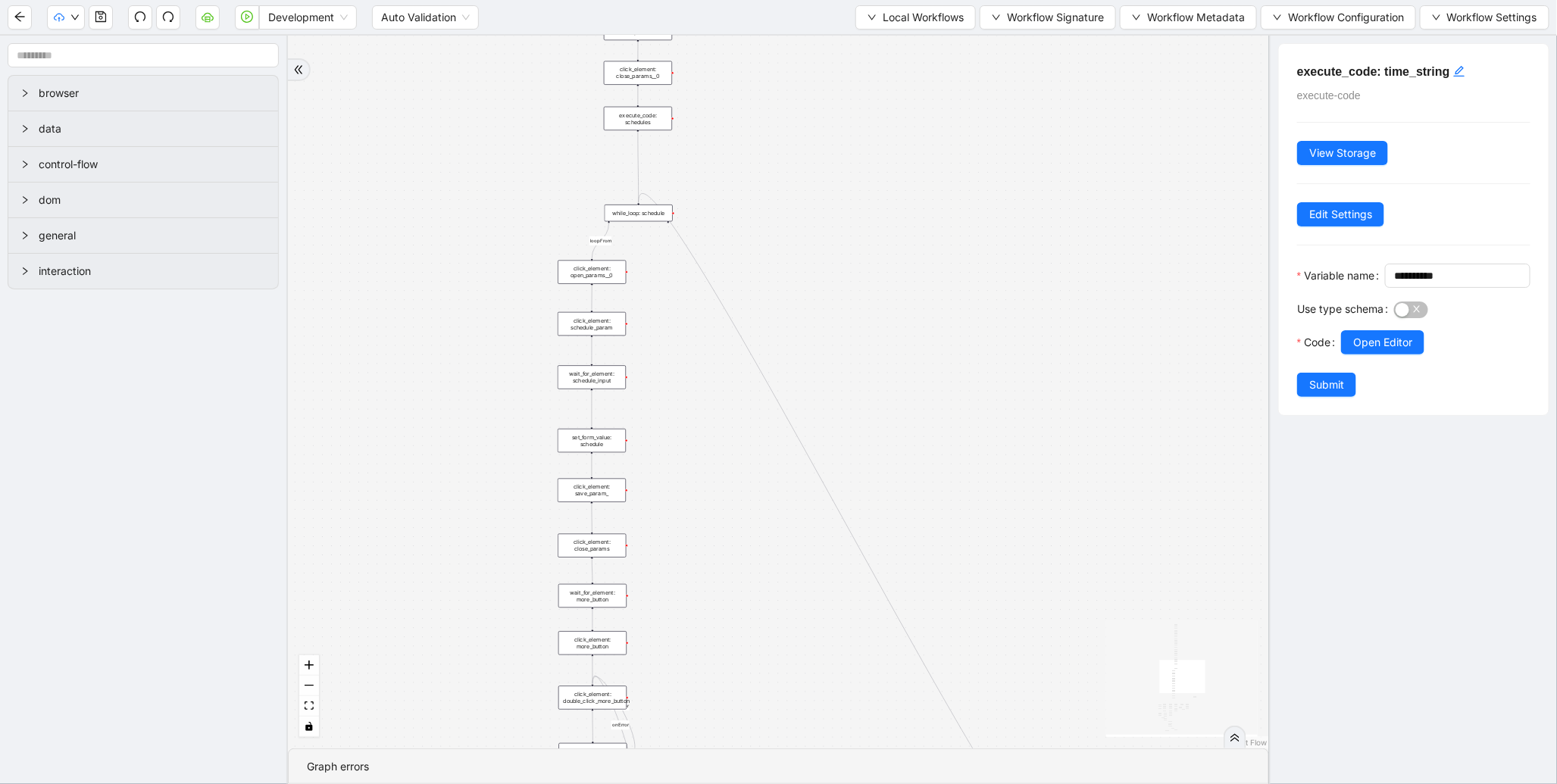
drag, startPoint x: 789, startPoint y: 533, endPoint x: 626, endPoint y: 44, distance: 515.5
click at [626, 44] on div "fallback enable_retry has_error fallback is_selected fallback create_schedule_d…" at bounding box center [778, 392] width 981 height 713
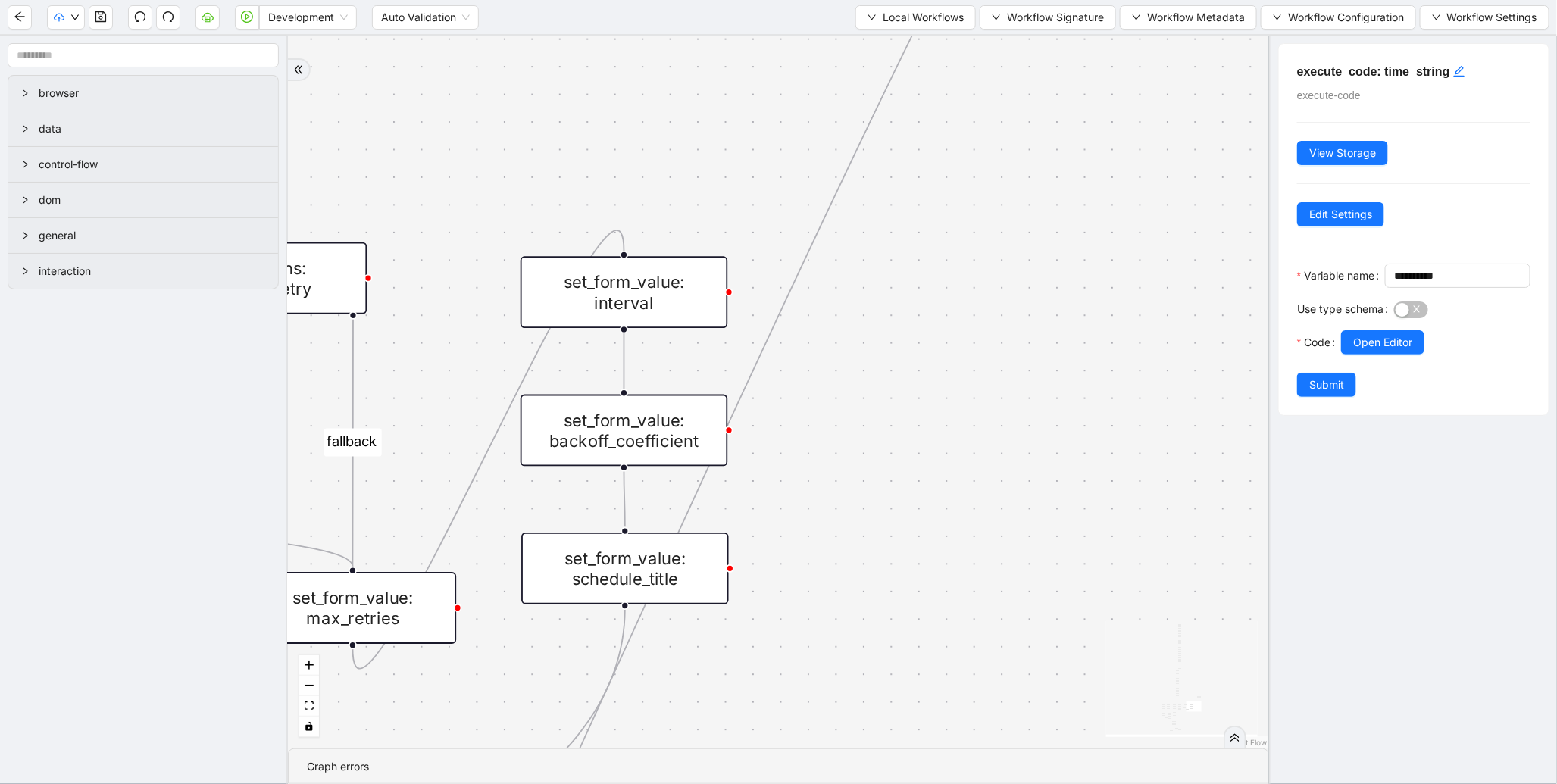
click at [676, 574] on div "set_form_value: schedule_title" at bounding box center [625, 568] width 208 height 72
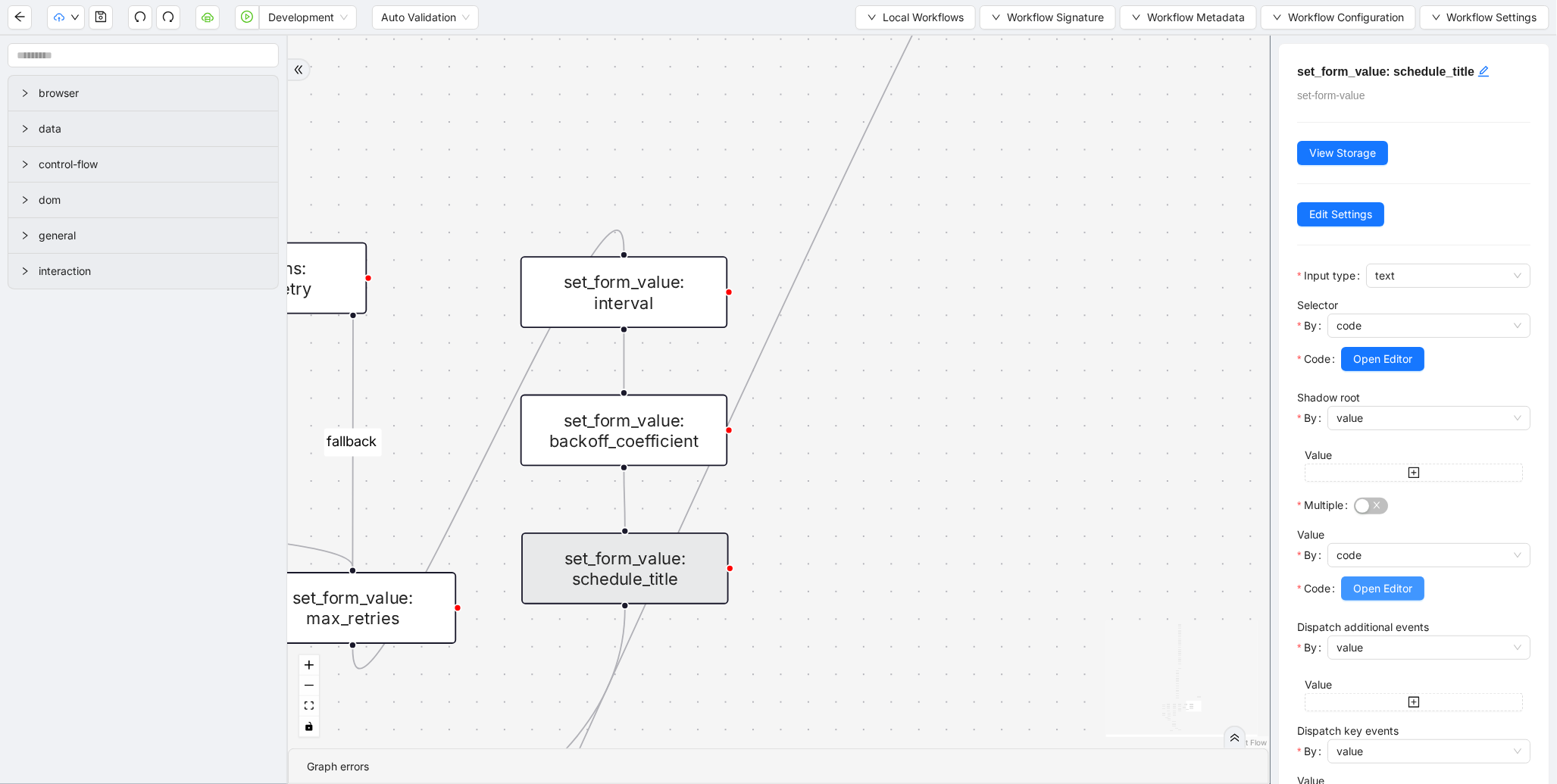
click at [1412, 582] on span "Open Editor" at bounding box center [1383, 588] width 59 height 17
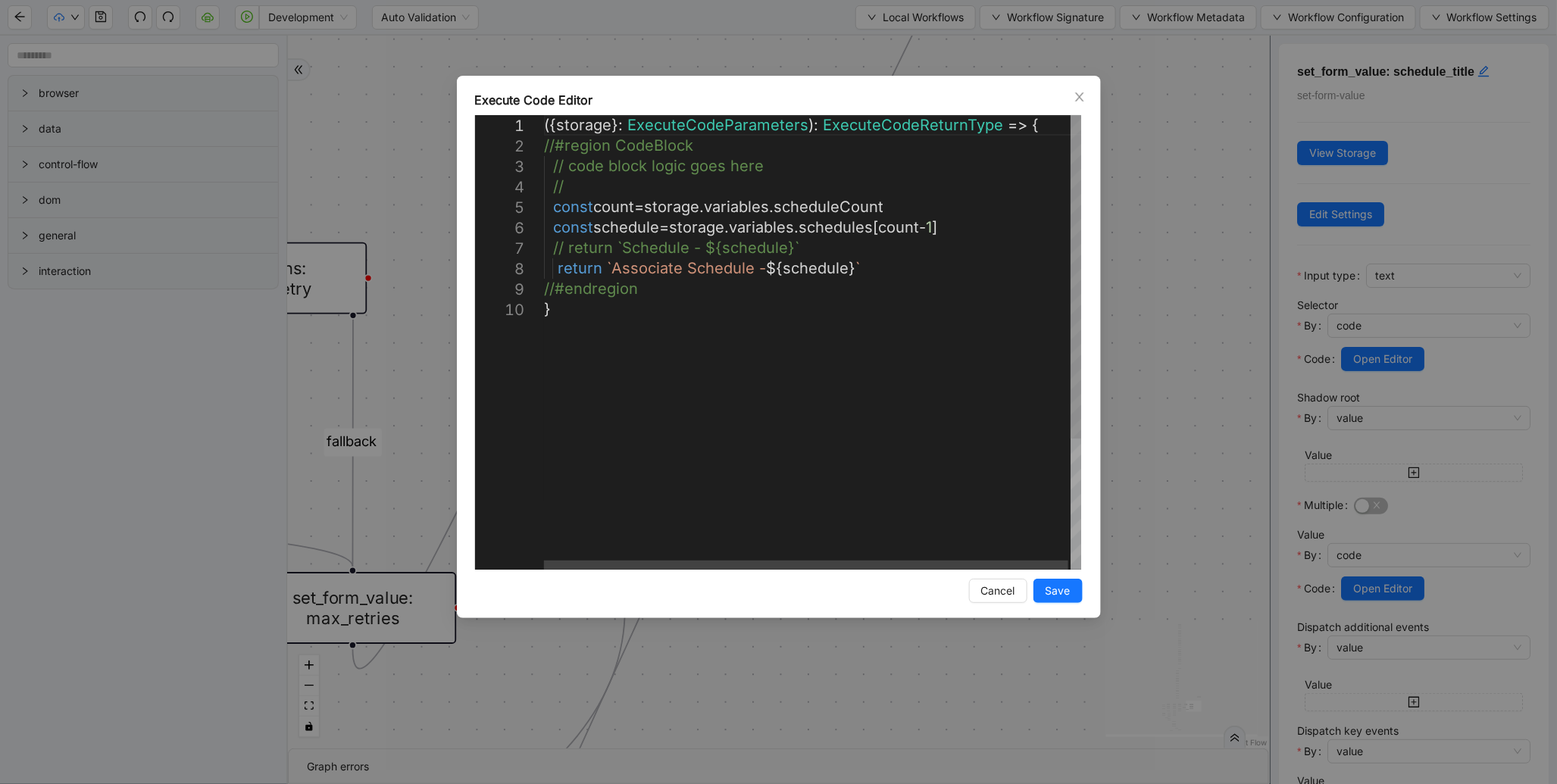
scroll to position [0, 8]
click at [693, 265] on div "({ storage }: ExecuteCodeParameters ): ExecuteCodeReturnType => { //#region Cod…" at bounding box center [814, 434] width 540 height 638
click at [707, 252] on div "({ storage }: ExecuteCodeParameters ): ExecuteCodeReturnType => { //#region Cod…" at bounding box center [814, 434] width 540 height 638
type textarea "**********"
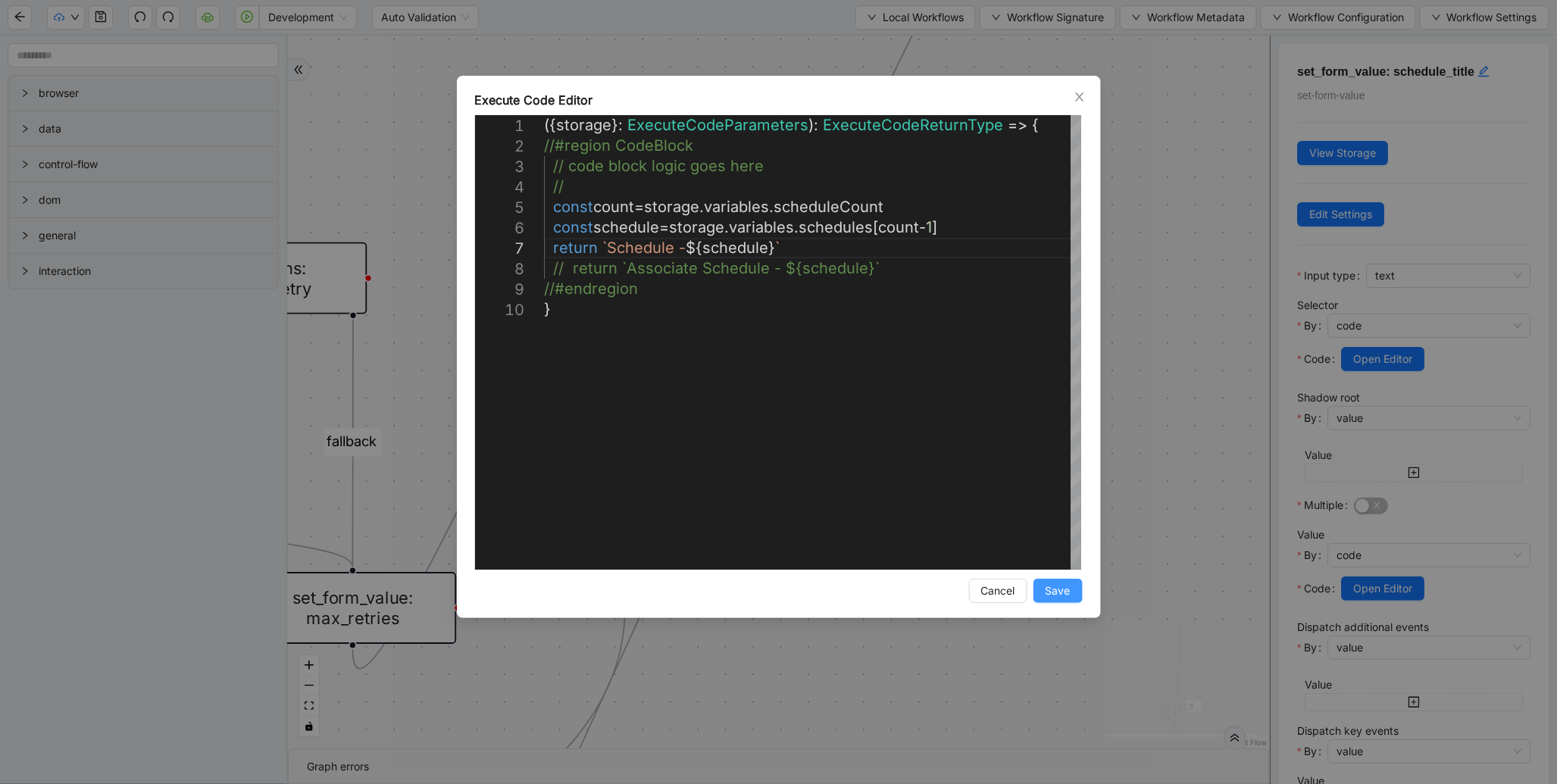
click at [1062, 588] on span "Save" at bounding box center [1058, 591] width 25 height 17
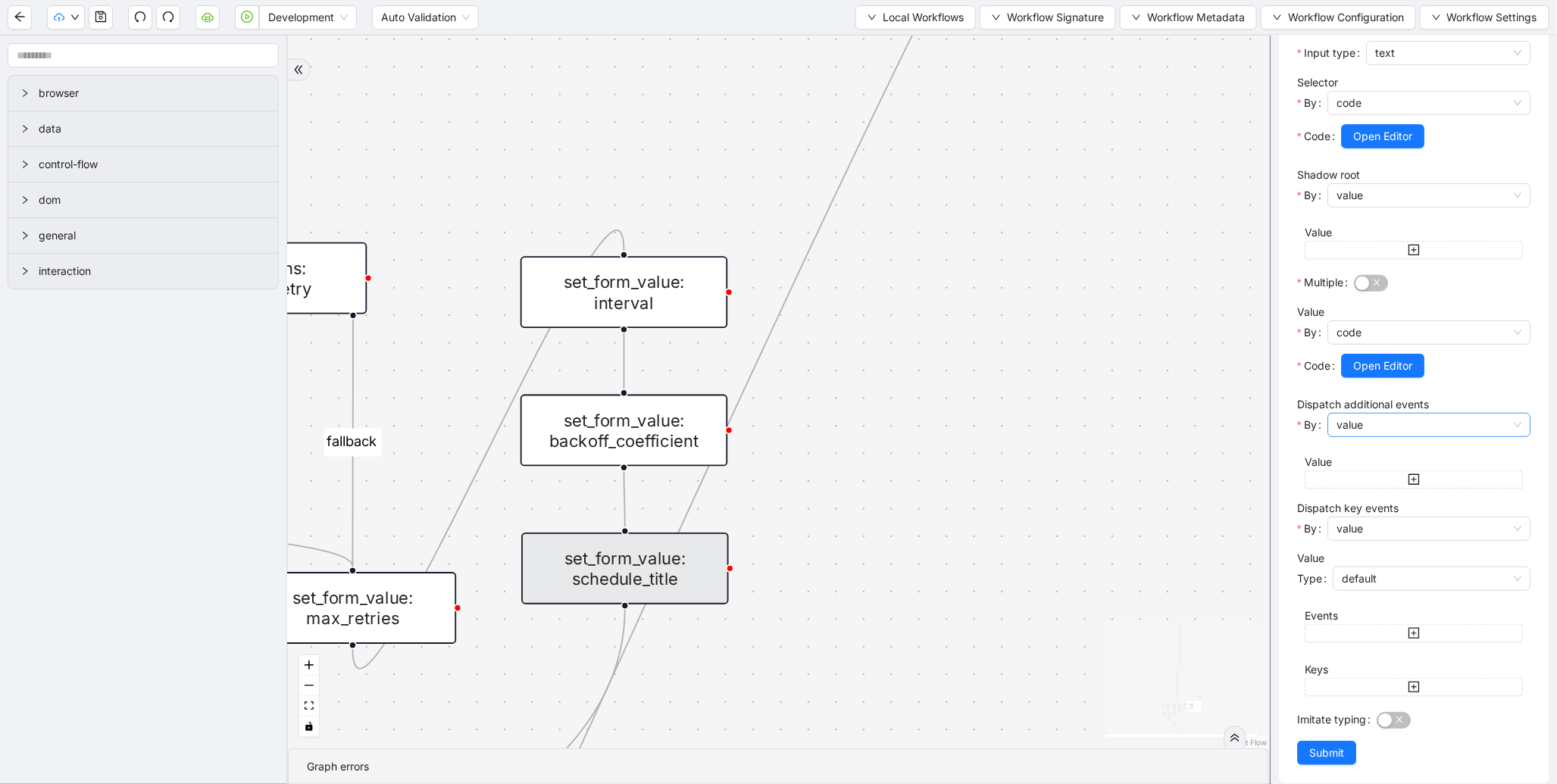
scroll to position [238, 0]
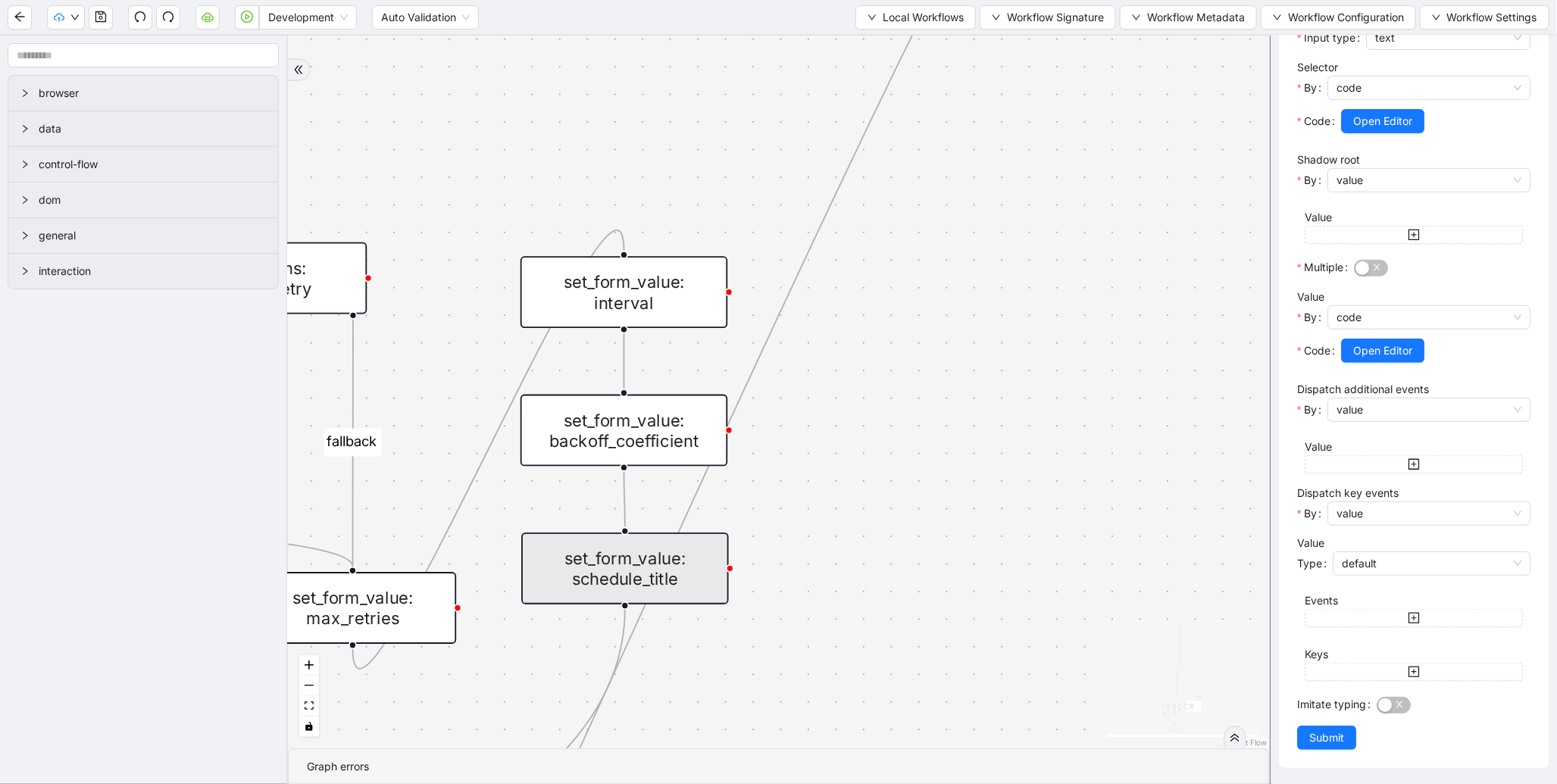
click at [1328, 751] on div "set_form_value: schedule_title set-form-value View Storage Edit Settings Input …" at bounding box center [1414, 287] width 270 height 962
click at [1334, 743] on span "Submit" at bounding box center [1327, 738] width 35 height 17
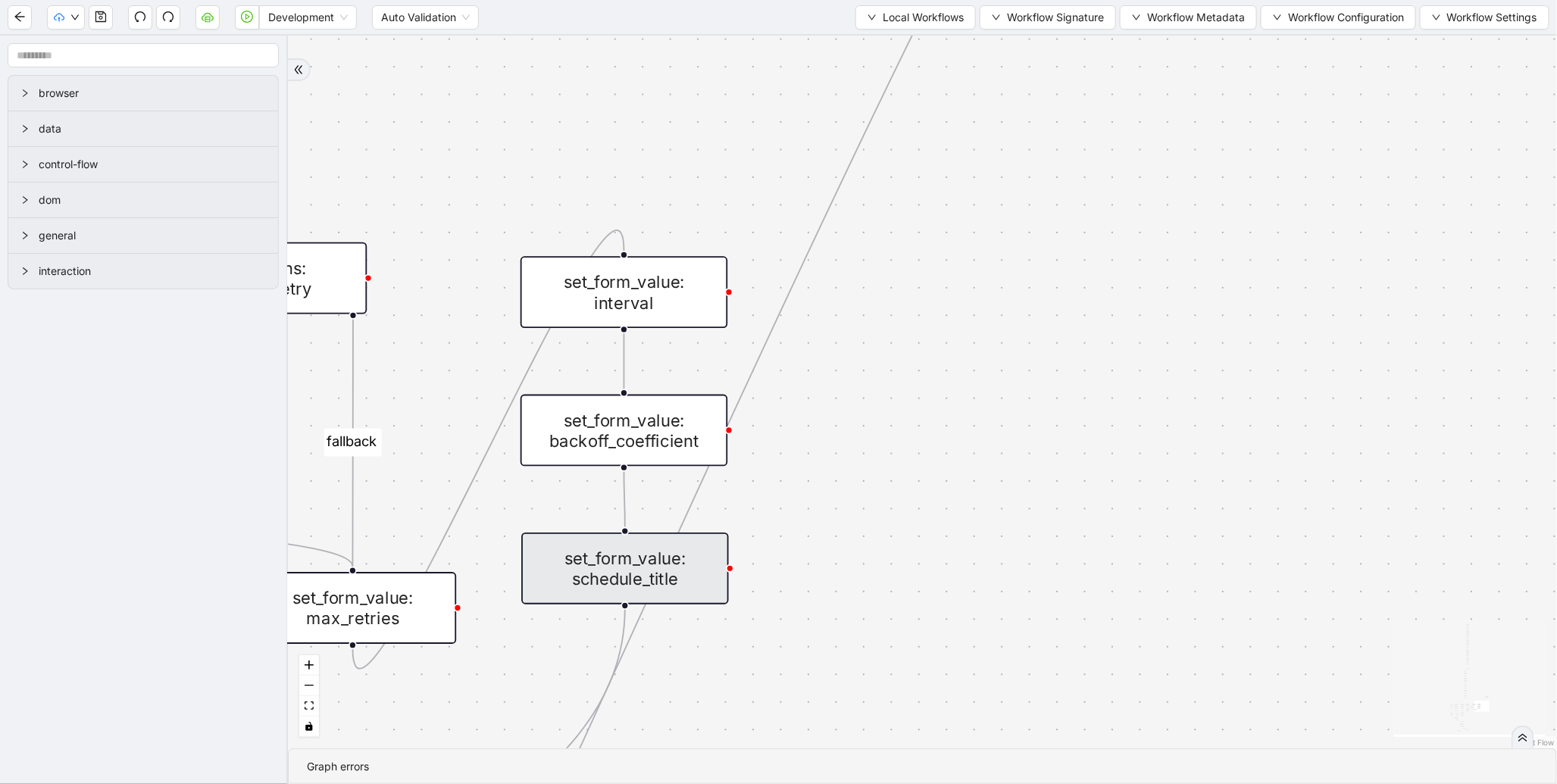
scroll to position [0, 0]
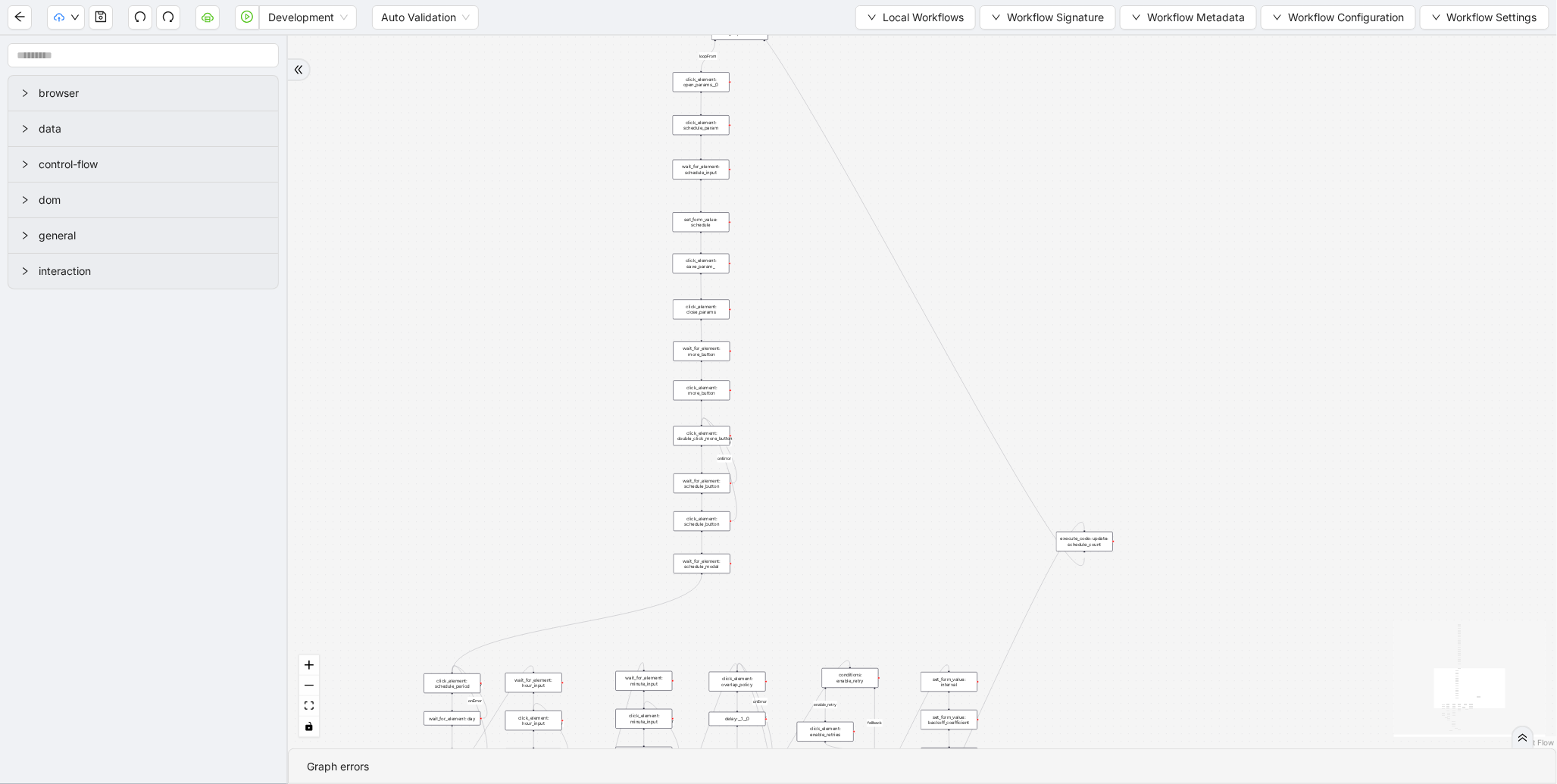
drag, startPoint x: 794, startPoint y: 445, endPoint x: 891, endPoint y: 634, distance: 212.4
click at [891, 634] on div "fallback enable_retry has_error fallback is_selected fallback create_schedule_d…" at bounding box center [922, 392] width 1269 height 713
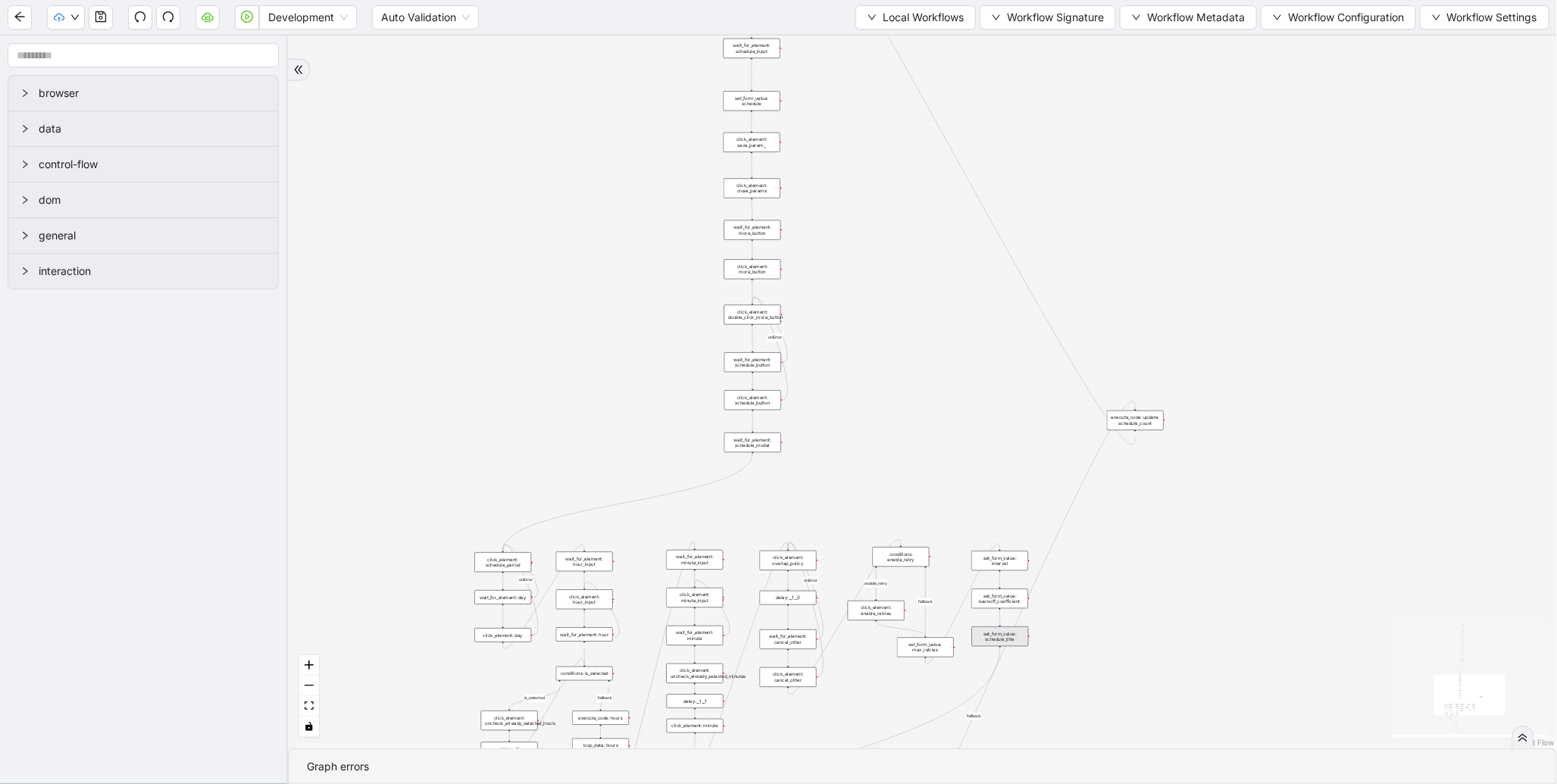
drag, startPoint x: 918, startPoint y: 484, endPoint x: 902, endPoint y: 331, distance: 153.8
click at [902, 331] on div "fallback enable_retry has_error fallback is_selected fallback create_schedule_d…" at bounding box center [922, 392] width 1269 height 713
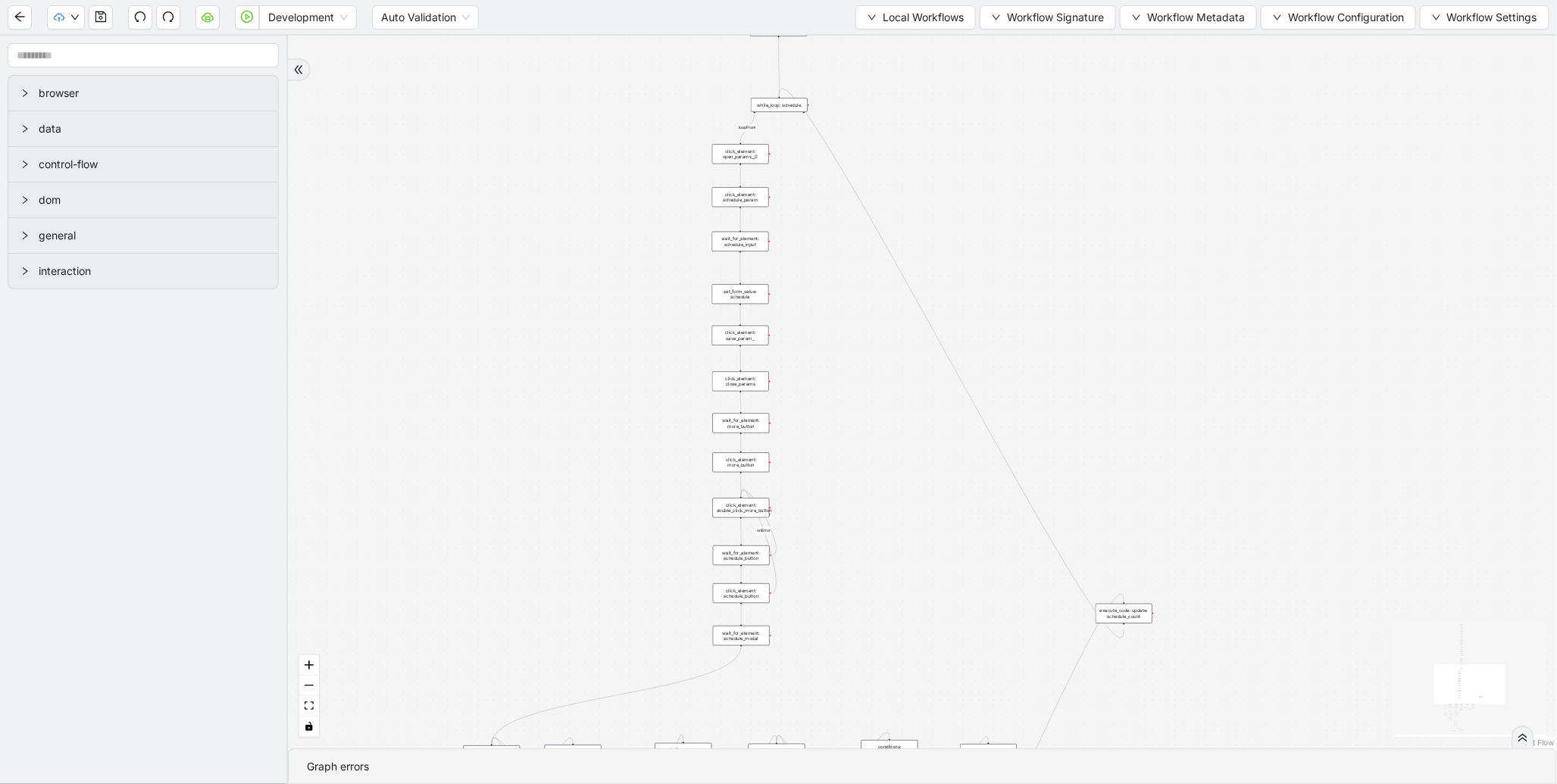
drag, startPoint x: 836, startPoint y: 276, endPoint x: 828, endPoint y: 514, distance: 238.1
click at [828, 514] on div "fallback enable_retry has_error fallback is_selected fallback create_schedule_d…" at bounding box center [922, 392] width 1269 height 713
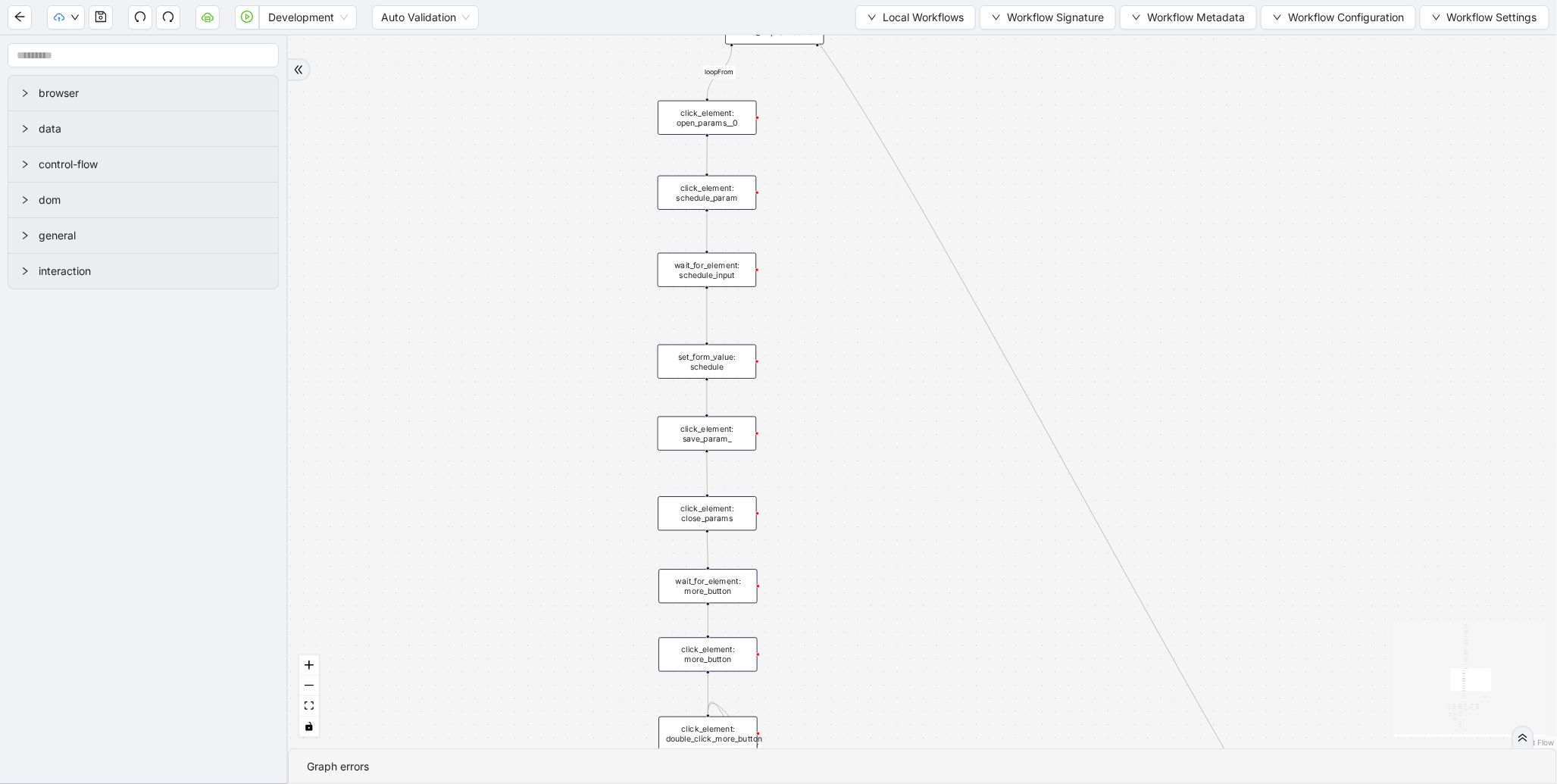
click at [721, 361] on div "set_form_value: schedule" at bounding box center [707, 361] width 100 height 34
click at [694, 364] on div "set_form_value: schedule" at bounding box center [707, 361] width 100 height 34
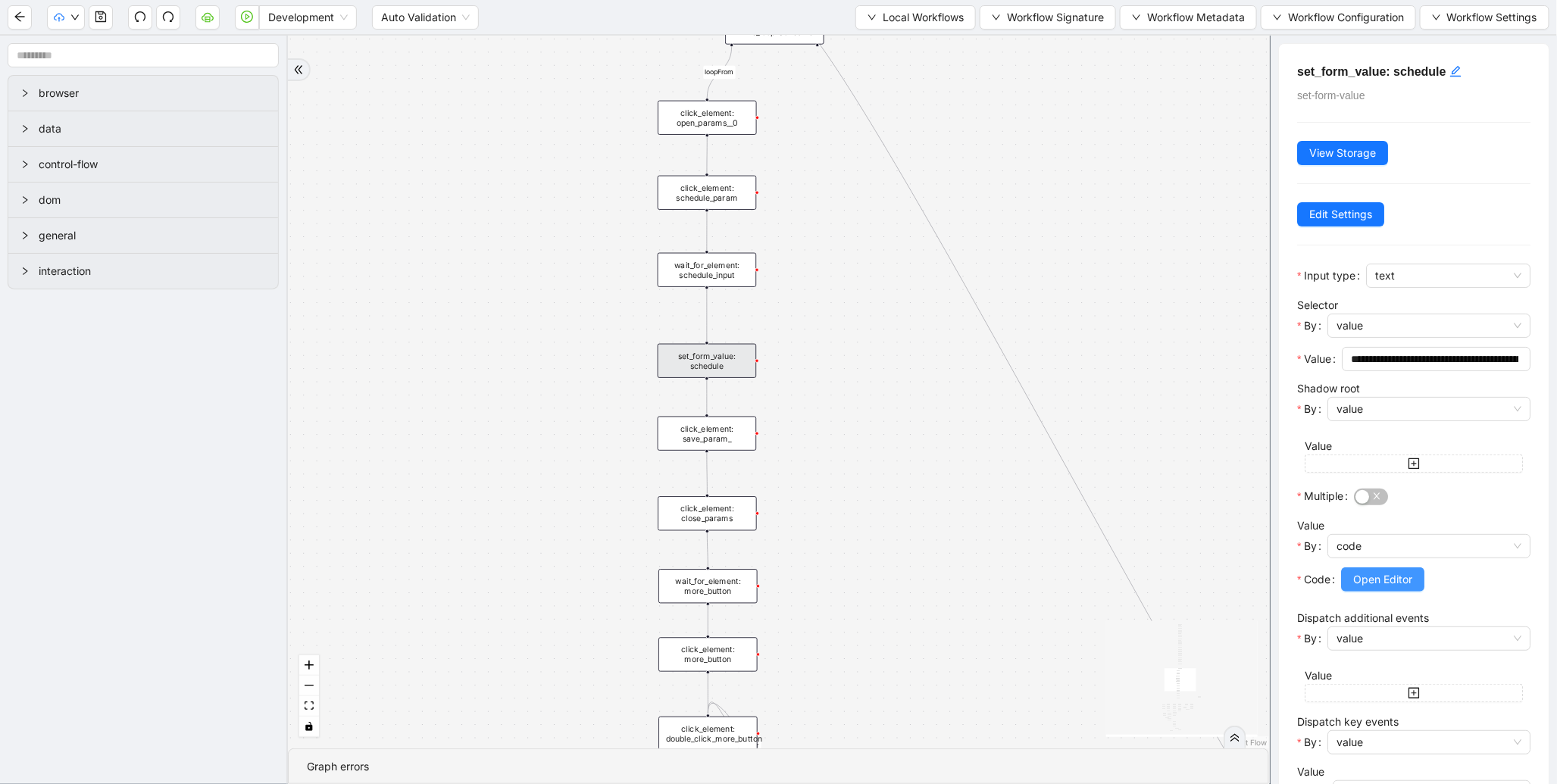
click at [1395, 579] on span "Open Editor" at bounding box center [1383, 580] width 59 height 17
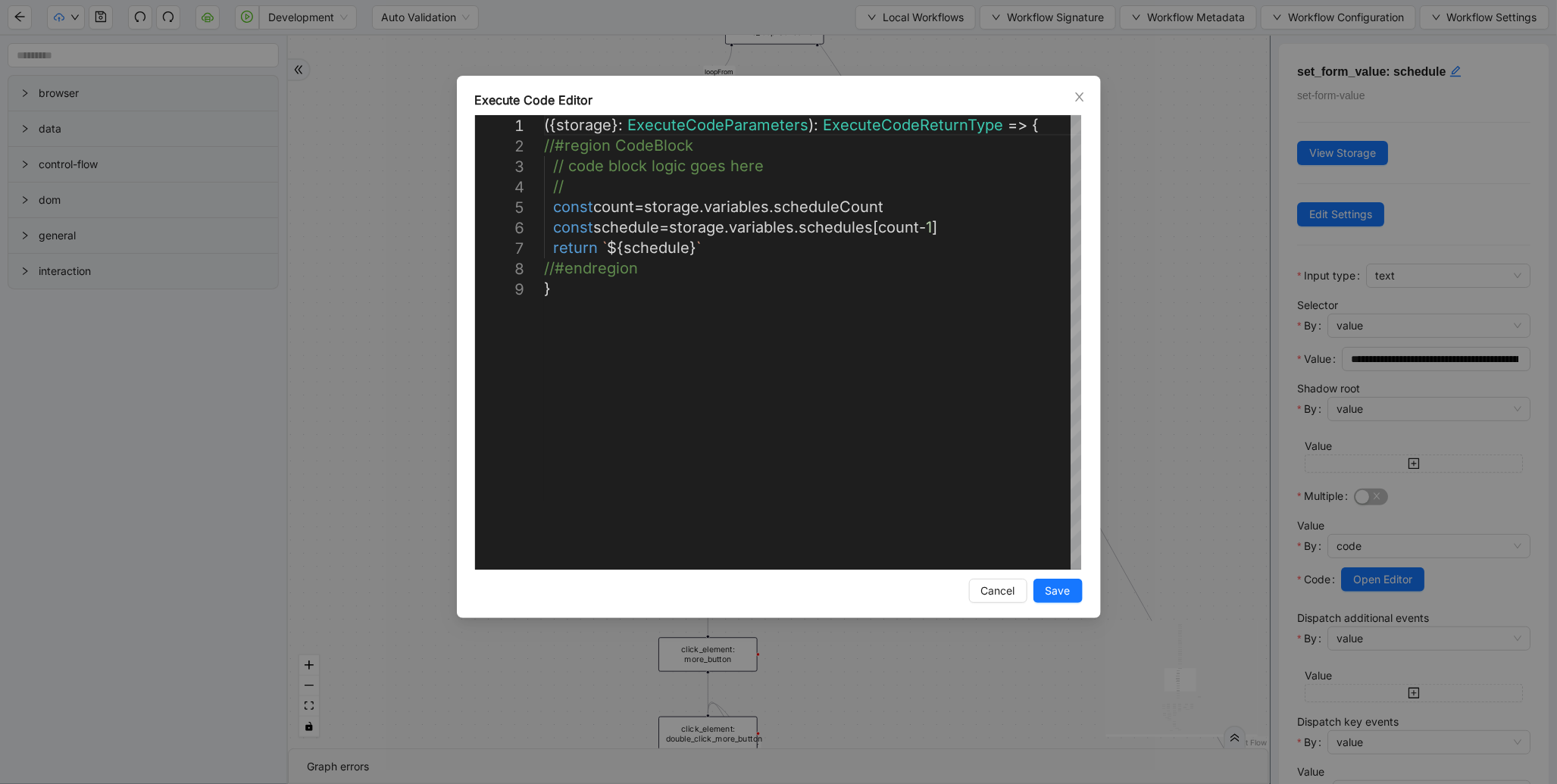
click at [1133, 318] on div "**********" at bounding box center [778, 392] width 1557 height 784
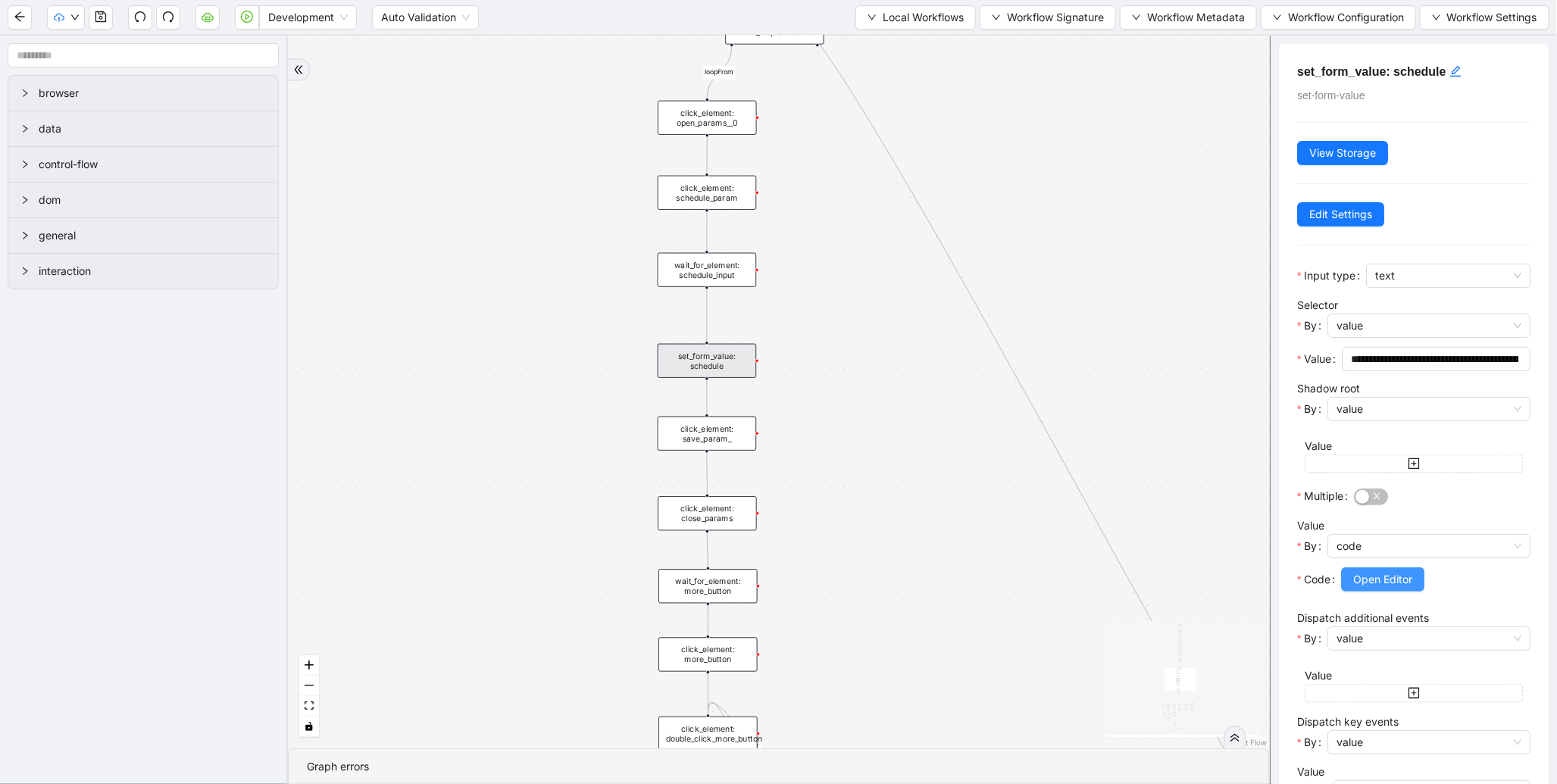
click at [1411, 581] on span "Open Editor" at bounding box center [1383, 580] width 59 height 17
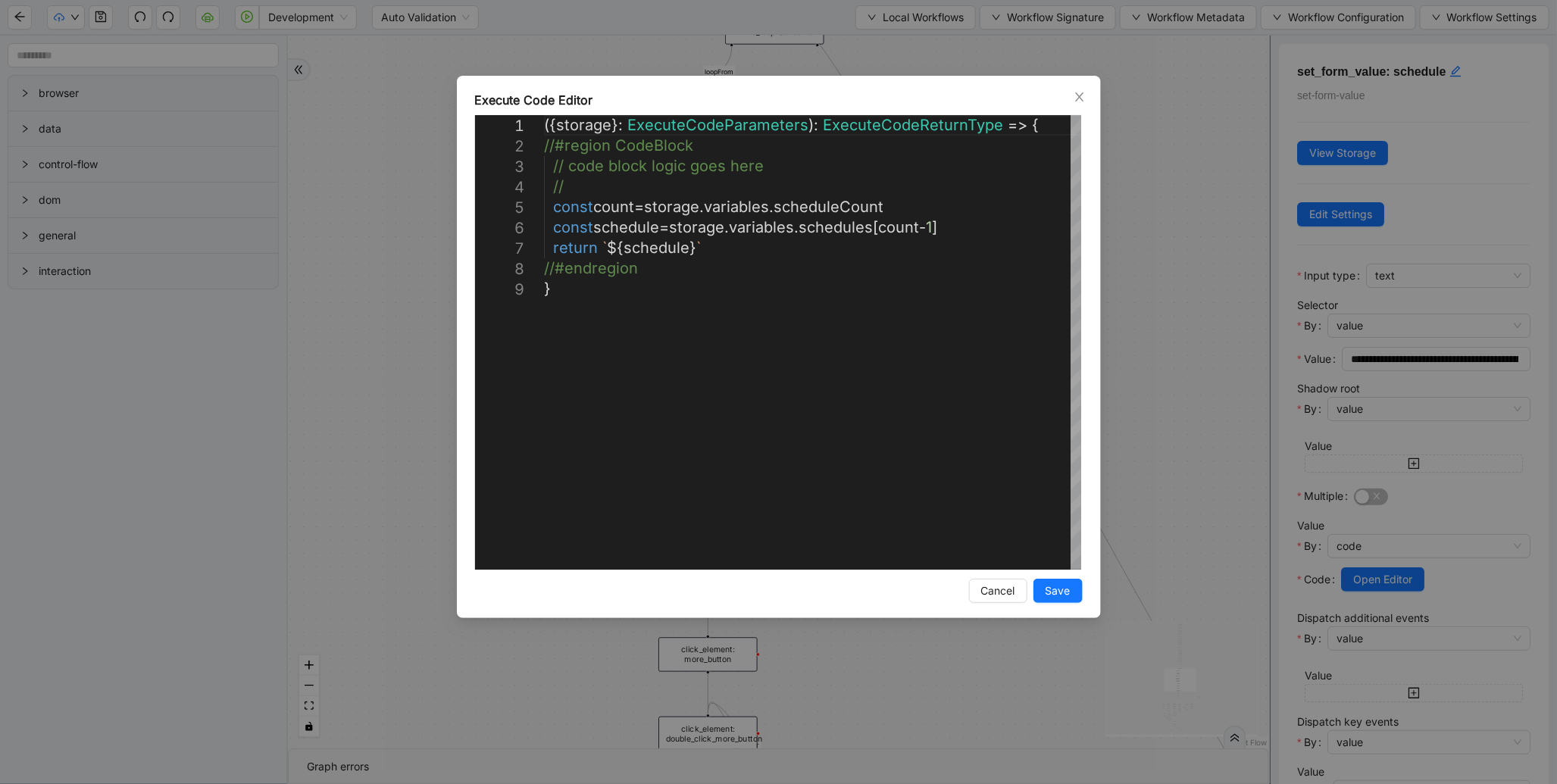
click at [1199, 269] on div "**********" at bounding box center [778, 392] width 1557 height 784
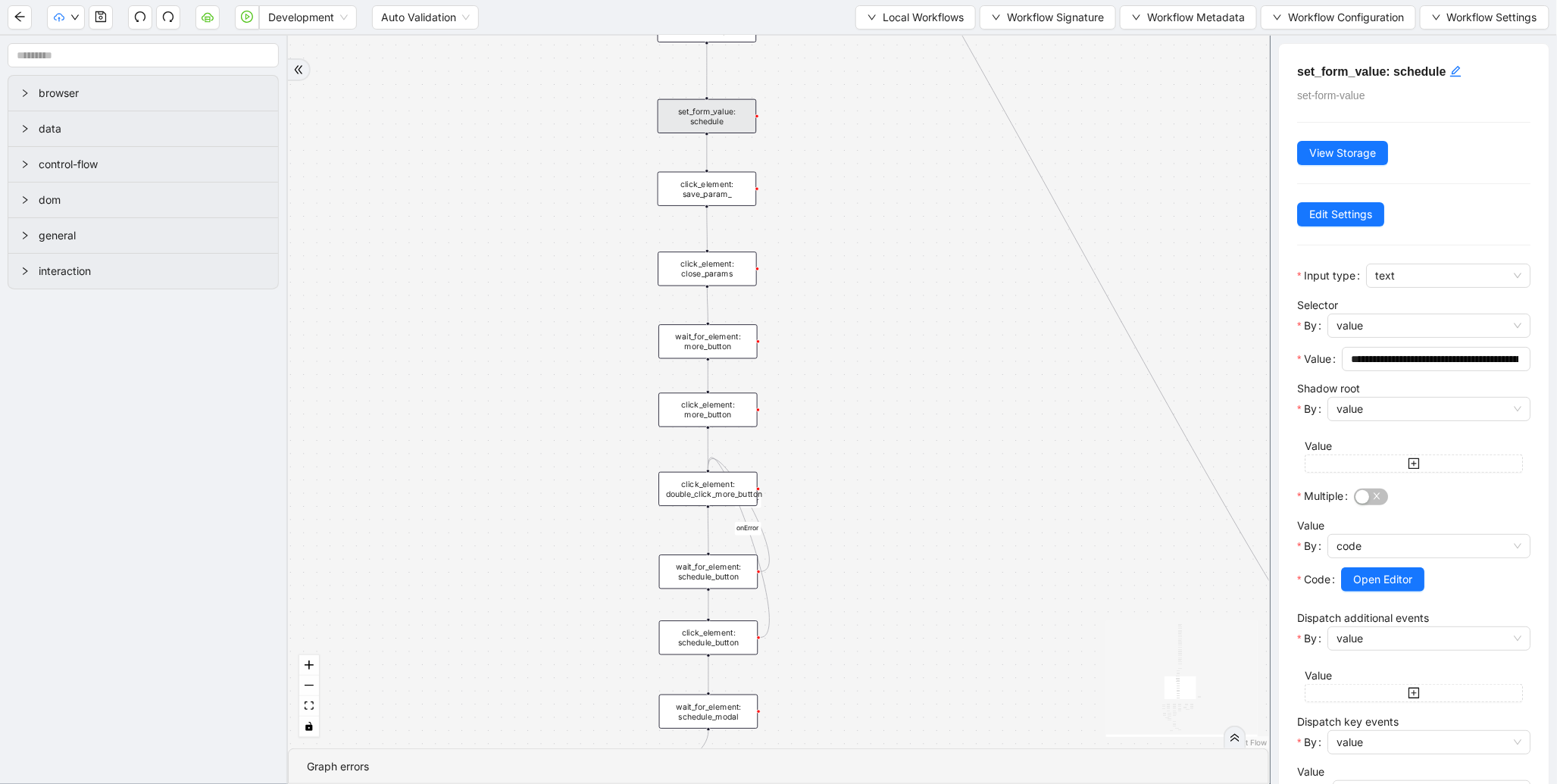
drag, startPoint x: 496, startPoint y: 556, endPoint x: 485, endPoint y: 105, distance: 451.1
click at [493, 115] on div "fallback enable_retry has_error fallback is_selected fallback create_schedule_d…" at bounding box center [778, 392] width 981 height 713
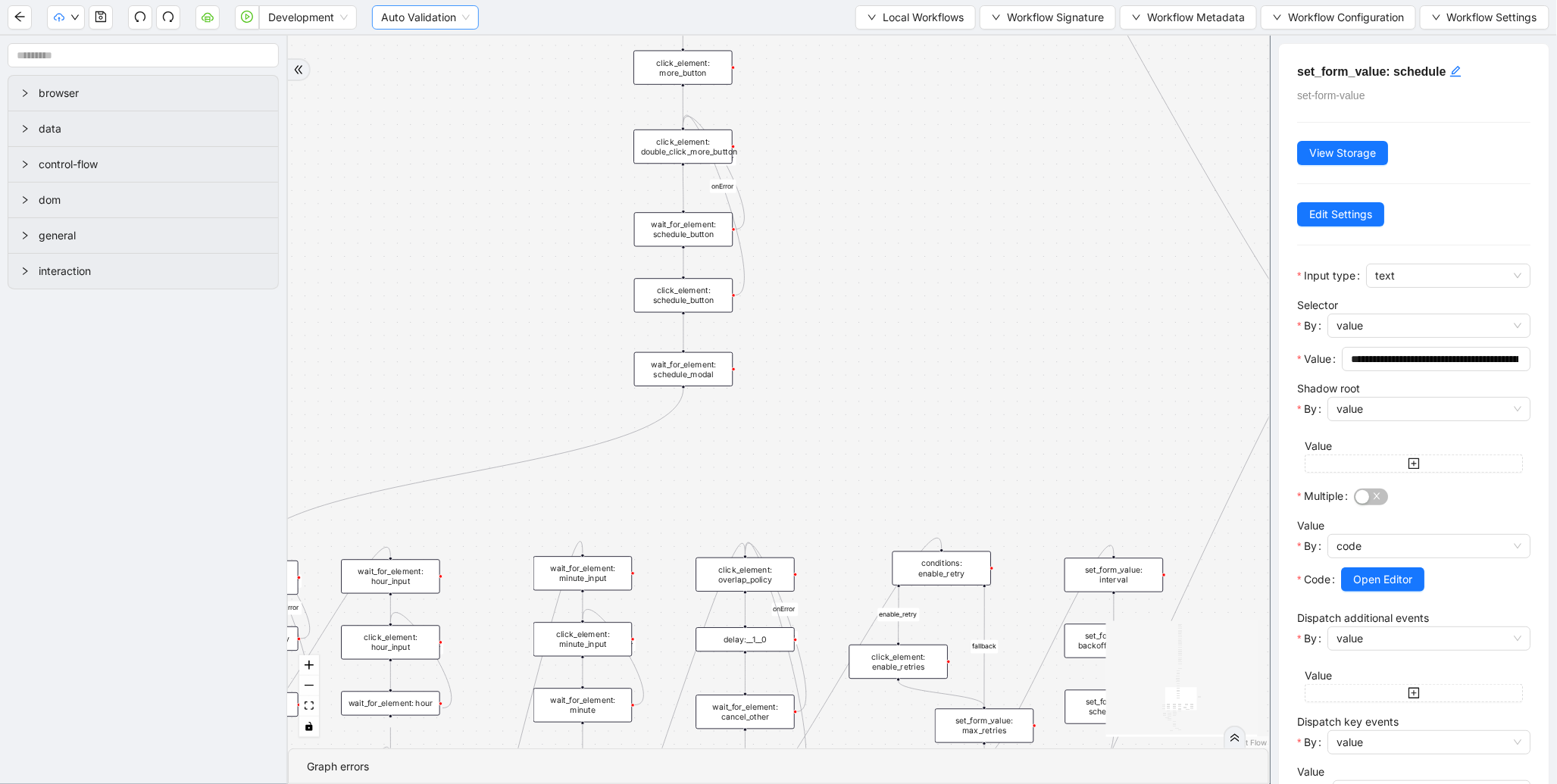
drag, startPoint x: 482, startPoint y: 174, endPoint x: 472, endPoint y: 20, distance: 154.3
click at [472, 20] on section "Development Auto Validation Local Workflows Workflow Signature Workflow Metadat…" at bounding box center [778, 392] width 1557 height 784
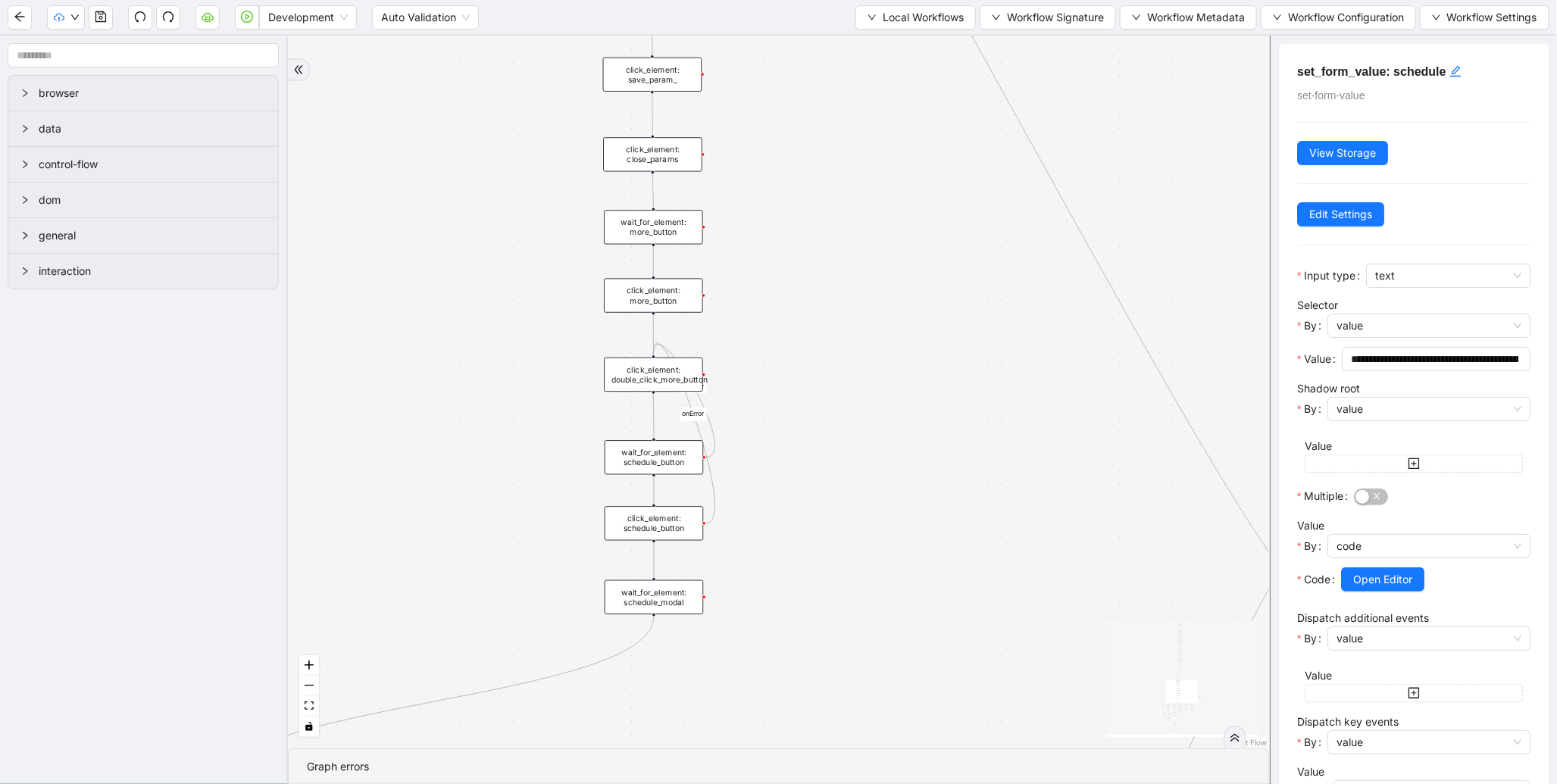
drag, startPoint x: 911, startPoint y: 269, endPoint x: 892, endPoint y: 598, distance: 329.5
click at [892, 598] on div "fallback enable_retry has_error fallback is_selected fallback create_schedule_d…" at bounding box center [778, 392] width 981 height 713
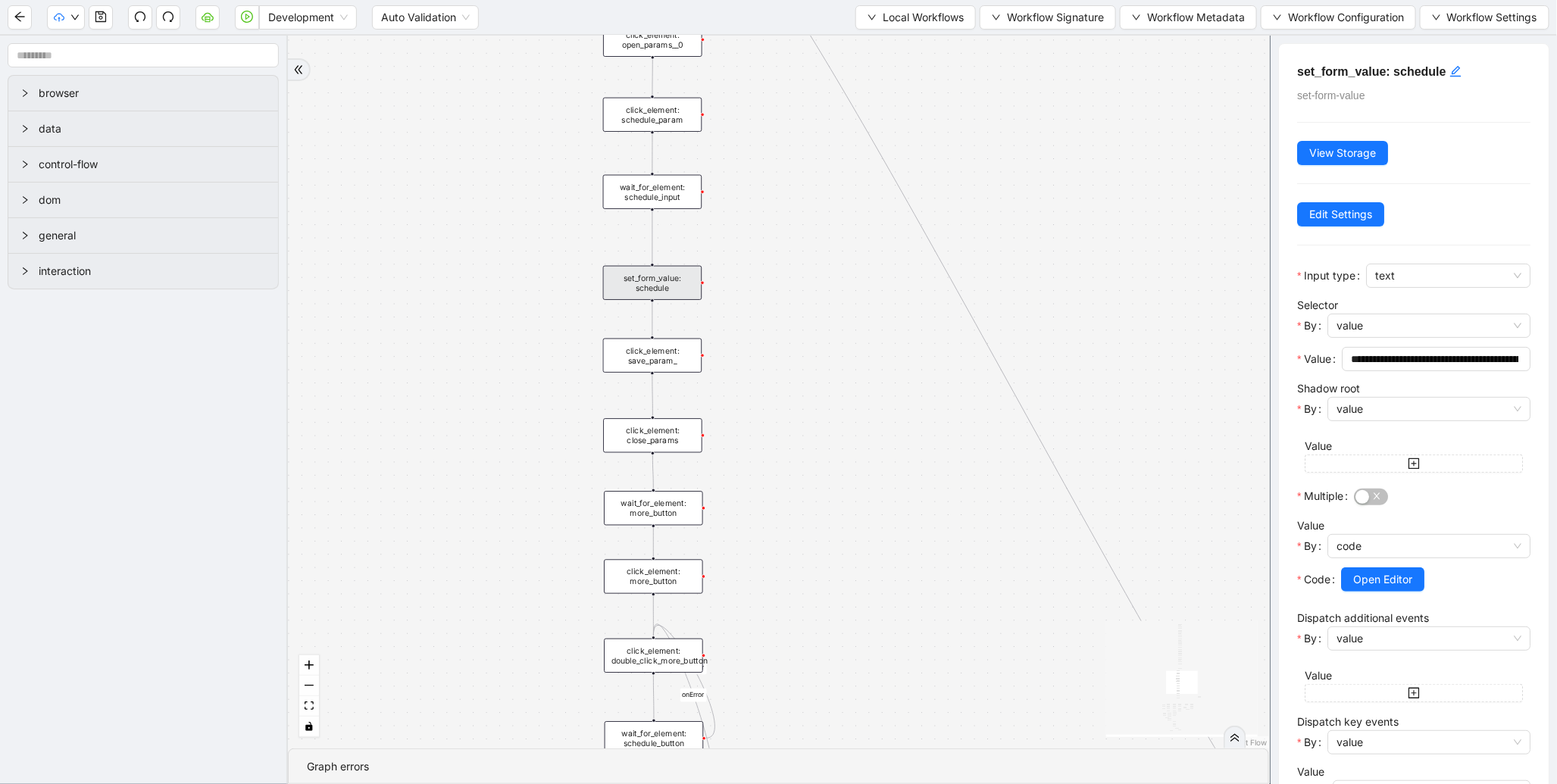
drag, startPoint x: 898, startPoint y: 381, endPoint x: 895, endPoint y: 598, distance: 217.0
click at [898, 617] on div "fallback enable_retry has_error fallback is_selected fallback create_schedule_d…" at bounding box center [778, 392] width 981 height 713
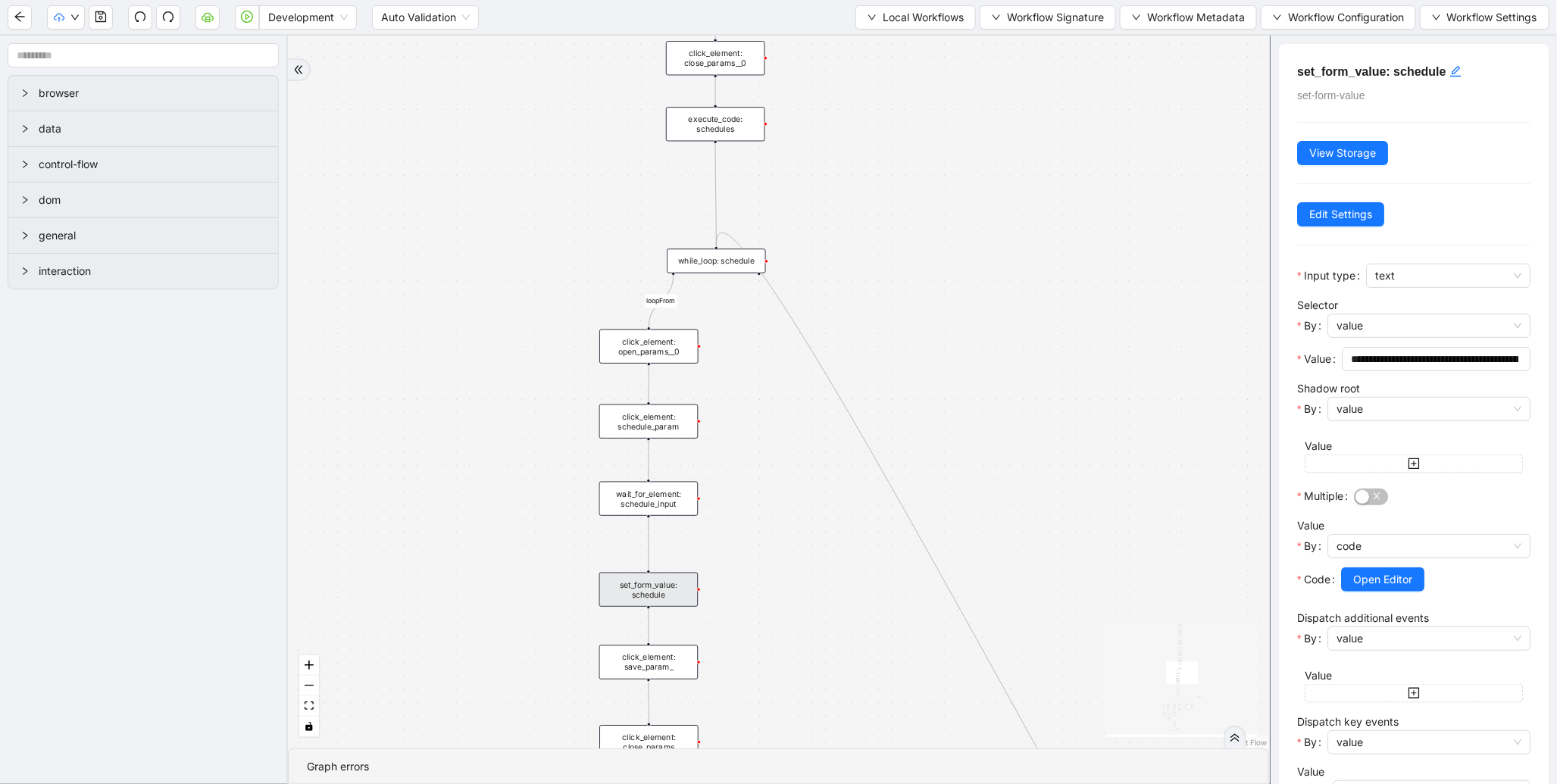
drag, startPoint x: 847, startPoint y: 372, endPoint x: 844, endPoint y: 682, distance: 310.0
click at [844, 682] on div "fallback enable_retry has_error fallback is_selected fallback create_schedule_d…" at bounding box center [778, 392] width 981 height 713
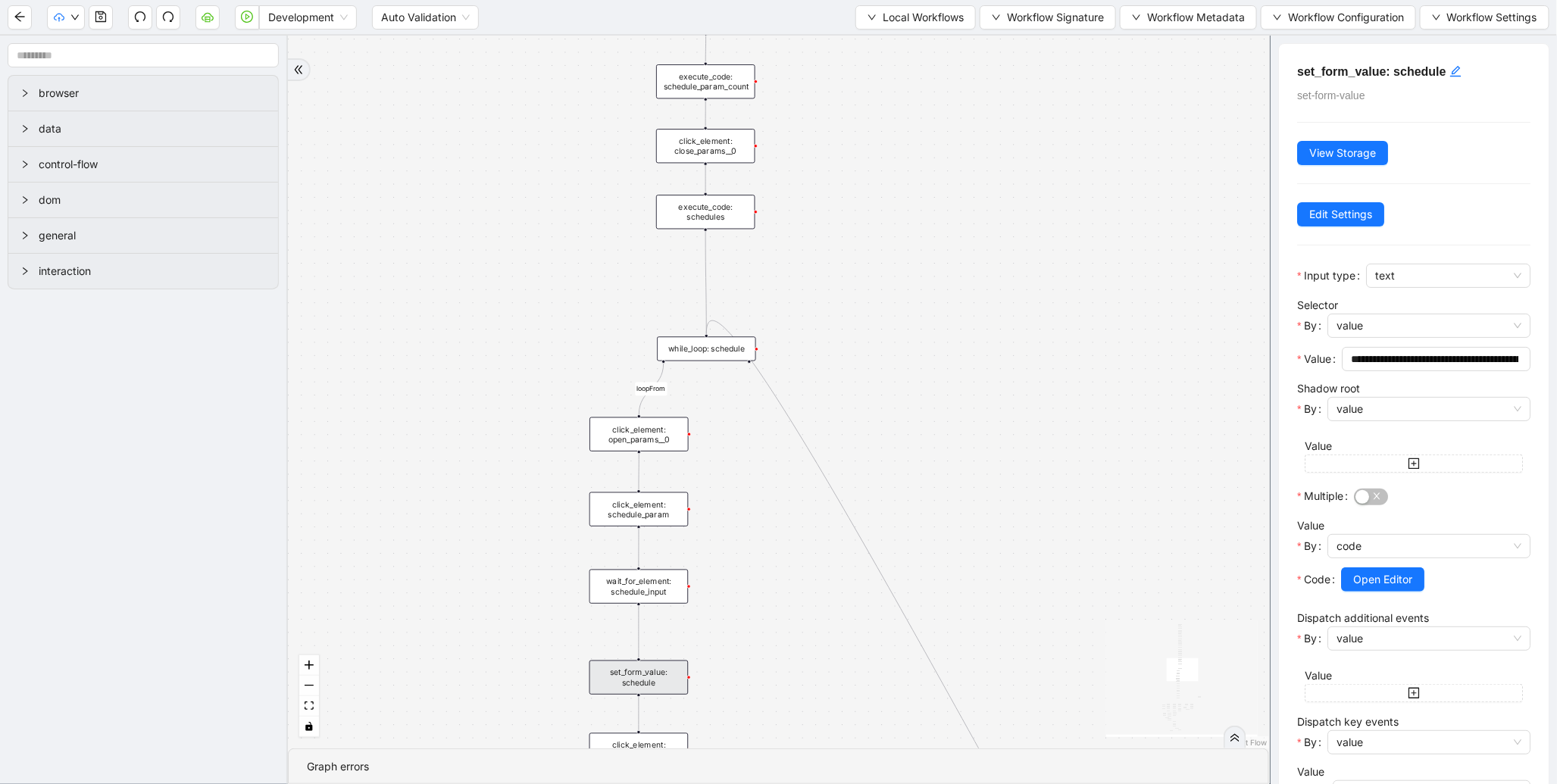
drag, startPoint x: 1029, startPoint y: 276, endPoint x: 987, endPoint y: 679, distance: 405.2
click at [989, 686] on div "fallback enable_retry has_error fallback is_selected fallback create_schedule_d…" at bounding box center [778, 392] width 981 height 713
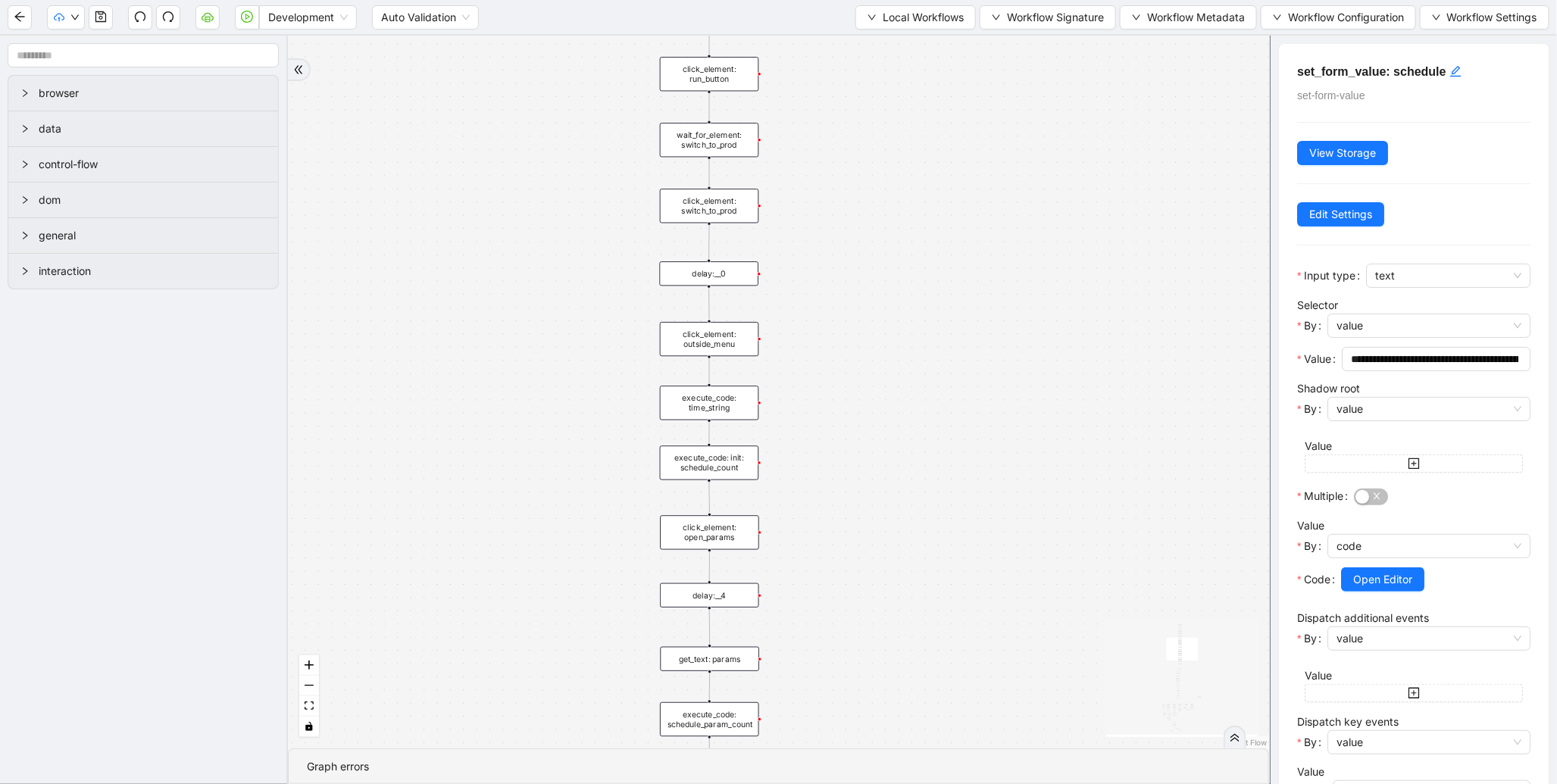
drag, startPoint x: 861, startPoint y: 333, endPoint x: 881, endPoint y: 740, distance: 407.5
click at [874, 751] on section "fallback enable_retry has_error fallback is_selected fallback create_schedule_d…" at bounding box center [778, 410] width 981 height 748
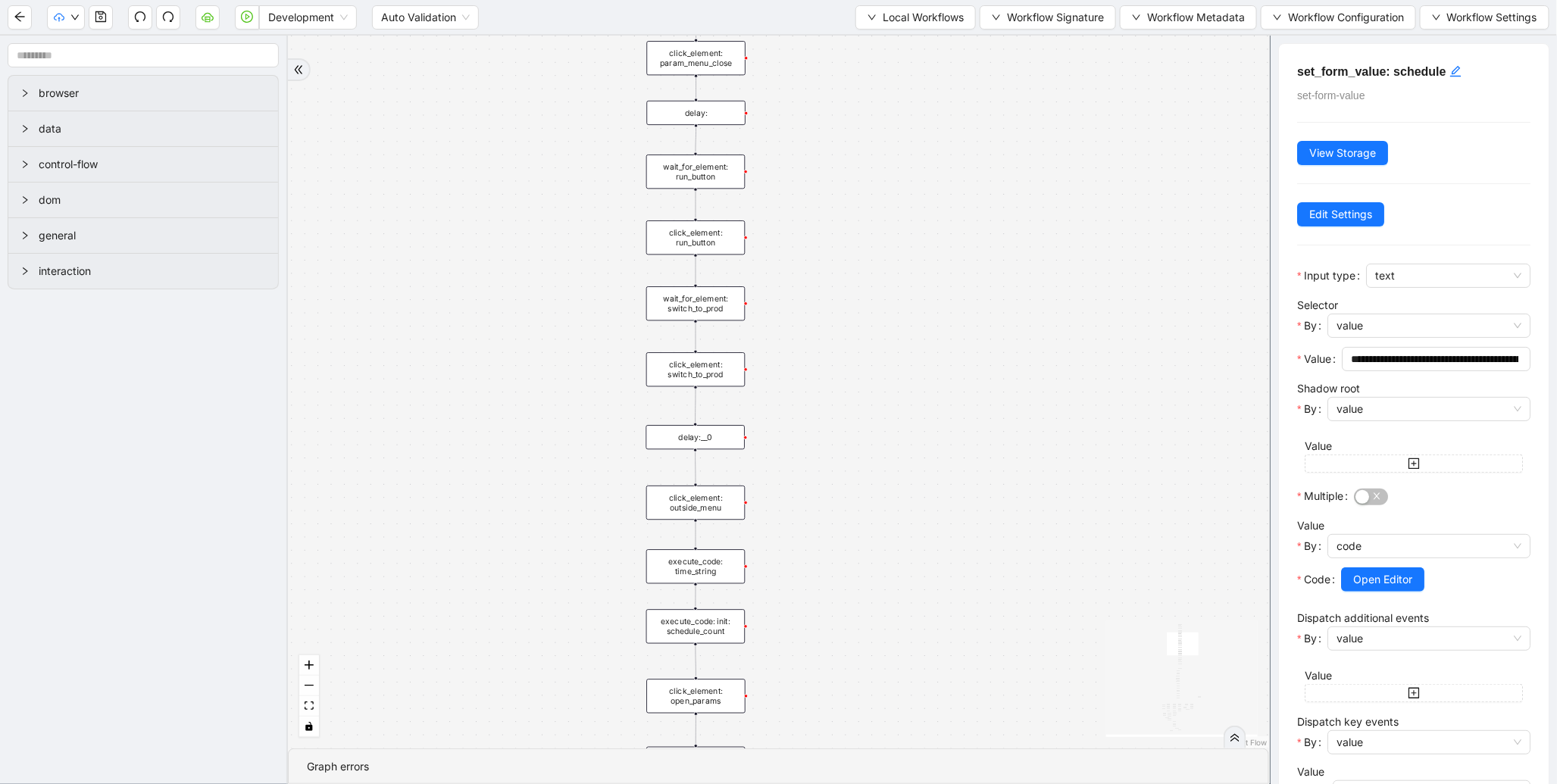
drag, startPoint x: 948, startPoint y: 657, endPoint x: 945, endPoint y: 746, distance: 89.1
click at [944, 746] on div "fallback enable_retry has_error fallback is_selected fallback create_schedule_d…" at bounding box center [778, 392] width 981 height 713
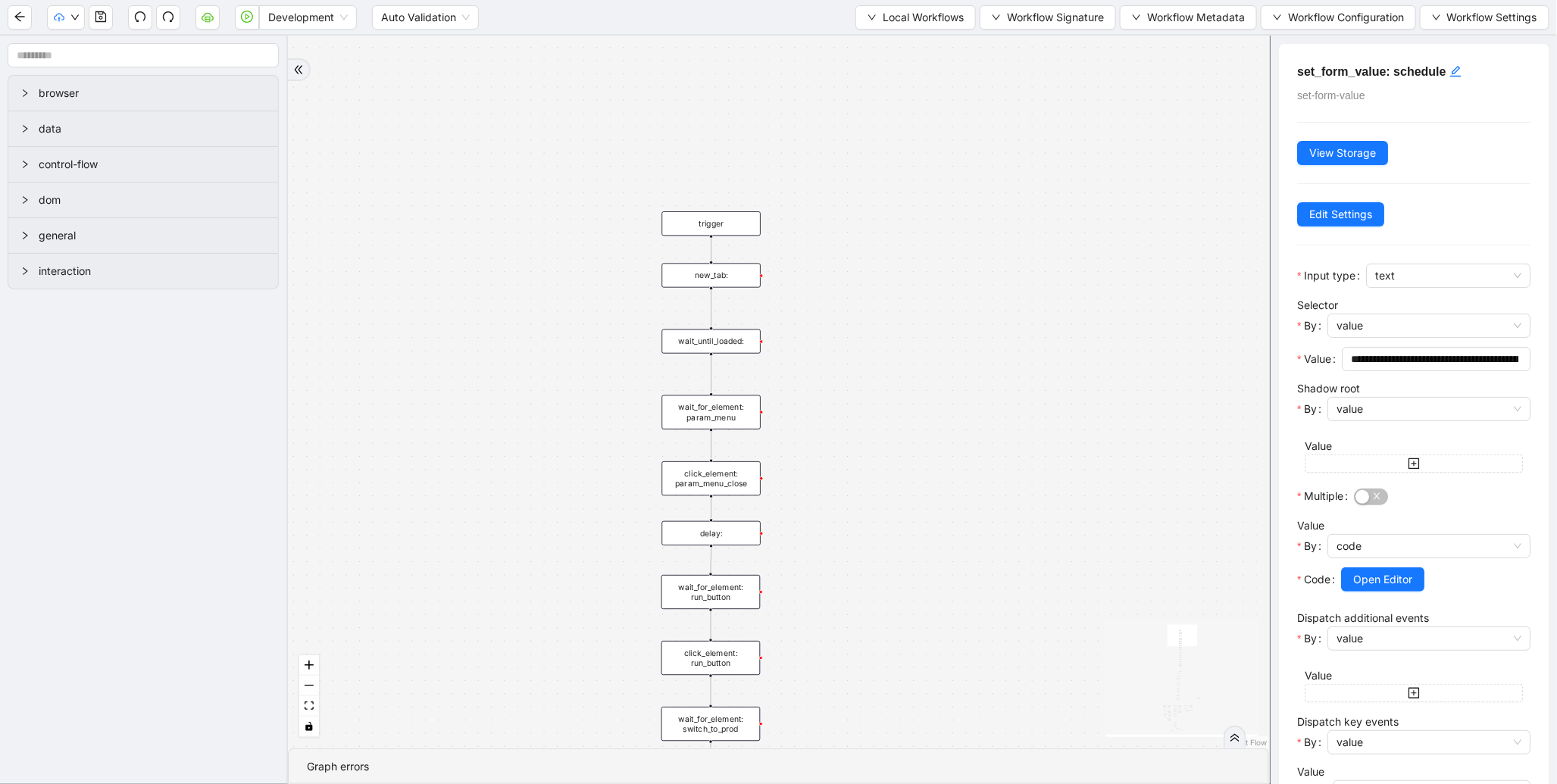
click at [700, 265] on div "new_tab:" at bounding box center [712, 274] width 100 height 24
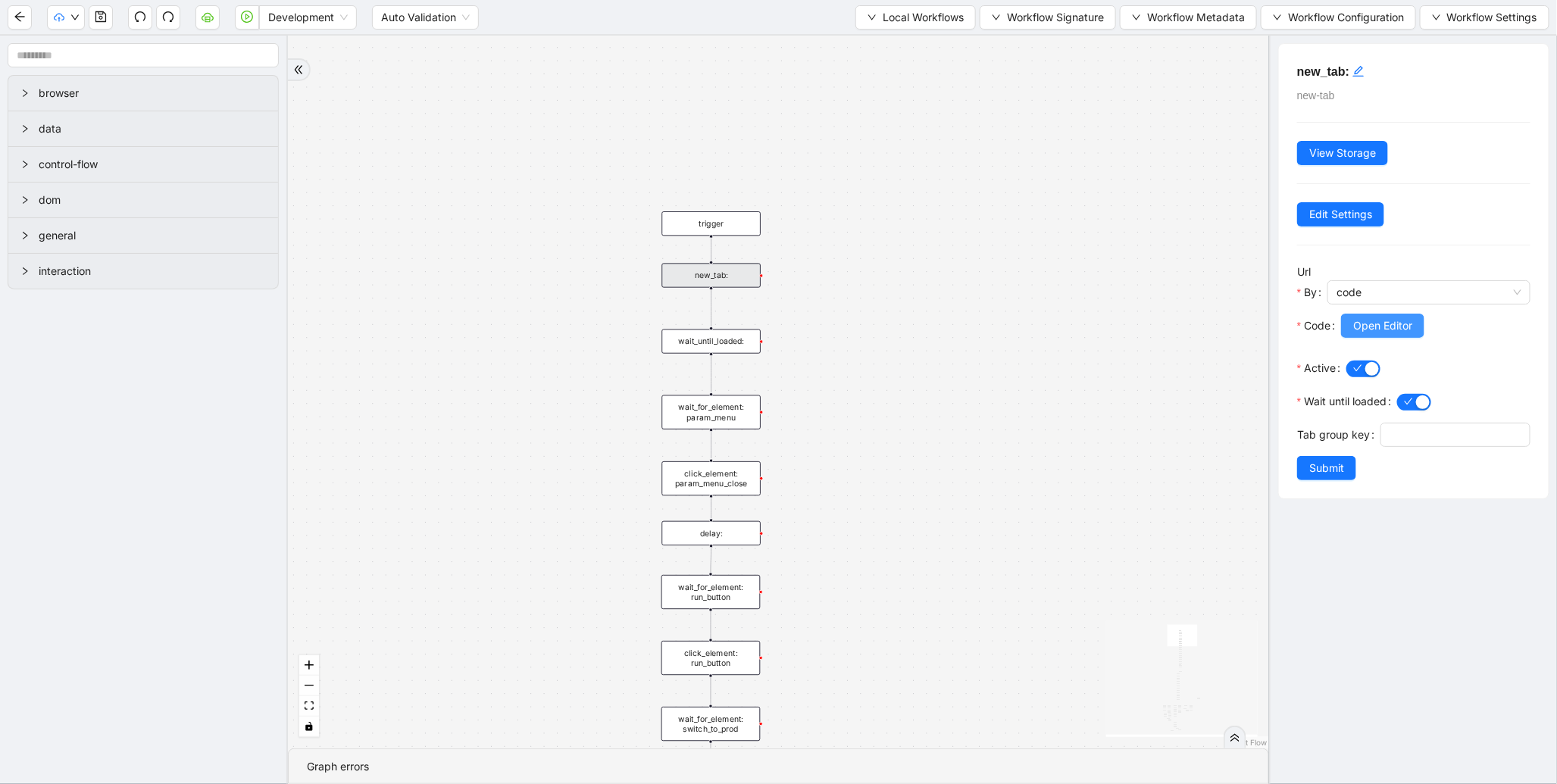
click at [1415, 329] on button "Open Editor" at bounding box center [1383, 325] width 84 height 24
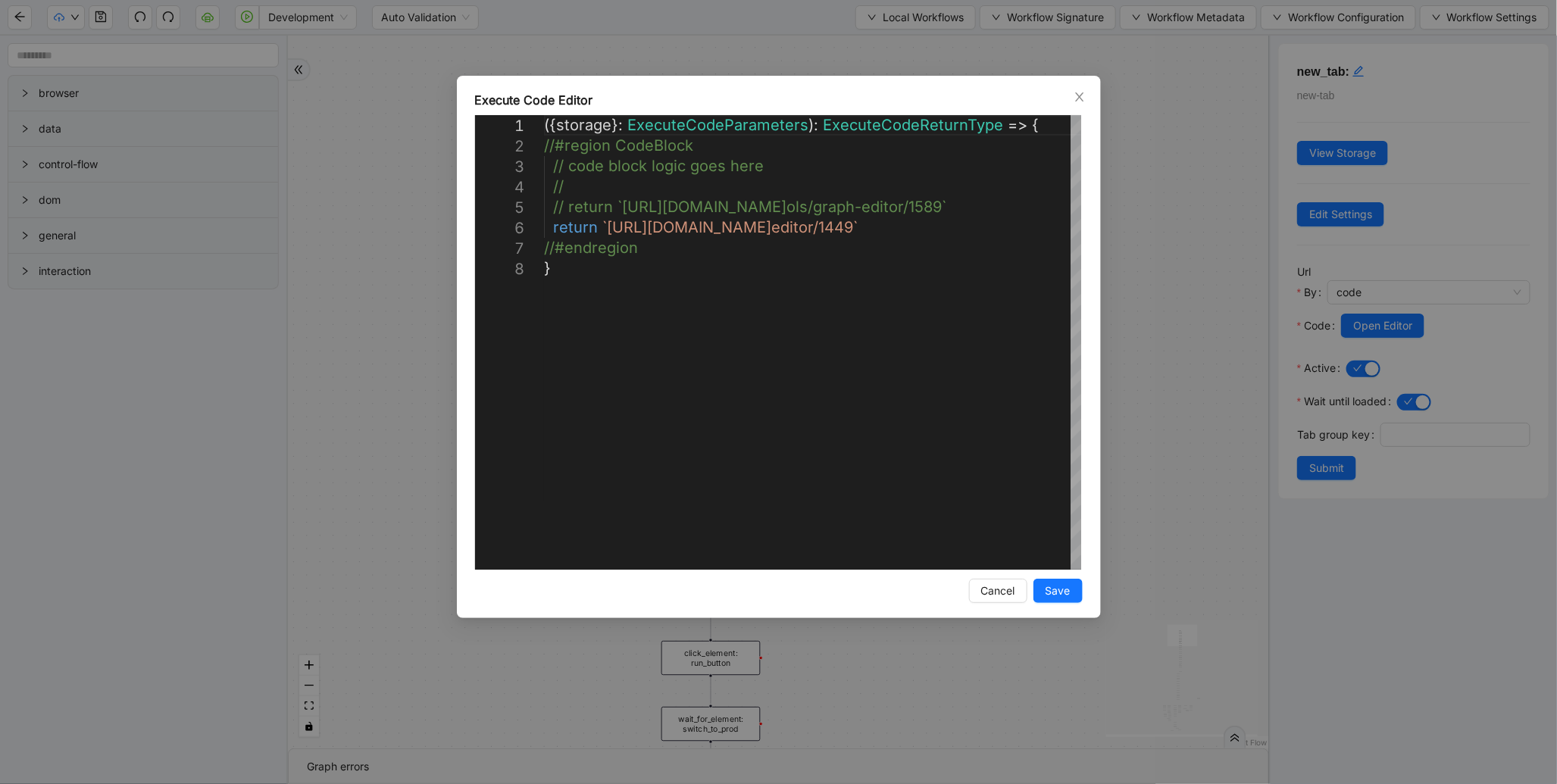
click at [1142, 134] on div "**********" at bounding box center [778, 392] width 1557 height 784
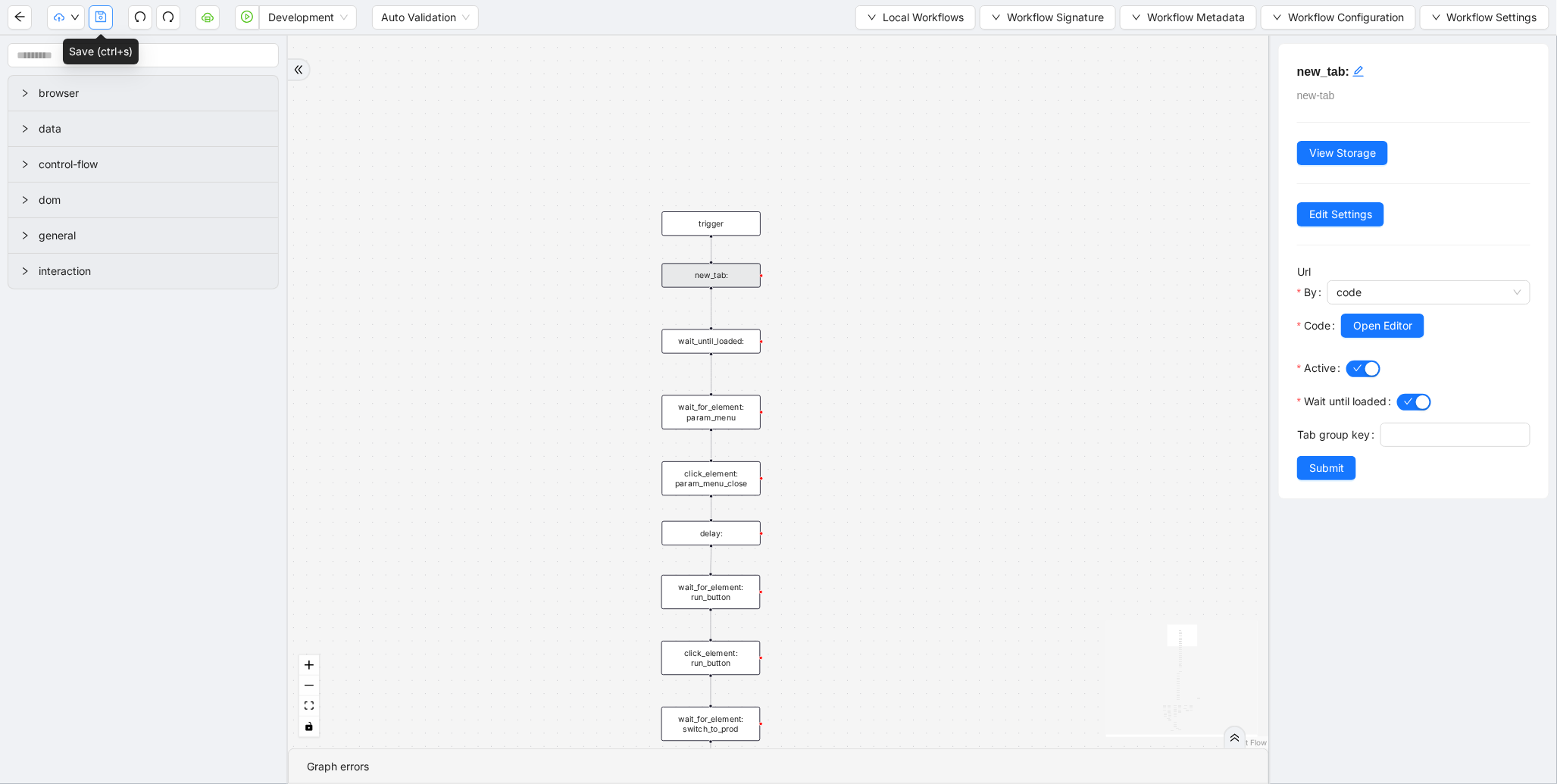
click at [100, 12] on icon "save" at bounding box center [100, 17] width 11 height 11
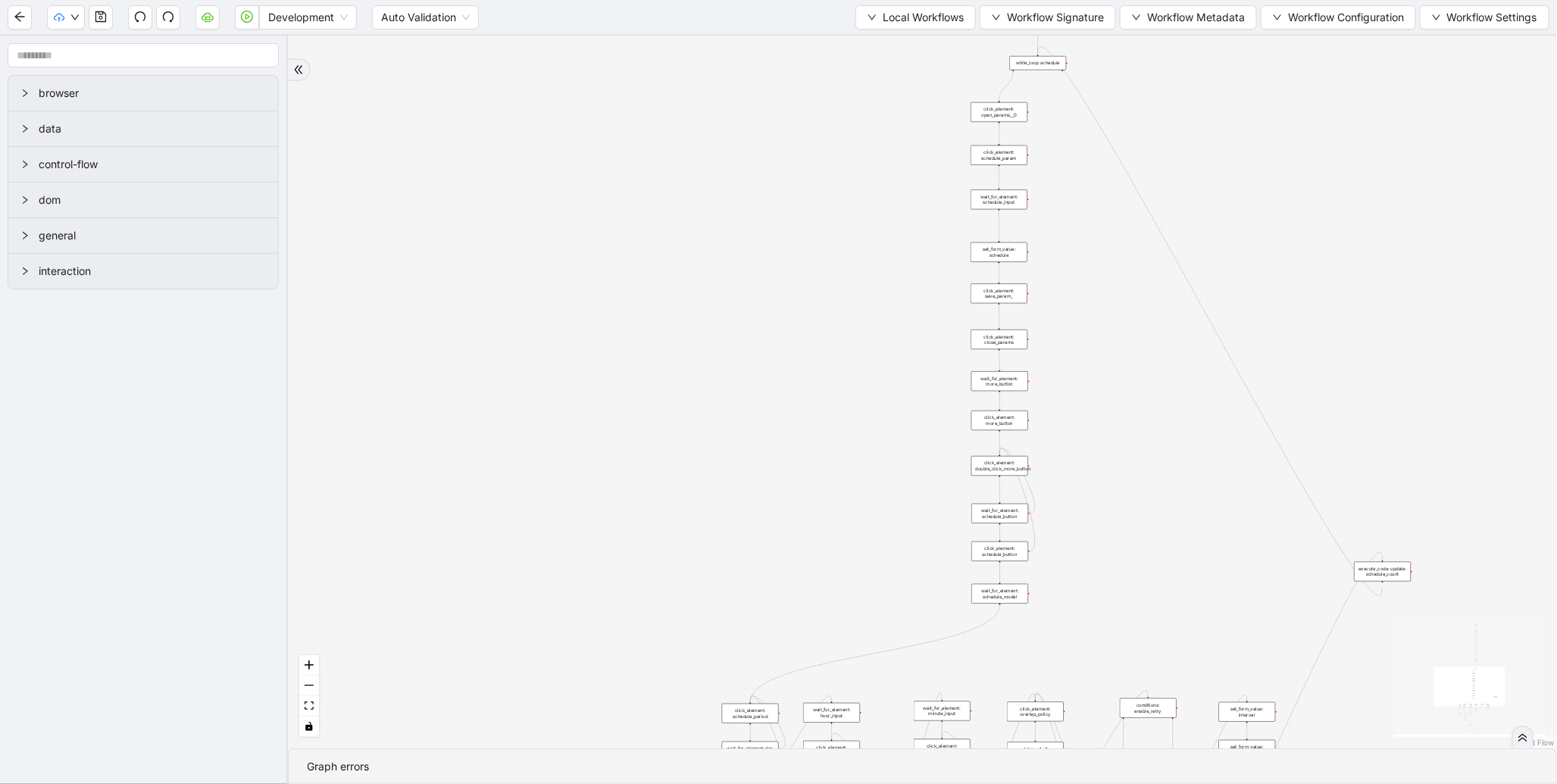
drag, startPoint x: 604, startPoint y: 290, endPoint x: 548, endPoint y: 228, distance: 83.5
click at [548, 228] on div "trigger new_tab: wait_until_loaded: wait_for_element: param_menu click_element:…" at bounding box center [922, 392] width 1269 height 713
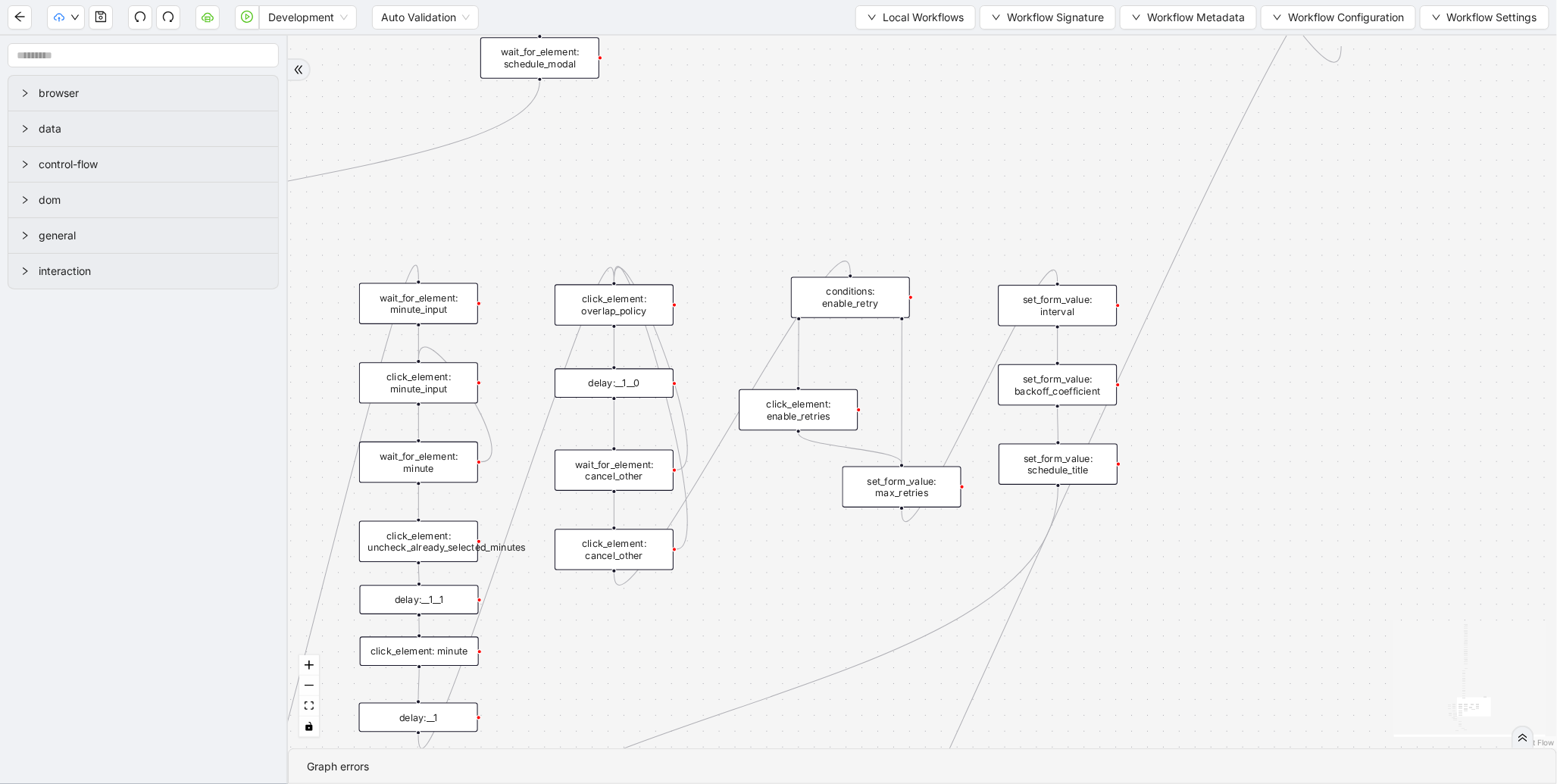
click at [1071, 455] on div "set_form_value: schedule_title" at bounding box center [1058, 464] width 119 height 41
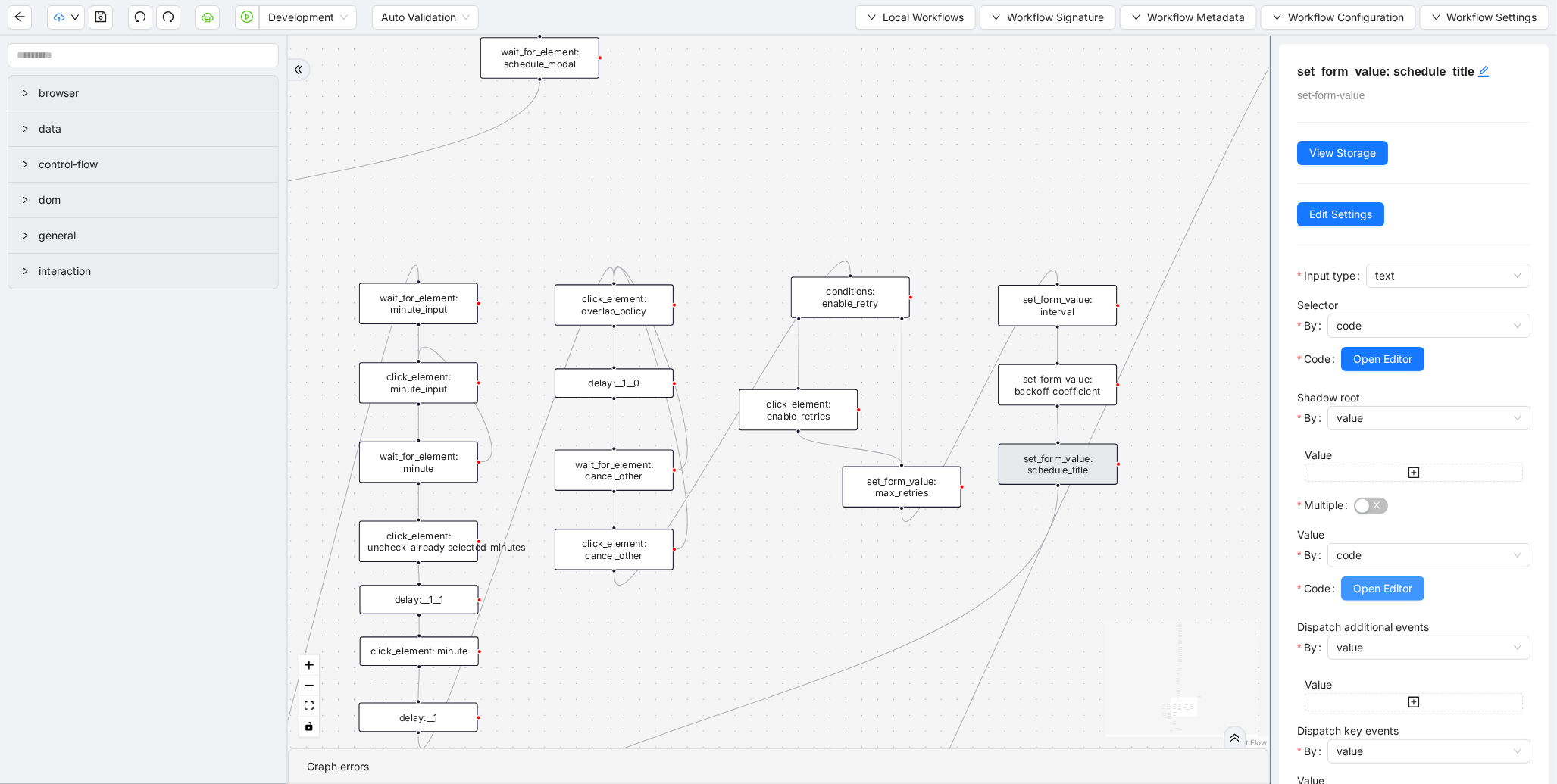
click at [1364, 595] on span "Open Editor" at bounding box center [1383, 588] width 59 height 17
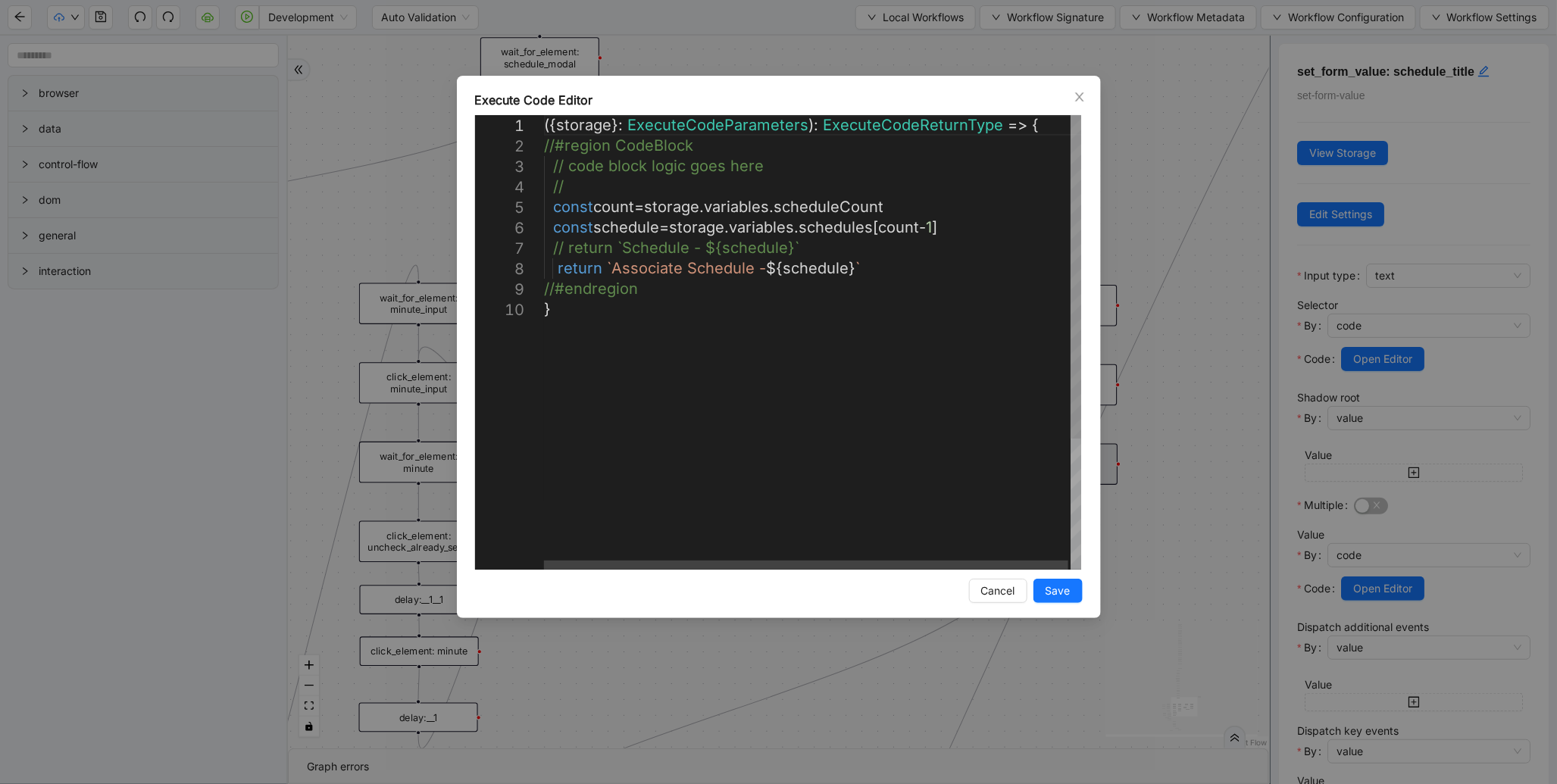
scroll to position [0, 8]
click at [626, 276] on div "({ storage }: ExecuteCodeParameters ): ExecuteCodeReturnType => { //#region Cod…" at bounding box center [814, 434] width 540 height 638
click at [655, 254] on div "({ storage }: ExecuteCodeParameters ): ExecuteCodeReturnType => { //#region Cod…" at bounding box center [814, 434] width 540 height 638
type textarea "**********"
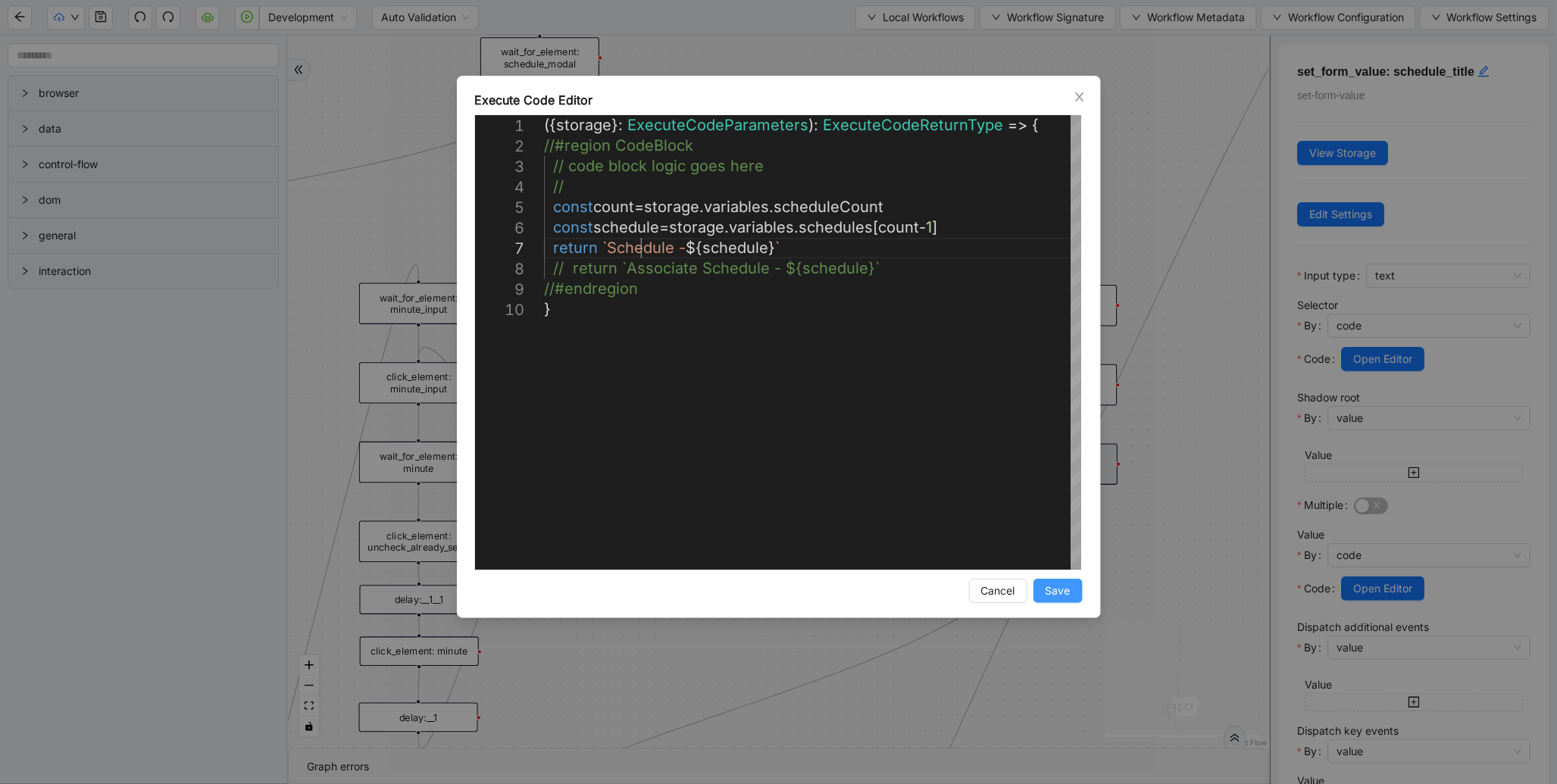
click at [1061, 595] on span "Save" at bounding box center [1058, 591] width 25 height 17
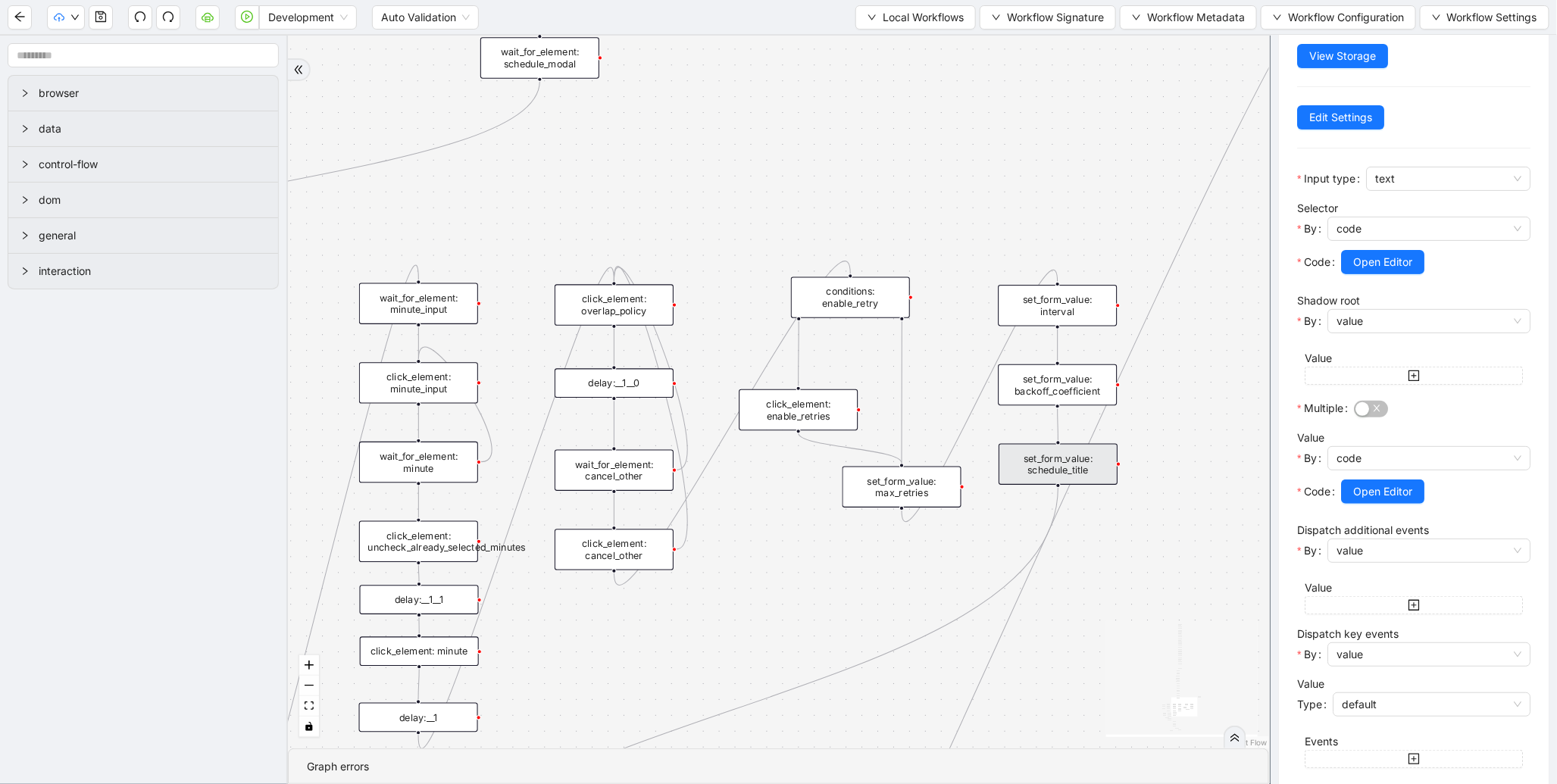
scroll to position [238, 0]
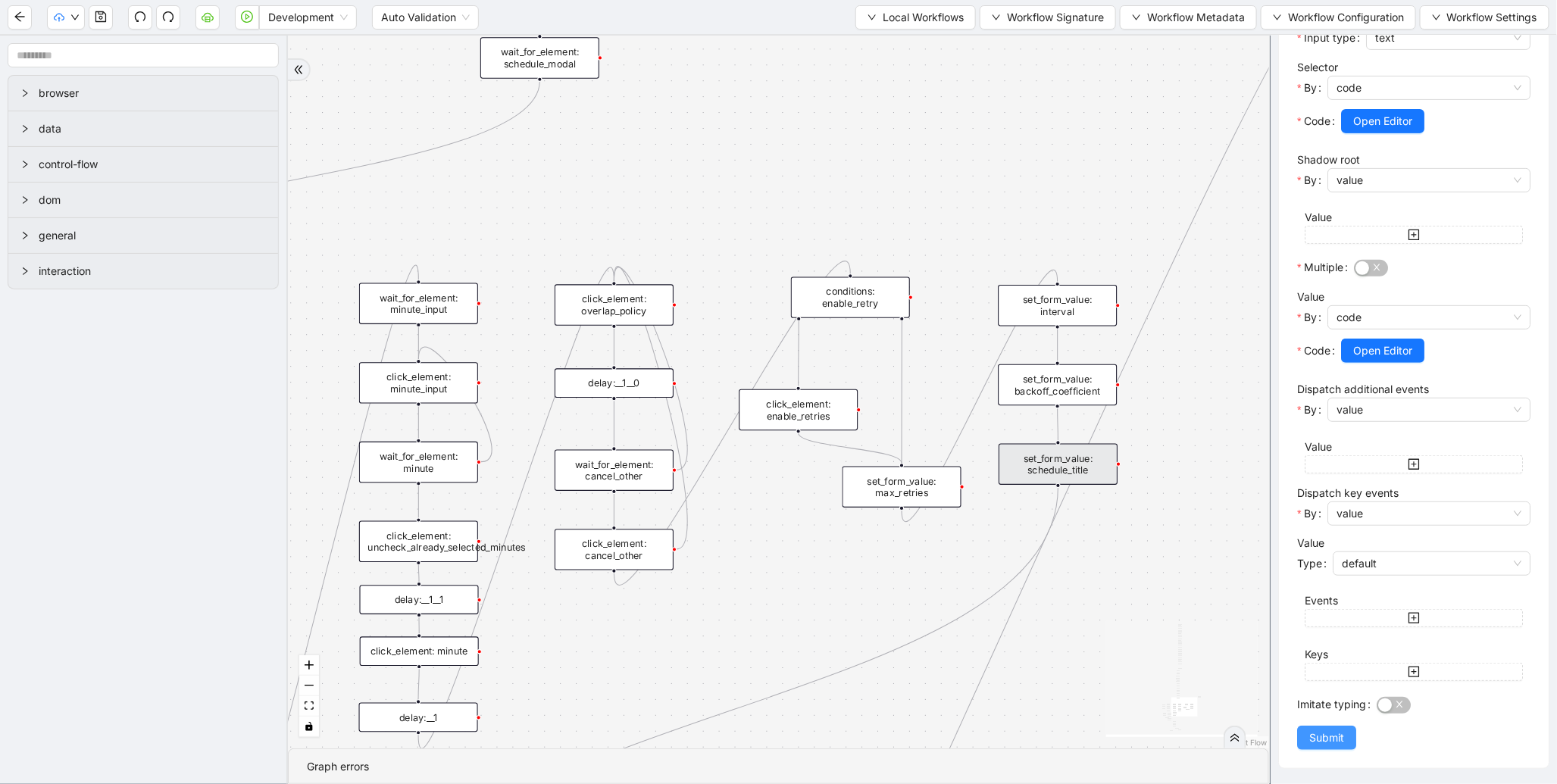
click at [1342, 746] on span "Submit" at bounding box center [1327, 738] width 35 height 17
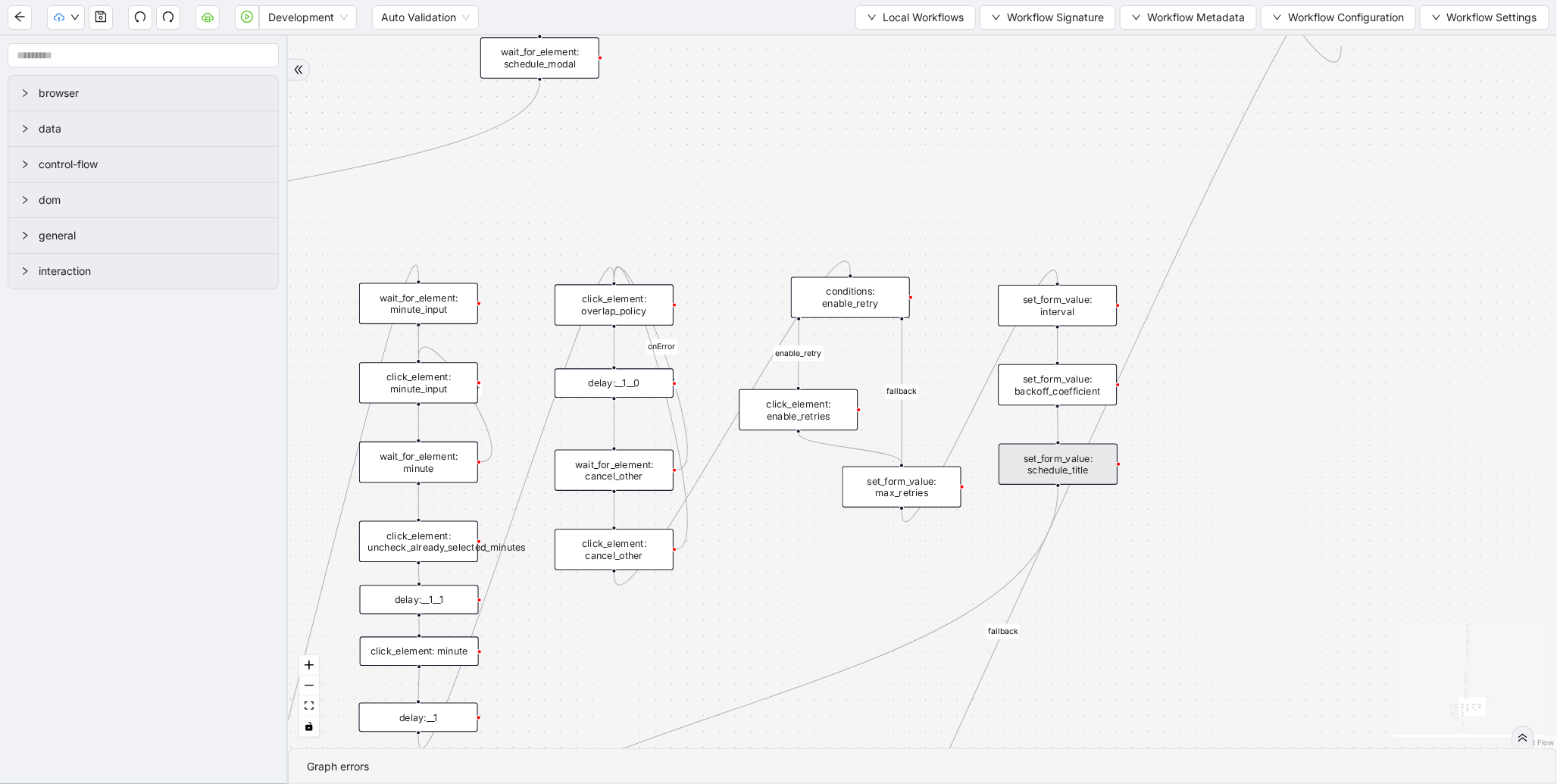
scroll to position [0, 0]
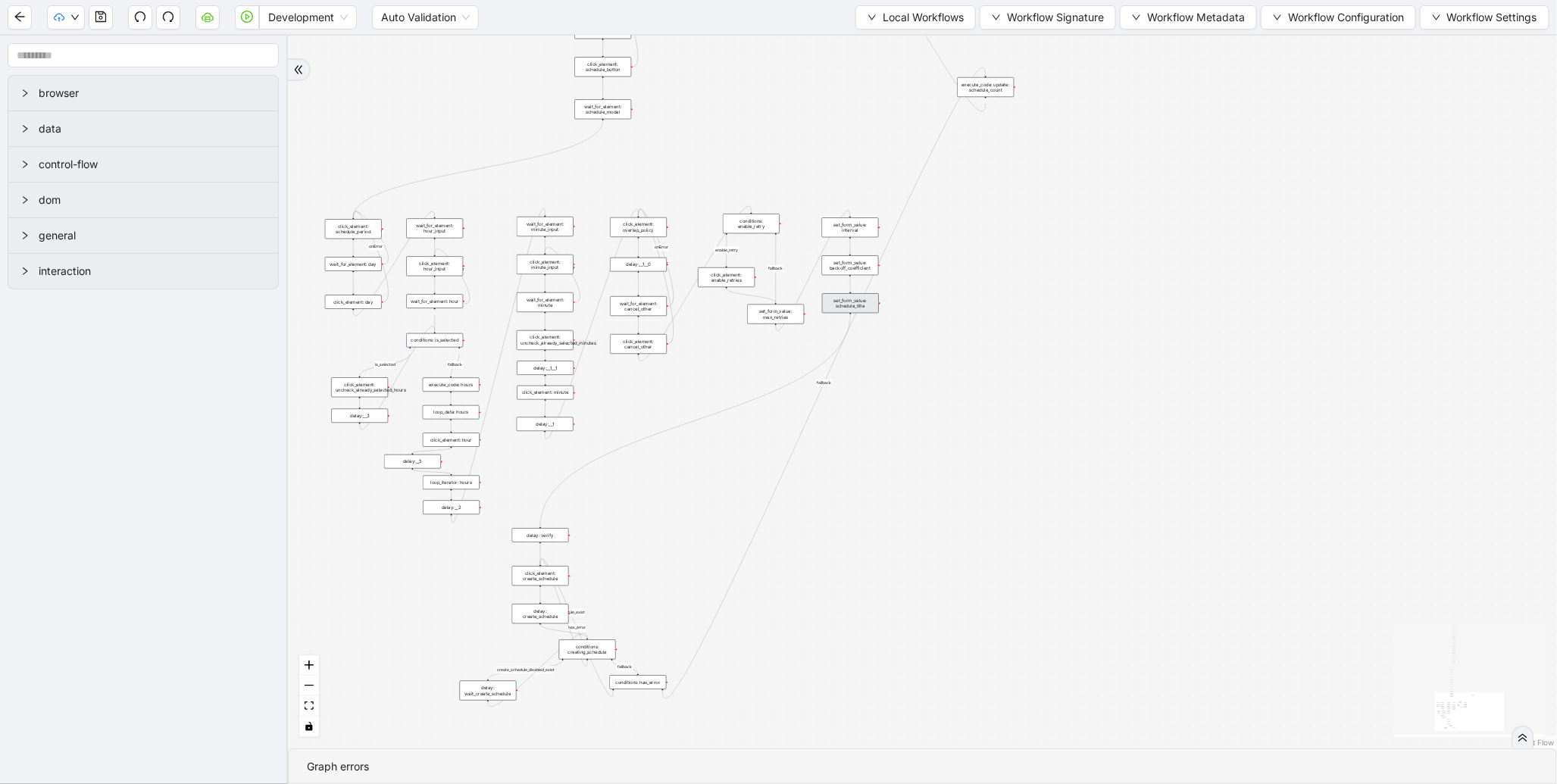
drag, startPoint x: 762, startPoint y: 92, endPoint x: 792, endPoint y: 474, distance: 383.2
click at [792, 533] on div "fallback enable_retry has_error fallback is_selected fallback create_schedule_d…" at bounding box center [922, 392] width 1269 height 713
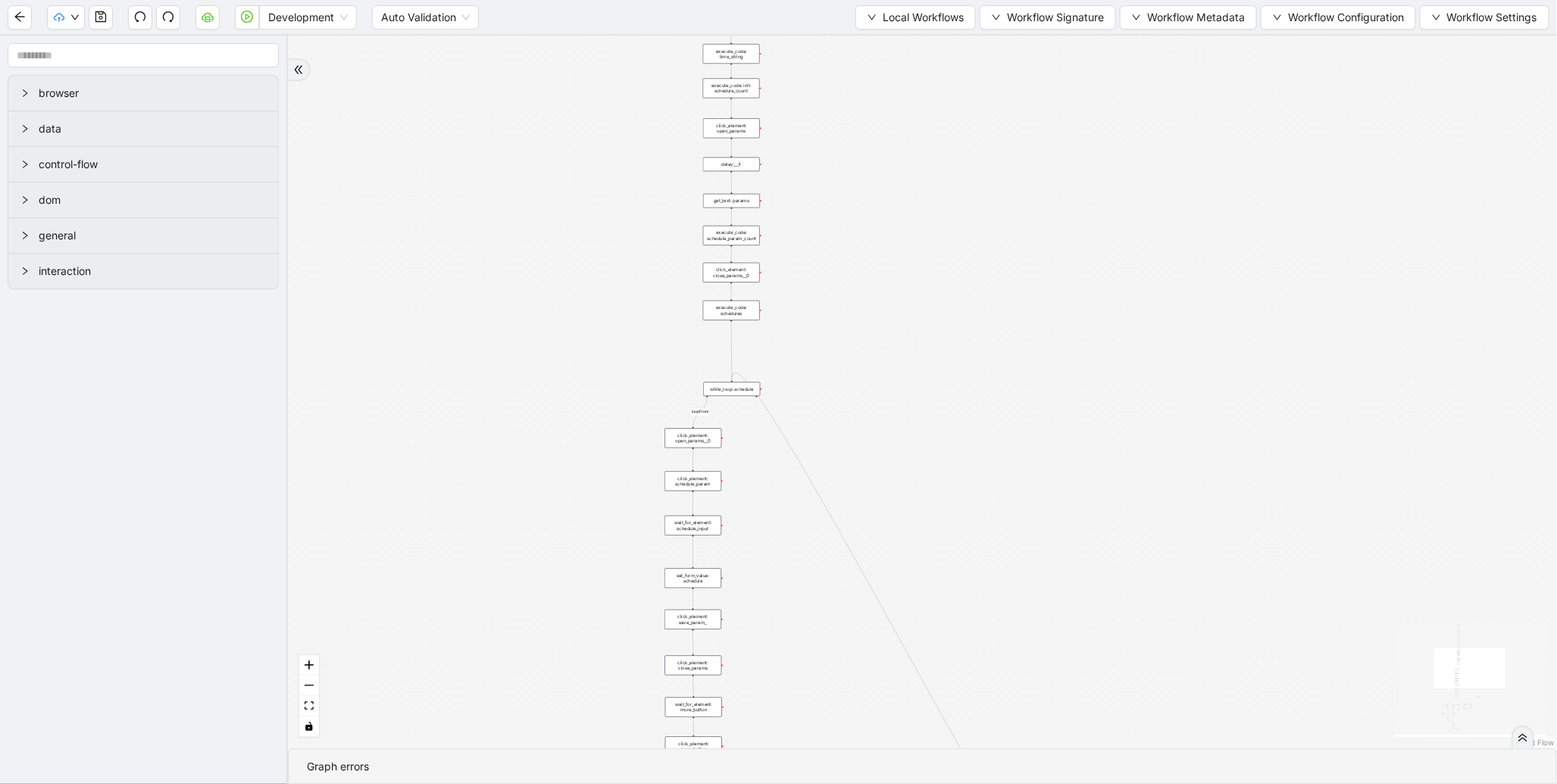
drag, startPoint x: 751, startPoint y: 305, endPoint x: 809, endPoint y: 513, distance: 215.9
click at [796, 610] on div "fallback enable_retry has_error fallback is_selected fallback create_schedule_d…" at bounding box center [922, 392] width 1269 height 713
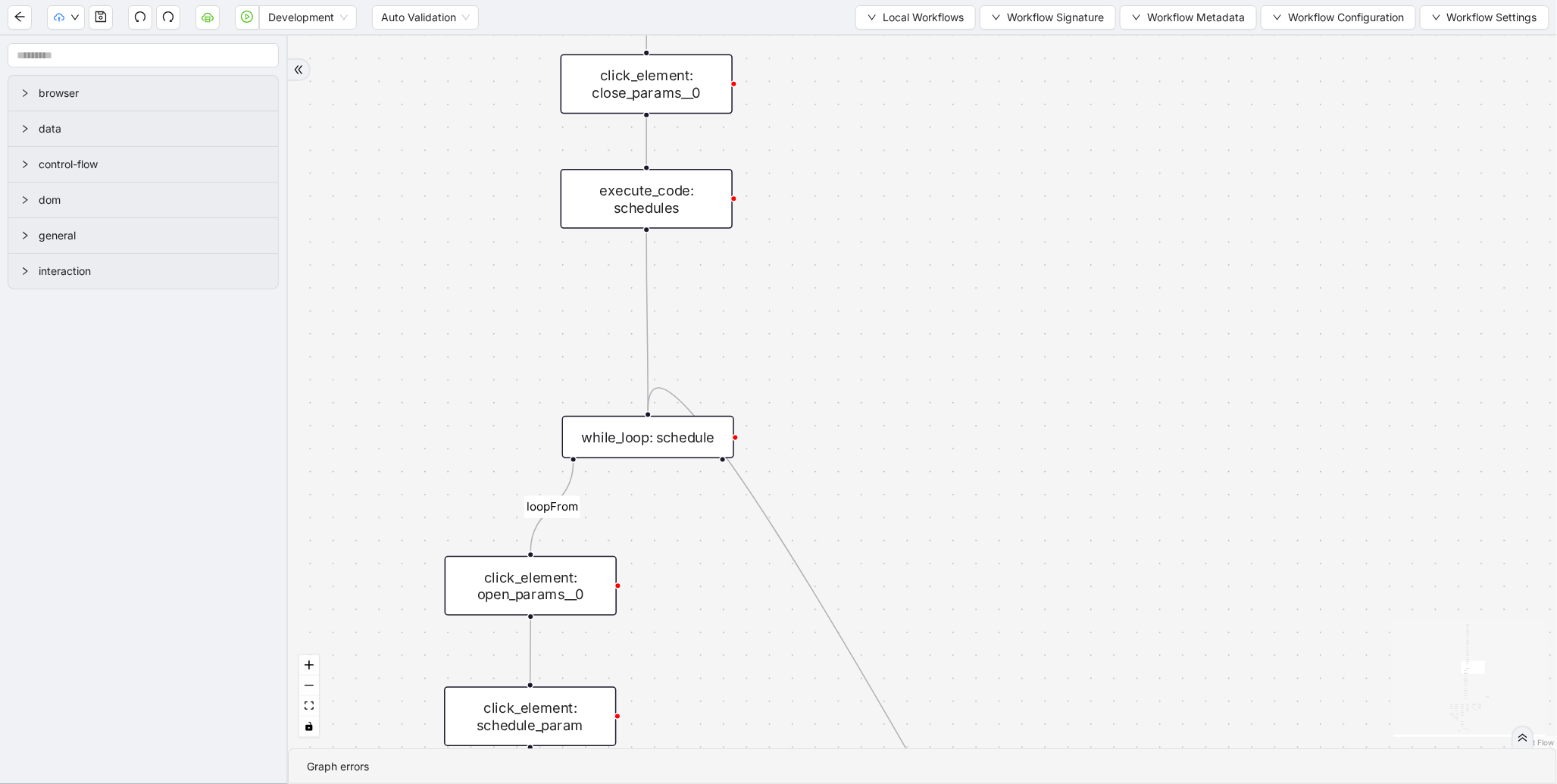
drag, startPoint x: 755, startPoint y: 650, endPoint x: 723, endPoint y: 668, distance: 36.7
click at [748, 770] on section "fallback enable_retry has_error fallback is_selected fallback create_schedule_d…" at bounding box center [922, 410] width 1269 height 748
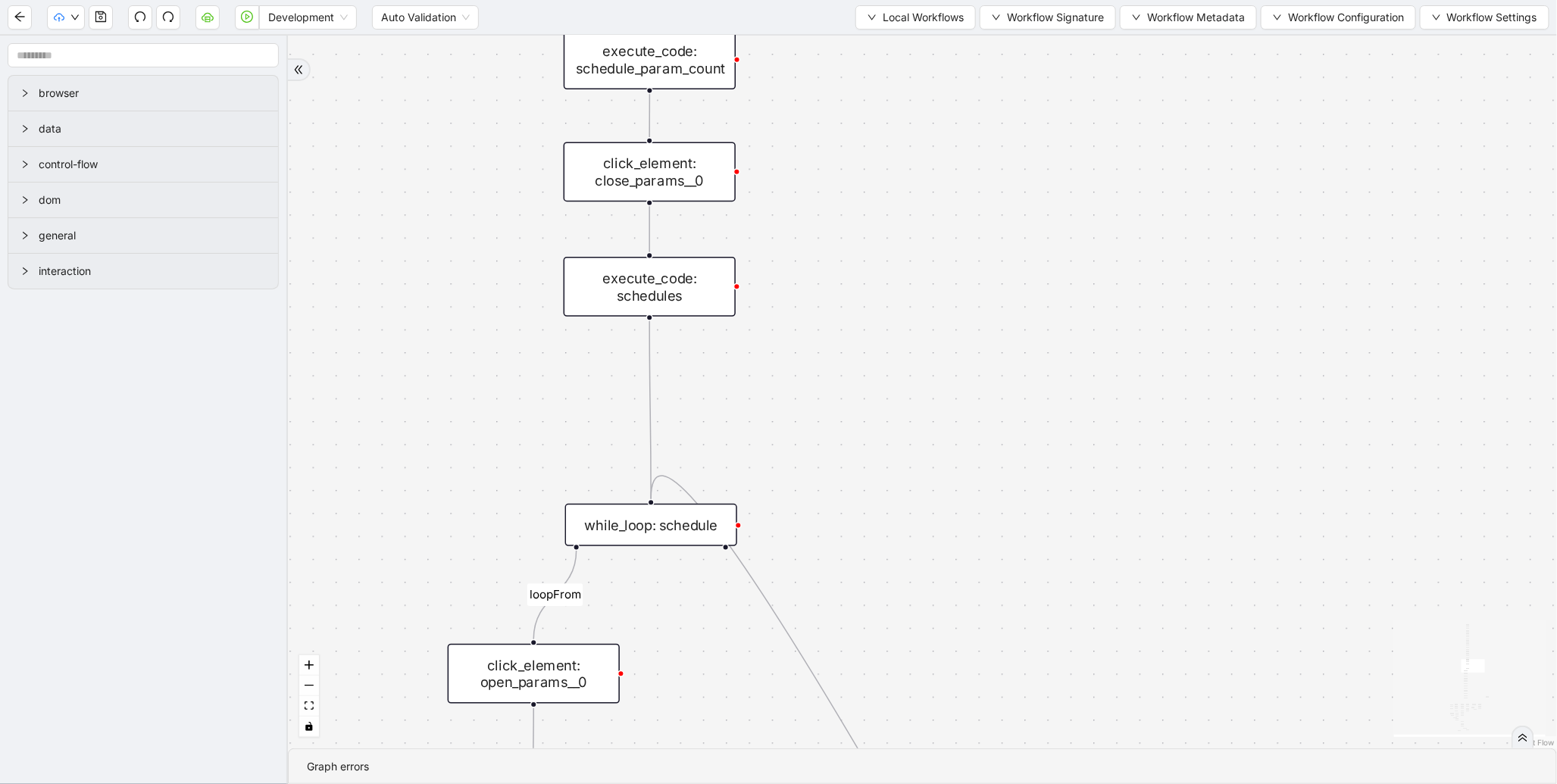
drag, startPoint x: 858, startPoint y: 281, endPoint x: 860, endPoint y: 652, distance: 371.0
click at [866, 658] on div "fallback enable_retry has_error fallback is_selected fallback create_schedule_d…" at bounding box center [922, 392] width 1269 height 713
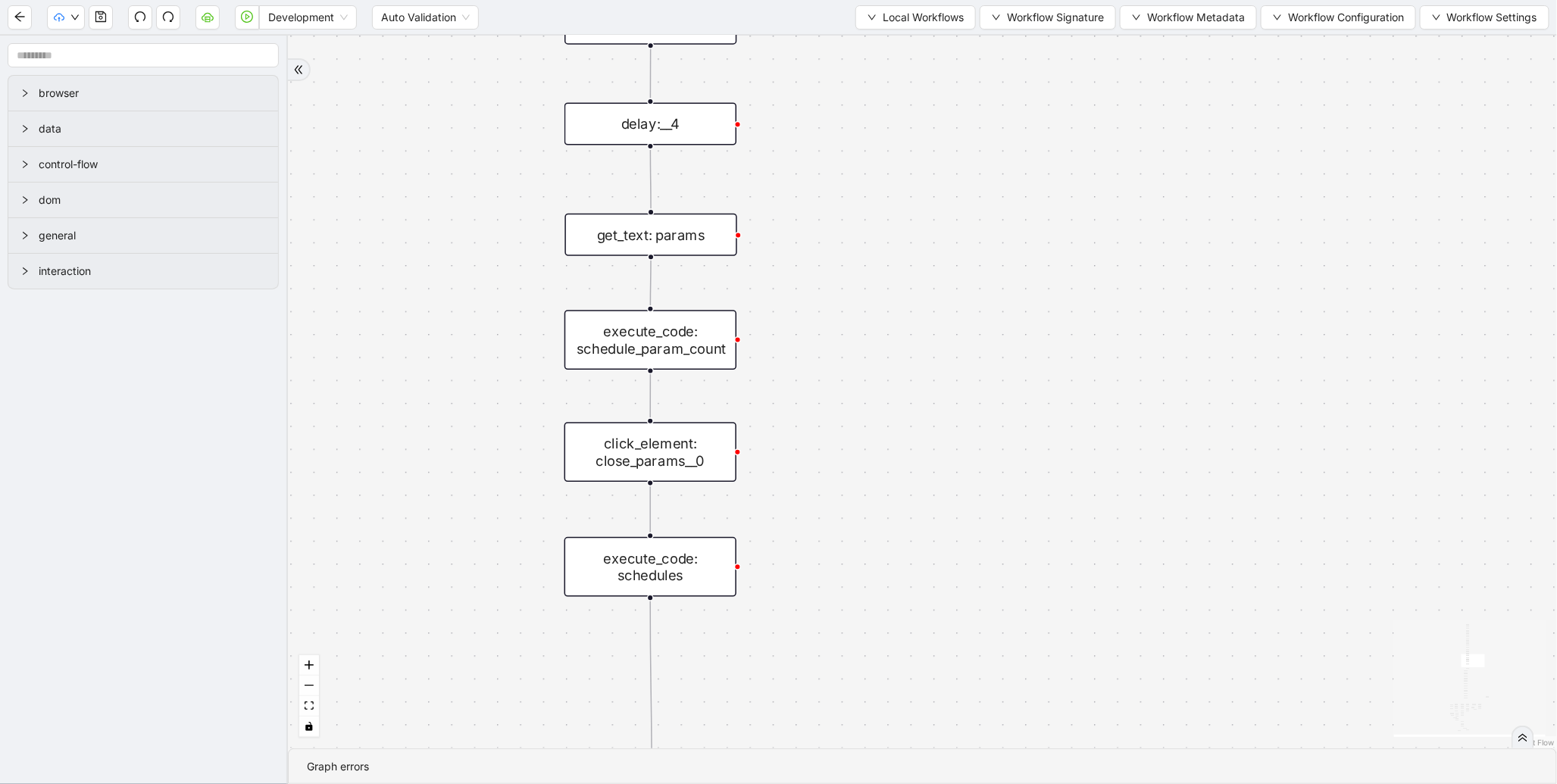
click at [630, 563] on div "execute_code: schedules" at bounding box center [650, 567] width 172 height 60
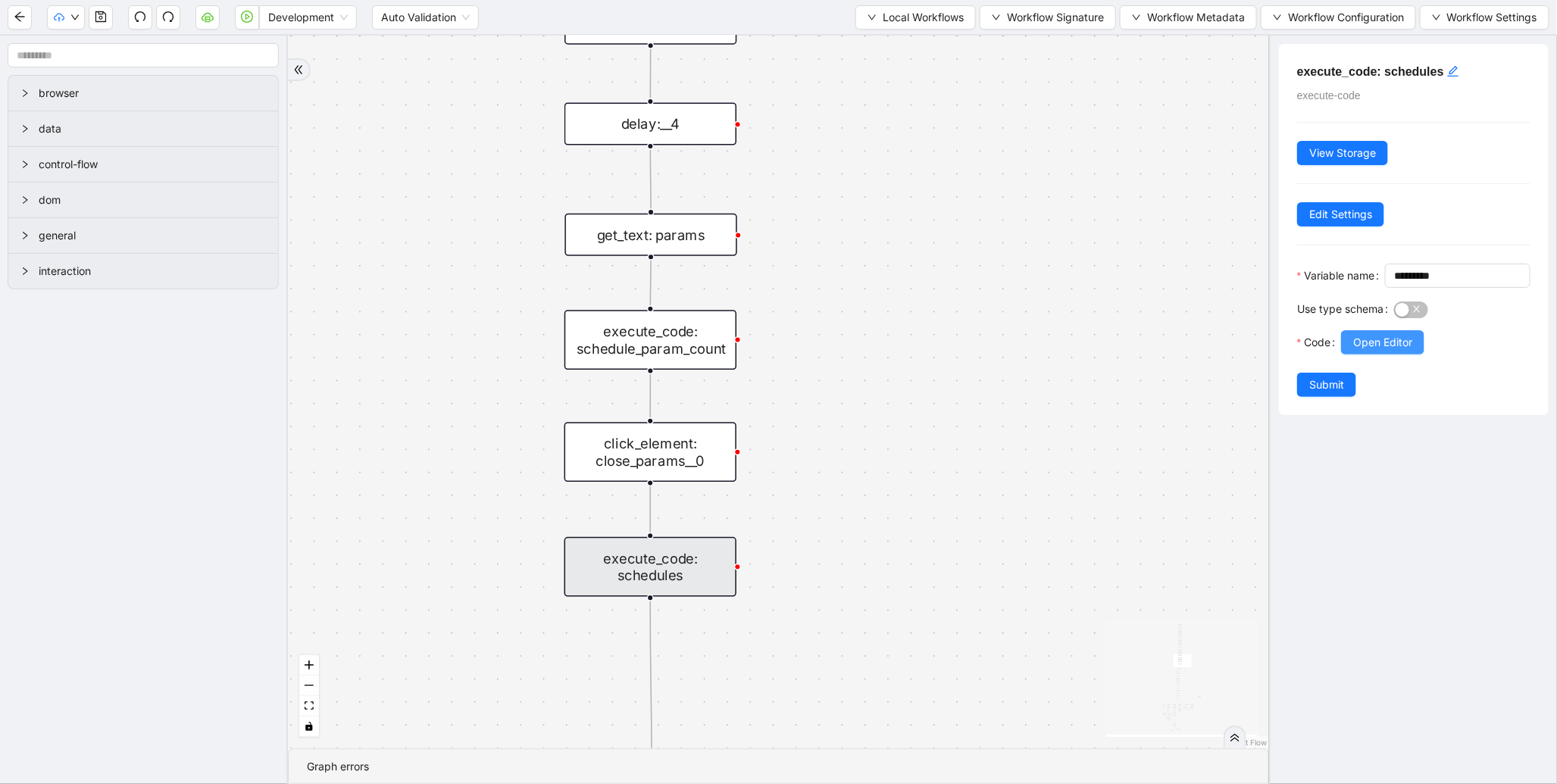
click at [1373, 351] on span "Open Editor" at bounding box center [1383, 342] width 59 height 17
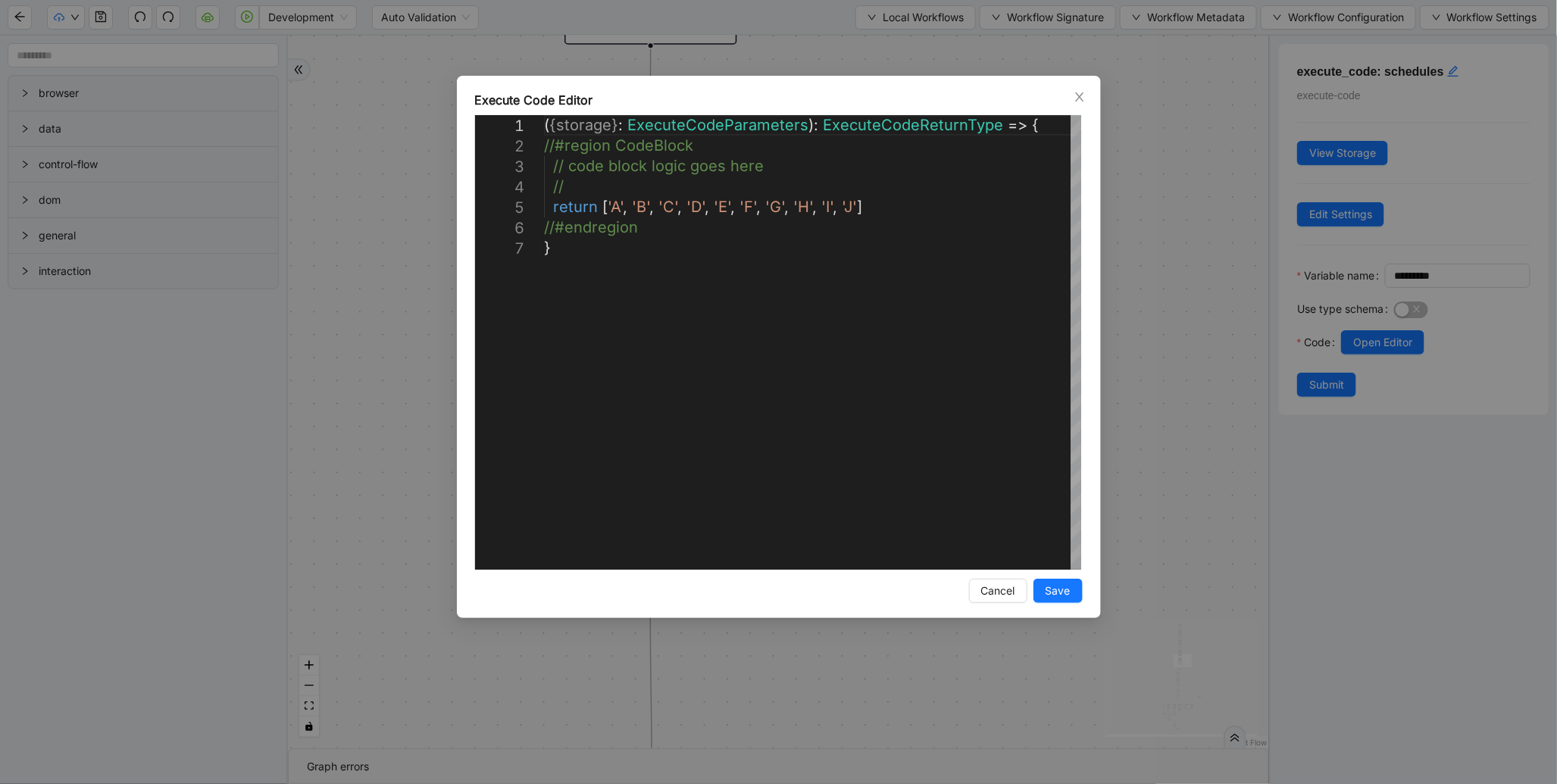
click at [1178, 223] on div "**********" at bounding box center [778, 392] width 1557 height 784
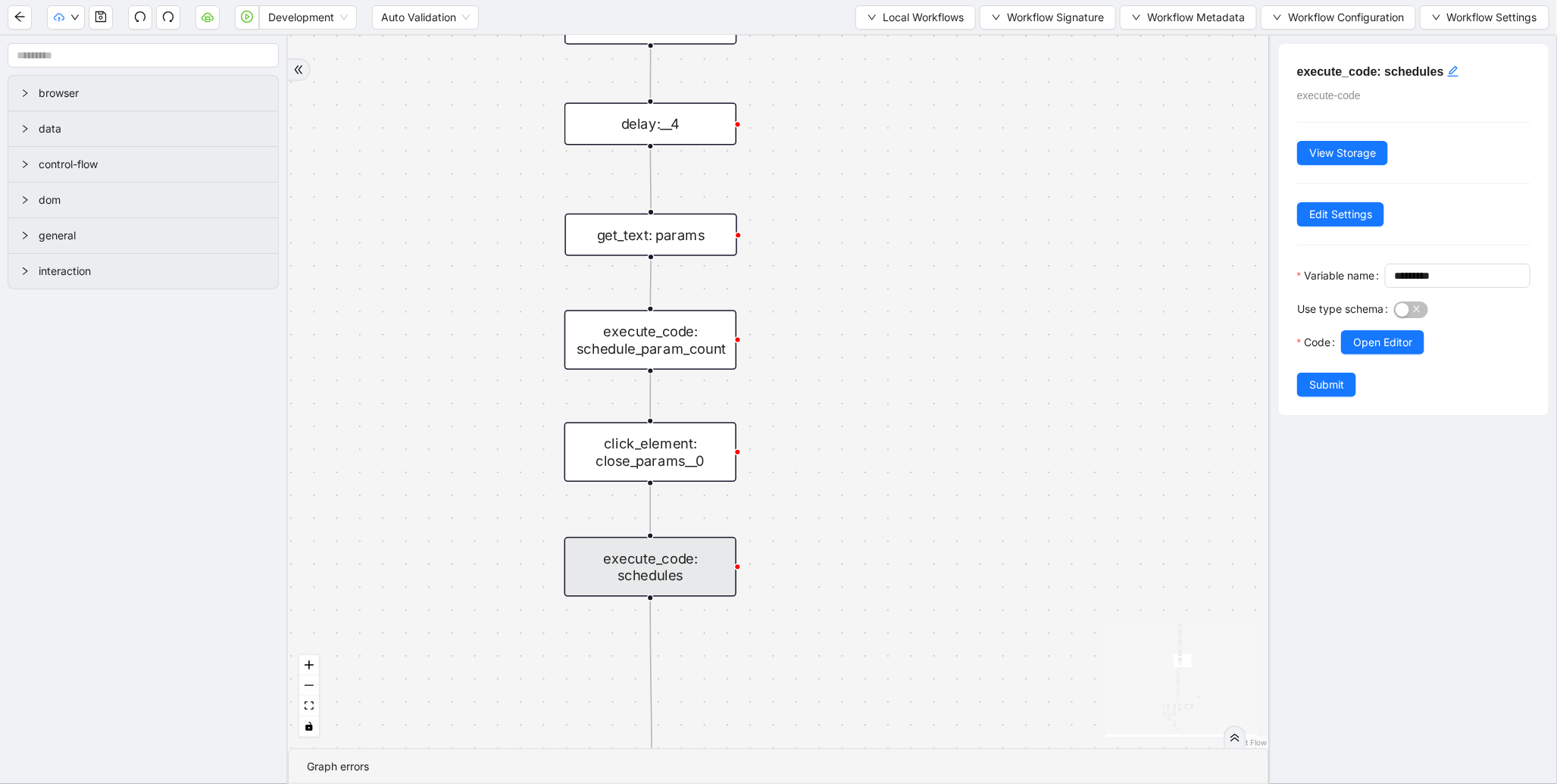
click at [667, 362] on div "execute_code: schedule_param_count" at bounding box center [650, 340] width 172 height 60
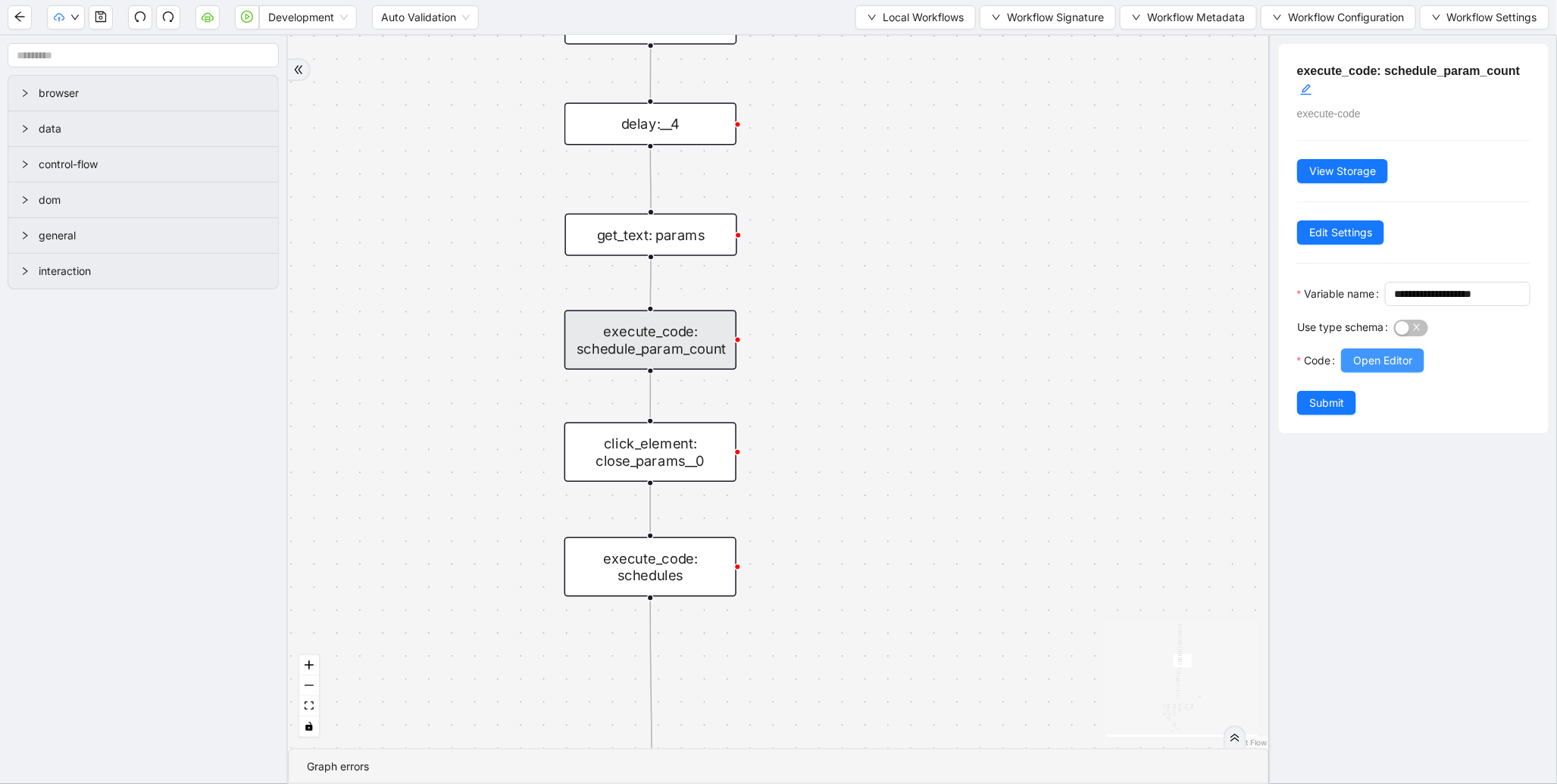
click at [1366, 369] on span "Open Editor" at bounding box center [1383, 361] width 59 height 17
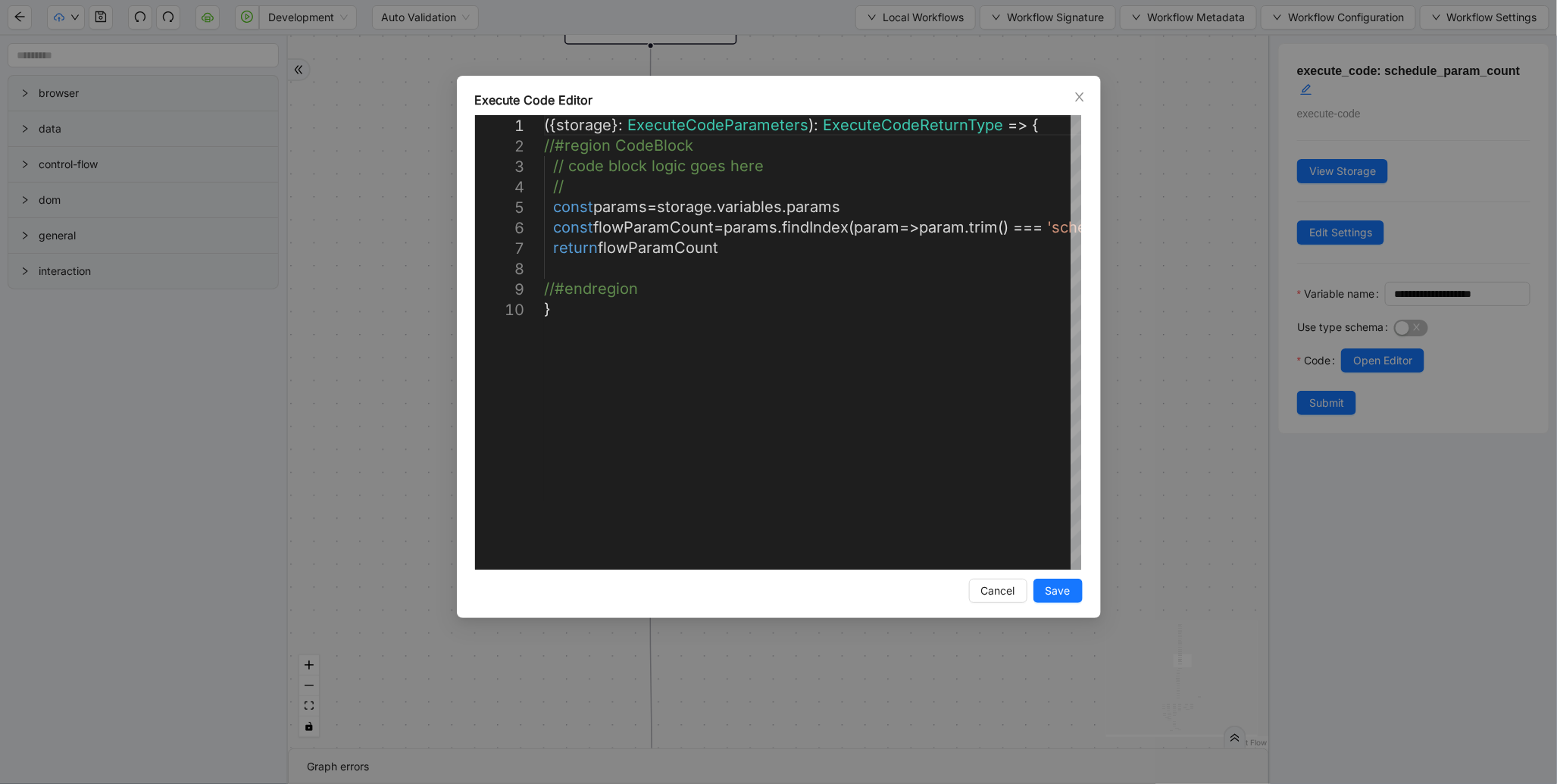
click at [1213, 312] on div "**********" at bounding box center [778, 392] width 1557 height 784
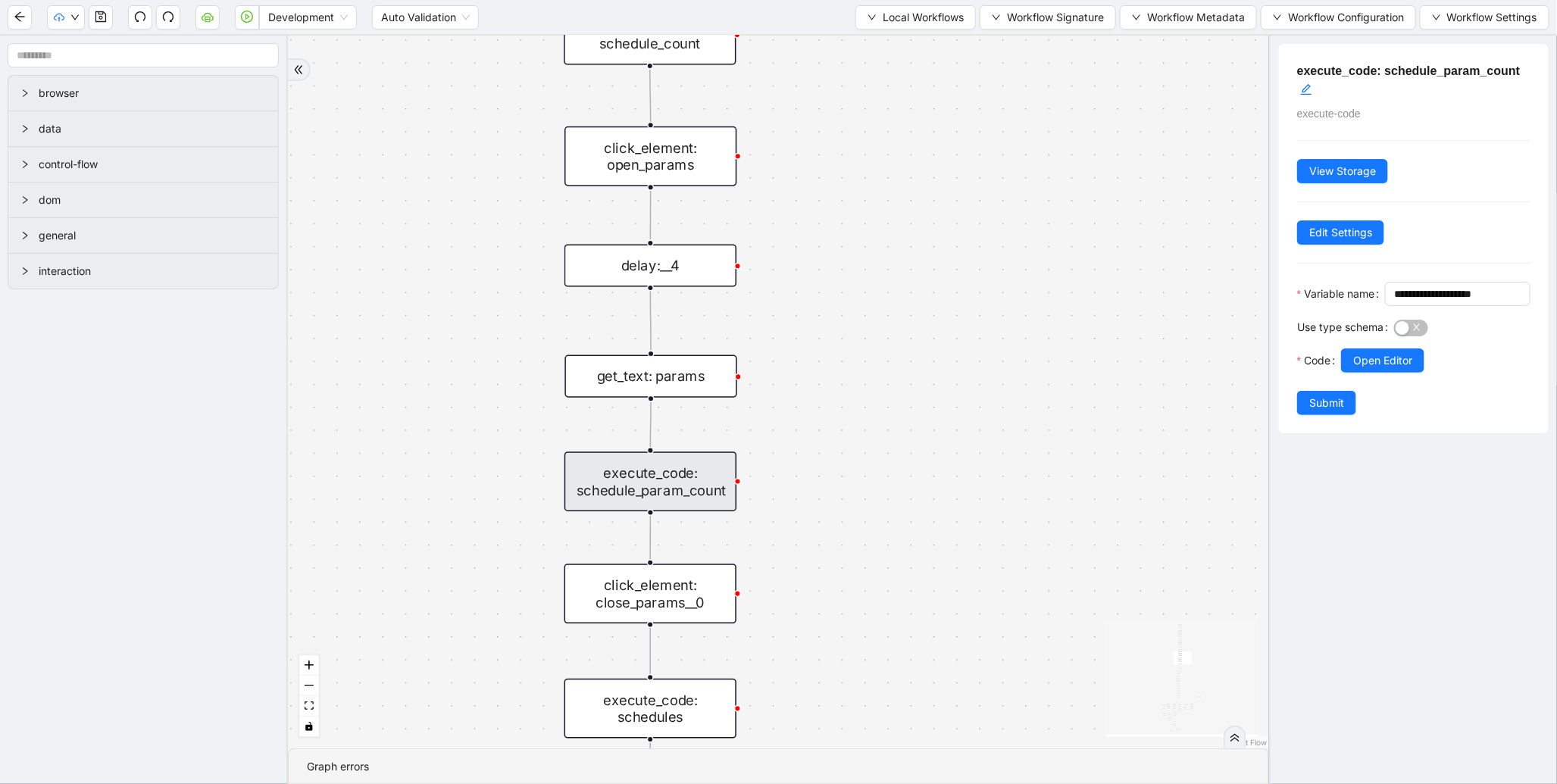
drag, startPoint x: 987, startPoint y: 157, endPoint x: 963, endPoint y: 514, distance: 357.8
click at [970, 517] on div "fallback enable_retry has_error fallback is_selected fallback create_schedule_d…" at bounding box center [778, 392] width 981 height 713
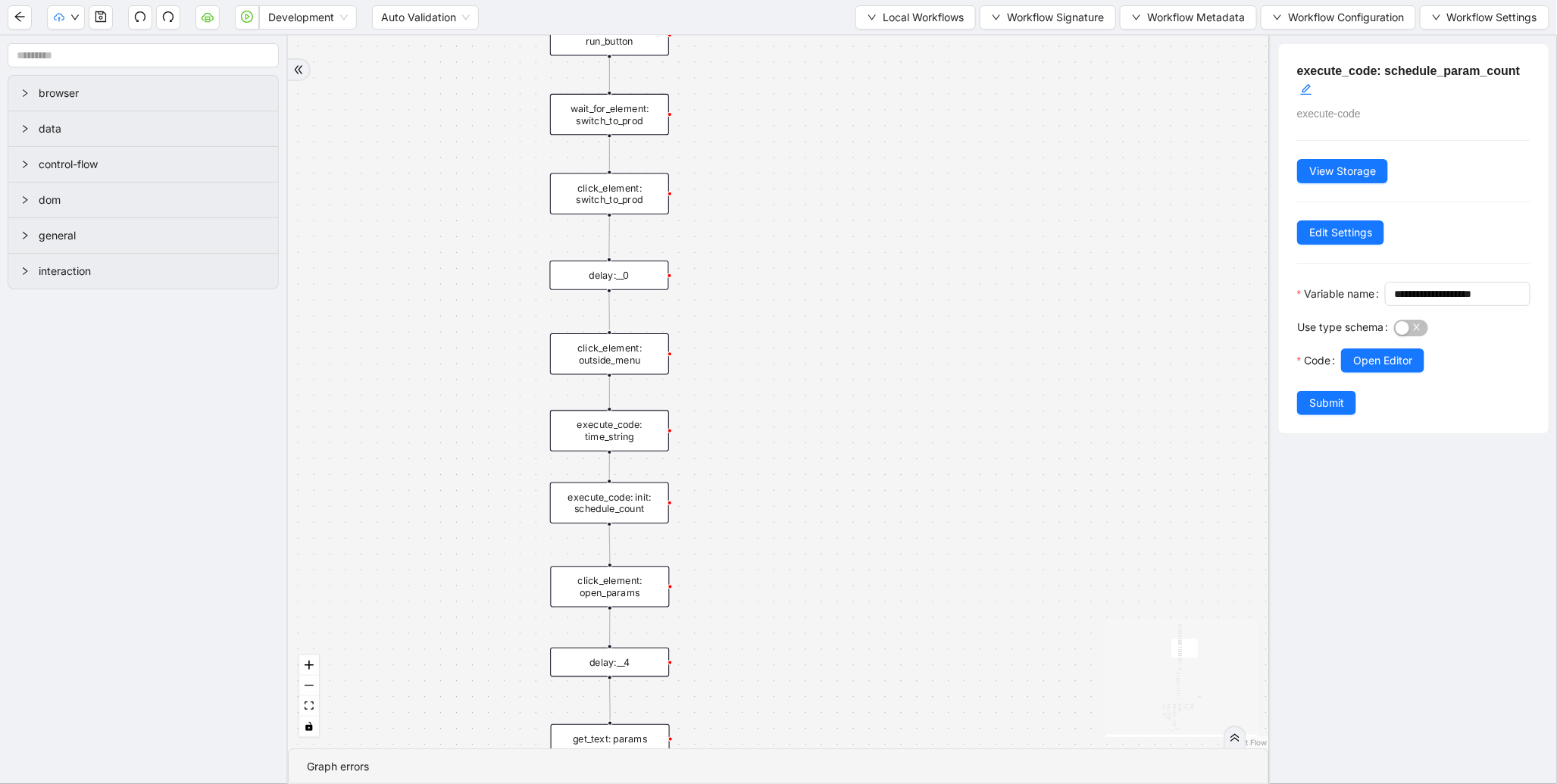
click at [775, 384] on div "fallback enable_retry has_error fallback is_selected fallback create_schedule_d…" at bounding box center [778, 392] width 981 height 713
click at [654, 421] on div "execute_code: time_string" at bounding box center [609, 430] width 119 height 41
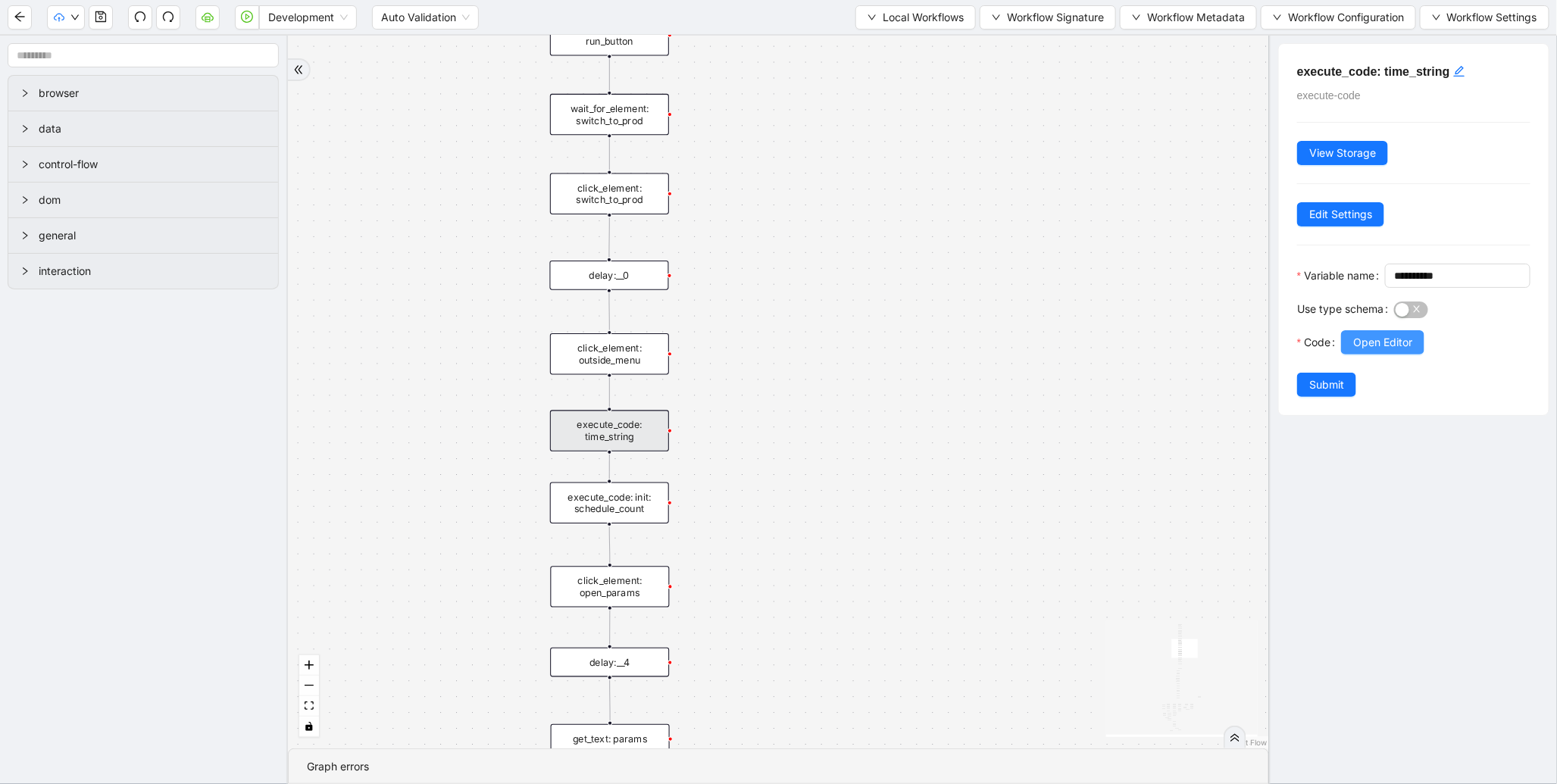
click at [1412, 351] on span "Open Editor" at bounding box center [1383, 342] width 59 height 17
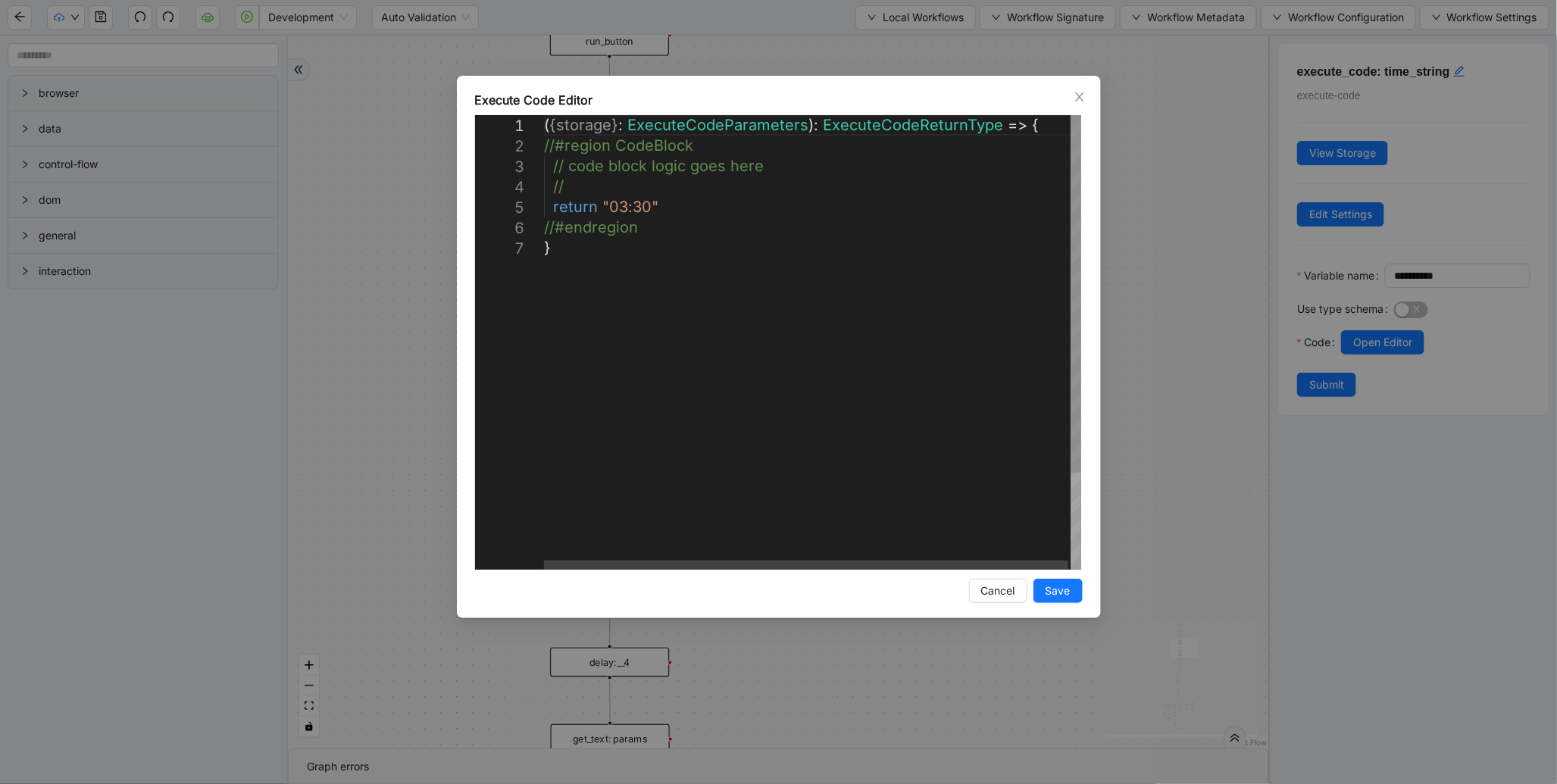
scroll to position [0, 8]
click at [652, 201] on div "( { storage } : ExecuteCodeParameters ): ExecuteCodeReturnType => { //#region C…" at bounding box center [814, 404] width 540 height 577
type textarea "**********"
click at [1060, 591] on span "Save" at bounding box center [1058, 591] width 25 height 17
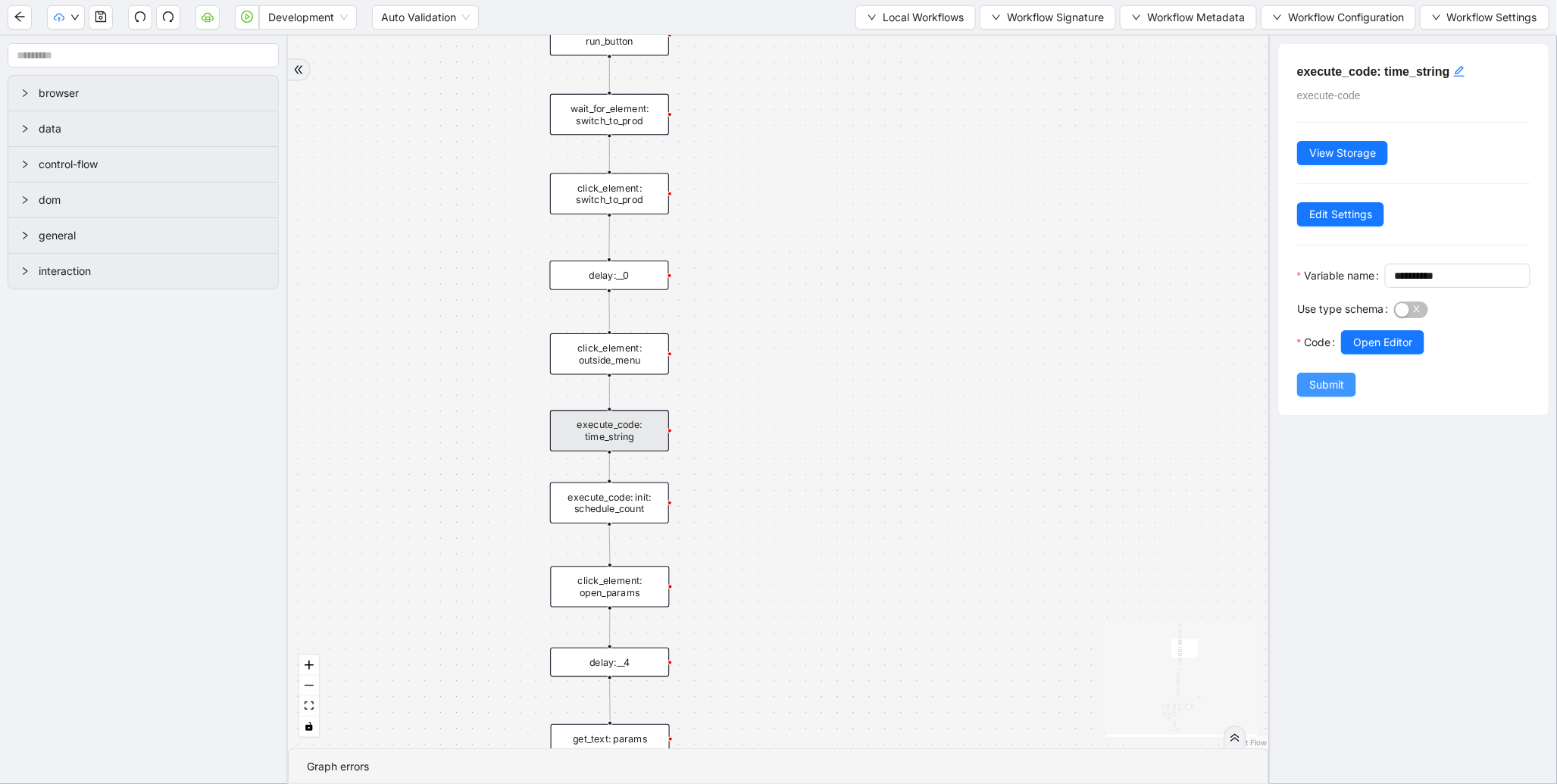
click at [1316, 393] on span "Submit" at bounding box center [1327, 385] width 35 height 17
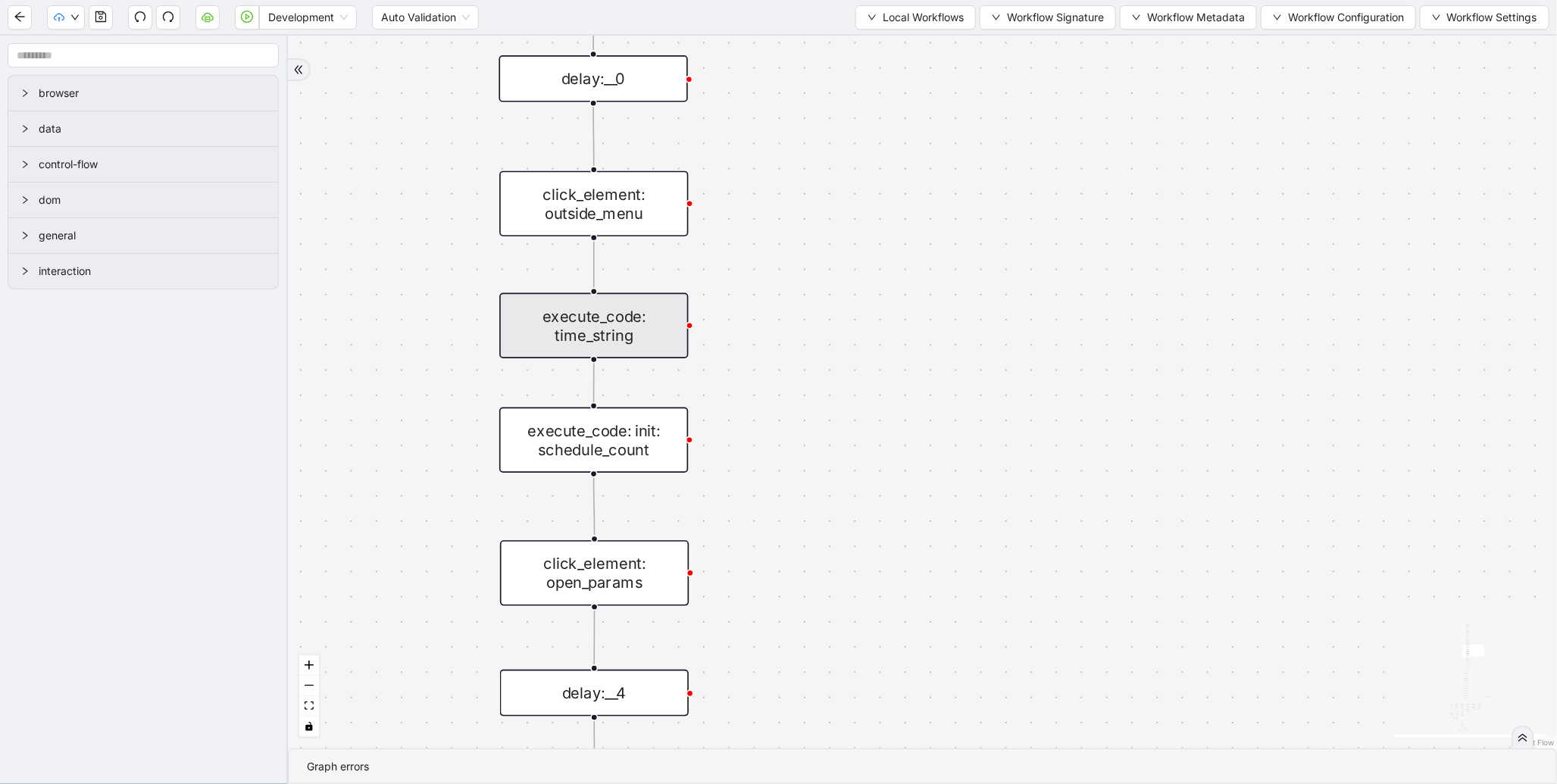
drag, startPoint x: 861, startPoint y: 592, endPoint x: 902, endPoint y: 361, distance: 234.6
click at [902, 366] on div "fallback enable_retry has_error fallback is_selected fallback create_schedule_d…" at bounding box center [922, 392] width 1269 height 713
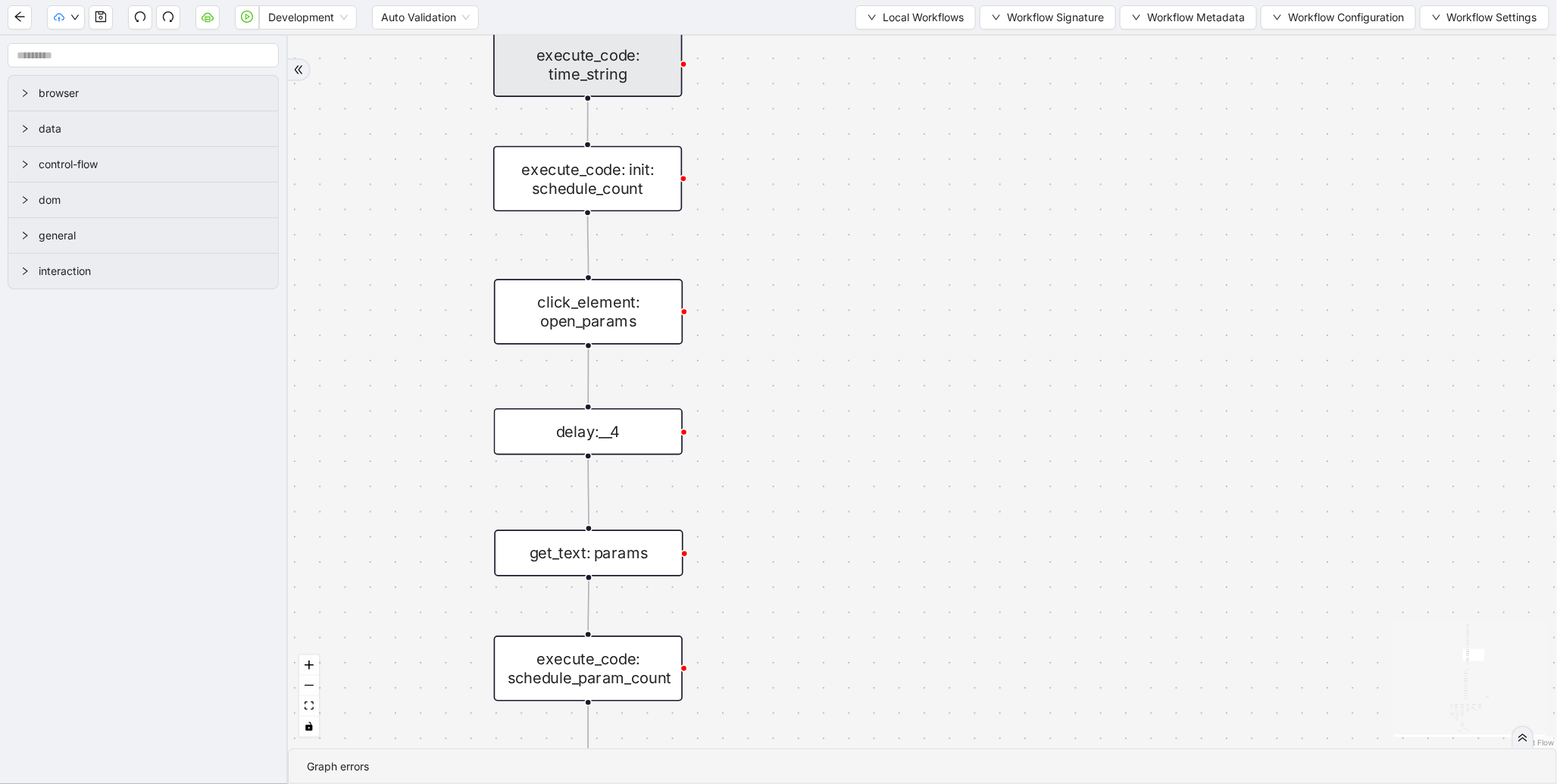
drag, startPoint x: 918, startPoint y: 443, endPoint x: 883, endPoint y: 350, distance: 99.4
click at [868, 266] on div "fallback enable_retry has_error fallback is_selected fallback create_schedule_d…" at bounding box center [922, 392] width 1269 height 713
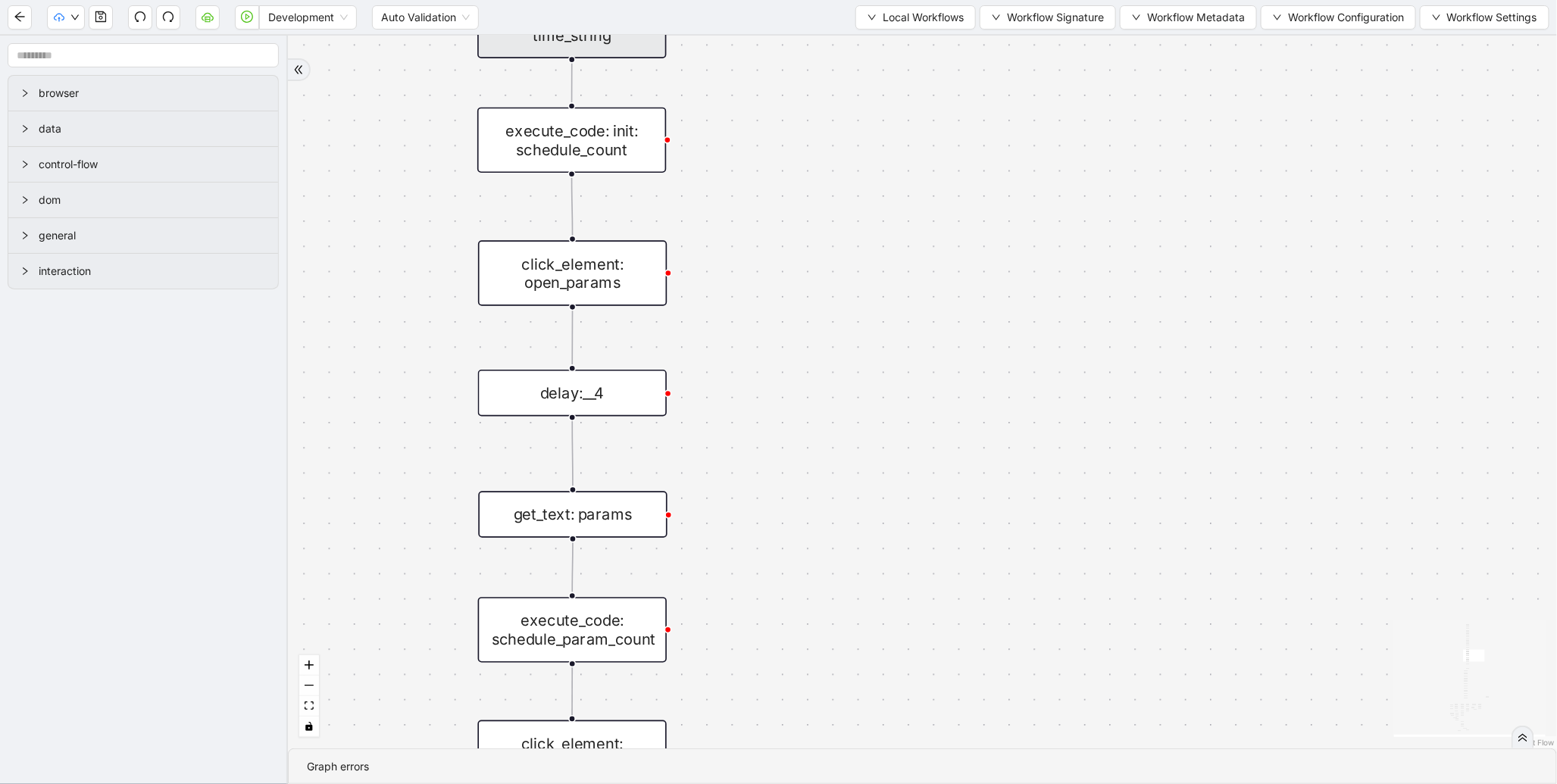
drag, startPoint x: 909, startPoint y: 399, endPoint x: 886, endPoint y: 168, distance: 232.1
click at [886, 168] on div "fallback enable_retry has_error fallback is_selected fallback create_schedule_d…" at bounding box center [922, 392] width 1269 height 713
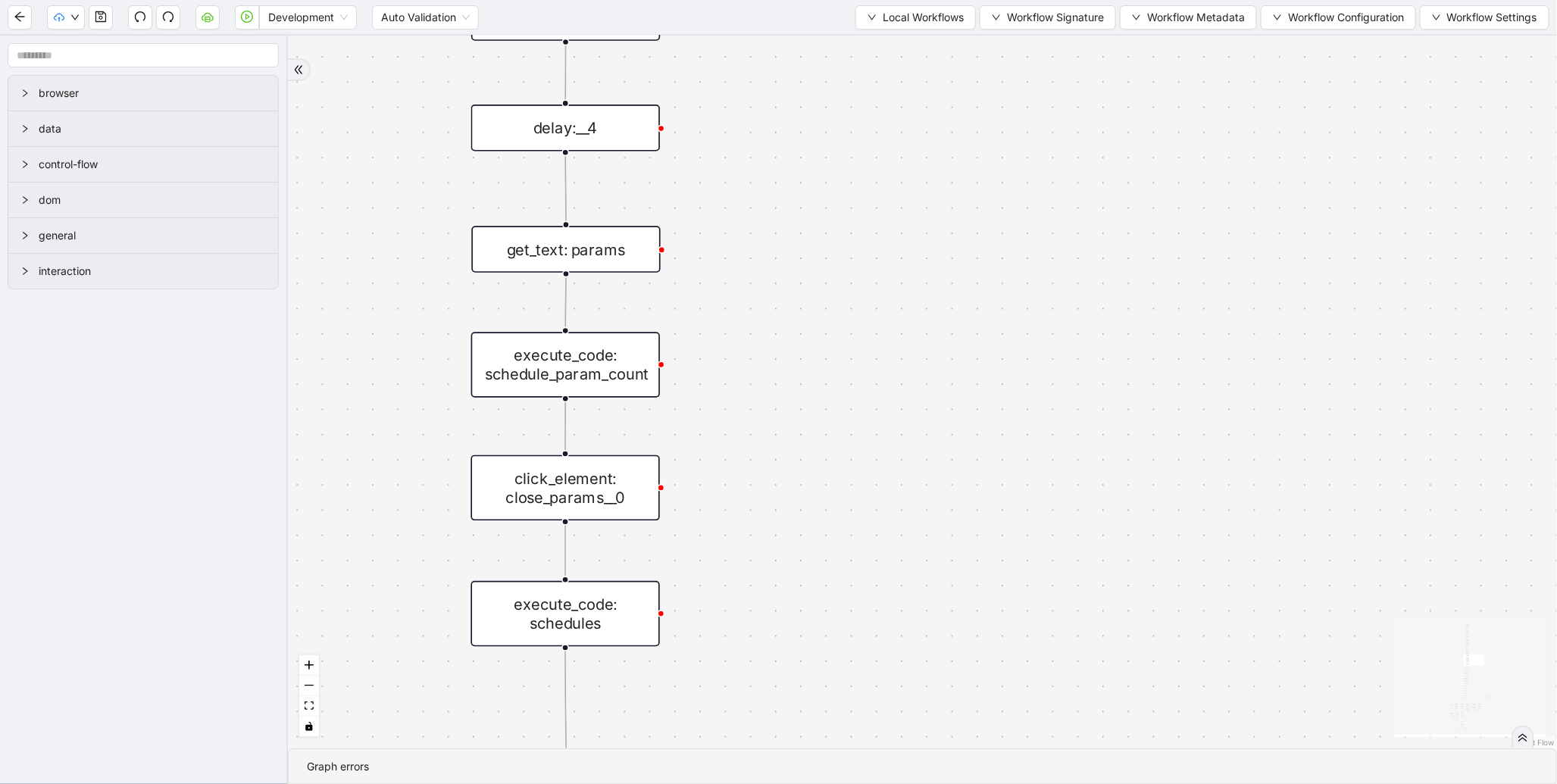
drag, startPoint x: 888, startPoint y: 376, endPoint x: 892, endPoint y: 238, distance: 138.1
click at [892, 238] on div "fallback enable_retry has_error fallback is_selected fallback create_schedule_d…" at bounding box center [922, 392] width 1269 height 713
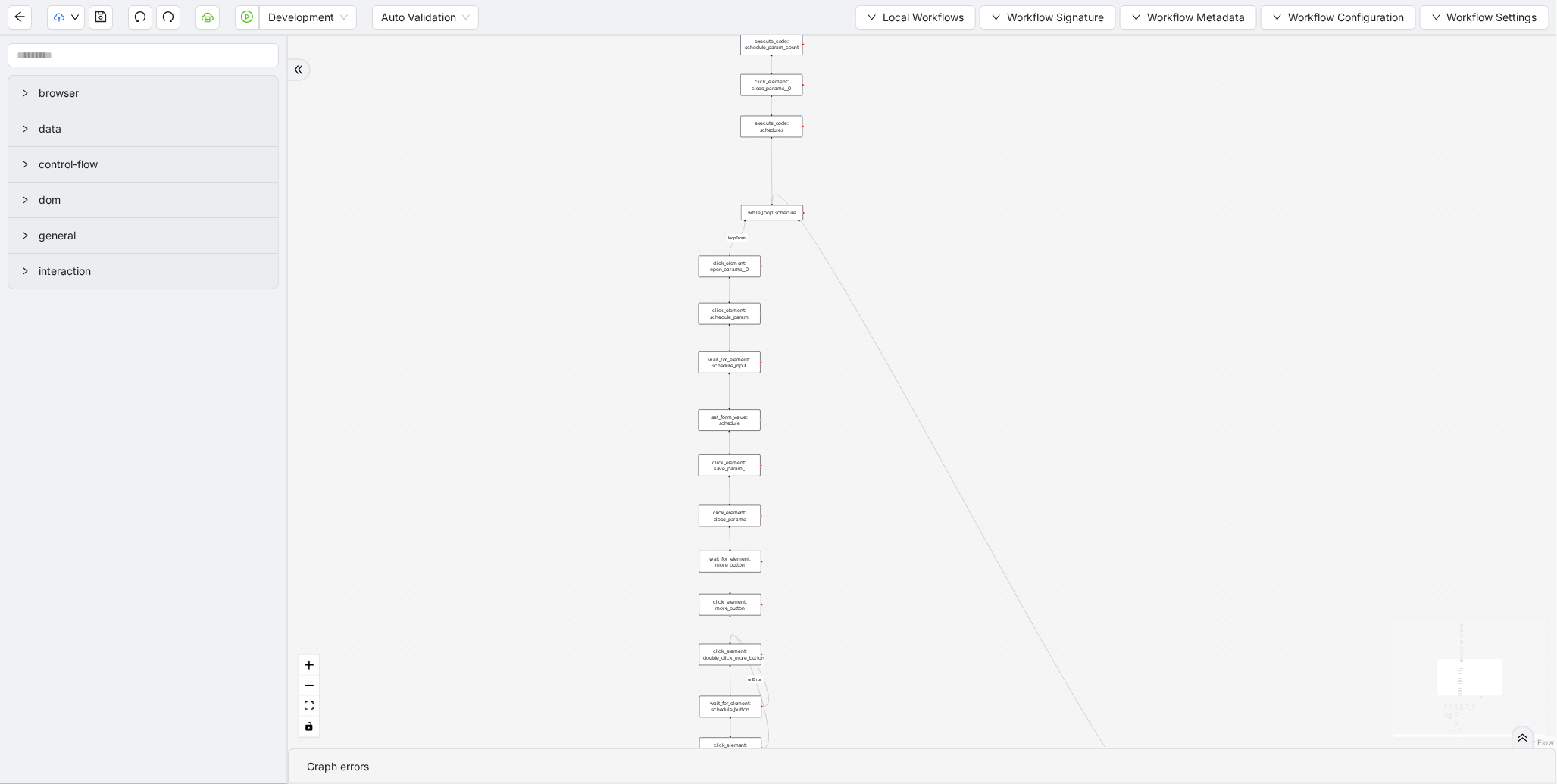
drag, startPoint x: 985, startPoint y: 524, endPoint x: 1003, endPoint y: 221, distance: 303.5
click at [989, 200] on div "fallback enable_retry has_error fallback is_selected fallback create_schedule_d…" at bounding box center [922, 392] width 1269 height 713
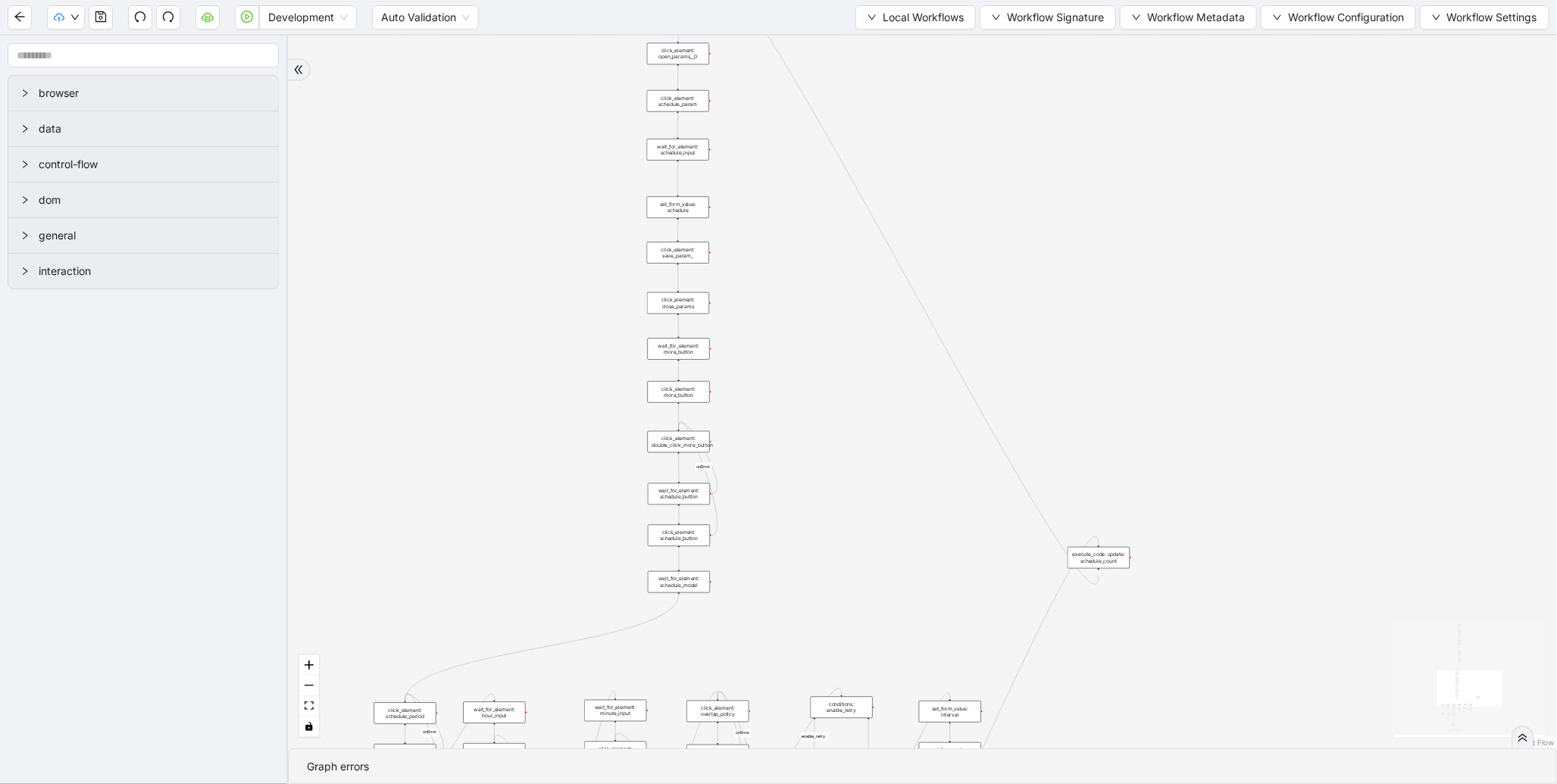
drag, startPoint x: 1249, startPoint y: 366, endPoint x: 1180, endPoint y: 134, distance: 242.0
click at [1180, 126] on div "fallback enable_retry has_error fallback is_selected fallback create_schedule_d…" at bounding box center [922, 392] width 1269 height 713
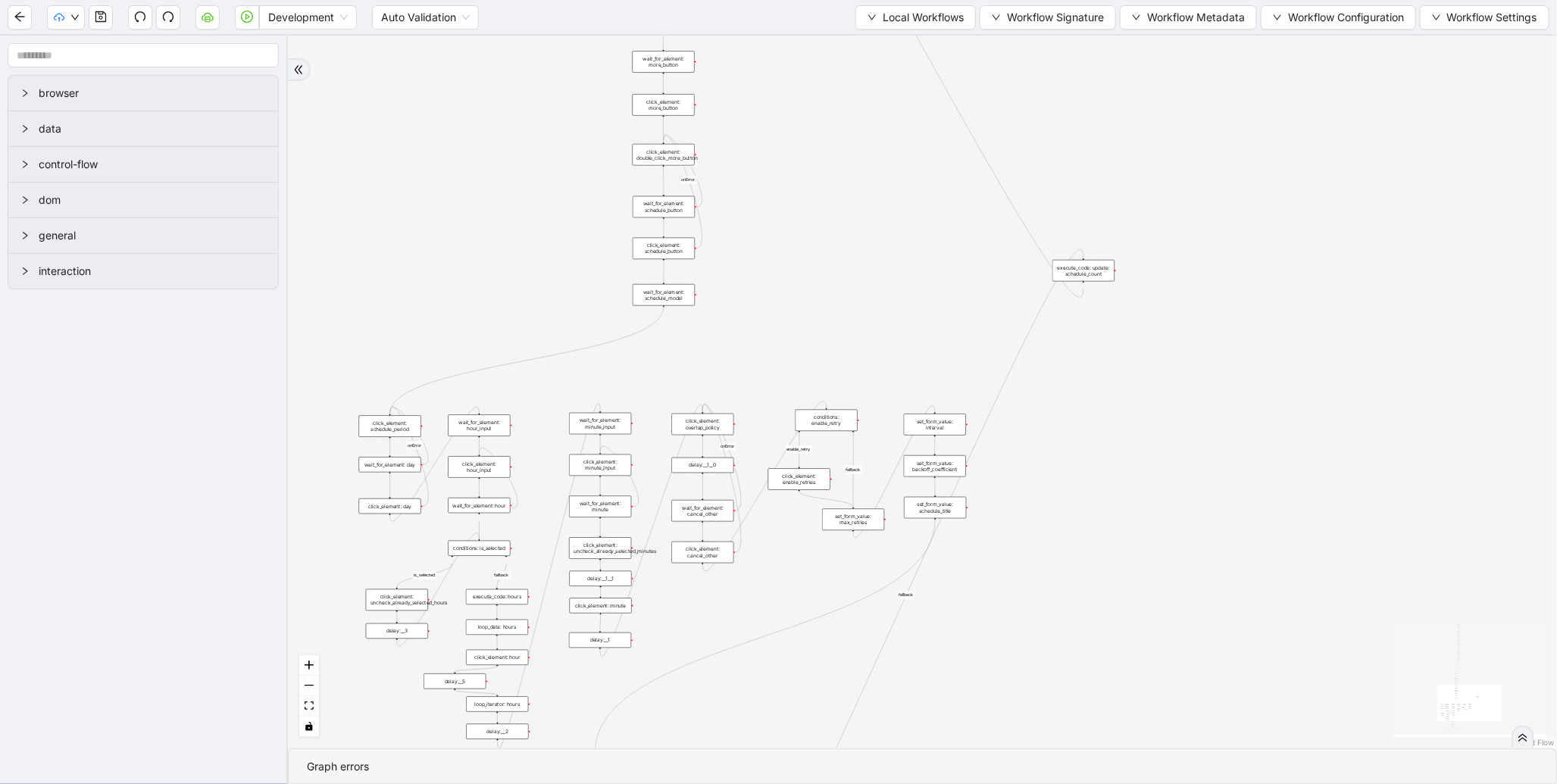
drag, startPoint x: 1221, startPoint y: 270, endPoint x: 1241, endPoint y: 163, distance: 108.9
click at [1240, 154] on div "fallback enable_retry has_error fallback is_selected fallback create_schedule_d…" at bounding box center [922, 392] width 1269 height 713
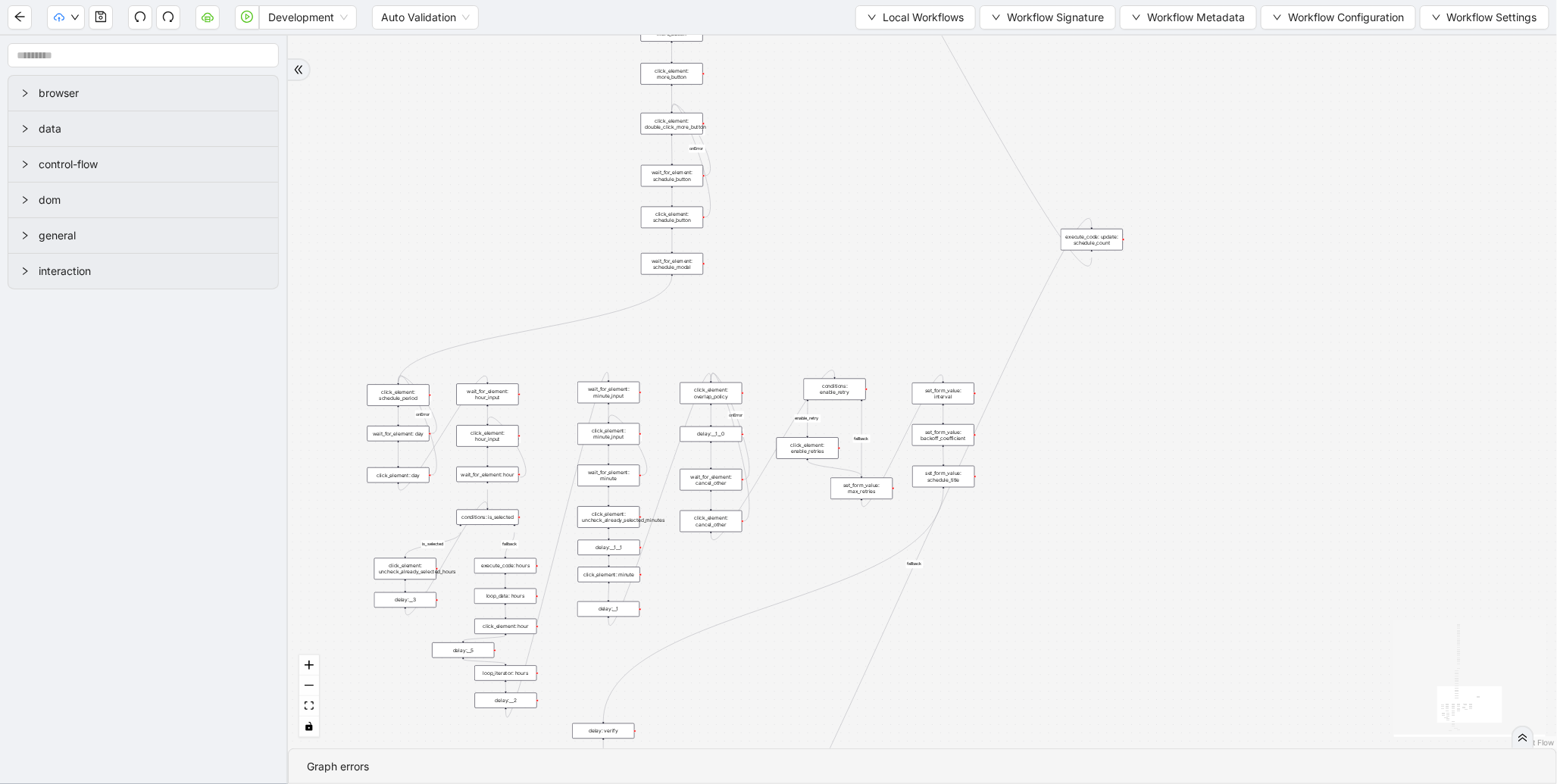
drag, startPoint x: 1200, startPoint y: 504, endPoint x: 1228, endPoint y: 374, distance: 133.0
click at [1231, 375] on div "fallback enable_retry has_error fallback is_selected fallback create_schedule_d…" at bounding box center [922, 392] width 1269 height 713
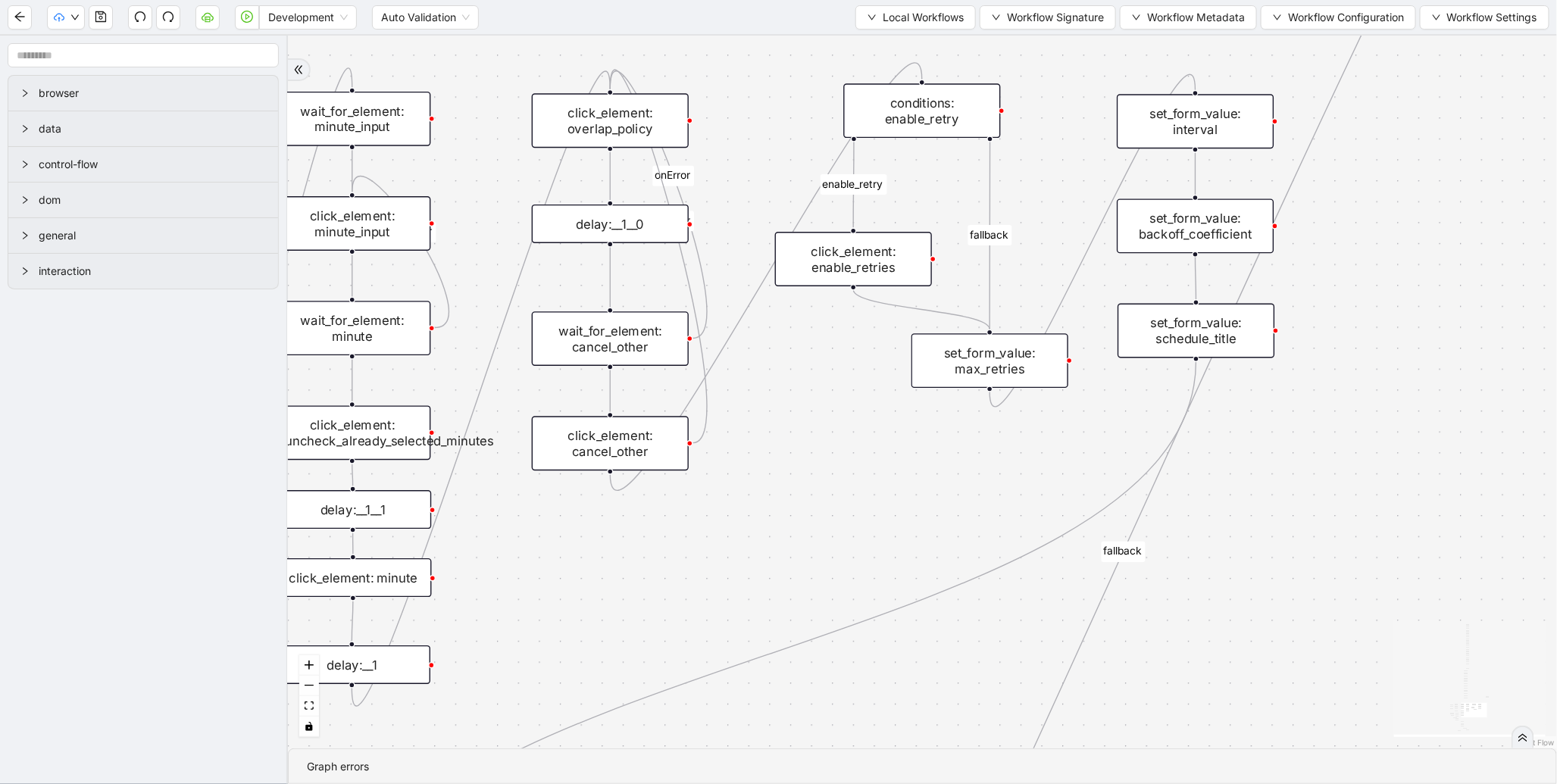
click at [1196, 332] on div "set_form_value: schedule_title" at bounding box center [1195, 331] width 157 height 54
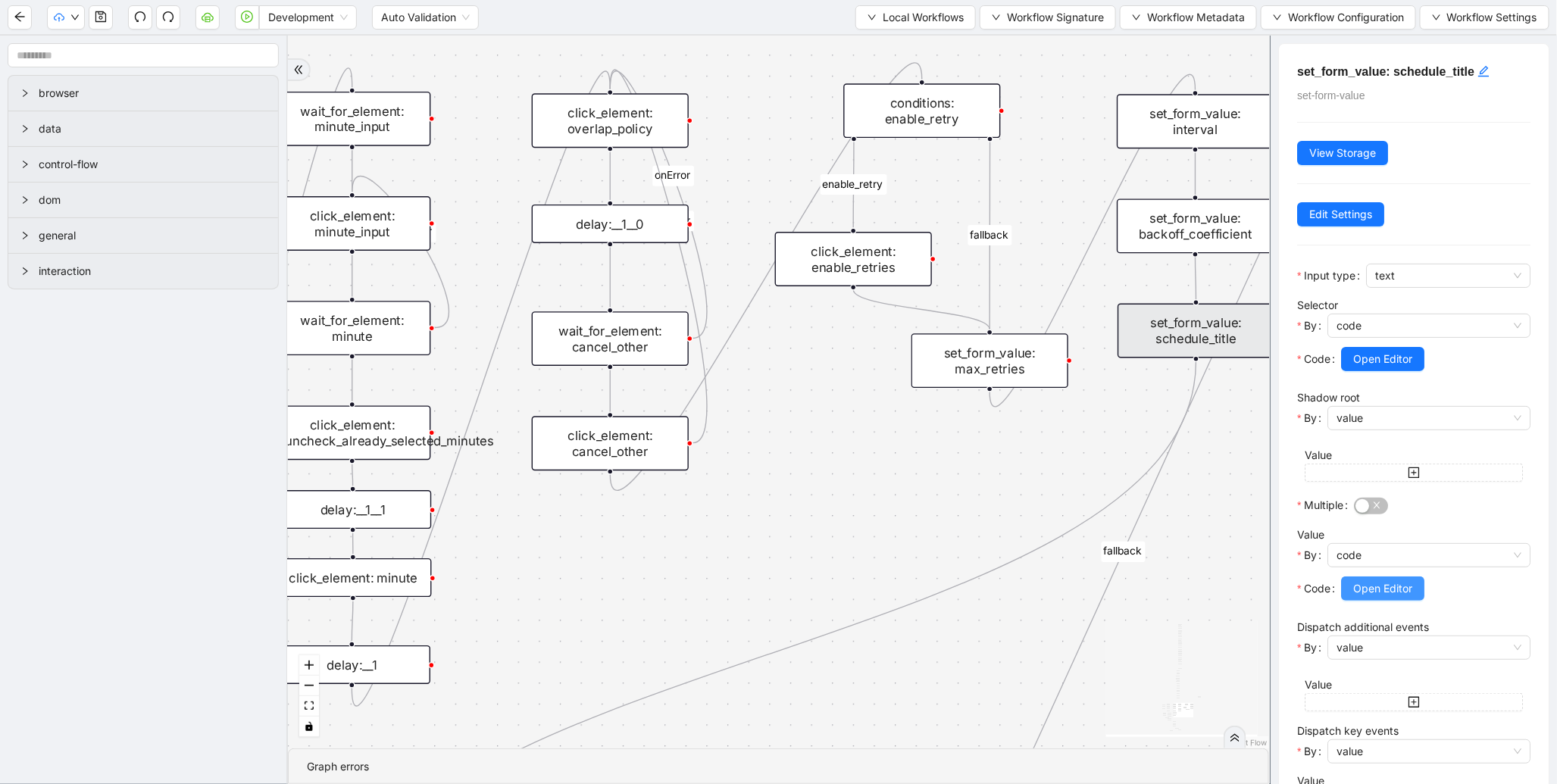
click at [1373, 591] on span "Open Editor" at bounding box center [1383, 588] width 59 height 17
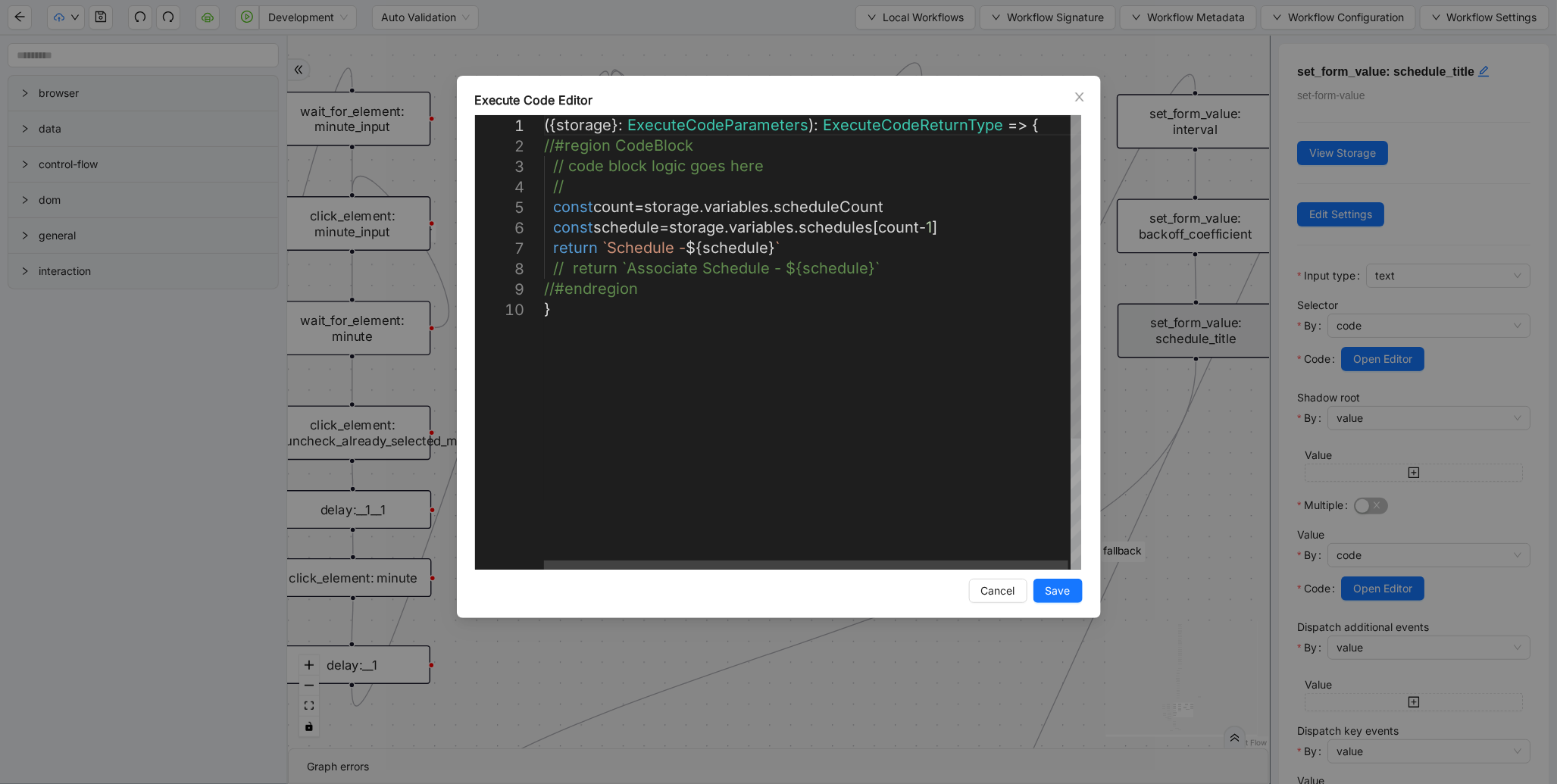
scroll to position [0, 8]
drag, startPoint x: 571, startPoint y: 267, endPoint x: 866, endPoint y: 269, distance: 295.0
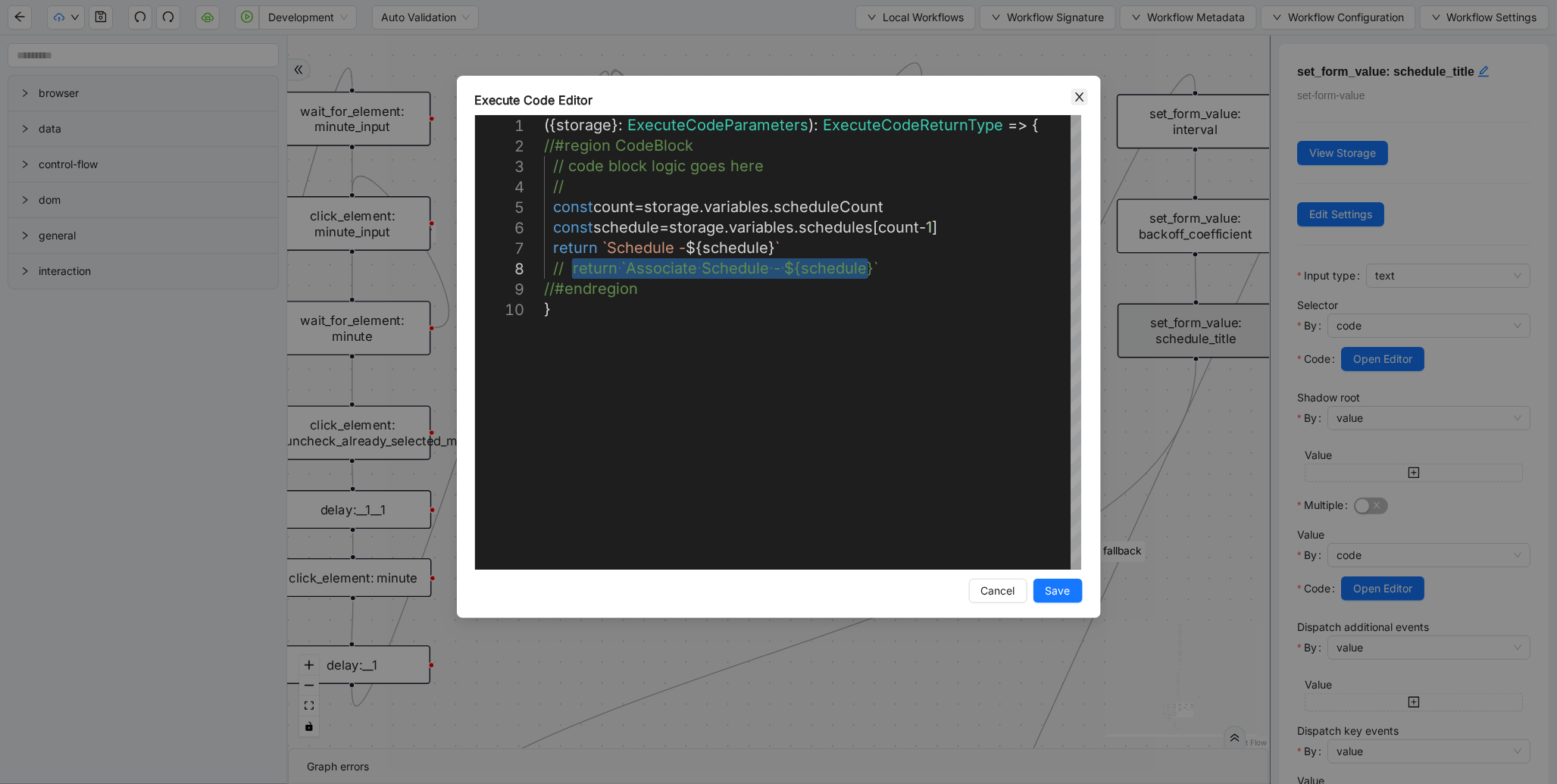
click at [1078, 96] on icon "close" at bounding box center [1080, 97] width 12 height 12
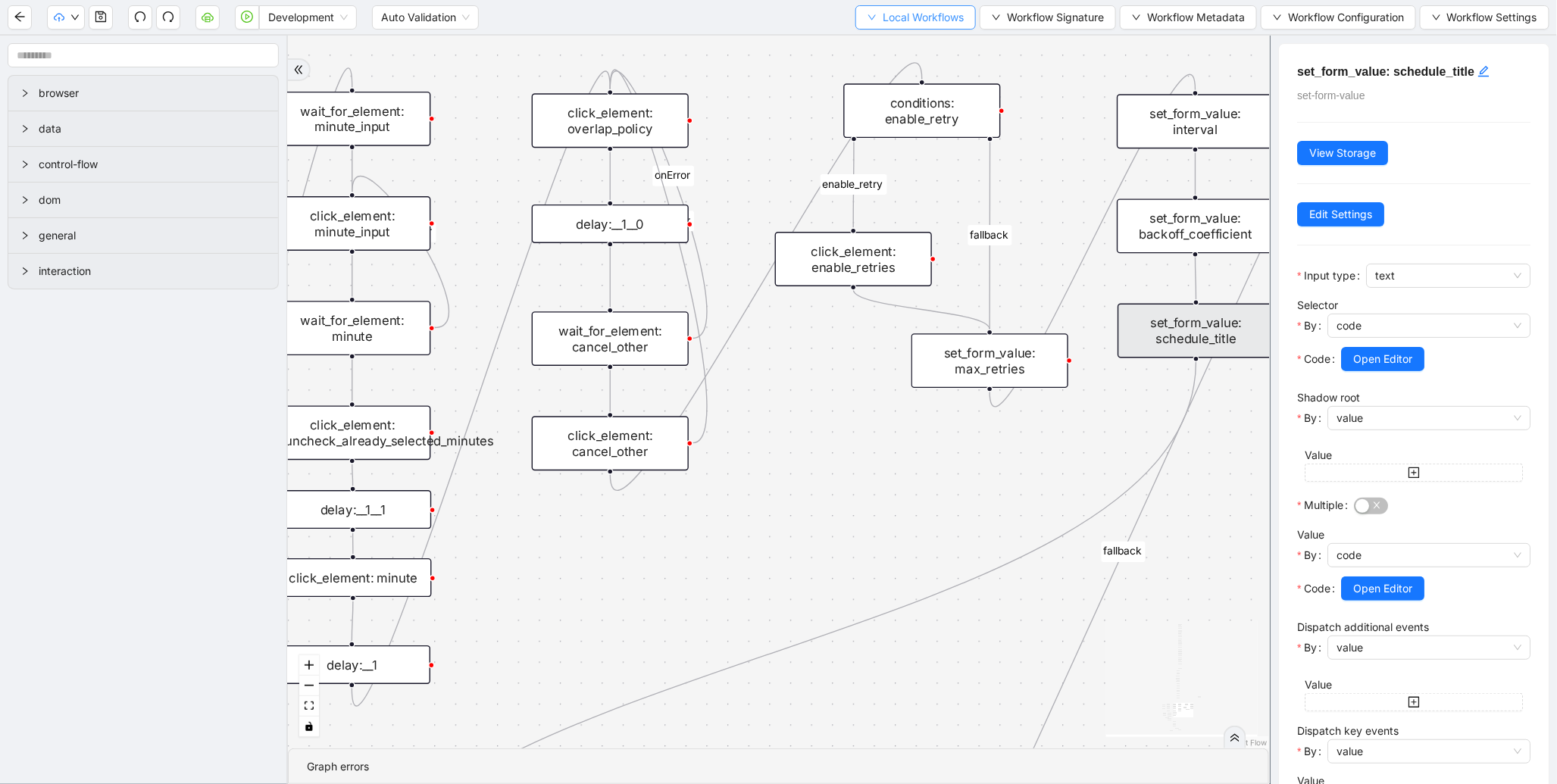
click at [929, 20] on span "Local Workflows" at bounding box center [923, 18] width 81 height 17
click at [906, 44] on span "Select" at bounding box center [909, 46] width 99 height 17
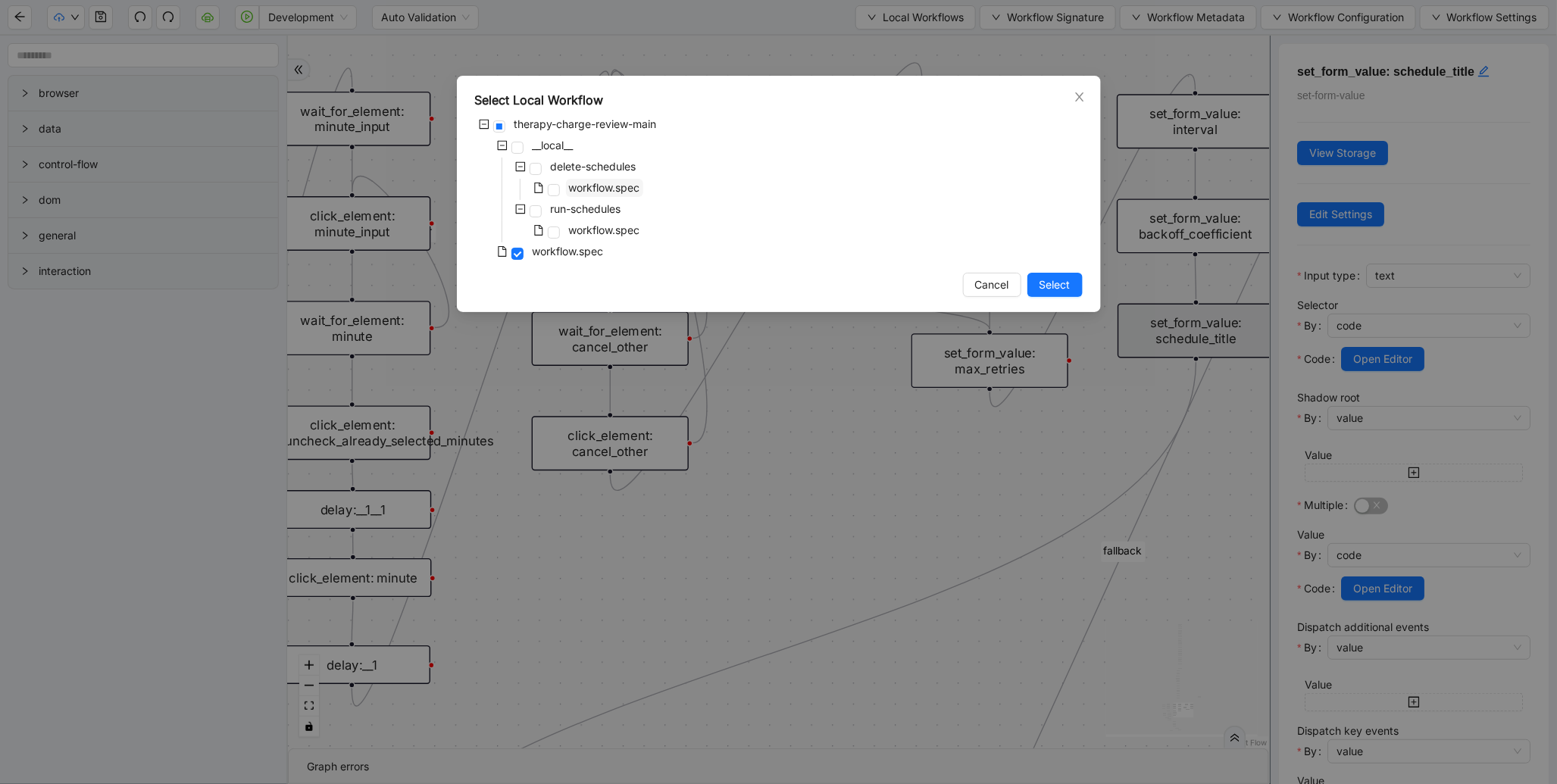
click at [609, 189] on span "workflow.spec" at bounding box center [604, 187] width 71 height 13
click at [1077, 282] on button "Select" at bounding box center [1056, 284] width 55 height 24
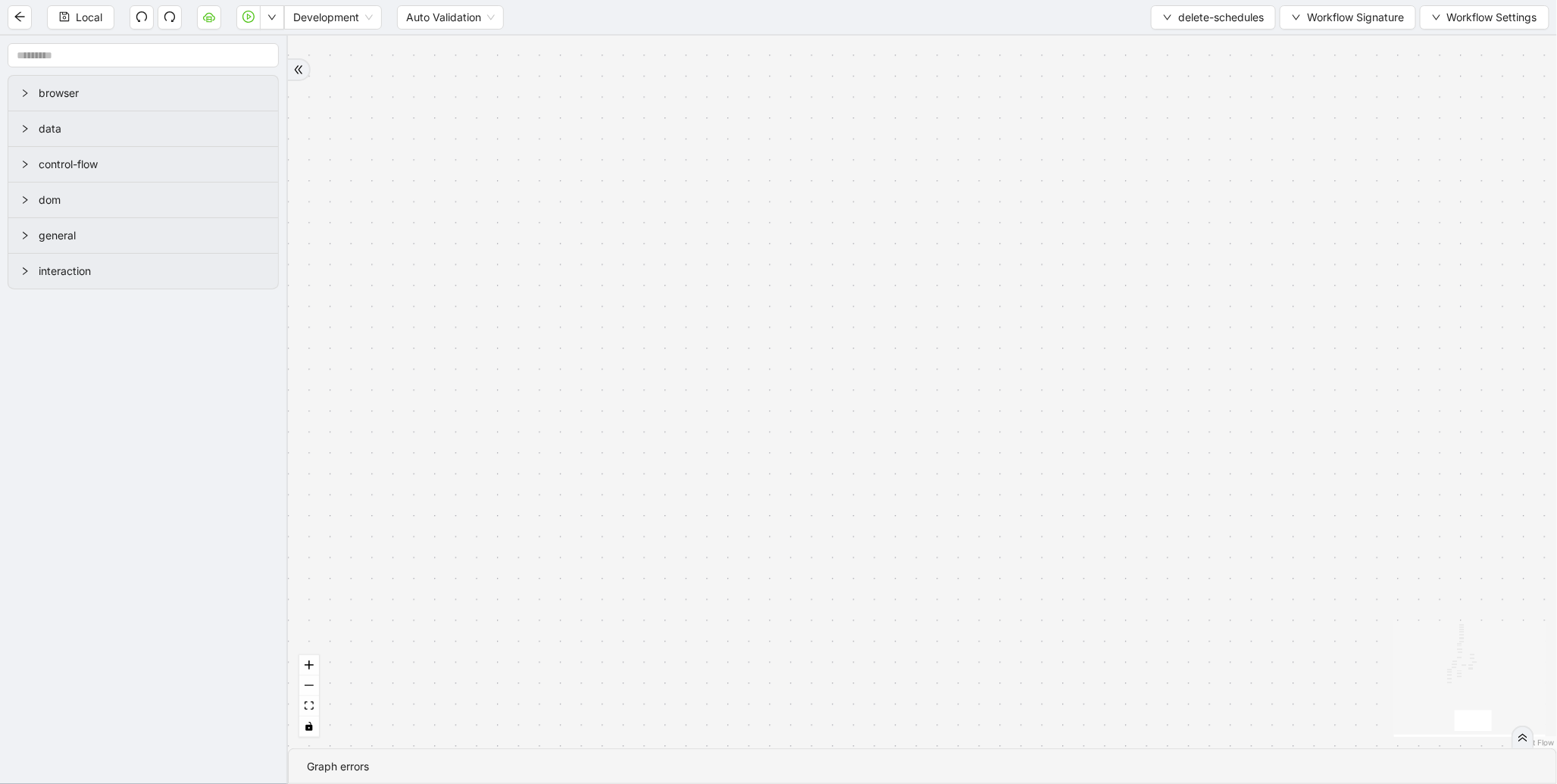
click at [298, 708] on div "loopFrom has_cancel fallback is_required_schedule has_next_row fallback has_nex…" at bounding box center [922, 392] width 1269 height 713
click at [306, 709] on icon "fit view" at bounding box center [309, 705] width 9 height 8
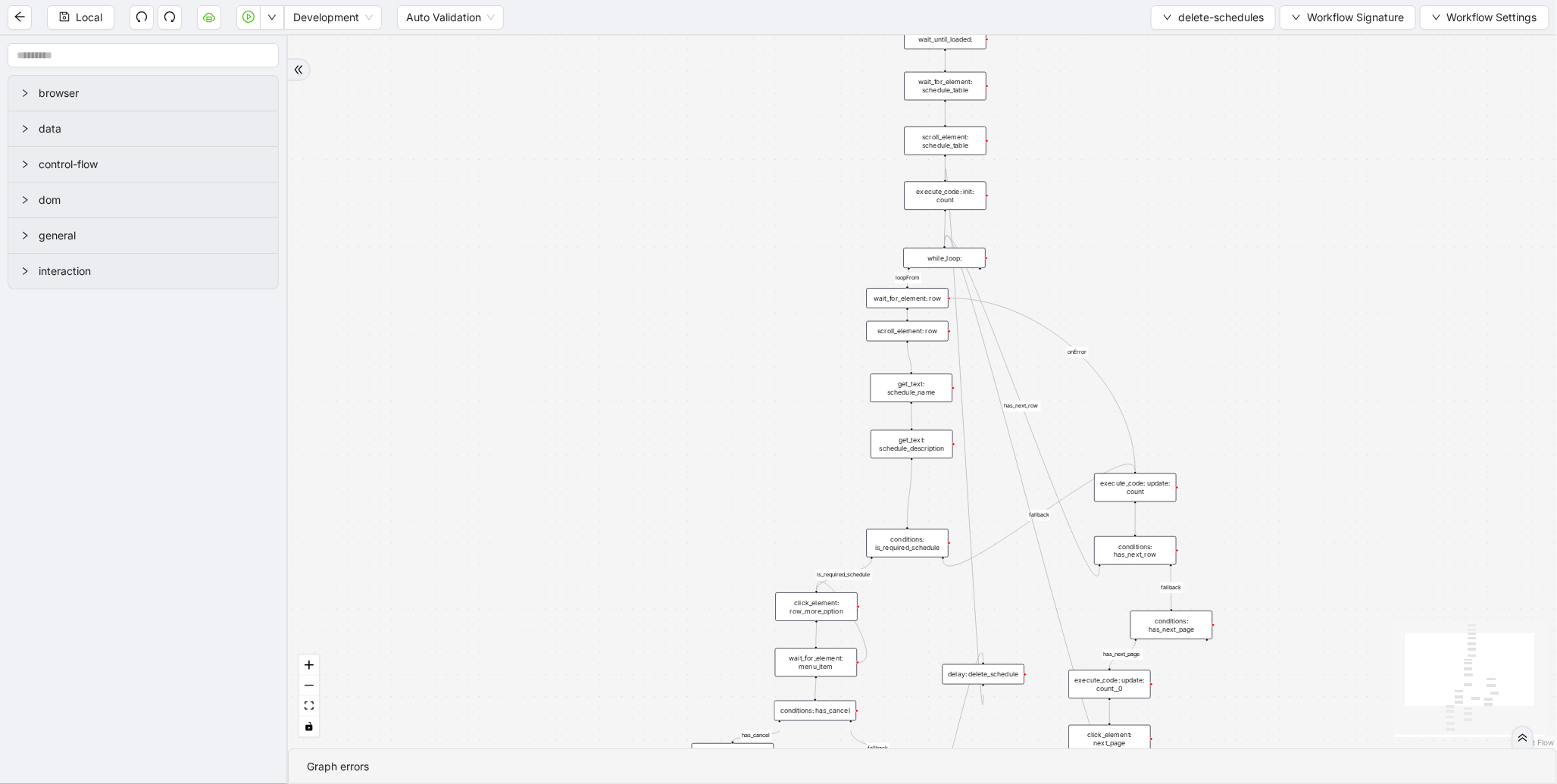
drag, startPoint x: 849, startPoint y: 180, endPoint x: 718, endPoint y: 620, distance: 459.1
click at [718, 620] on div "loopFrom has_cancel fallback is_required_schedule has_next_row fallback has_nex…" at bounding box center [922, 392] width 1269 height 713
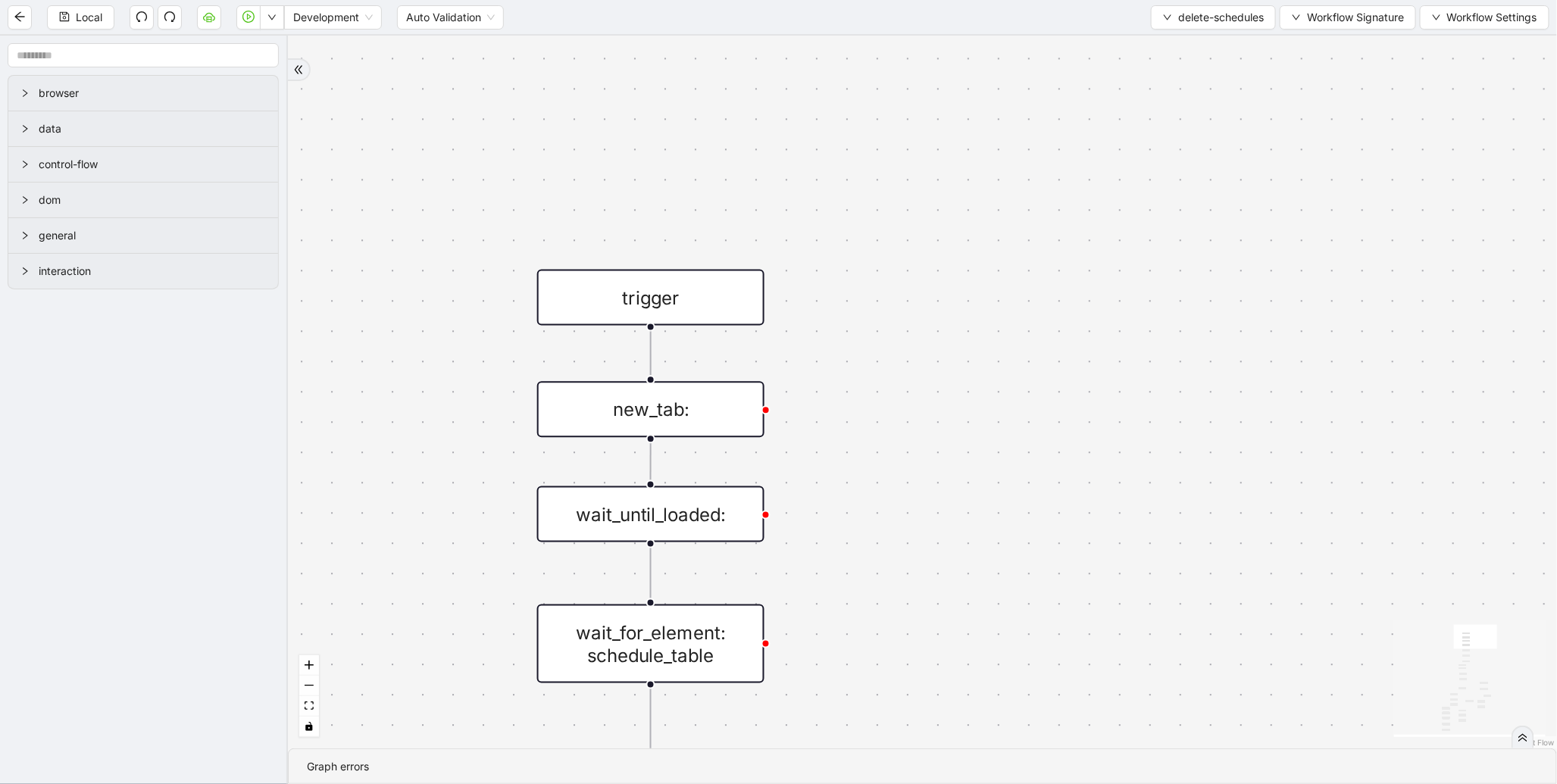
drag, startPoint x: 872, startPoint y: 516, endPoint x: 971, endPoint y: 178, distance: 352.2
click at [971, 180] on div "loopFrom has_cancel fallback is_required_schedule has_next_row fallback has_nex…" at bounding box center [922, 392] width 1269 height 713
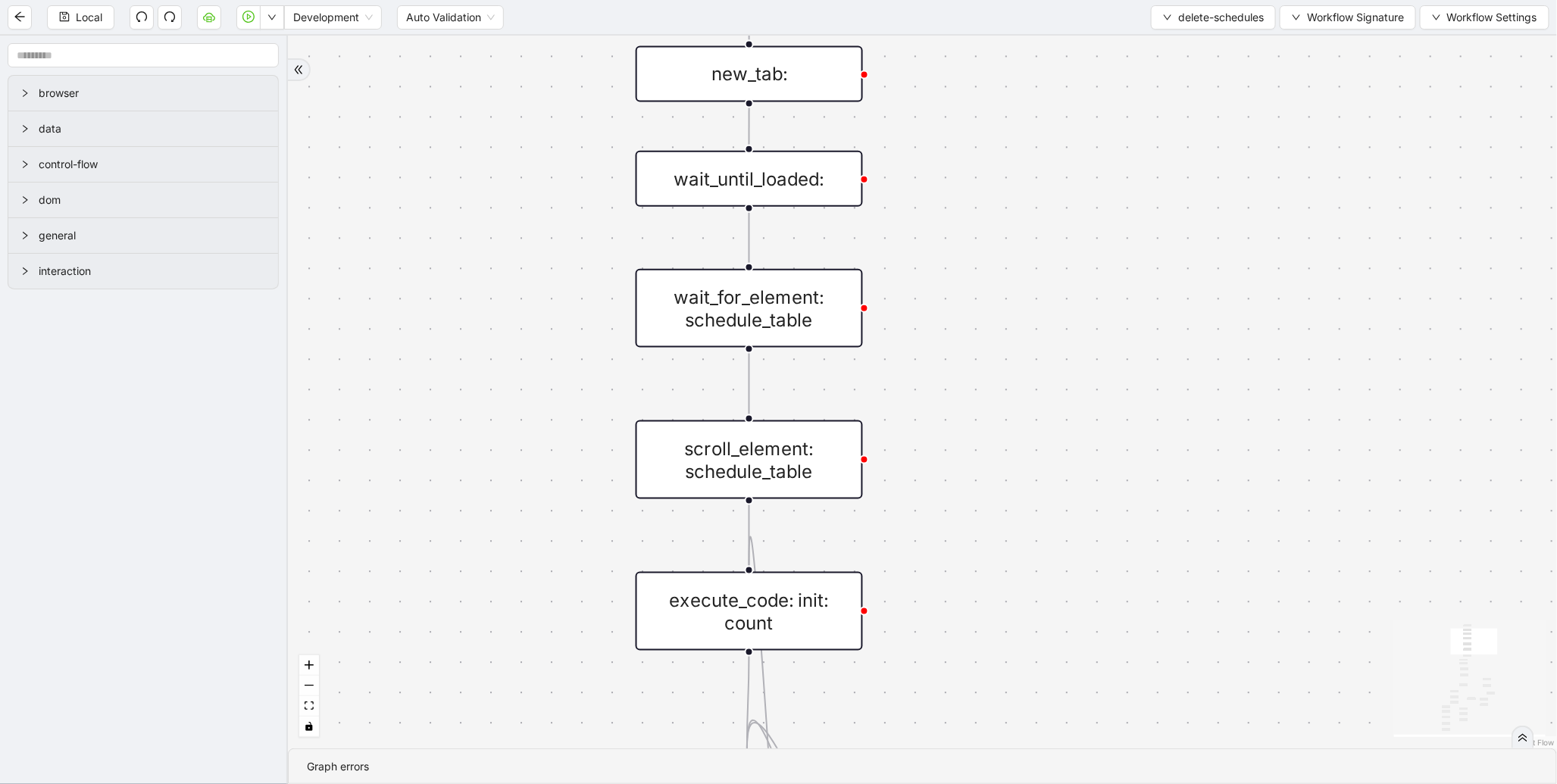
click at [756, 71] on div "new_tab:" at bounding box center [750, 73] width 228 height 56
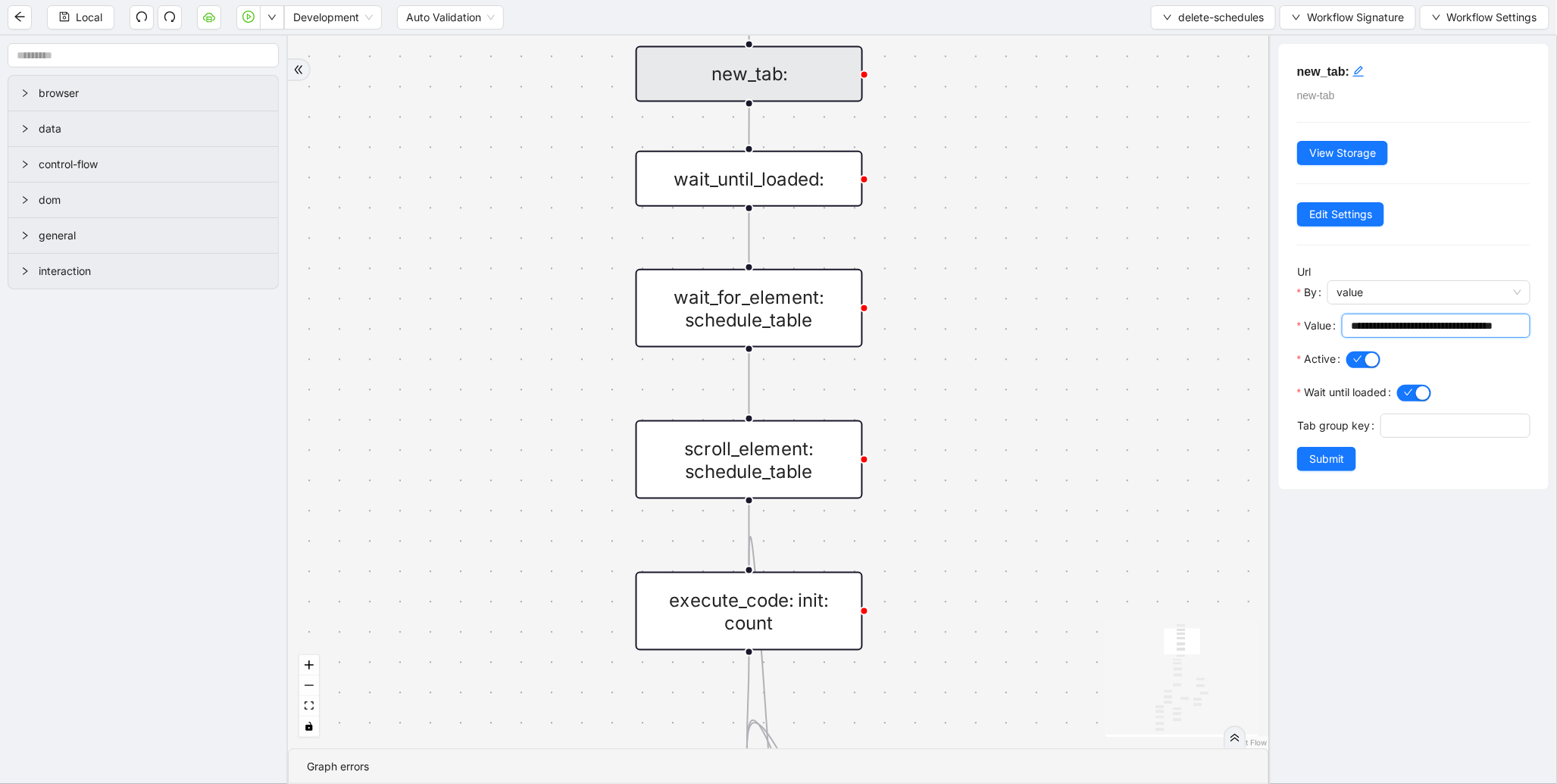
scroll to position [0, 13]
drag, startPoint x: 1441, startPoint y: 324, endPoint x: 1457, endPoint y: 341, distance: 23.3
click at [1491, 331] on input "**********" at bounding box center [1430, 325] width 157 height 17
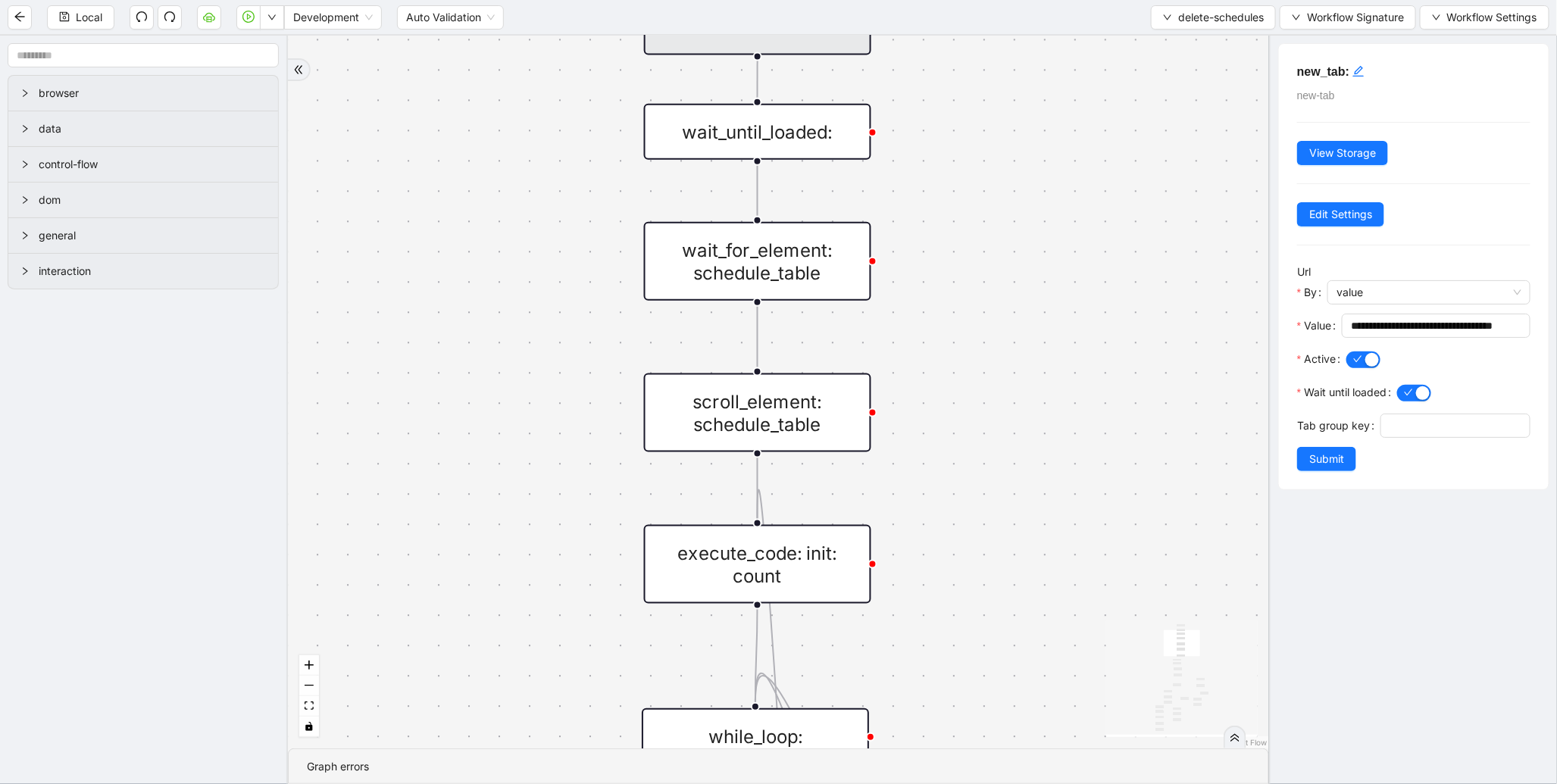
scroll to position [0, 0]
drag, startPoint x: 1066, startPoint y: 505, endPoint x: 1125, endPoint y: 177, distance: 333.3
click at [1125, 178] on div "loopFrom has_cancel fallback is_required_schedule has_next_row fallback has_nex…" at bounding box center [778, 392] width 981 height 713
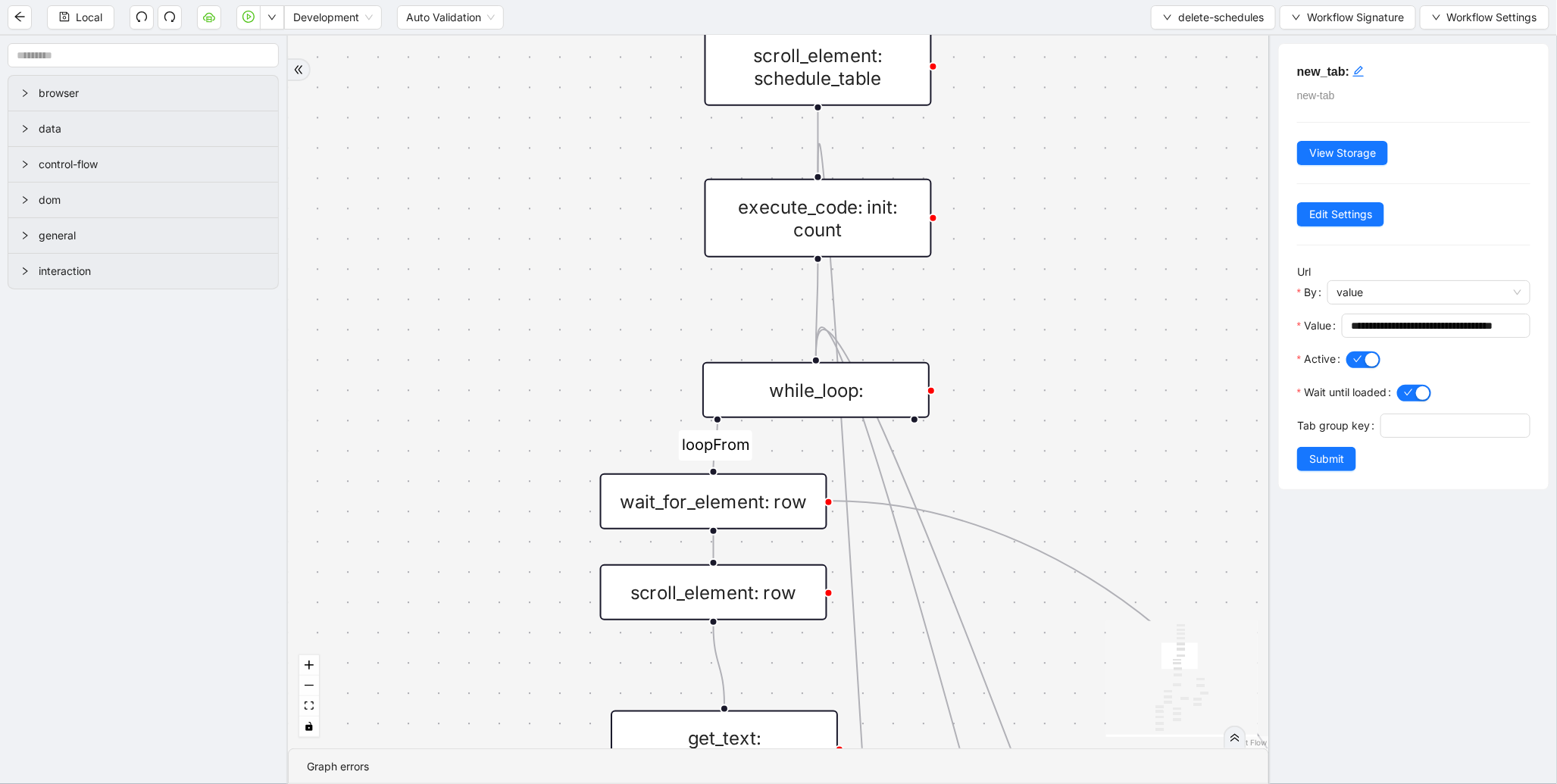
drag, startPoint x: 1092, startPoint y: 369, endPoint x: 1105, endPoint y: 96, distance: 273.3
click at [1105, 96] on div "loopFrom has_cancel fallback is_required_schedule has_next_row fallback has_nex…" at bounding box center [778, 392] width 981 height 713
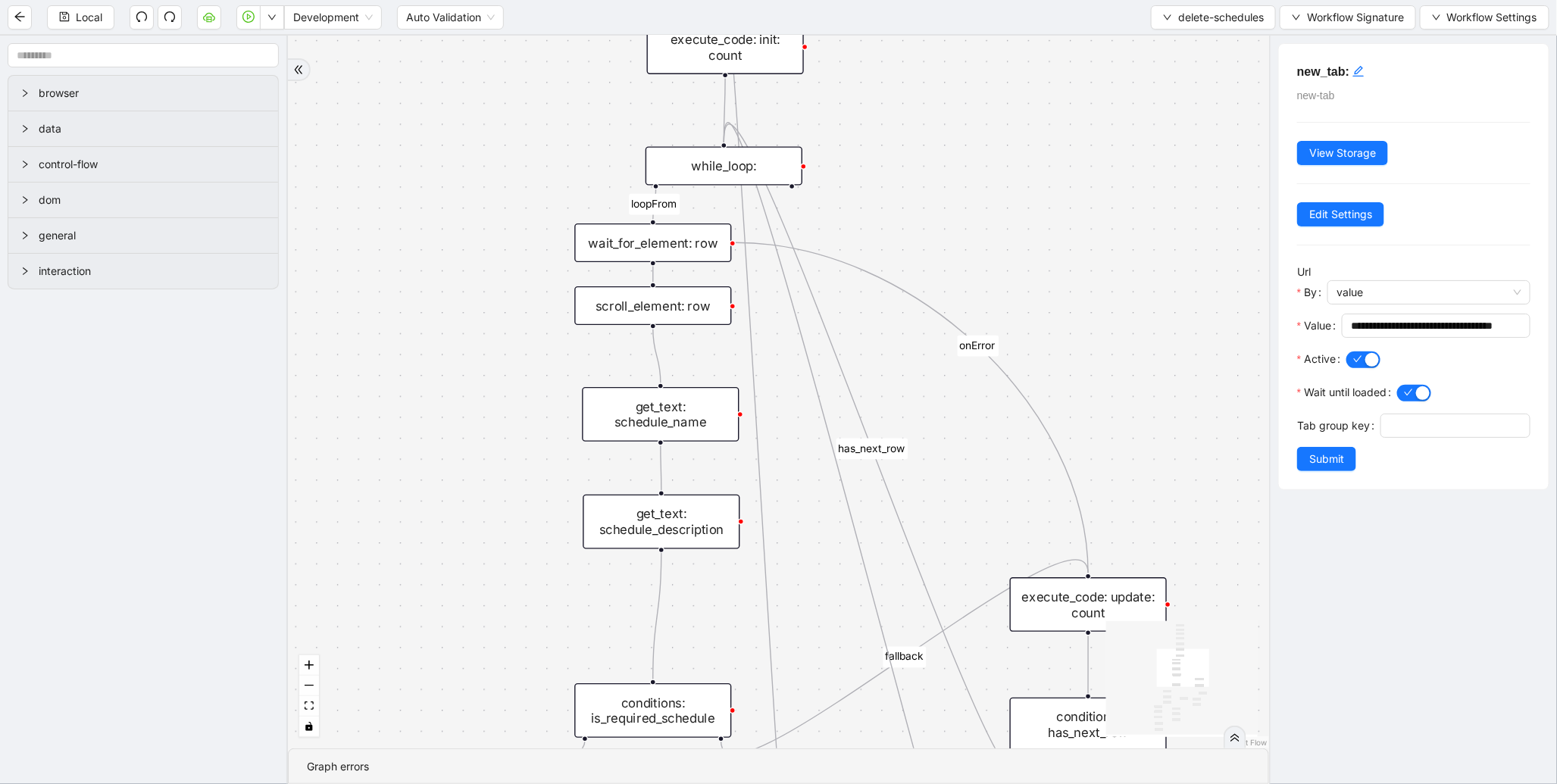
drag, startPoint x: 543, startPoint y: 453, endPoint x: 573, endPoint y: 233, distance: 222.0
click at [564, 233] on div "loopFrom has_cancel fallback is_required_schedule has_next_row fallback has_nex…" at bounding box center [778, 392] width 981 height 713
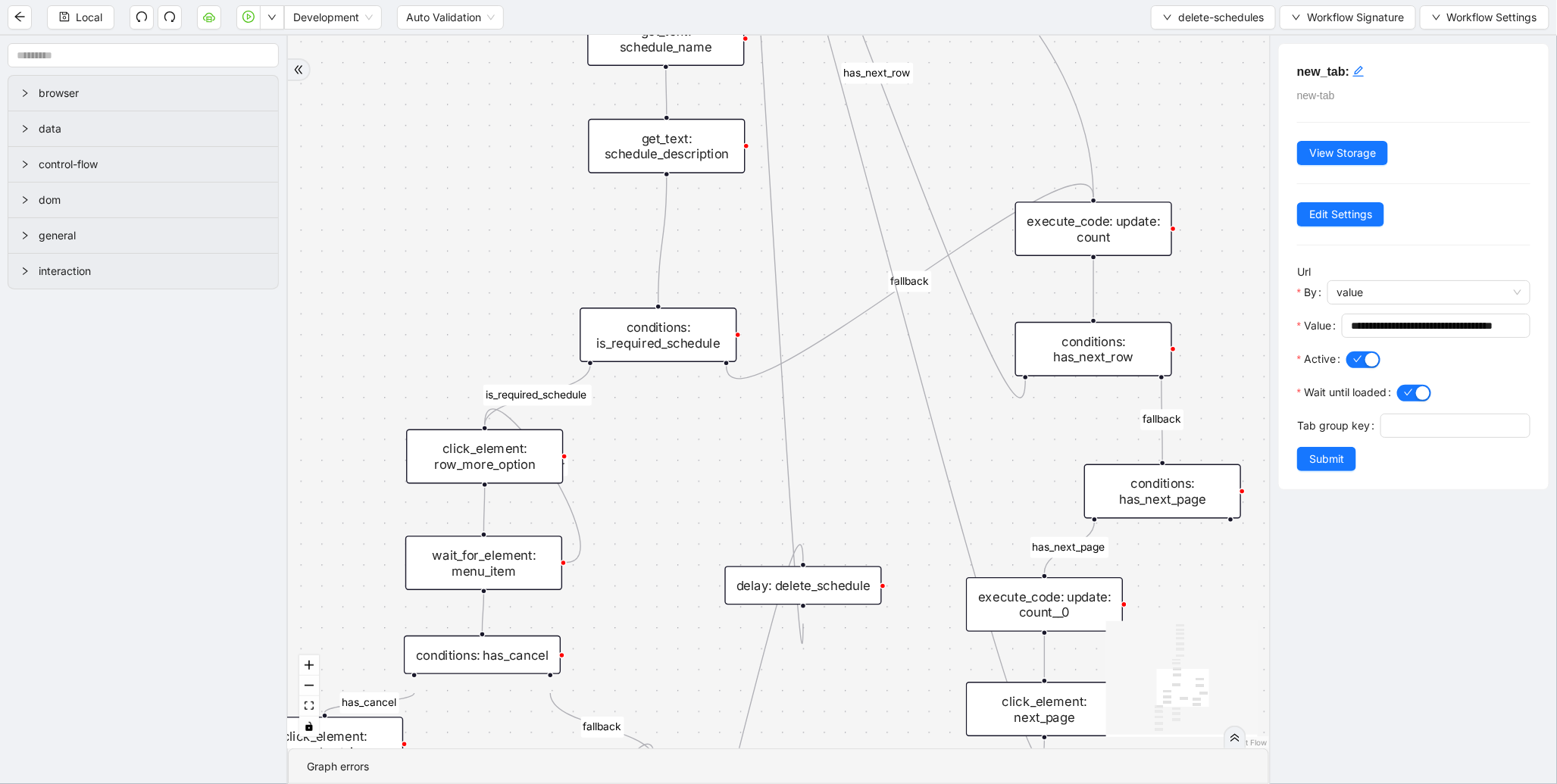
drag, startPoint x: 556, startPoint y: 398, endPoint x: 549, endPoint y: 253, distance: 145.2
click at [549, 253] on div "loopFrom has_cancel fallback is_required_schedule has_next_row fallback has_nex…" at bounding box center [778, 392] width 981 height 713
click at [642, 346] on div "conditions: is_required_schedule" at bounding box center [658, 335] width 157 height 54
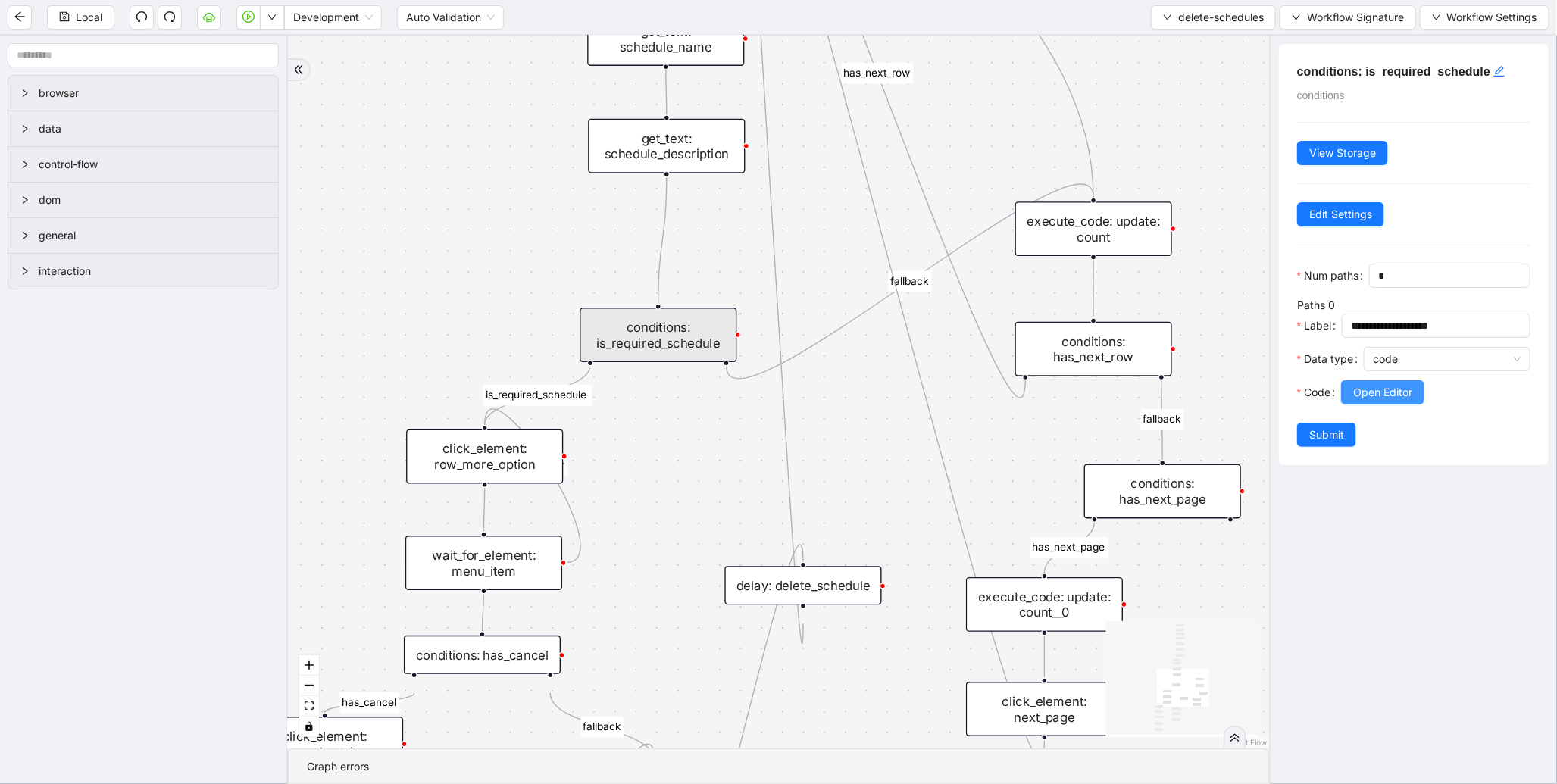
click at [1384, 401] on span "Open Editor" at bounding box center [1383, 392] width 59 height 17
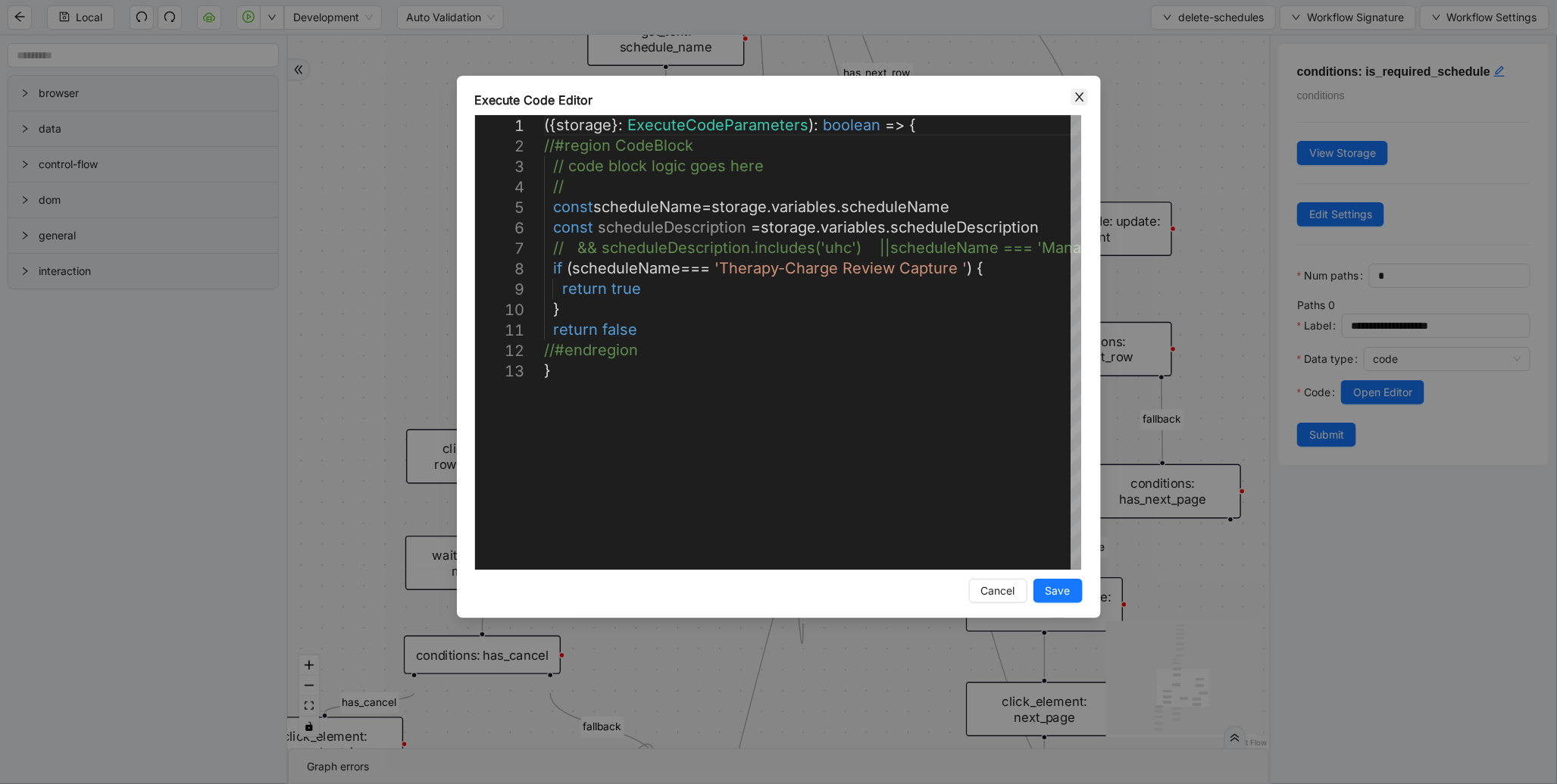
click at [1082, 95] on icon "close" at bounding box center [1080, 97] width 12 height 12
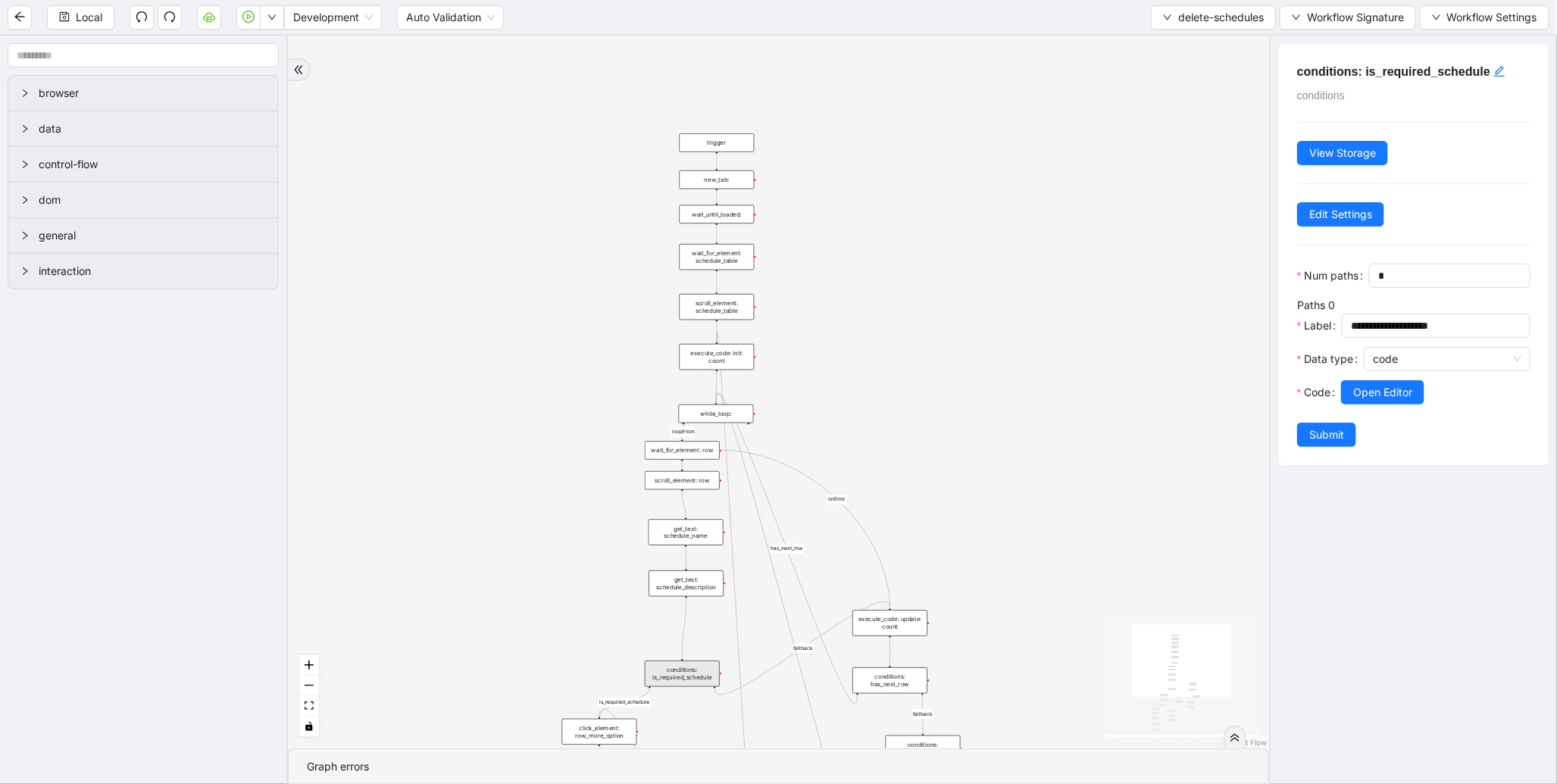
drag, startPoint x: 588, startPoint y: 80, endPoint x: 537, endPoint y: 396, distance: 320.1
click at [512, 428] on div "loopFrom has_cancel fallback is_required_schedule has_next_row fallback has_nex…" at bounding box center [778, 392] width 981 height 713
click at [1190, 21] on span "delete-schedules" at bounding box center [1221, 18] width 85 height 17
click at [1169, 43] on span "Select" at bounding box center [1210, 46] width 102 height 17
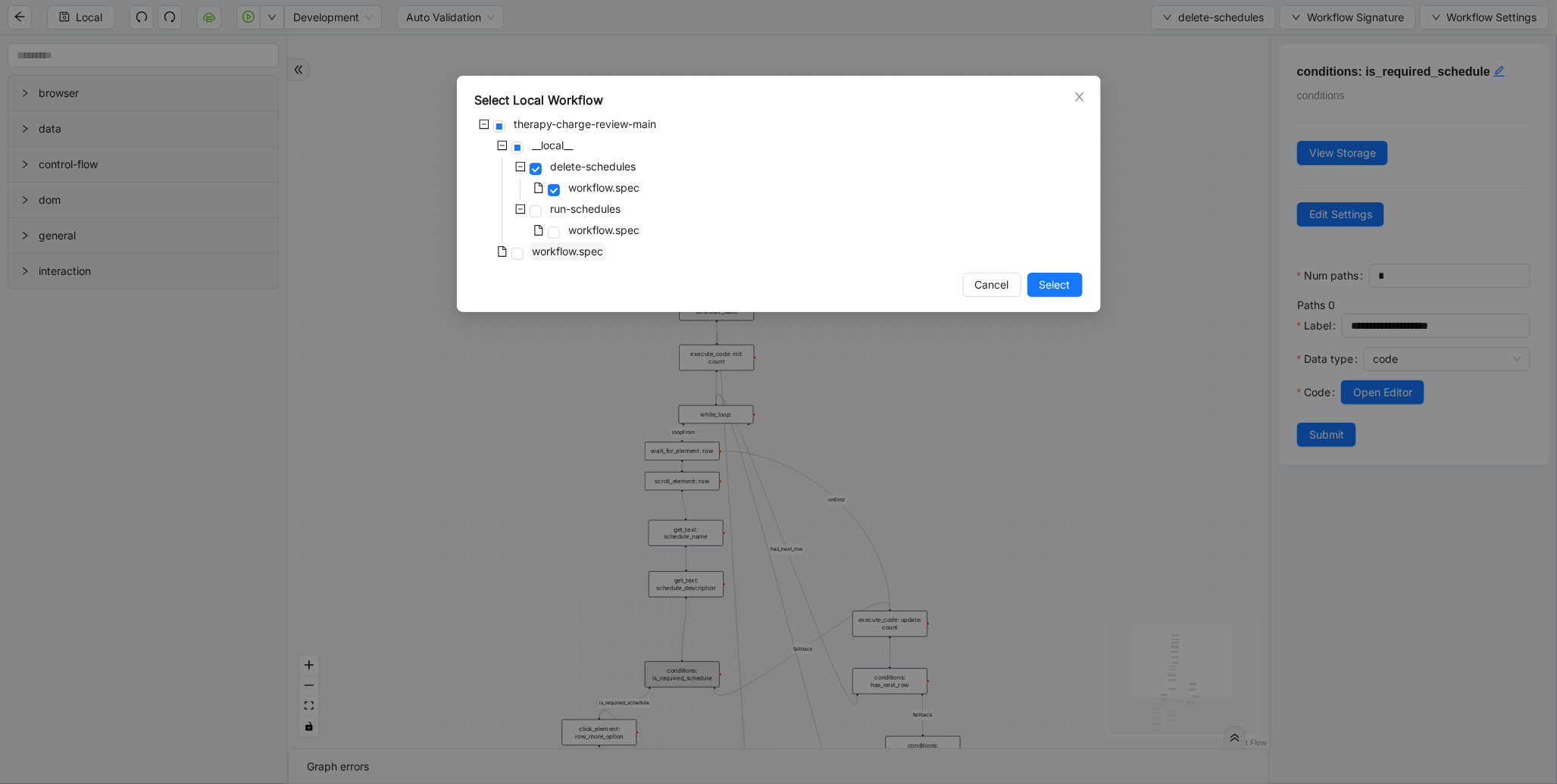
click at [589, 253] on span "workflow.spec" at bounding box center [568, 250] width 71 height 13
click at [1052, 284] on span "Select" at bounding box center [1055, 284] width 31 height 17
